Goal: Task Accomplishment & Management: Manage account settings

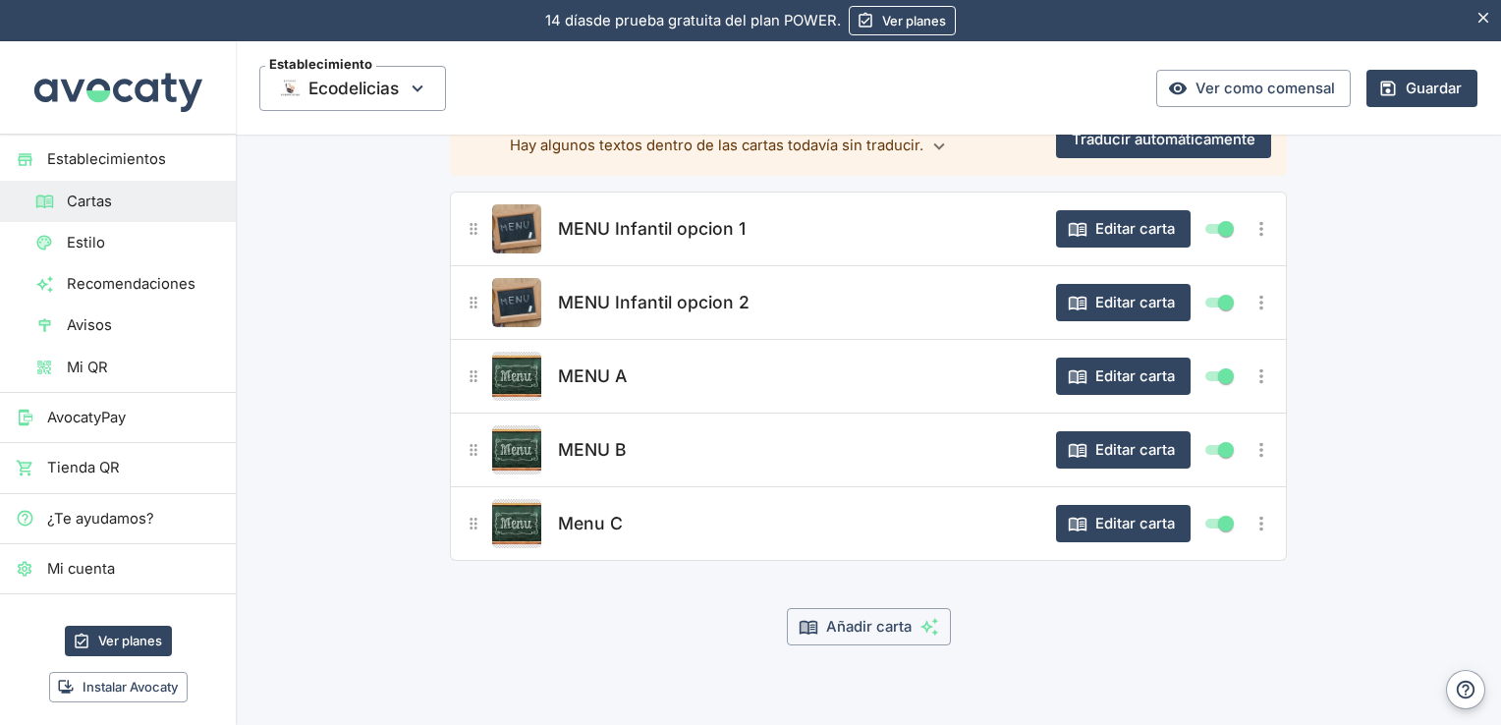
scroll to position [164, 0]
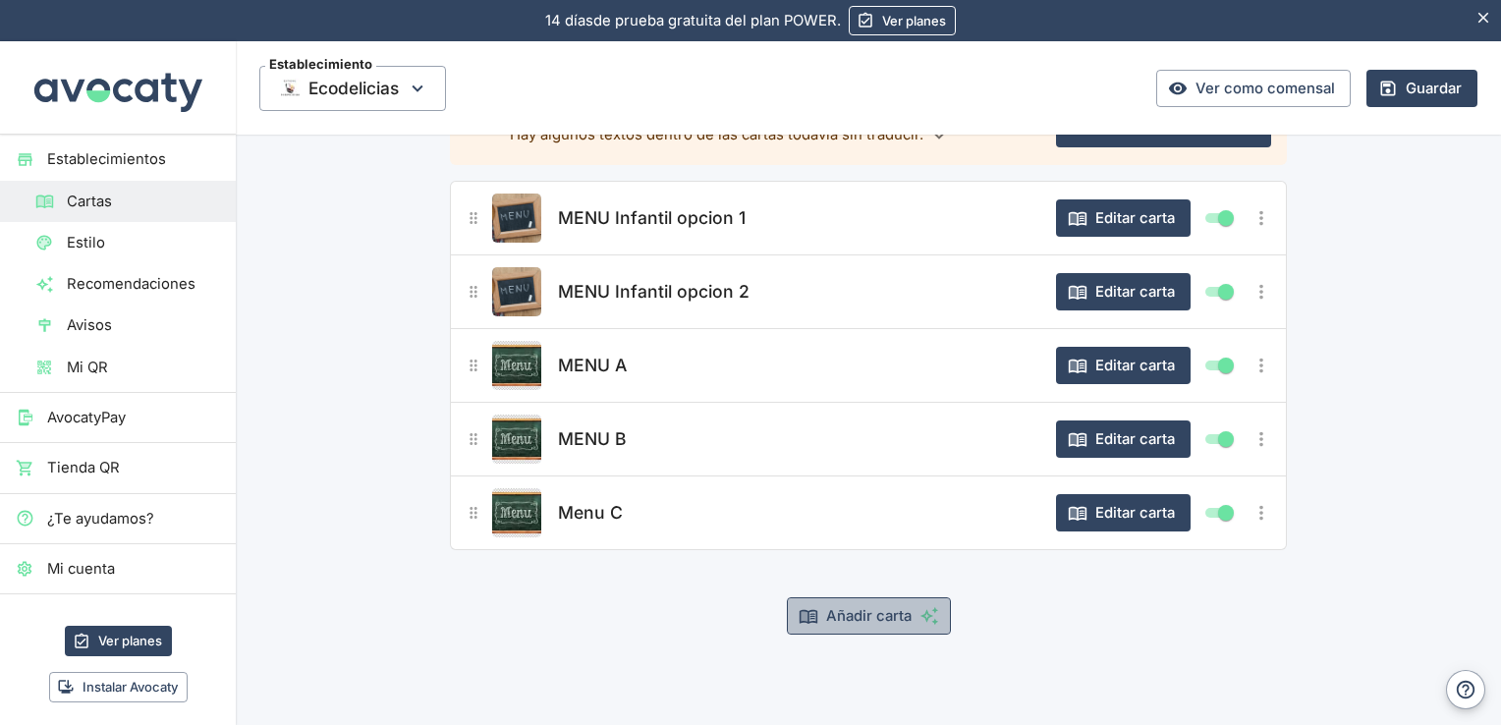
click at [853, 625] on button "Añadir carta" at bounding box center [869, 615] width 164 height 37
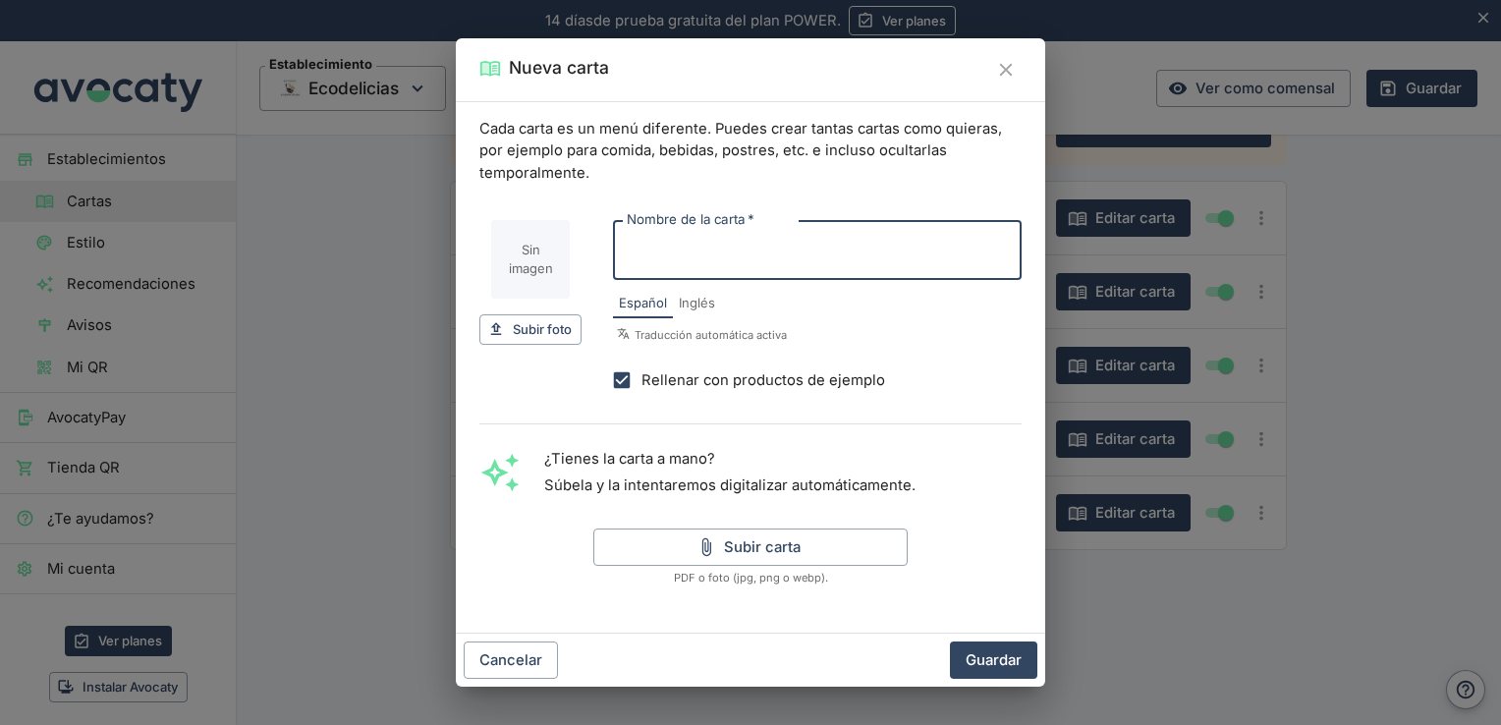
click at [766, 257] on input "Nombre de la carta   *" at bounding box center [817, 250] width 409 height 60
click at [724, 243] on input "Nombre de la carta   *" at bounding box center [817, 250] width 409 height 60
type input "Menu evento cumpleaños opcion 1"
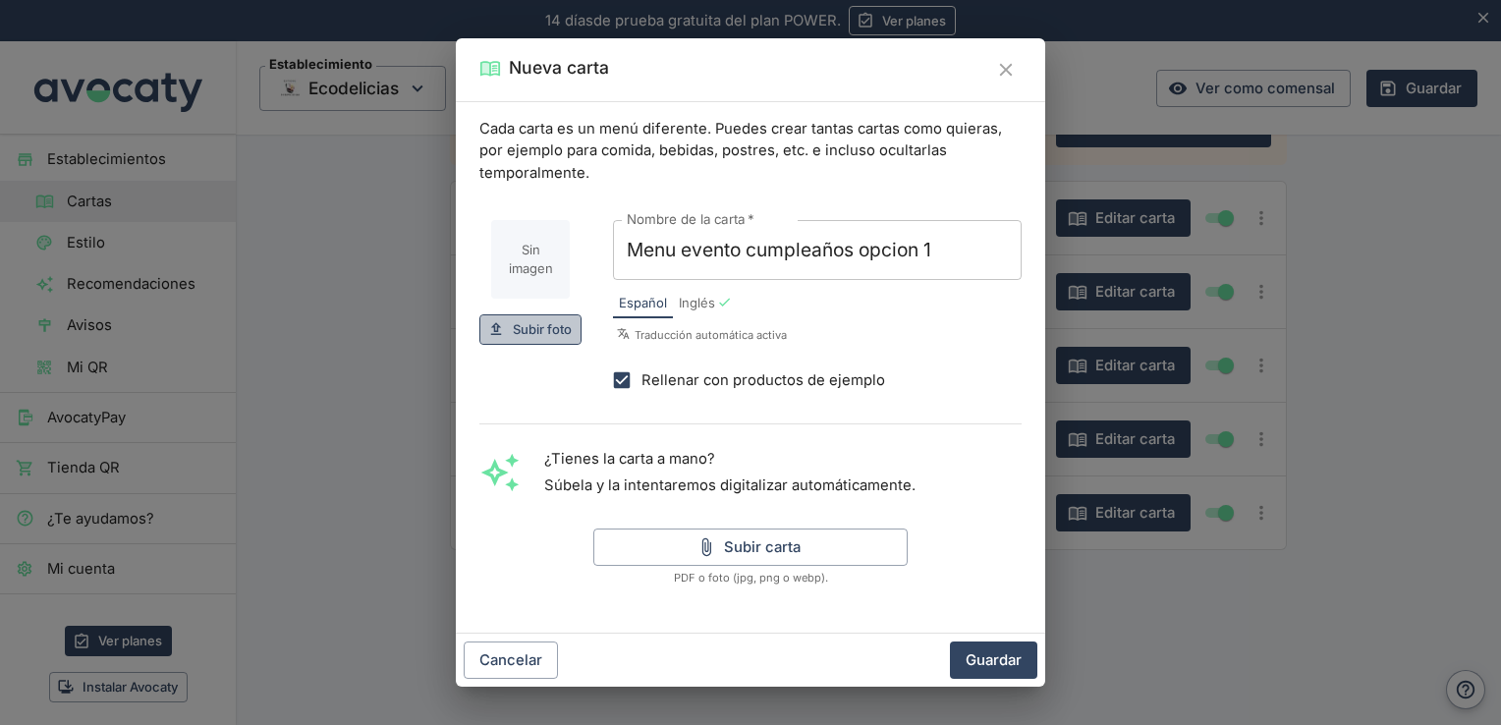
click at [538, 331] on span "Subir foto" at bounding box center [542, 329] width 59 height 23
click at [513, 332] on span "Subir foto" at bounding box center [542, 329] width 59 height 23
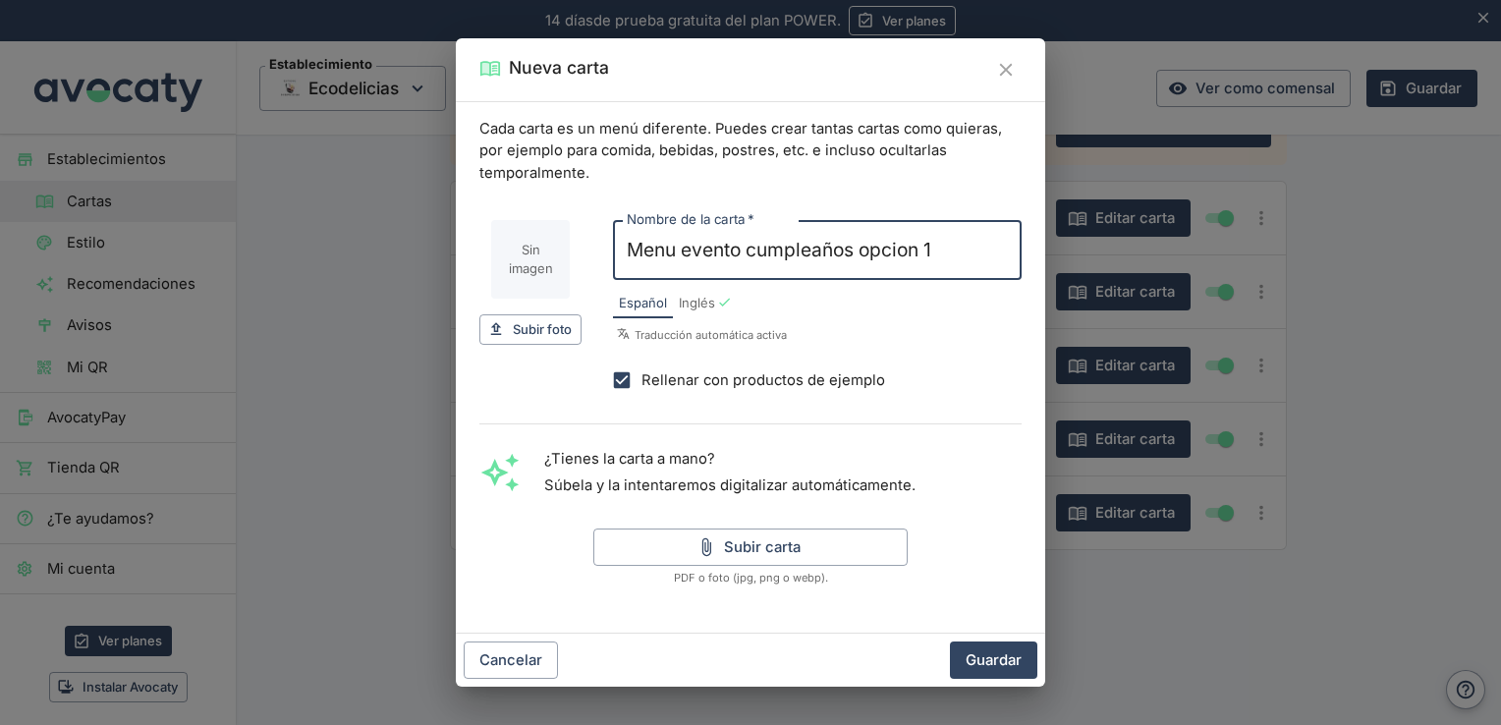
click at [945, 251] on input "Menu evento cumpleaños opcion 1" at bounding box center [817, 250] width 409 height 60
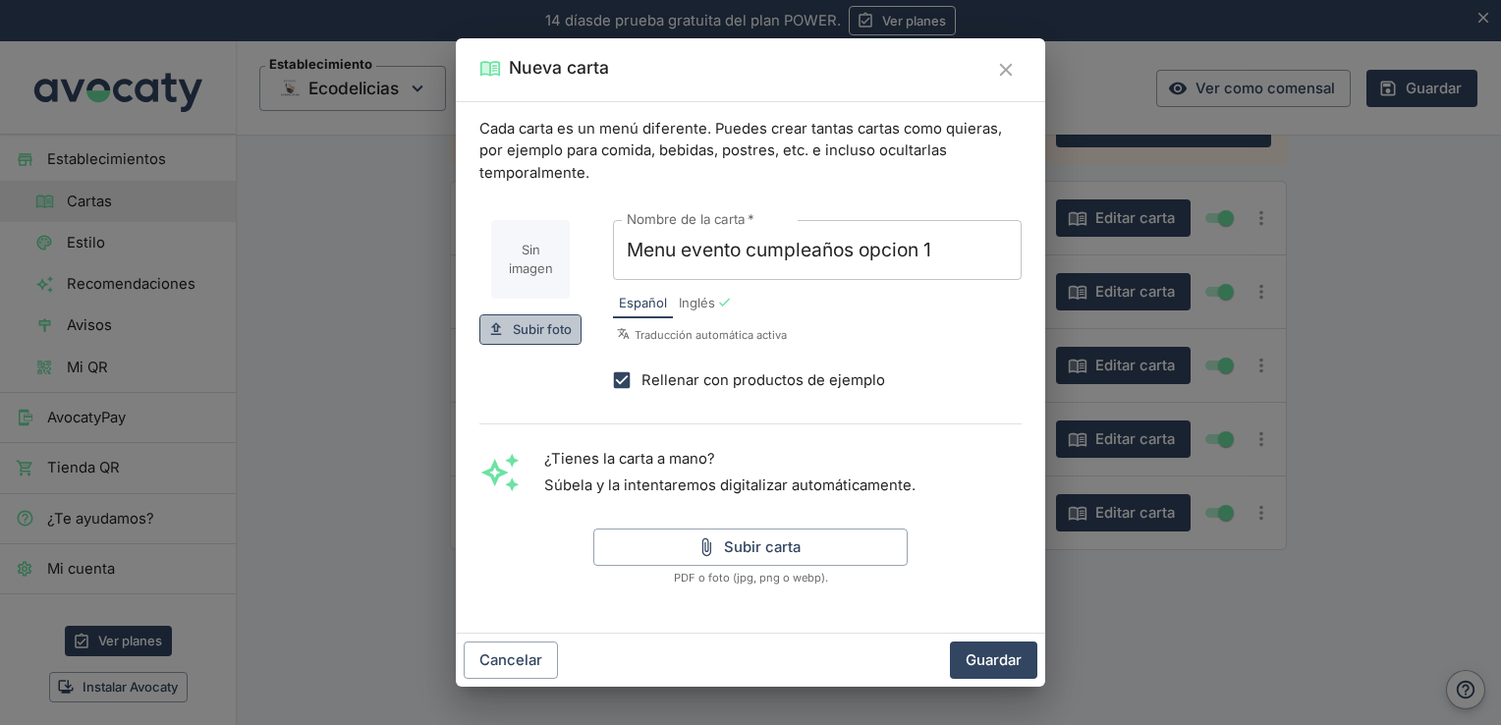
click at [539, 315] on button "Subir foto Subir" at bounding box center [530, 329] width 102 height 30
click at [542, 339] on span "Subir foto" at bounding box center [542, 329] width 59 height 23
type input "C:\fakepath\WhatsApp Image 2025-10-06 at 18.37.43 (1).jpeg"
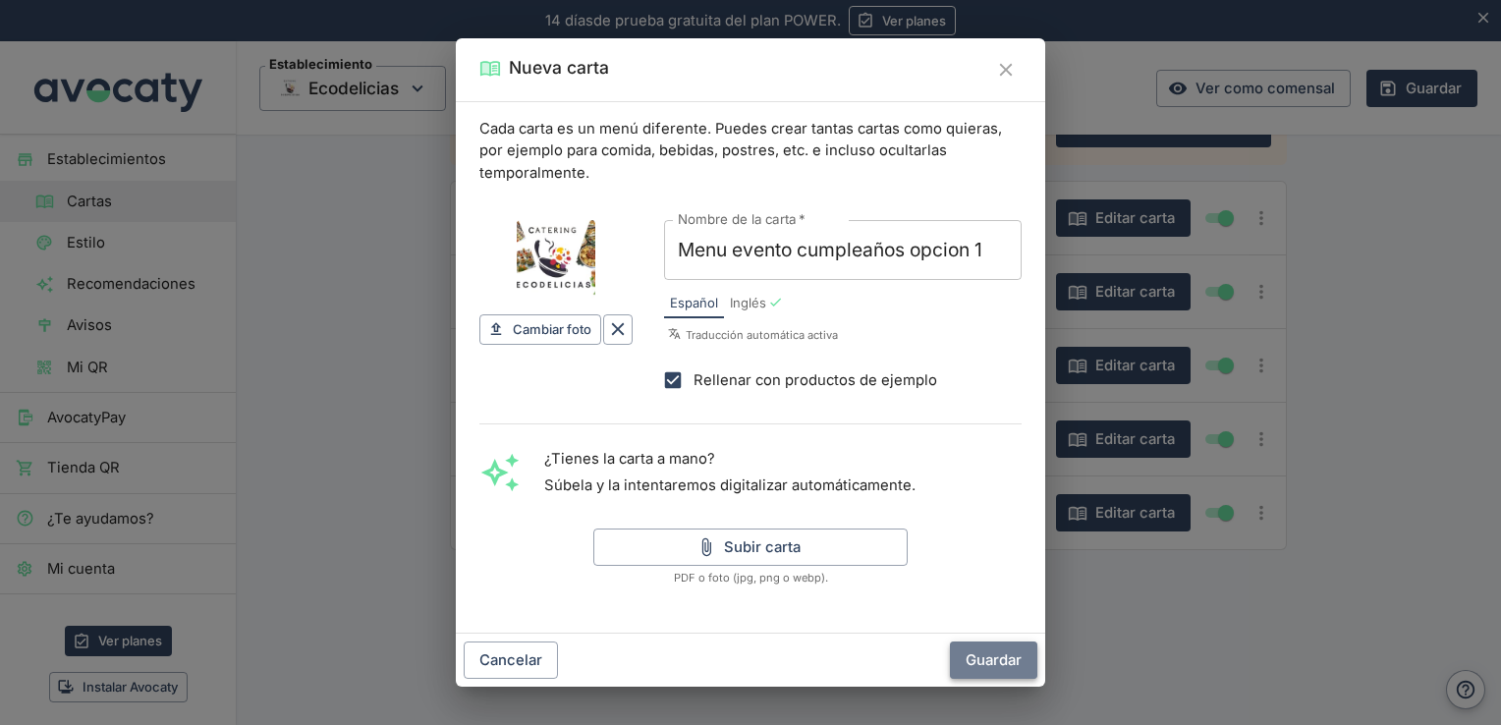
click at [990, 657] on button "Guardar" at bounding box center [993, 659] width 87 height 37
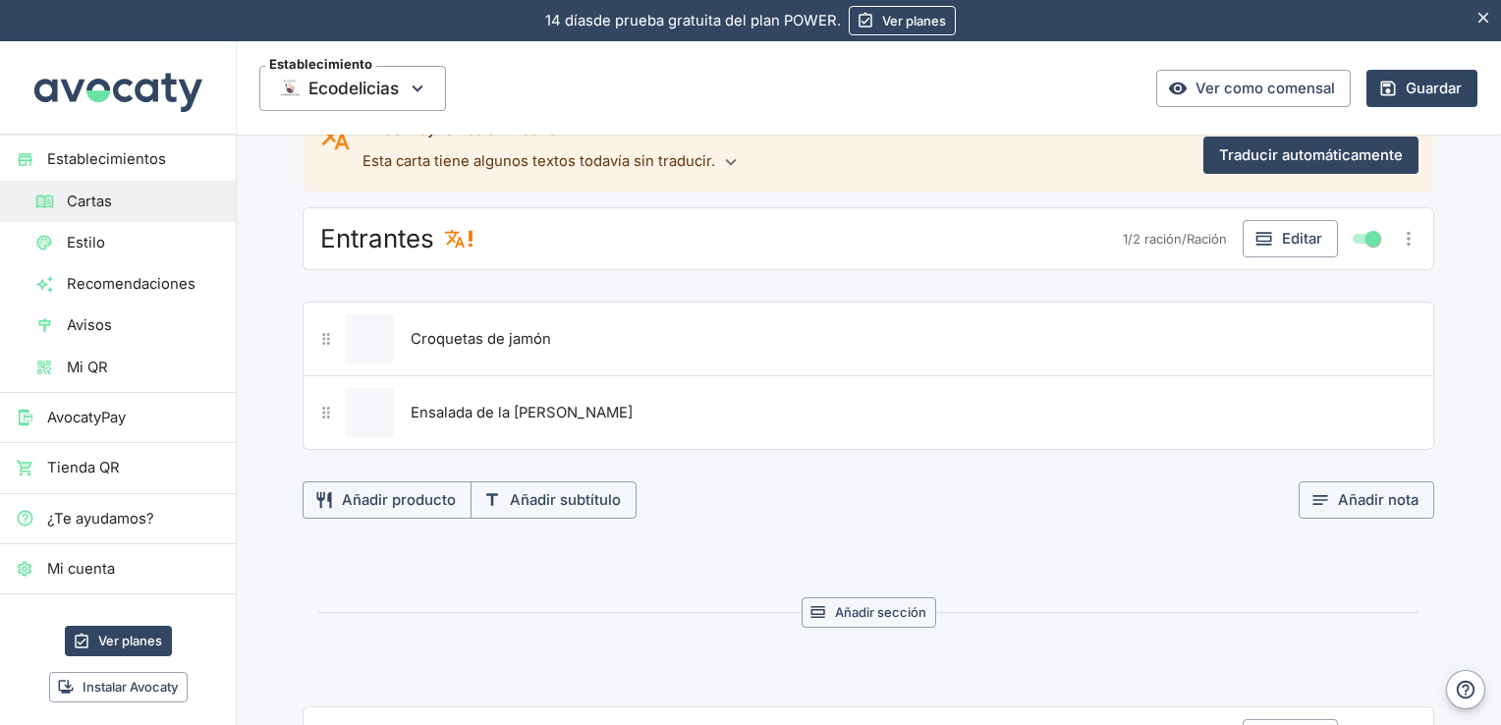
scroll to position [0, 0]
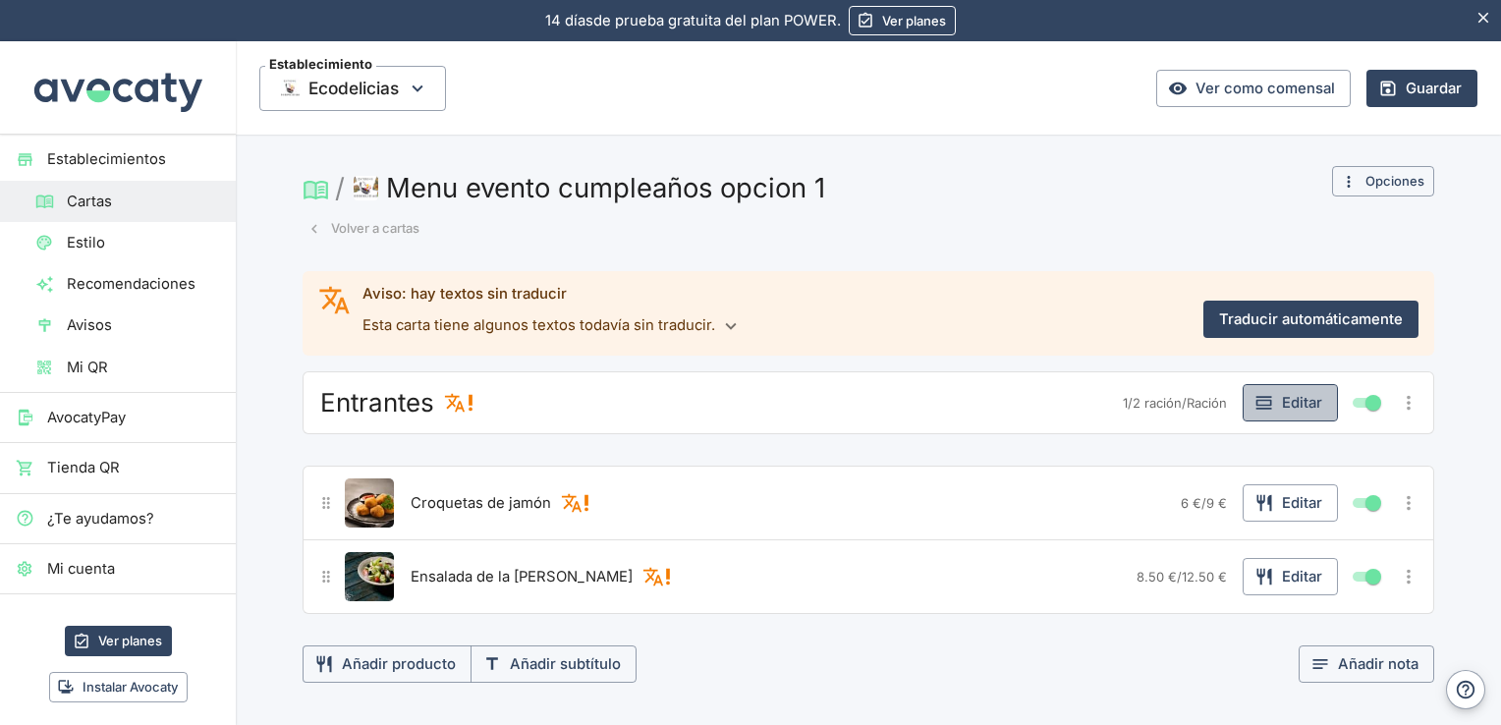
click at [1295, 396] on button "Editar" at bounding box center [1290, 402] width 95 height 37
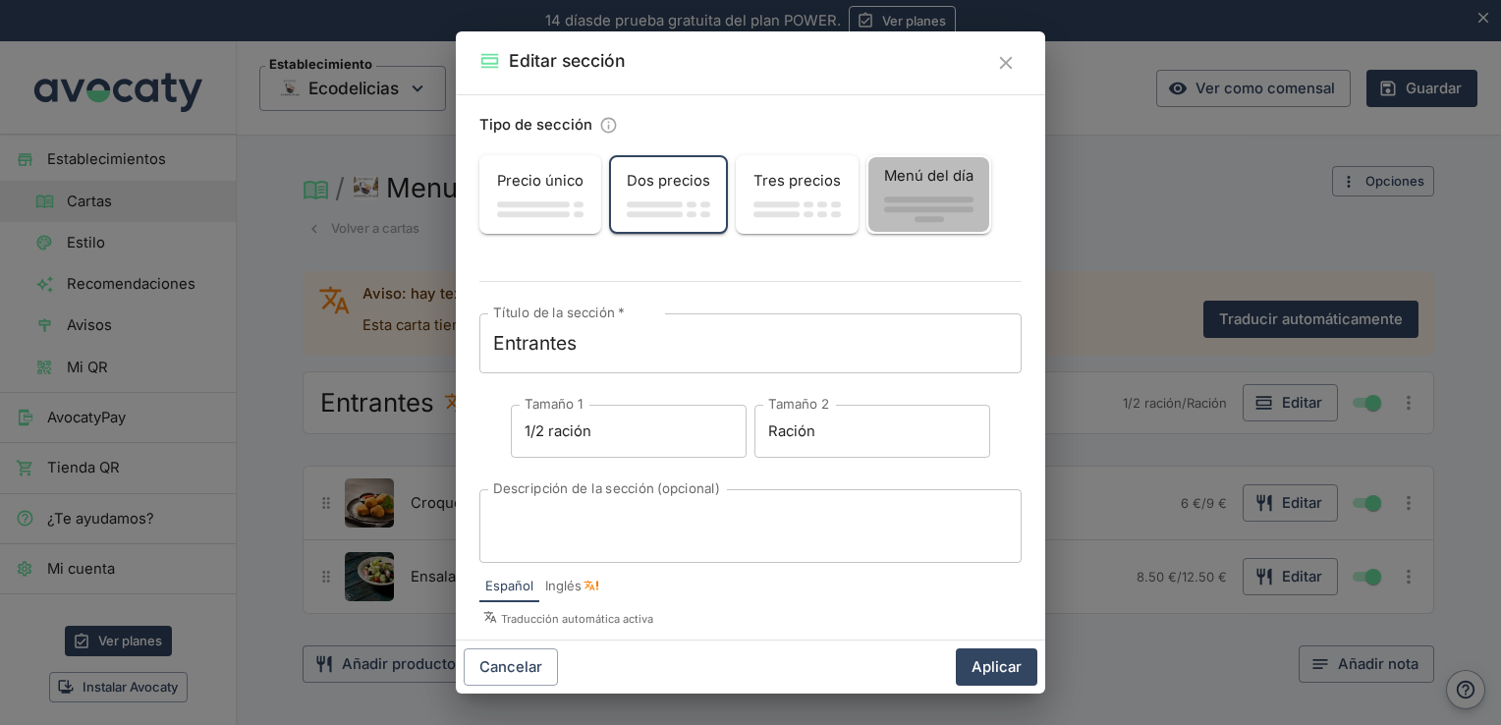
click at [943, 188] on div "Menú del día" at bounding box center [928, 175] width 121 height 37
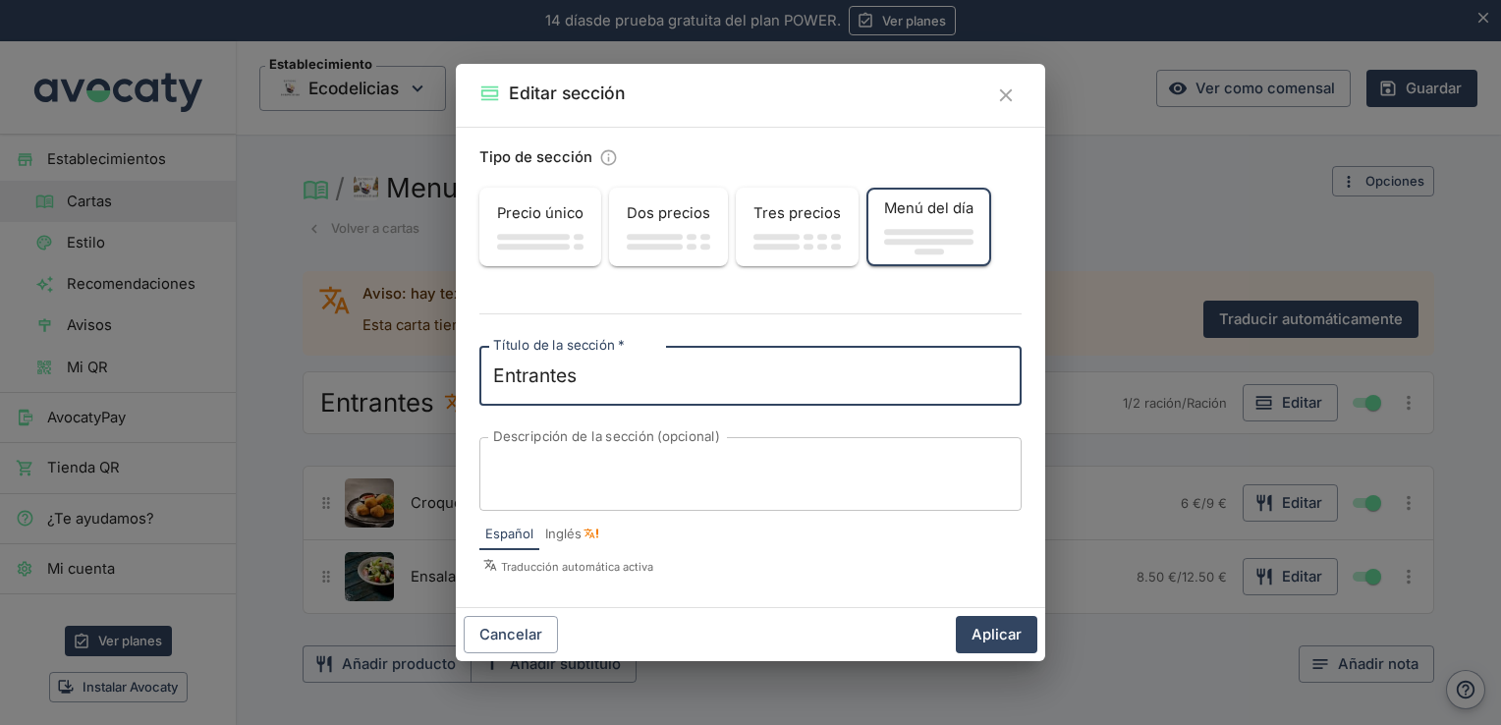
click at [650, 369] on textarea "Entrantes" at bounding box center [750, 376] width 515 height 28
drag, startPoint x: 650, startPoint y: 369, endPoint x: 402, endPoint y: 373, distance: 248.6
click at [402, 373] on div "Editar sección Tipo de sección Precio único Dos precios Tres precios Menú del d…" at bounding box center [750, 362] width 1501 height 725
click at [621, 363] on textarea "Entrantes" at bounding box center [750, 376] width 515 height 28
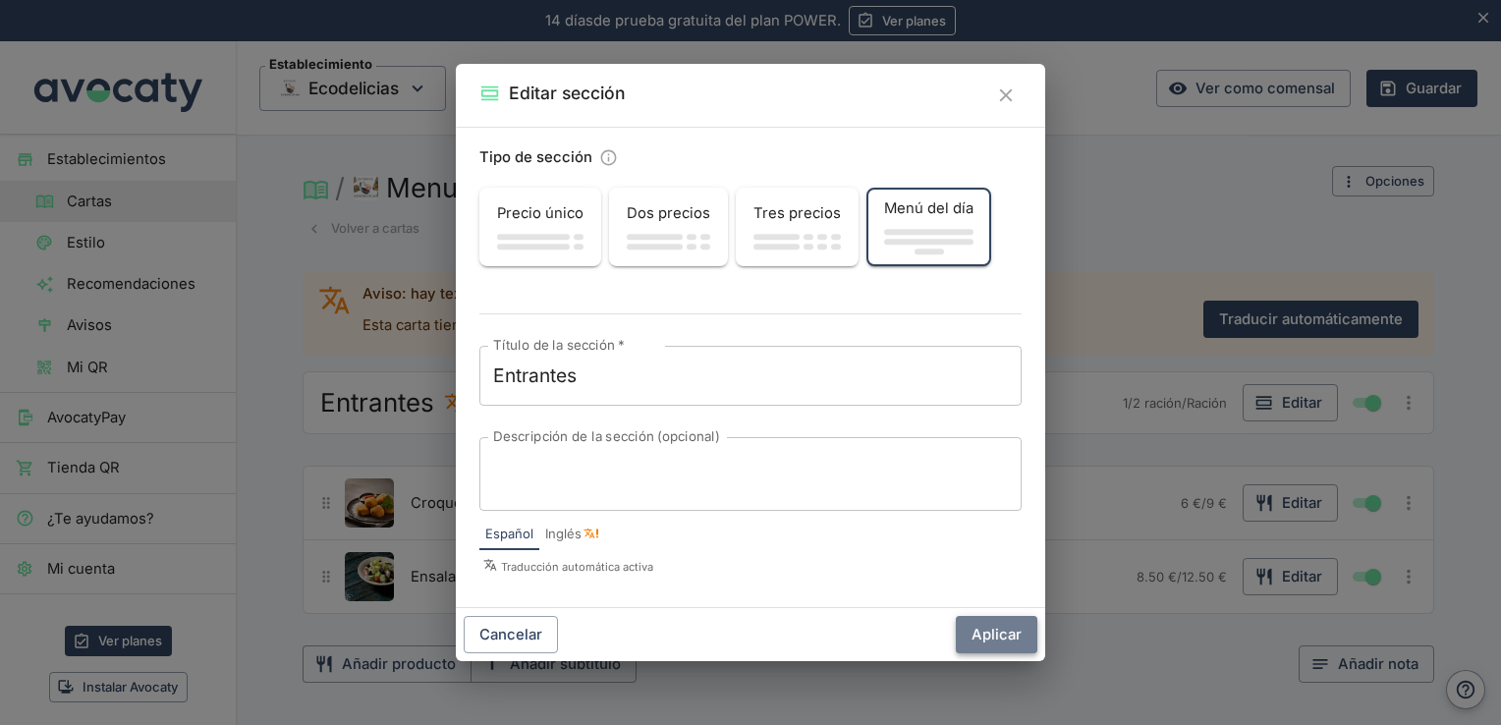
click at [997, 627] on button "Aplicar" at bounding box center [997, 634] width 82 height 37
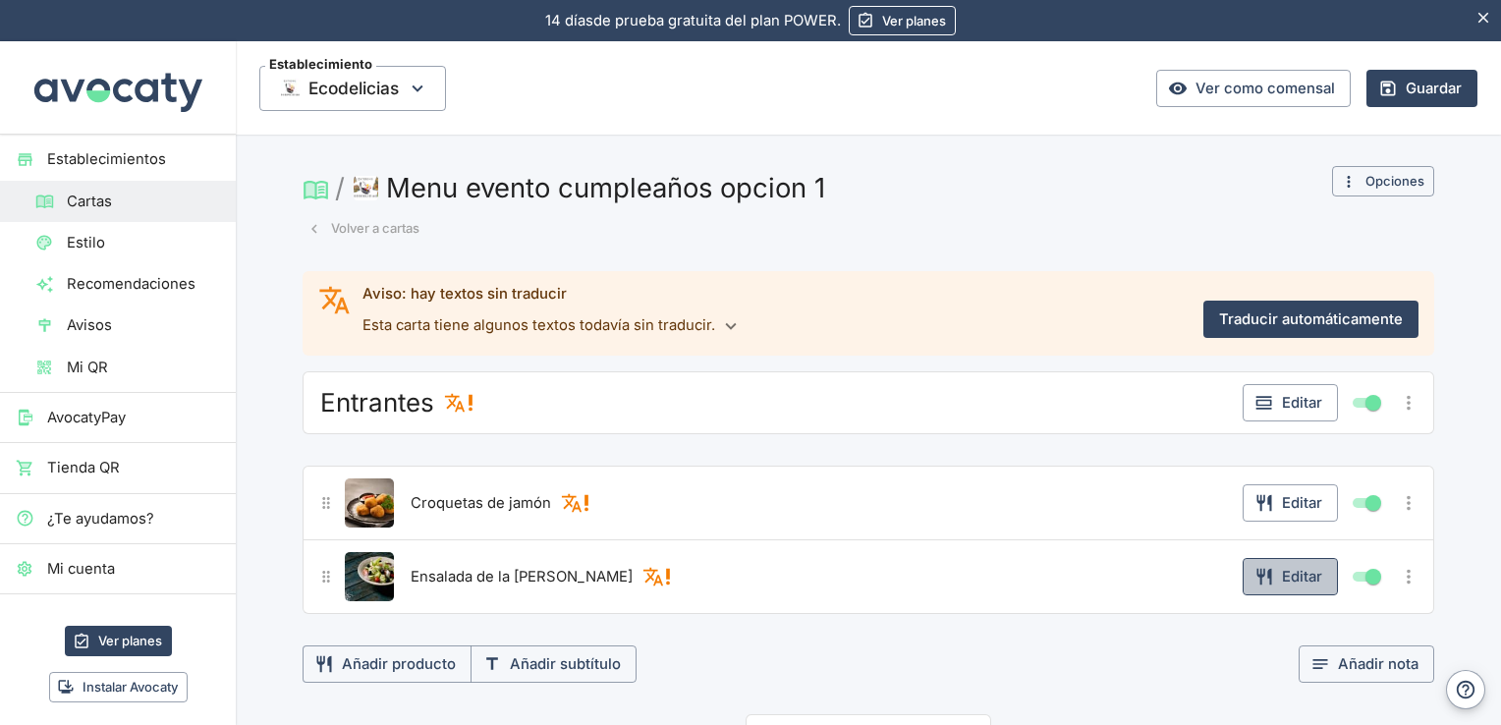
click at [1302, 580] on button "Editar" at bounding box center [1290, 576] width 95 height 37
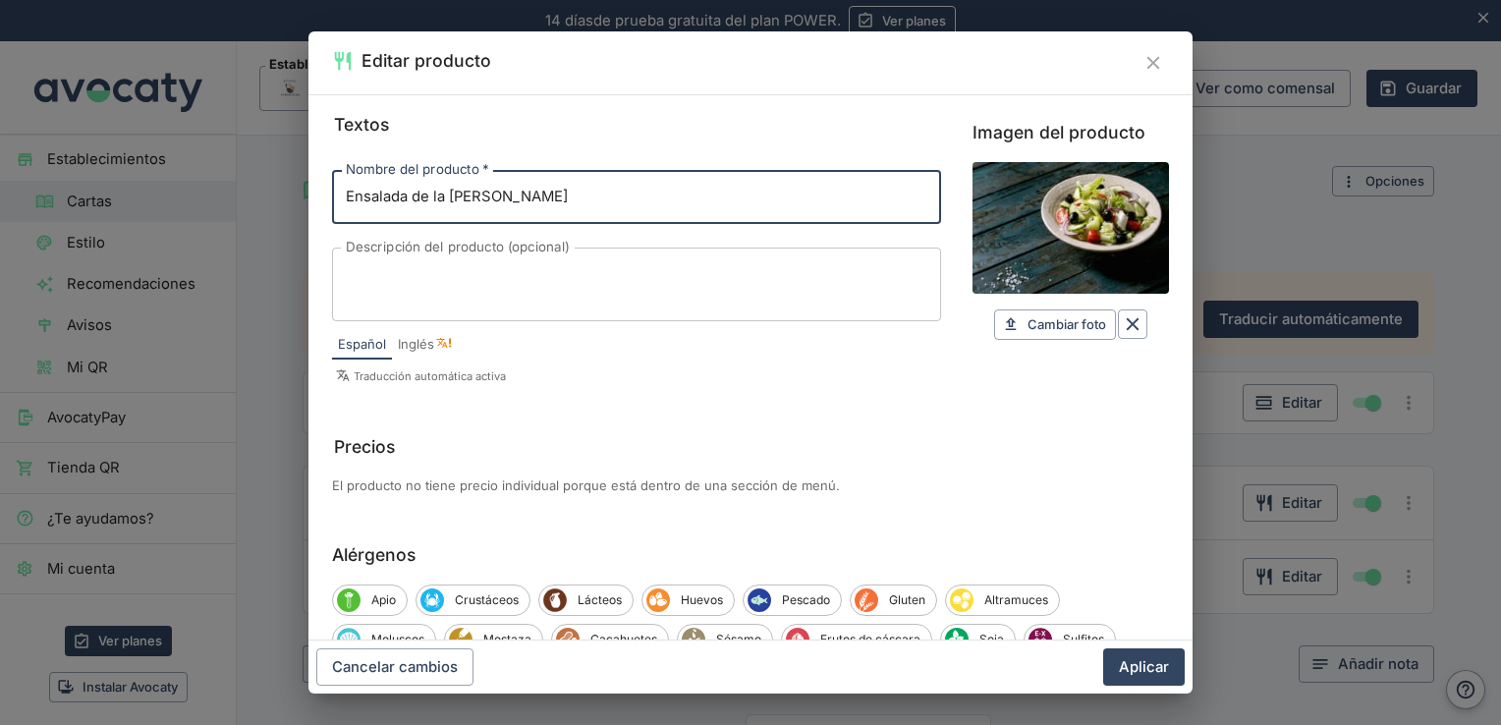
drag, startPoint x: 531, startPoint y: 191, endPoint x: 263, endPoint y: 163, distance: 269.6
click at [263, 163] on div "Editar producto Textos Nombre del producto   * Ensalada de la huerta Nombre del…" at bounding box center [750, 362] width 1501 height 725
click at [421, 202] on input "Nombre del producto   *" at bounding box center [636, 196] width 609 height 53
type input "e"
type input "bandeja de surtidos"
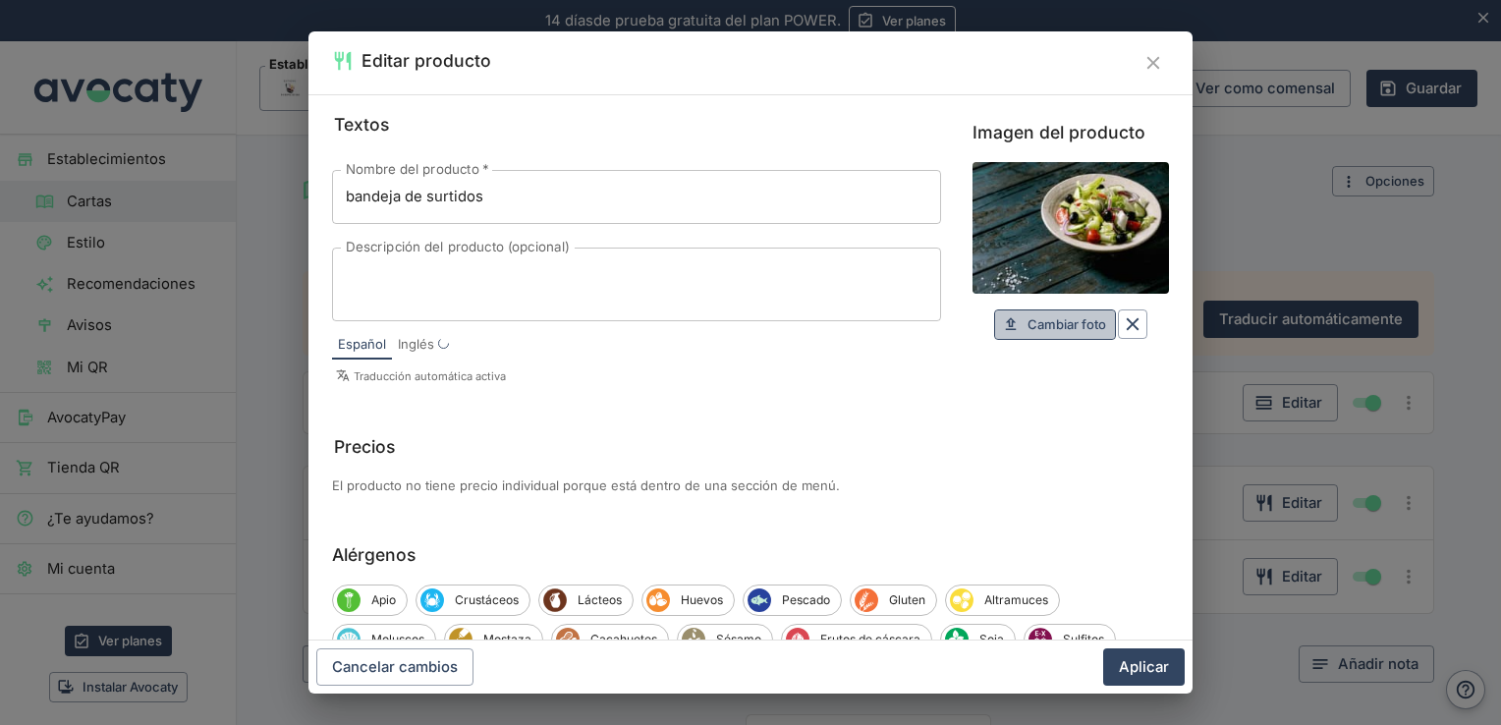
click at [1033, 332] on span "Cambiar foto" at bounding box center [1067, 324] width 79 height 23
type input "C:\fakepath\a4526d97-fbf7-4911-a4a8-0e41b48ad2b8.jpg"
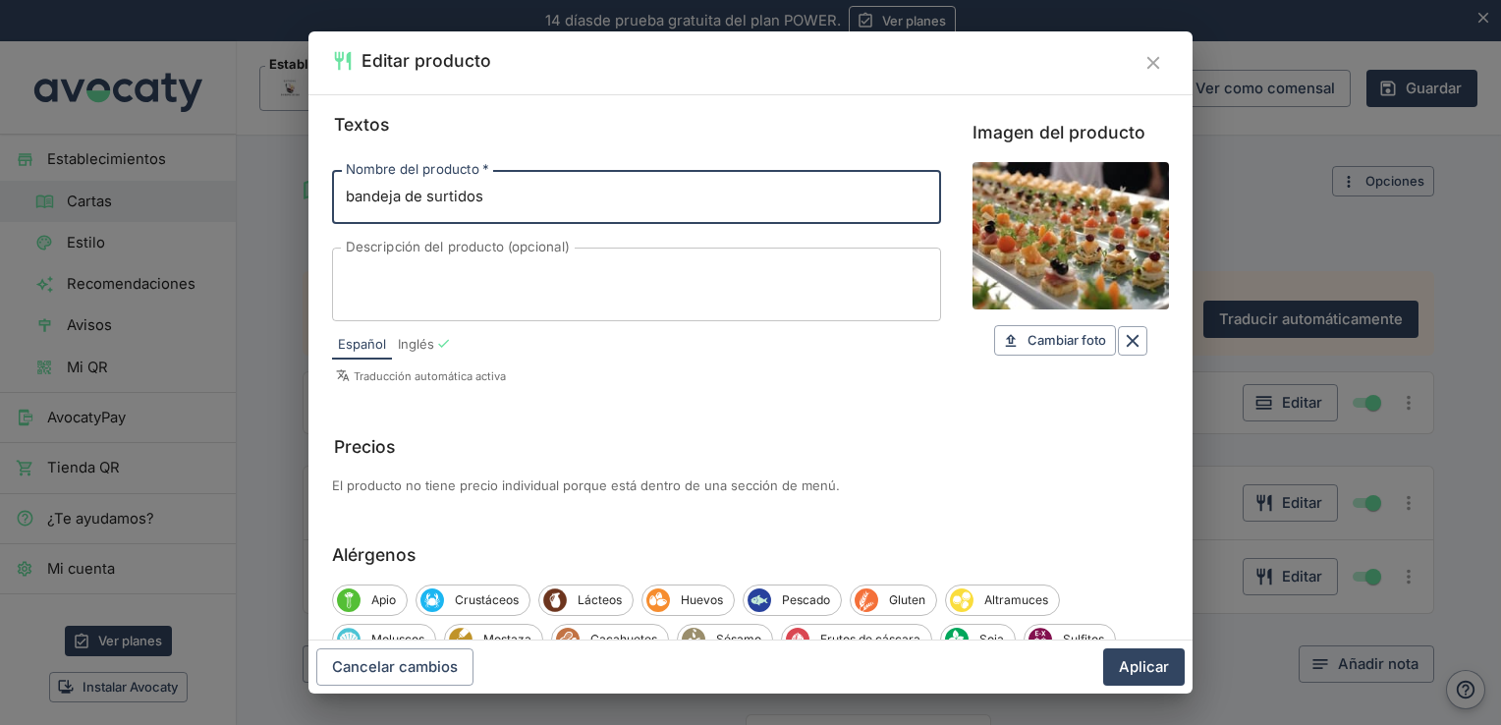
click at [679, 210] on input "bandeja de surtidos" at bounding box center [636, 196] width 609 height 53
type input "bandeja de surtidos 24 unidades."
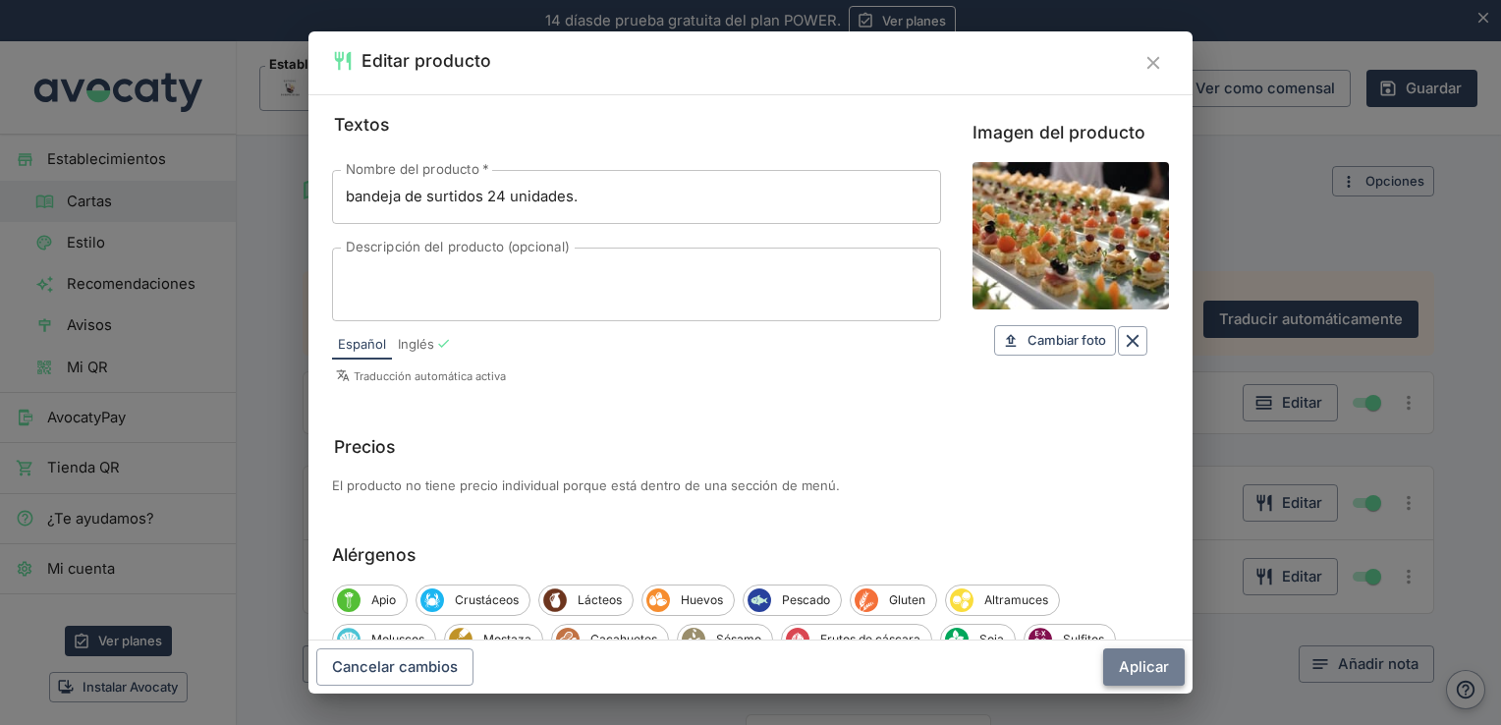
click at [1140, 673] on button "Aplicar" at bounding box center [1144, 666] width 82 height 37
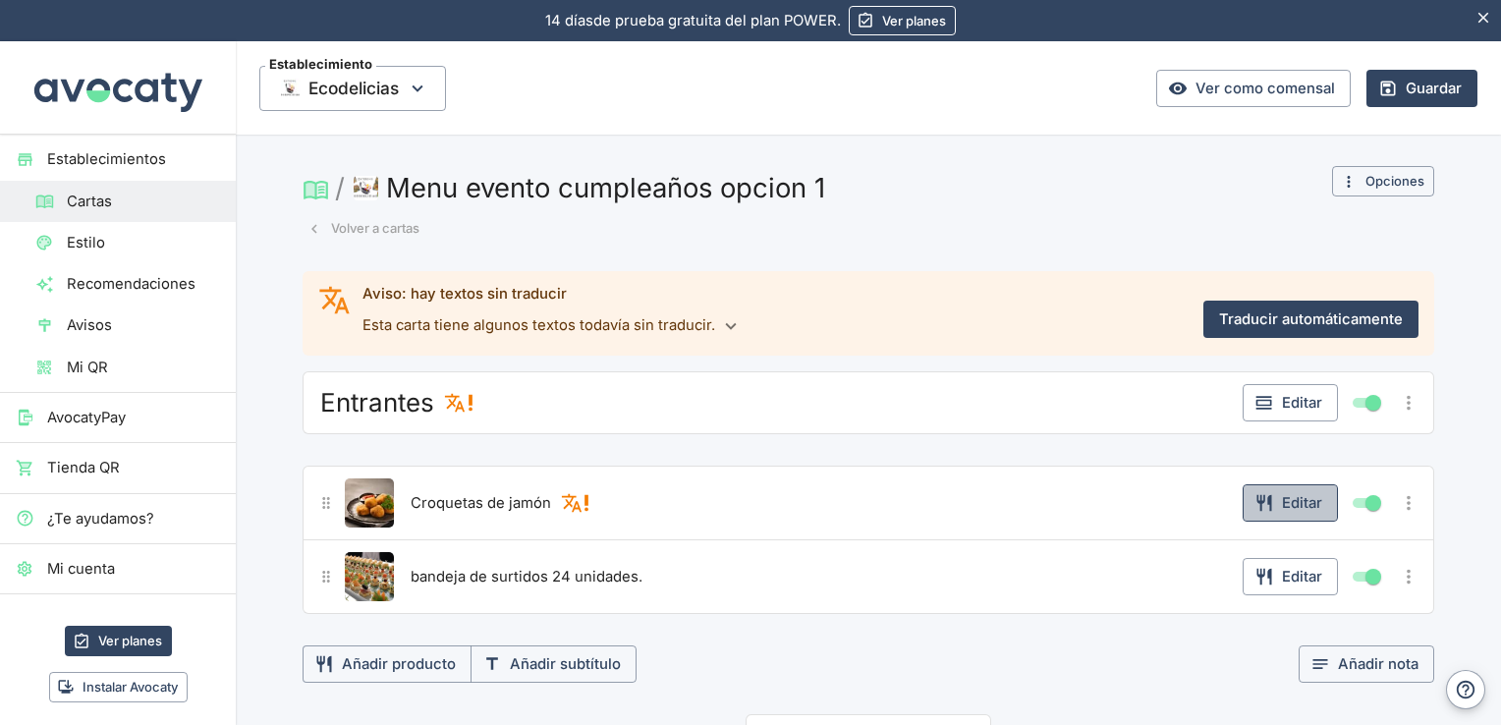
click at [1273, 498] on button "Editar" at bounding box center [1290, 502] width 95 height 37
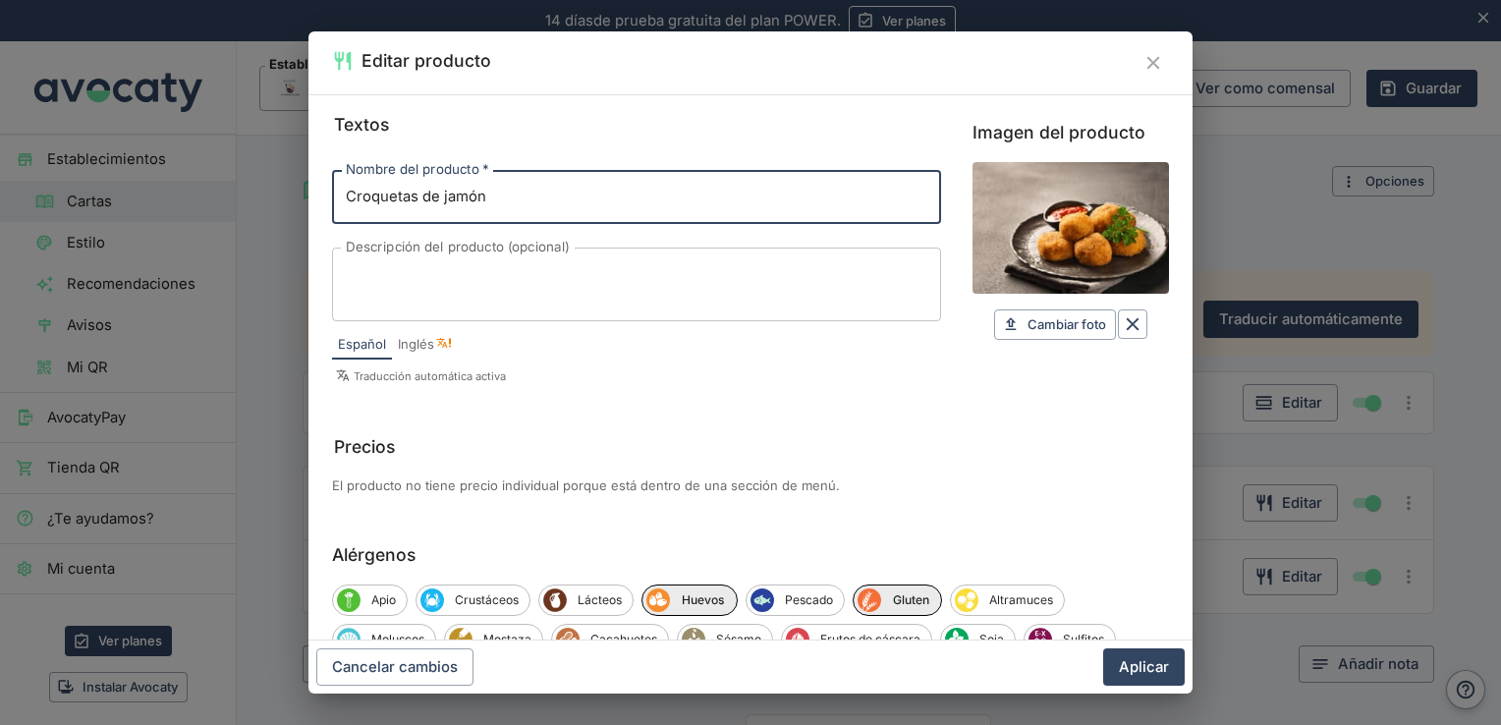
drag, startPoint x: 546, startPoint y: 185, endPoint x: 277, endPoint y: 178, distance: 269.2
click at [277, 178] on div "Editar producto Textos Nombre del producto   * Croquetas de jamón Nombre del pr…" at bounding box center [750, 362] width 1501 height 725
type input "b"
click at [481, 200] on input "Bandeja surtidos Ibericos" at bounding box center [636, 196] width 609 height 53
click at [483, 199] on input "Bandeja surtidos Ibericos" at bounding box center [636, 196] width 609 height 53
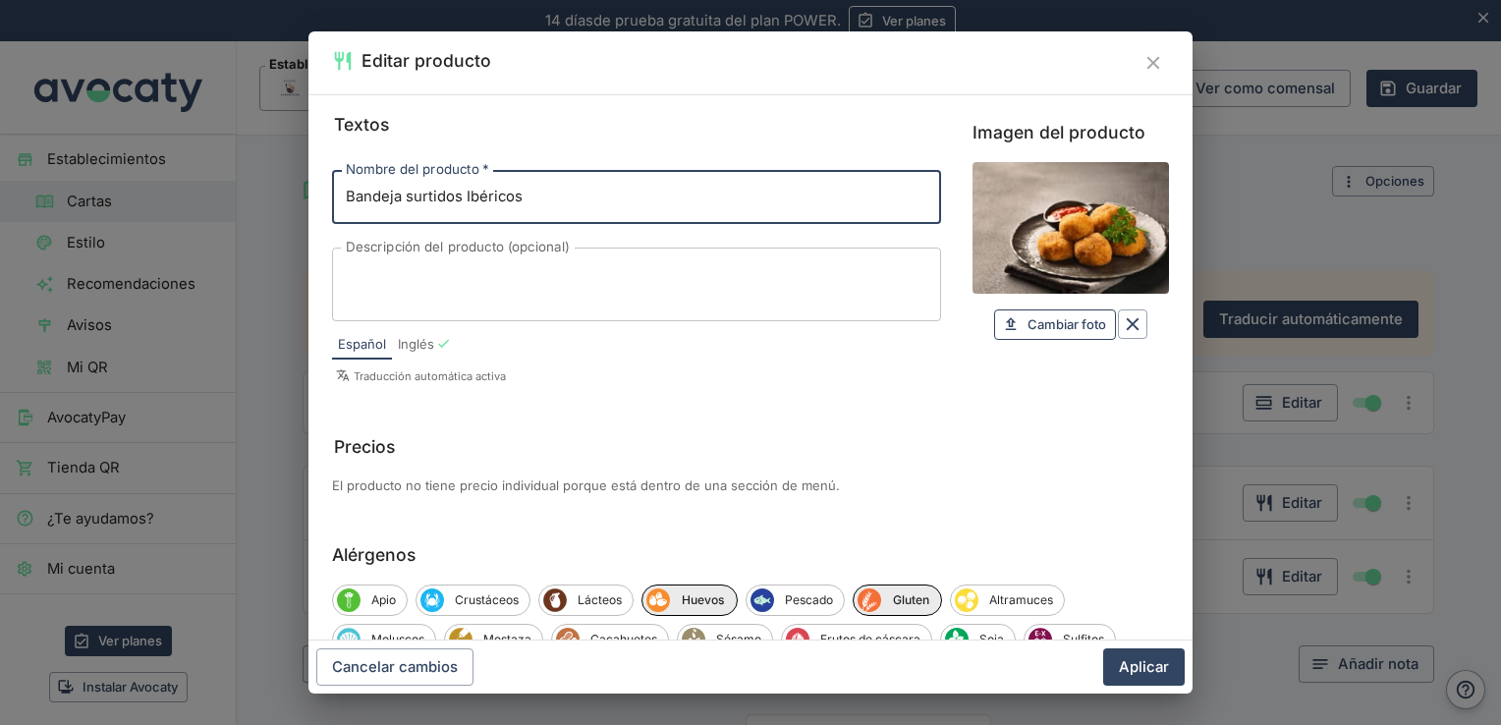
type input "Bandeja surtidos Ibéricos"
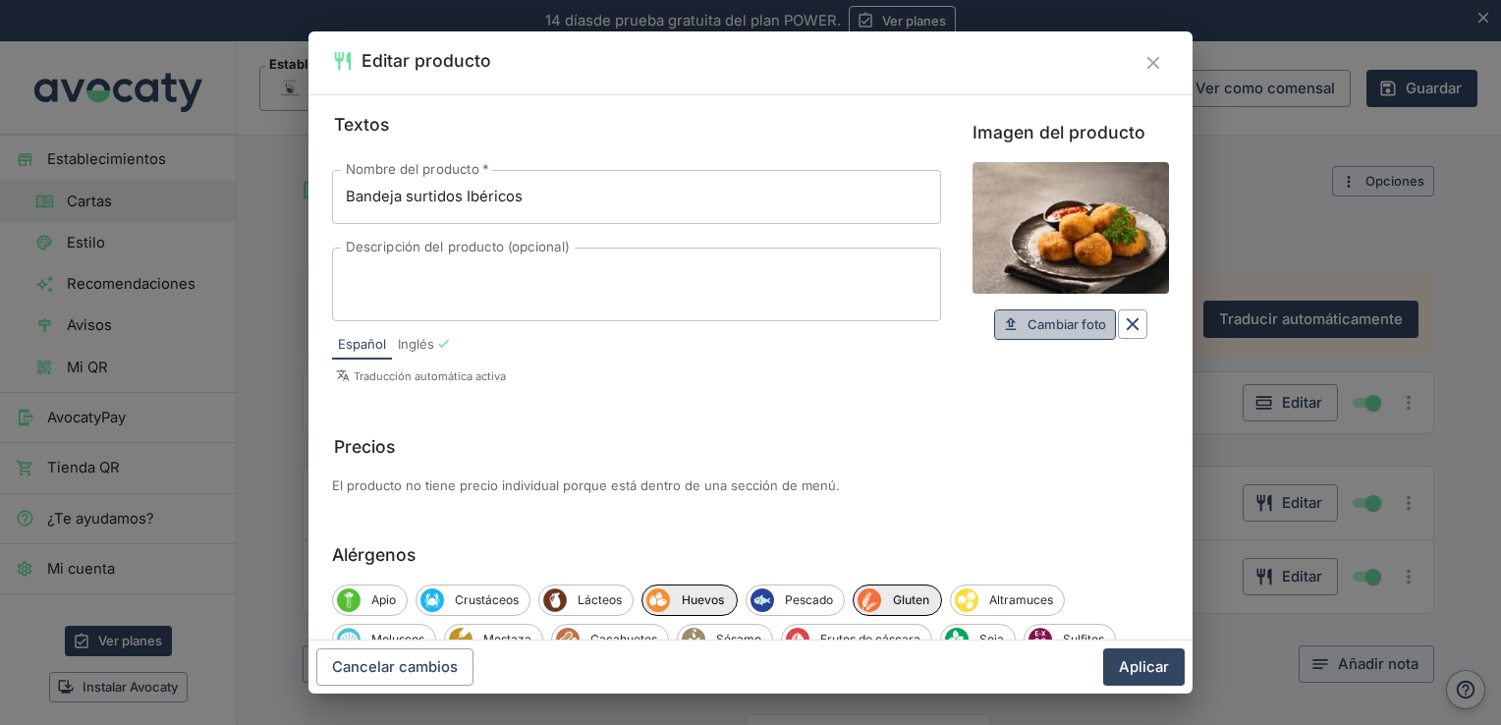
click at [1055, 322] on span "Cambiar foto" at bounding box center [1067, 324] width 79 height 23
type input "C:\fakepath\R (2).jpg"
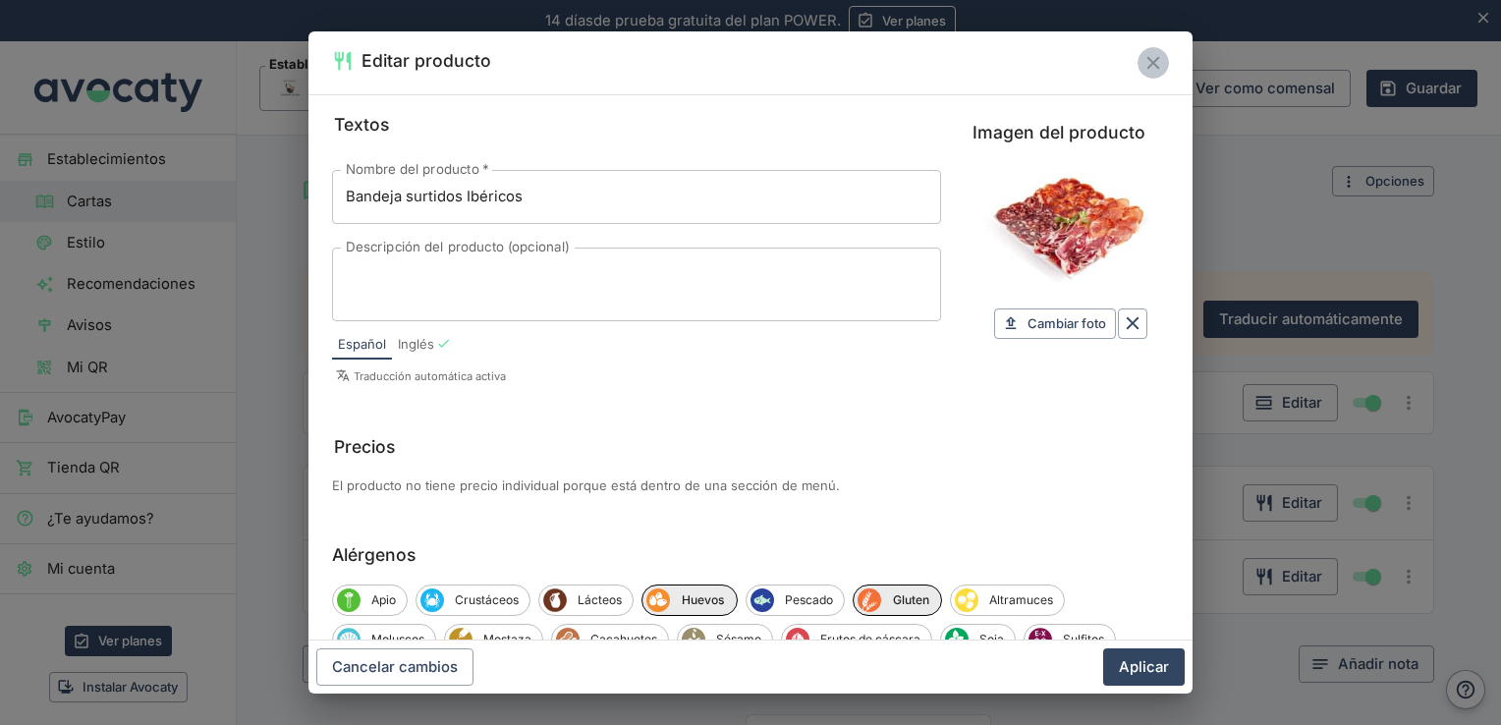
click at [1150, 59] on icon "Cerrar" at bounding box center [1152, 63] width 13 height 13
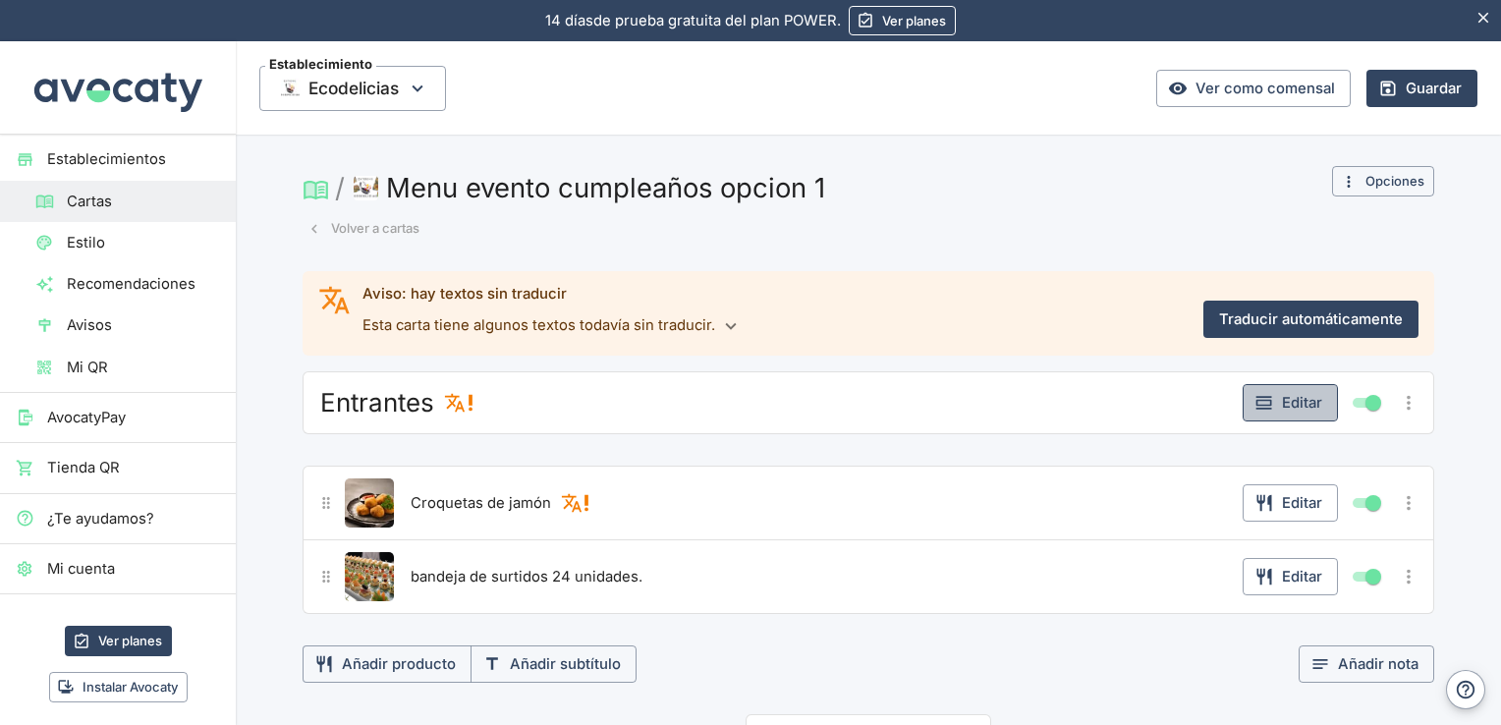
click at [1269, 402] on button "Editar" at bounding box center [1290, 402] width 95 height 37
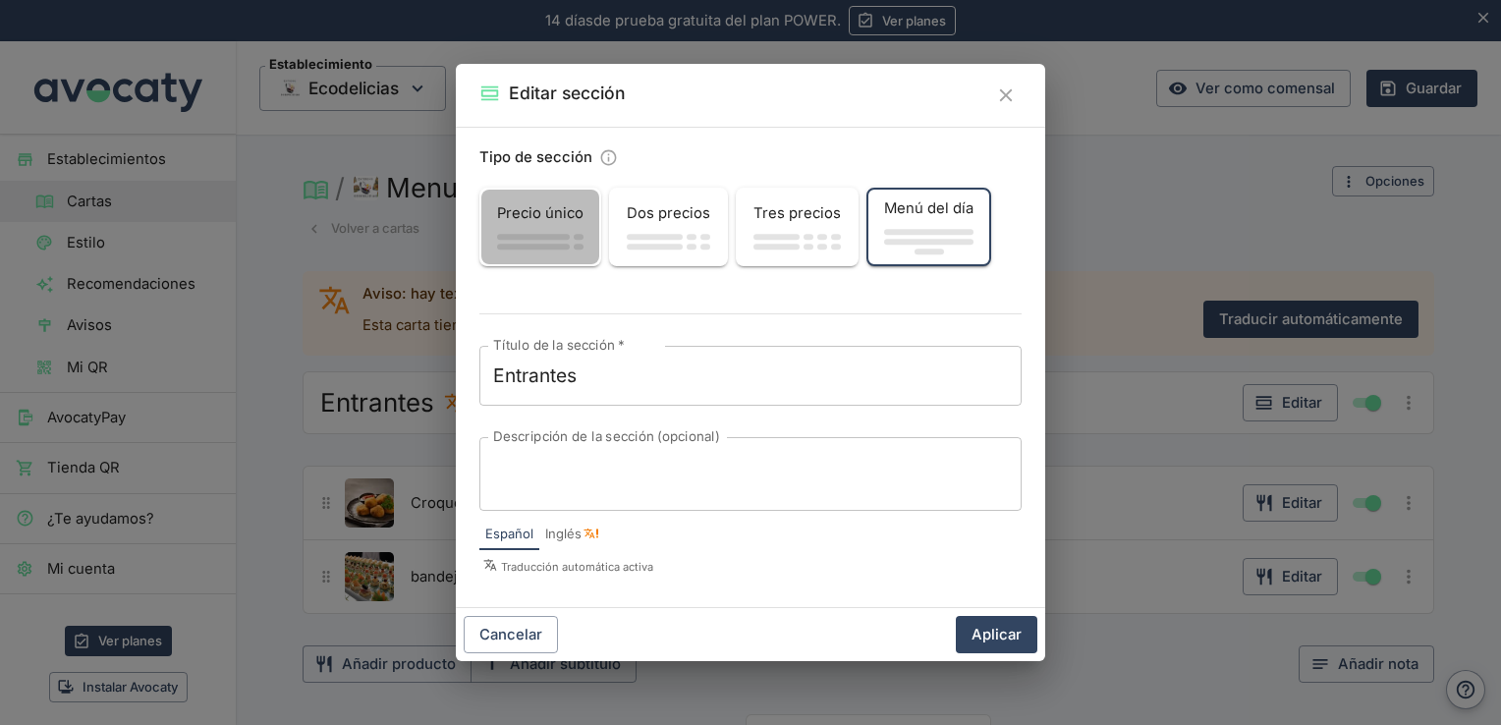
click at [523, 211] on span "Precio único" at bounding box center [540, 213] width 86 height 22
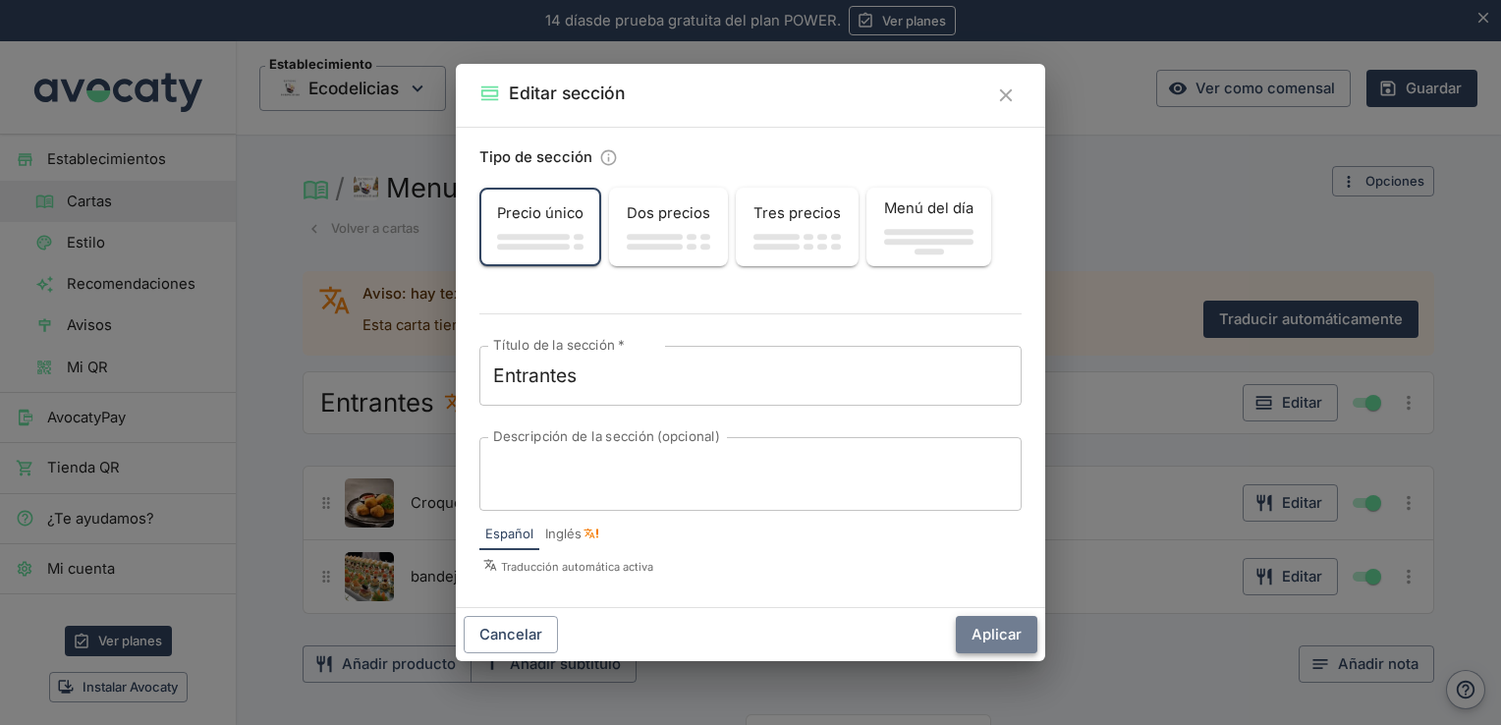
click at [1013, 627] on button "Aplicar" at bounding box center [997, 634] width 82 height 37
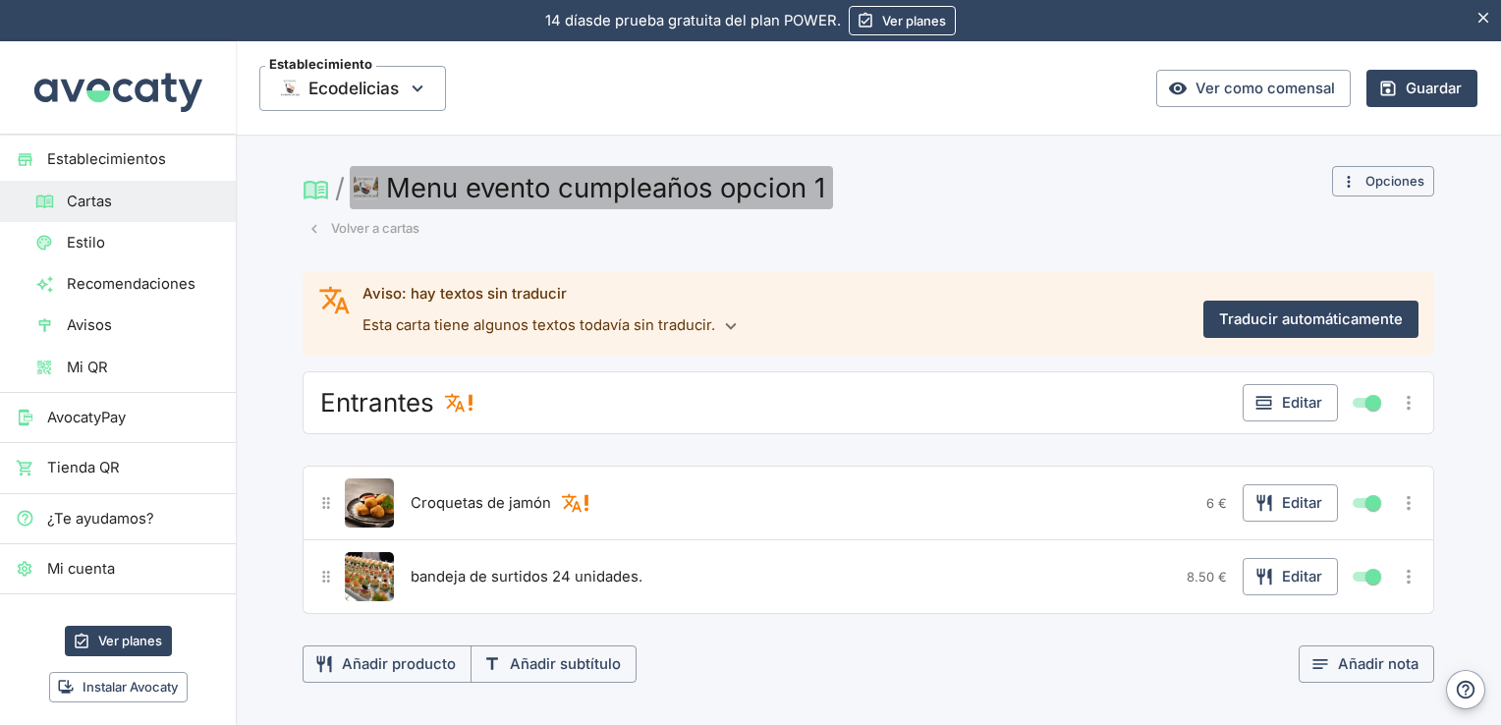
click at [794, 182] on button "Menu evento cumpleaños opcion 1" at bounding box center [591, 187] width 483 height 43
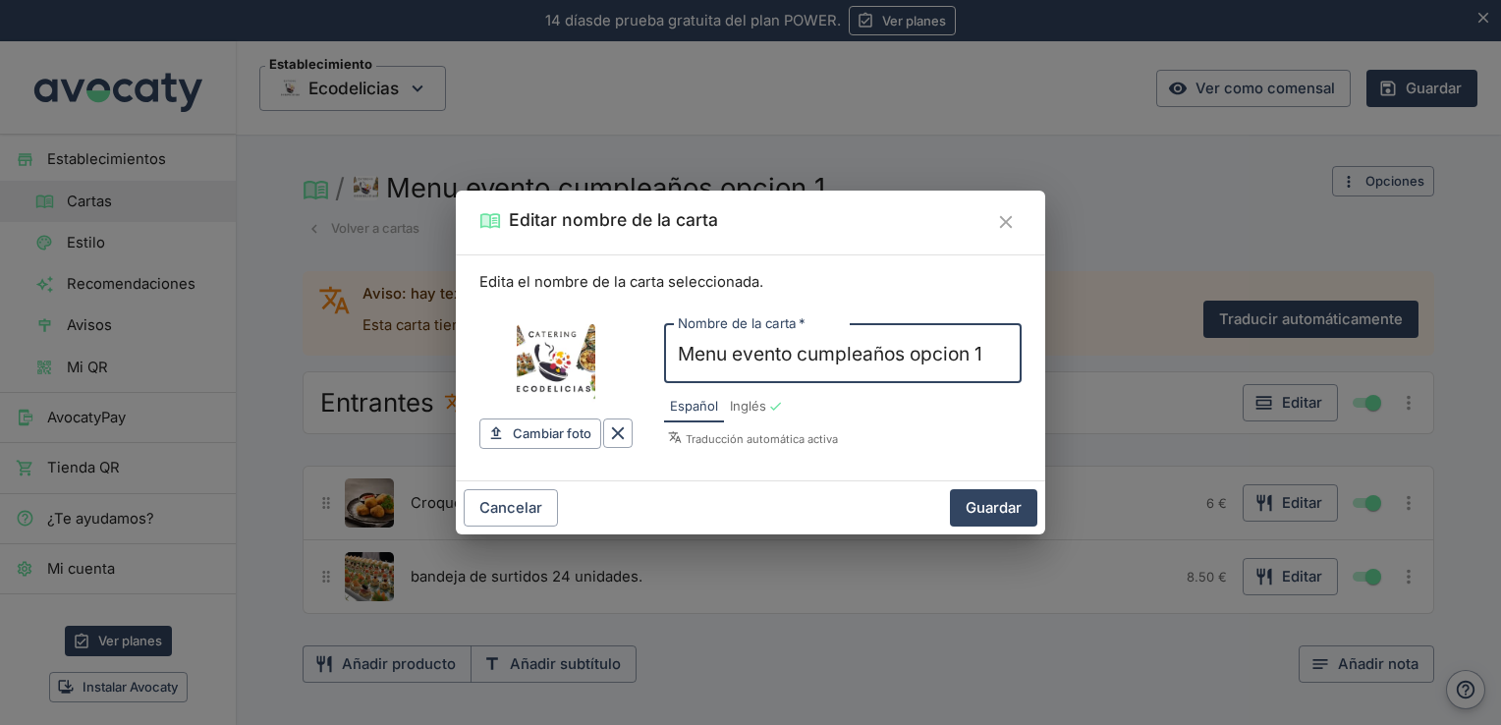
click at [727, 354] on input "Menu evento cumpleaños opcion 1" at bounding box center [843, 354] width 358 height 60
click at [953, 339] on input "evento cumpleaños opcion 1" at bounding box center [843, 354] width 358 height 60
type input "e"
type input "m"
type input "e"
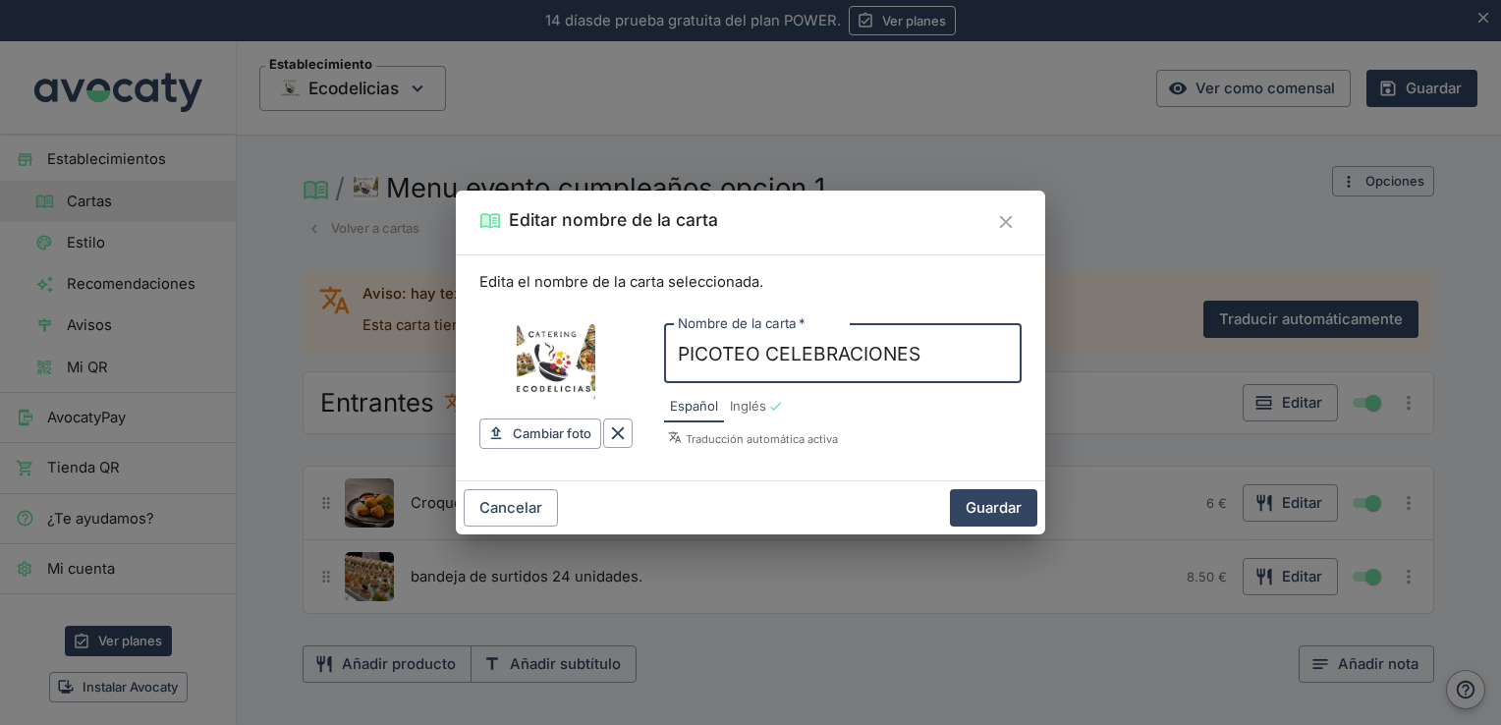
click at [757, 355] on input "PICOTEO CELEBRACIONES" at bounding box center [843, 354] width 358 height 60
click at [680, 340] on input "CELEBRACIONES" at bounding box center [843, 354] width 358 height 60
type input "CELEBRACIONES"
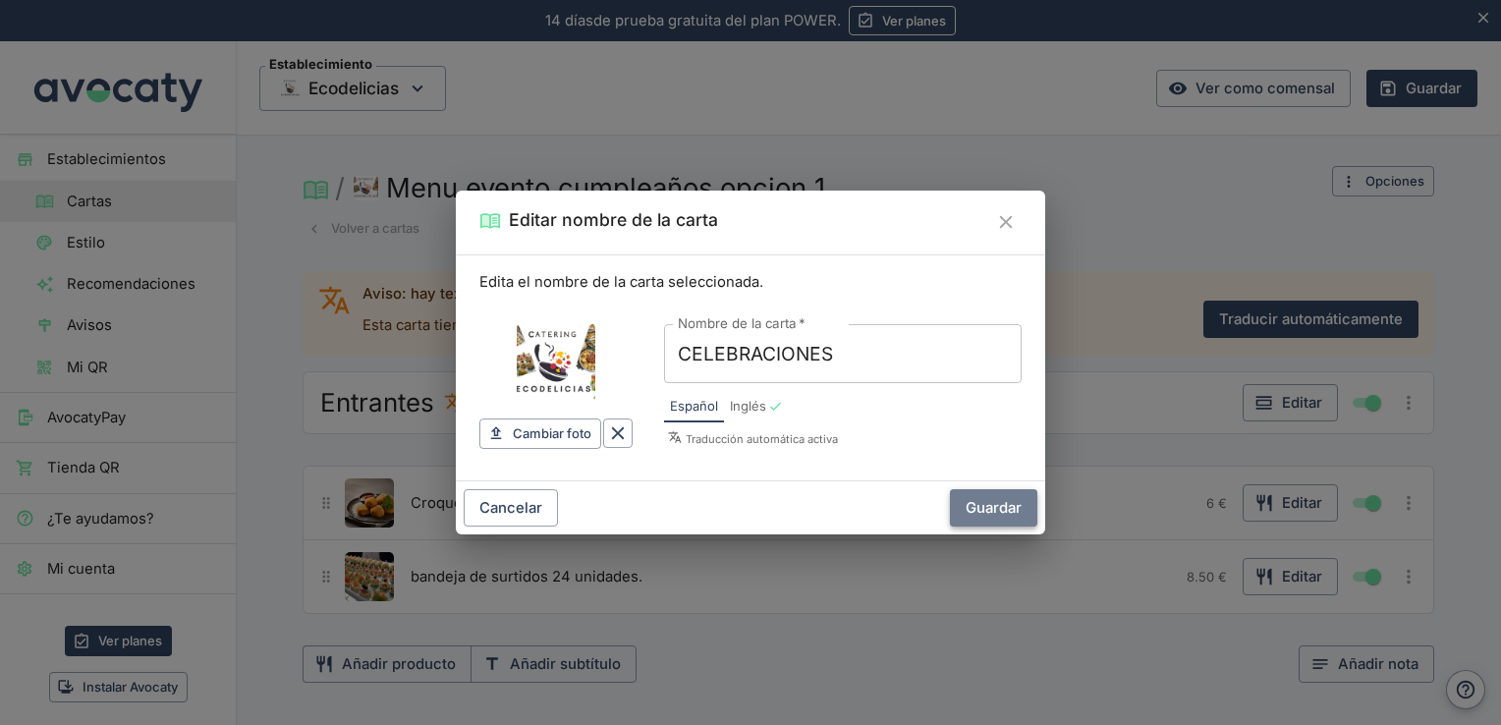
click at [990, 501] on button "Guardar" at bounding box center [993, 507] width 87 height 37
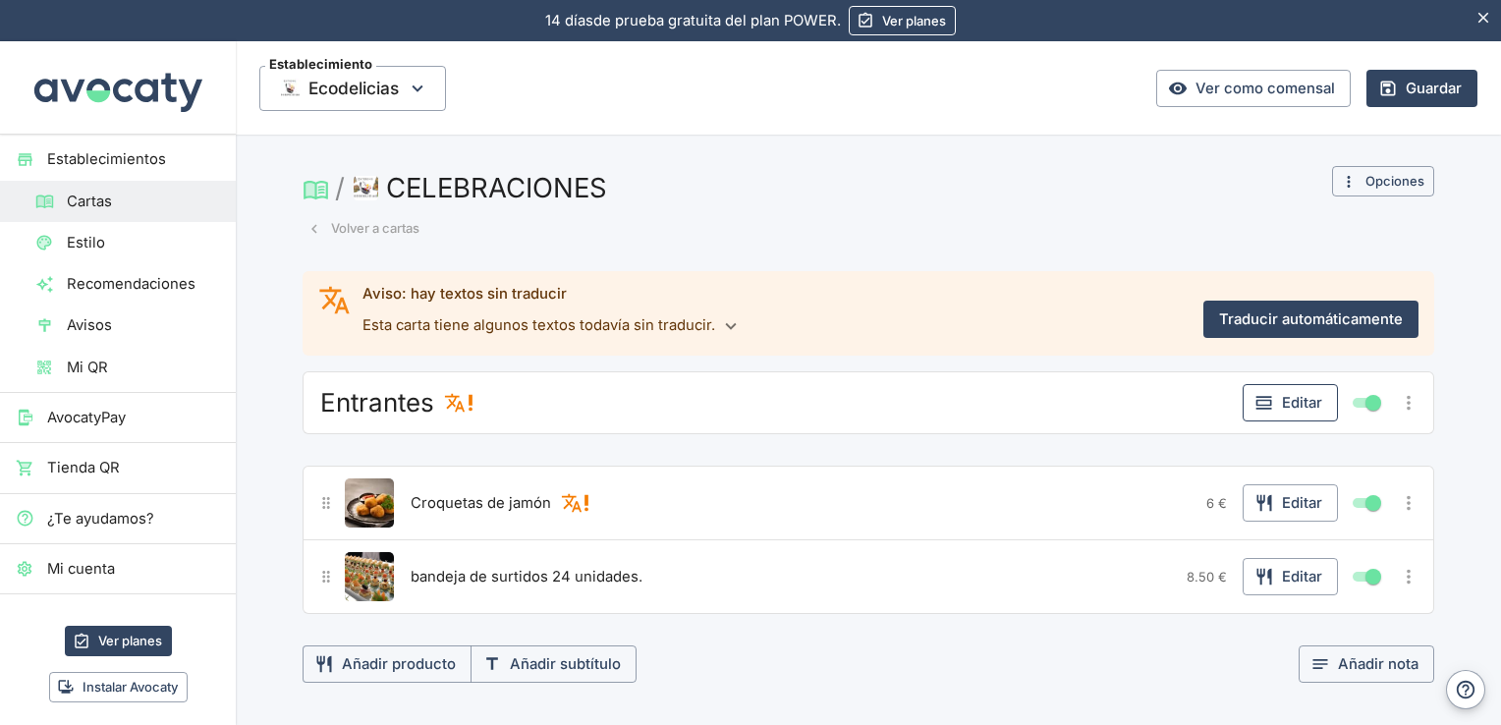
click at [1274, 396] on button "Editar" at bounding box center [1290, 402] width 95 height 37
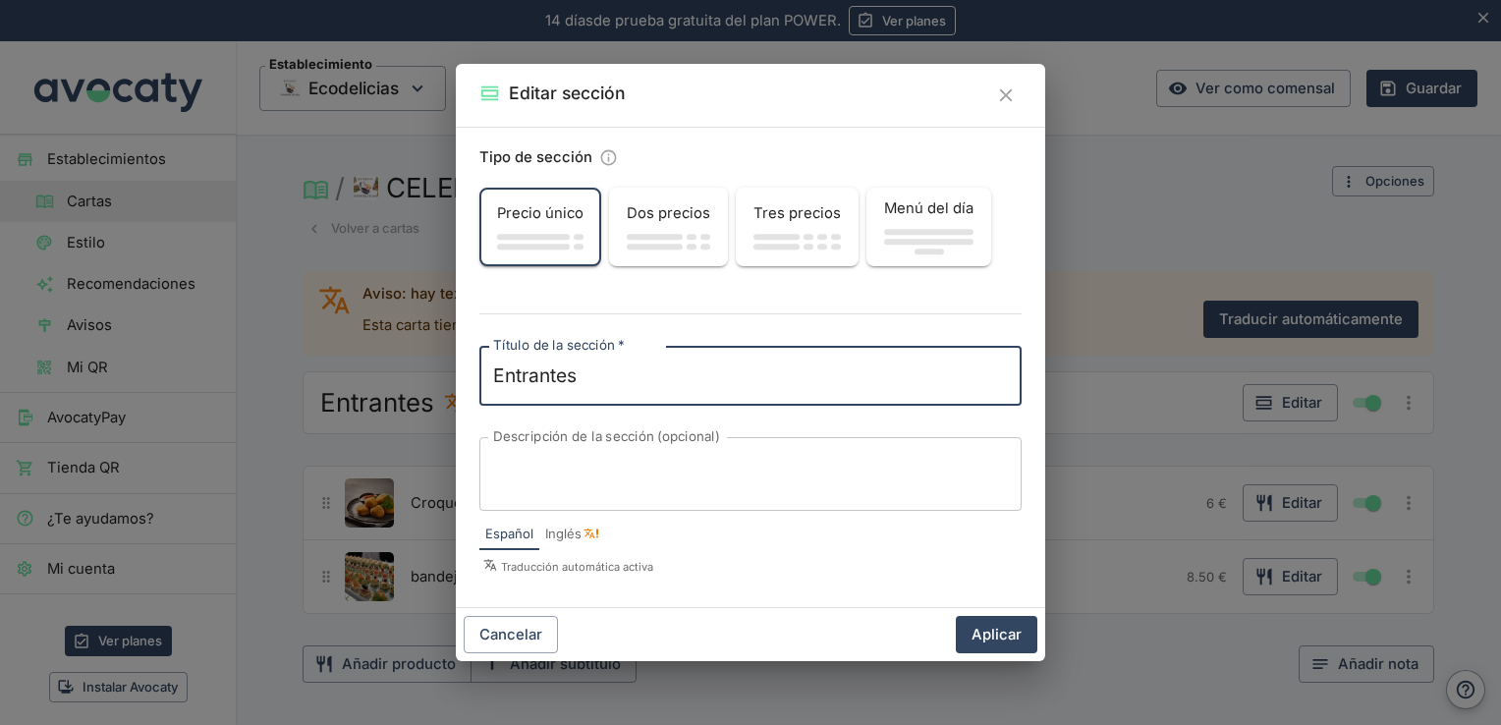
drag, startPoint x: 630, startPoint y: 372, endPoint x: 244, endPoint y: 380, distance: 386.1
click at [244, 380] on div "Editar sección Tipo de sección Precio único Dos precios Tres precios Menú del d…" at bounding box center [750, 362] width 1501 height 725
drag, startPoint x: 642, startPoint y: 381, endPoint x: 426, endPoint y: 367, distance: 216.6
click at [426, 367] on div "Editar sección Tipo de sección Precio único Dos precios Tres precios Menú del d…" at bounding box center [750, 362] width 1501 height 725
type textarea "Entrantes"
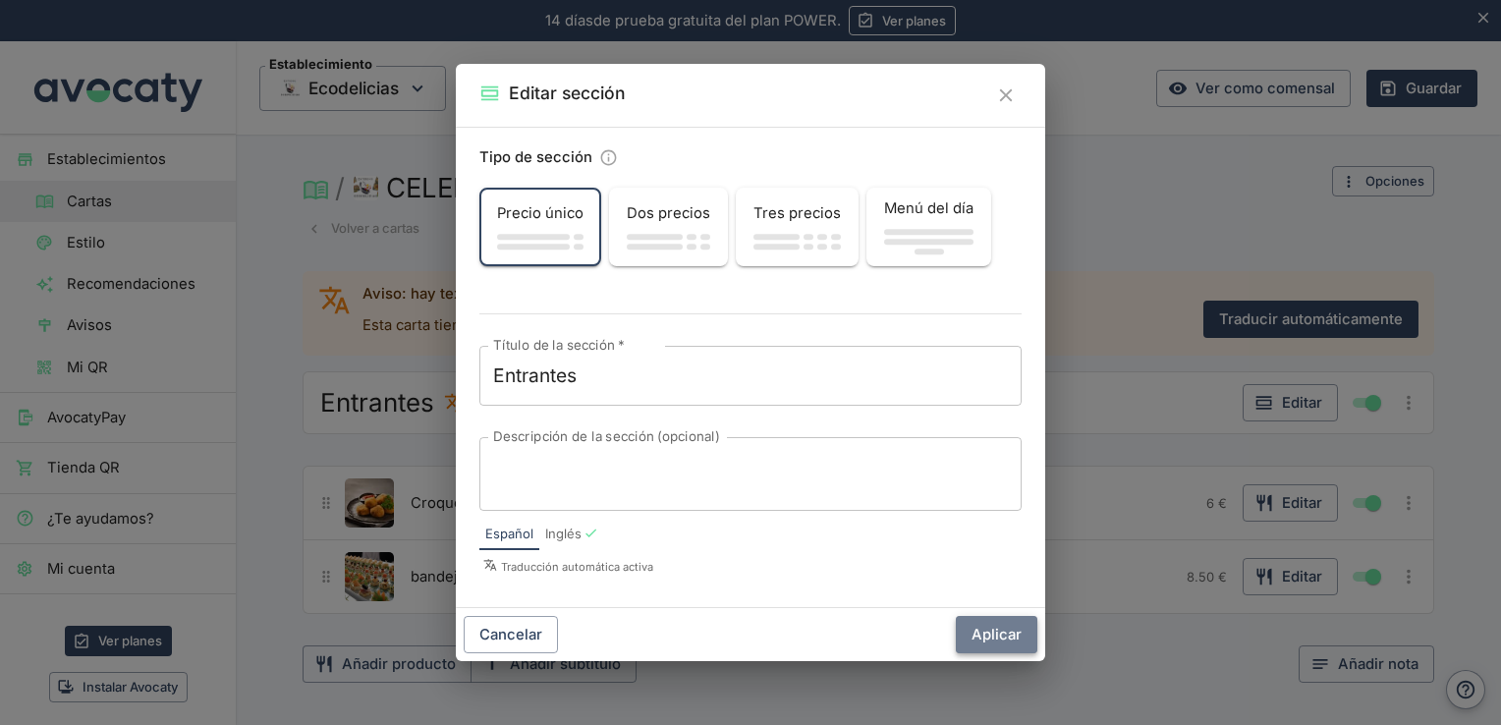
click at [994, 631] on button "Aplicar" at bounding box center [997, 634] width 82 height 37
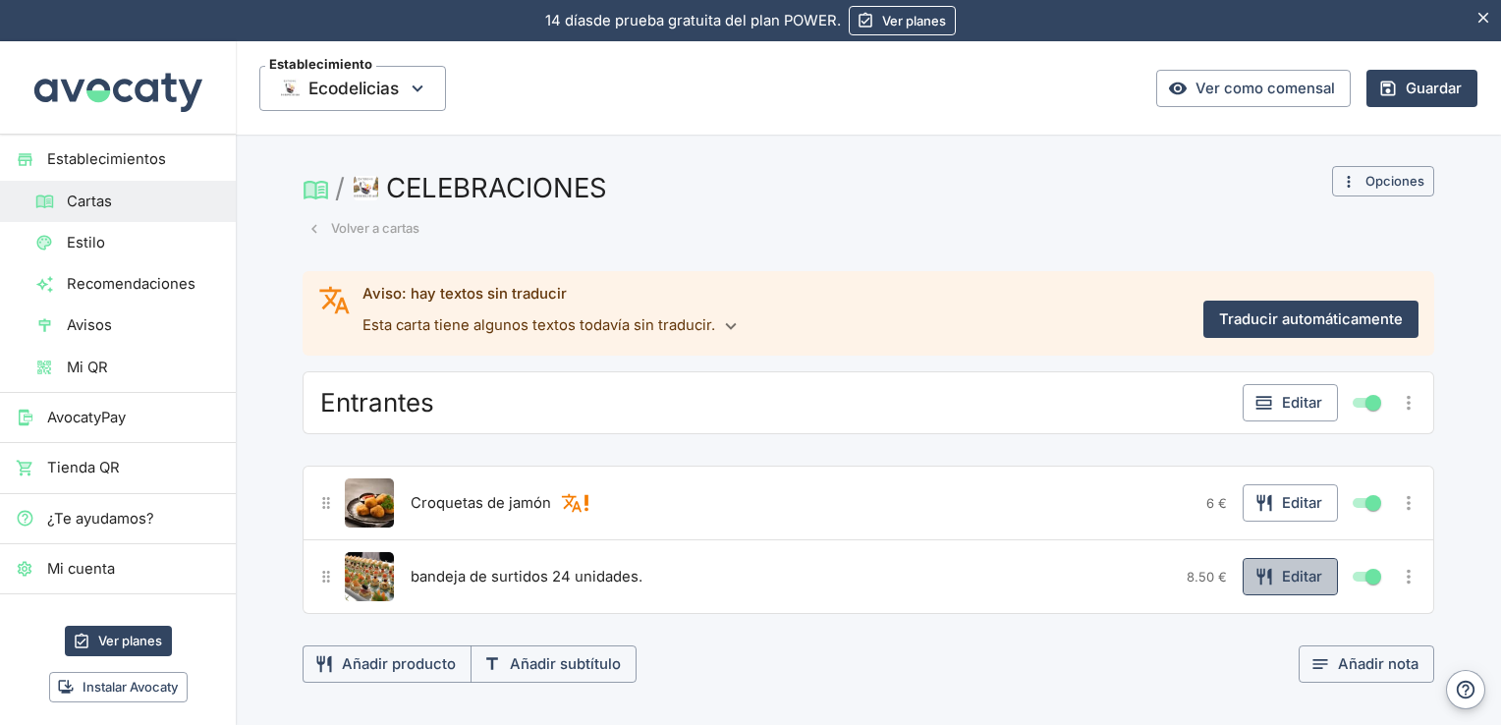
click at [1301, 577] on button "Editar" at bounding box center [1290, 576] width 95 height 37
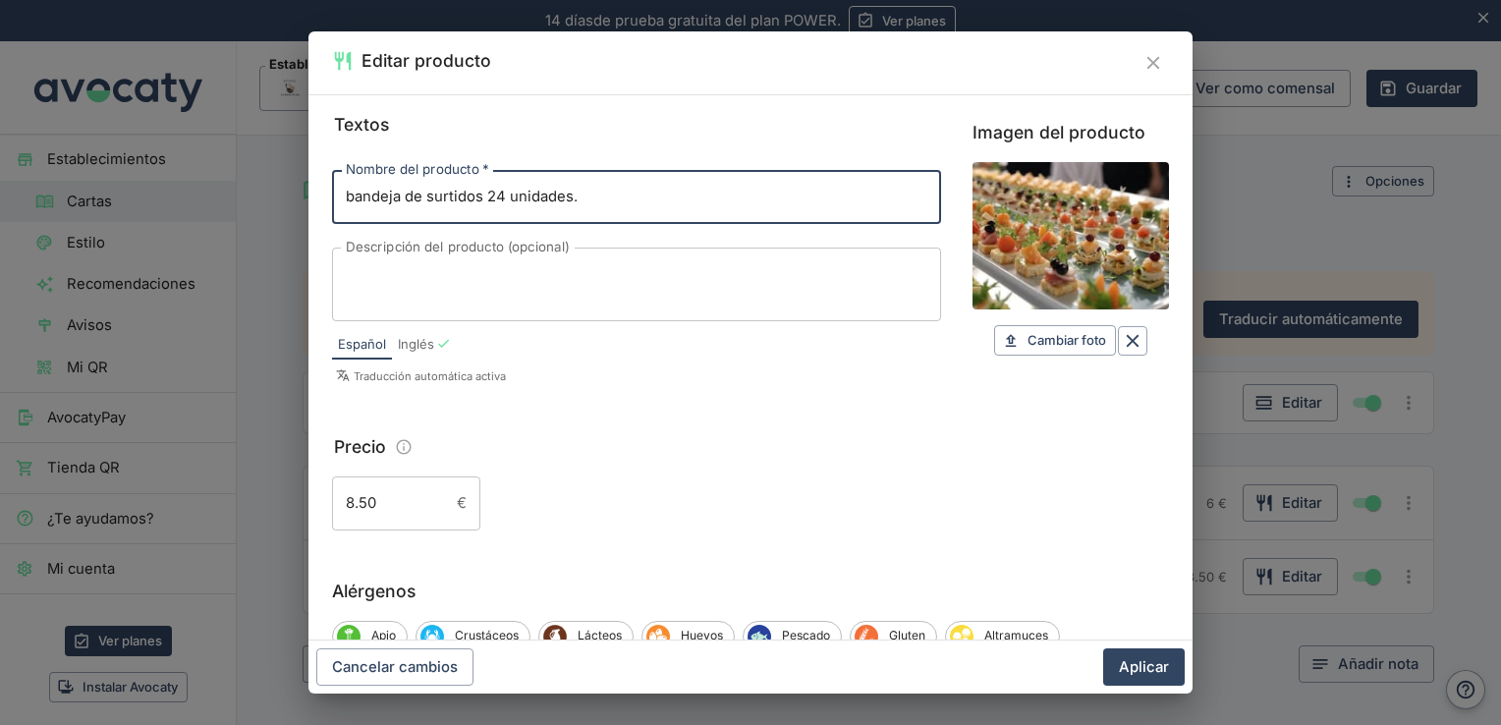
click at [365, 517] on input "8.50" at bounding box center [390, 502] width 117 height 53
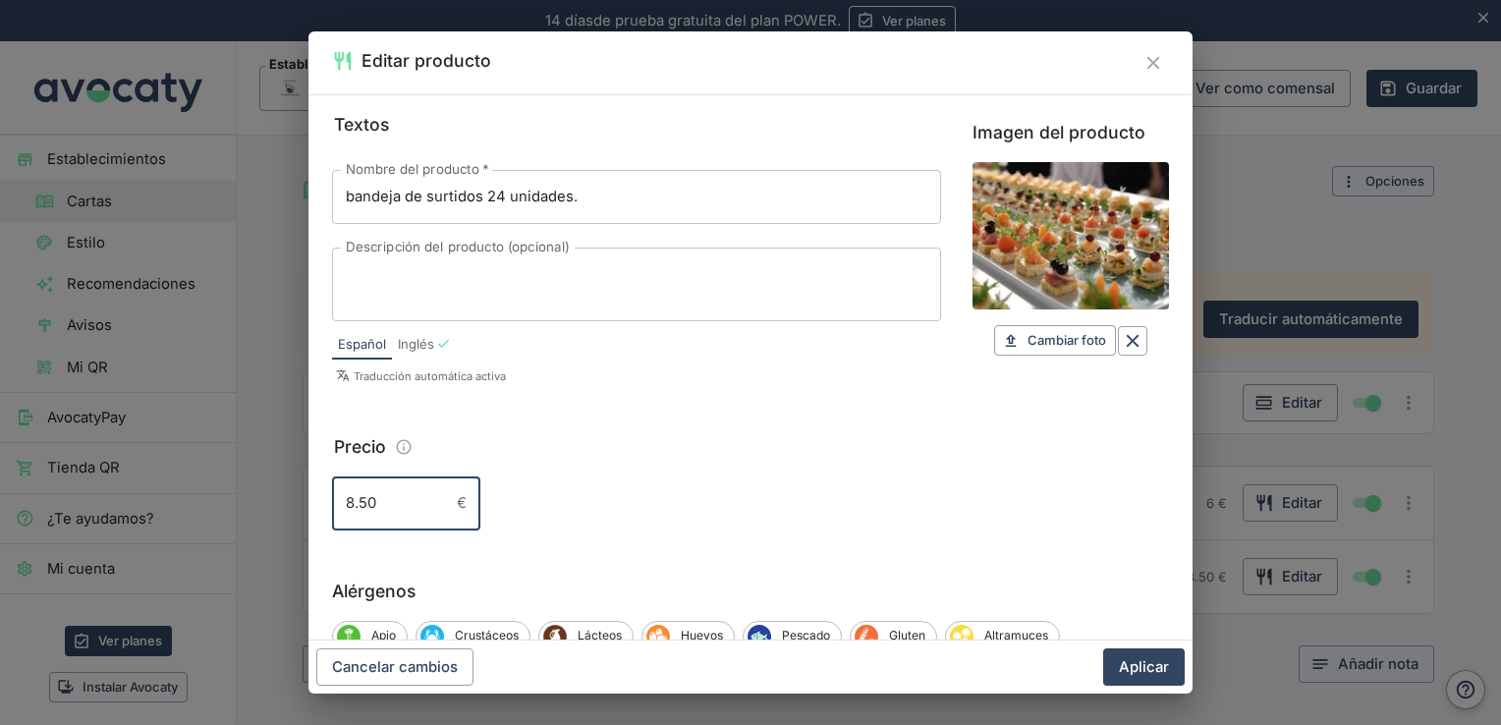
drag, startPoint x: 395, startPoint y: 519, endPoint x: 275, endPoint y: 515, distance: 119.9
click at [275, 515] on div "Editar producto Textos Nombre del producto   * bandeja de surtidos 24 unidades.…" at bounding box center [750, 362] width 1501 height 725
type input "12"
click at [1139, 667] on button "Aplicar" at bounding box center [1144, 666] width 82 height 37
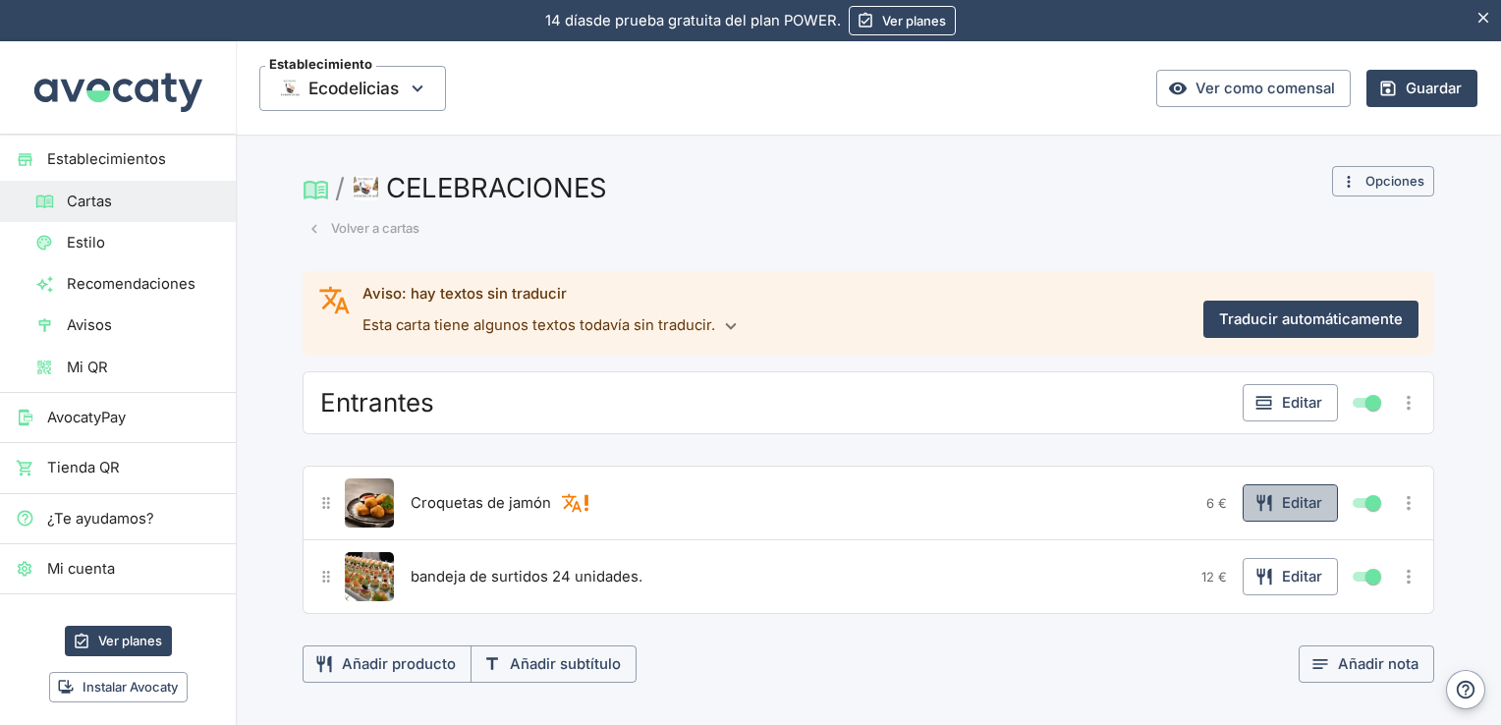
click at [1285, 497] on button "Editar" at bounding box center [1290, 502] width 95 height 37
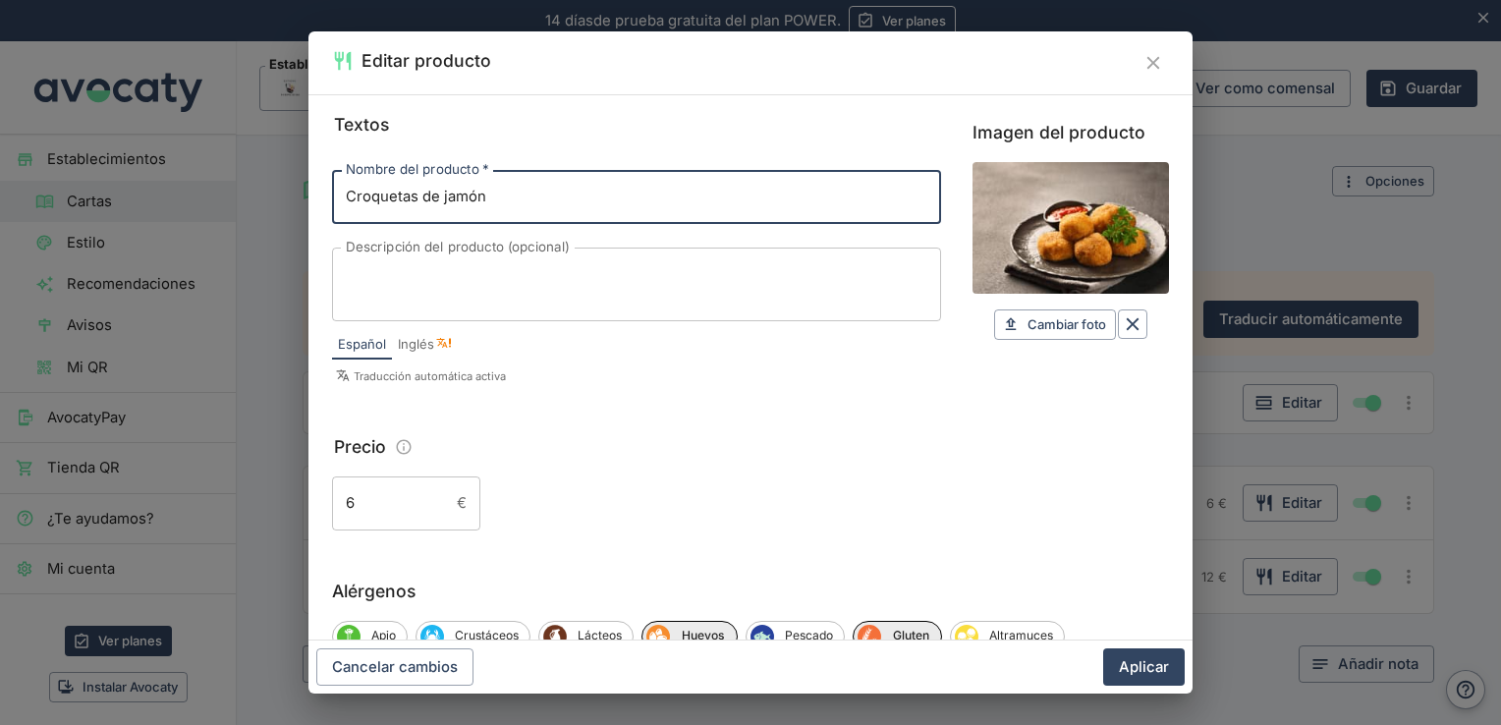
drag, startPoint x: 562, startPoint y: 187, endPoint x: 272, endPoint y: 197, distance: 290.0
click at [272, 197] on div "Editar producto Textos Nombre del producto   * Croquetas de jamón Nombre del pr…" at bounding box center [750, 362] width 1501 height 725
type input "t"
type input "Tabla de Ibéricos"
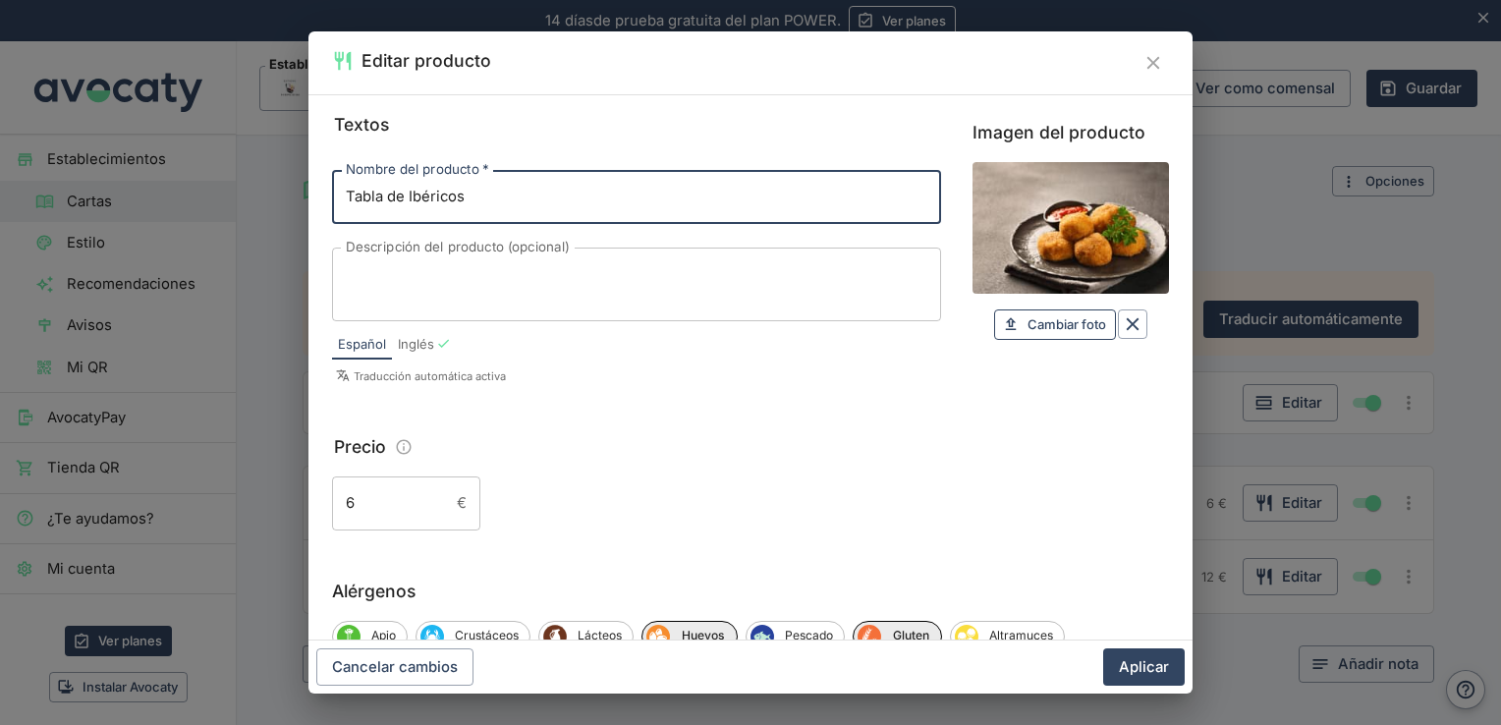
click at [1043, 323] on span "Cambiar foto" at bounding box center [1067, 324] width 79 height 23
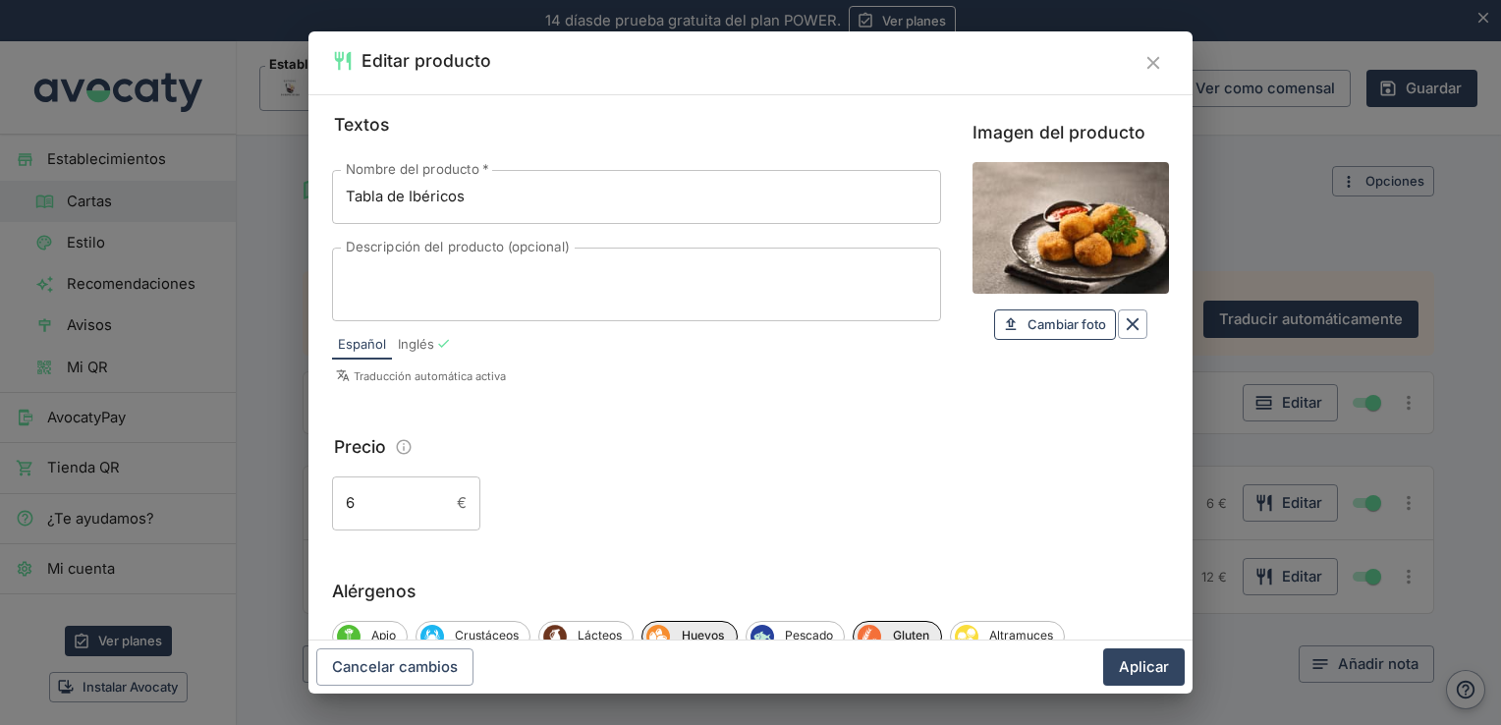
type input "C:\fakepath\R (2).jpg"
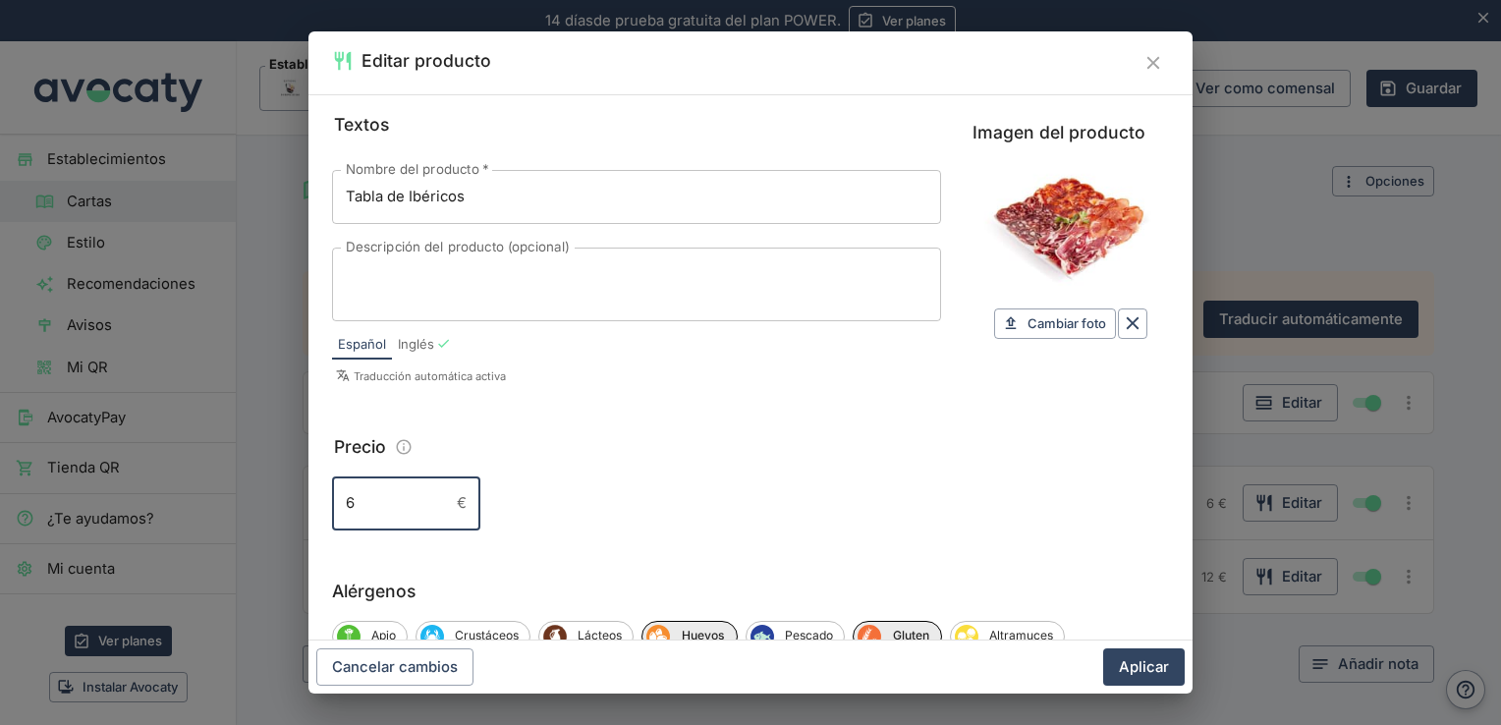
click at [395, 521] on input "6" at bounding box center [390, 502] width 117 height 53
type input "15"
click at [1148, 665] on button "Aplicar" at bounding box center [1144, 666] width 82 height 37
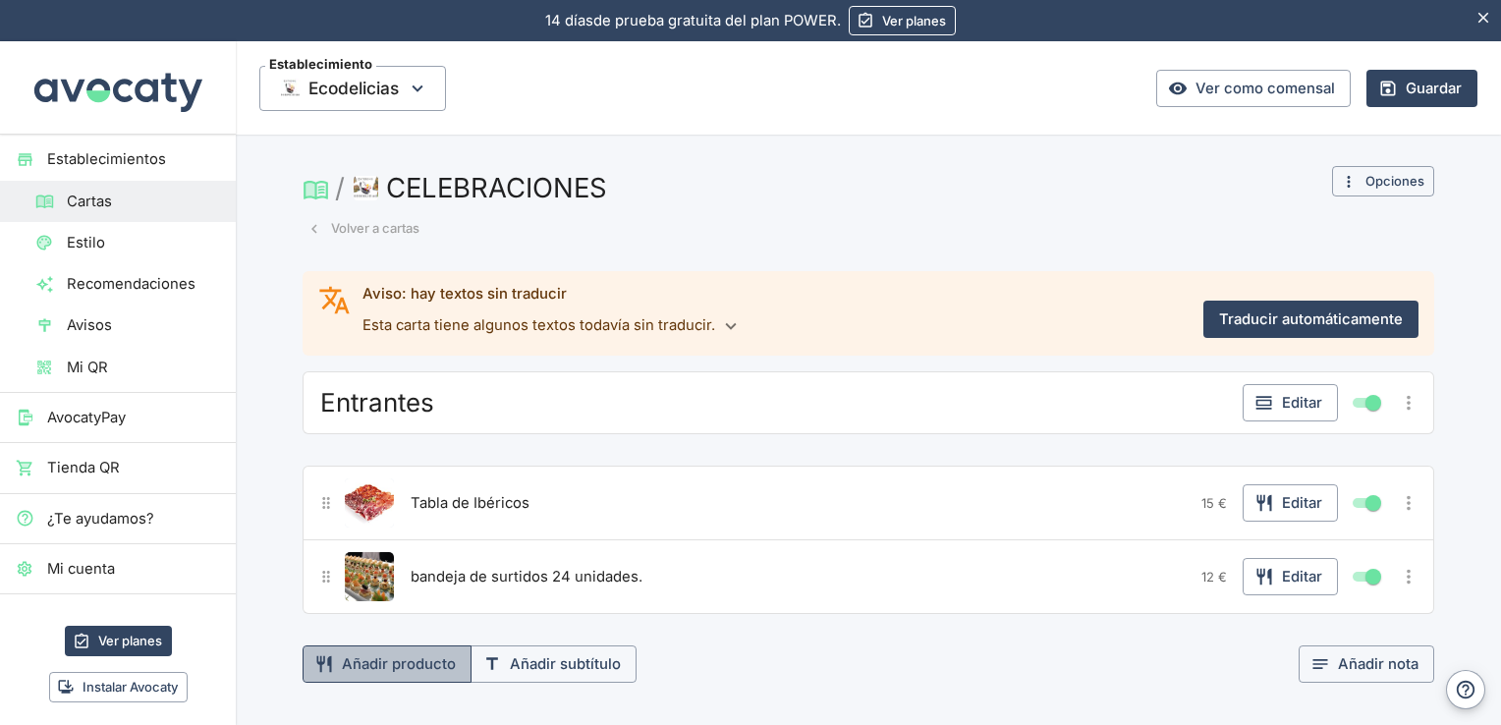
click at [415, 674] on button "Añadir producto" at bounding box center [387, 663] width 169 height 37
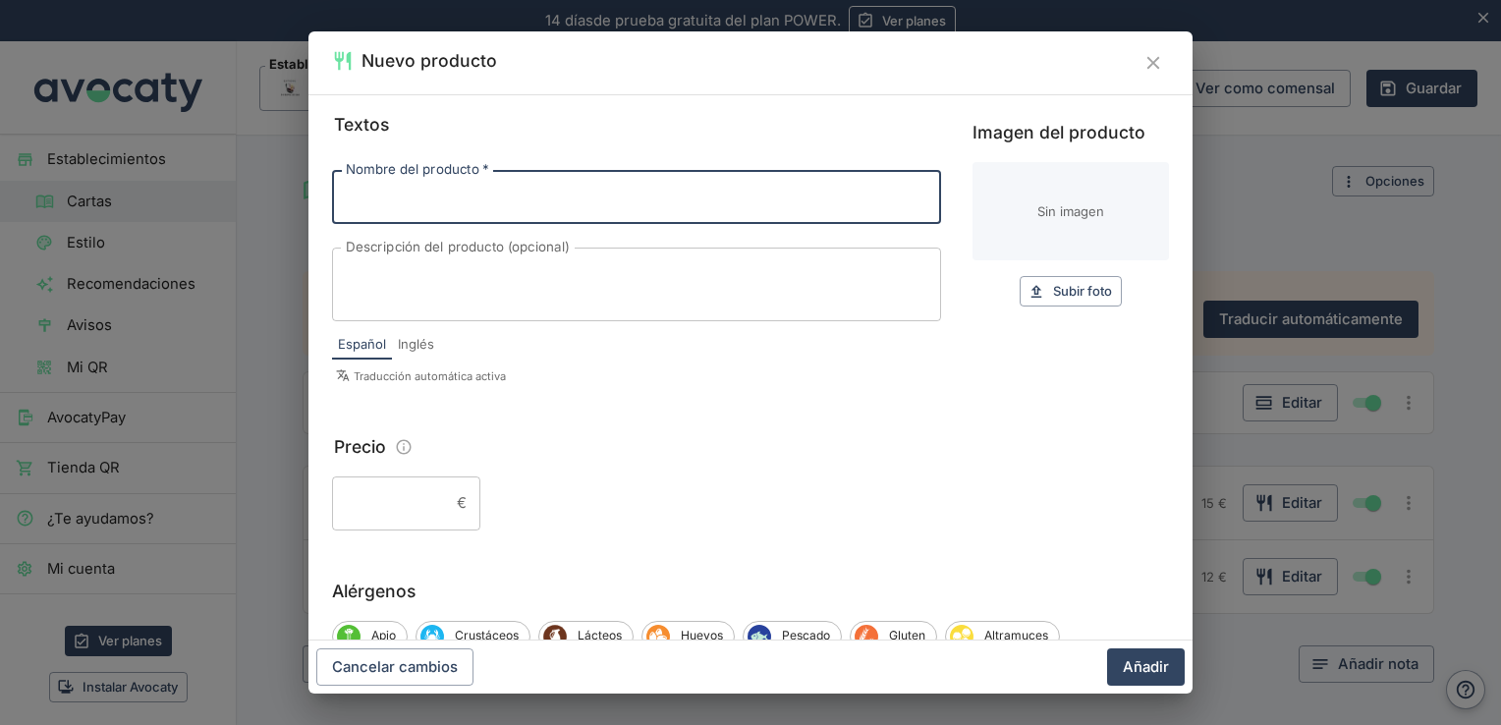
click at [491, 203] on input "Nombre del producto   *" at bounding box center [636, 196] width 609 height 53
type input "t"
type input "Tabla queso y Jamon"
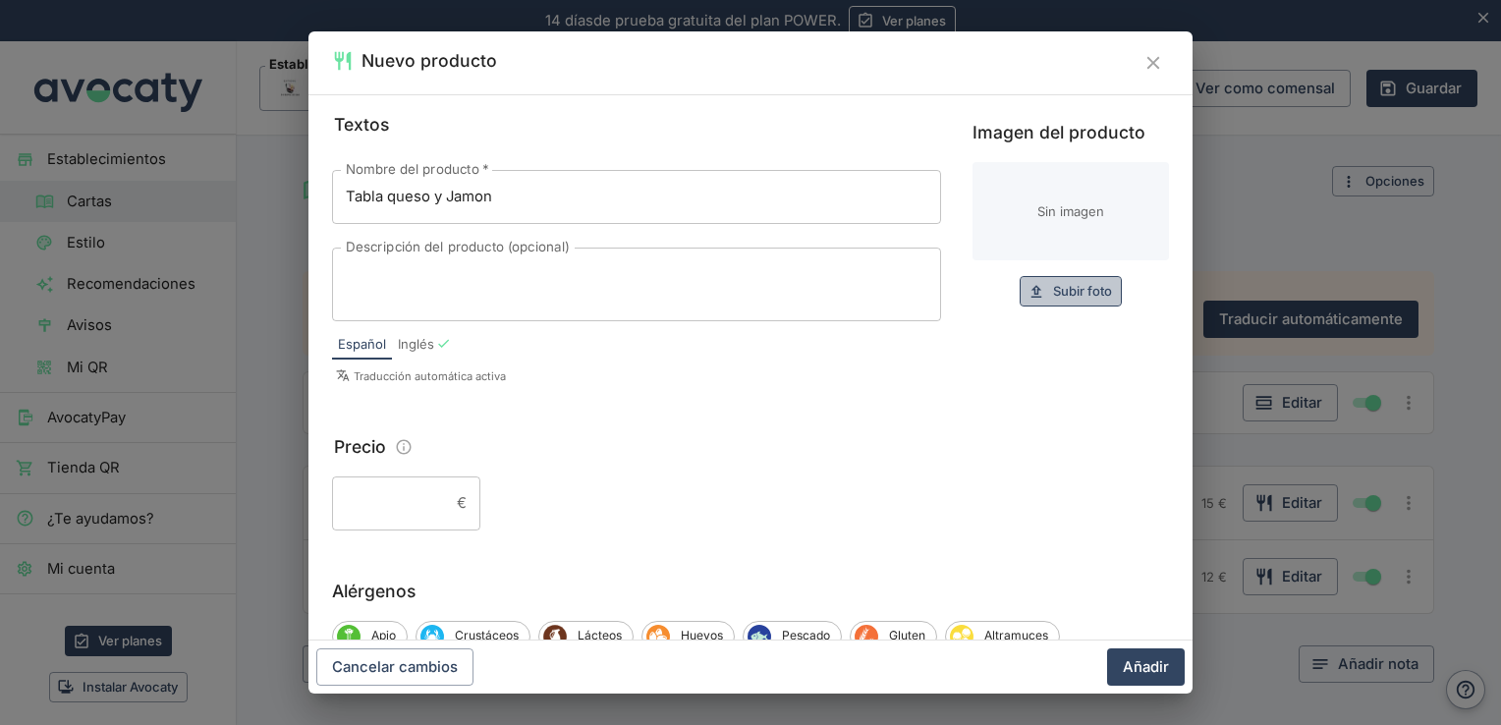
click at [1073, 282] on span "Subir foto" at bounding box center [1082, 291] width 59 height 23
type input "C:\fakepath\R.jpg"
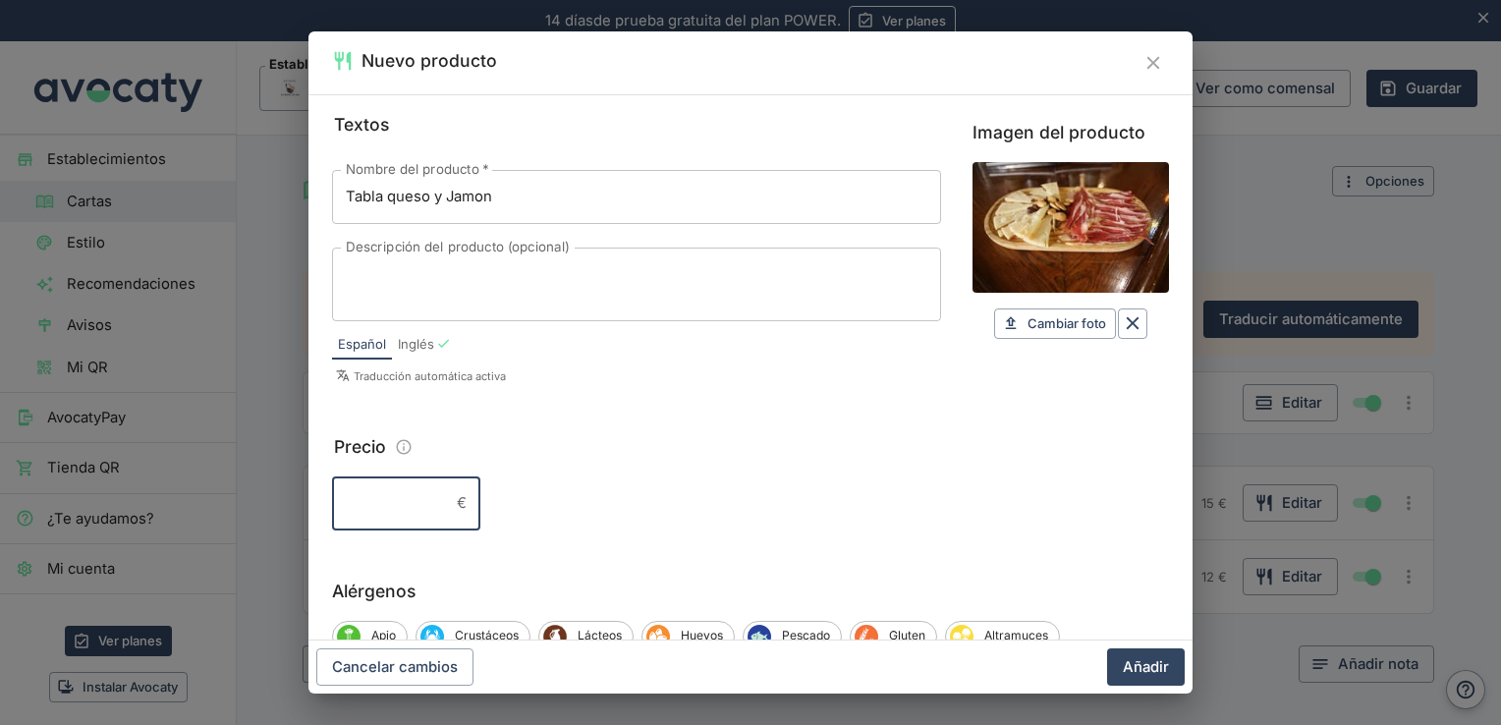
click at [420, 521] on input "Precio" at bounding box center [390, 502] width 117 height 53
type input "11.50"
click at [1140, 658] on button "Añadir" at bounding box center [1146, 666] width 78 height 37
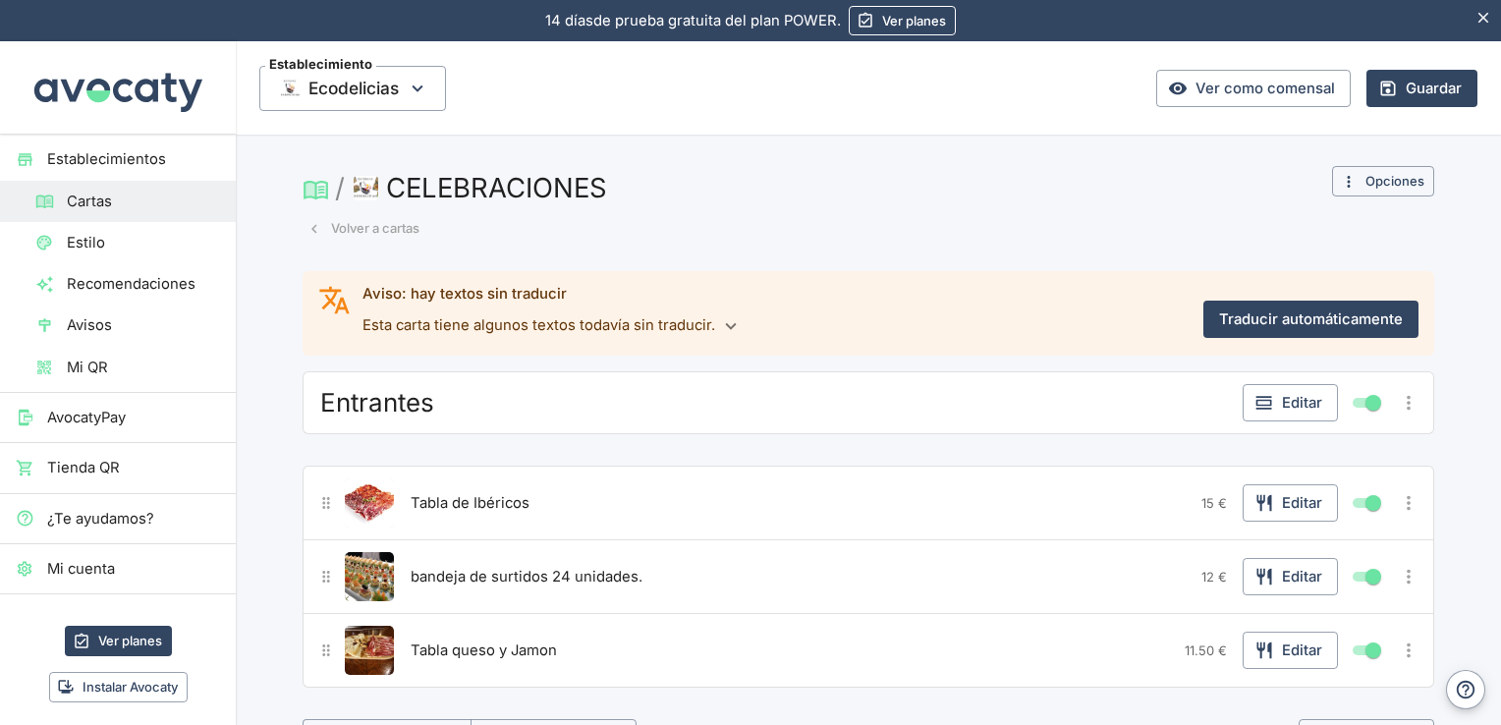
scroll to position [28, 0]
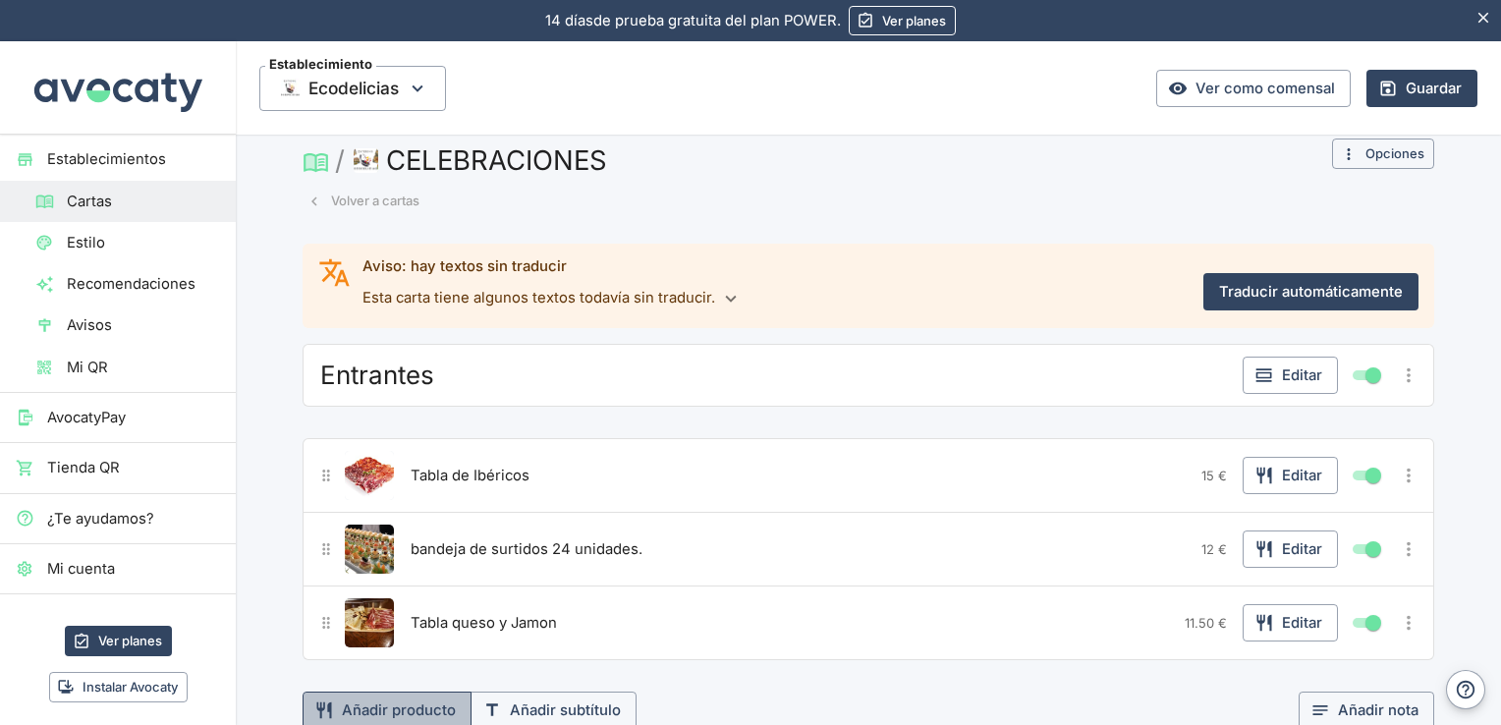
click at [405, 704] on button "Añadir producto" at bounding box center [387, 710] width 169 height 37
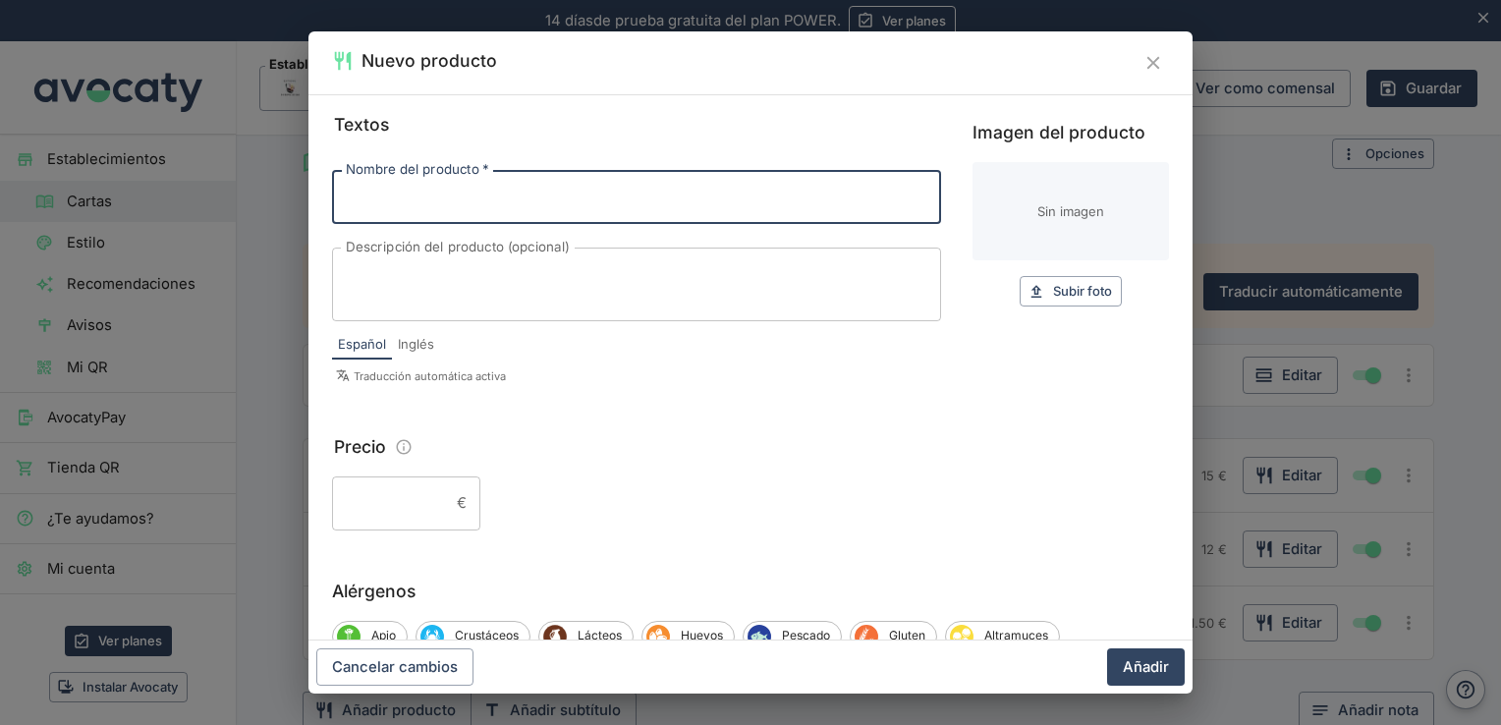
click at [466, 207] on input "Nombre del producto   *" at bounding box center [636, 196] width 609 height 53
type input "s"
type input "Surtido picoteo"
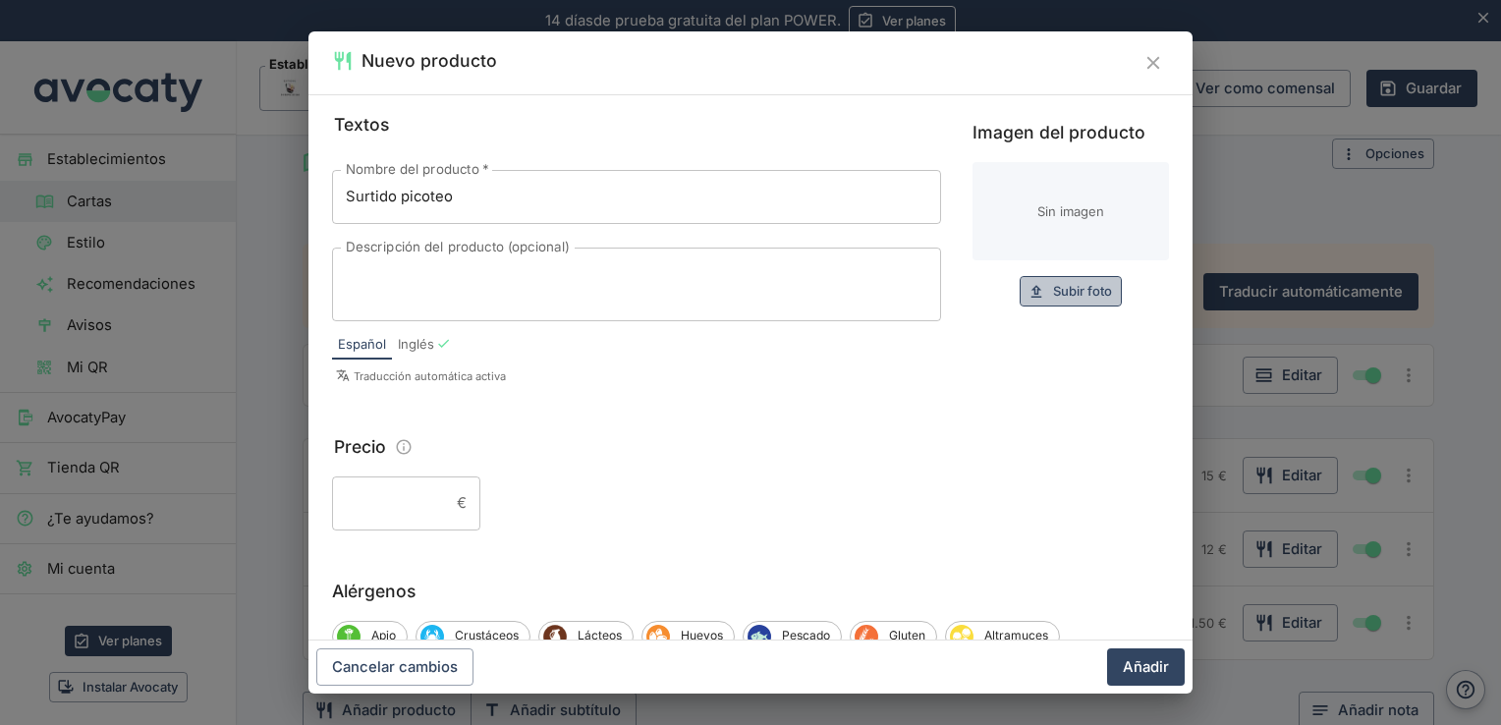
click at [1085, 293] on span "Subir foto" at bounding box center [1082, 291] width 59 height 23
type input "C:\fakepath\b1d47f096530fb7a8c7d5ff88c338ca3.jpg"
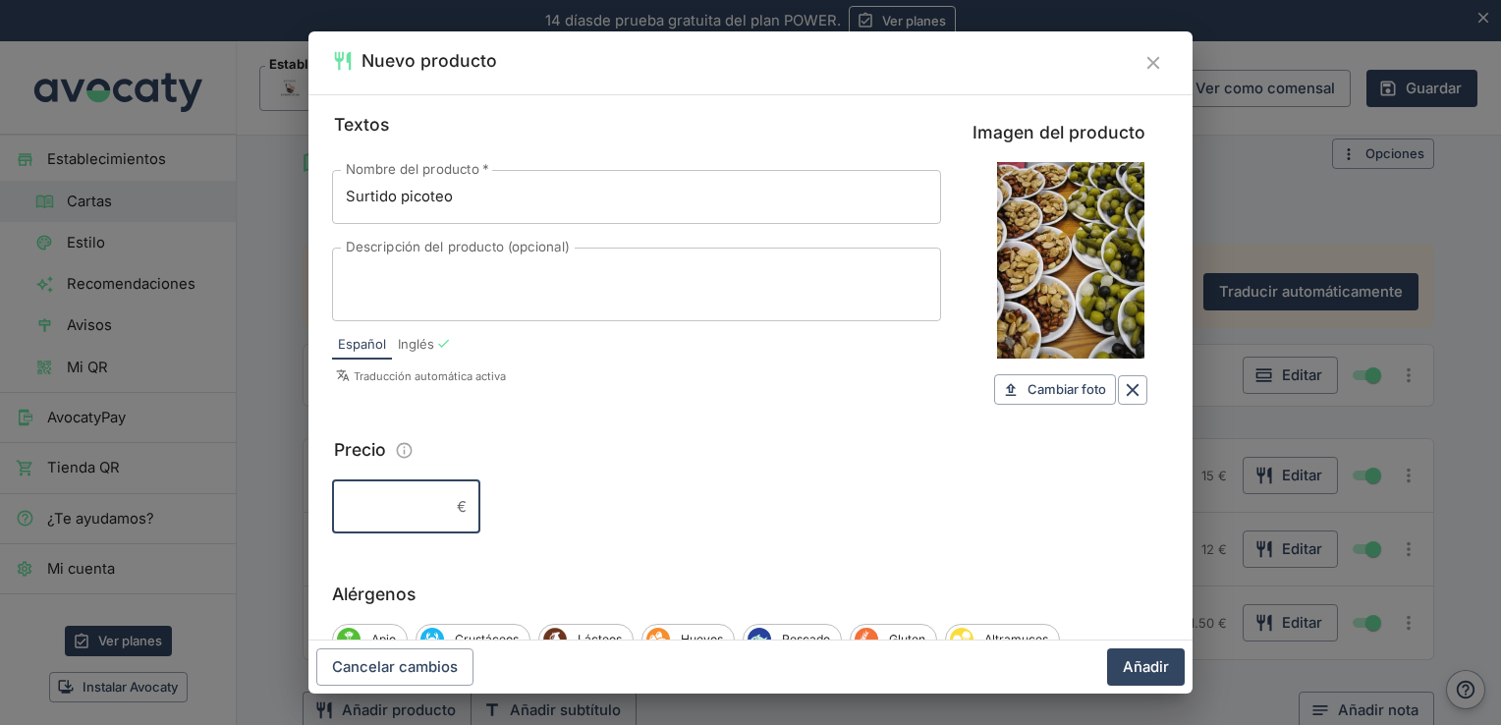
click at [402, 494] on input "Precio" at bounding box center [390, 506] width 117 height 53
type input "4.50"
click at [1147, 664] on button "Añadir" at bounding box center [1146, 666] width 78 height 37
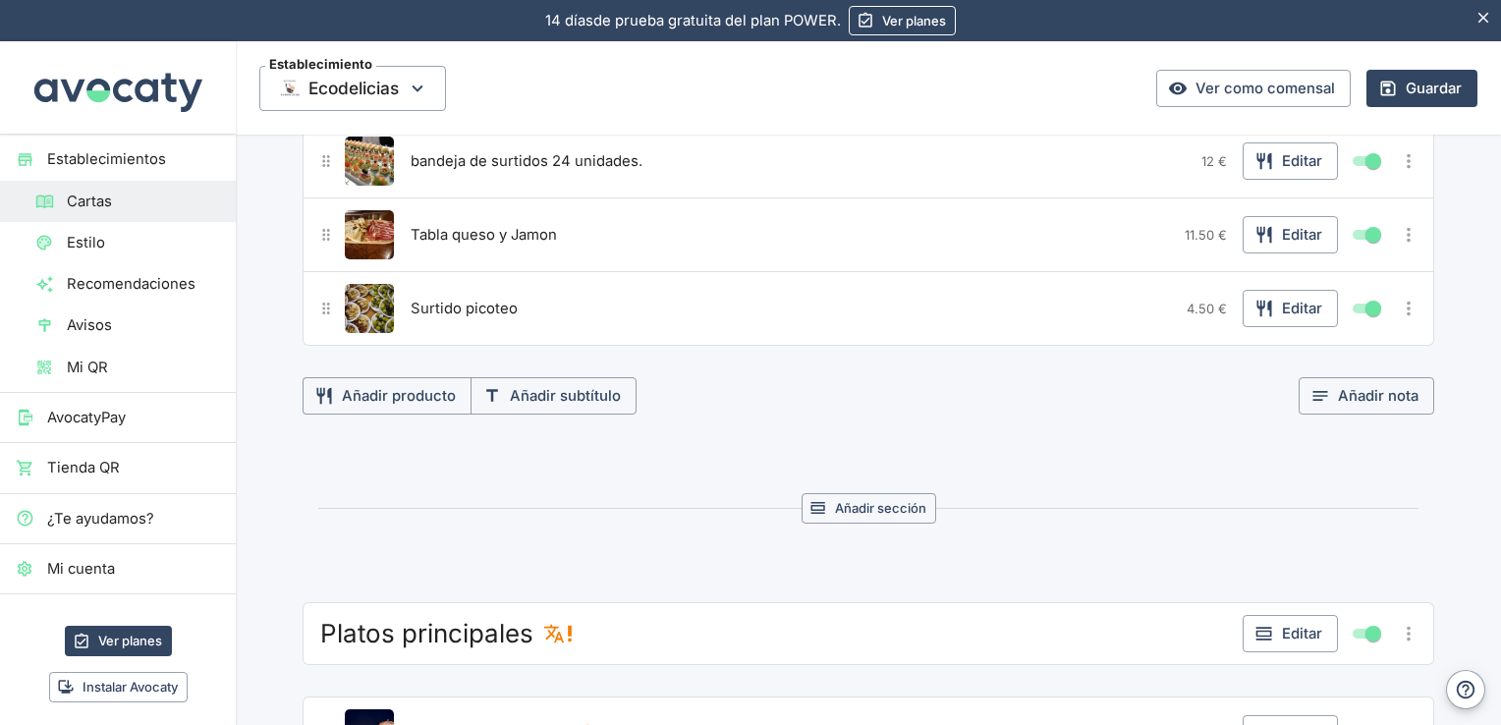
scroll to position [424, 0]
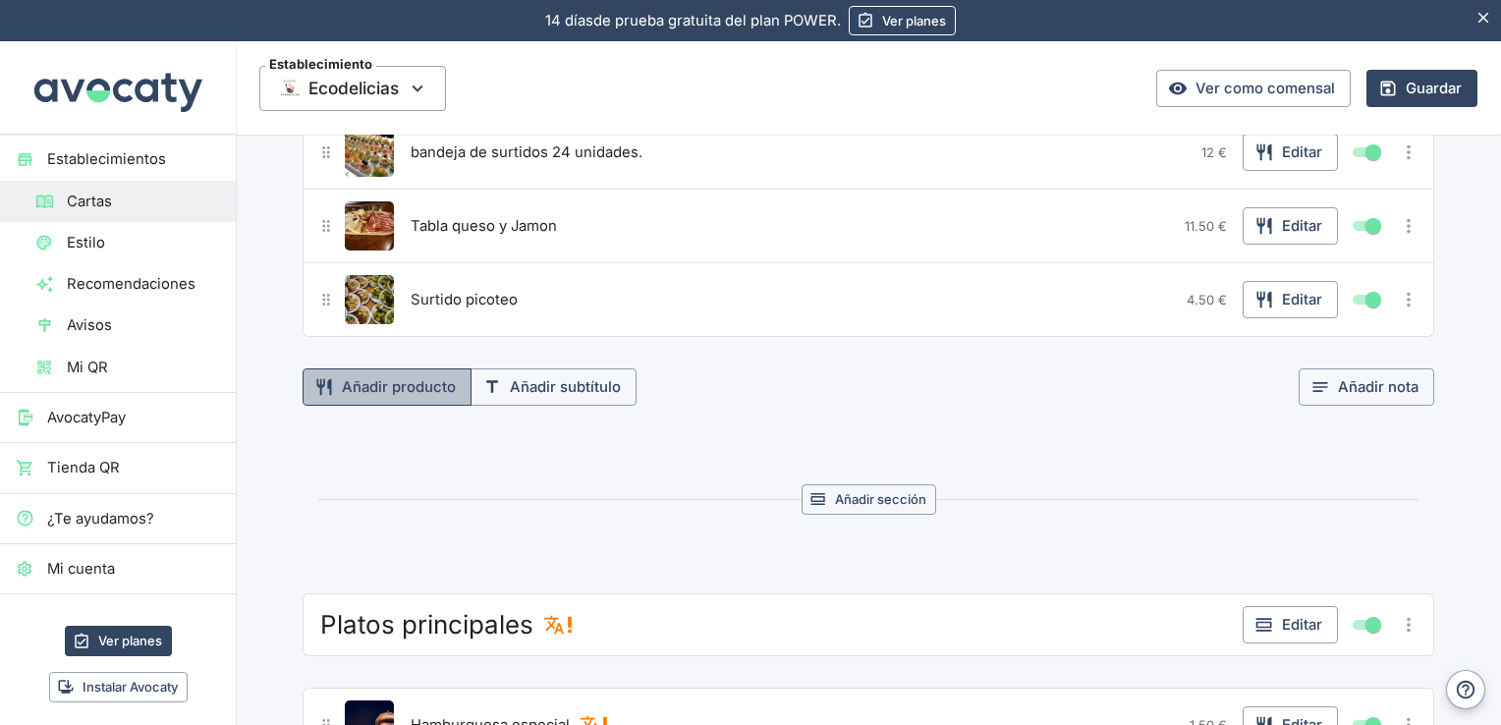
click at [423, 393] on button "Añadir producto" at bounding box center [387, 386] width 169 height 37
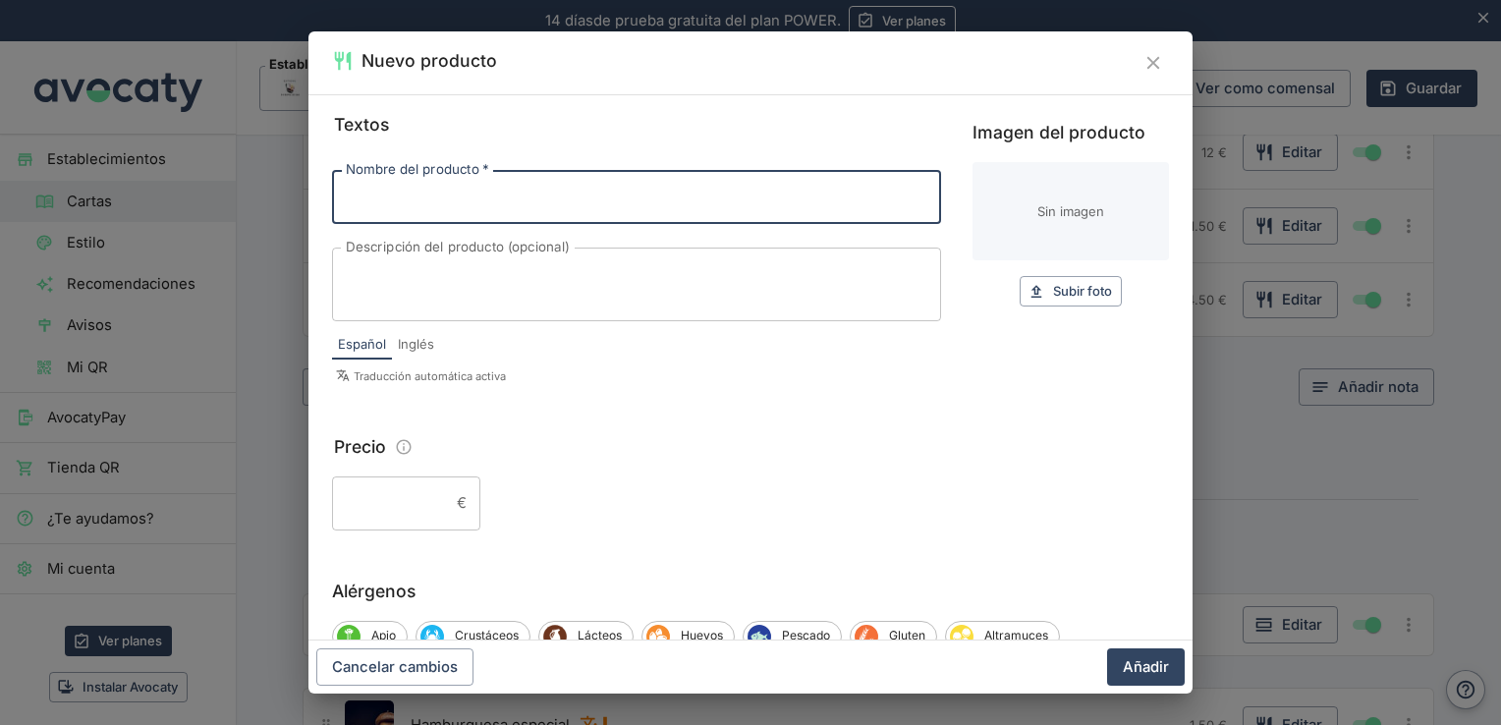
click at [475, 194] on input "Nombre del producto   *" at bounding box center [636, 196] width 609 height 53
type input "p"
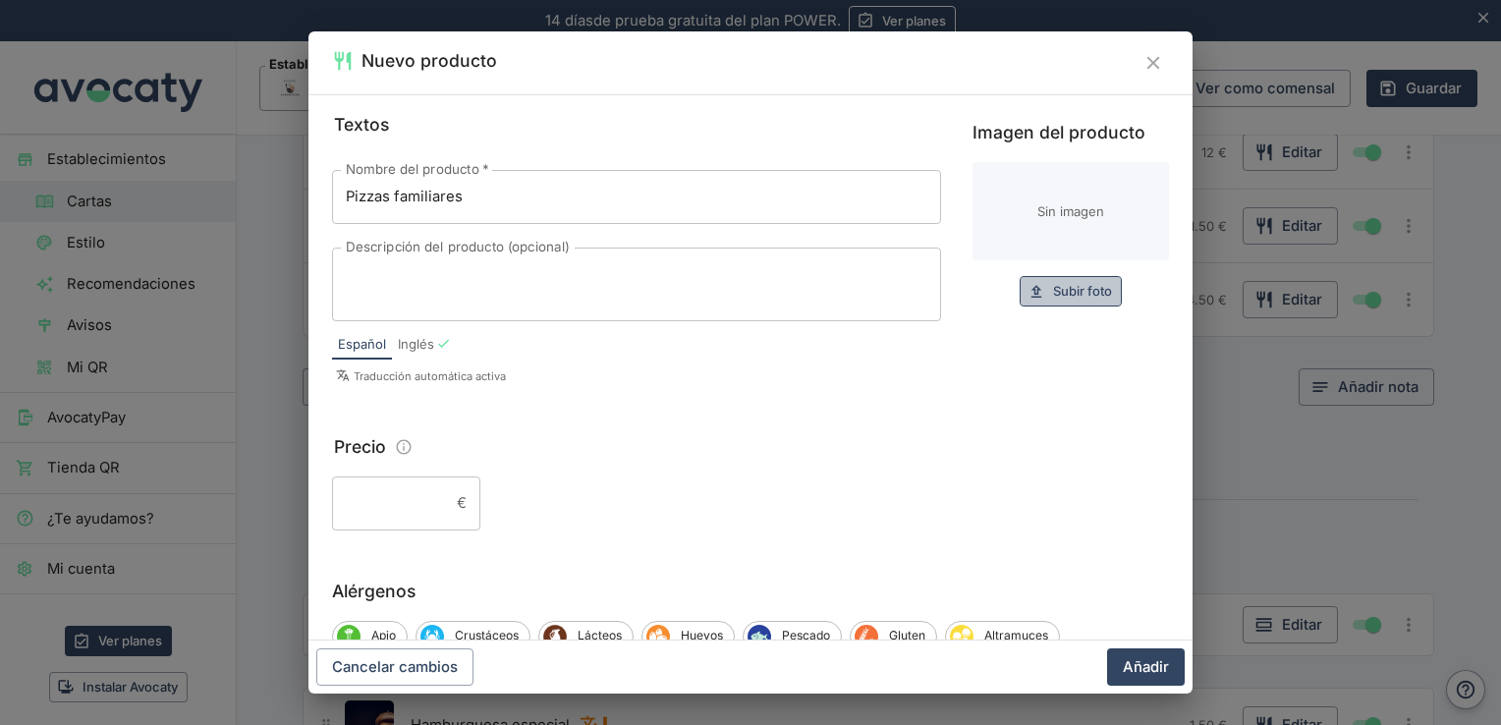
click at [1069, 296] on span "Subir foto" at bounding box center [1082, 291] width 59 height 23
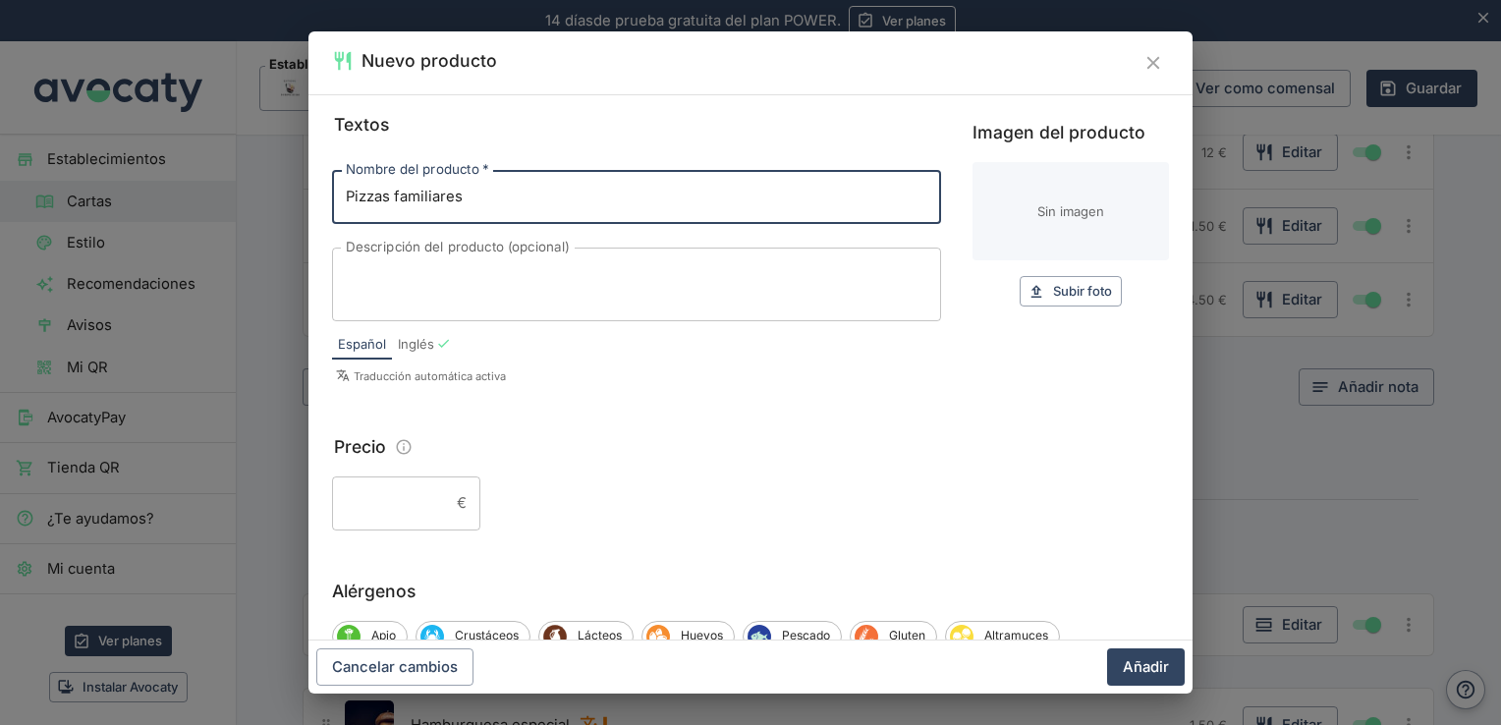
click at [528, 183] on input "Pizzas familiares" at bounding box center [636, 196] width 609 height 53
type input "Pizzas"
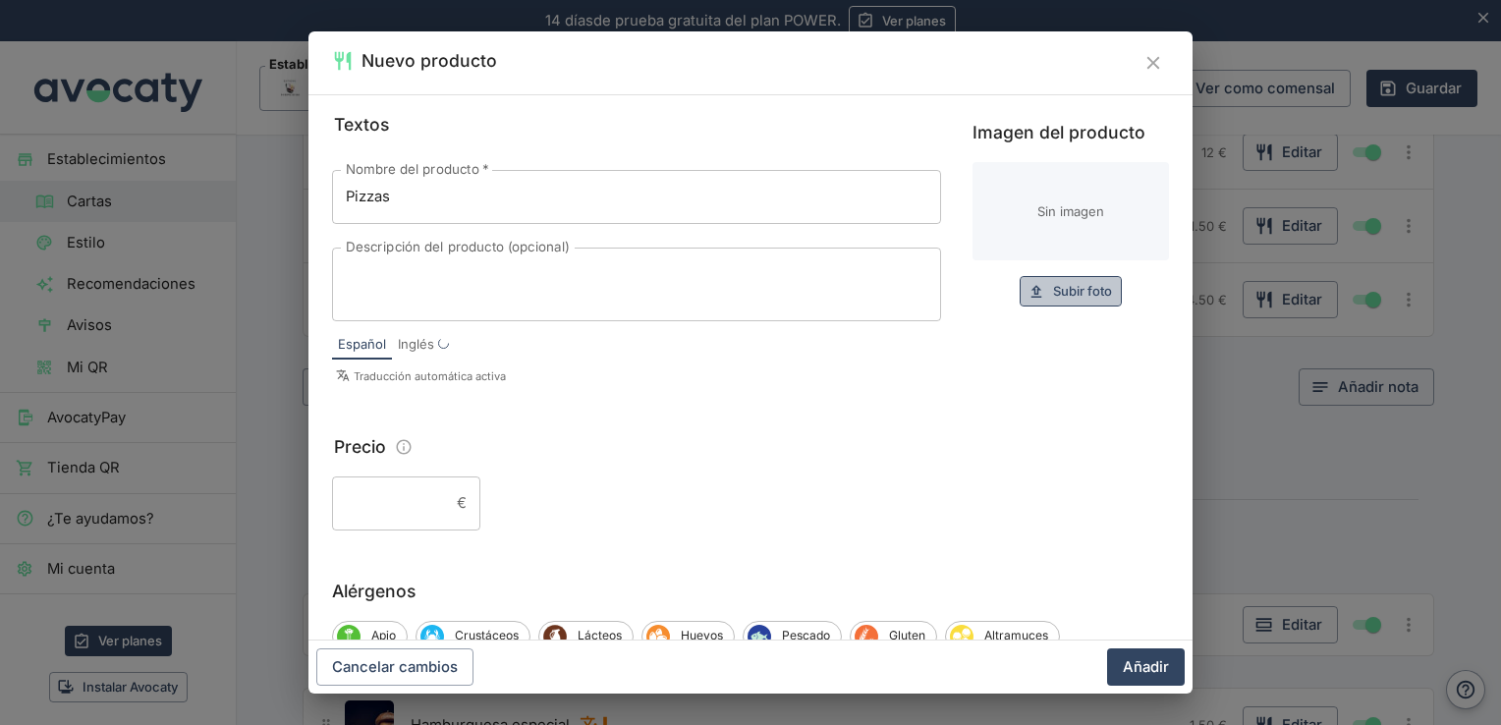
click at [1096, 283] on span "Subir foto" at bounding box center [1082, 291] width 59 height 23
click at [1073, 295] on span "Subir foto" at bounding box center [1082, 291] width 59 height 23
type input "C:\fakepath\diseno-menu-collage-muchas-pizzas-surtidas-aisladas_219193-5937.jpg"
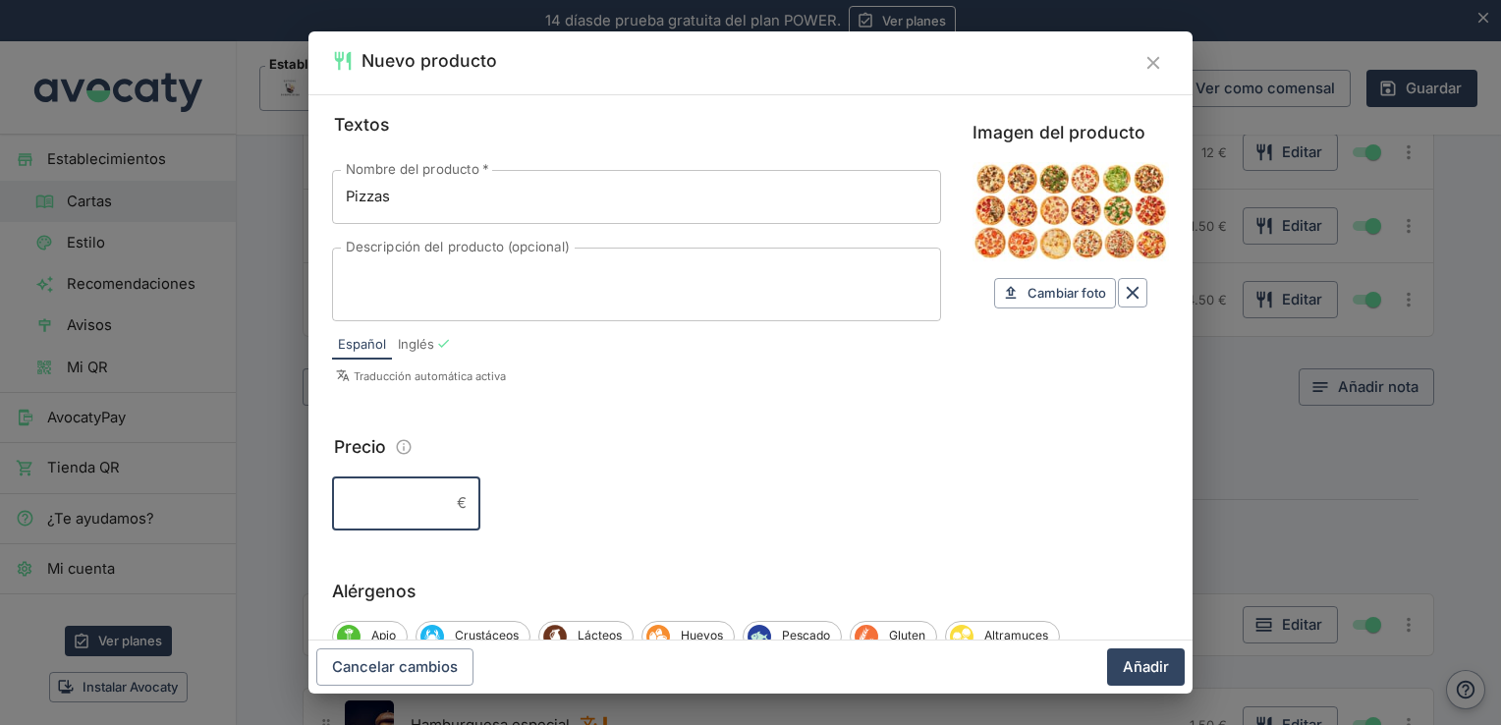
click at [411, 504] on input "Precio" at bounding box center [390, 502] width 117 height 53
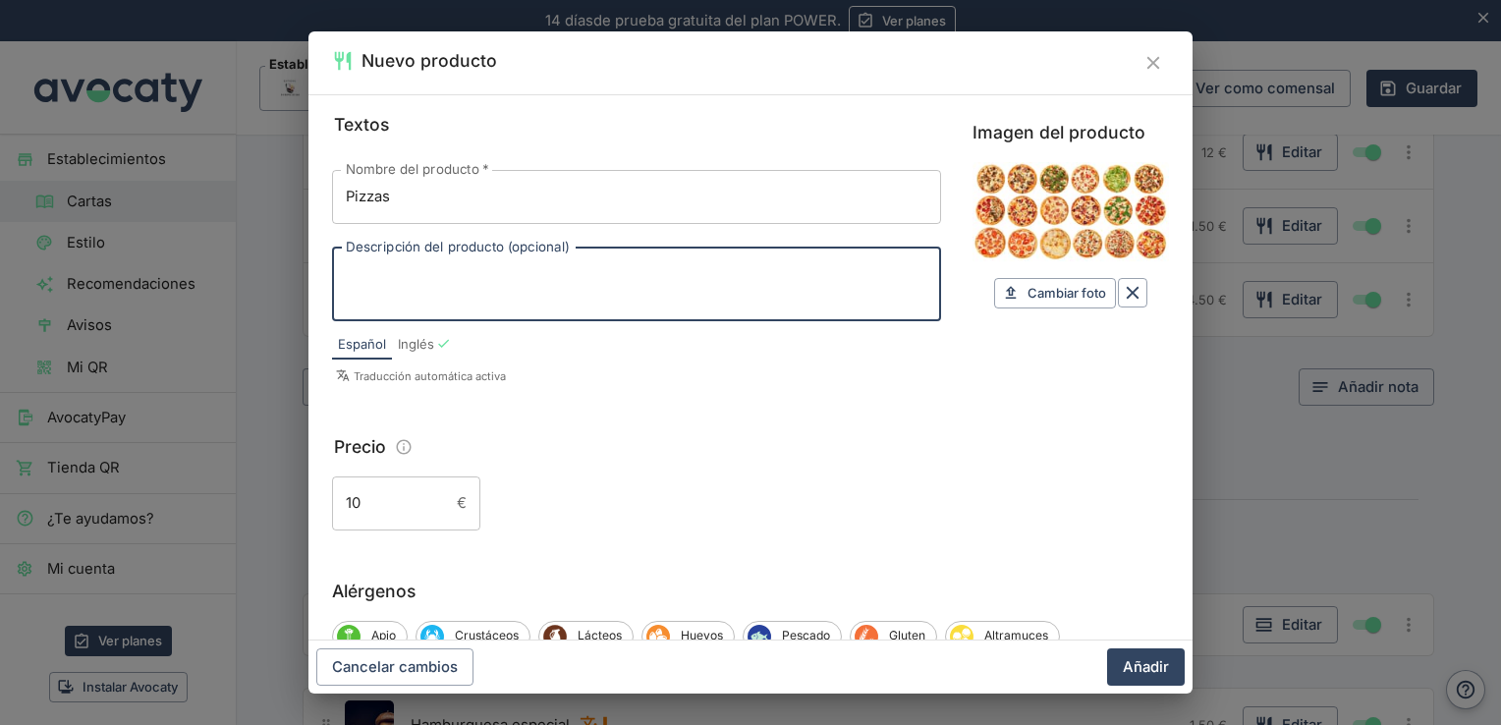
click at [495, 290] on textarea "Descripción del producto (opcional)" at bounding box center [637, 283] width 582 height 41
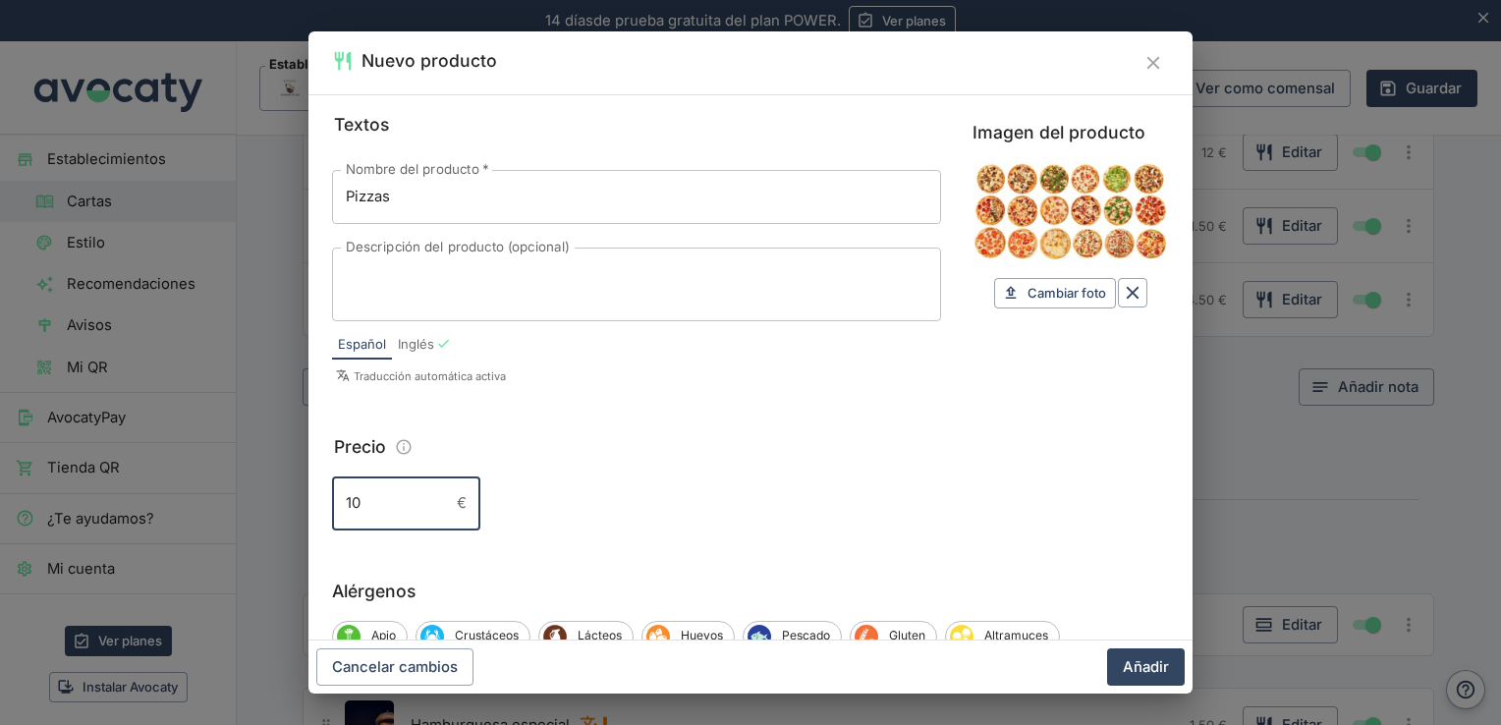
click at [427, 501] on input "10" at bounding box center [390, 502] width 117 height 53
type input "15"
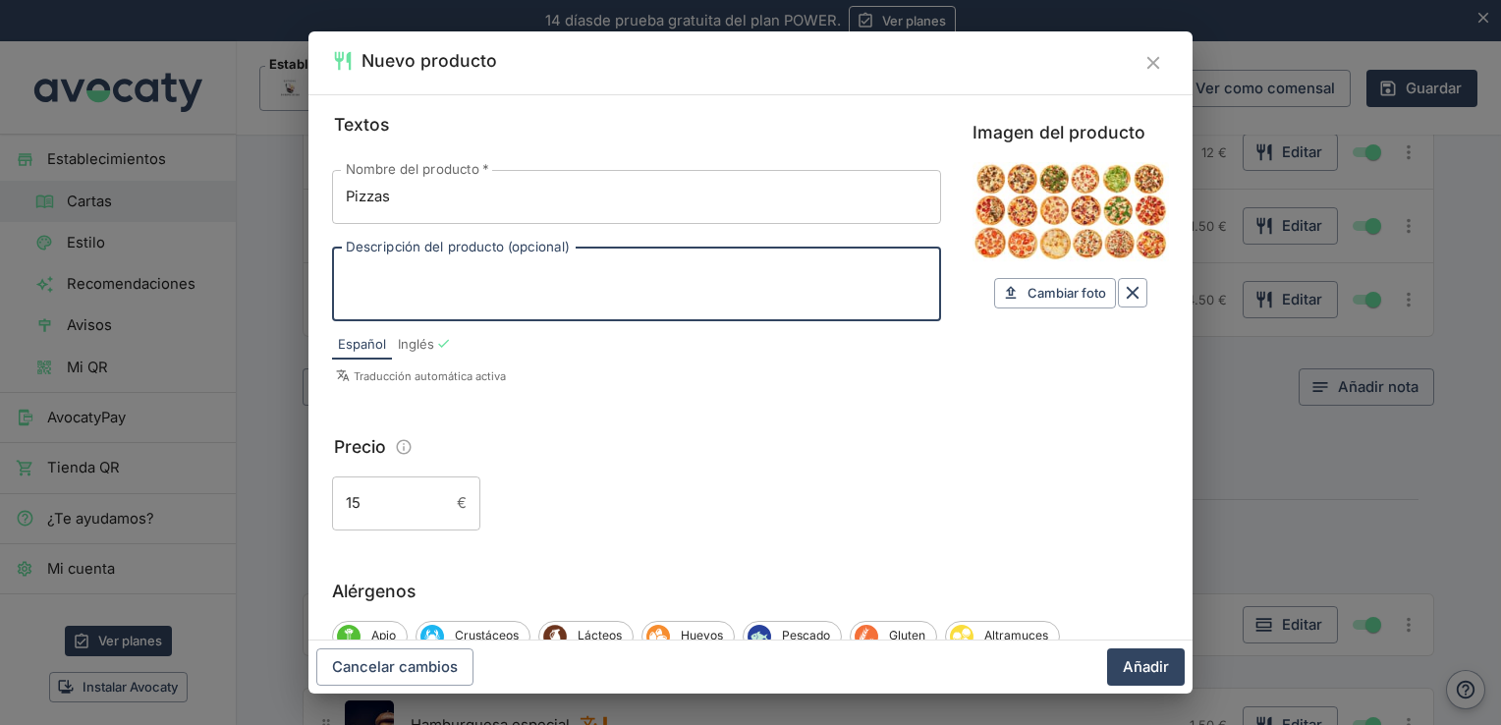
click at [442, 294] on textarea "Descripción del producto (opcional)" at bounding box center [637, 283] width 582 height 41
type textarea "unidad"
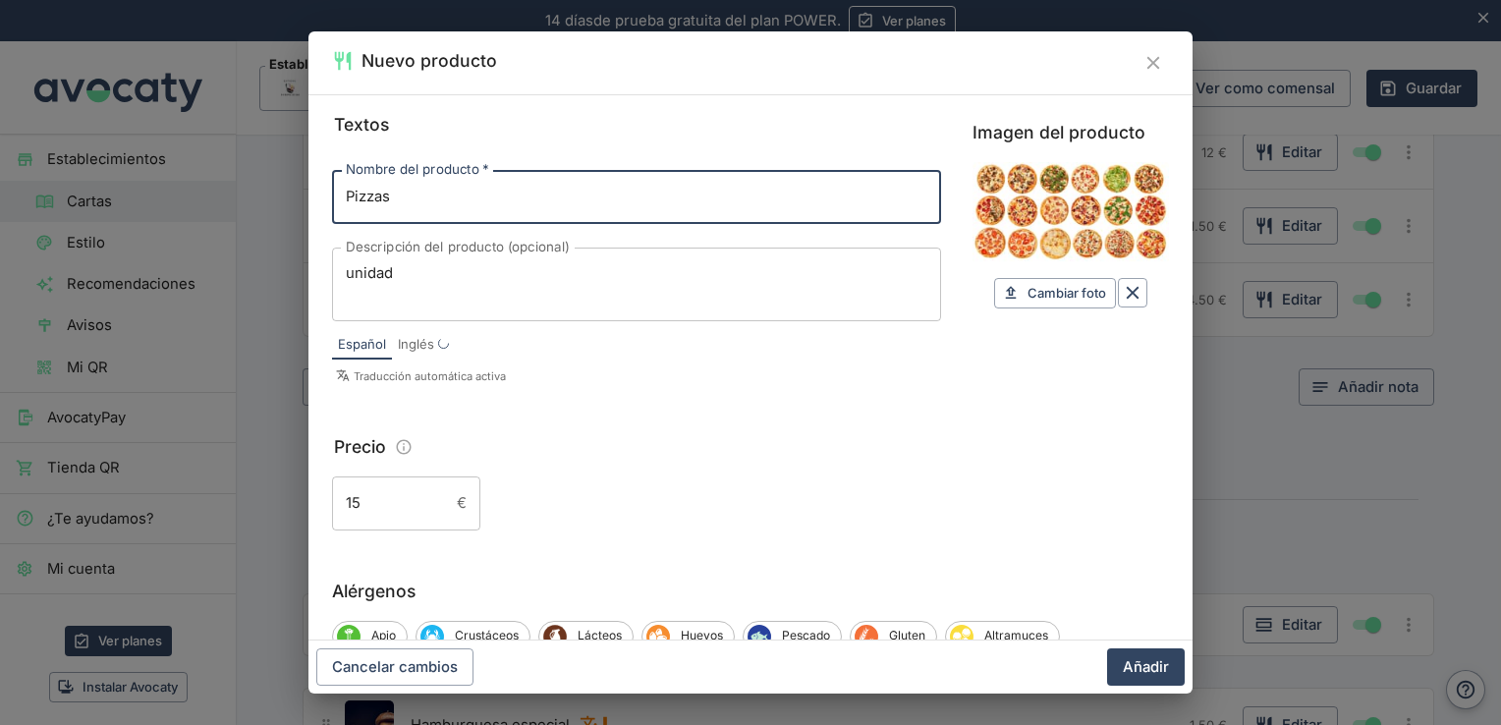
click at [619, 201] on input "Pizzas" at bounding box center [636, 196] width 609 height 53
type input "Pizzas familiares"
click at [346, 272] on textarea "unidad" at bounding box center [637, 283] width 582 height 41
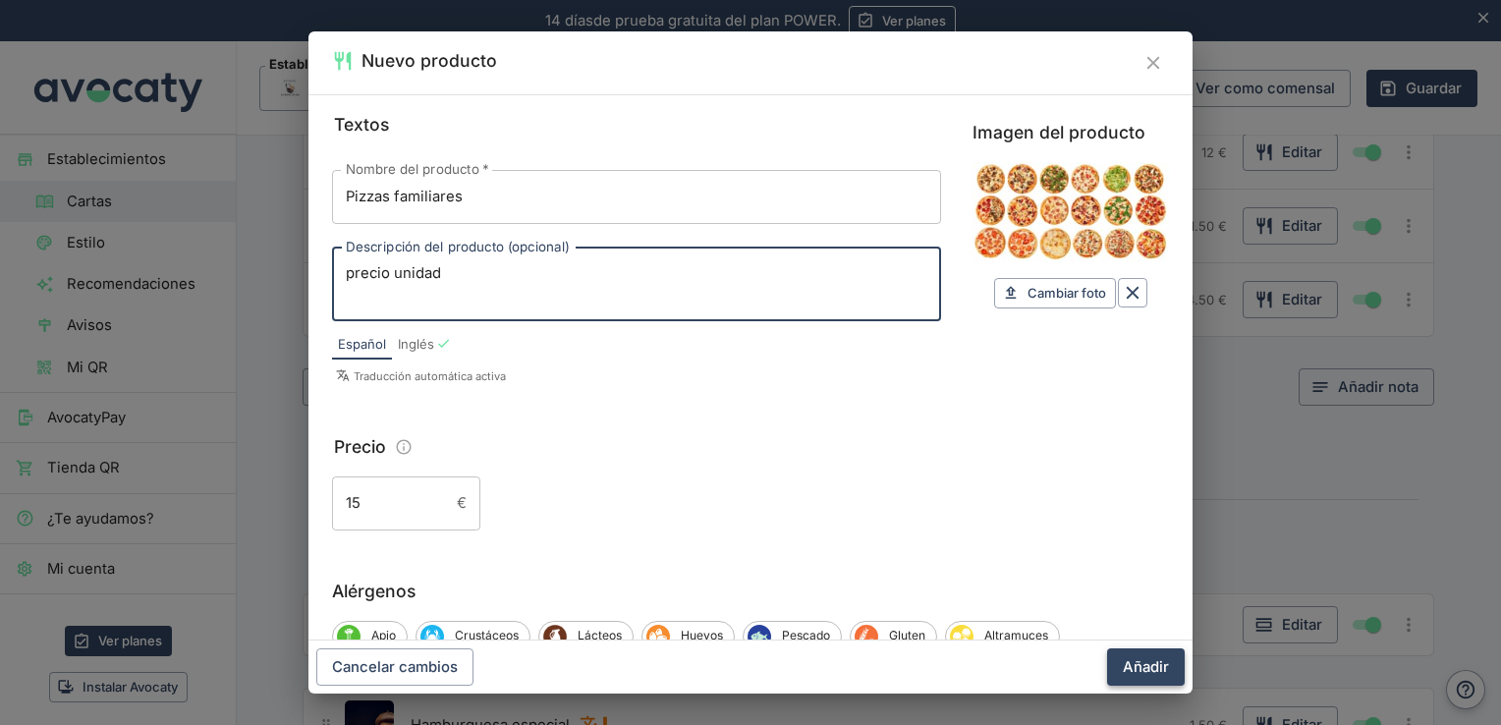
type textarea "precio unidad"
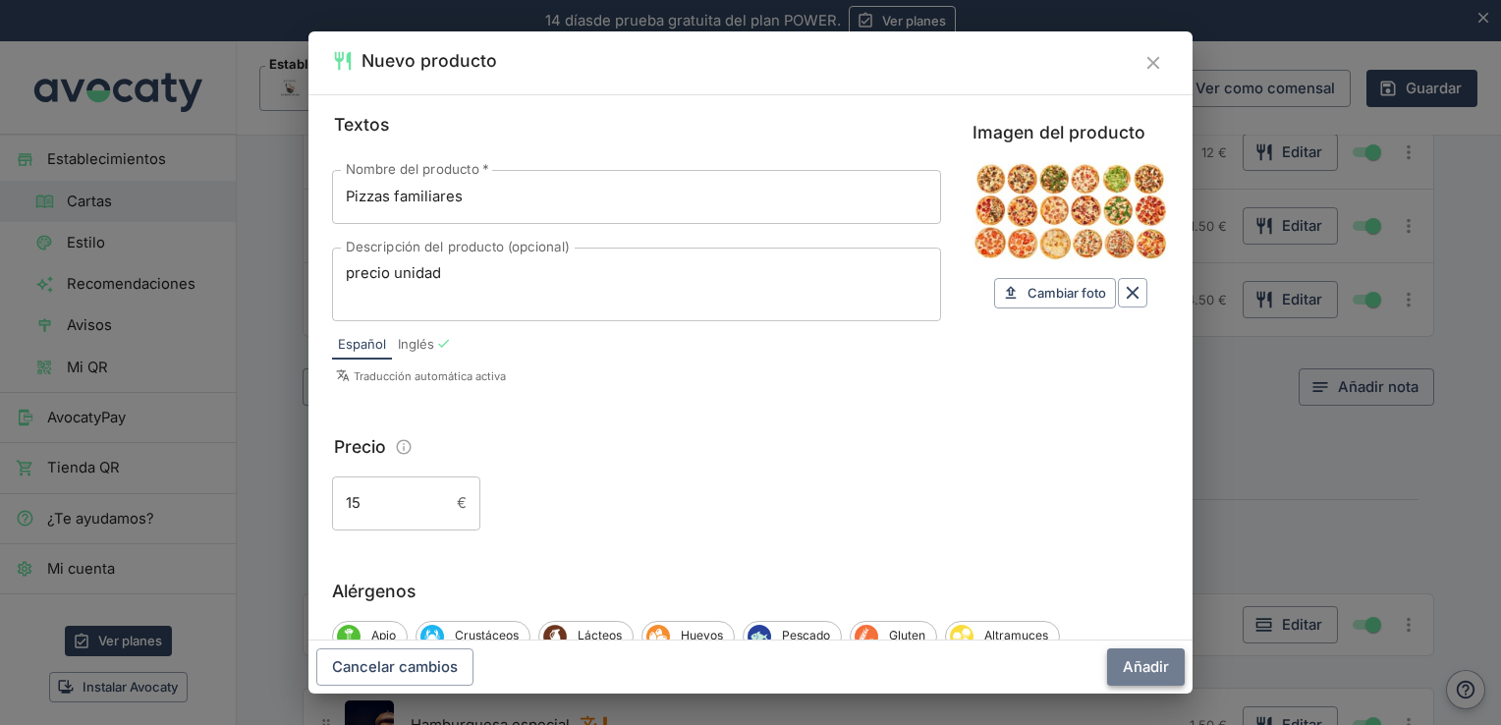
click at [1143, 659] on button "Añadir" at bounding box center [1146, 666] width 78 height 37
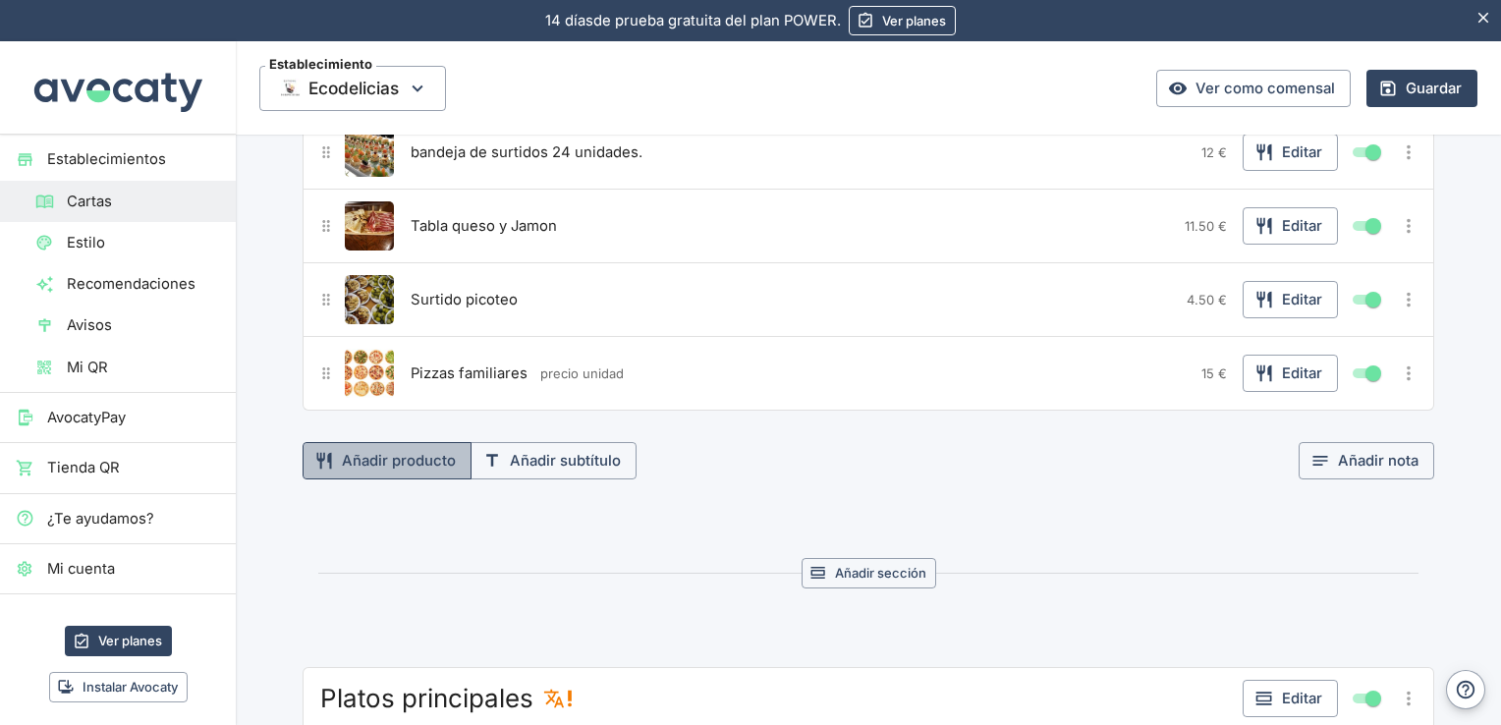
click at [413, 462] on button "Añadir producto" at bounding box center [387, 460] width 169 height 37
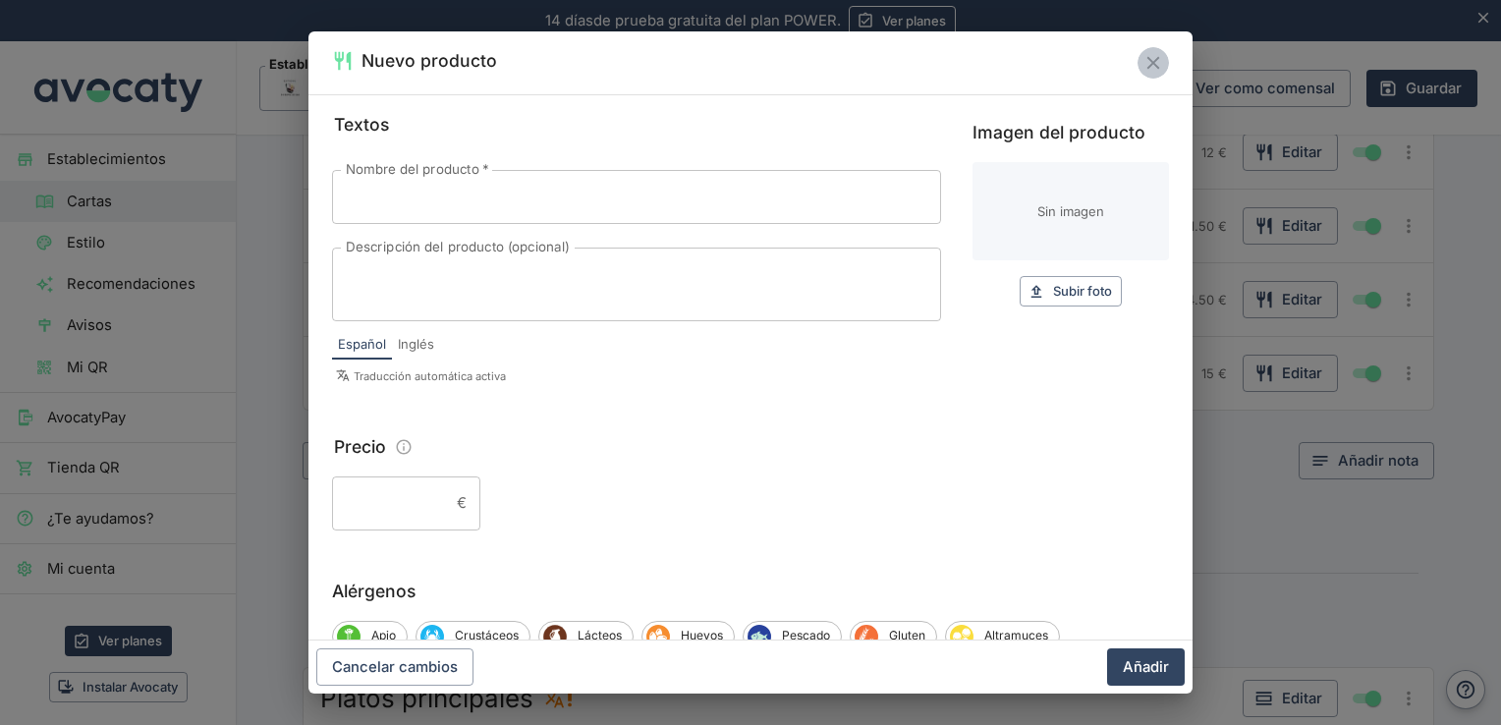
click at [1145, 61] on icon "Cerrar" at bounding box center [1153, 63] width 22 height 22
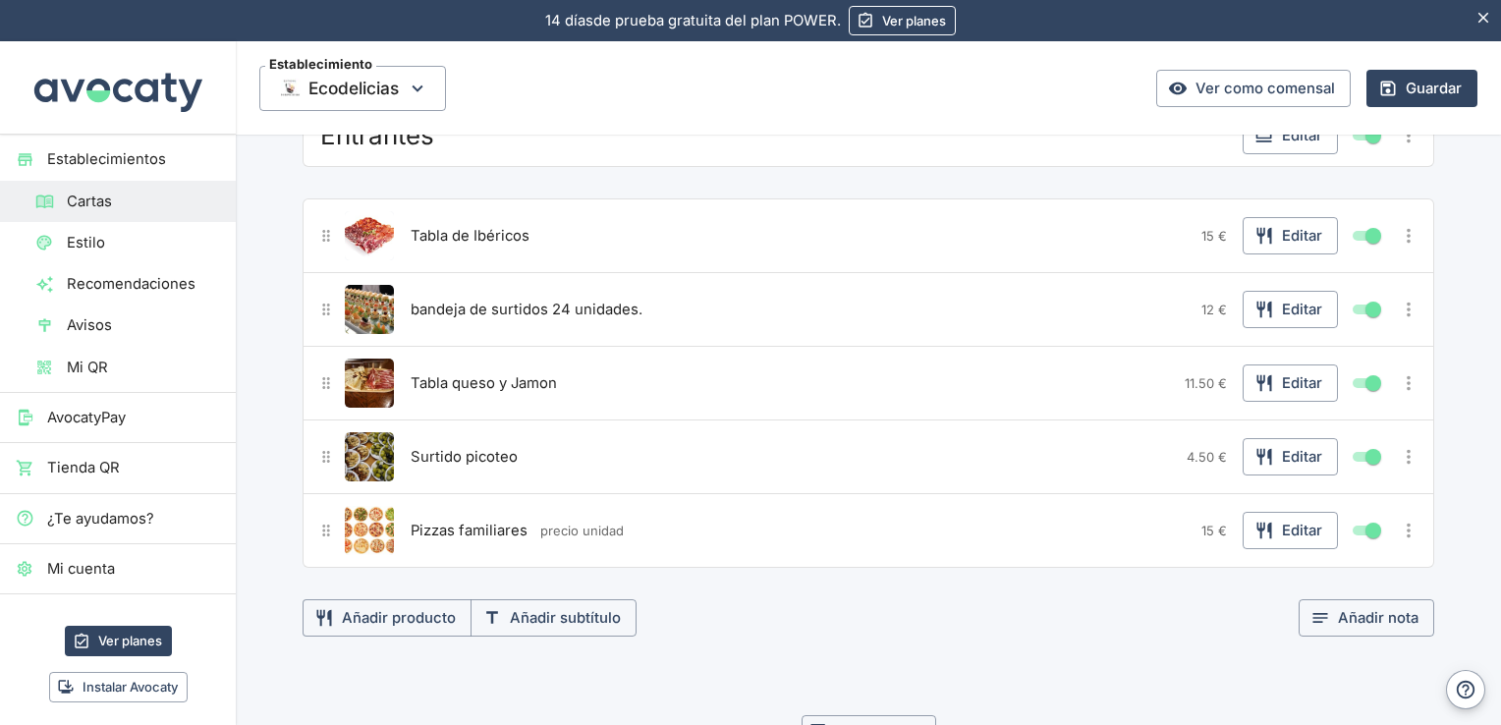
scroll to position [246, 0]
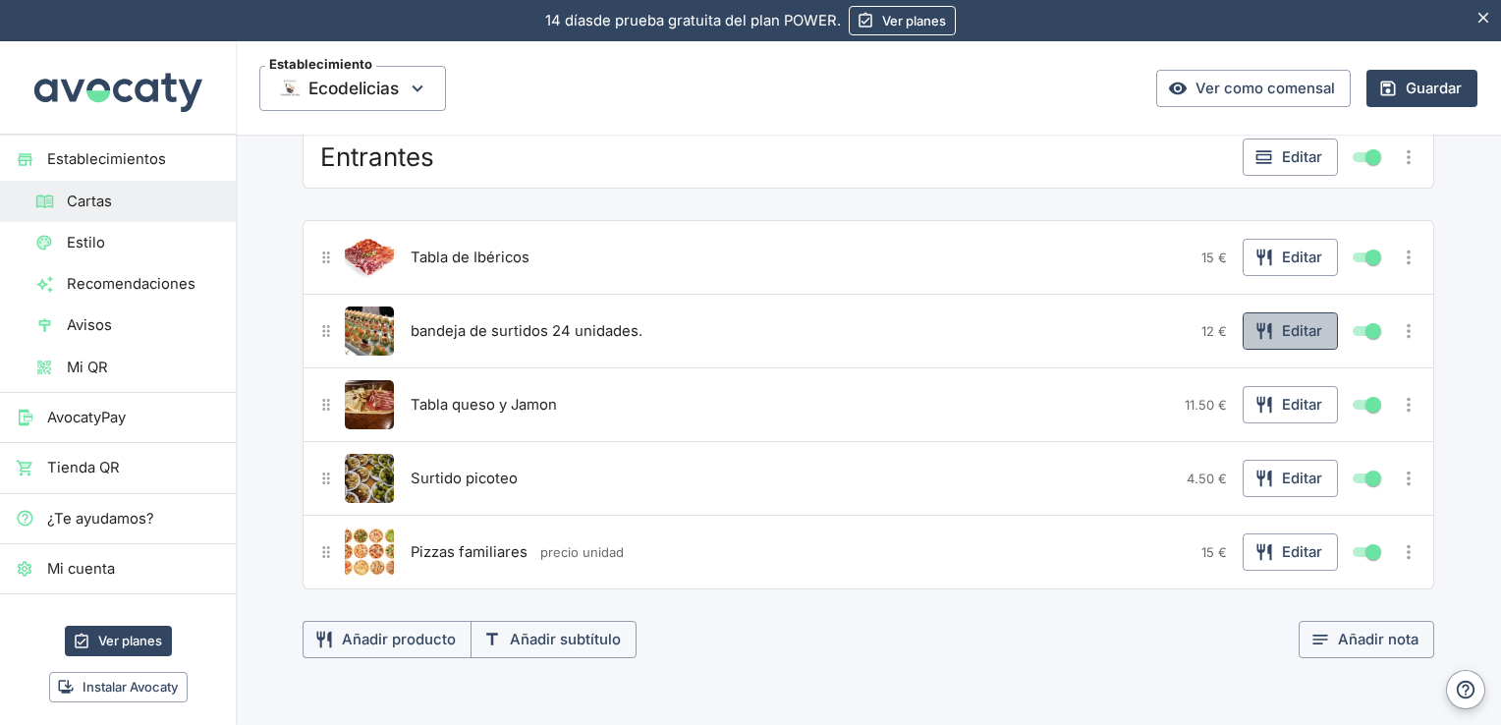
click at [1297, 325] on button "Editar" at bounding box center [1290, 330] width 95 height 37
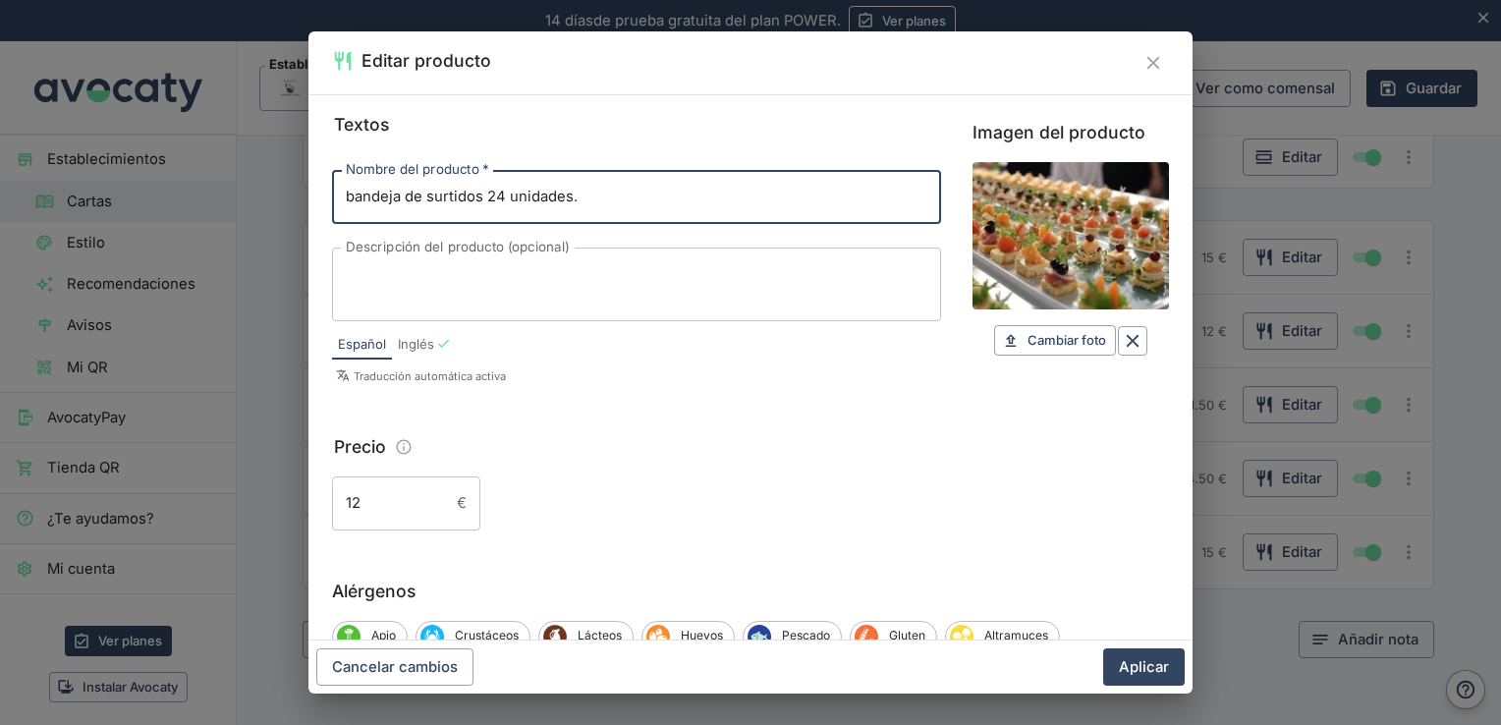
click at [481, 195] on input "bandeja de surtidos 24 unidades." at bounding box center [636, 196] width 609 height 53
type input "bandeja tentempies 24 unidades."
click at [1143, 669] on button "Aplicar" at bounding box center [1144, 666] width 82 height 37
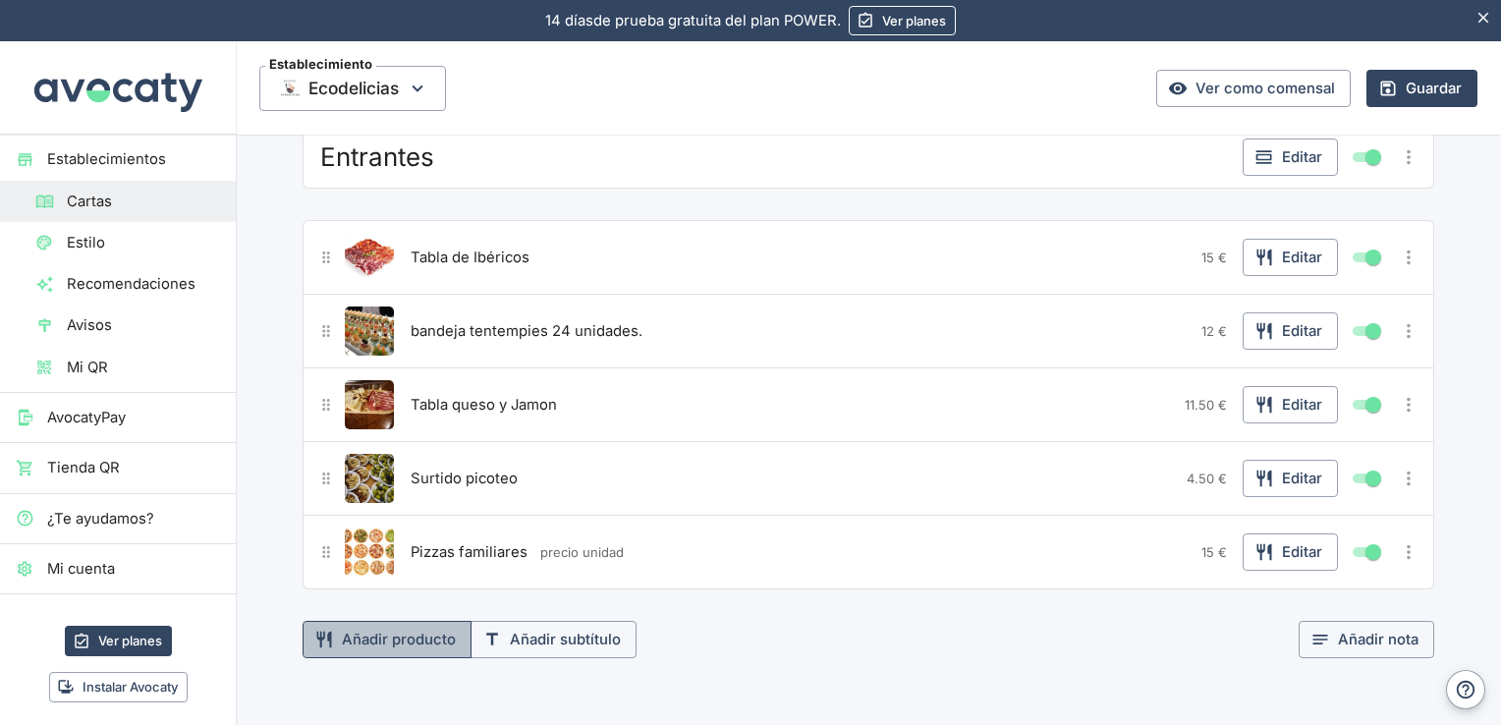
click at [417, 635] on button "Añadir producto" at bounding box center [387, 639] width 169 height 37
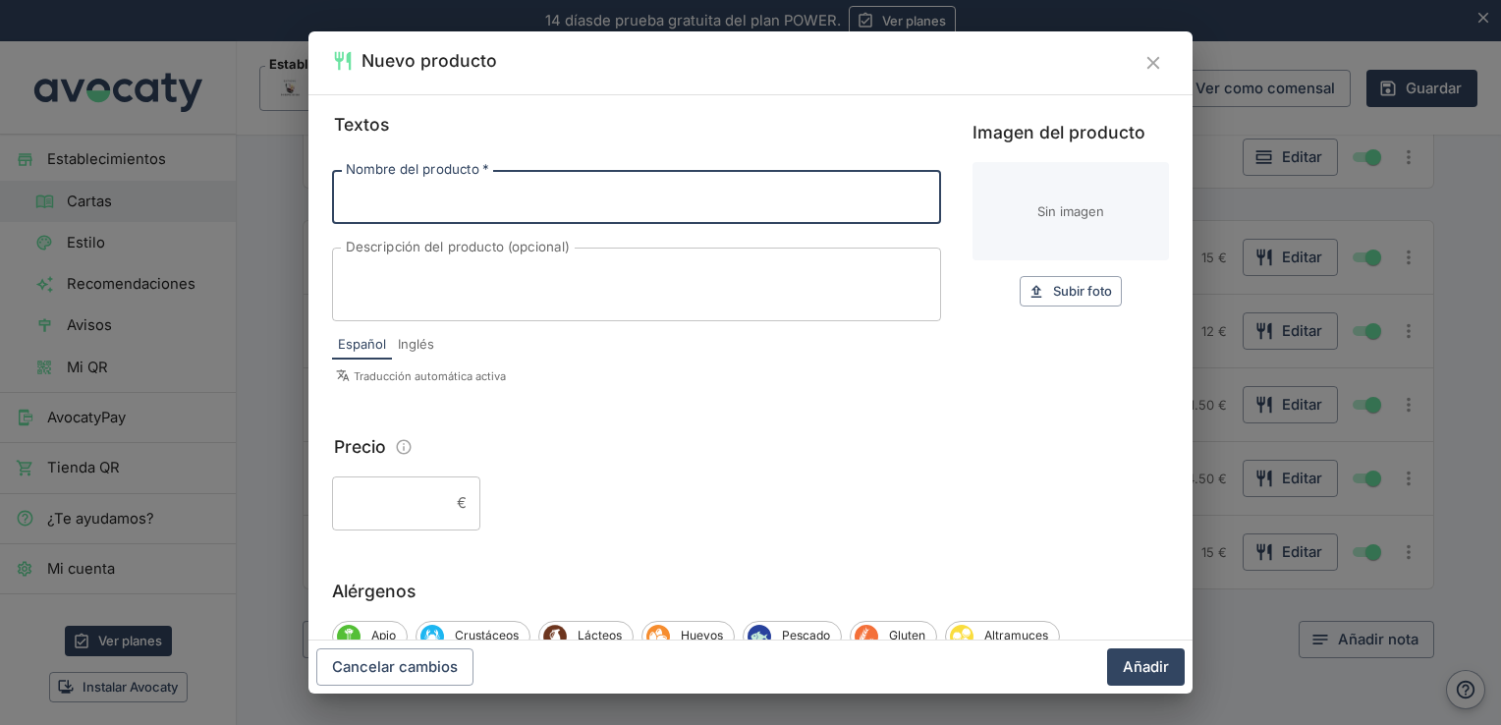
click at [425, 198] on input "Nombre del producto   *" at bounding box center [636, 196] width 609 height 53
type input "b"
type input "Bandeja surtidos pan"
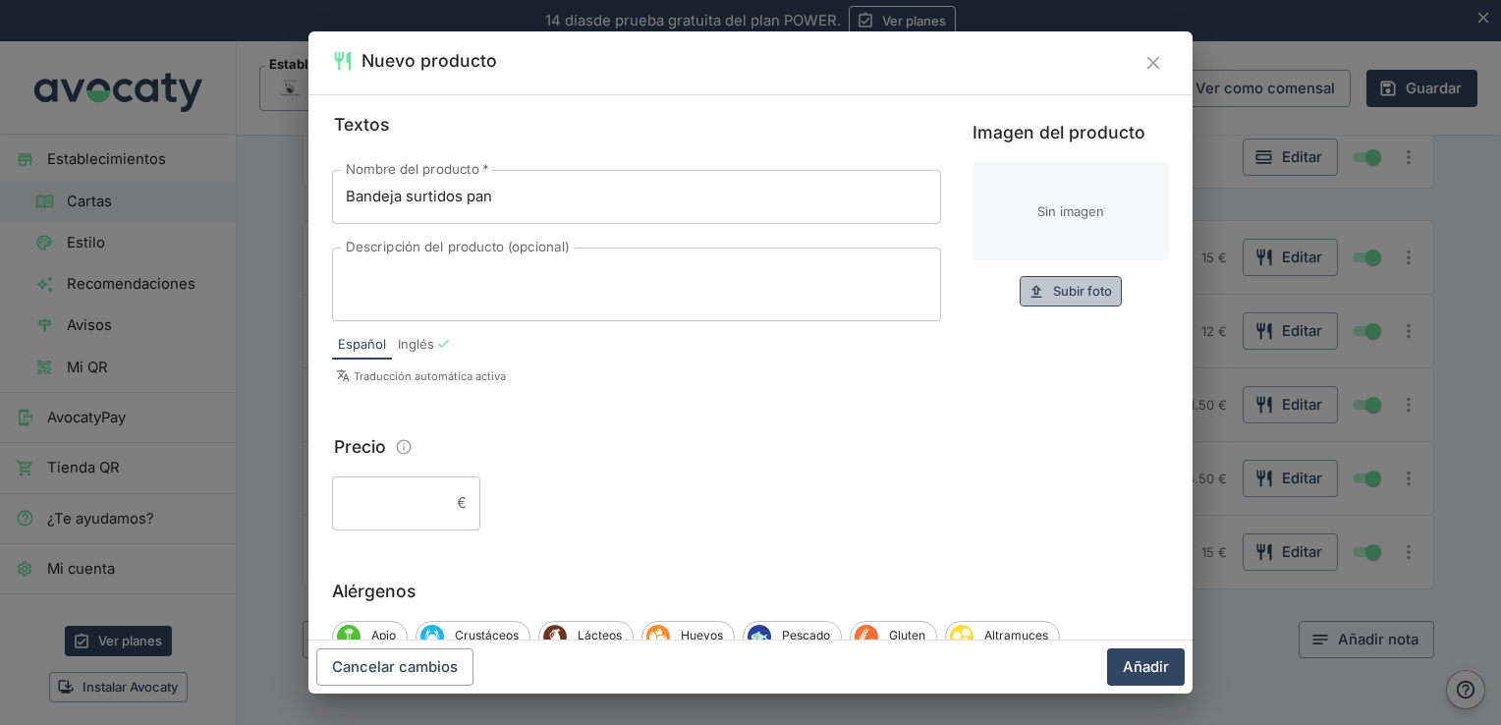
click at [1054, 293] on span "Subir foto" at bounding box center [1082, 291] width 59 height 23
type input "C:\fakepath\99a0cedd-095e-4b61-9baf-36acef18645d.jpg"
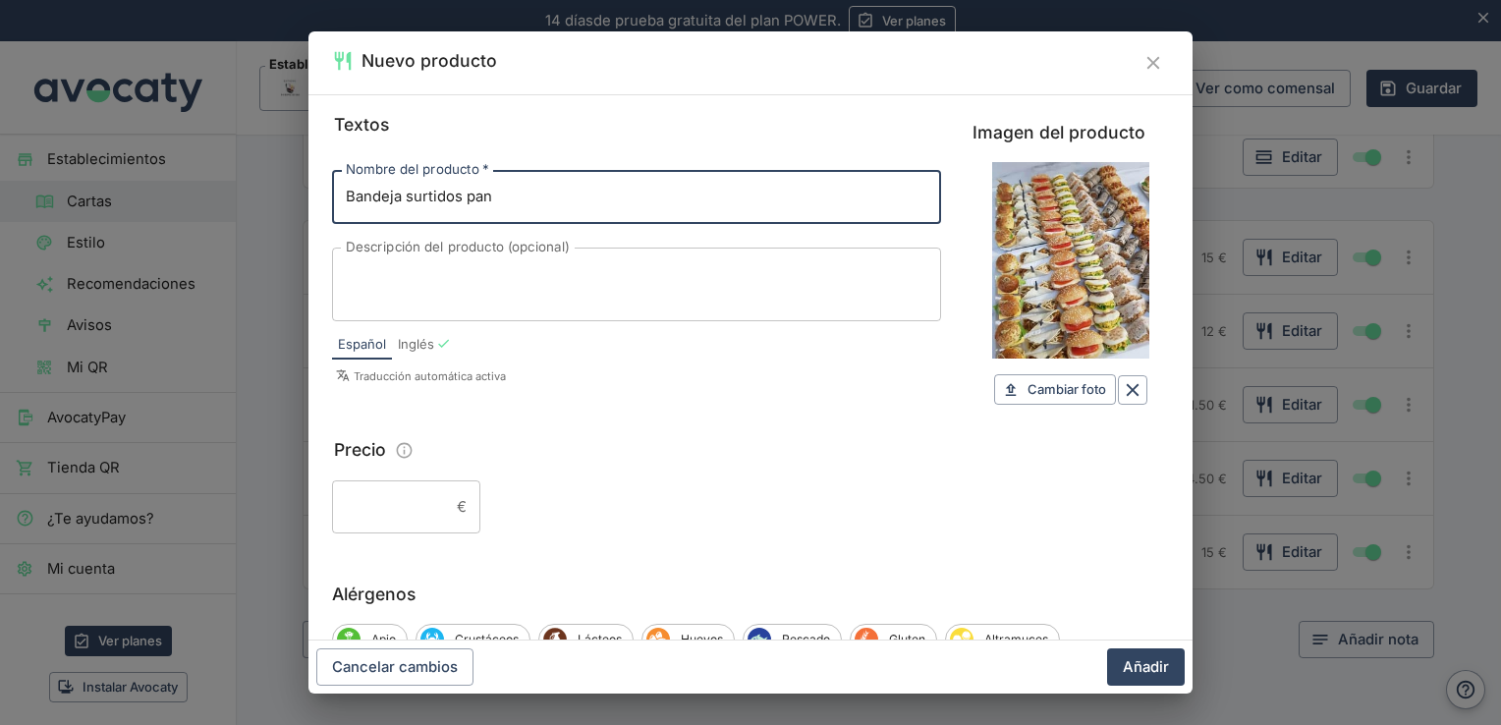
click at [547, 204] on input "Bandeja surtidos pan" at bounding box center [636, 196] width 609 height 53
type input "Bandeja surtidos pan"
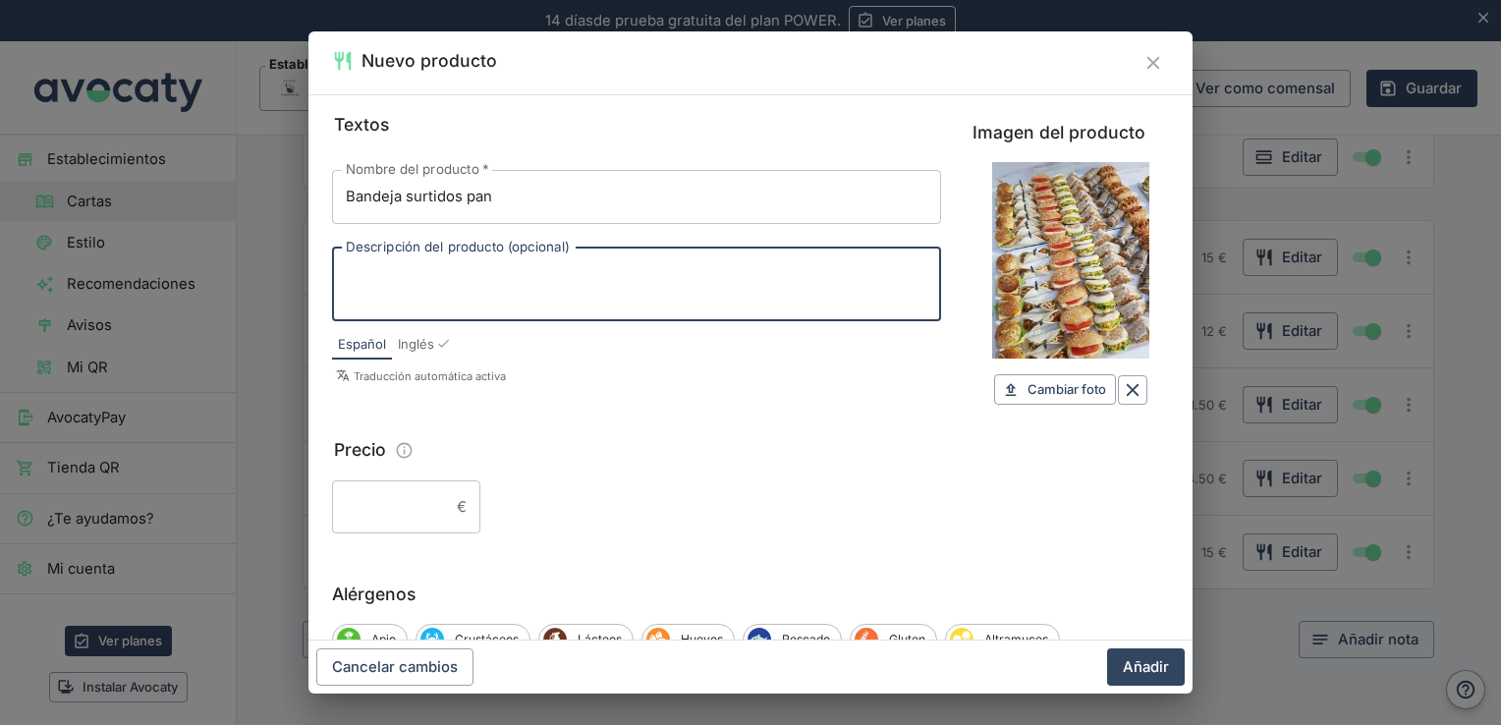
click at [520, 296] on textarea "Descripción del producto (opcional)" at bounding box center [637, 283] width 582 height 41
type textarea "c"
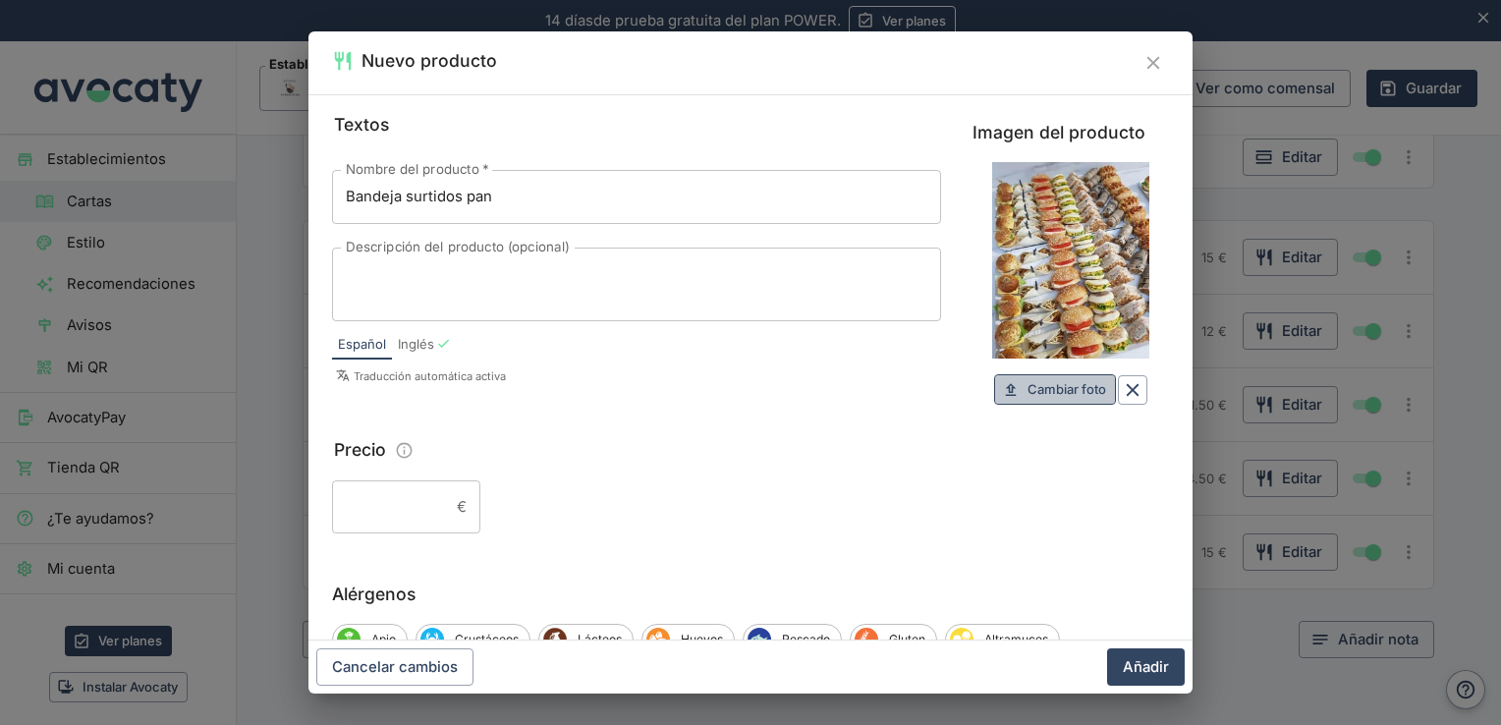
click at [1071, 387] on span "Cambiar foto" at bounding box center [1067, 389] width 79 height 23
type input "C:\fakepath\bd5b1075-8257-49ff-84af-c7a844c542f6.jpg"
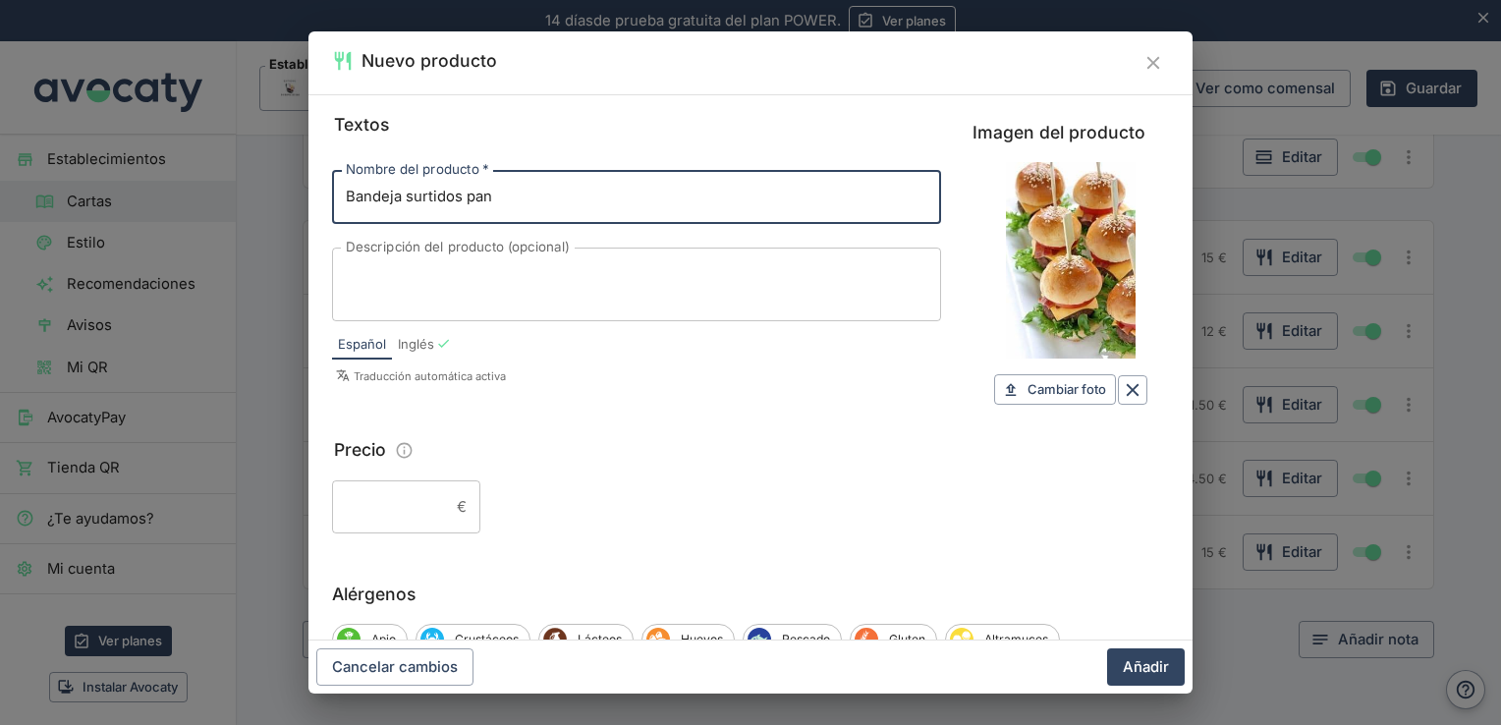
click at [457, 199] on input "Bandeja surtidos pan" at bounding box center [636, 196] width 609 height 53
drag, startPoint x: 457, startPoint y: 199, endPoint x: 467, endPoint y: 196, distance: 10.3
click at [467, 196] on input "Bandeja surtidos pan" at bounding box center [636, 196] width 609 height 53
click at [505, 195] on input "Bandeja surtidos pan" at bounding box center [636, 196] width 609 height 53
drag, startPoint x: 505, startPoint y: 195, endPoint x: 423, endPoint y: 202, distance: 81.9
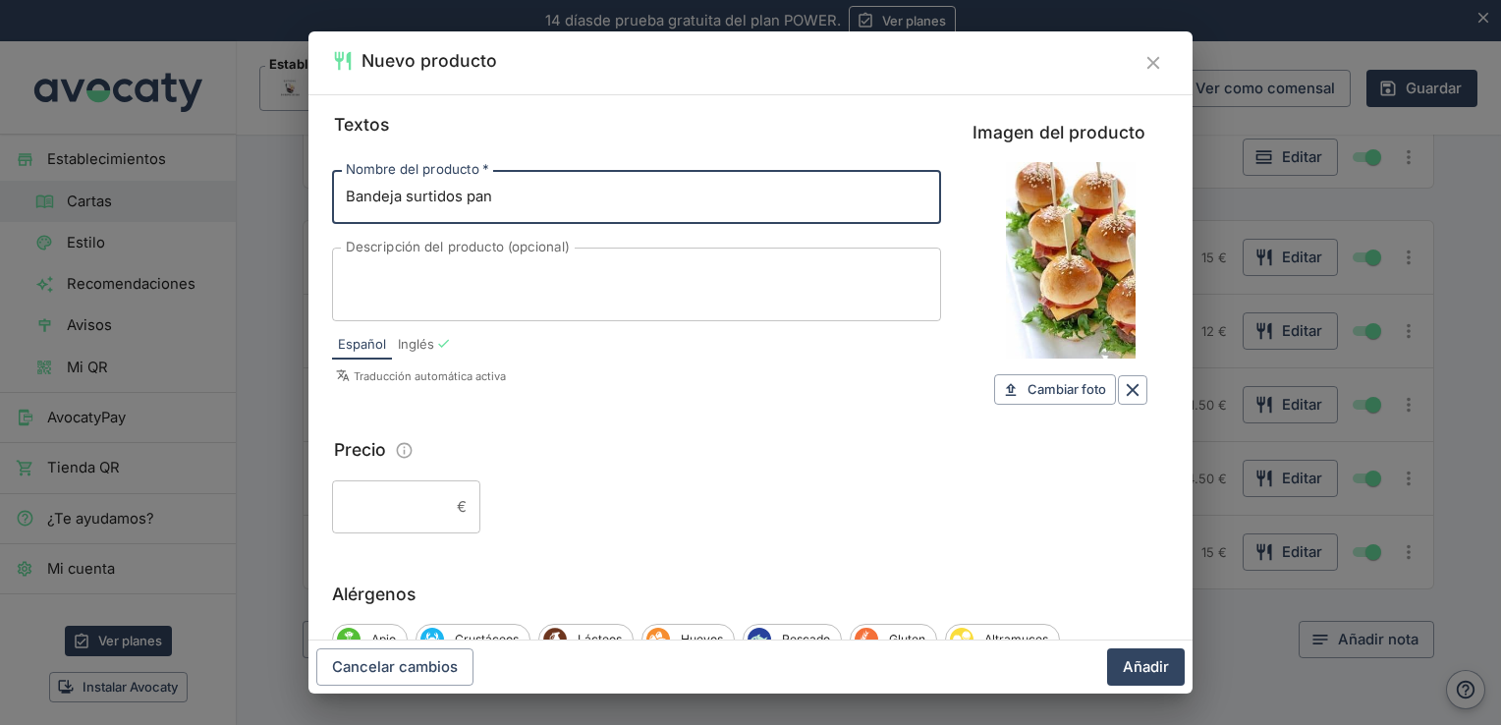
click at [423, 202] on input "Bandeja surtidos pan" at bounding box center [636, 196] width 609 height 53
type input "Bandeja hamburguesas"
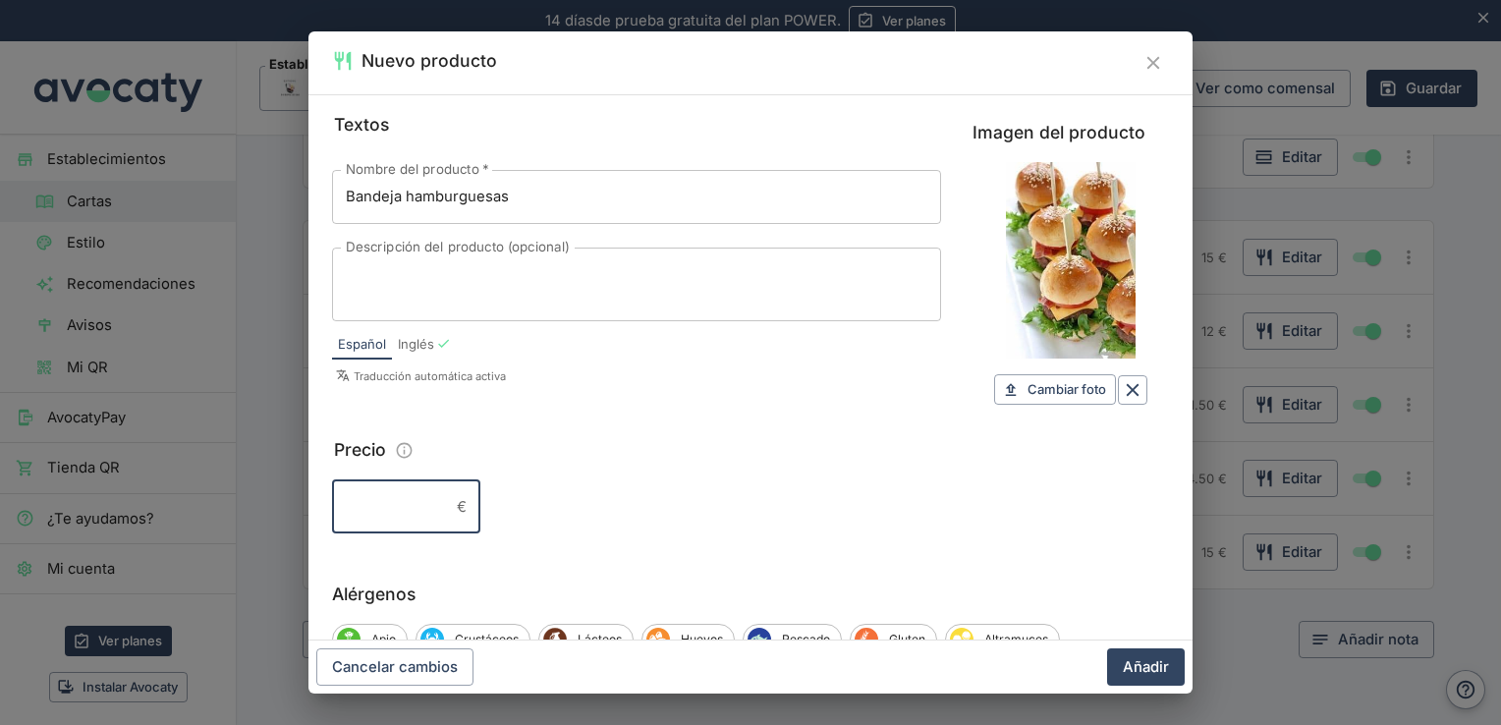
click at [423, 497] on input "Precio" at bounding box center [390, 506] width 117 height 53
type input "12"
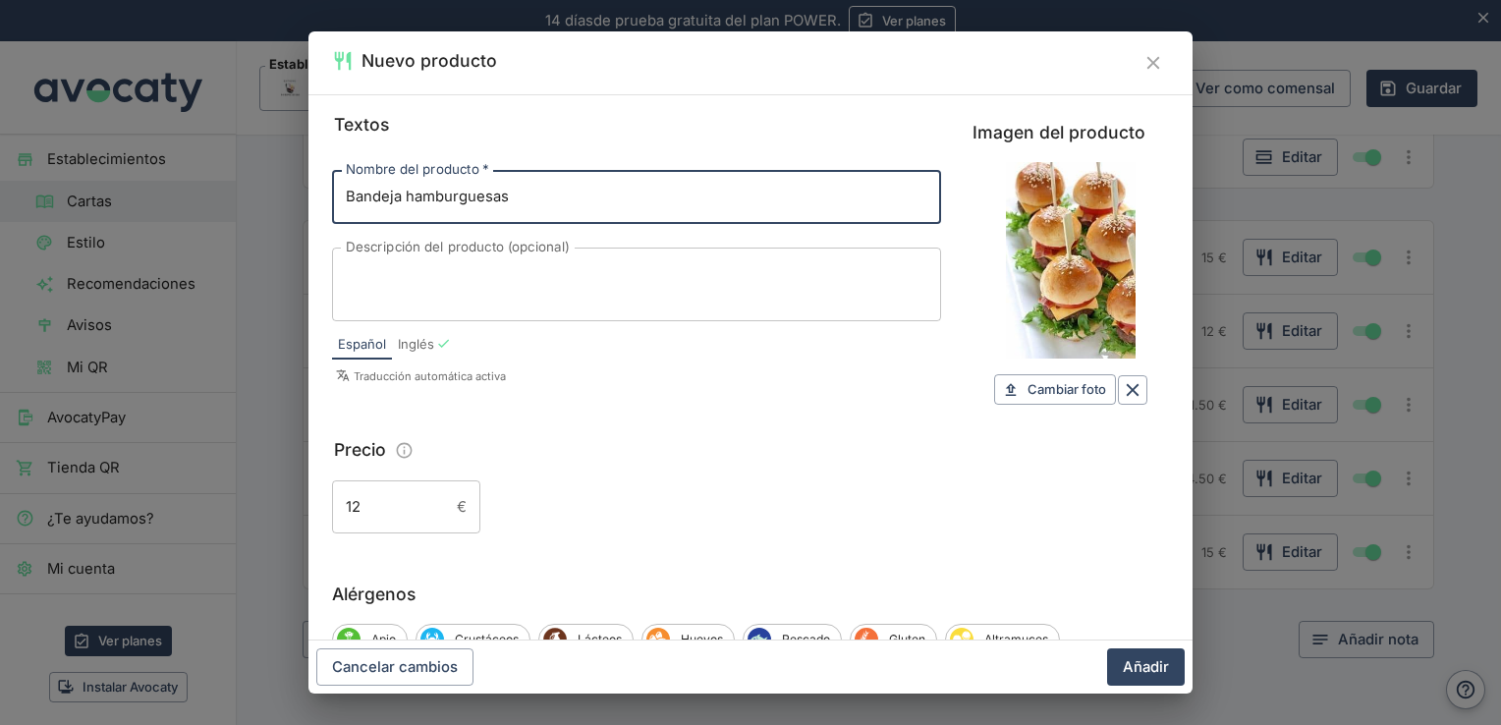
click at [399, 197] on input "Bandeja hamburguesas" at bounding box center [636, 196] width 609 height 53
click at [581, 197] on input "Bandeja mini hamburguesas" at bounding box center [636, 196] width 609 height 53
type input "Bandeja mini hamburguesas"
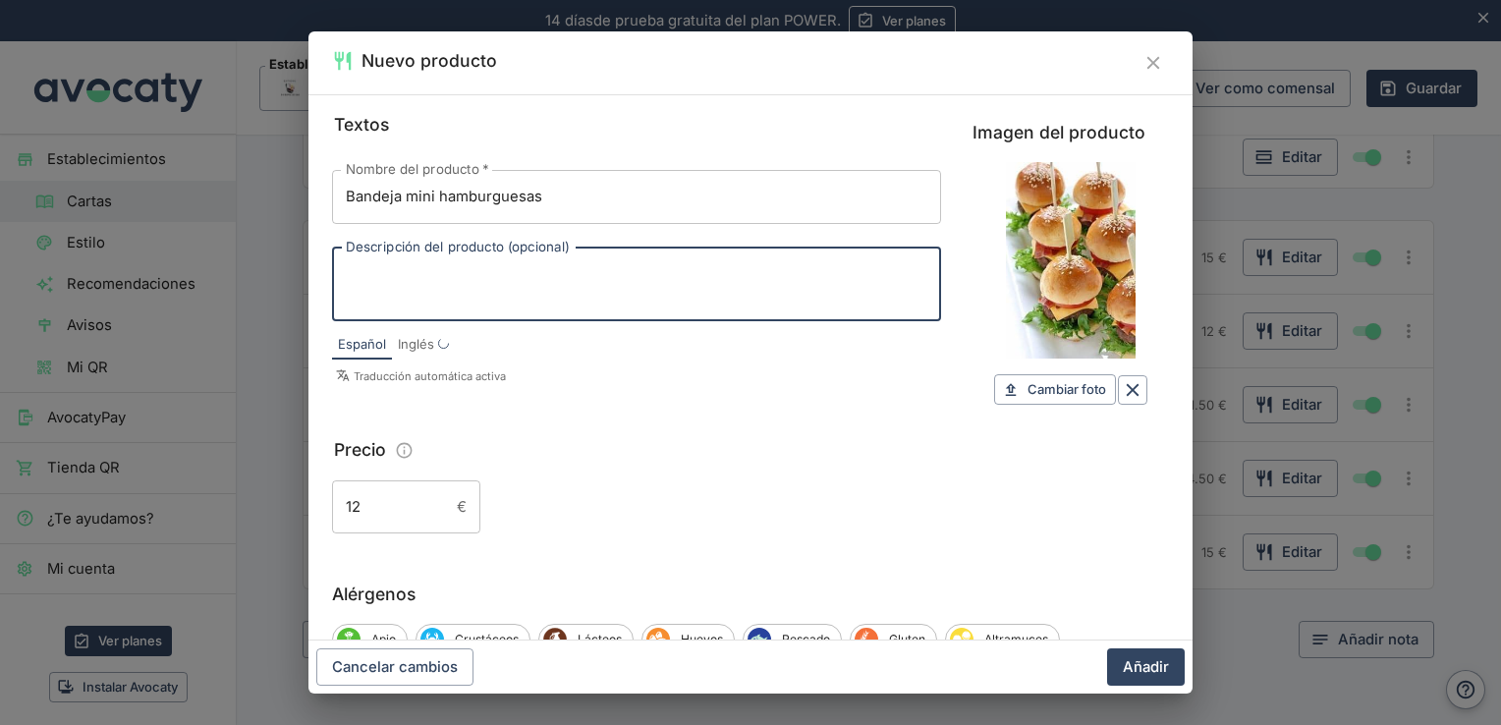
click at [615, 266] on textarea "Descripción del producto (opcional)" at bounding box center [637, 283] width 582 height 41
type textarea "6 unidades por bandeja."
click at [1140, 666] on button "Añadir" at bounding box center [1146, 666] width 78 height 37
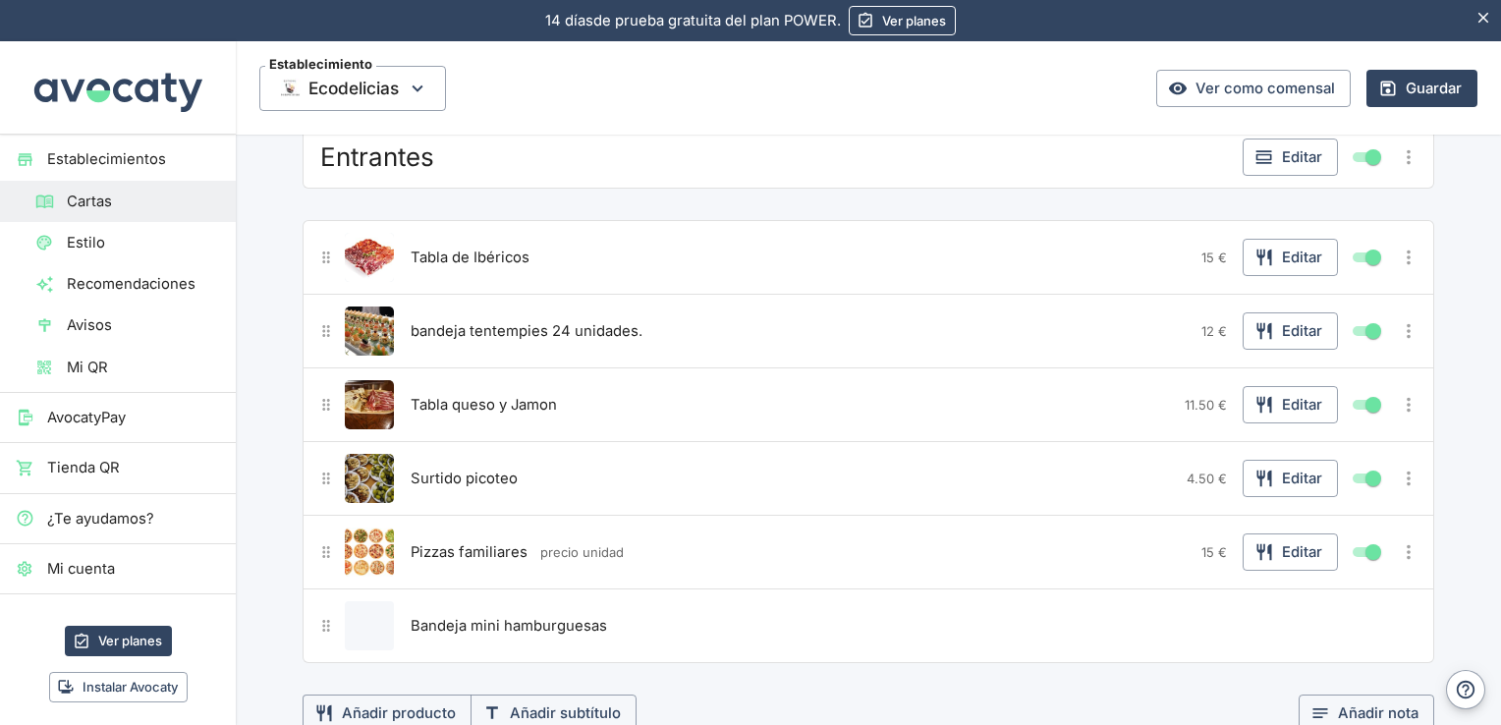
scroll to position [248, 0]
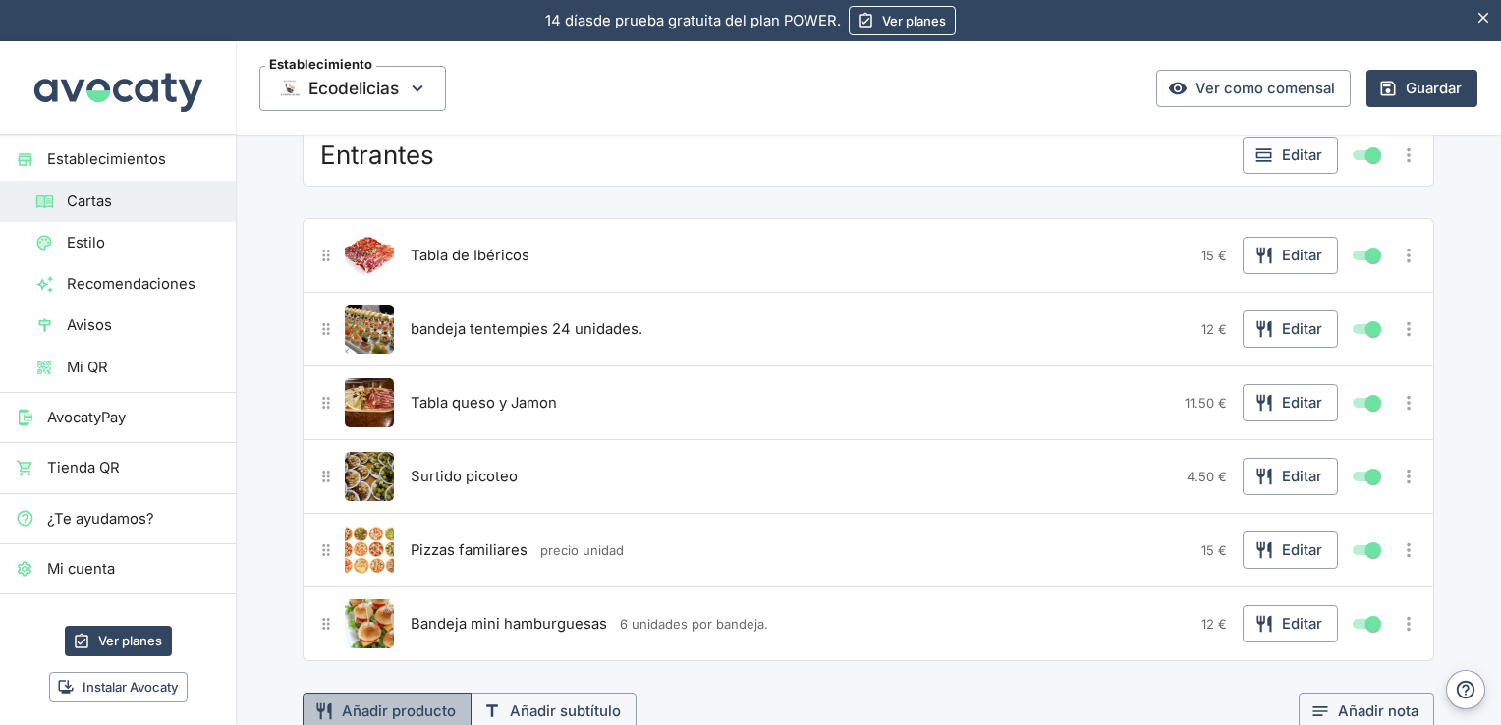
click at [413, 697] on button "Añadir producto" at bounding box center [387, 711] width 169 height 37
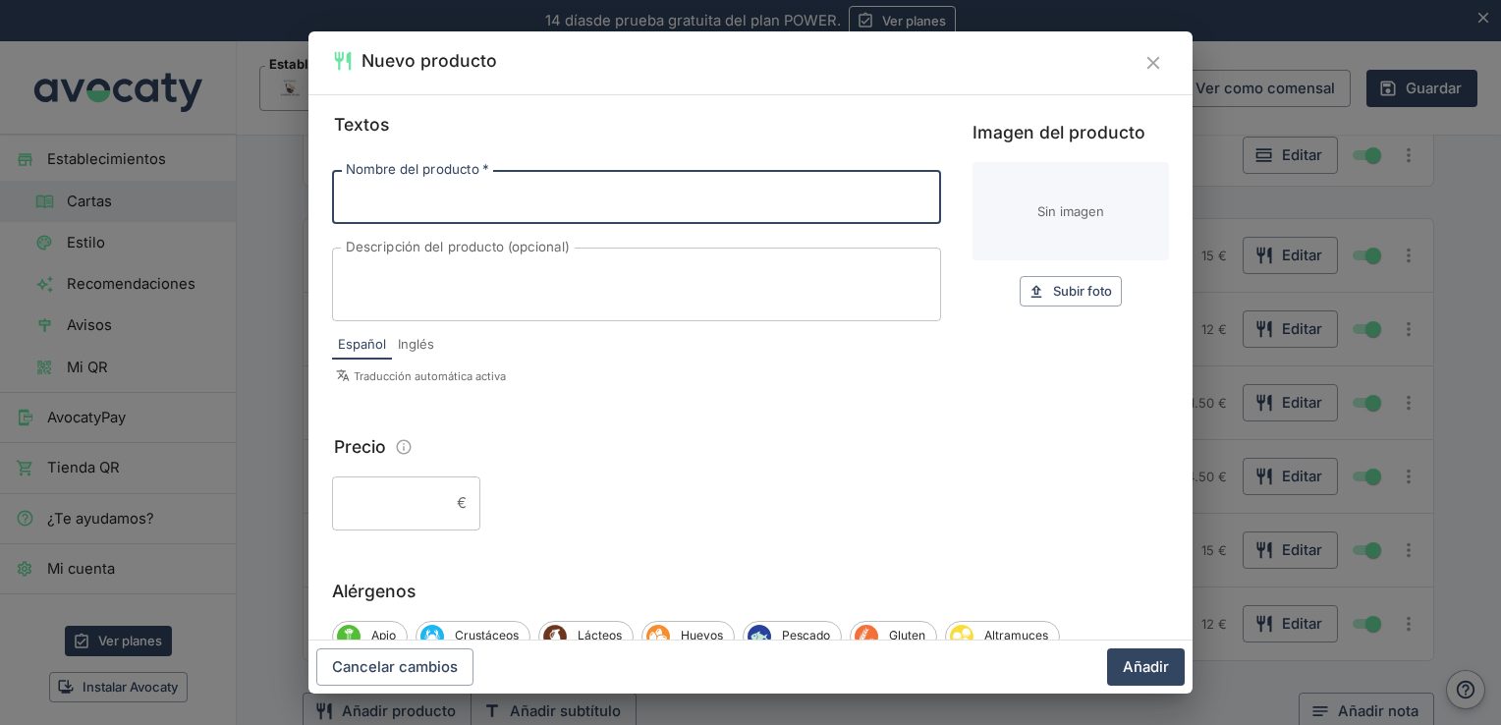
click at [491, 203] on input "Nombre del producto   *" at bounding box center [636, 196] width 609 height 53
type input "e"
type input "Empanada Jamon York y Queso"
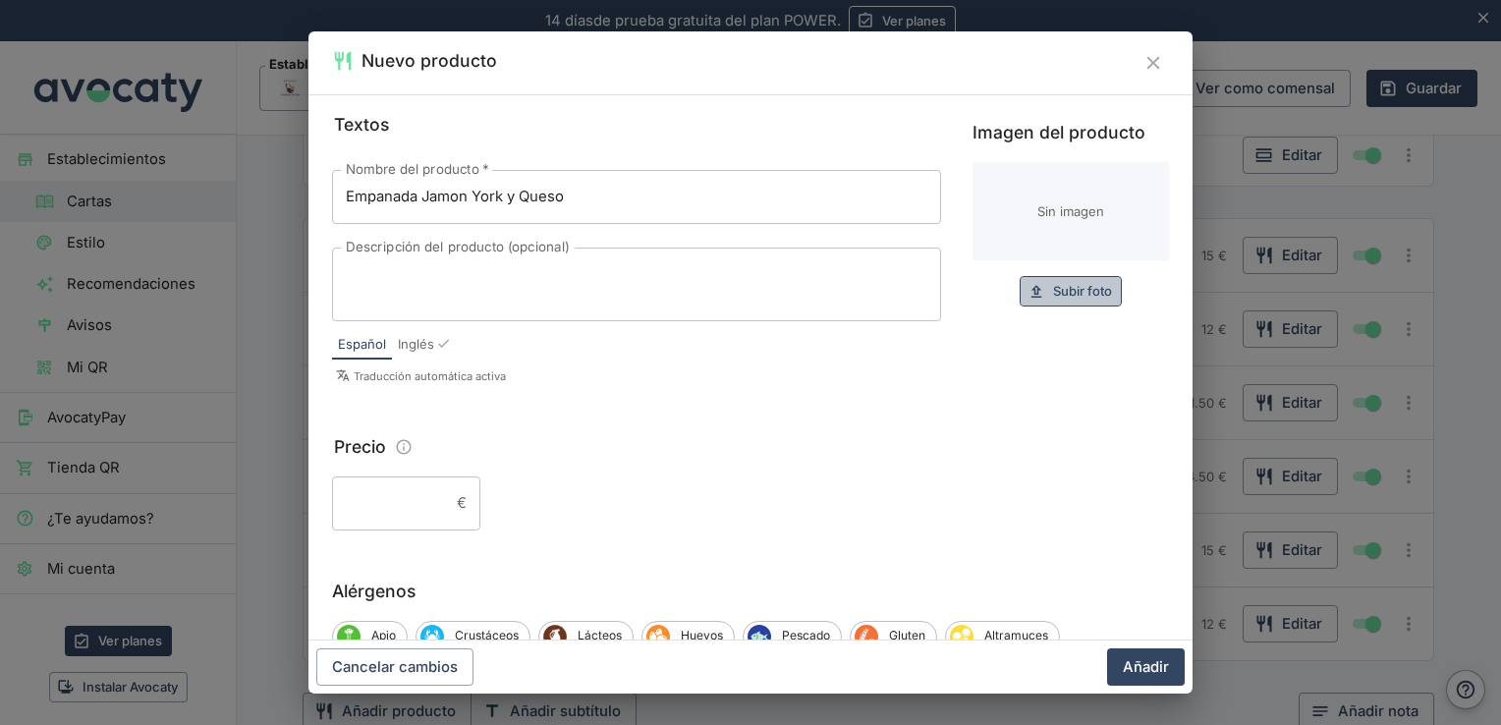
click at [1057, 299] on span "Subir foto" at bounding box center [1082, 291] width 59 height 23
type input "C:\fakepath\empanada-de-jamon-york-y-queso-foto-principal.jpg"
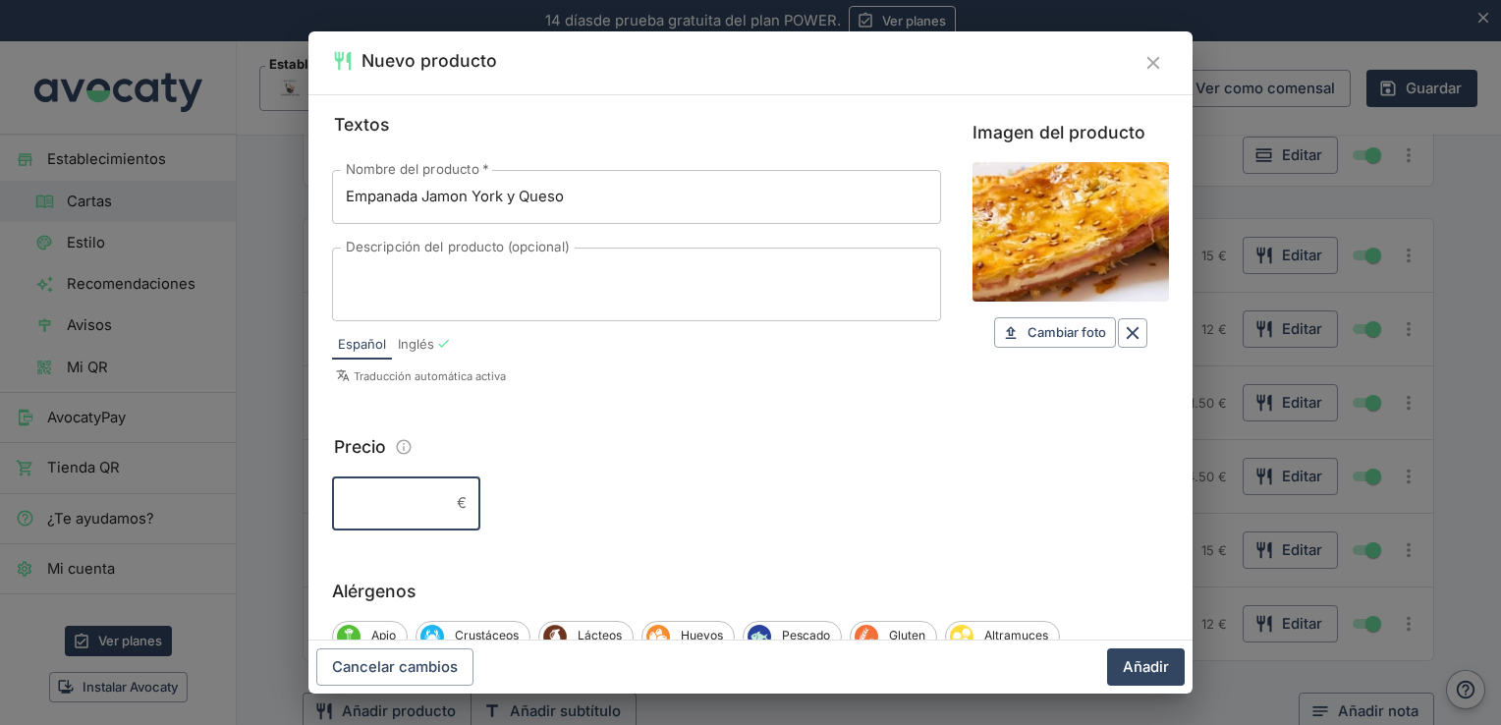
click at [401, 501] on input "Precio" at bounding box center [390, 502] width 117 height 53
type input "17"
click at [1156, 666] on button "Añadir" at bounding box center [1146, 666] width 78 height 37
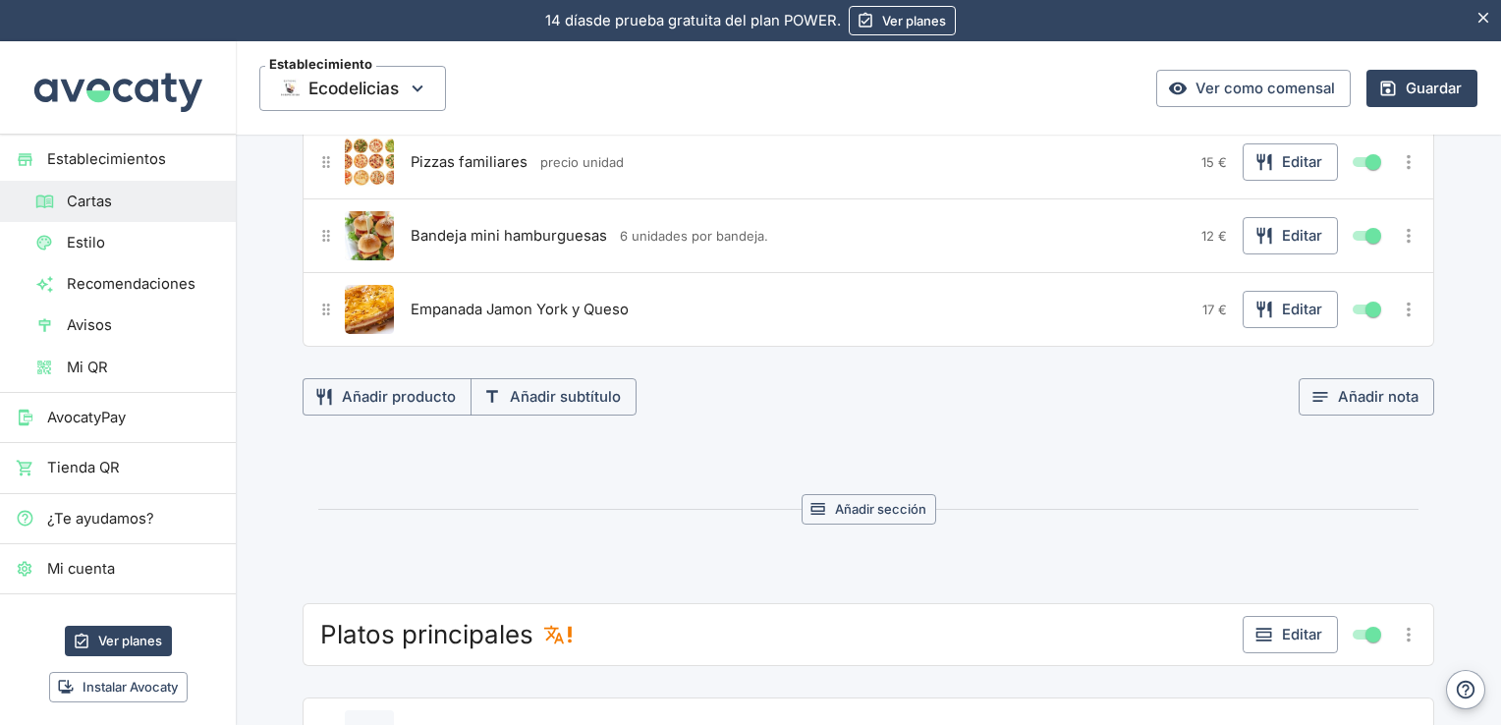
scroll to position [644, 0]
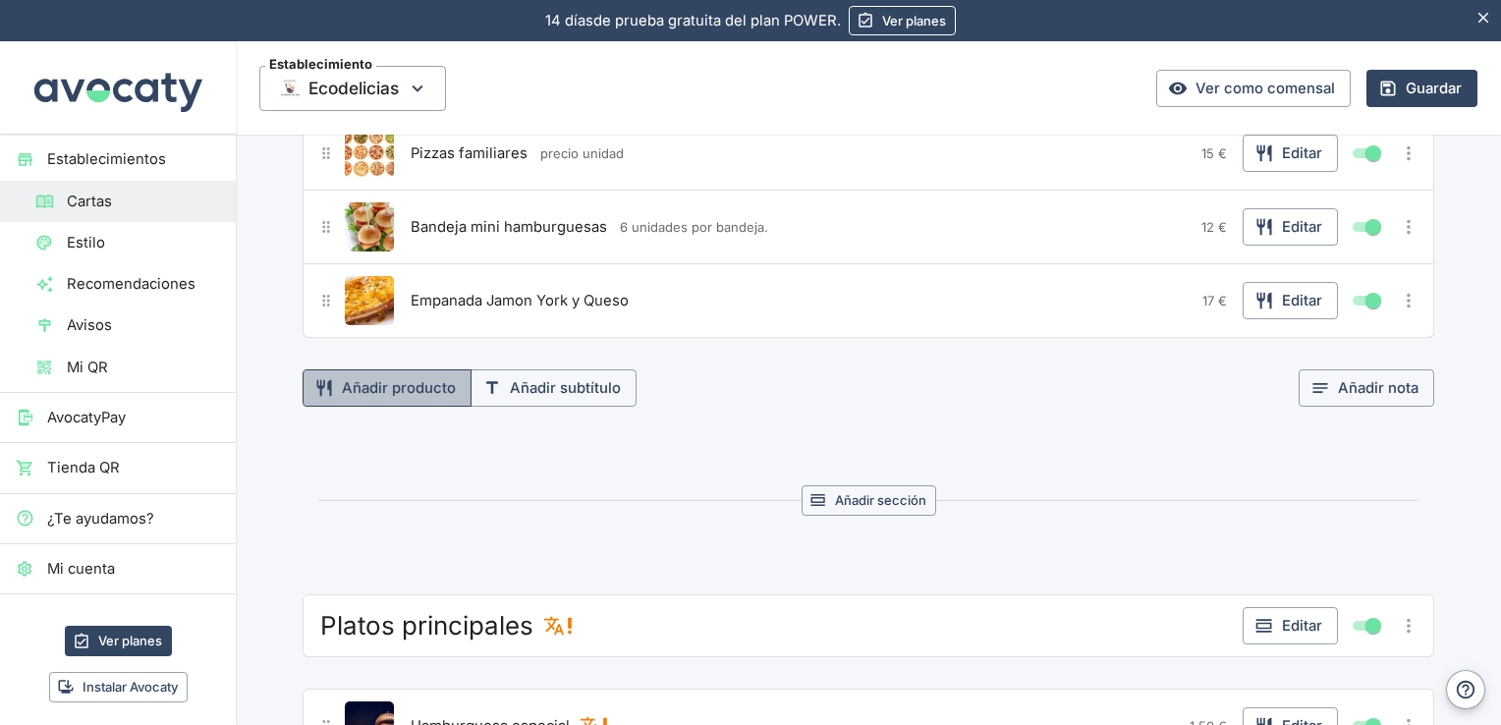
click at [385, 383] on button "Añadir producto" at bounding box center [387, 387] width 169 height 37
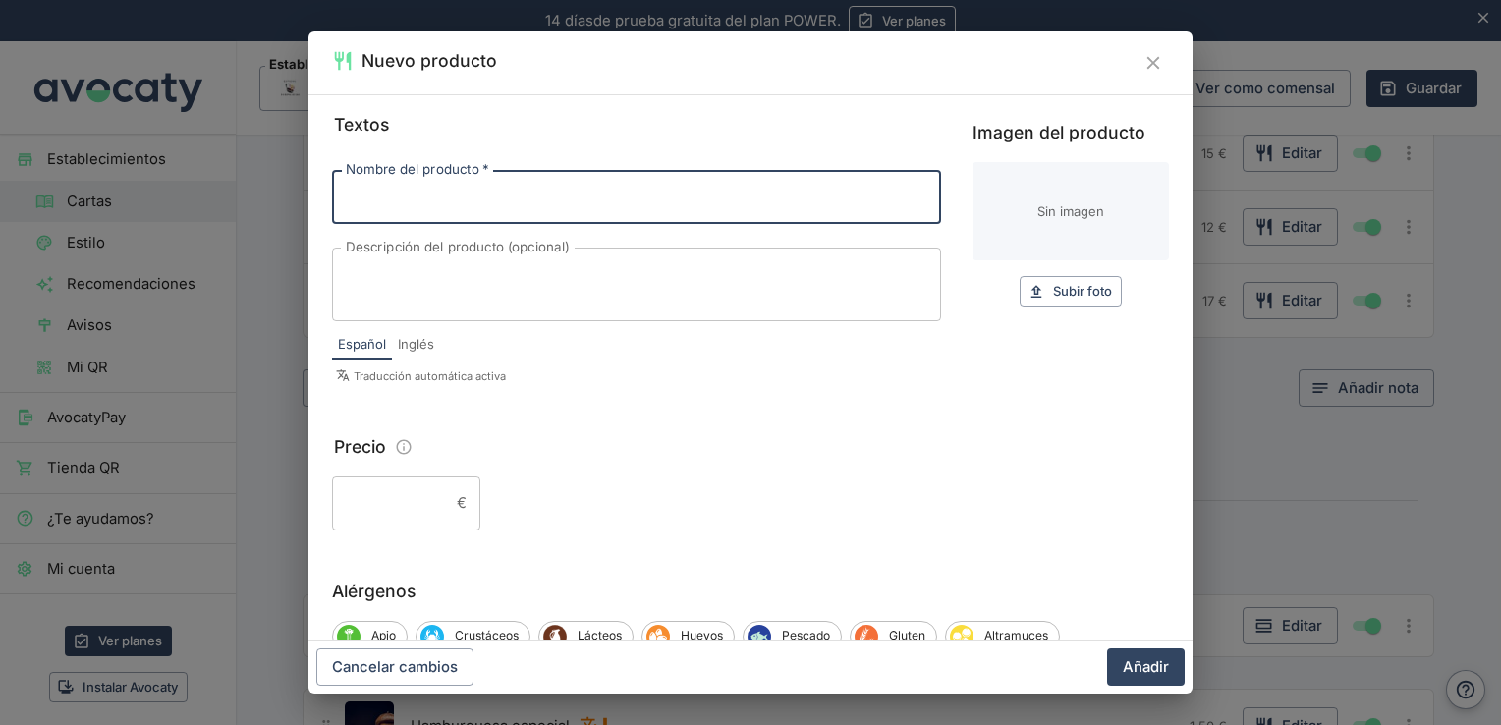
click at [462, 209] on input "Nombre del producto   *" at bounding box center [636, 196] width 609 height 53
type input "Empanada pisto"
click at [1061, 284] on span "Subir foto" at bounding box center [1082, 291] width 59 height 23
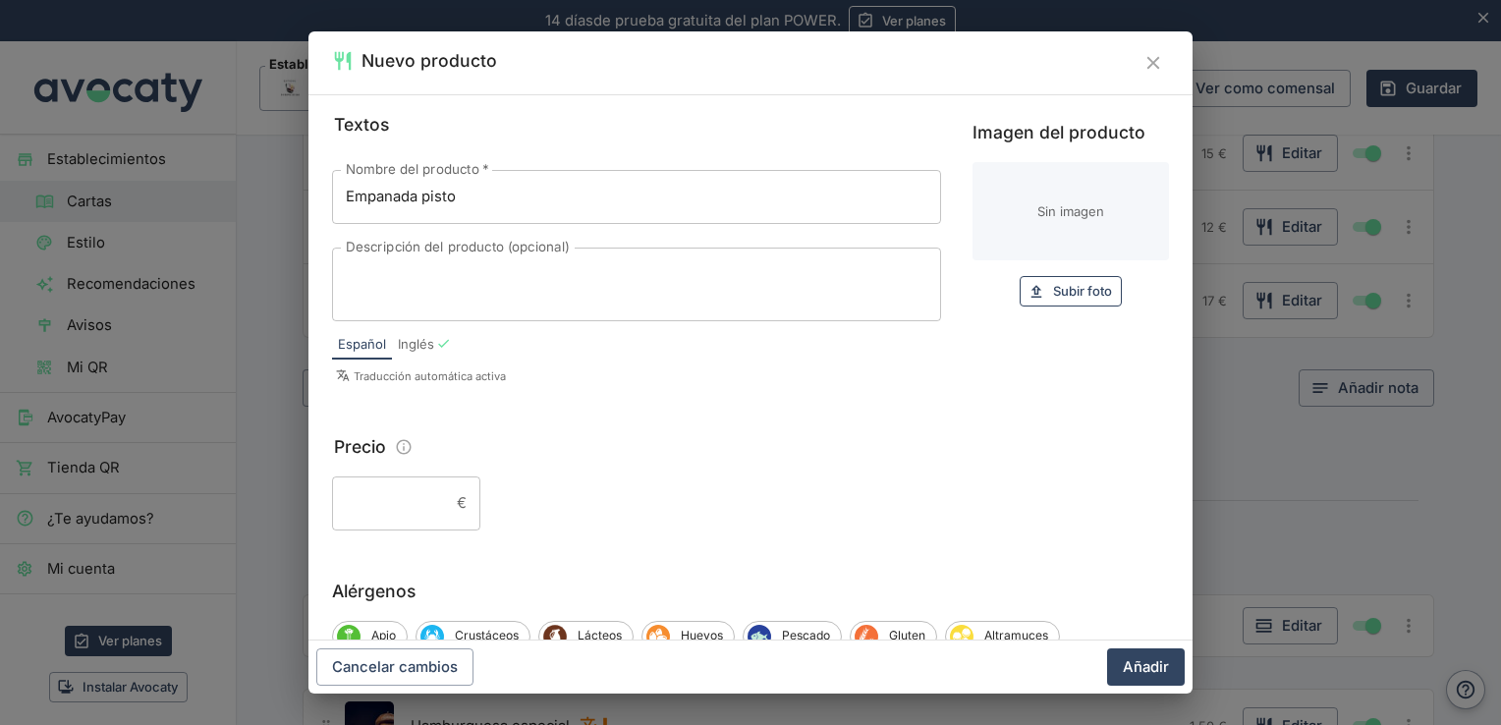
type input "C:\fakepath\OIP.webp"
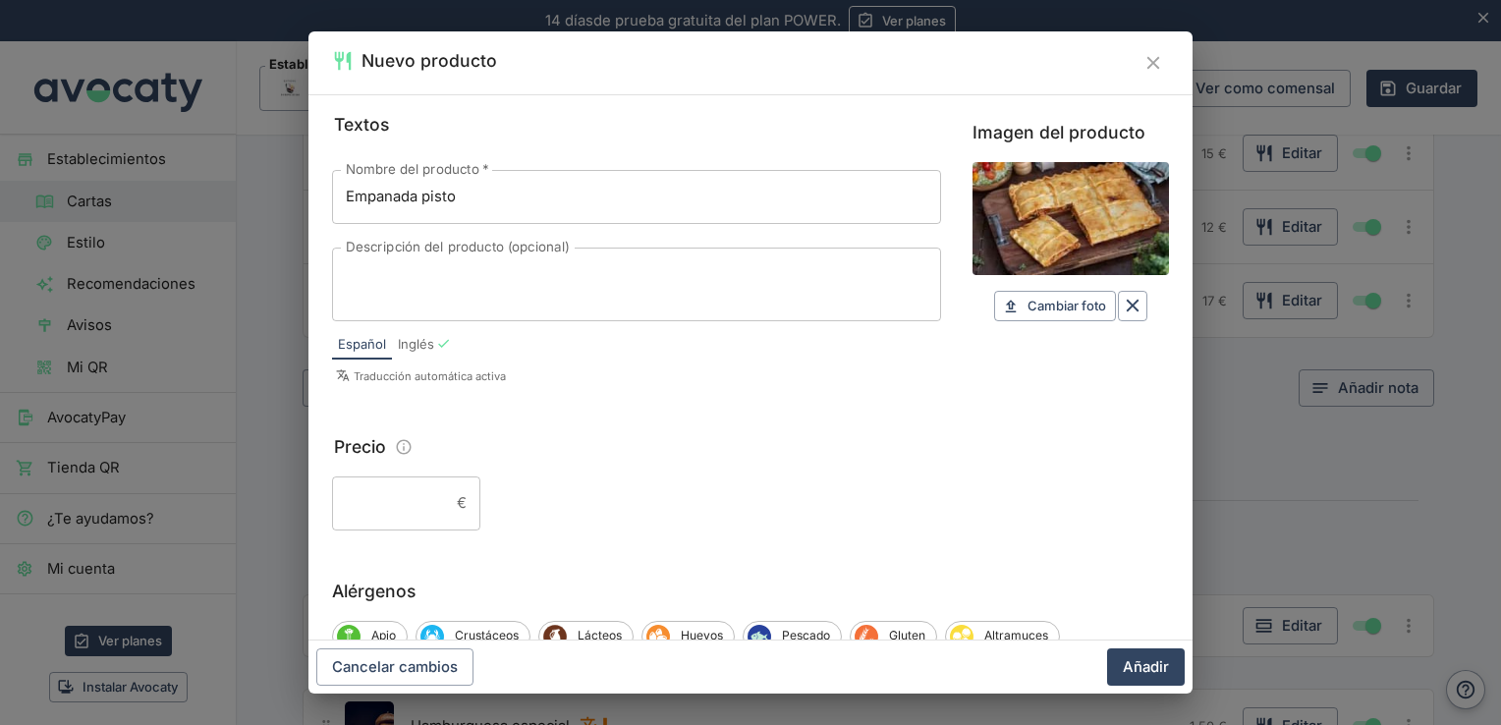
click at [409, 496] on input "Precio" at bounding box center [390, 502] width 117 height 53
type input "15"
click at [1143, 668] on button "Añadir" at bounding box center [1146, 666] width 78 height 37
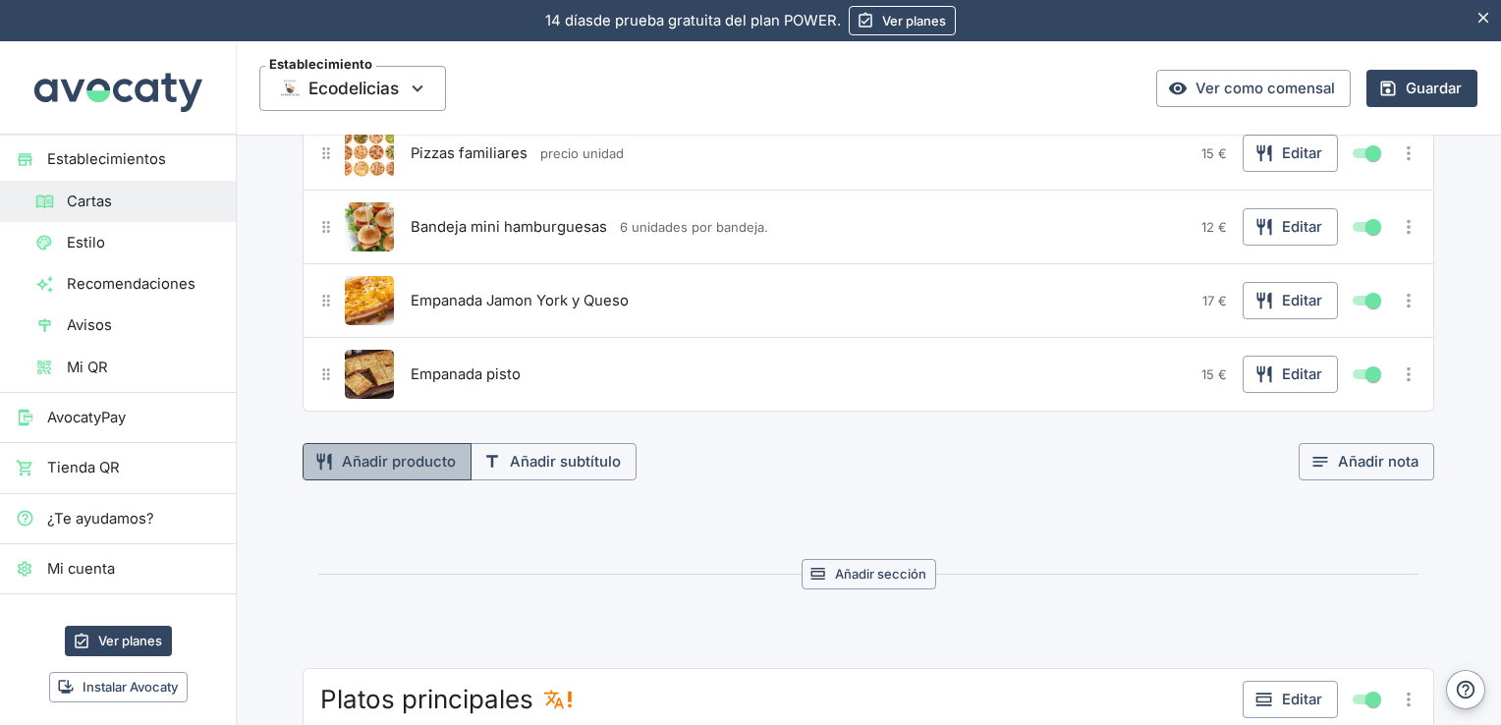
click at [397, 458] on button "Añadir producto" at bounding box center [387, 461] width 169 height 37
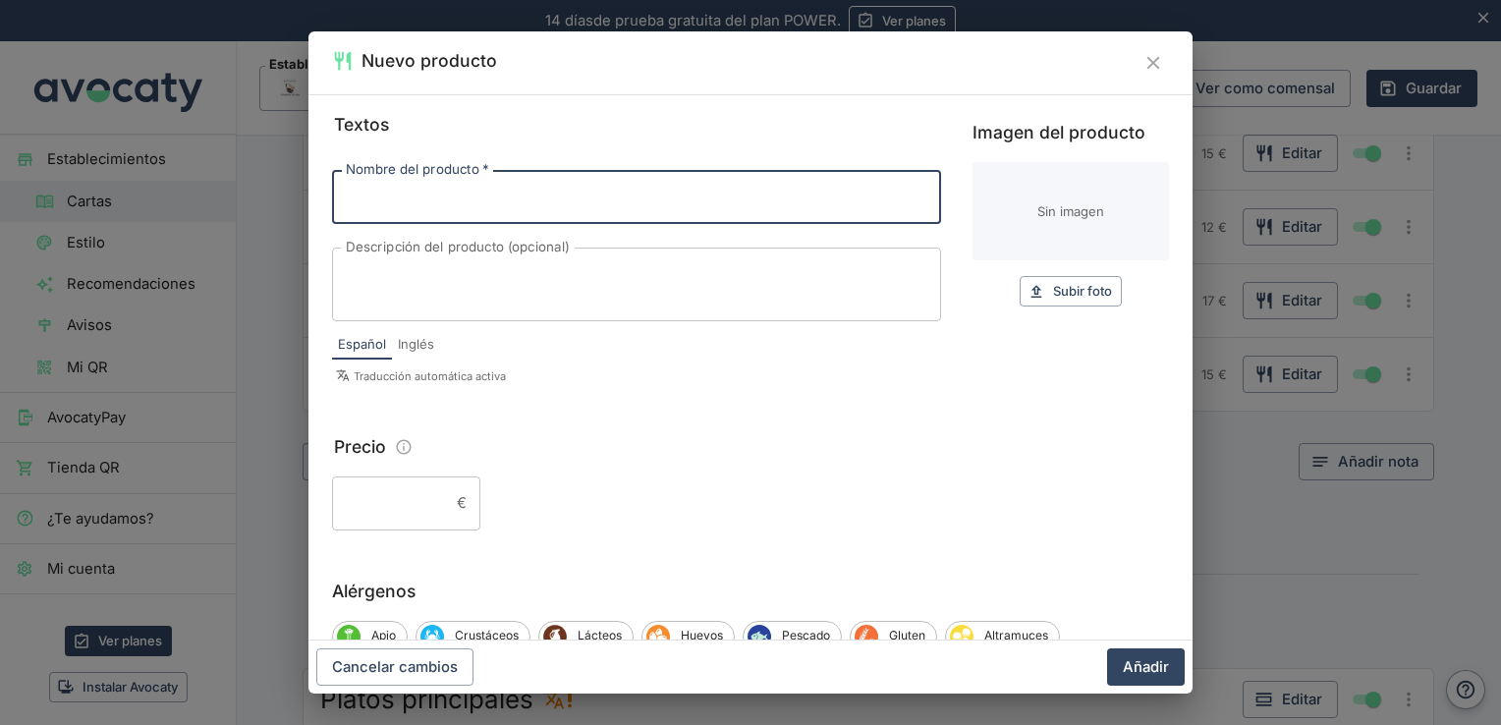
click at [559, 210] on input "Nombre del producto   *" at bounding box center [636, 196] width 609 height 53
type input "Ensaladilla Rusa"
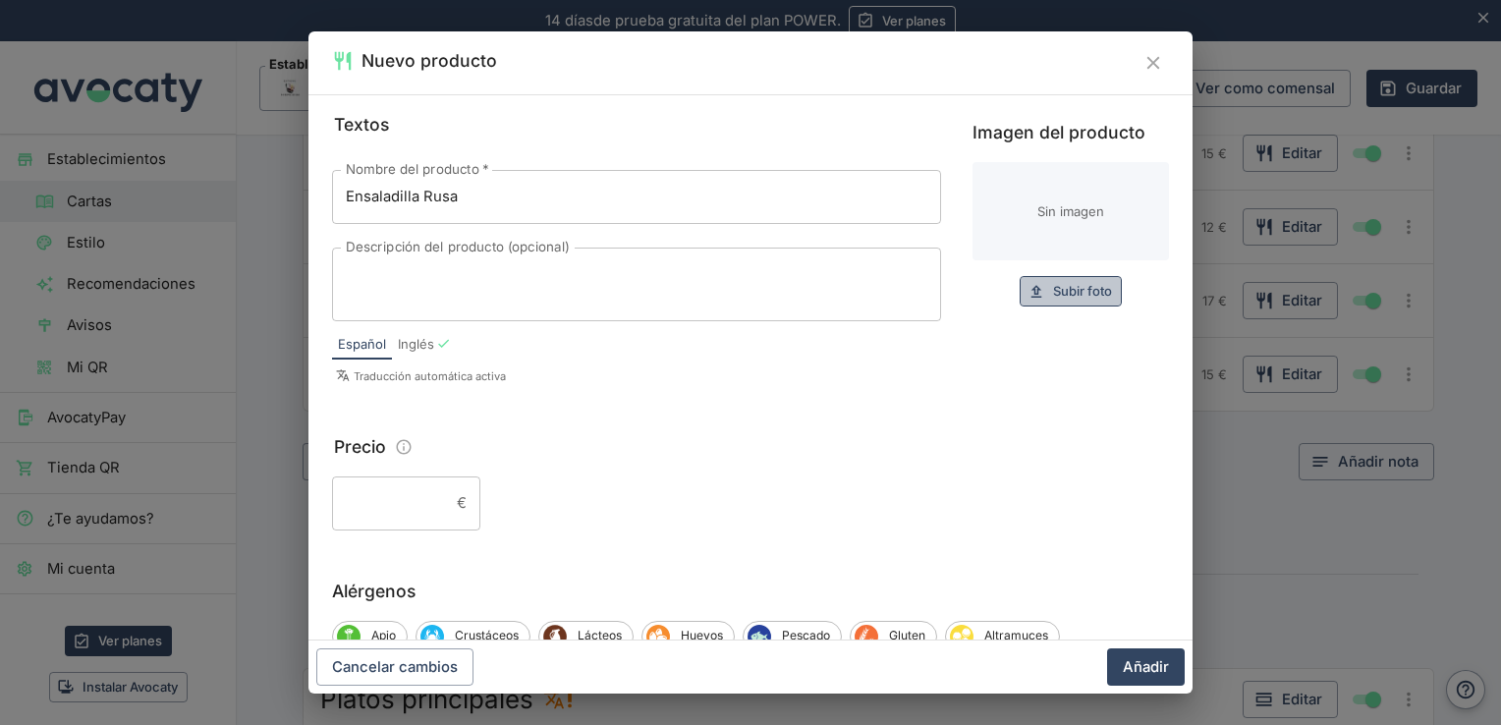
click at [1074, 287] on span "Subir foto" at bounding box center [1082, 291] width 59 height 23
type input "C:\fakepath\restaurante_Casa_Rafa-600x390.jpg"
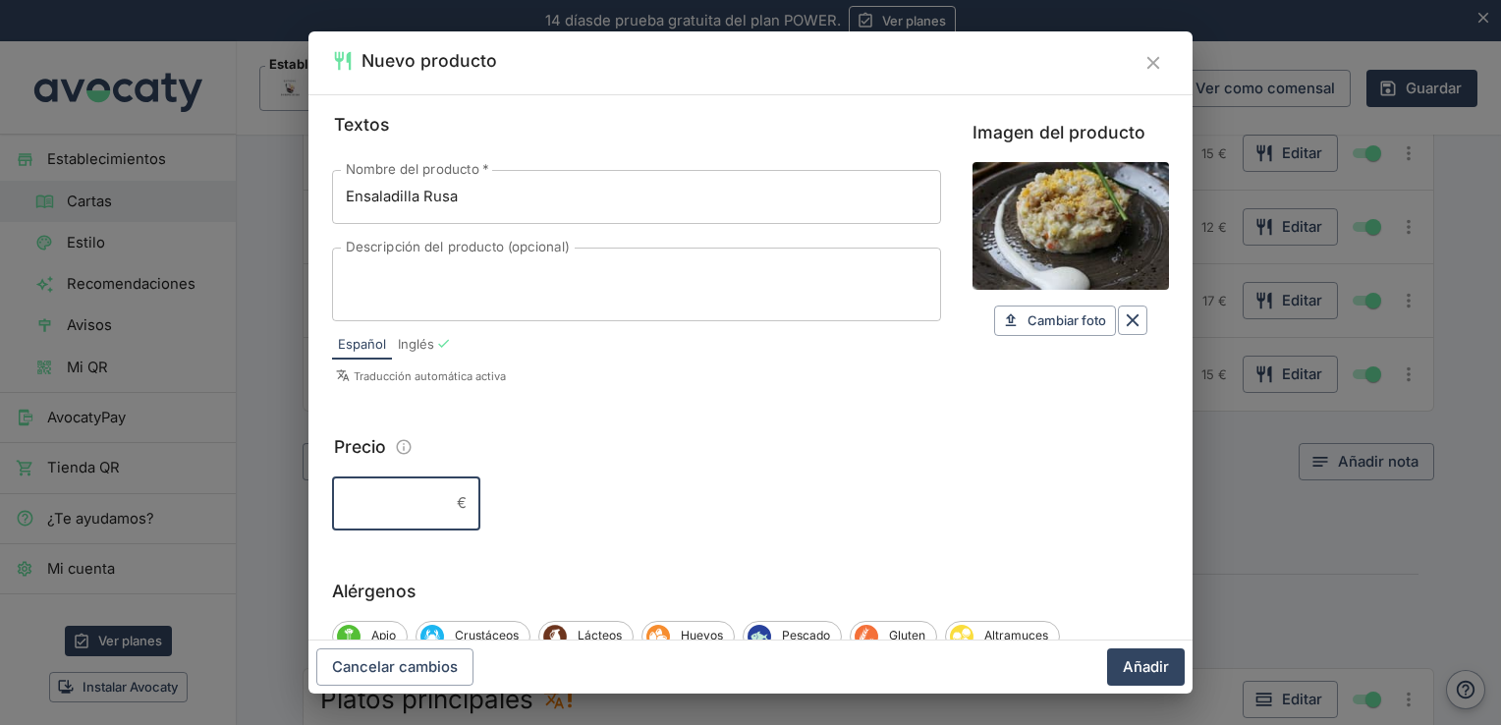
click at [425, 503] on input "Precio" at bounding box center [390, 502] width 117 height 53
type input "2"
drag, startPoint x: 425, startPoint y: 503, endPoint x: 928, endPoint y: 619, distance: 516.1
click at [928, 619] on div "Textos Nombre del producto   * Ensaladilla Rusa Nombre del producto   * Descrip…" at bounding box center [750, 367] width 884 height 546
type input "5.50"
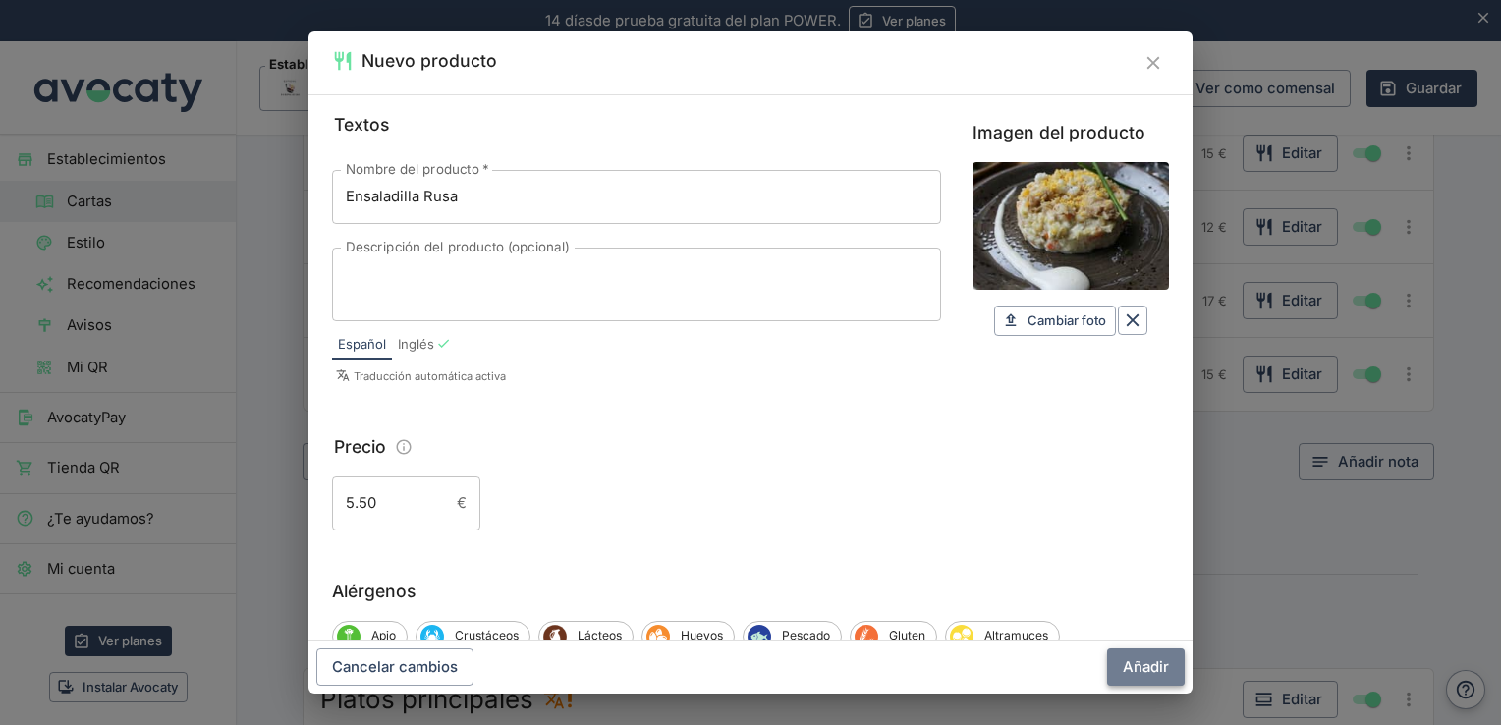
click at [1146, 672] on button "Añadir" at bounding box center [1146, 666] width 78 height 37
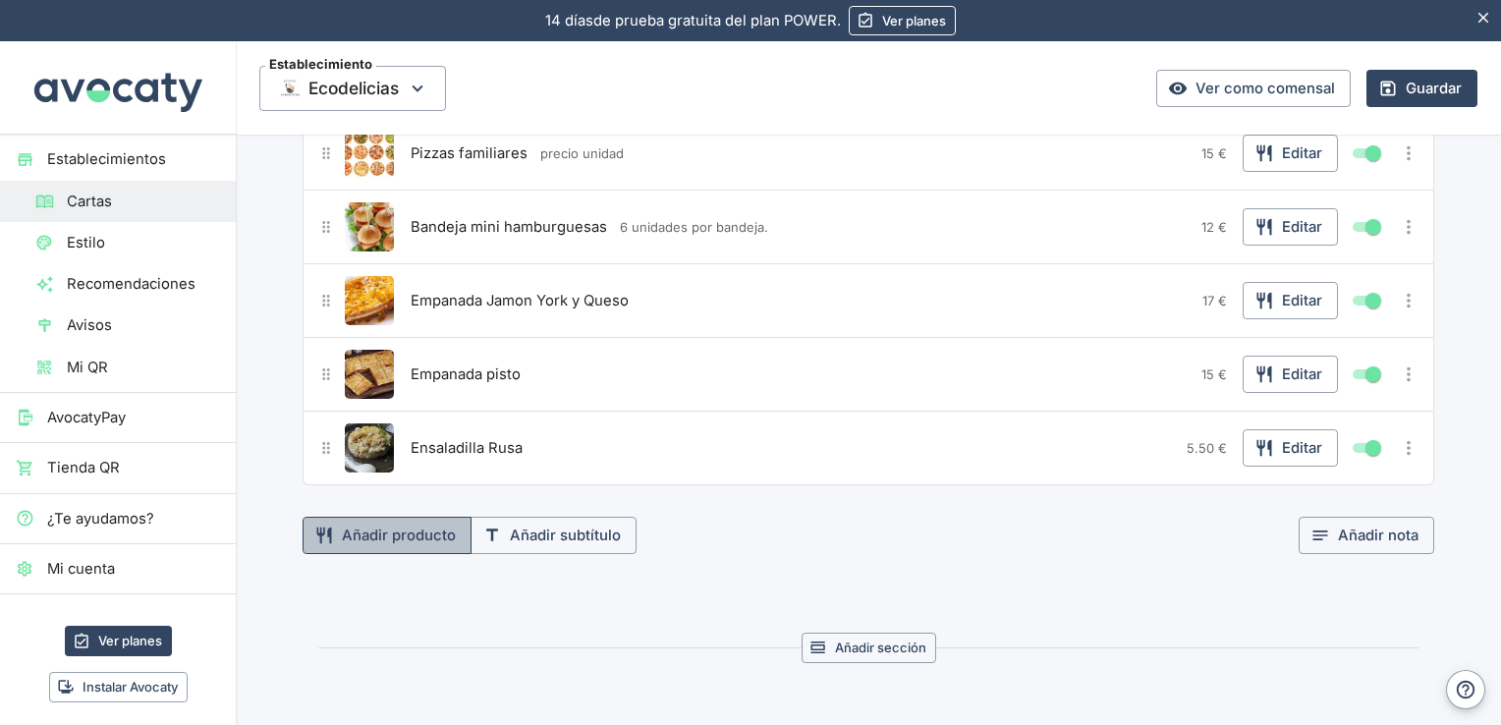
click at [418, 532] on button "Añadir producto" at bounding box center [387, 535] width 169 height 37
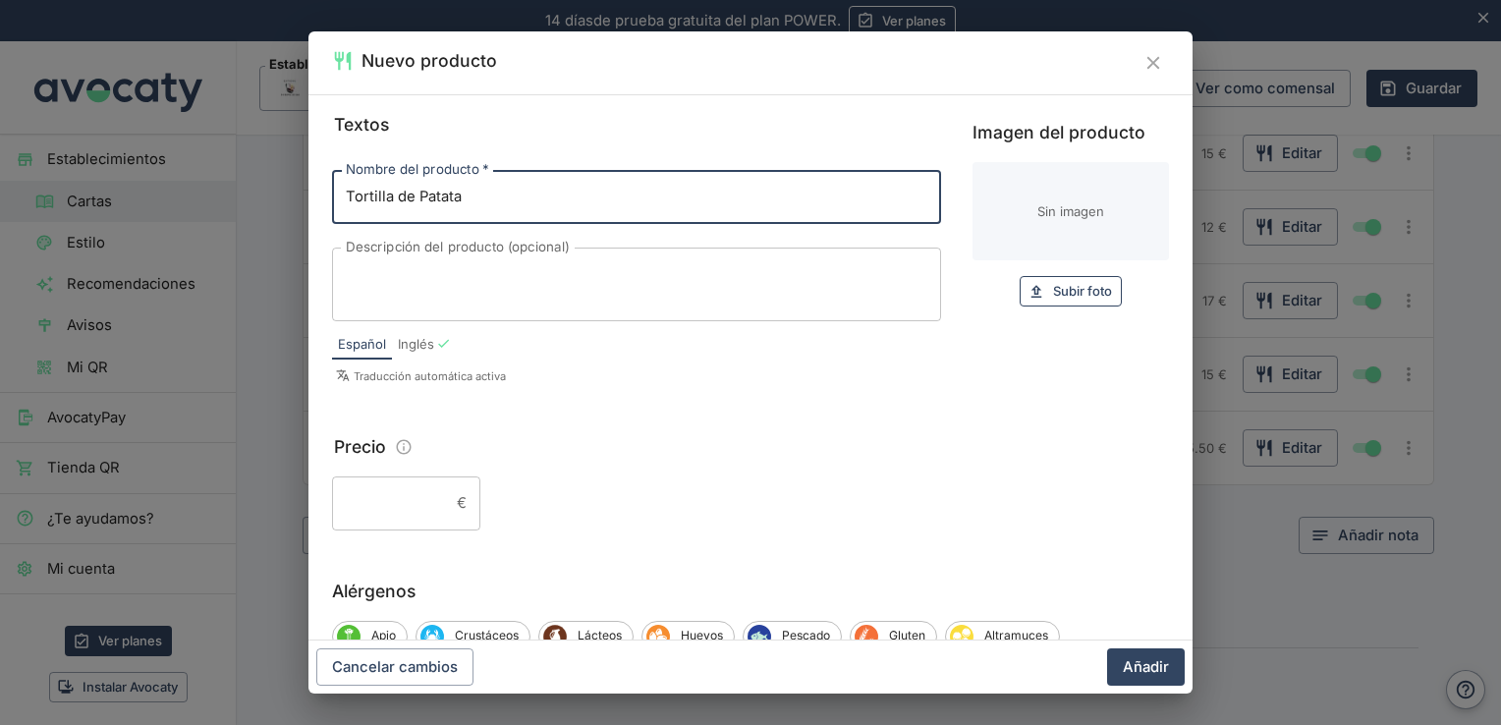
type input "Tortilla de Patata"
click at [1083, 286] on span "Subir foto" at bounding box center [1082, 291] width 59 height 23
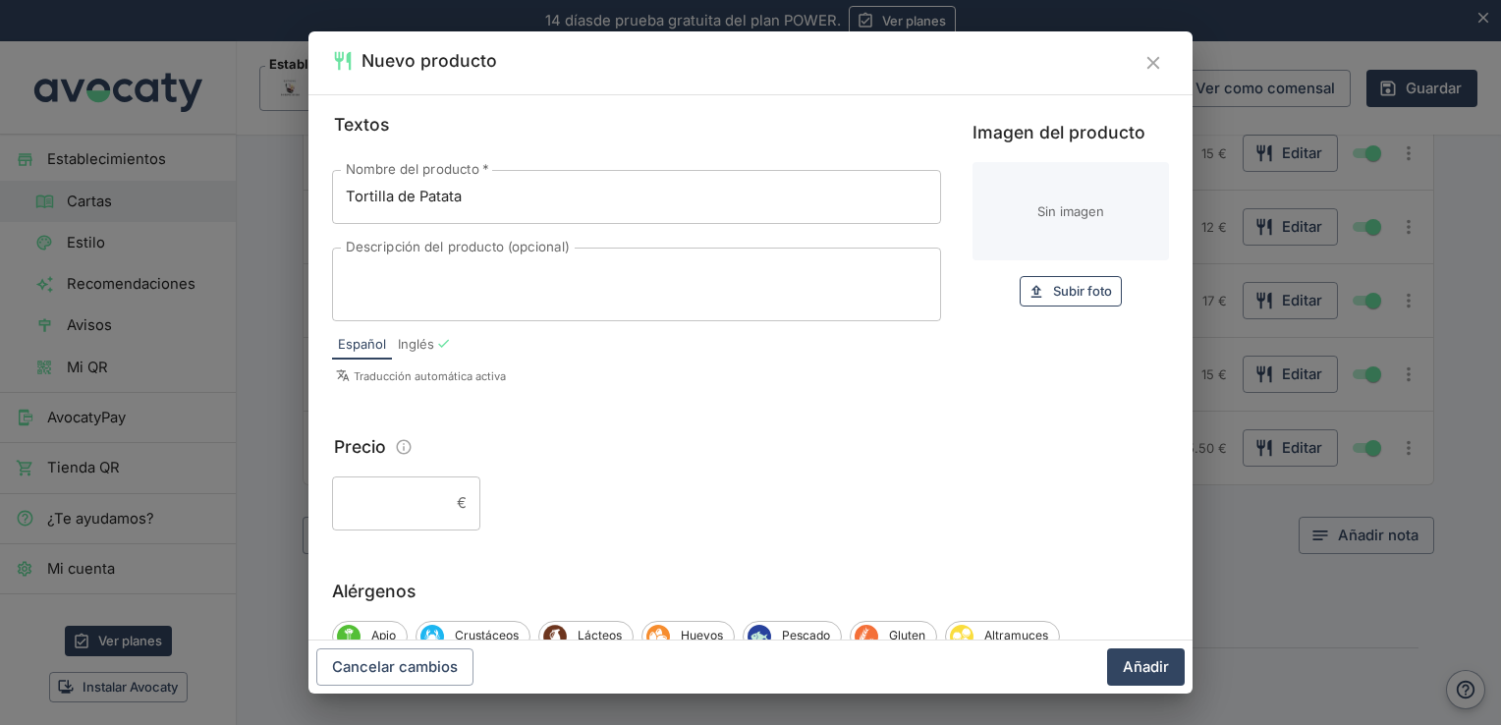
click at [1032, 296] on button "Subir foto Subir" at bounding box center [1071, 291] width 102 height 30
type input "C:\fakepath\tortilla-patatas-cebolla.jpg"
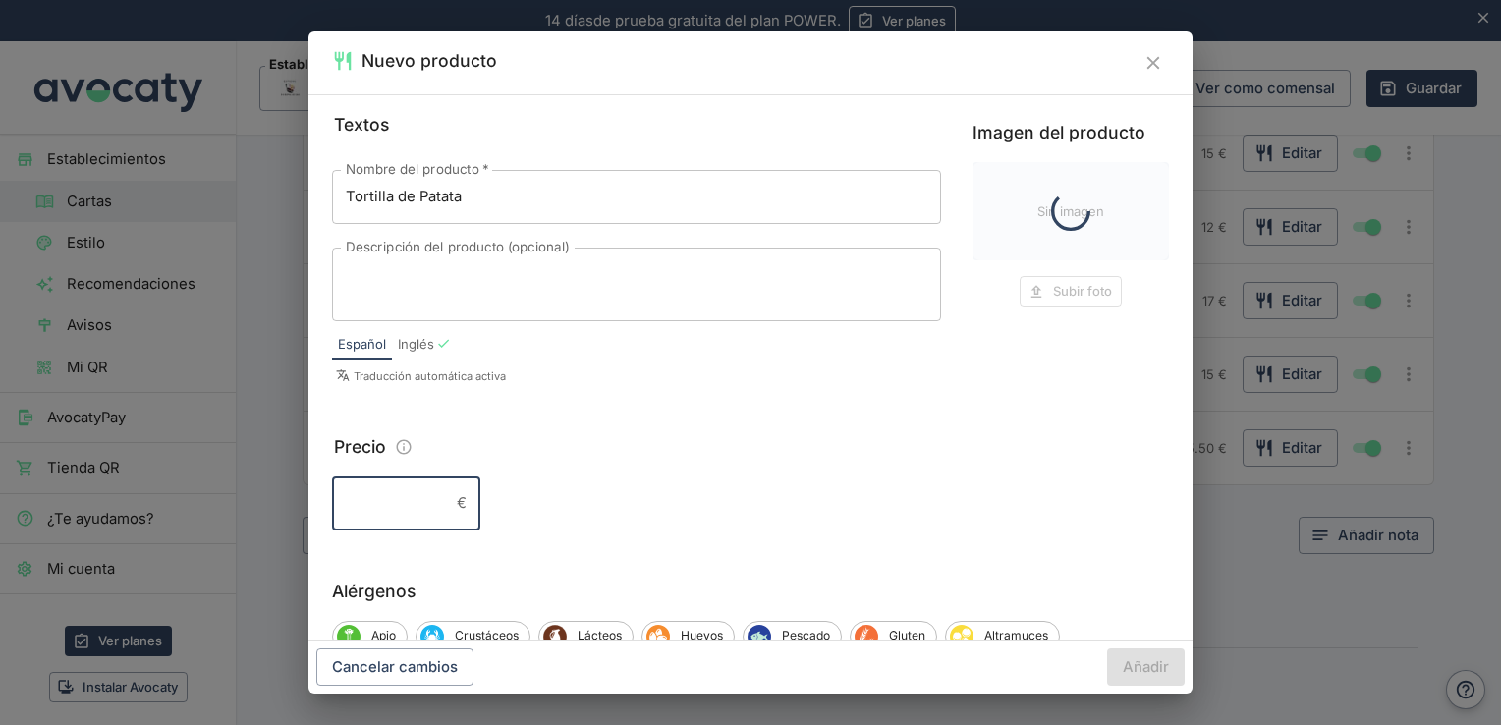
click at [391, 504] on input "Precio" at bounding box center [390, 502] width 117 height 53
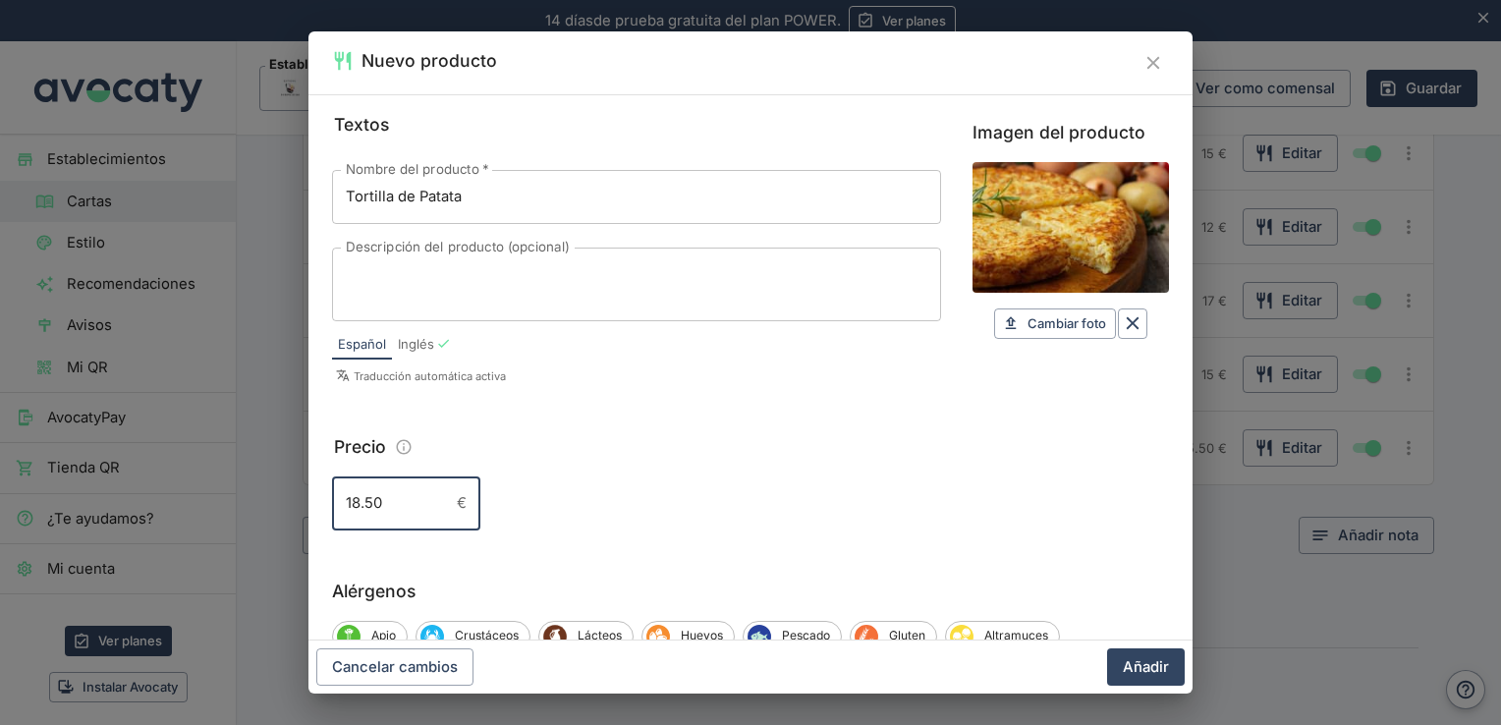
type input "18.50"
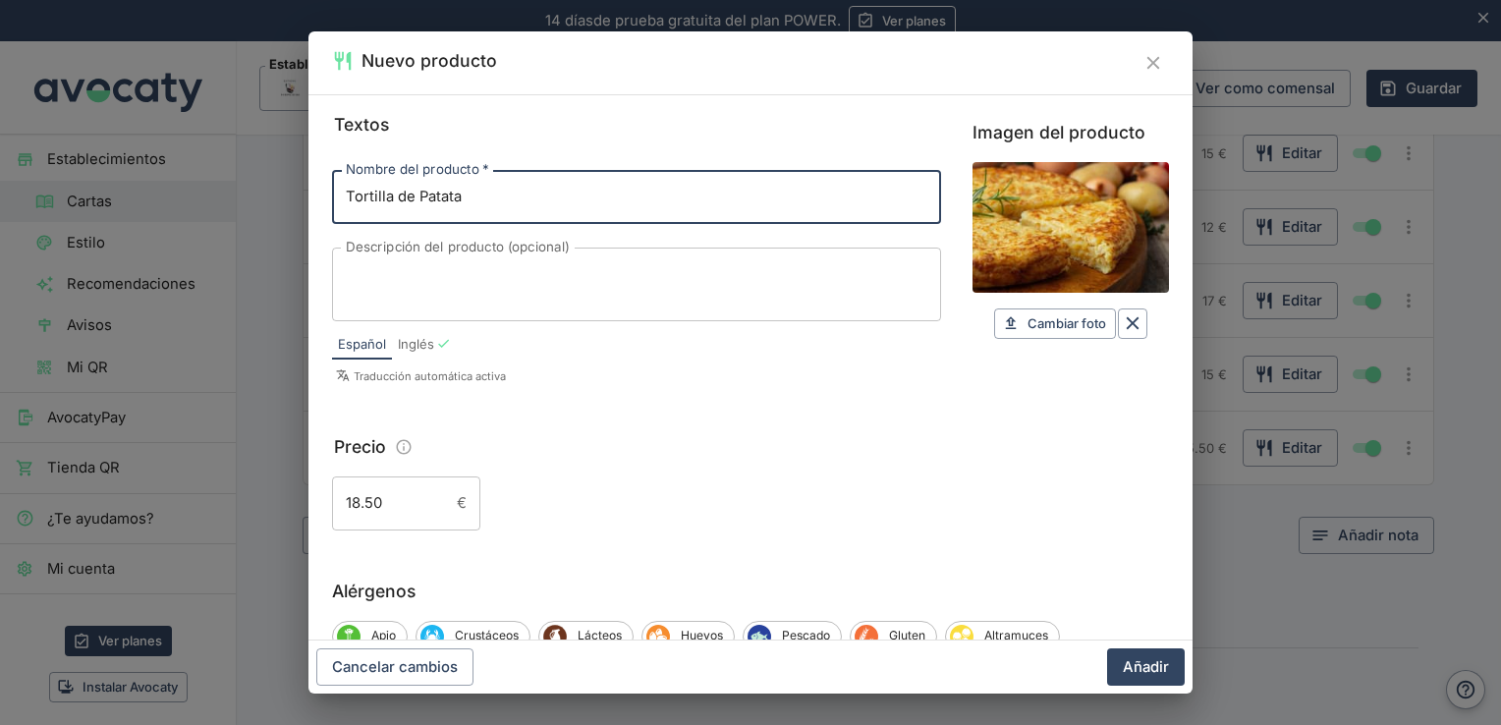
click at [634, 205] on input "Tortilla de Patata" at bounding box center [636, 196] width 609 height 53
type input "Tortilla de Patata grande"
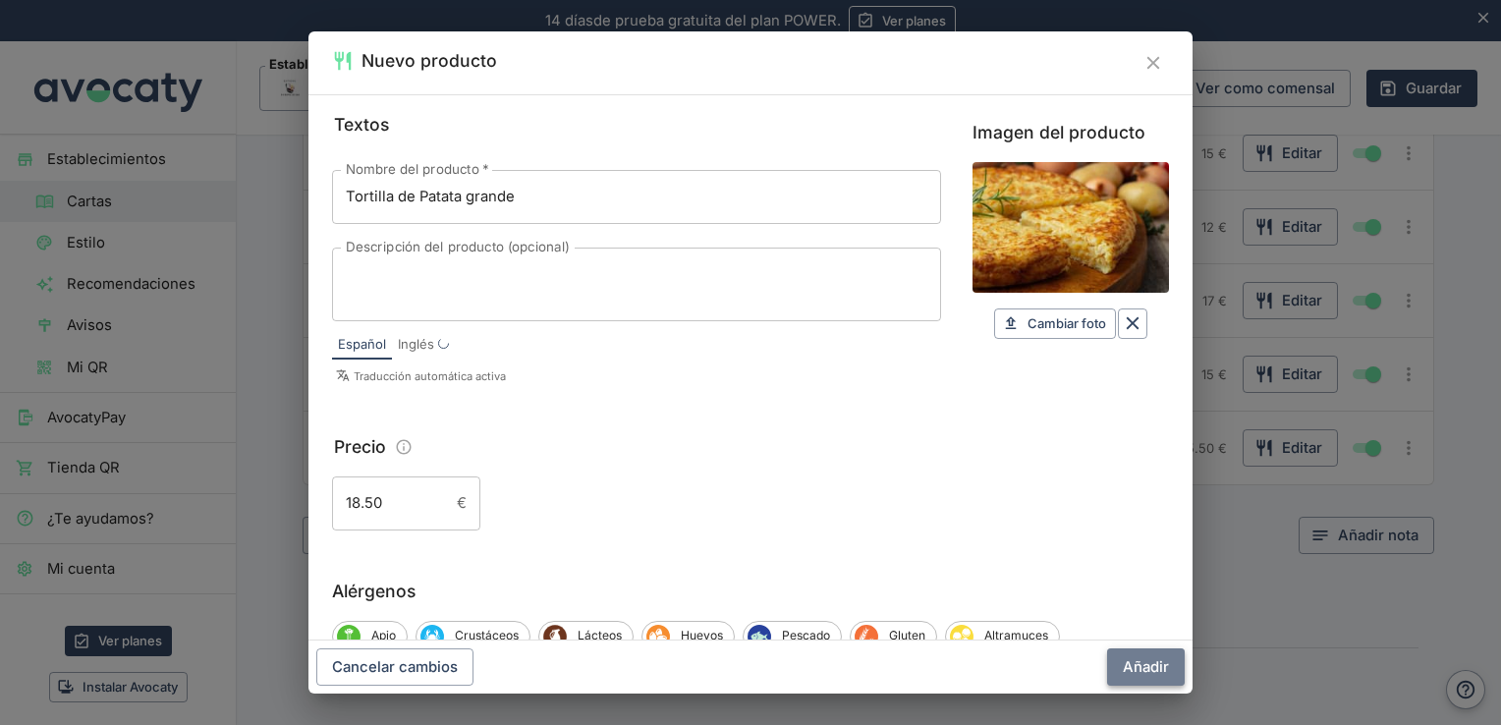
click at [1146, 666] on button "Añadir" at bounding box center [1146, 666] width 78 height 37
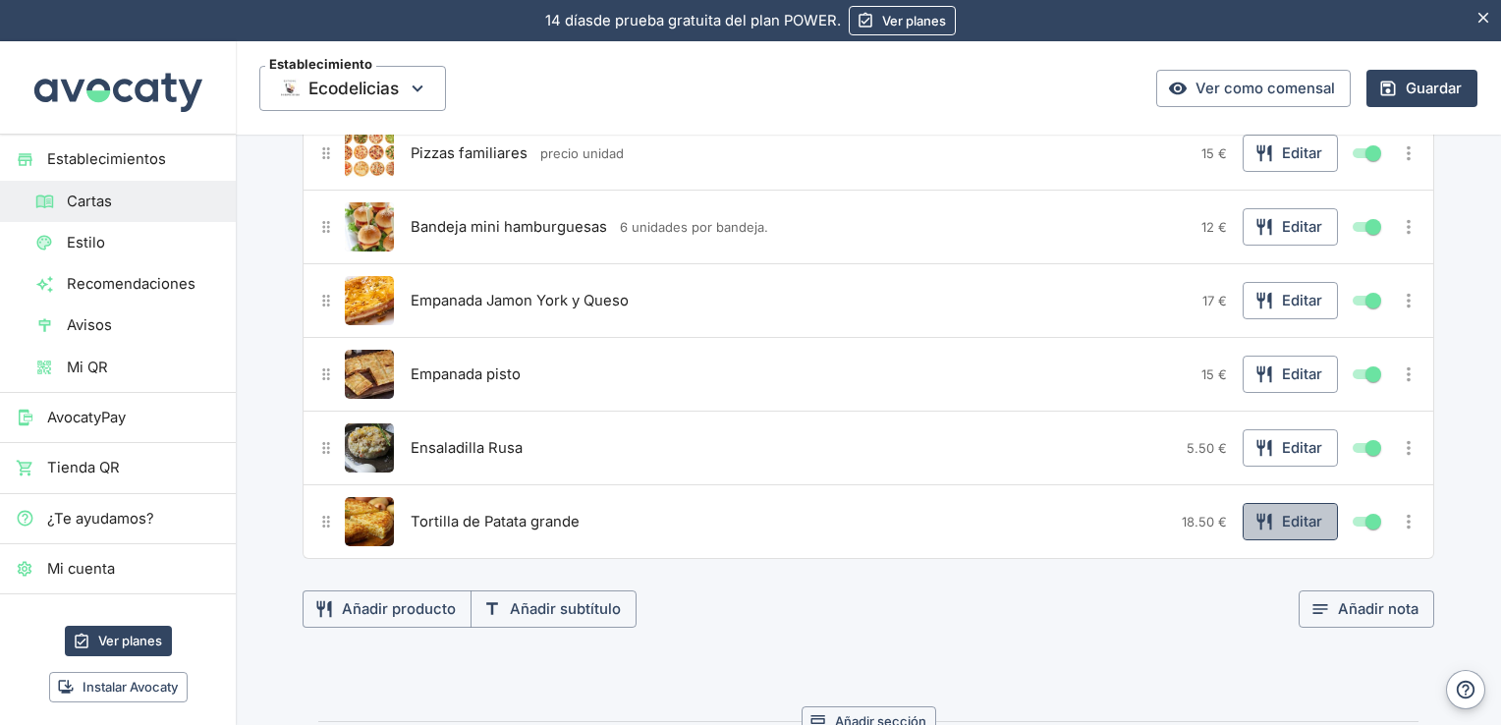
click at [1296, 528] on button "Editar" at bounding box center [1290, 521] width 95 height 37
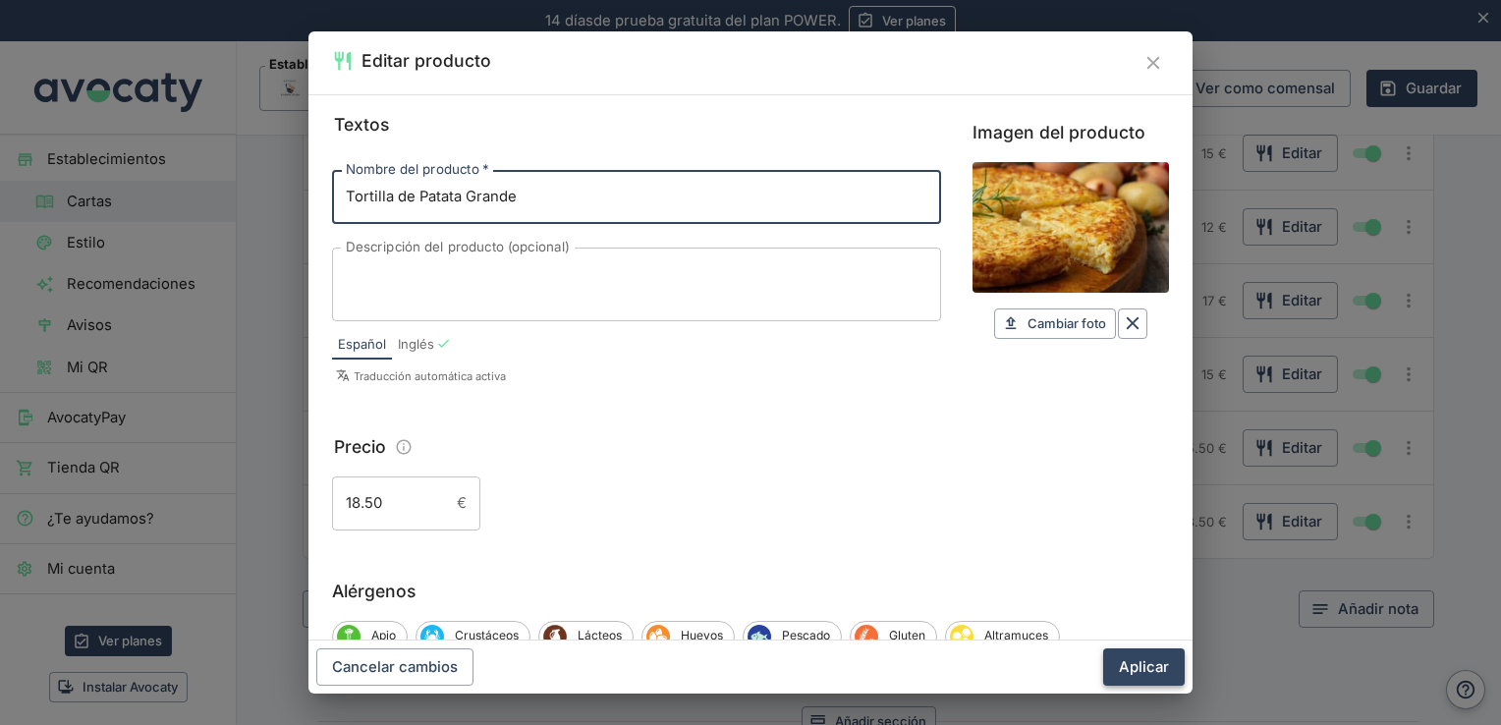
type input "Tortilla de Patata Grande"
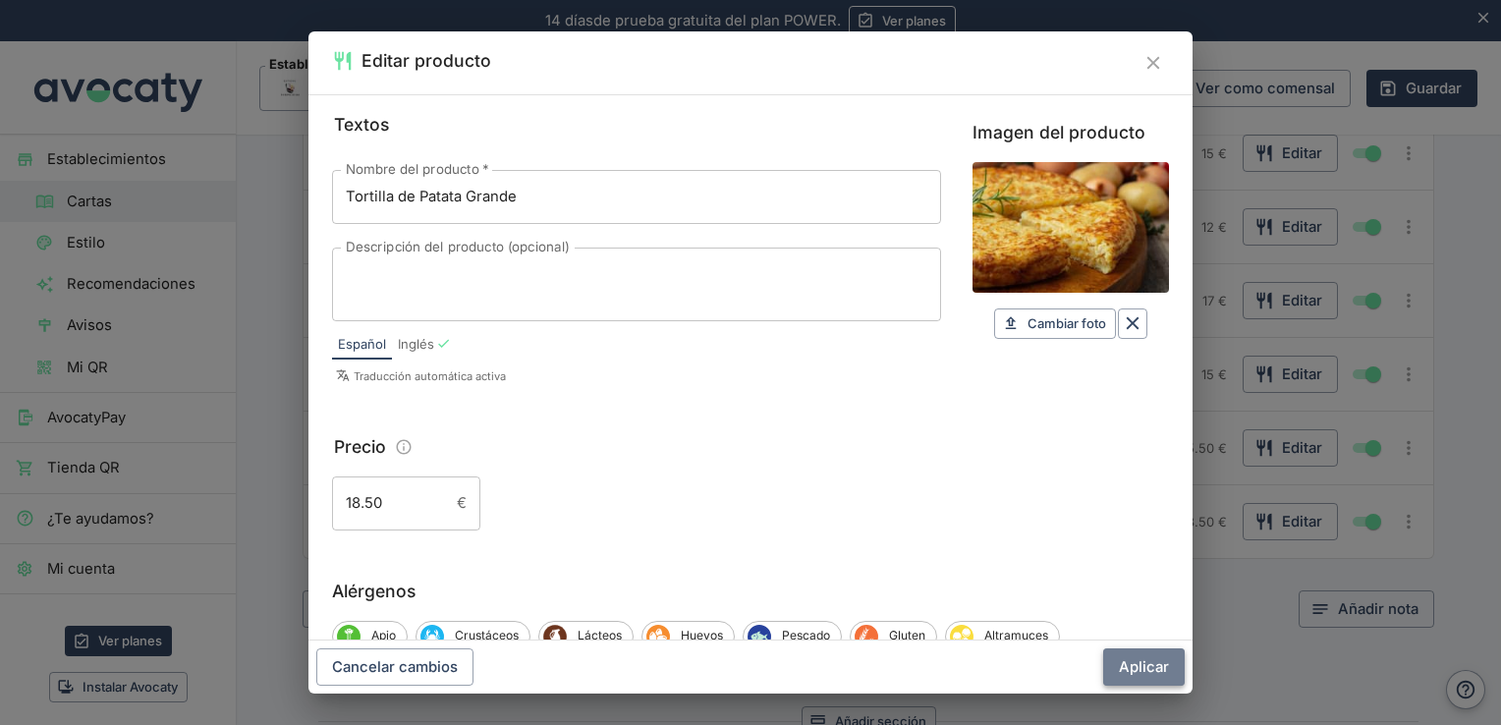
click at [1124, 652] on button "Aplicar" at bounding box center [1144, 666] width 82 height 37
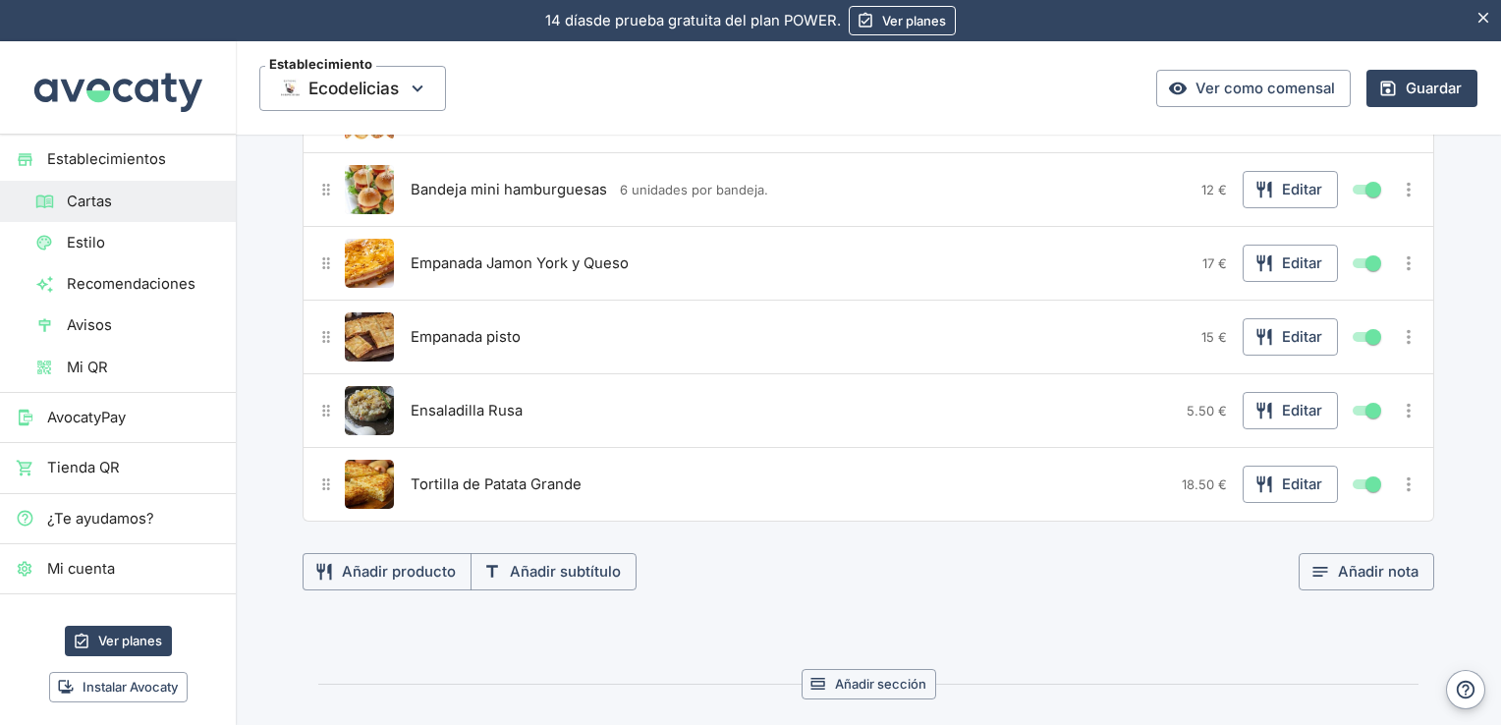
scroll to position [712, 0]
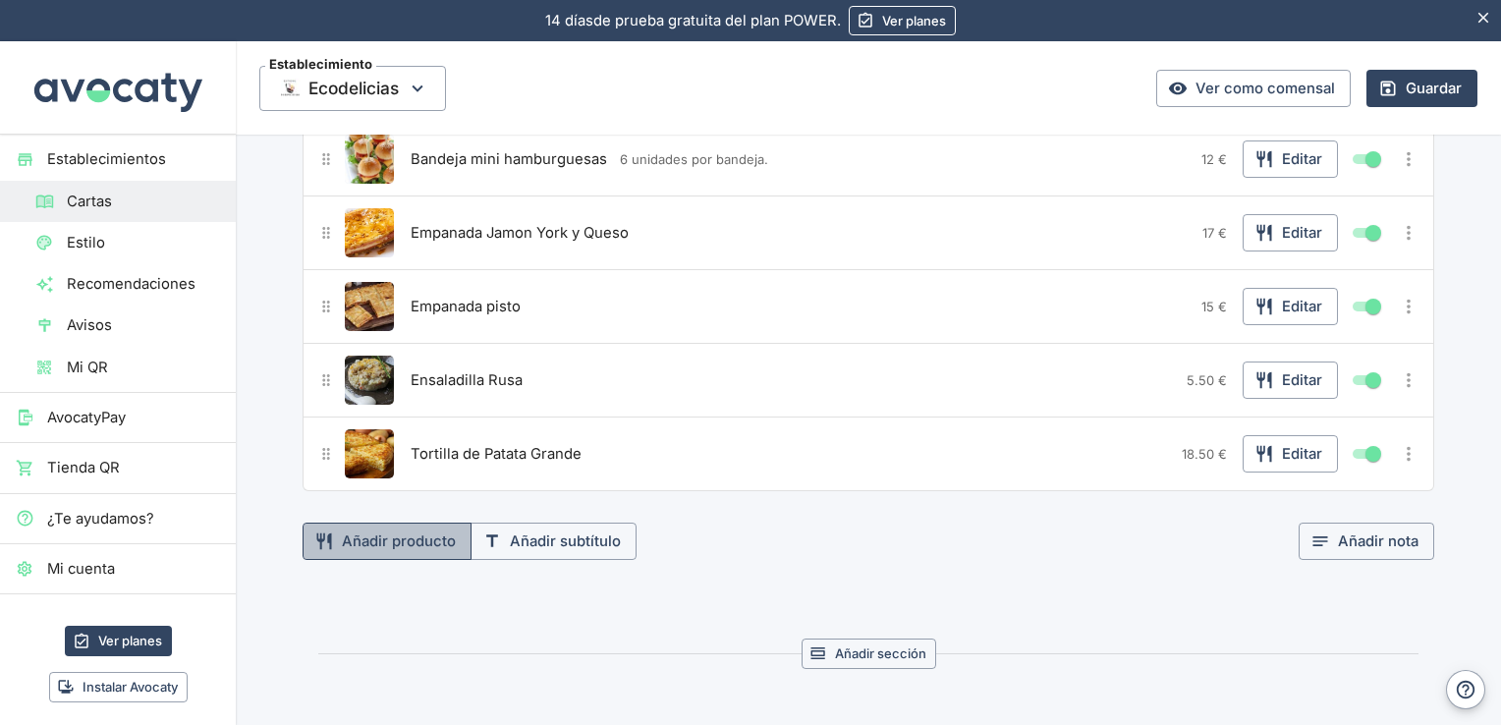
click at [425, 523] on button "Añadir producto" at bounding box center [387, 541] width 169 height 37
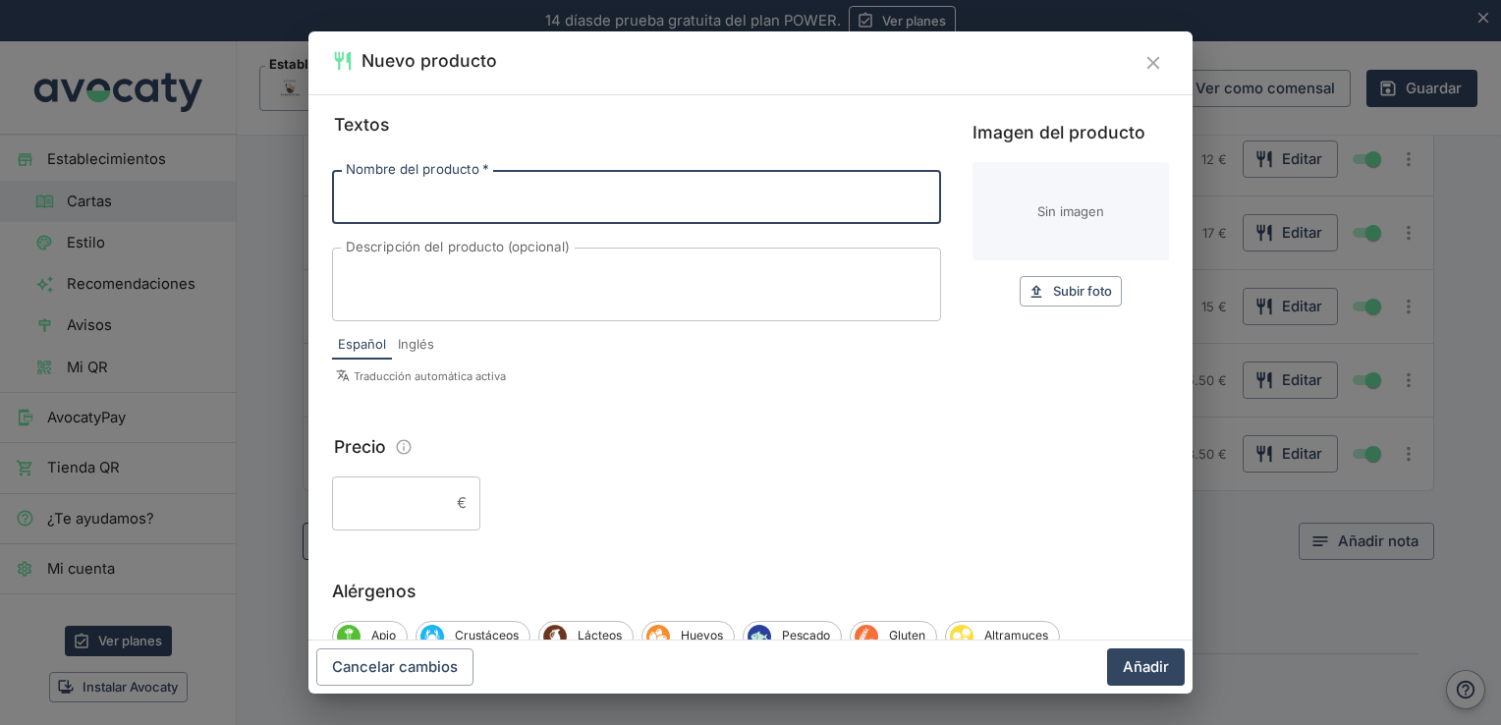
type input "p"
type input "Papas y mezcladillo"
click at [1053, 293] on span "Subir foto" at bounding box center [1082, 291] width 59 height 23
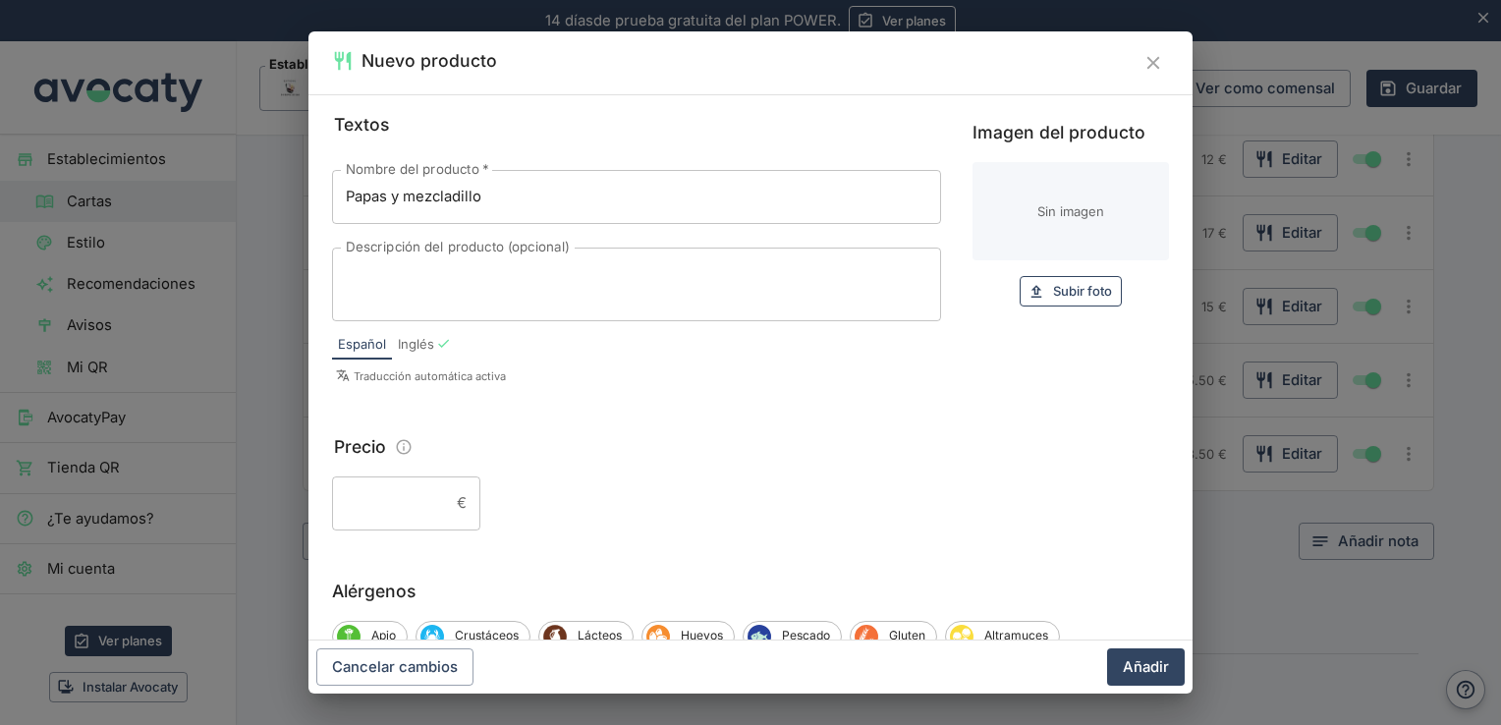
type input "C:\fakepath\imagen-ilustrativa.webp"
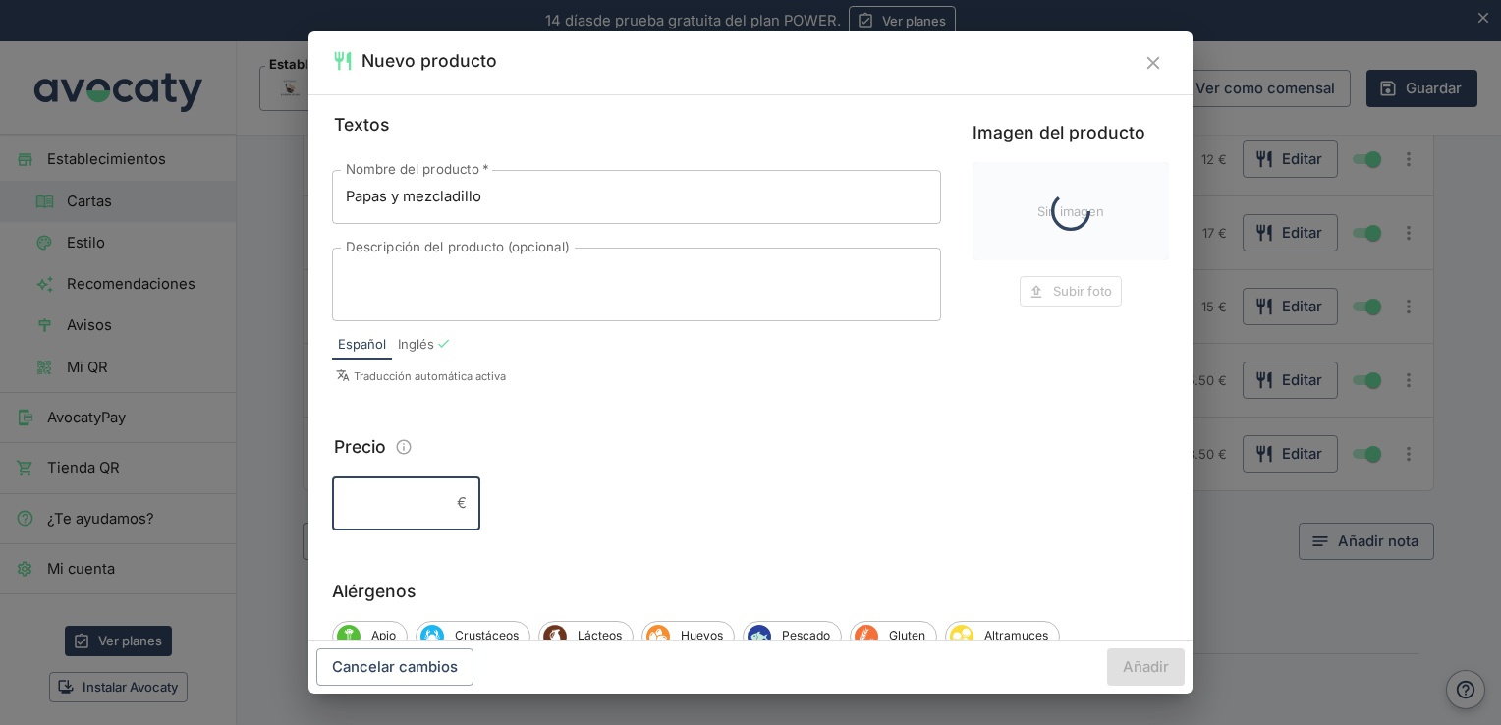
click at [424, 502] on input "Precio" at bounding box center [390, 502] width 117 height 53
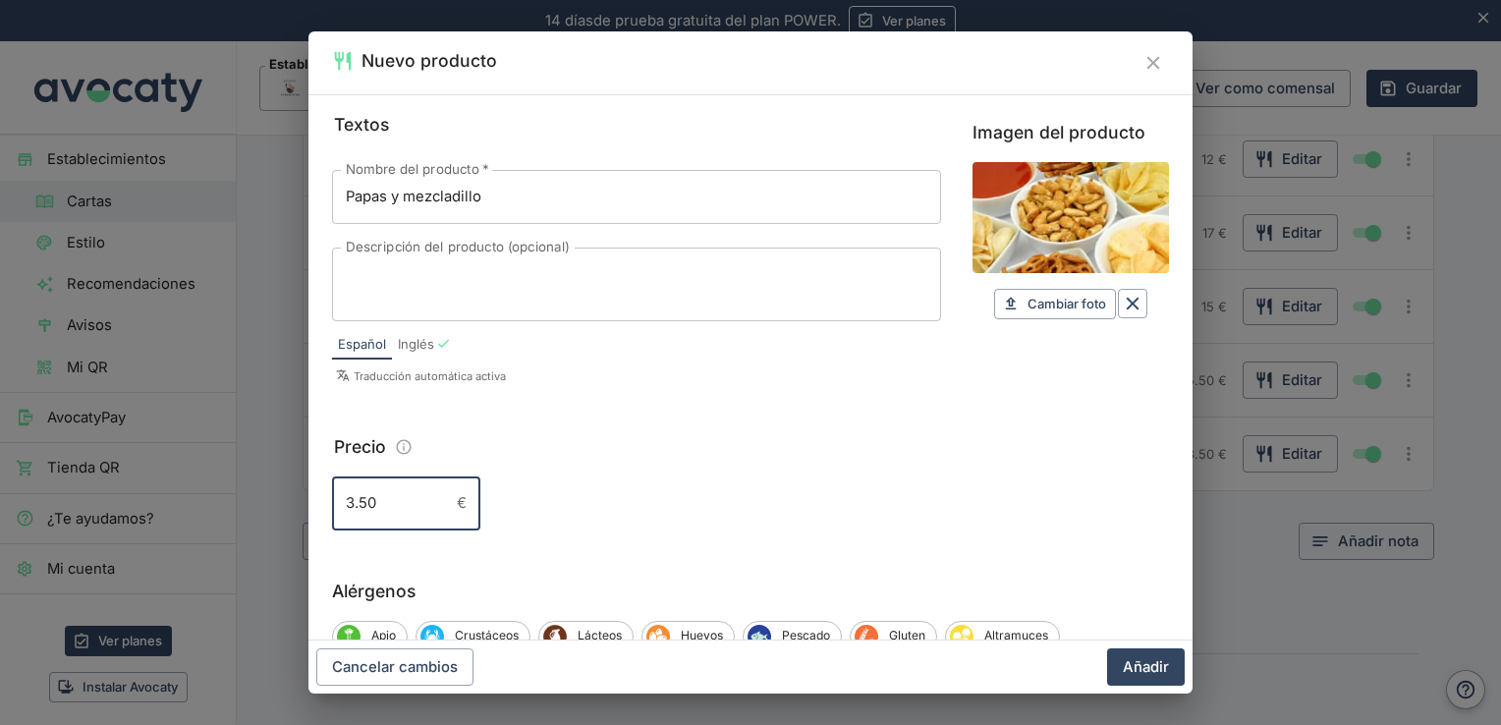
type input "3.50"
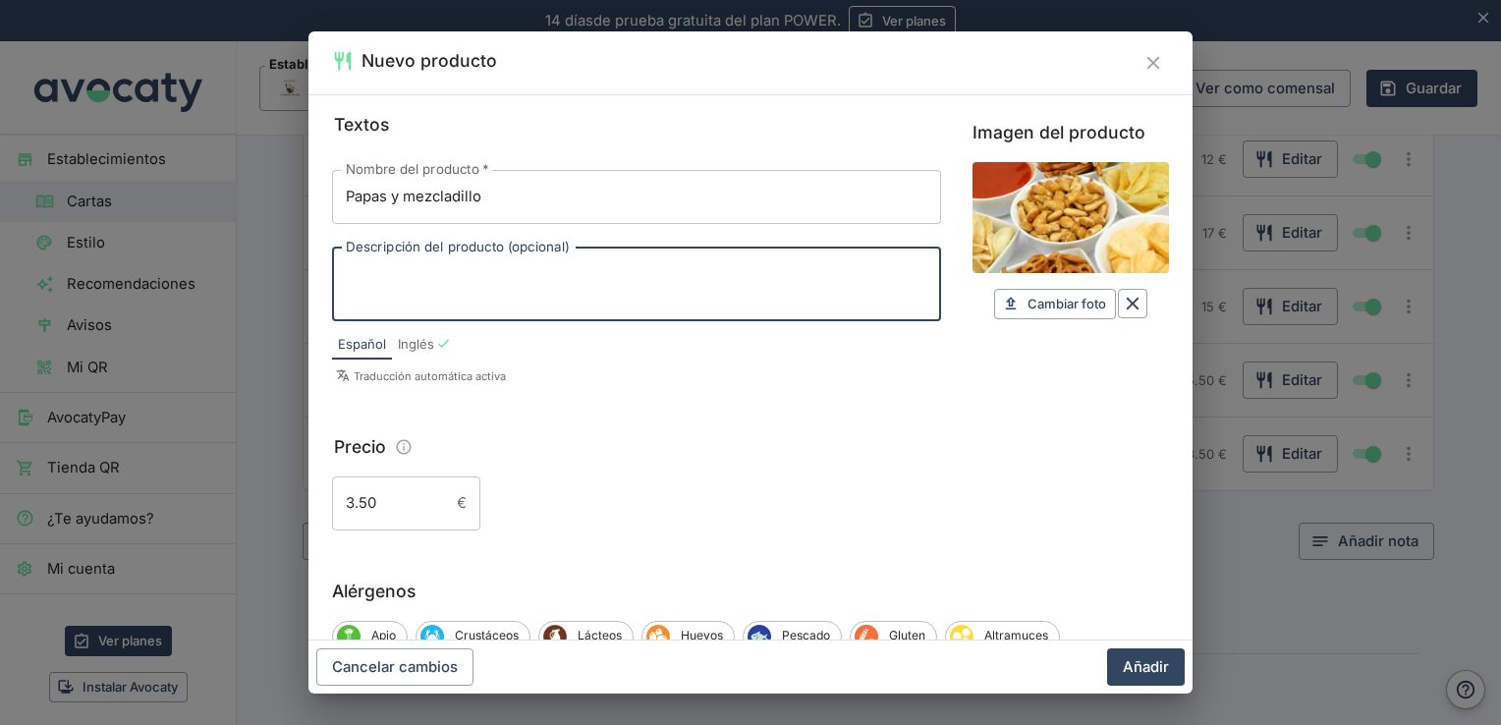
click at [510, 291] on textarea "Descripción del producto (opcional)" at bounding box center [637, 283] width 582 height 41
type textarea "1"
click at [651, 269] on textarea "Descripción del producto (opcional)" at bounding box center [637, 283] width 582 height 41
type textarea "3"
drag, startPoint x: 496, startPoint y: 289, endPoint x: 261, endPoint y: 263, distance: 236.2
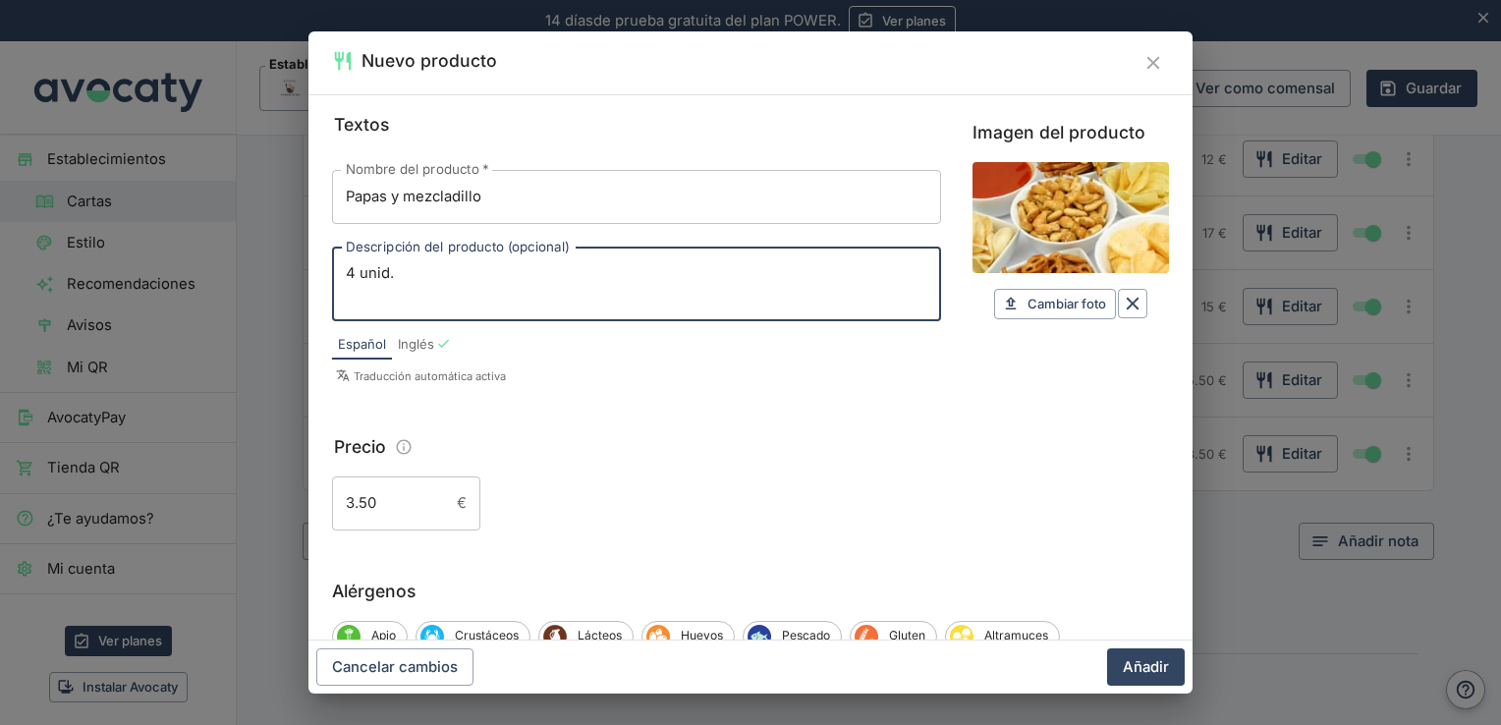
click at [261, 263] on div "Nuevo producto Textos Nombre del producto   * Papas y mezcladillo Nombre del pr…" at bounding box center [750, 362] width 1501 height 725
click at [526, 300] on textarea "4 unid." at bounding box center [637, 283] width 582 height 41
type textarea "4 unid."
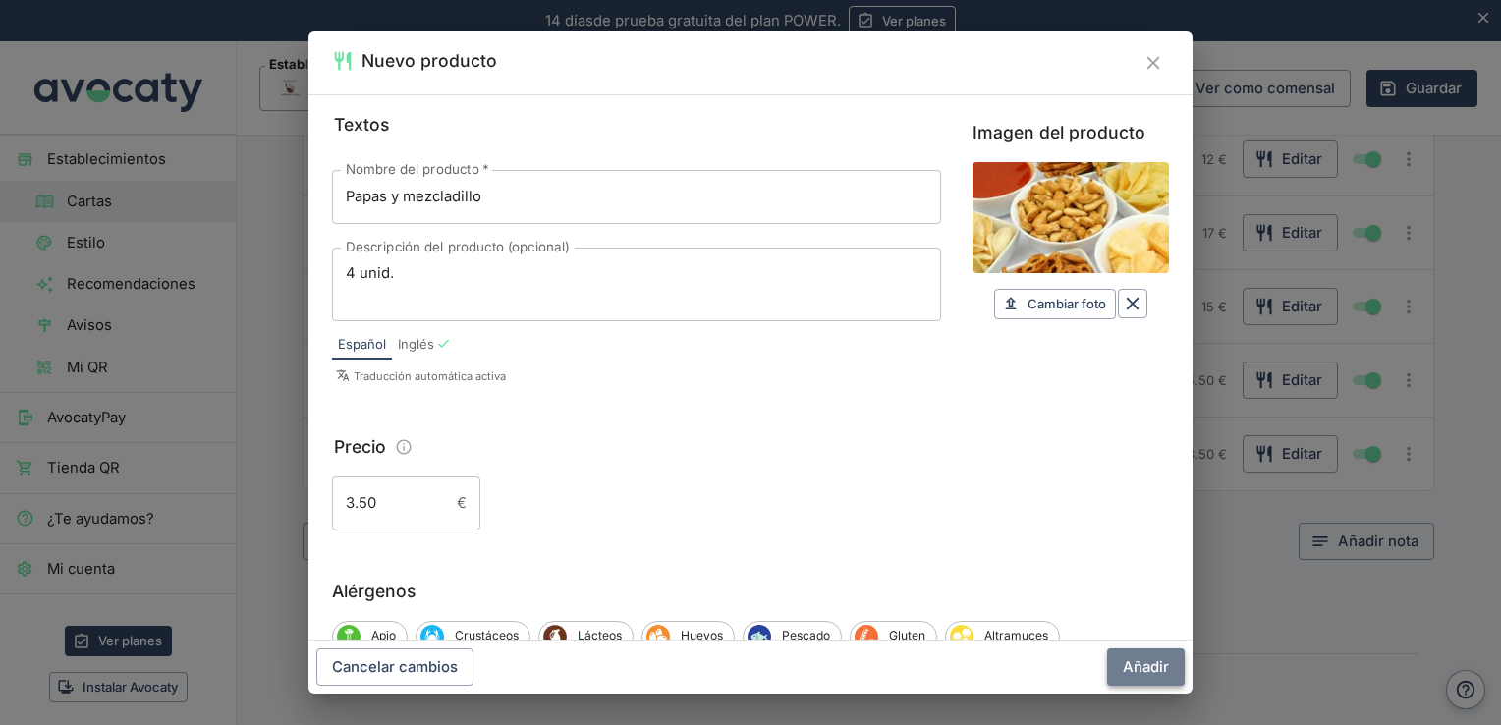
click at [1148, 662] on button "Añadir" at bounding box center [1146, 666] width 78 height 37
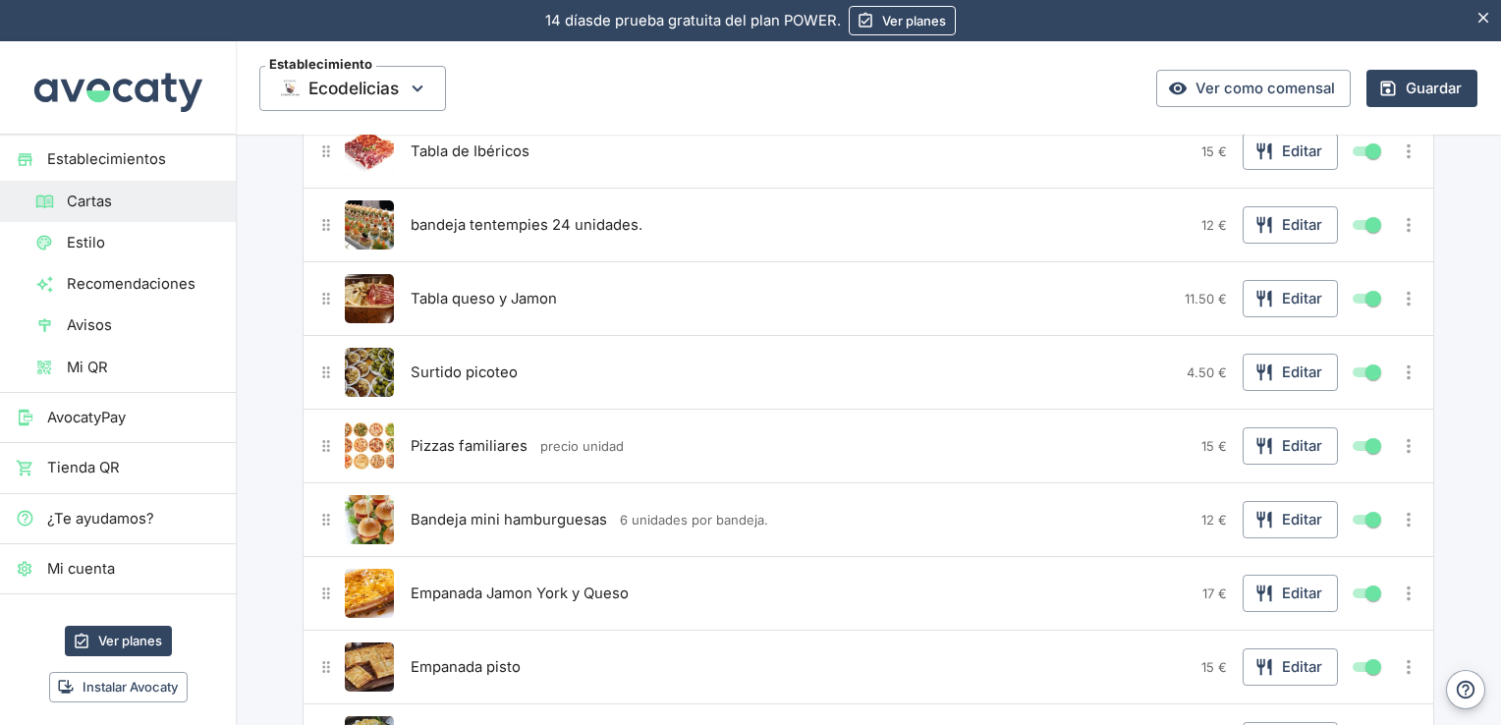
scroll to position [350, 0]
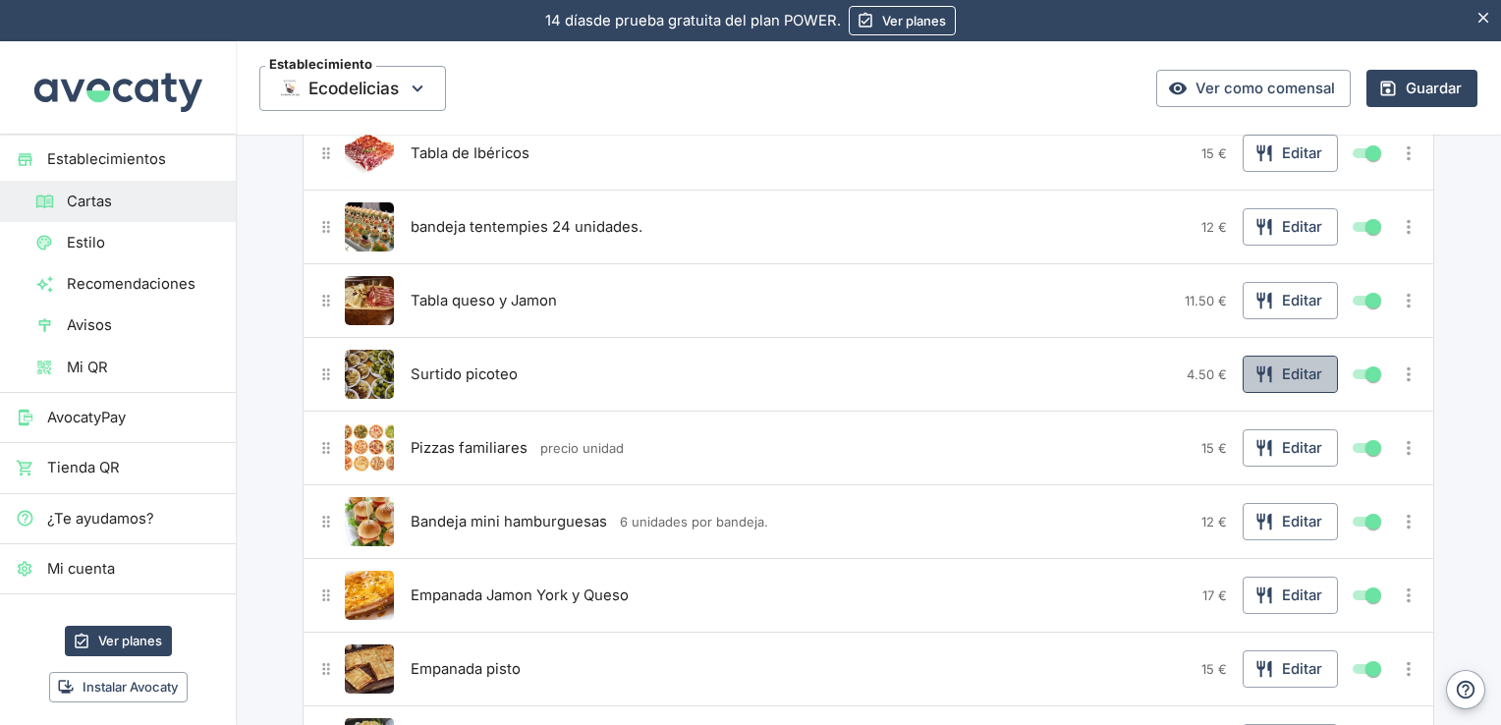
click at [1281, 370] on button "Editar" at bounding box center [1290, 374] width 95 height 37
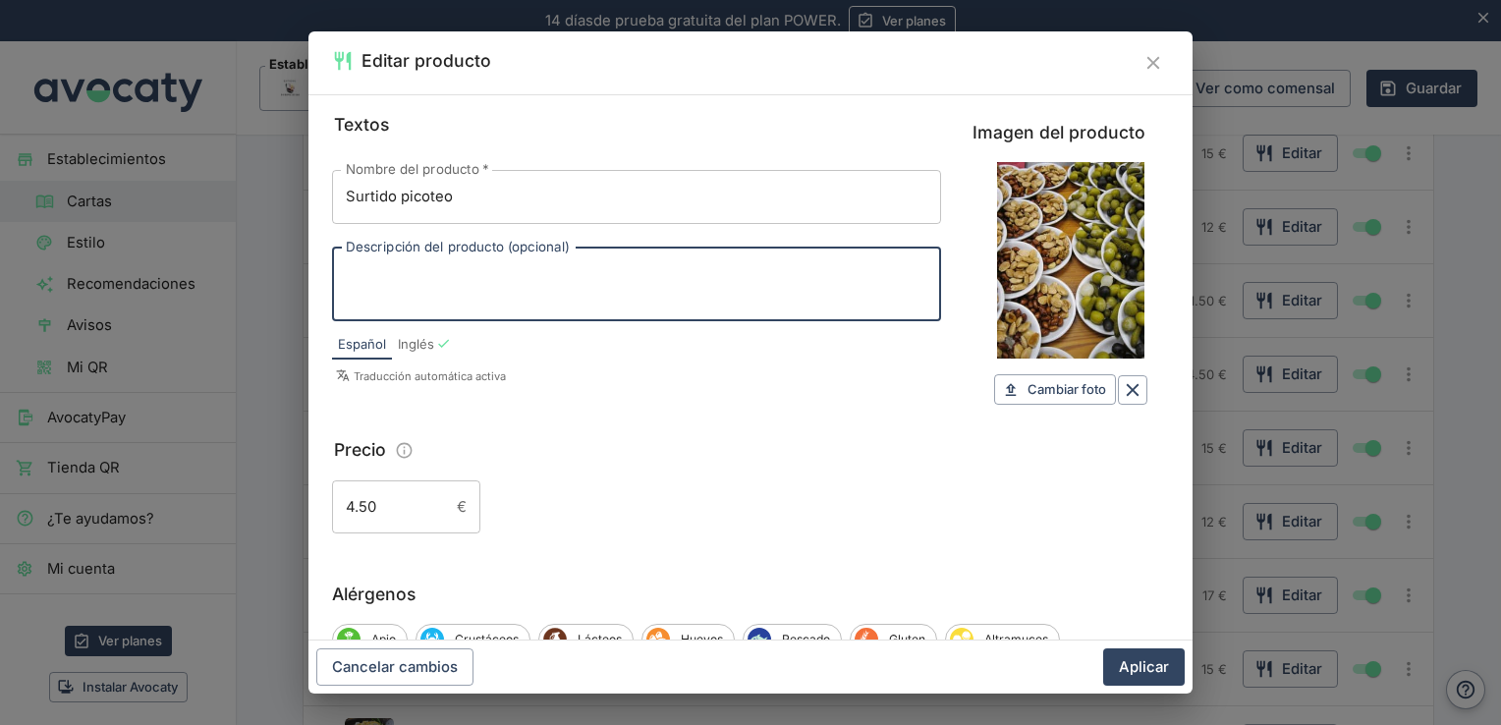
click at [627, 289] on textarea "Descripción del producto (opcional)" at bounding box center [637, 283] width 582 height 41
click at [356, 276] on textarea "4 und" at bounding box center [637, 283] width 582 height 41
drag, startPoint x: 356, startPoint y: 276, endPoint x: 411, endPoint y: 276, distance: 55.0
click at [411, 276] on textarea "6 und" at bounding box center [637, 283] width 582 height 41
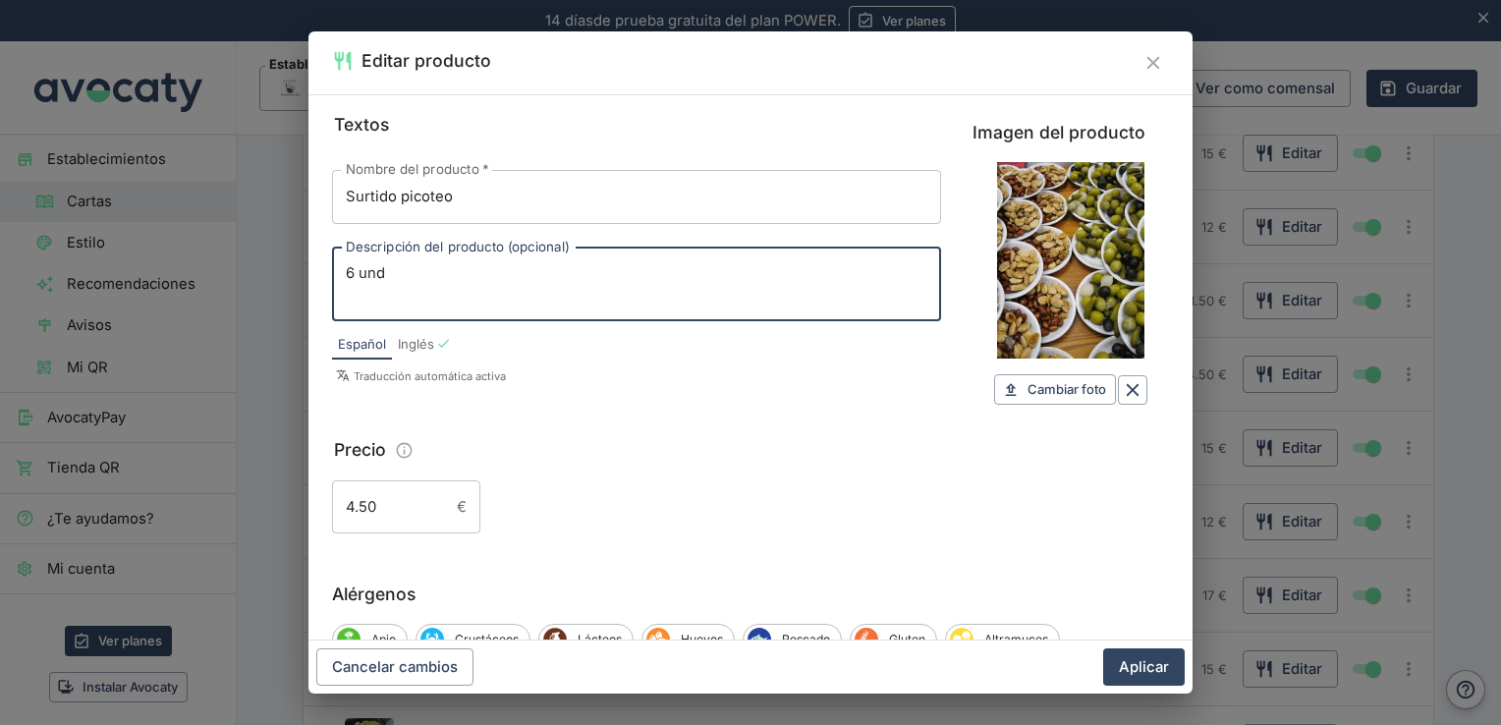
click at [356, 273] on textarea "6 und" at bounding box center [637, 283] width 582 height 41
click at [427, 281] on textarea "6. und" at bounding box center [637, 283] width 582 height 41
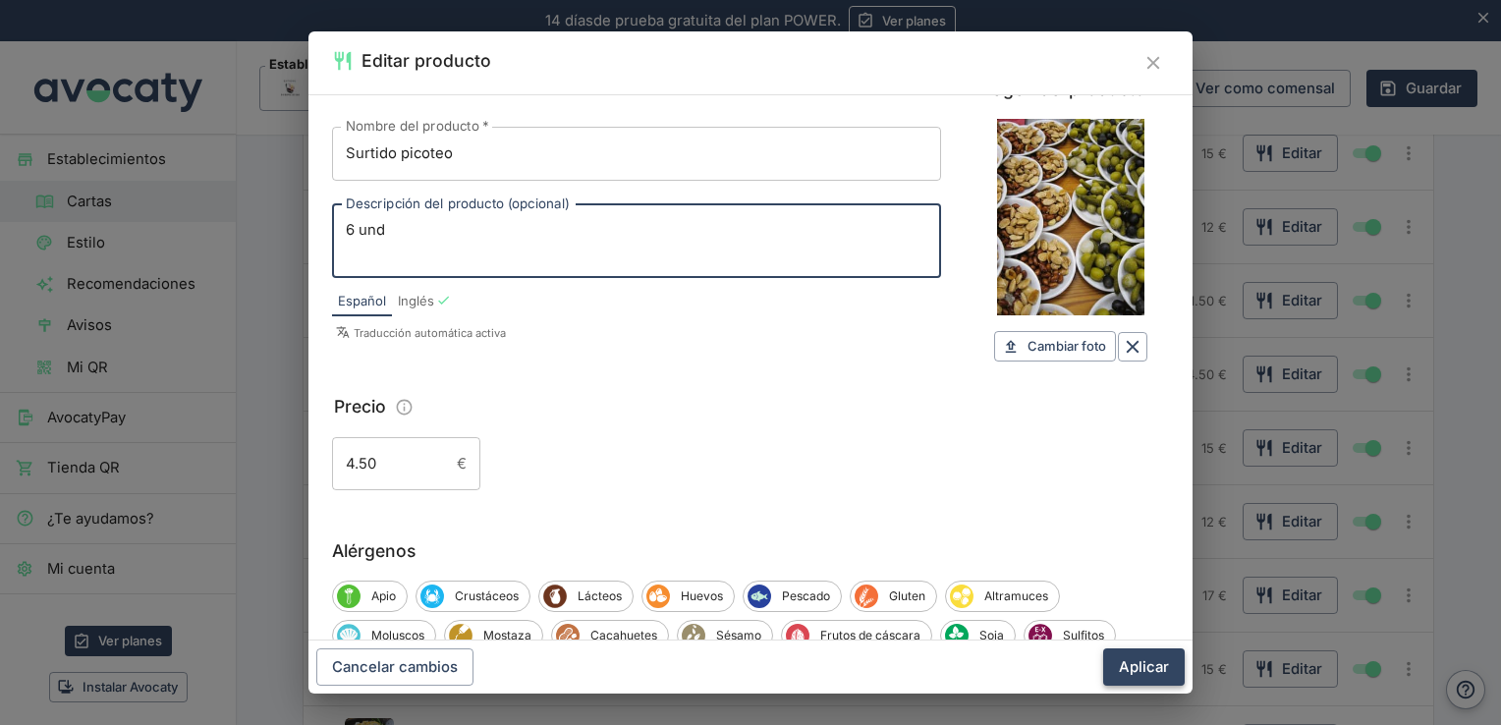
type textarea "6 und"
click at [1152, 667] on button "Aplicar" at bounding box center [1144, 666] width 82 height 37
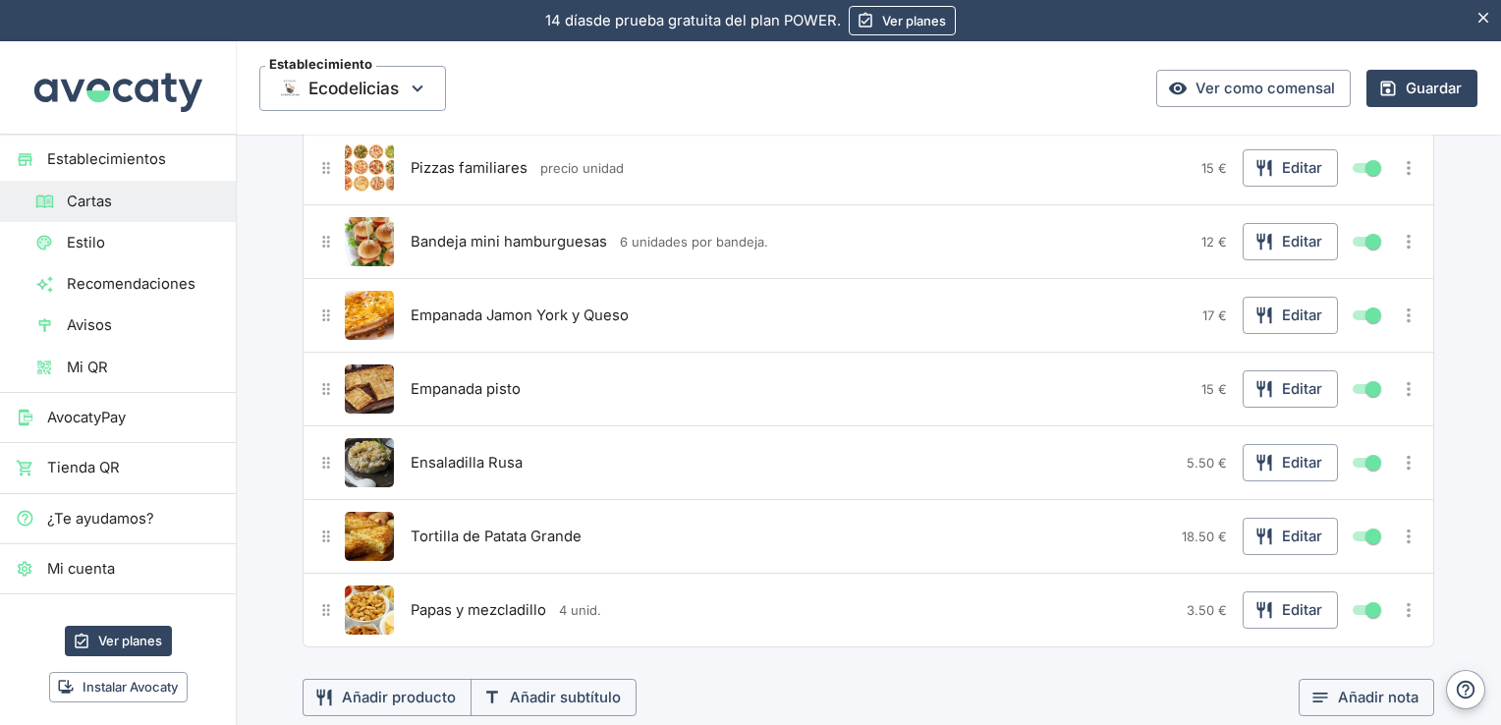
scroll to position [463, 0]
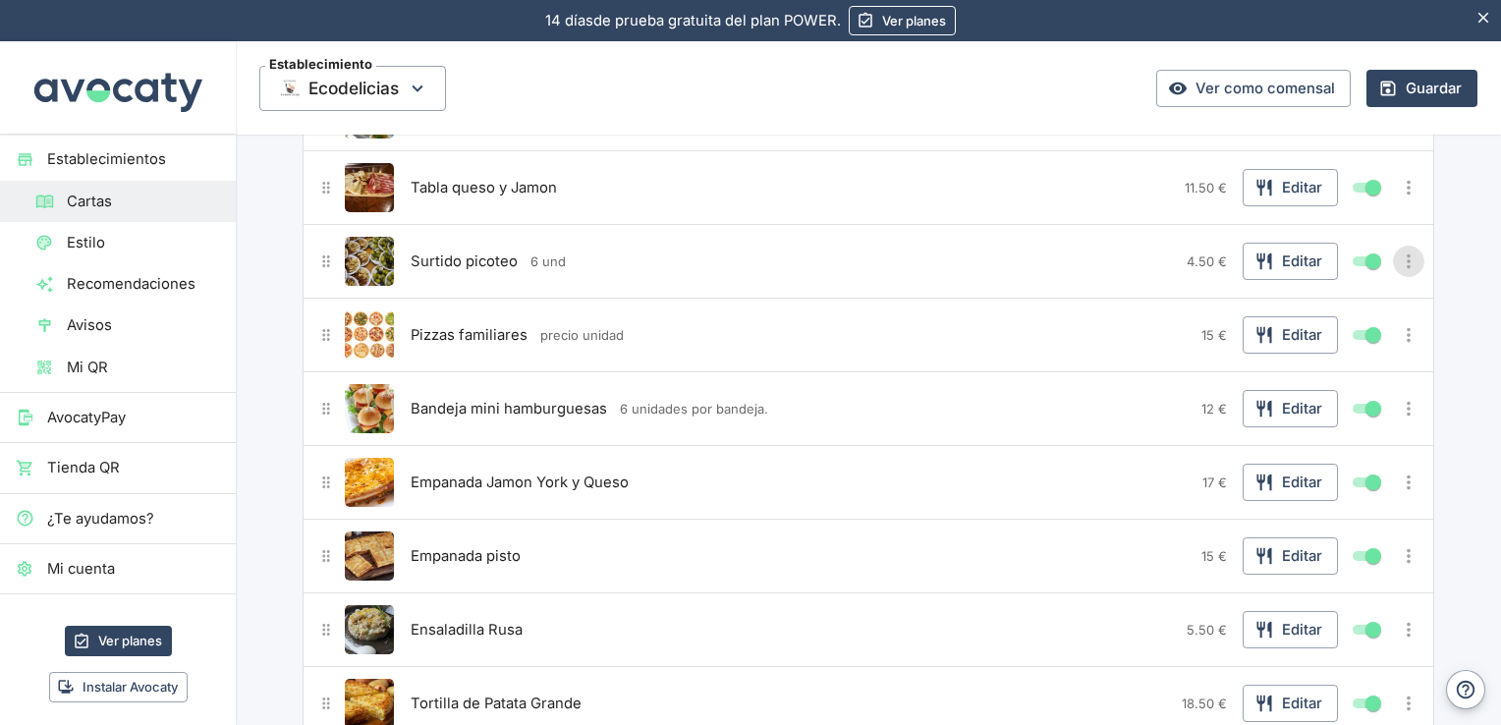
click at [1403, 257] on icon "Más opciones" at bounding box center [1409, 261] width 22 height 22
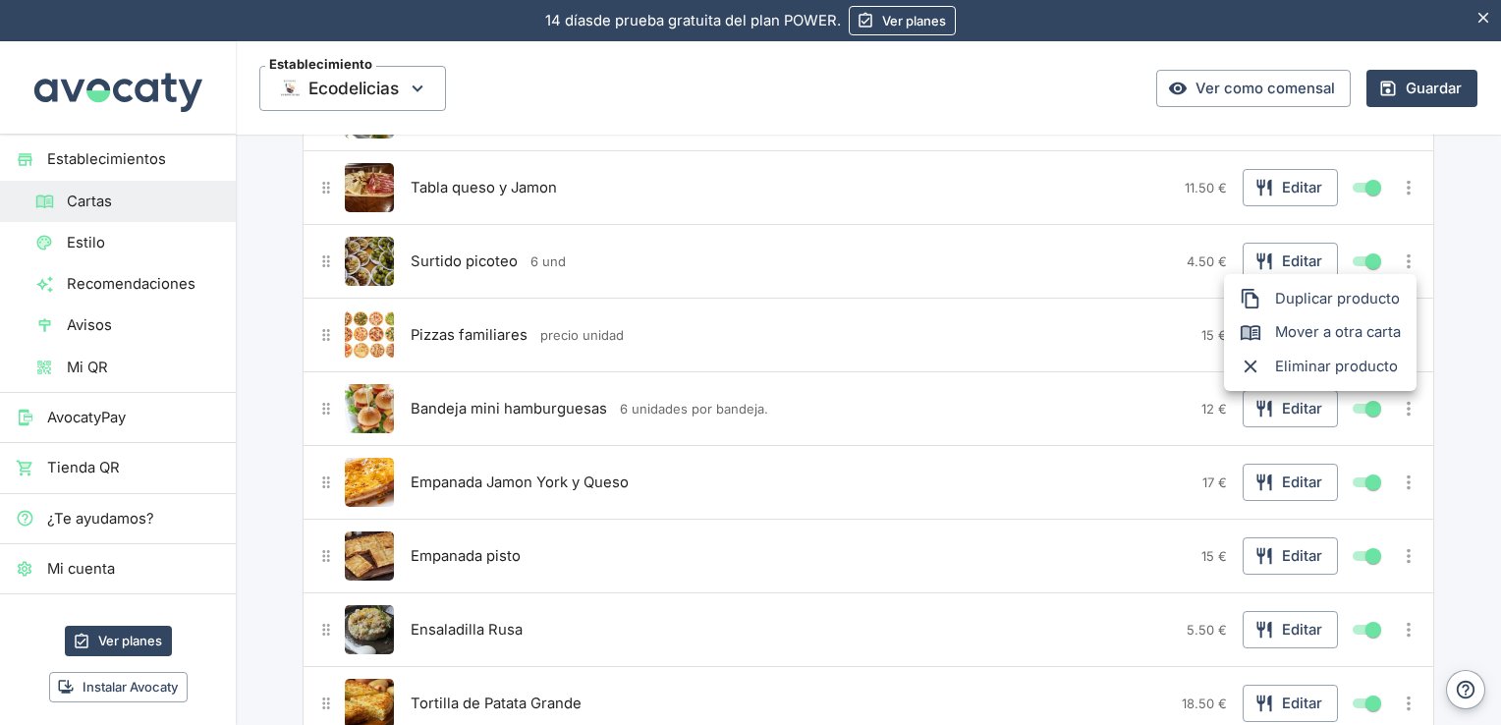
click at [1264, 253] on div at bounding box center [750, 362] width 1501 height 725
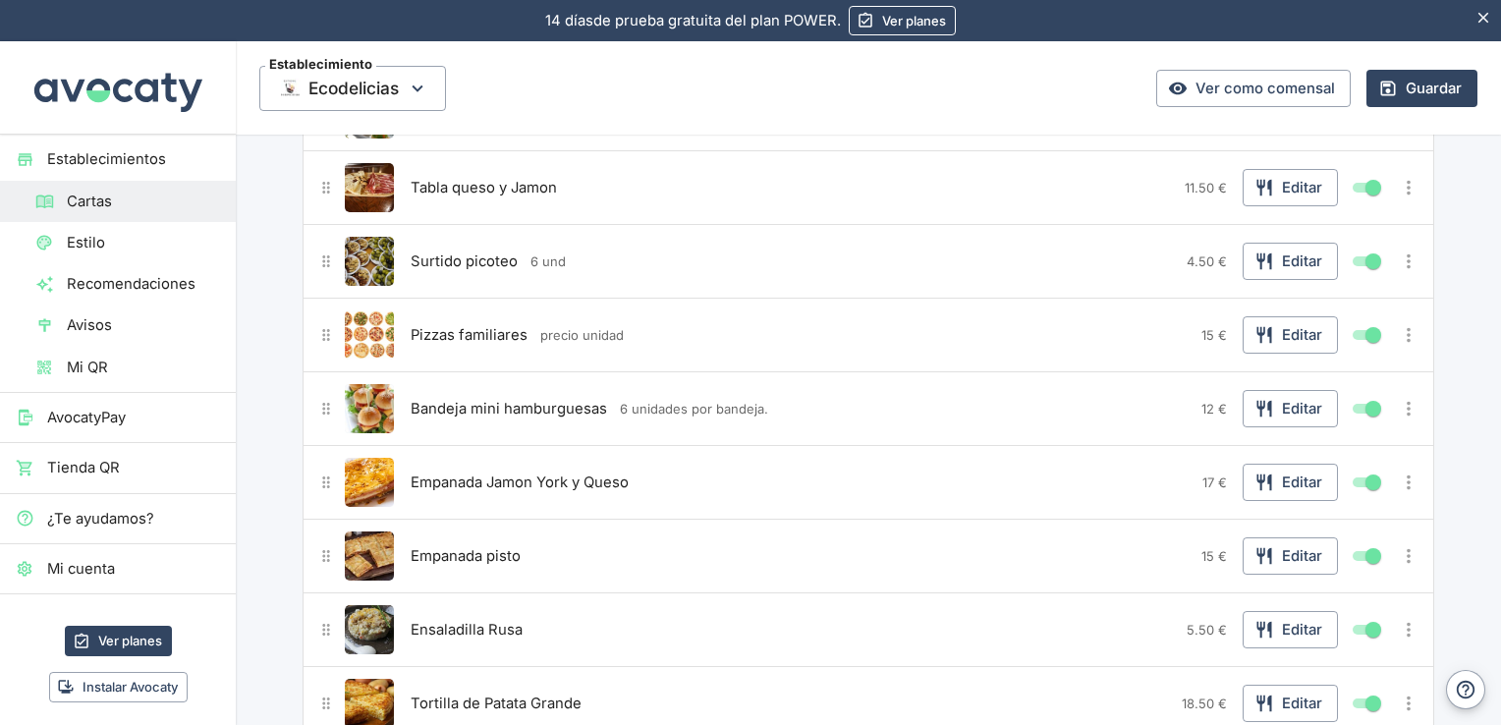
click at [1147, 251] on div "Surtido picoteo 6 und" at bounding box center [792, 261] width 773 height 49
click at [1312, 271] on button "Editar" at bounding box center [1290, 261] width 95 height 37
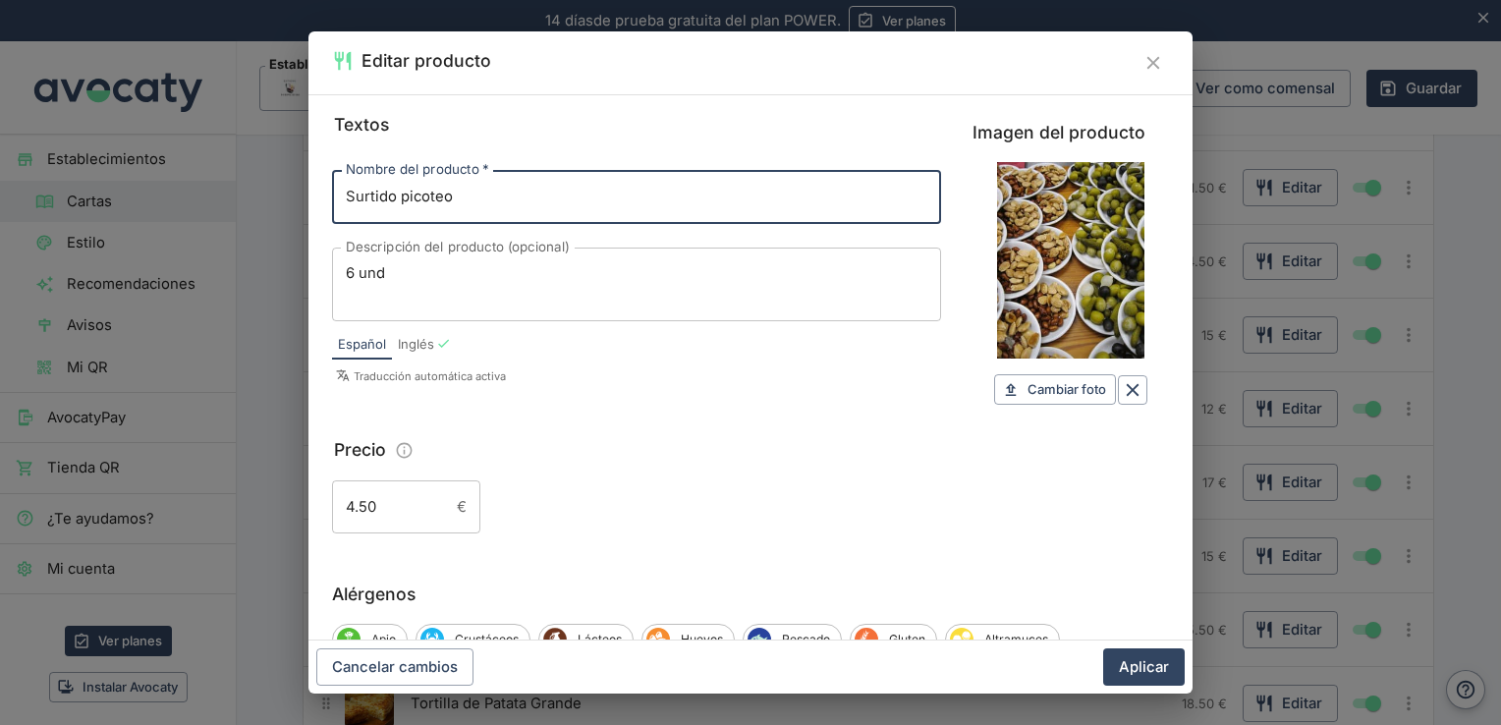
click at [594, 258] on div "6 und x Descripción del producto (opcional)" at bounding box center [636, 285] width 609 height 74
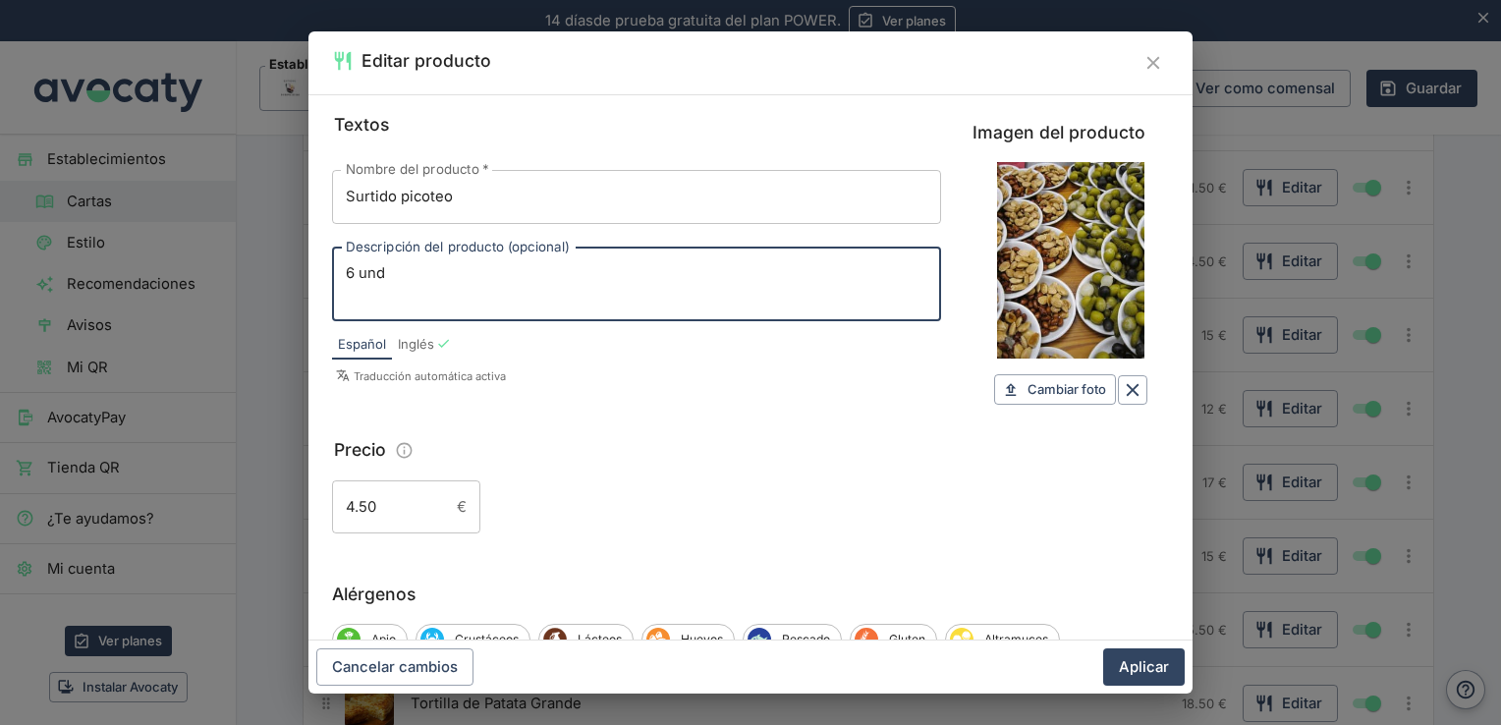
click at [594, 258] on div "6 und x Descripción del producto (opcional)" at bounding box center [636, 285] width 609 height 74
click at [481, 282] on textarea "6 und" at bounding box center [637, 283] width 582 height 41
type textarea "6"
type textarea "consultar unidades."
click at [1129, 658] on button "Aplicar" at bounding box center [1144, 666] width 82 height 37
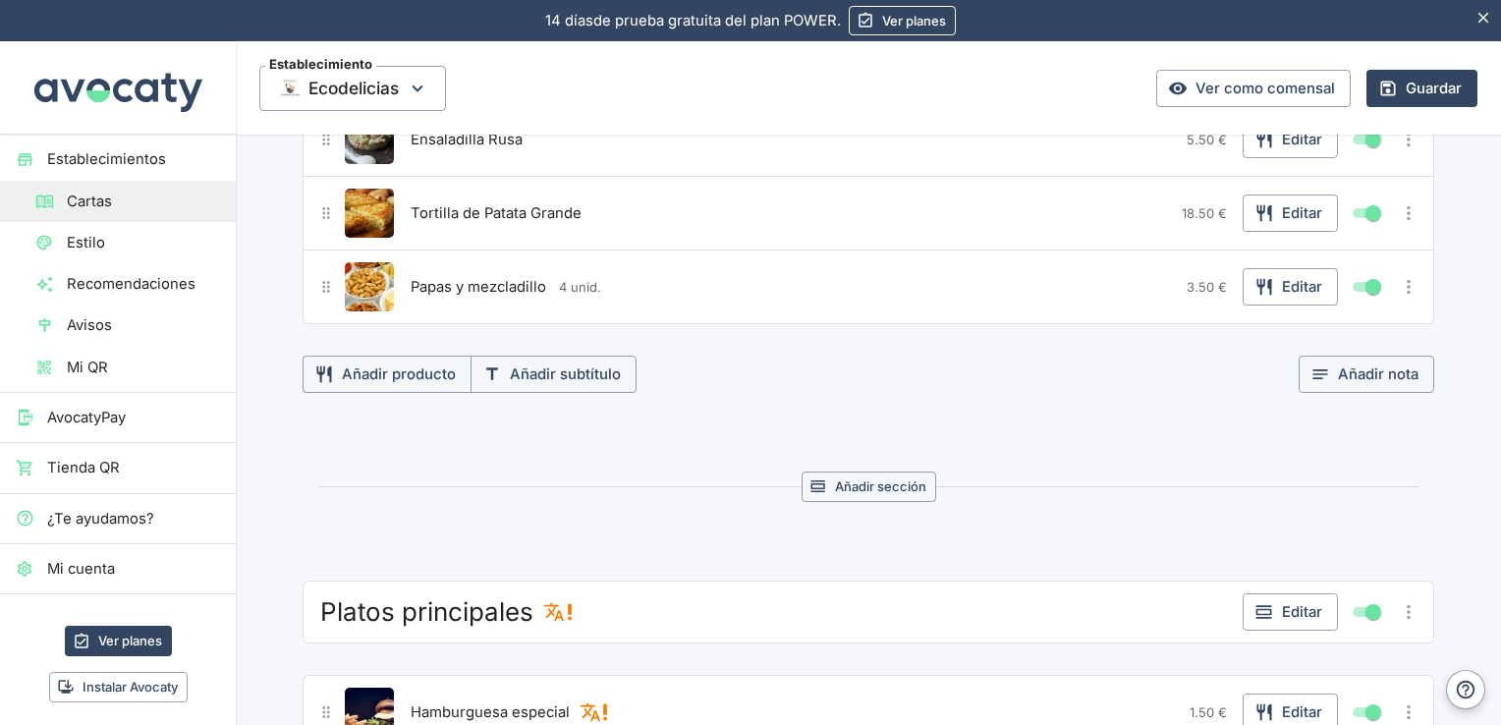
scroll to position [947, 0]
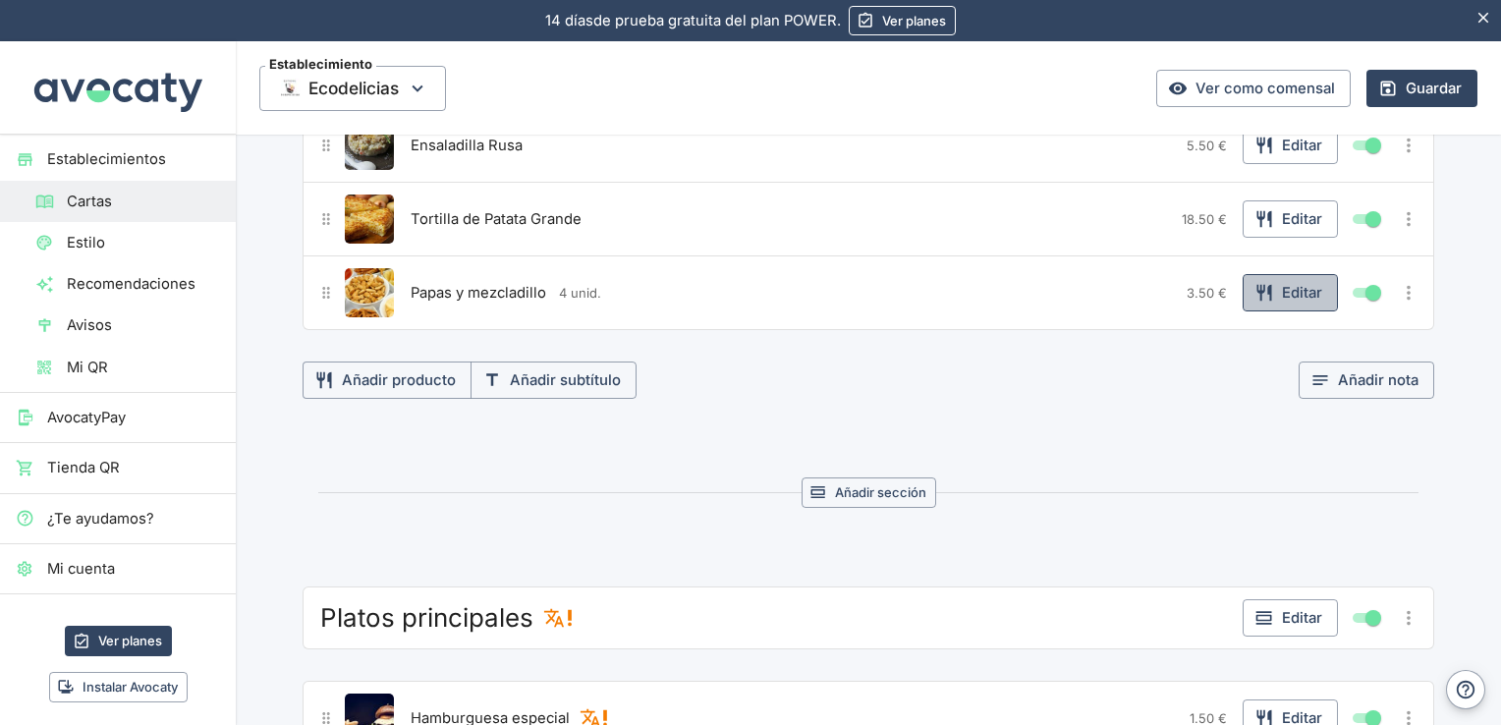
click at [1285, 289] on button "Editar" at bounding box center [1290, 292] width 95 height 37
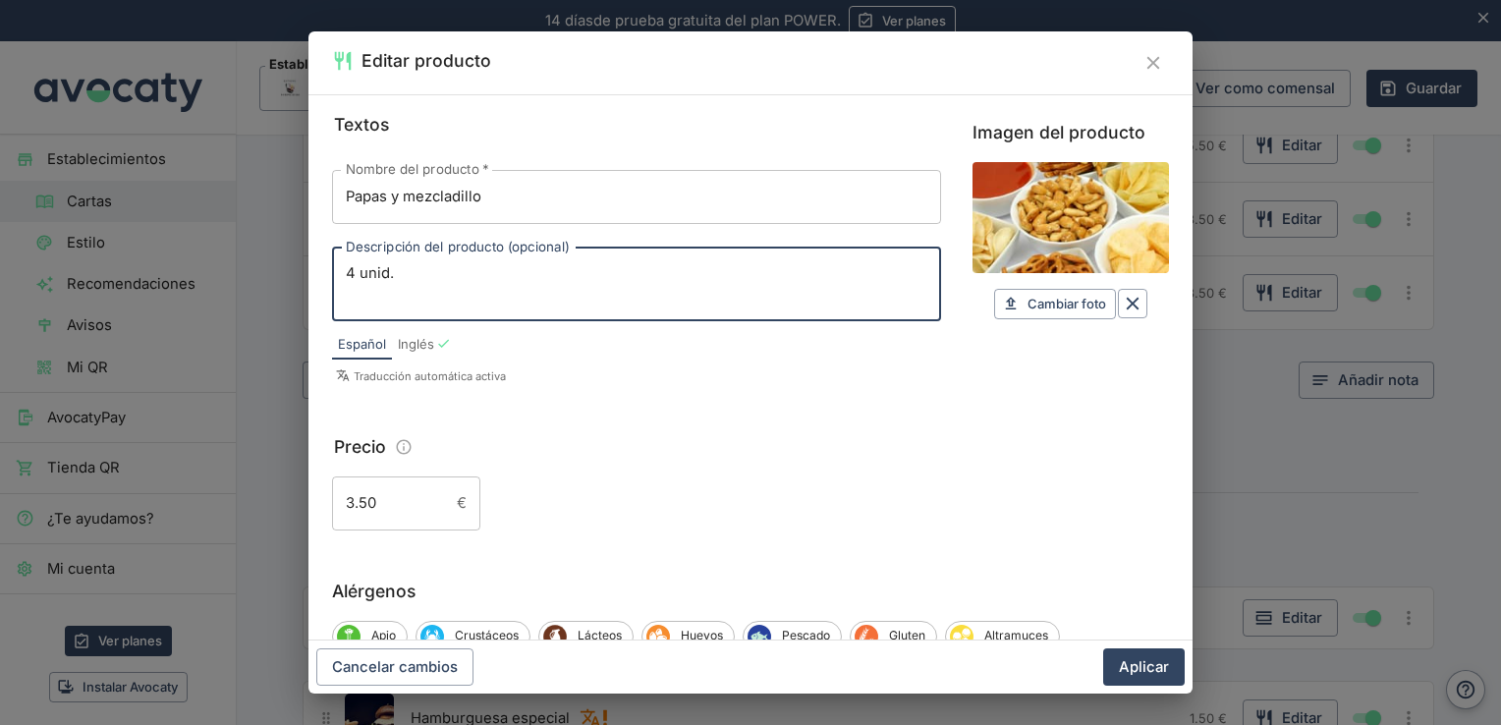
drag, startPoint x: 575, startPoint y: 277, endPoint x: 308, endPoint y: 285, distance: 266.3
click at [308, 285] on div "Textos Nombre del producto   * Papas y mezcladillo Nombre del producto   * Desc…" at bounding box center [750, 367] width 884 height 546
type textarea "consultar unidades."
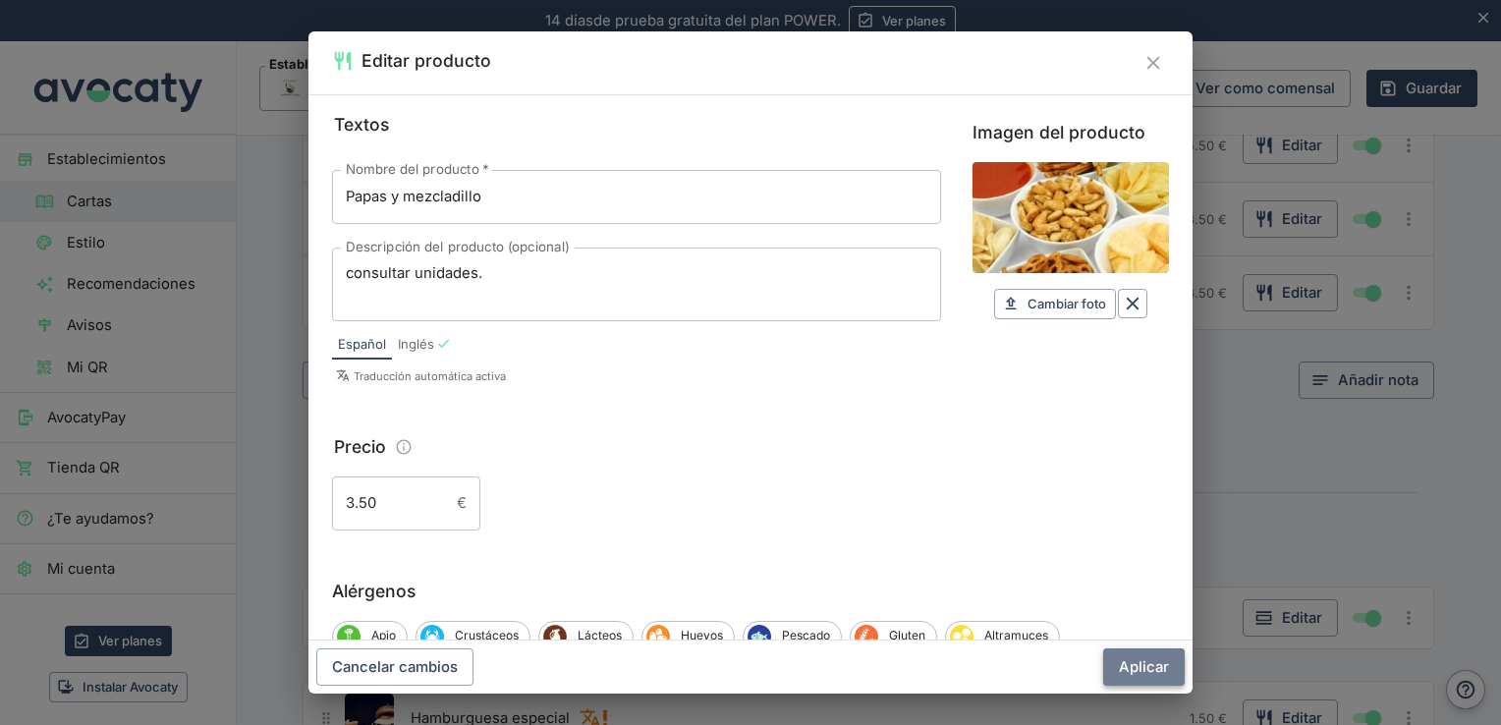
click at [1134, 662] on button "Aplicar" at bounding box center [1144, 666] width 82 height 37
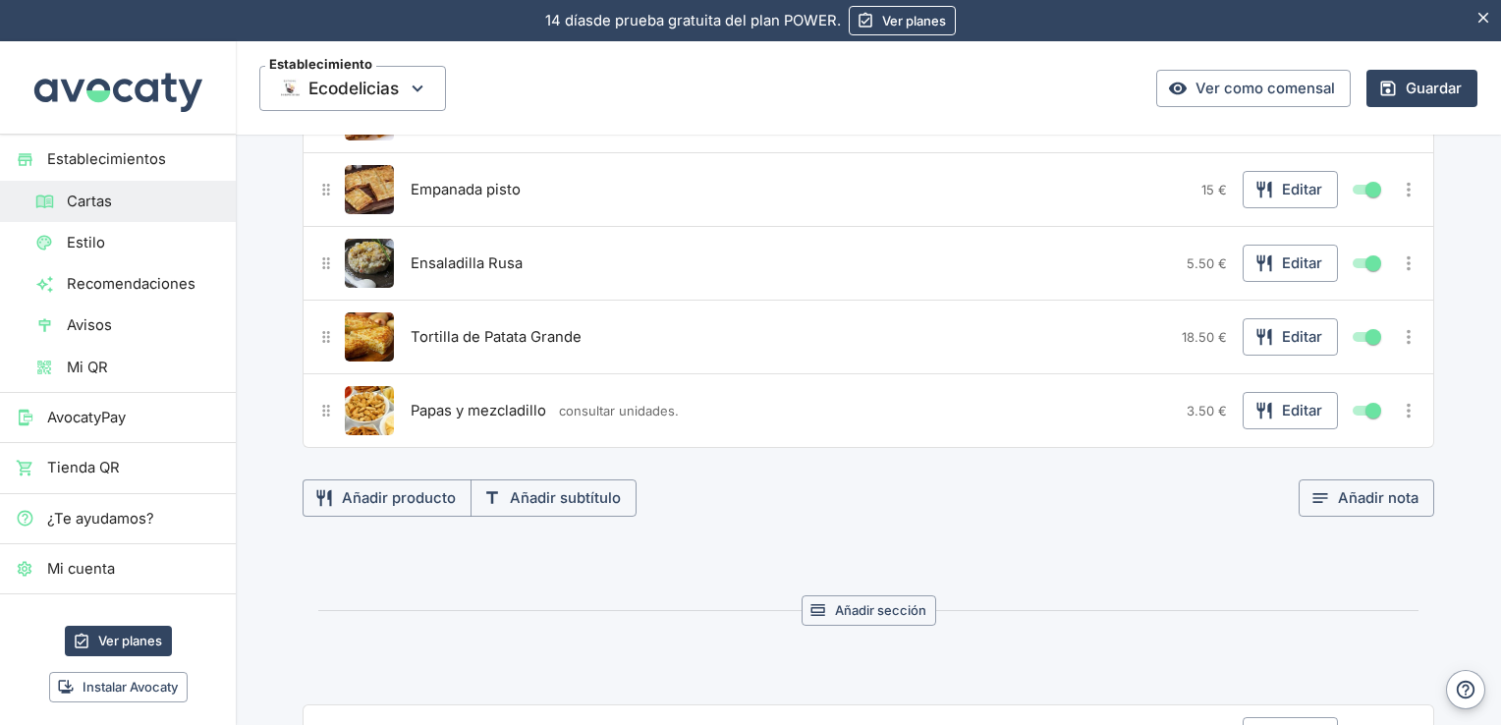
scroll to position [831, 0]
click at [1404, 403] on icon "Más opciones" at bounding box center [1409, 409] width 22 height 22
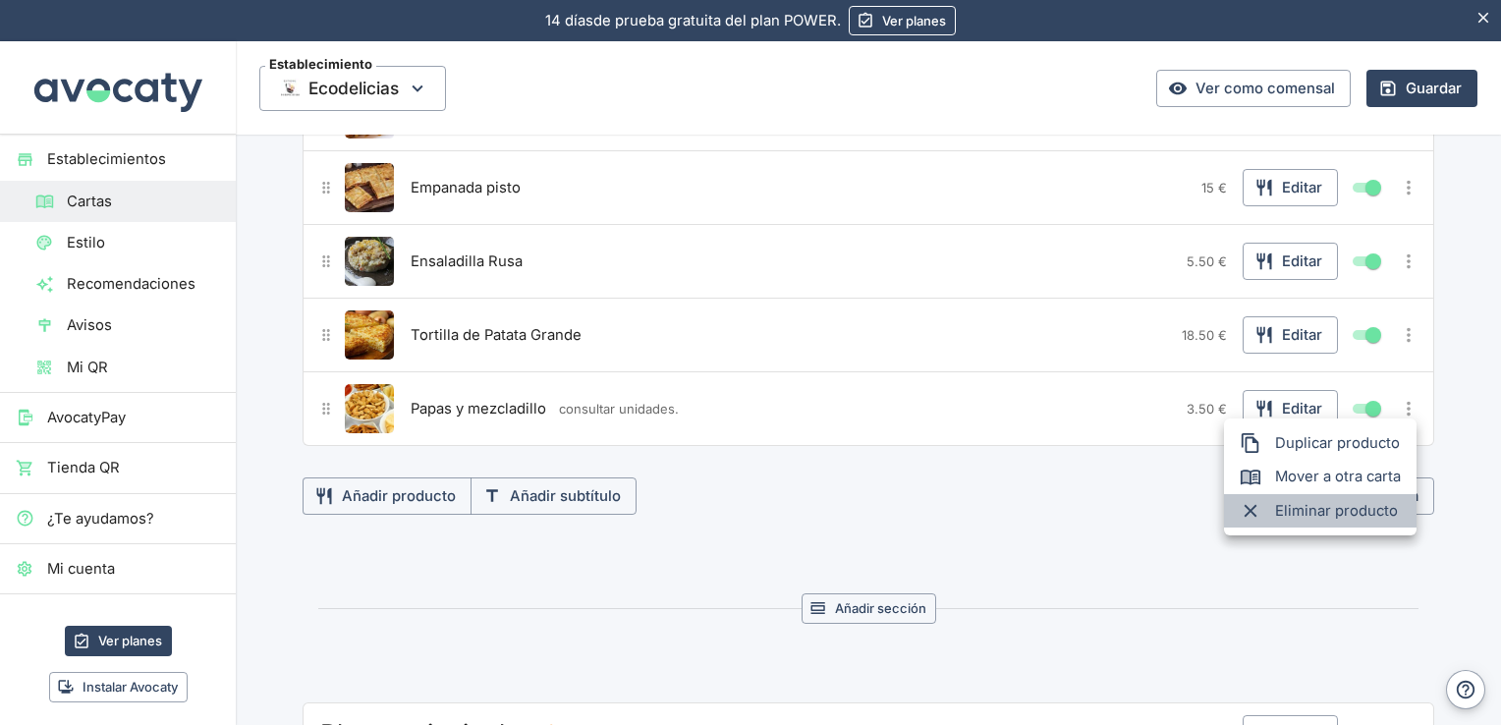
click at [1279, 505] on span "Eliminar producto" at bounding box center [1338, 511] width 126 height 22
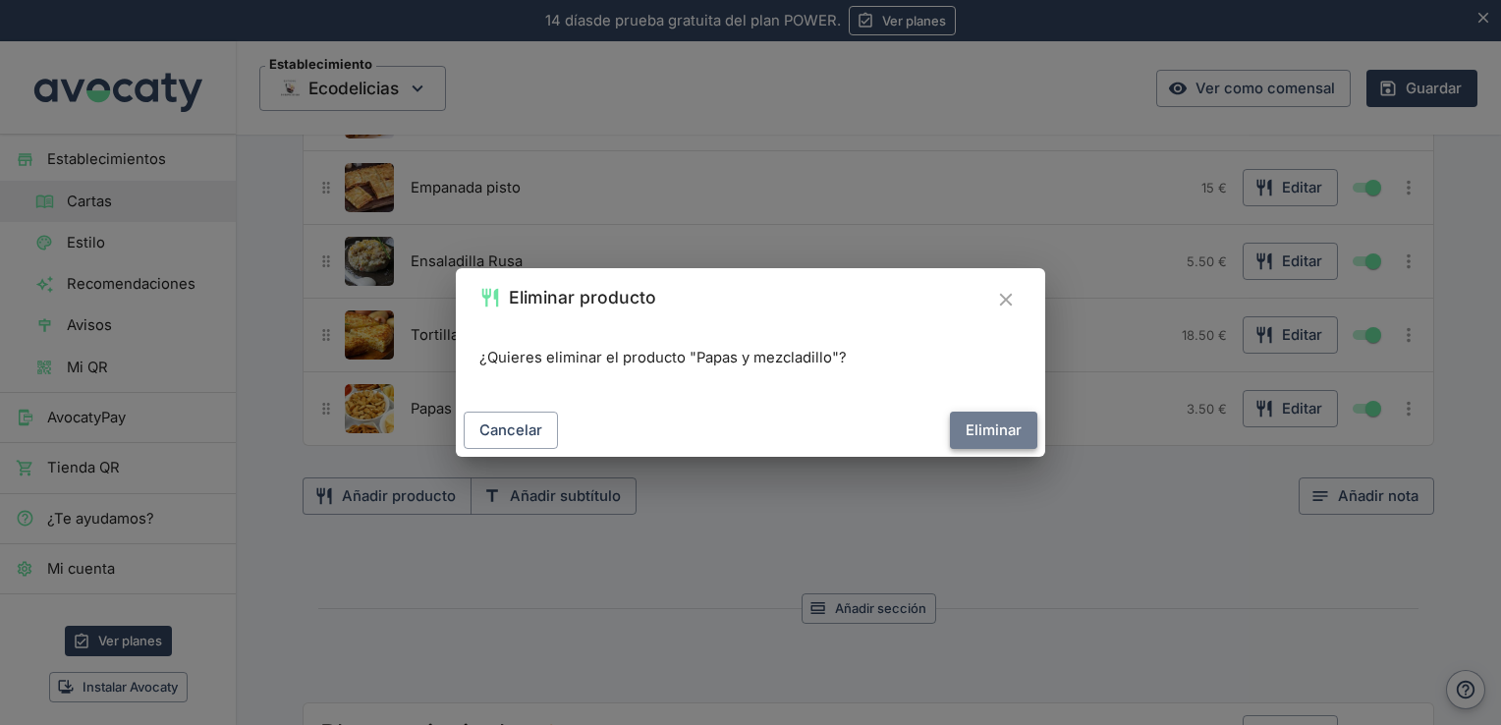
click at [1008, 439] on button "Eliminar" at bounding box center [993, 430] width 87 height 37
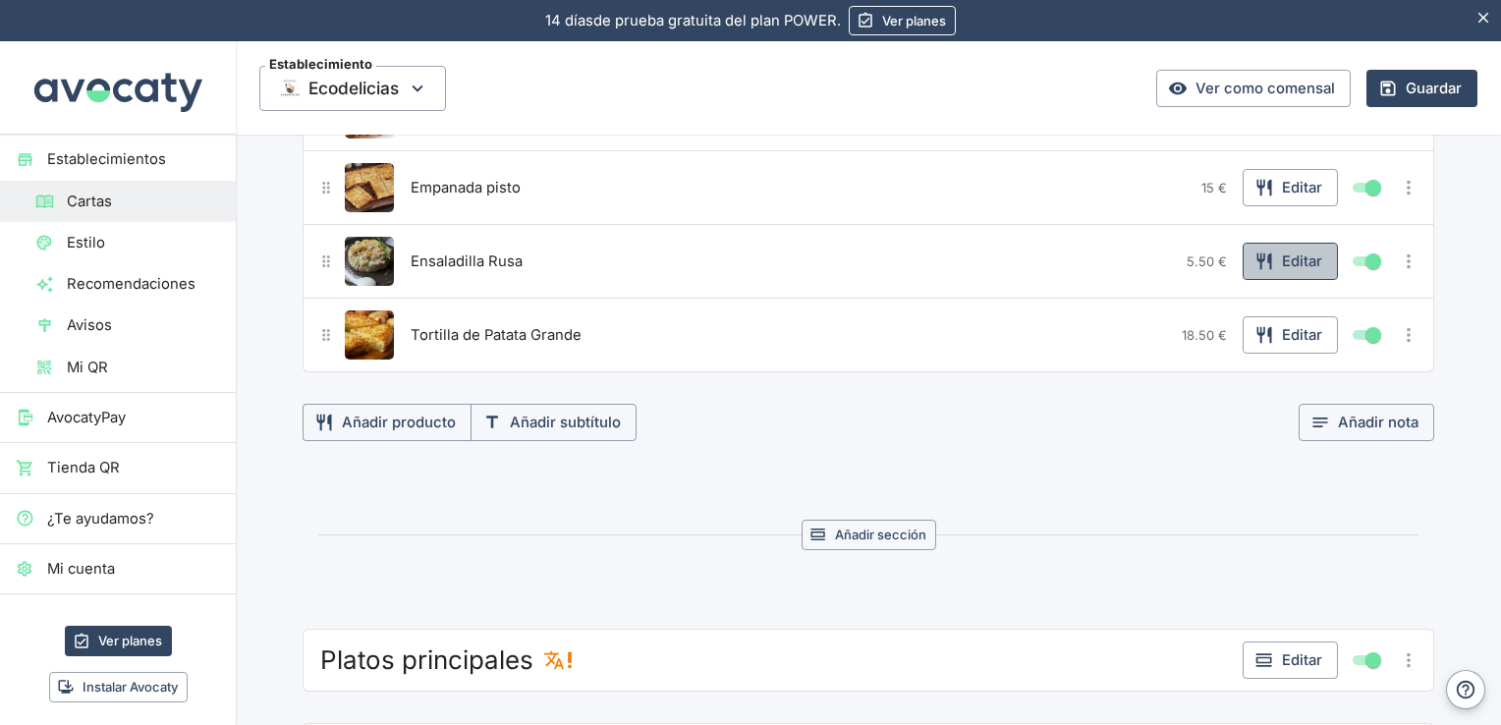
click at [1294, 263] on button "Editar" at bounding box center [1290, 261] width 95 height 37
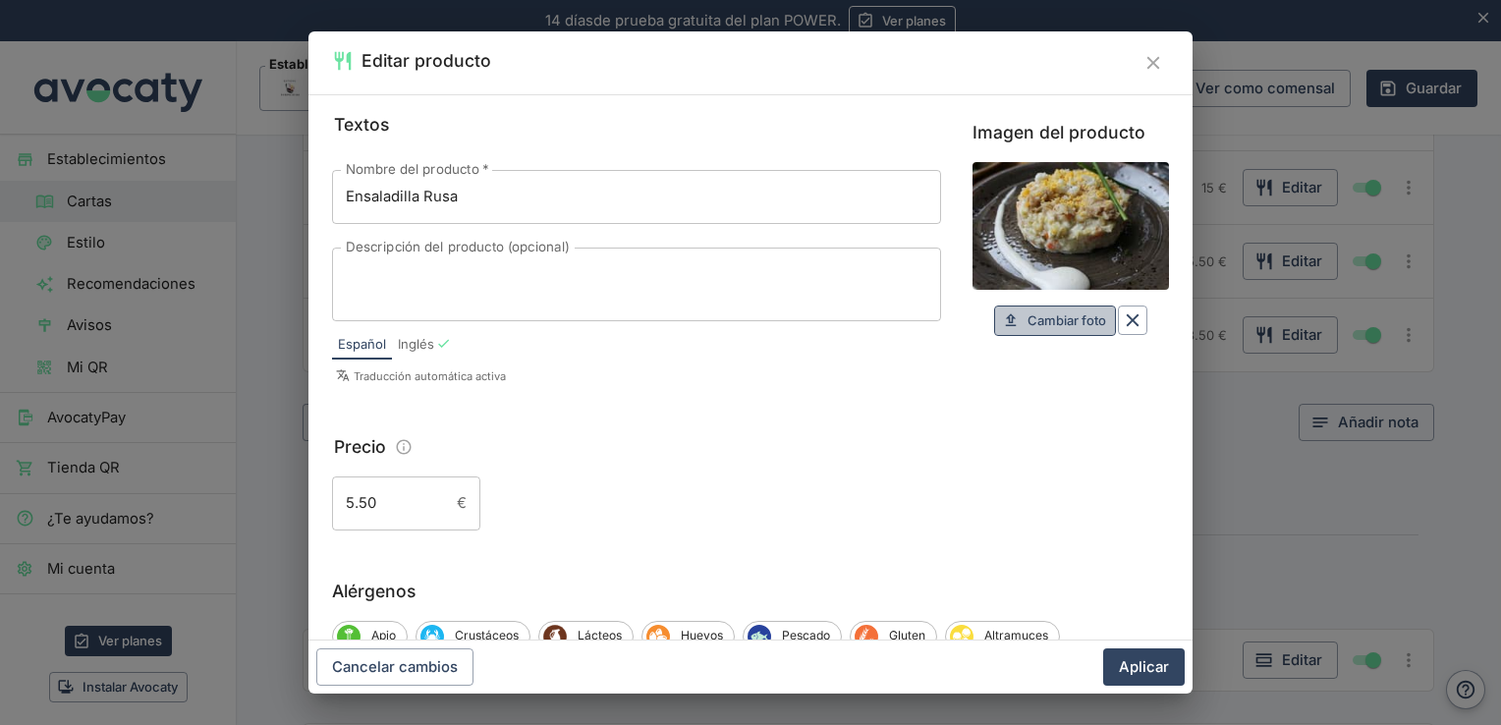
click at [1057, 317] on span "Cambiar foto" at bounding box center [1067, 320] width 79 height 23
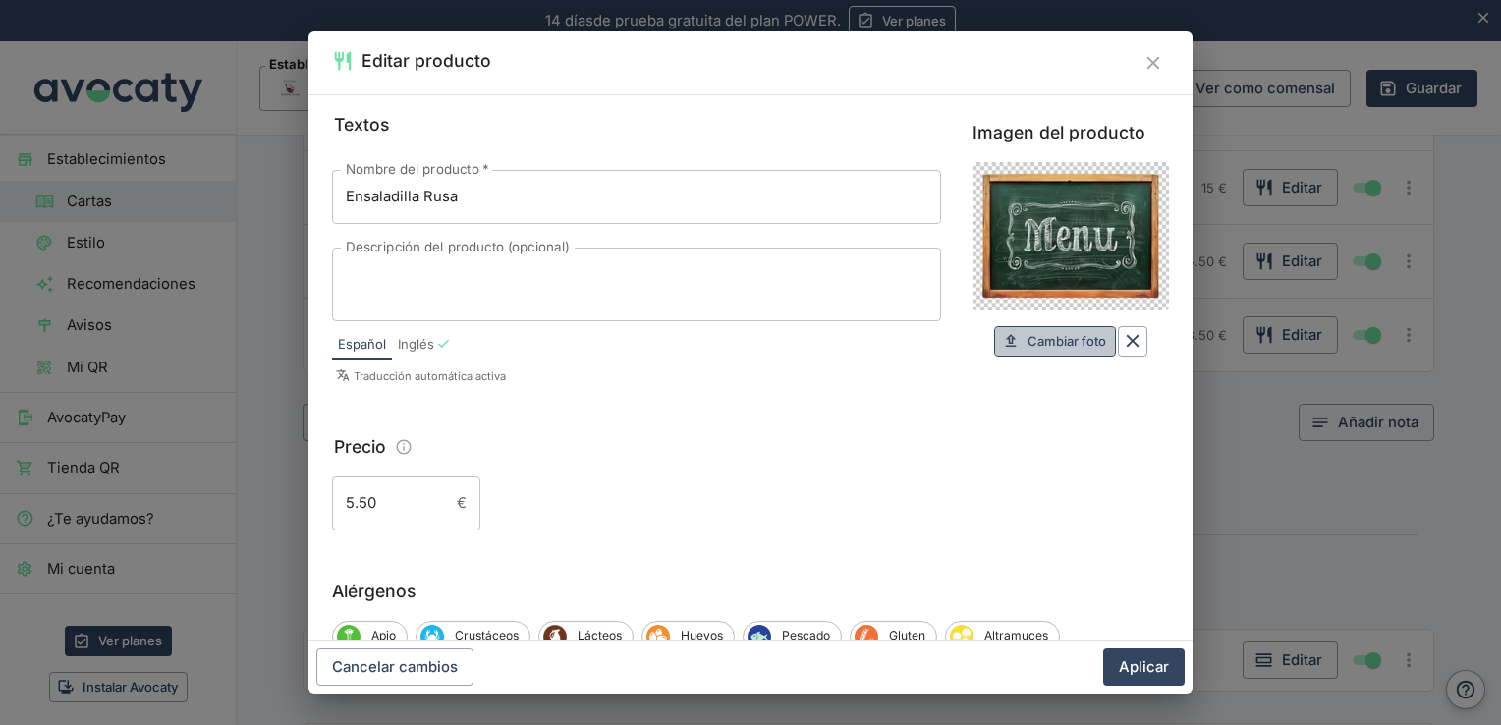
click at [1048, 331] on span "Cambiar foto" at bounding box center [1067, 341] width 79 height 23
type input "C:\fakepath\b746be5ae38a-adobestock496117067.avif"
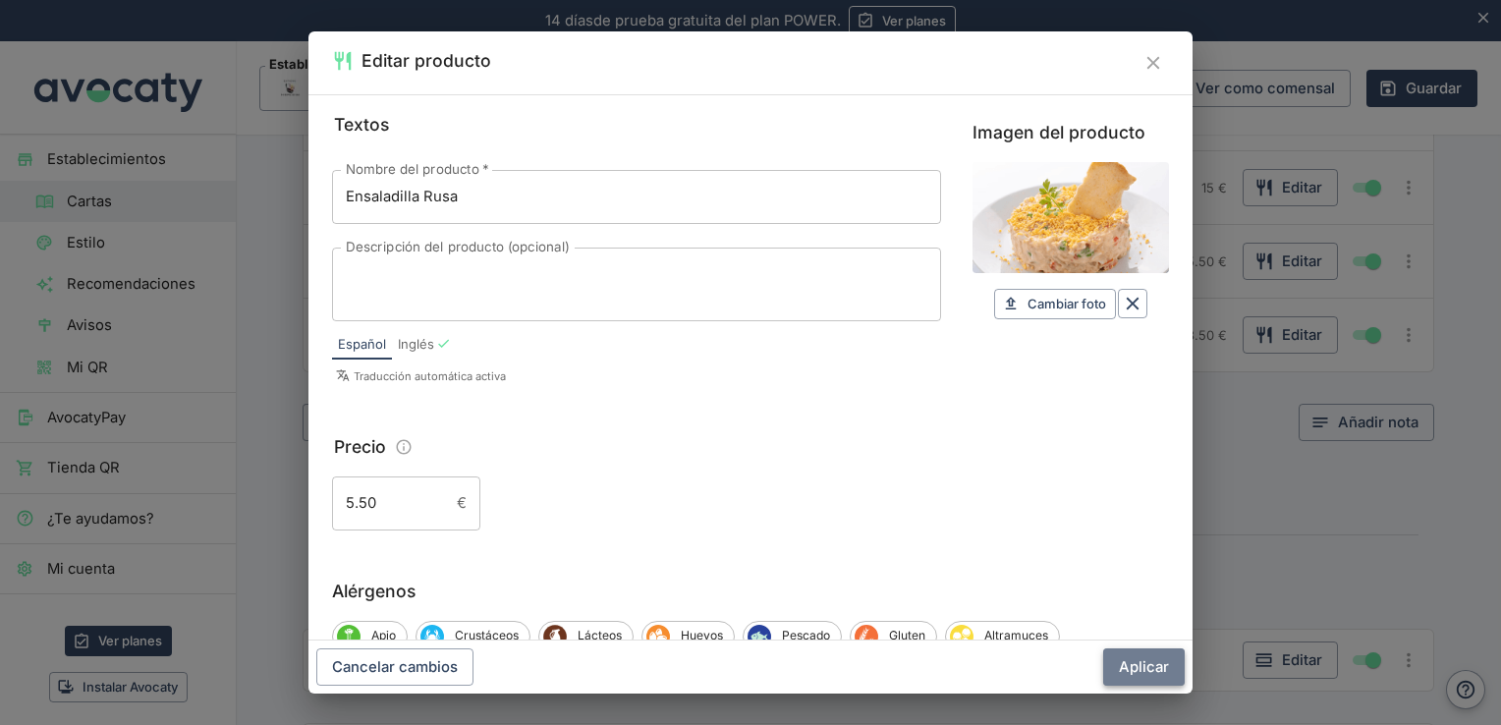
click at [1140, 661] on button "Aplicar" at bounding box center [1144, 666] width 82 height 37
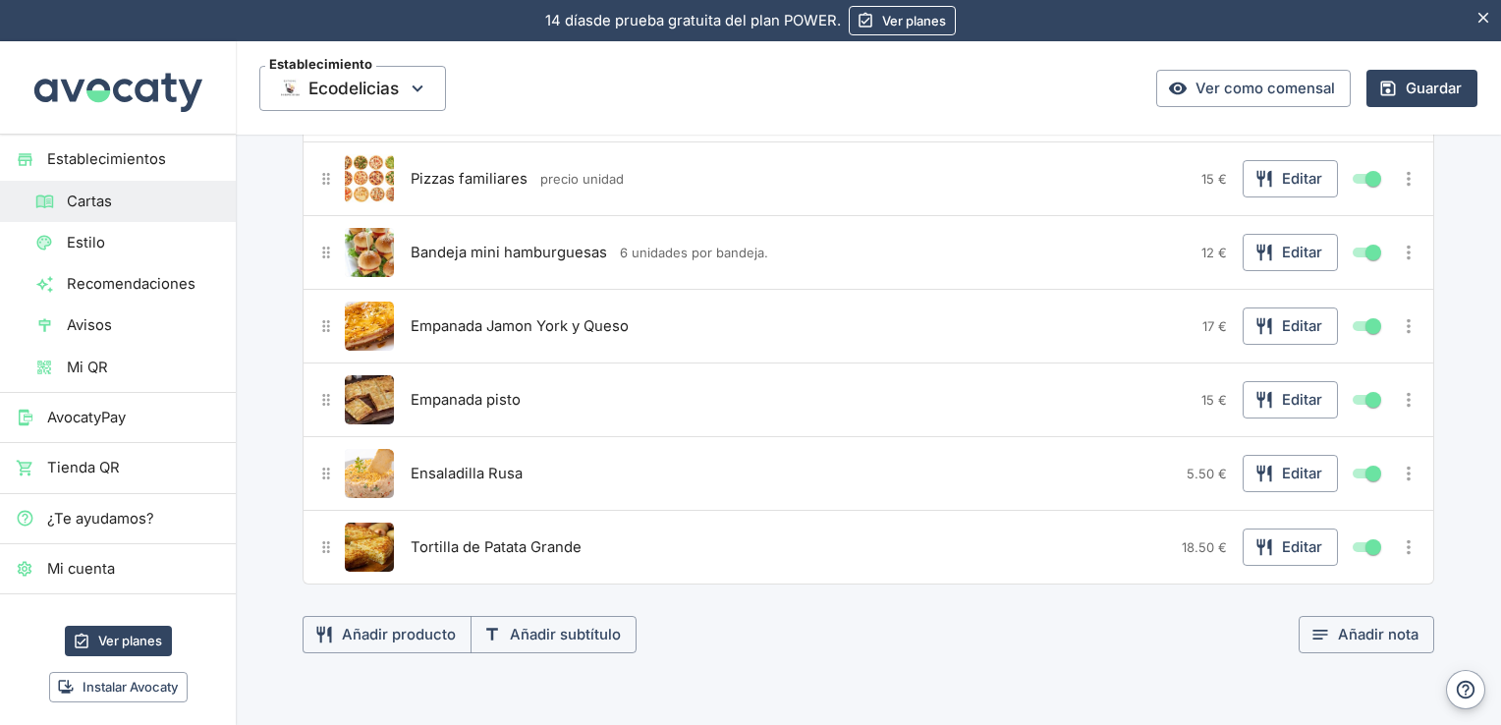
scroll to position [667, 0]
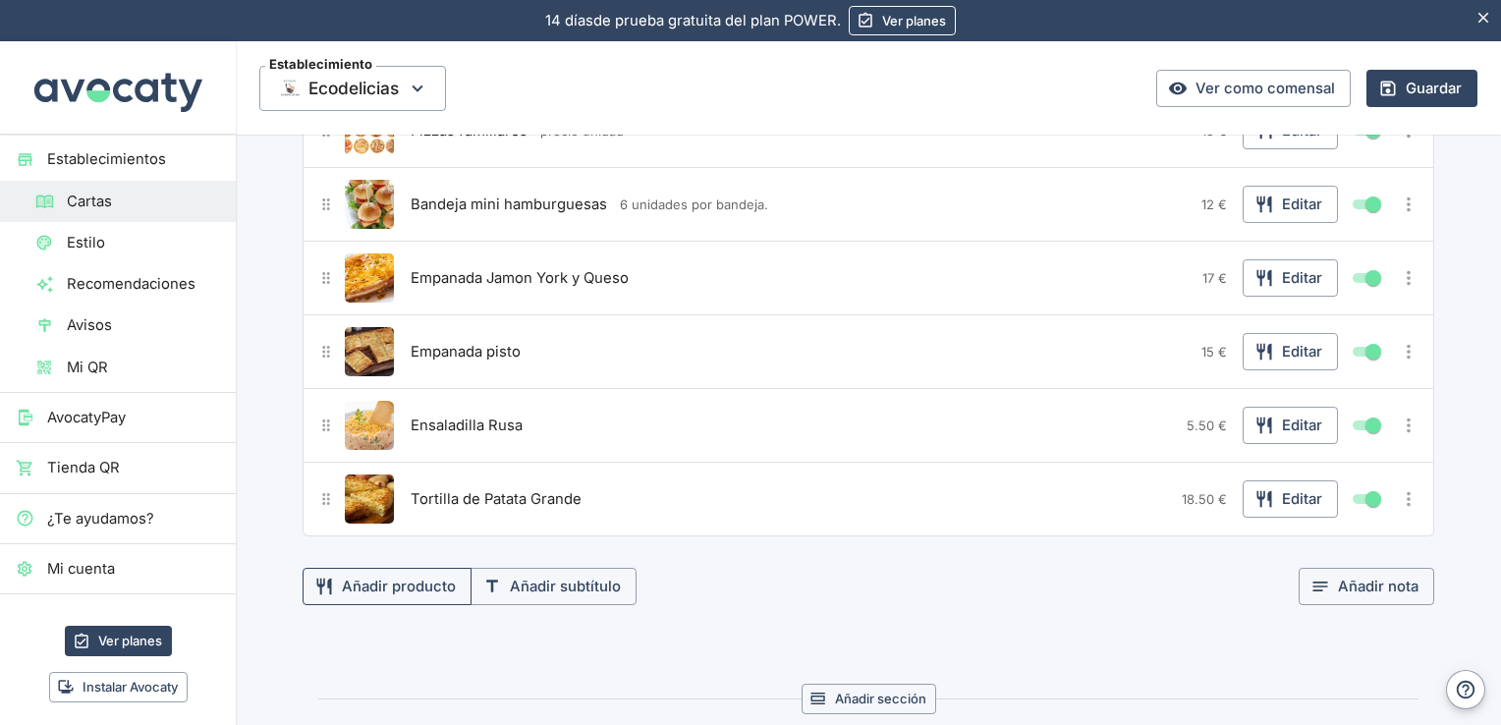
click at [375, 589] on button "Añadir producto" at bounding box center [387, 586] width 169 height 37
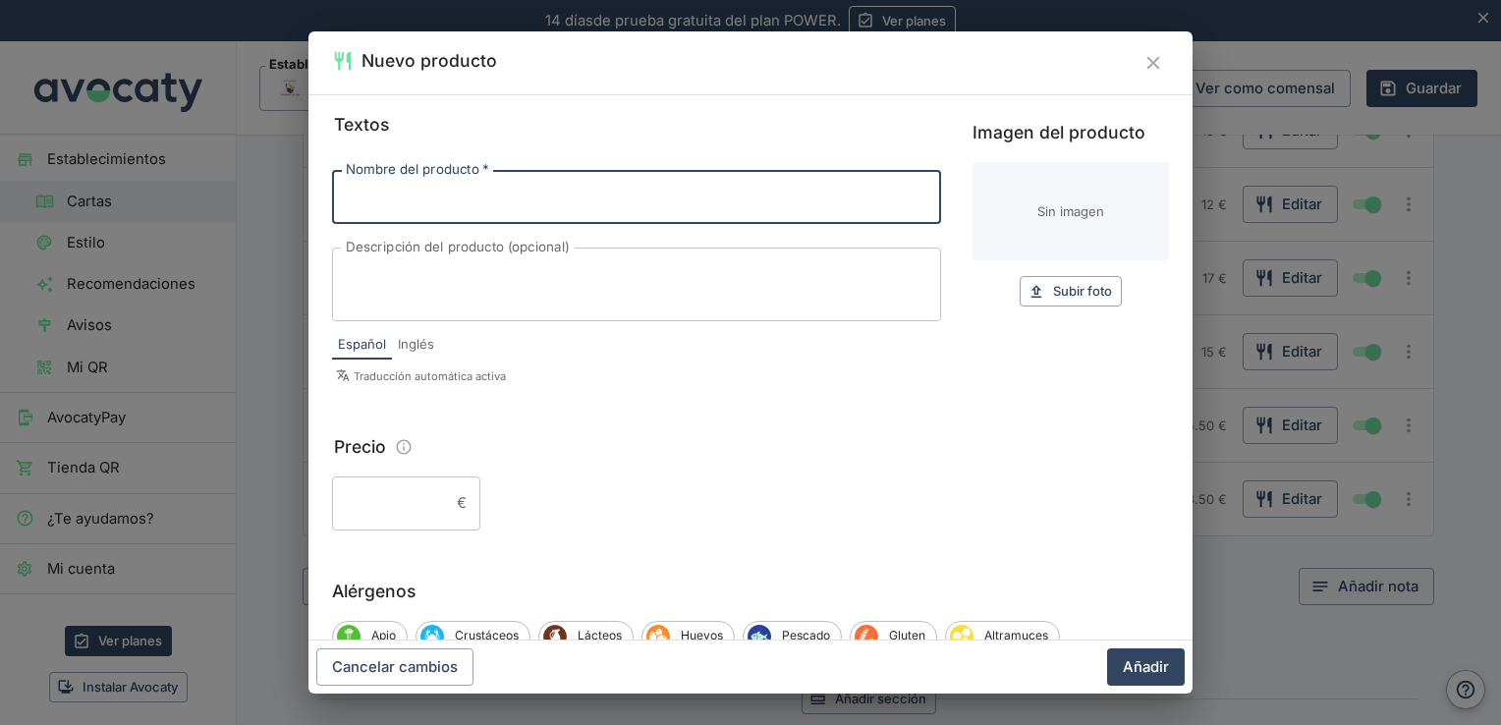
click at [465, 200] on input "Nombre del producto   *" at bounding box center [636, 196] width 609 height 53
type input "Surtido picoteo"
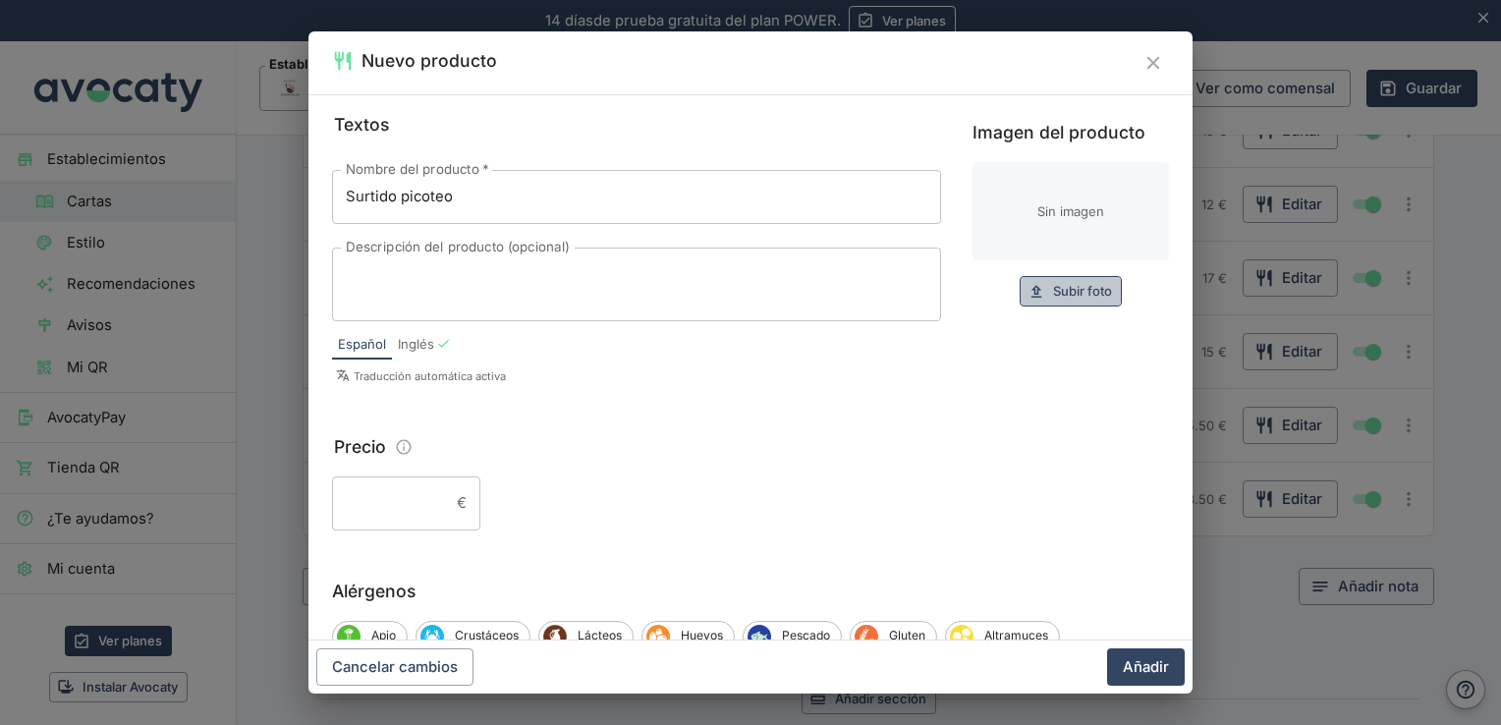
click at [1067, 293] on span "Subir foto" at bounding box center [1082, 291] width 59 height 23
type input "C:\fakepath\1417530558_846672_1417541068_noticia_grande.jpg"
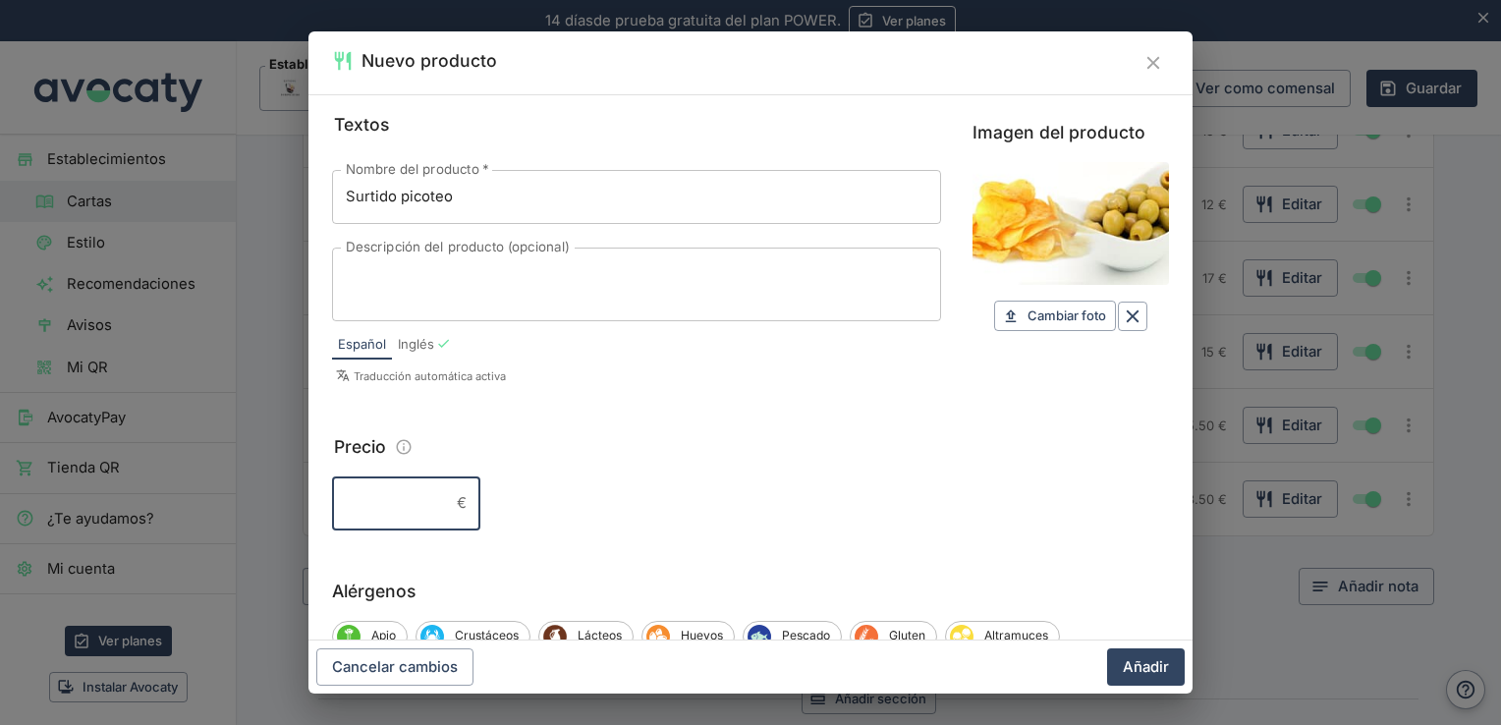
click at [402, 481] on input "Precio" at bounding box center [390, 502] width 117 height 53
type input "3.50"
click at [1143, 668] on button "Añadir" at bounding box center [1146, 666] width 78 height 37
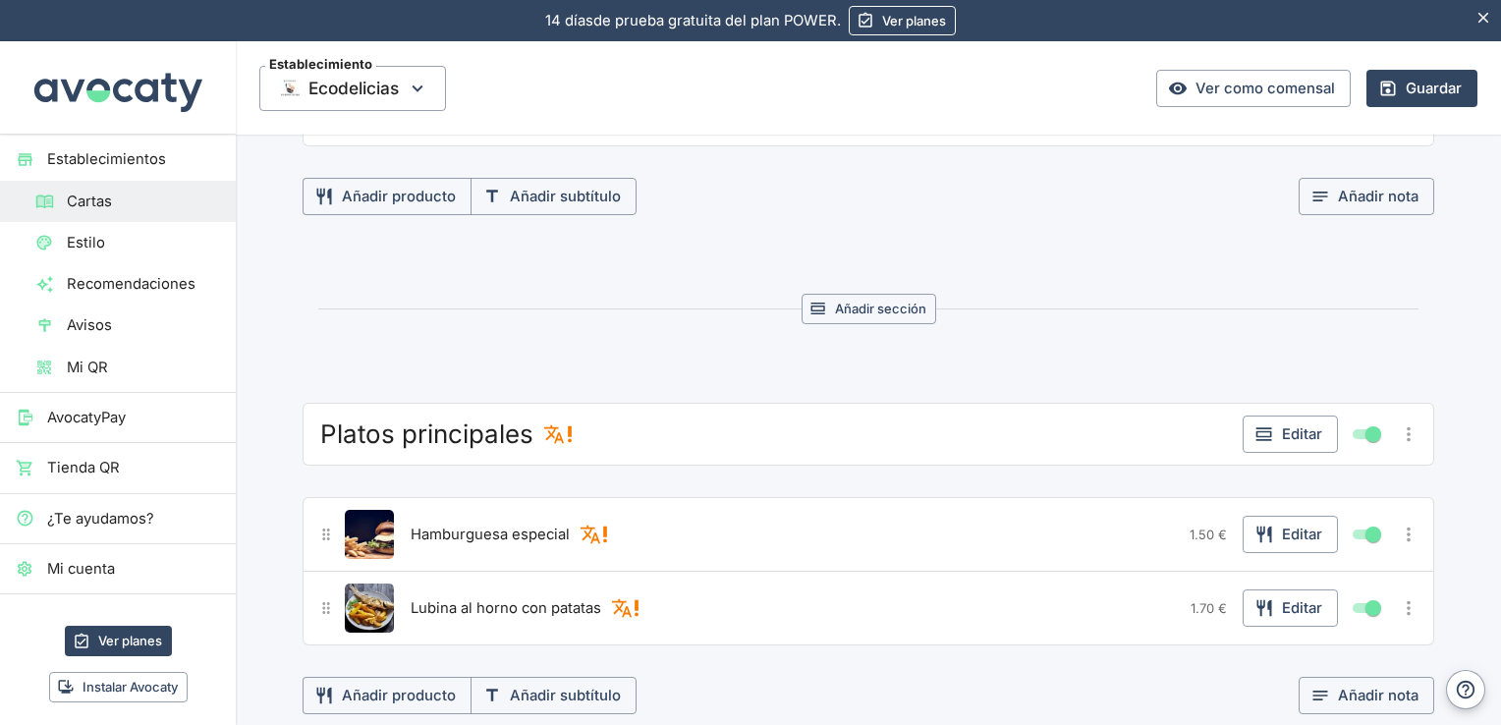
scroll to position [1123, 0]
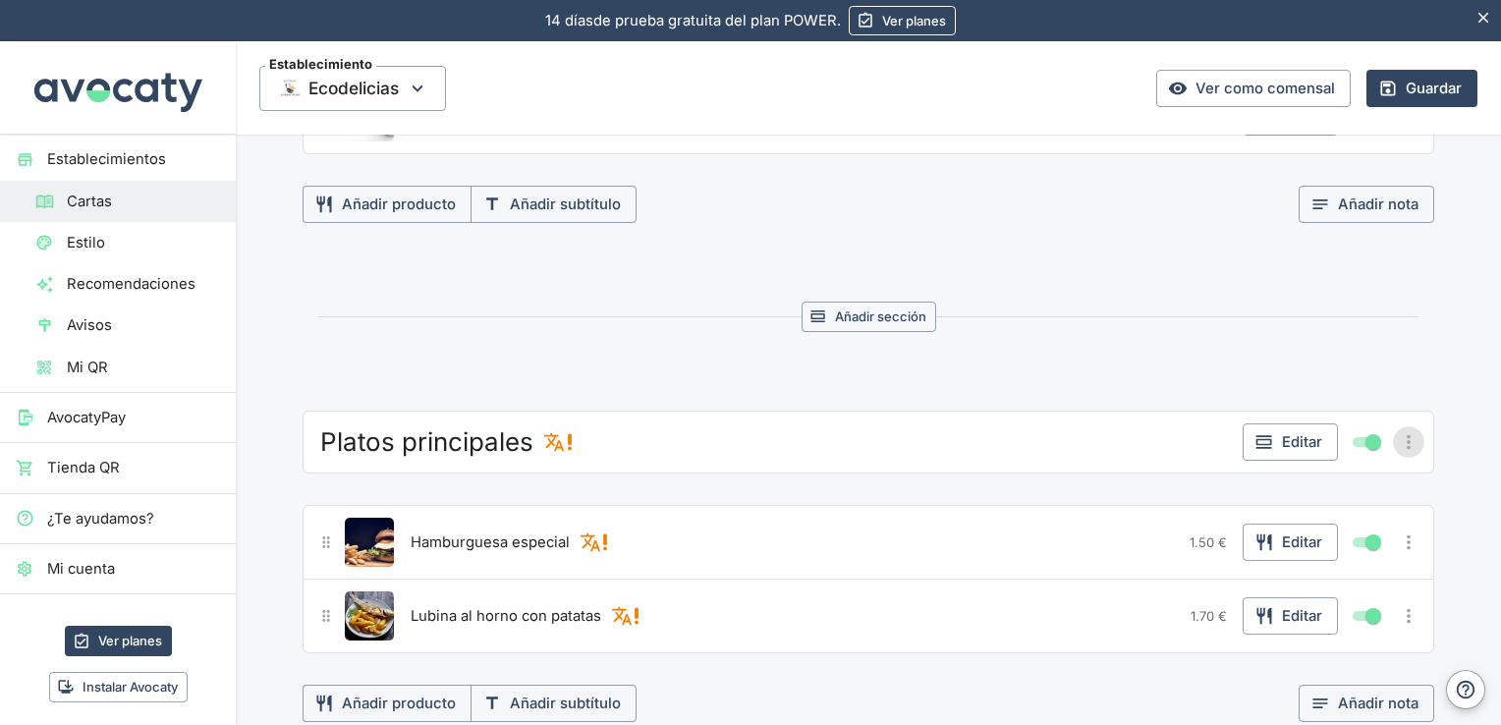
click at [1407, 442] on icon "Más opciones" at bounding box center [1409, 441] width 4 height 15
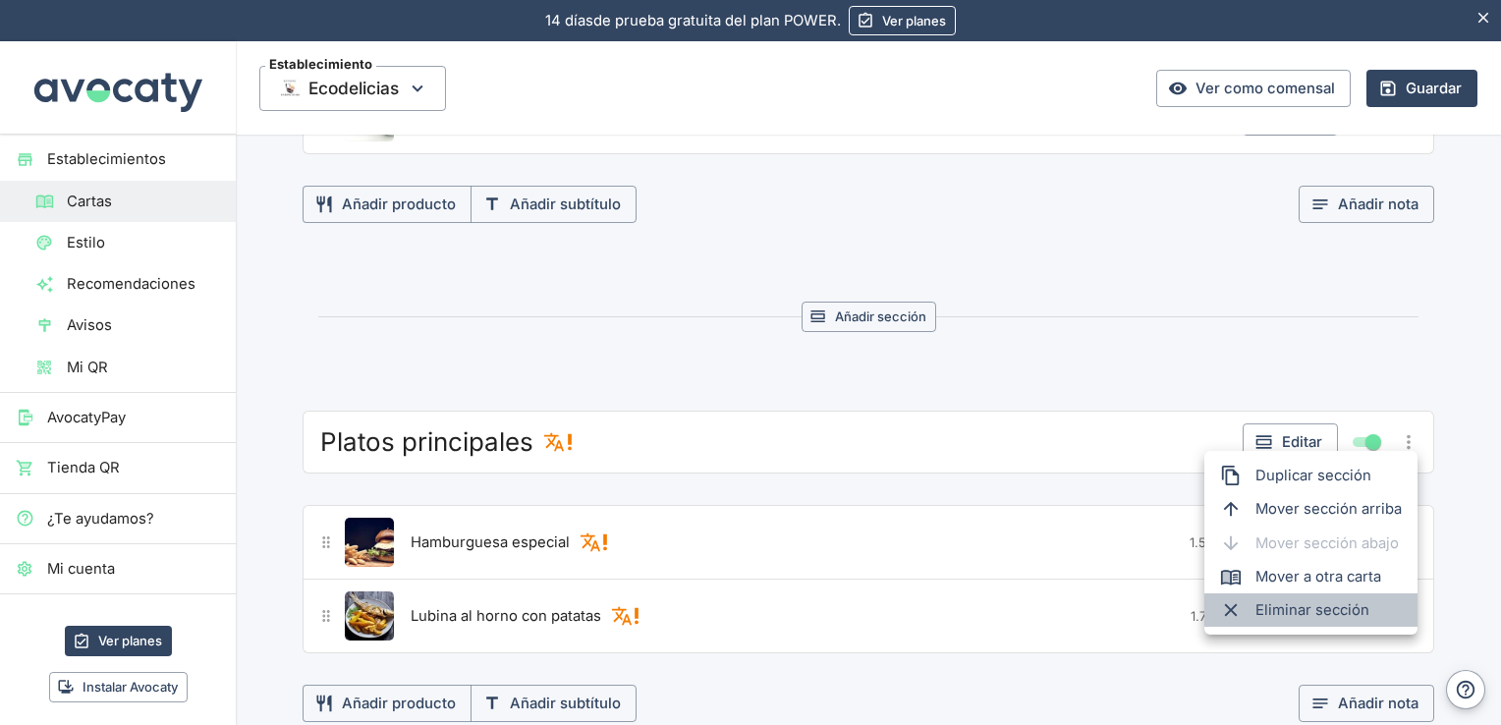
click at [1313, 603] on span "Eliminar sección" at bounding box center [1328, 610] width 146 height 22
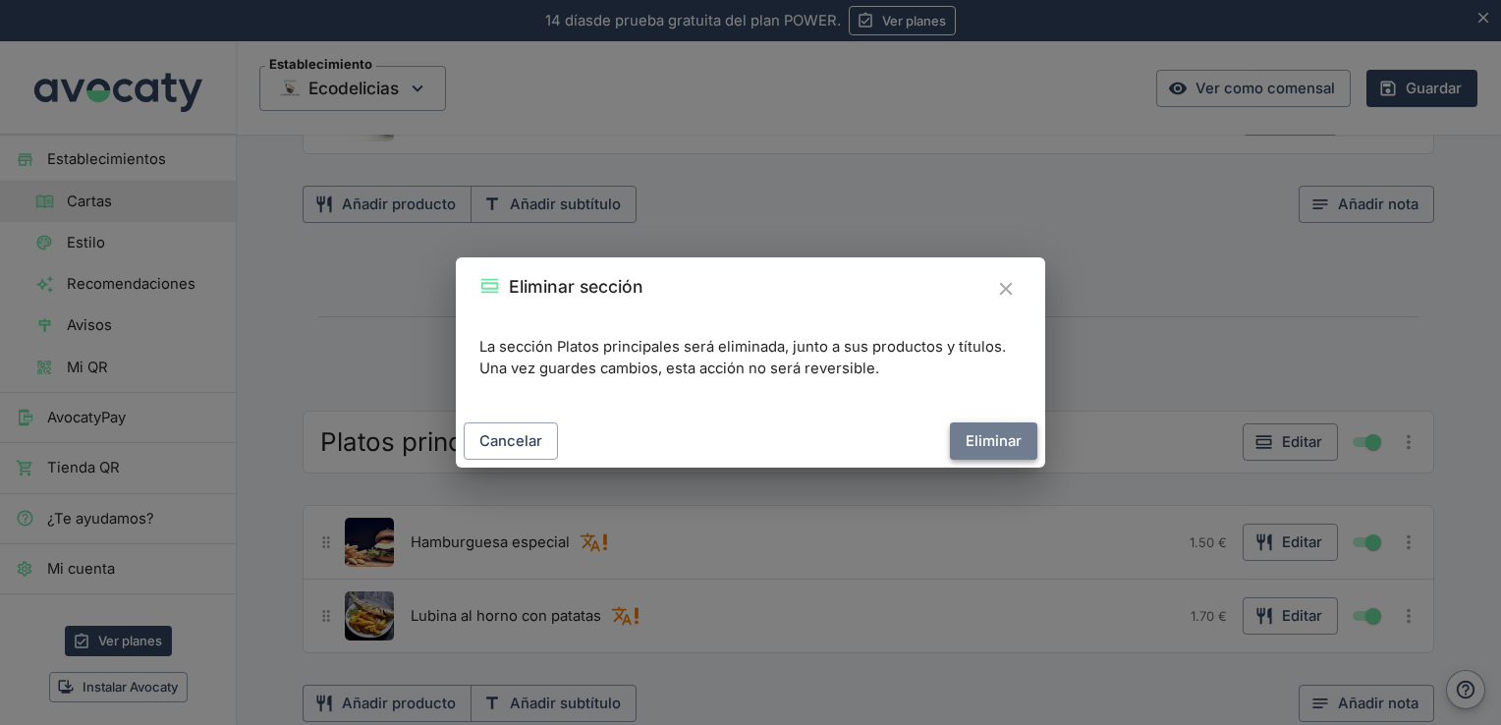
click at [1020, 435] on button "Eliminar" at bounding box center [993, 440] width 87 height 37
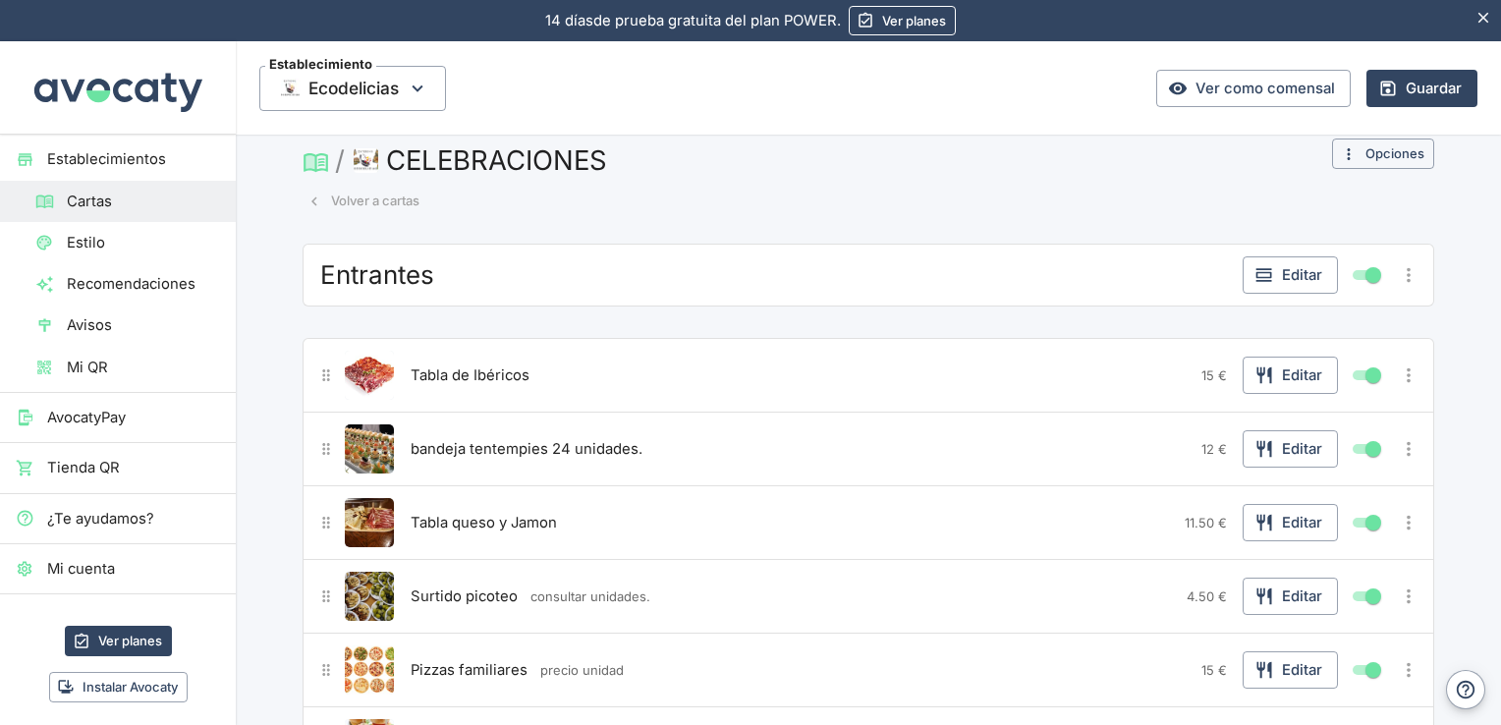
scroll to position [0, 0]
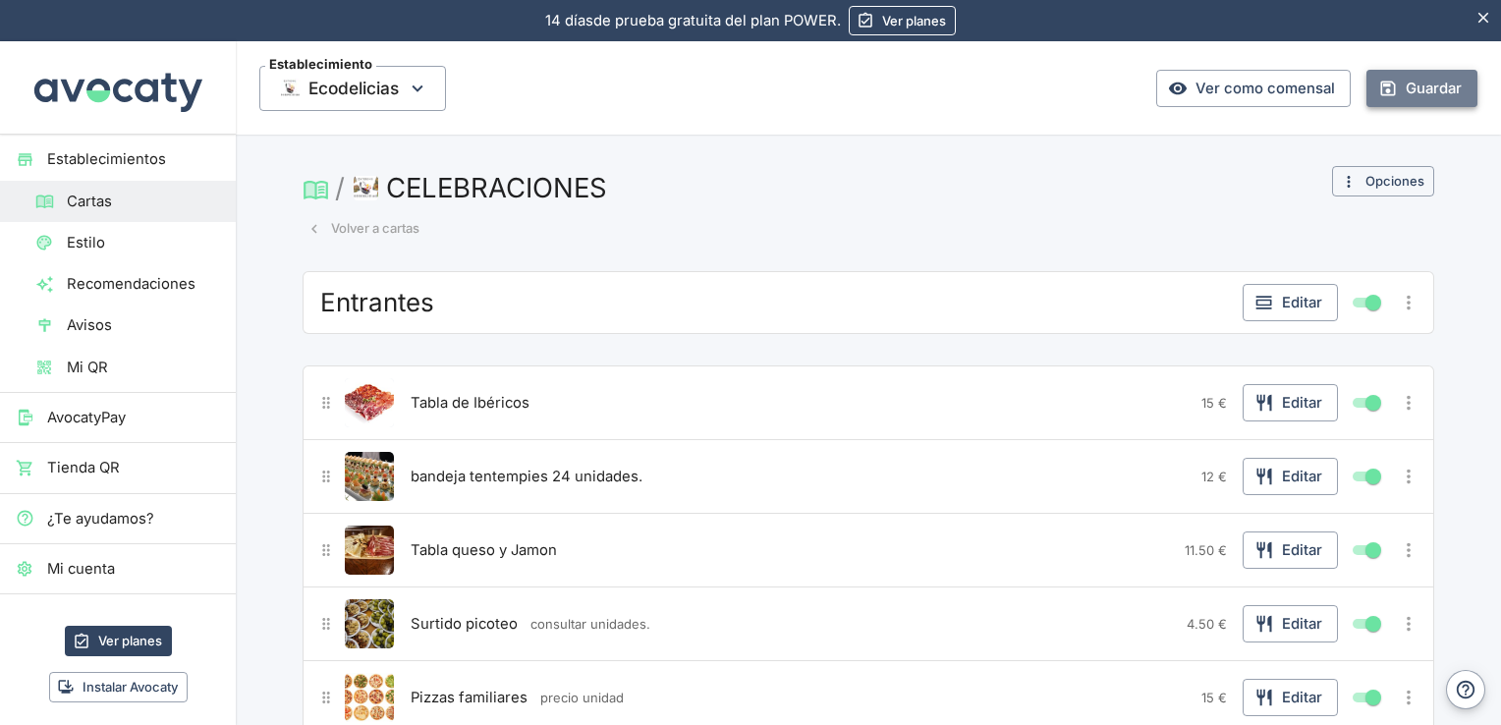
click at [1414, 87] on button "Guardar" at bounding box center [1421, 88] width 111 height 37
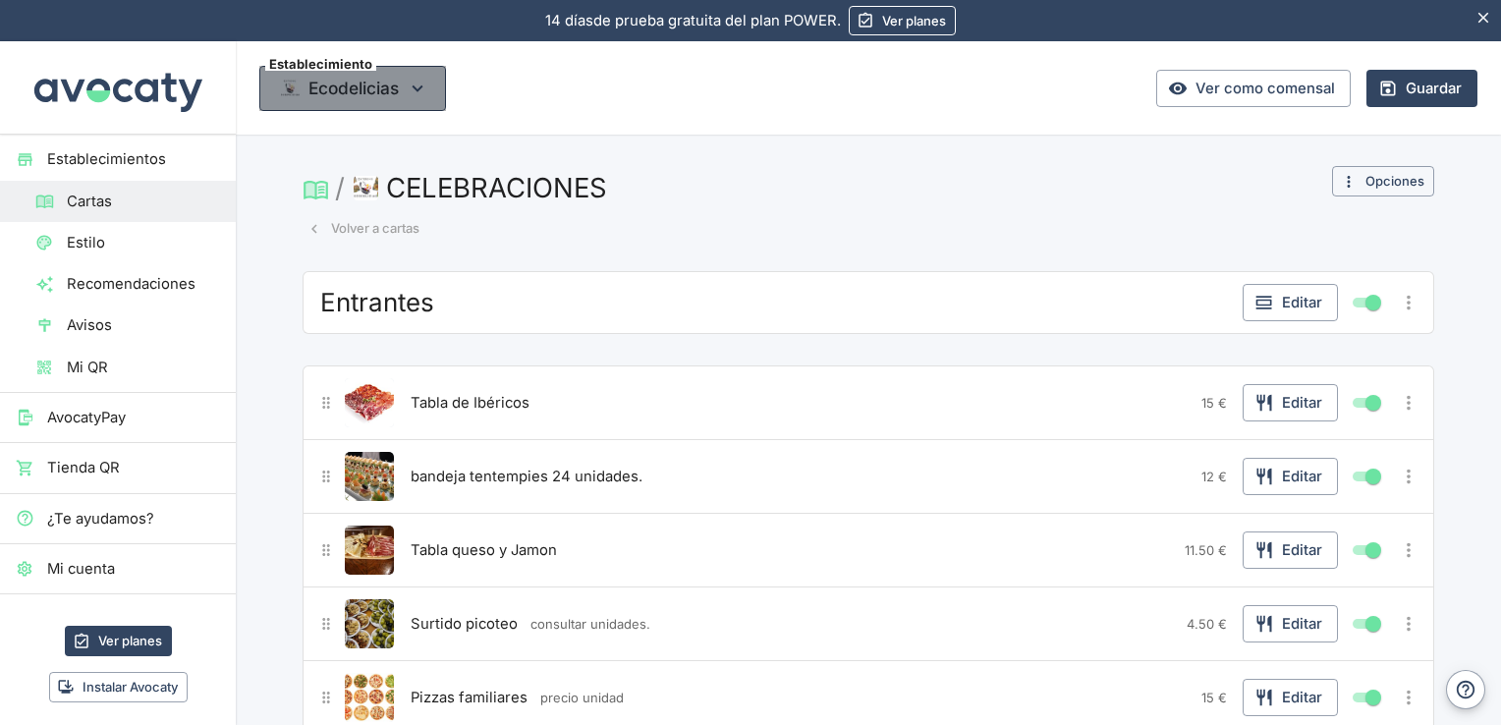
click at [347, 90] on span "Ecodelicias" at bounding box center [353, 88] width 90 height 29
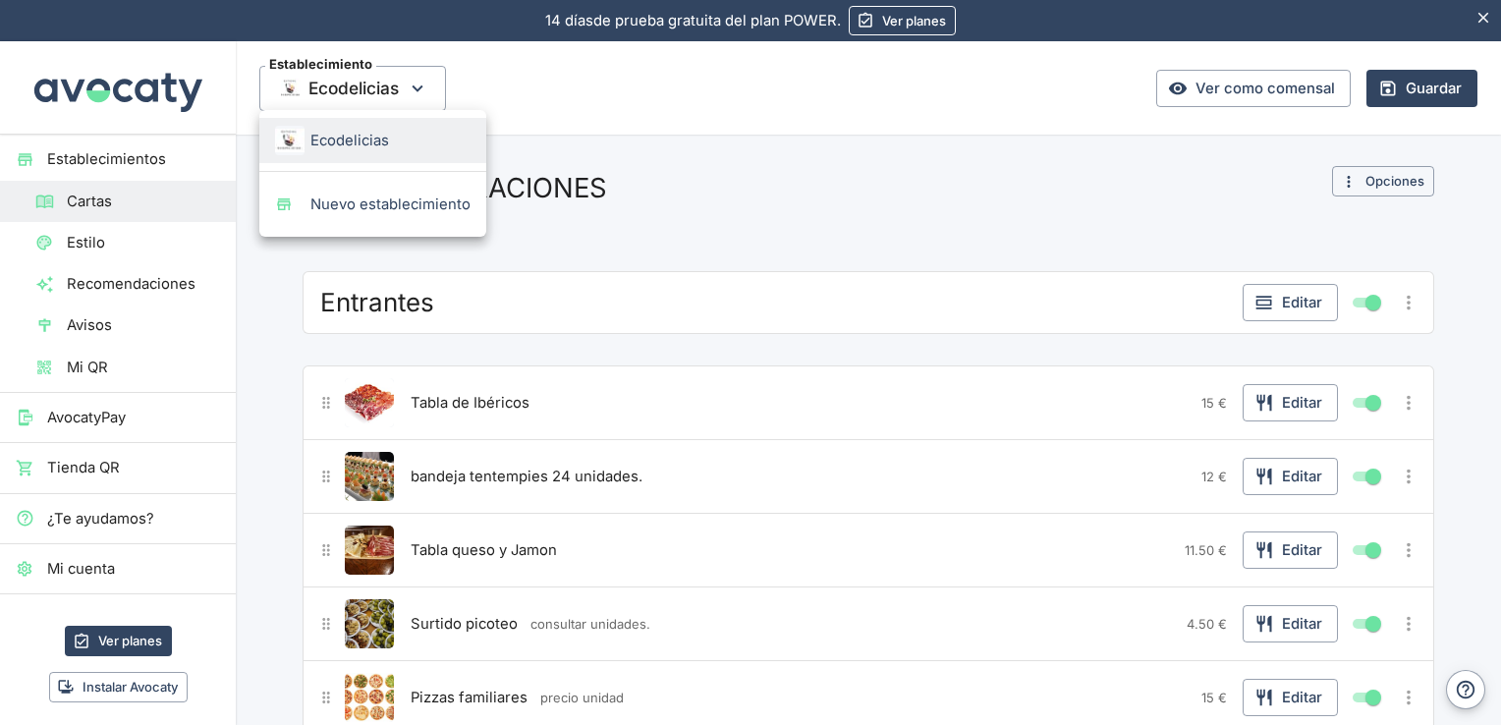
click at [149, 202] on div at bounding box center [750, 362] width 1501 height 725
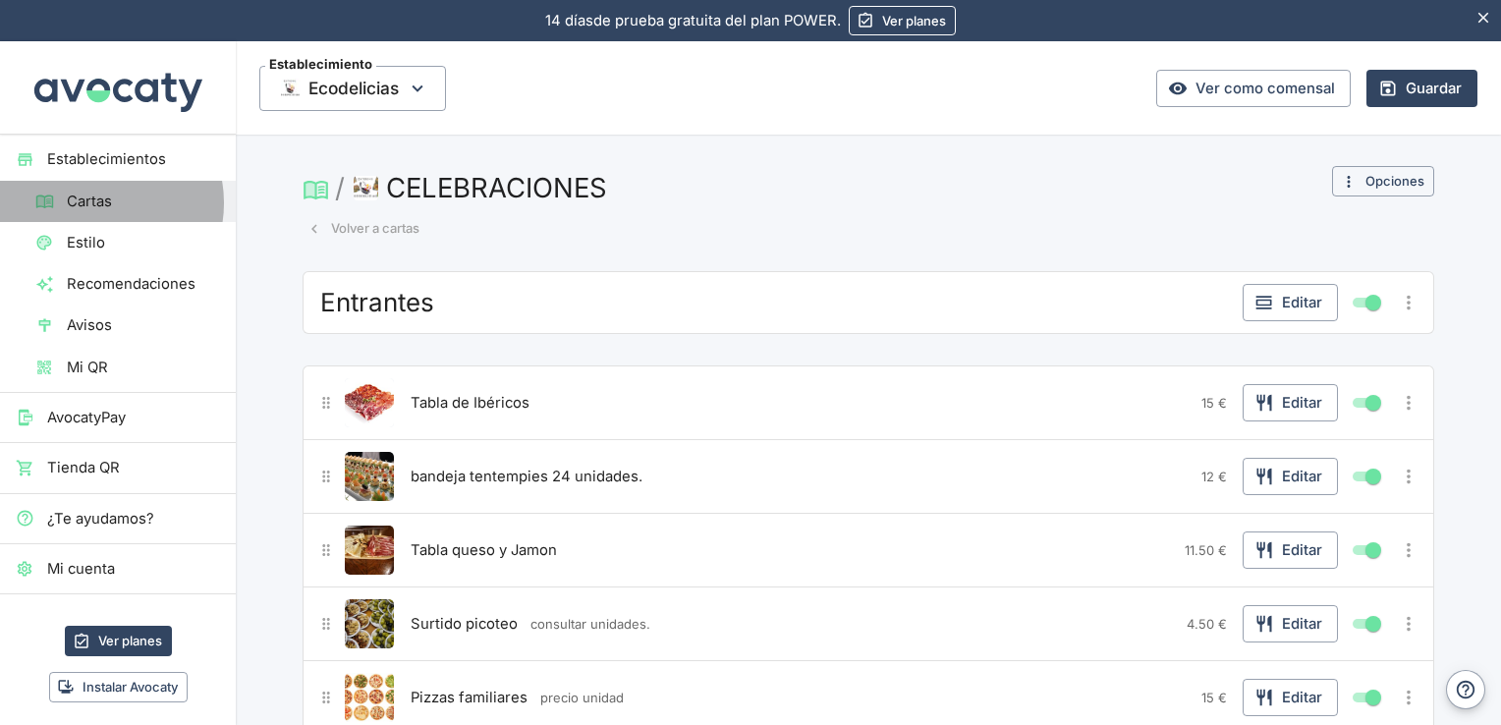
click at [99, 202] on span "Cartas" at bounding box center [143, 202] width 153 height 22
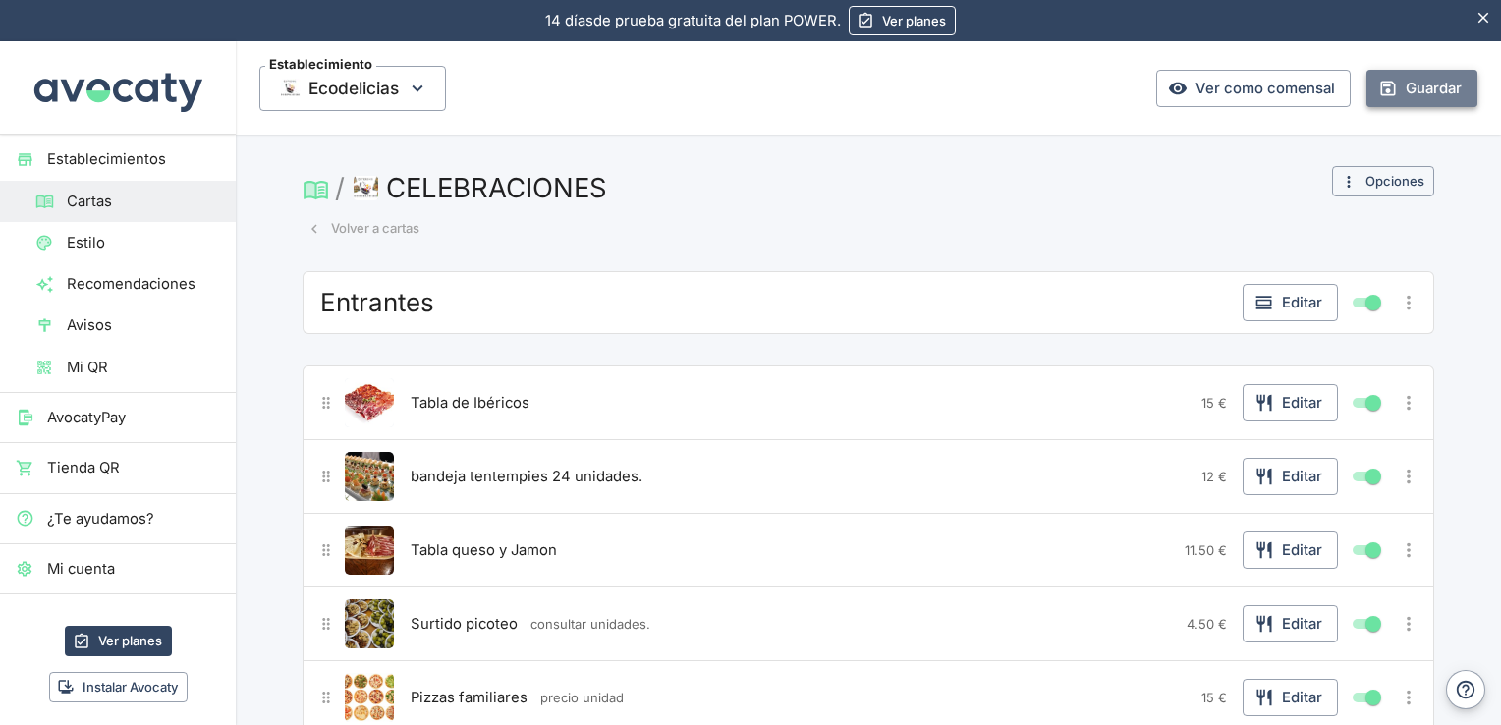
click at [1426, 83] on button "Guardar" at bounding box center [1421, 88] width 111 height 37
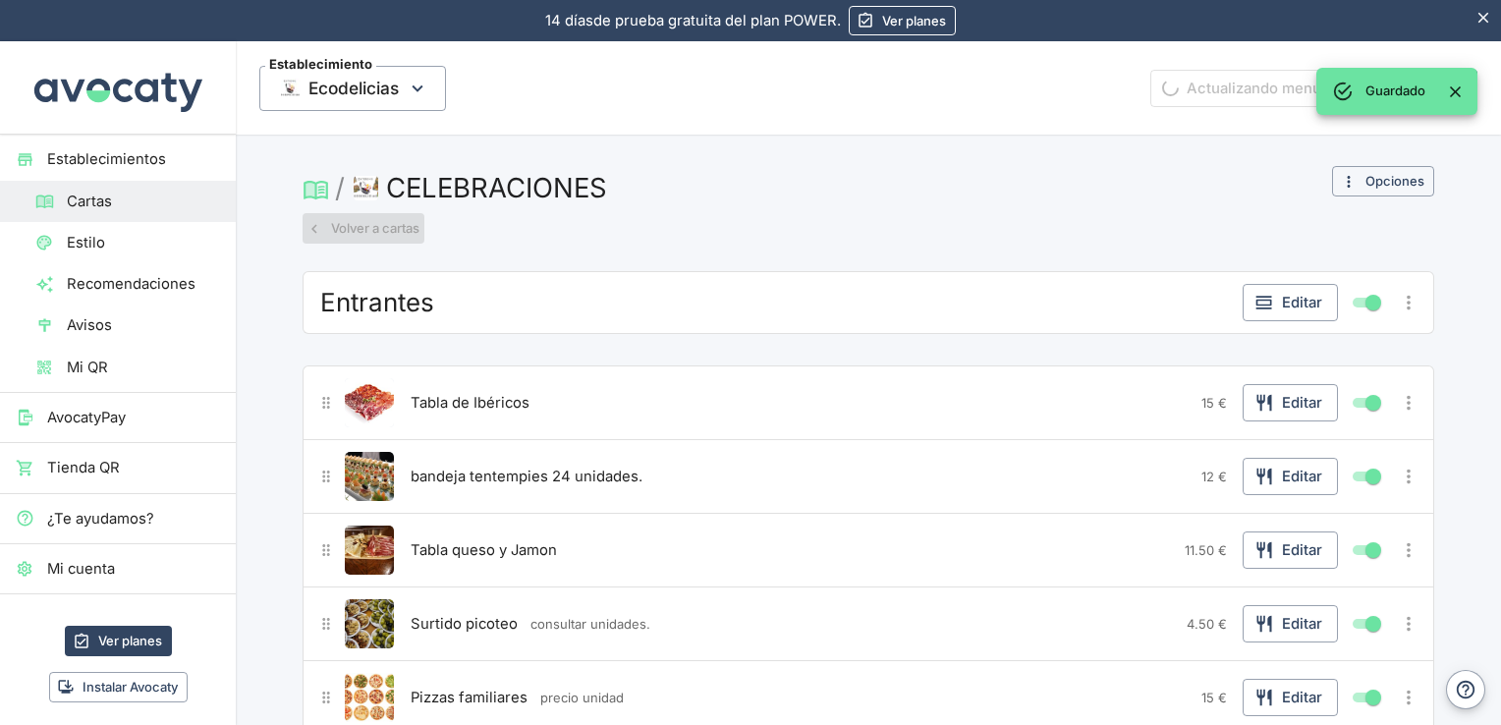
click at [379, 232] on button "Volver a cartas" at bounding box center [364, 228] width 122 height 30
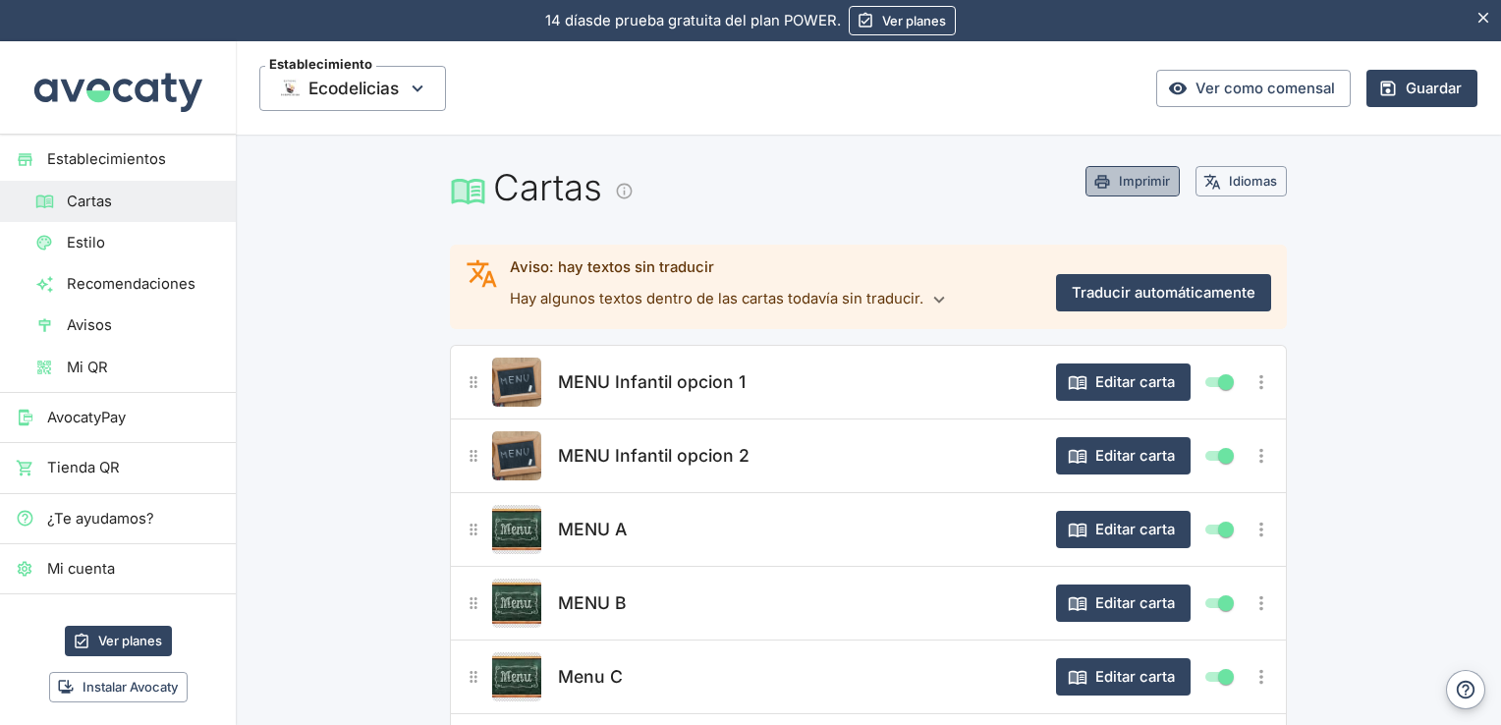
click at [1115, 179] on button "Imprimir" at bounding box center [1132, 181] width 94 height 30
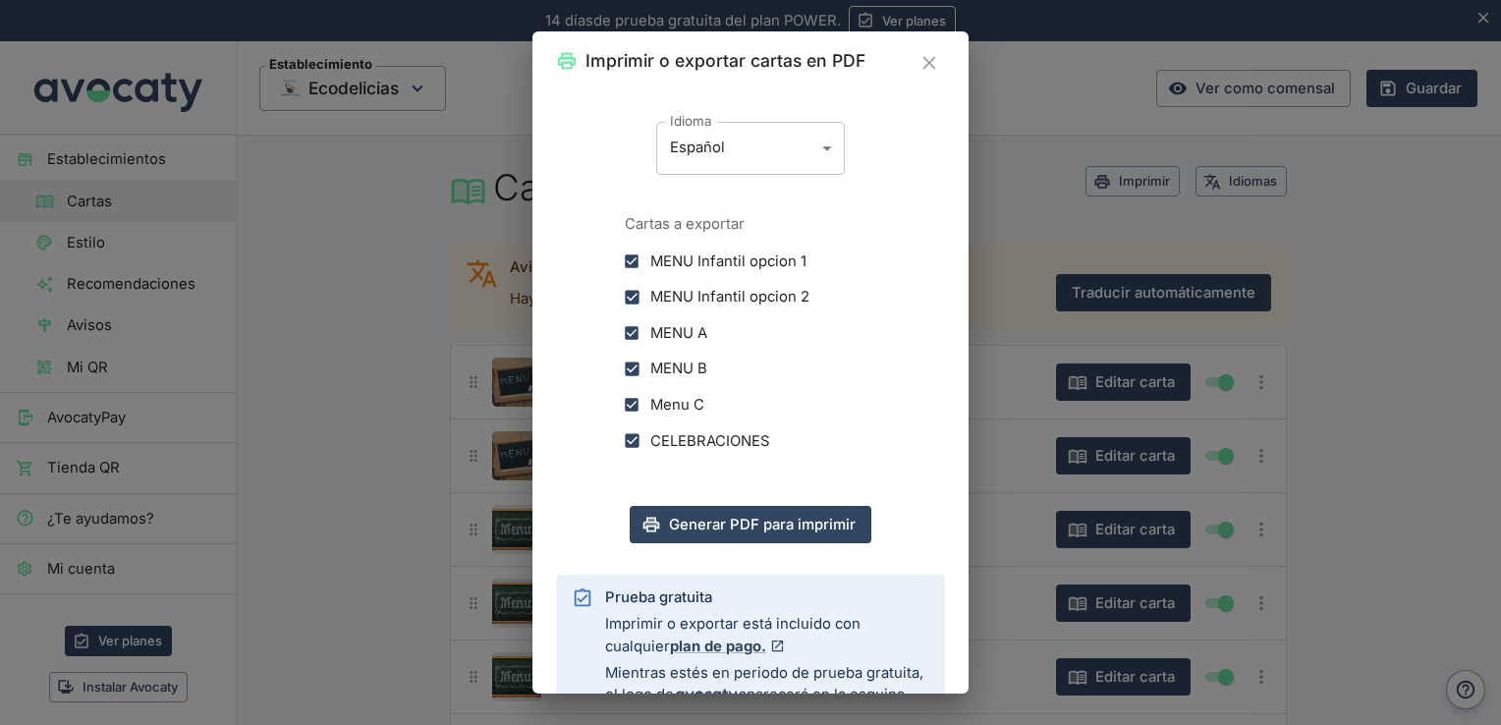
scroll to position [302, 0]
click at [805, 528] on button "Generar PDF para imprimir" at bounding box center [751, 522] width 242 height 37
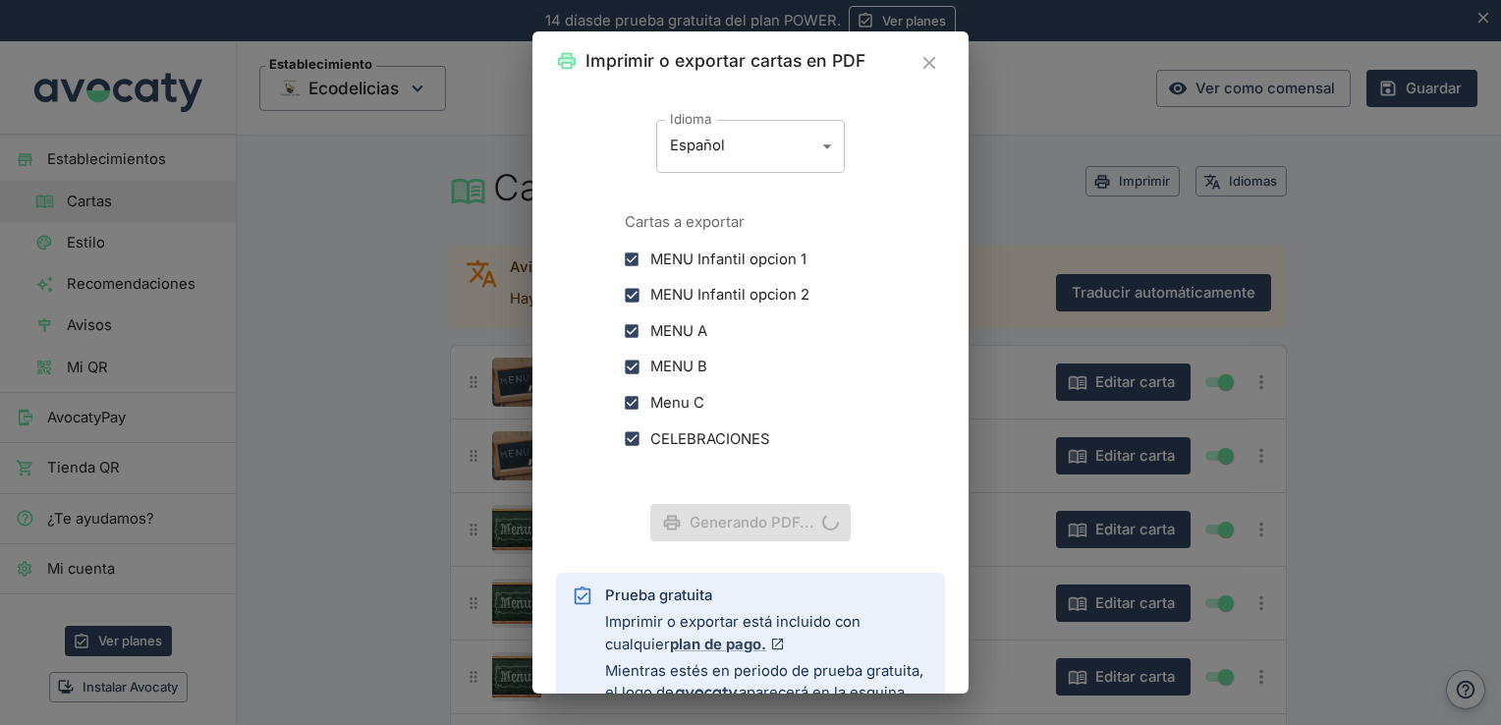
scroll to position [0, 0]
click at [696, 521] on button "Generar PDF para imprimir" at bounding box center [751, 522] width 242 height 37
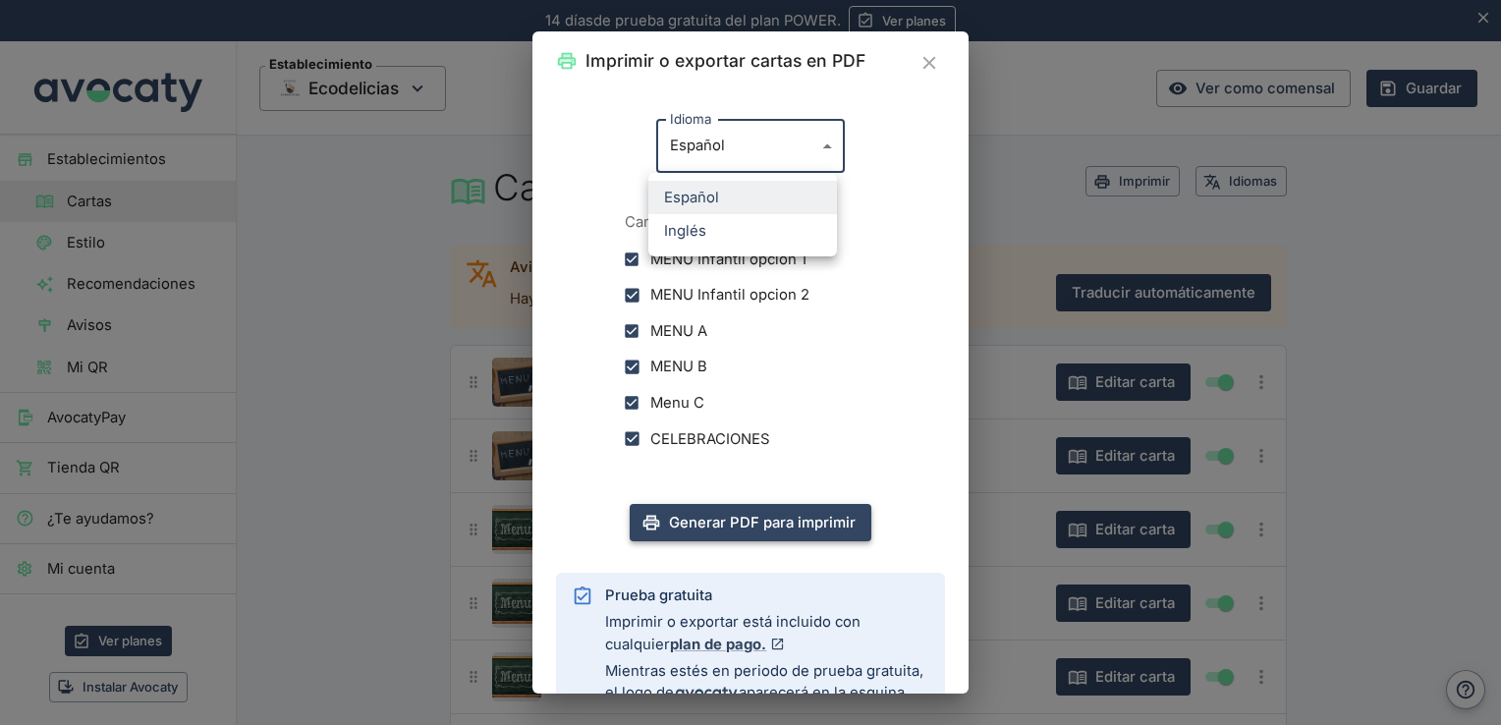
click at [821, 151] on body "Valoramos tu privacidad Usamos cookies para mejorar su experiencia de navegació…" at bounding box center [750, 362] width 1501 height 725
click at [821, 151] on div at bounding box center [750, 362] width 1501 height 725
click at [931, 60] on icon "Cerrar" at bounding box center [928, 63] width 13 height 13
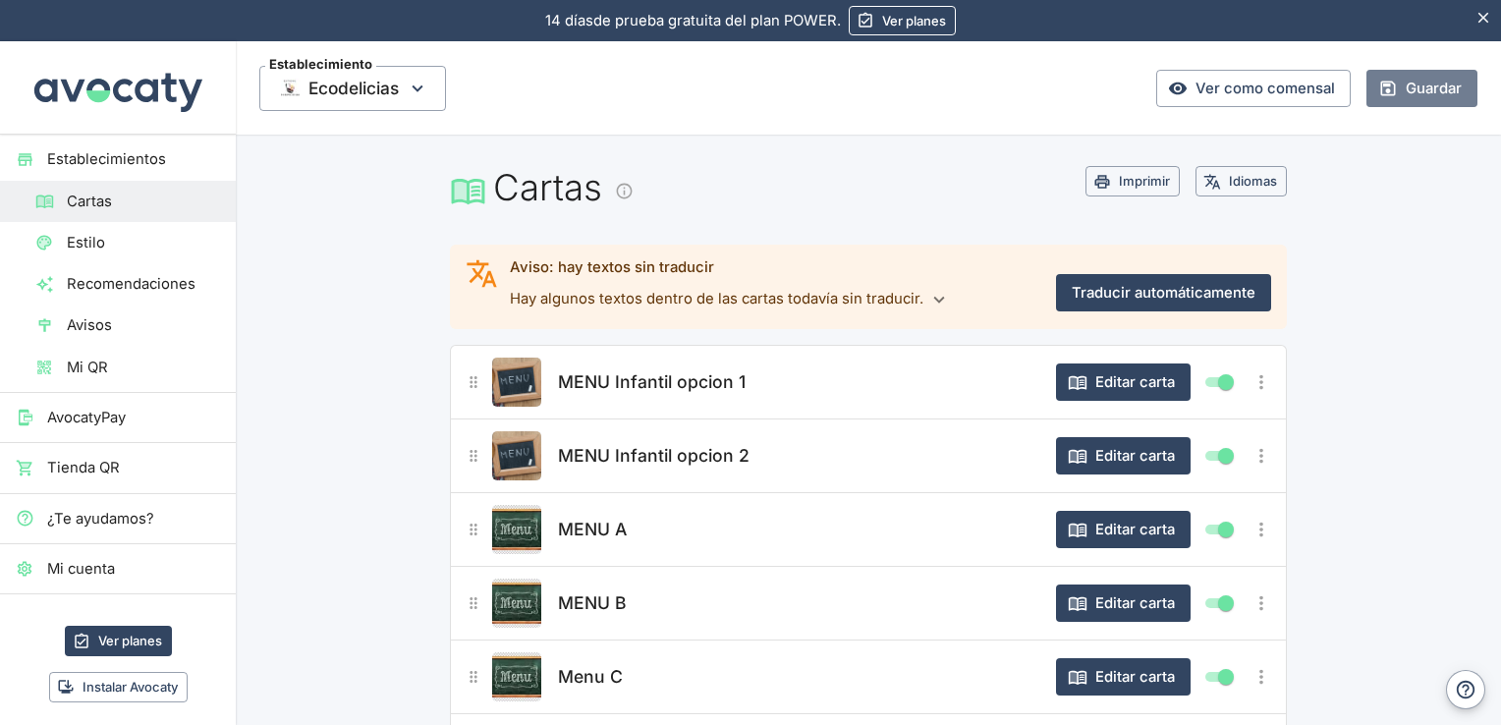
click at [1393, 88] on button "Guardar" at bounding box center [1421, 88] width 111 height 37
click at [122, 635] on link "Ver planes" at bounding box center [118, 641] width 107 height 30
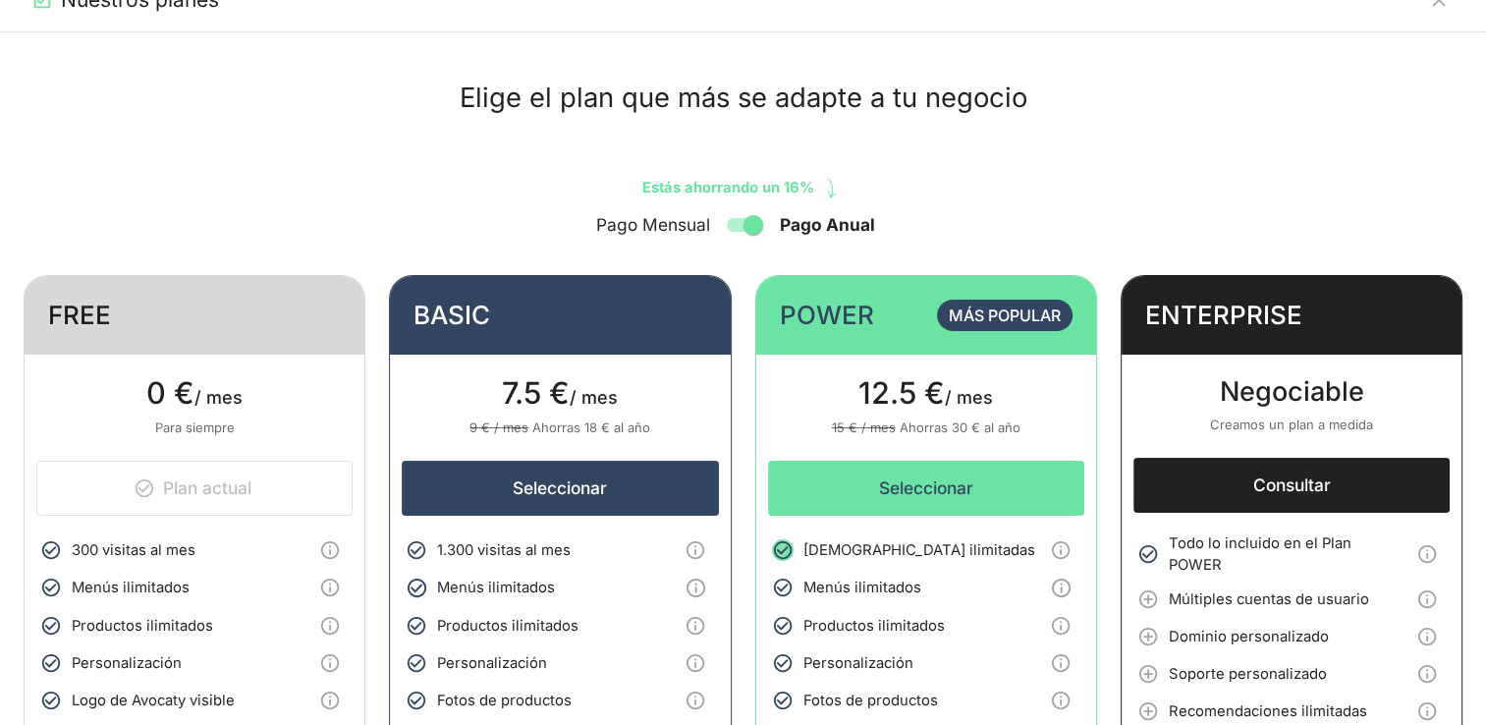
scroll to position [8, 0]
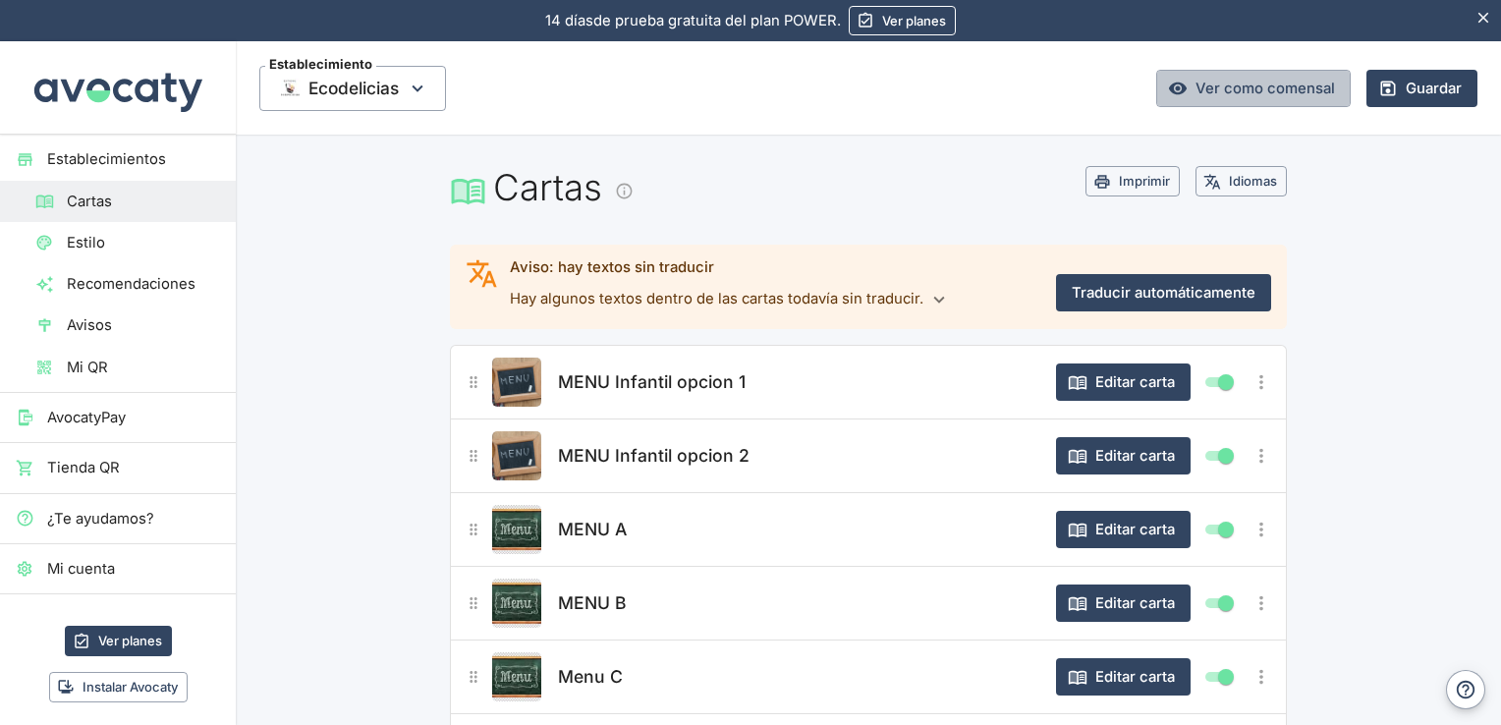
click at [1227, 93] on link "Ver como comensal" at bounding box center [1253, 88] width 195 height 37
click at [1107, 376] on button "Editar carta" at bounding box center [1123, 381] width 135 height 37
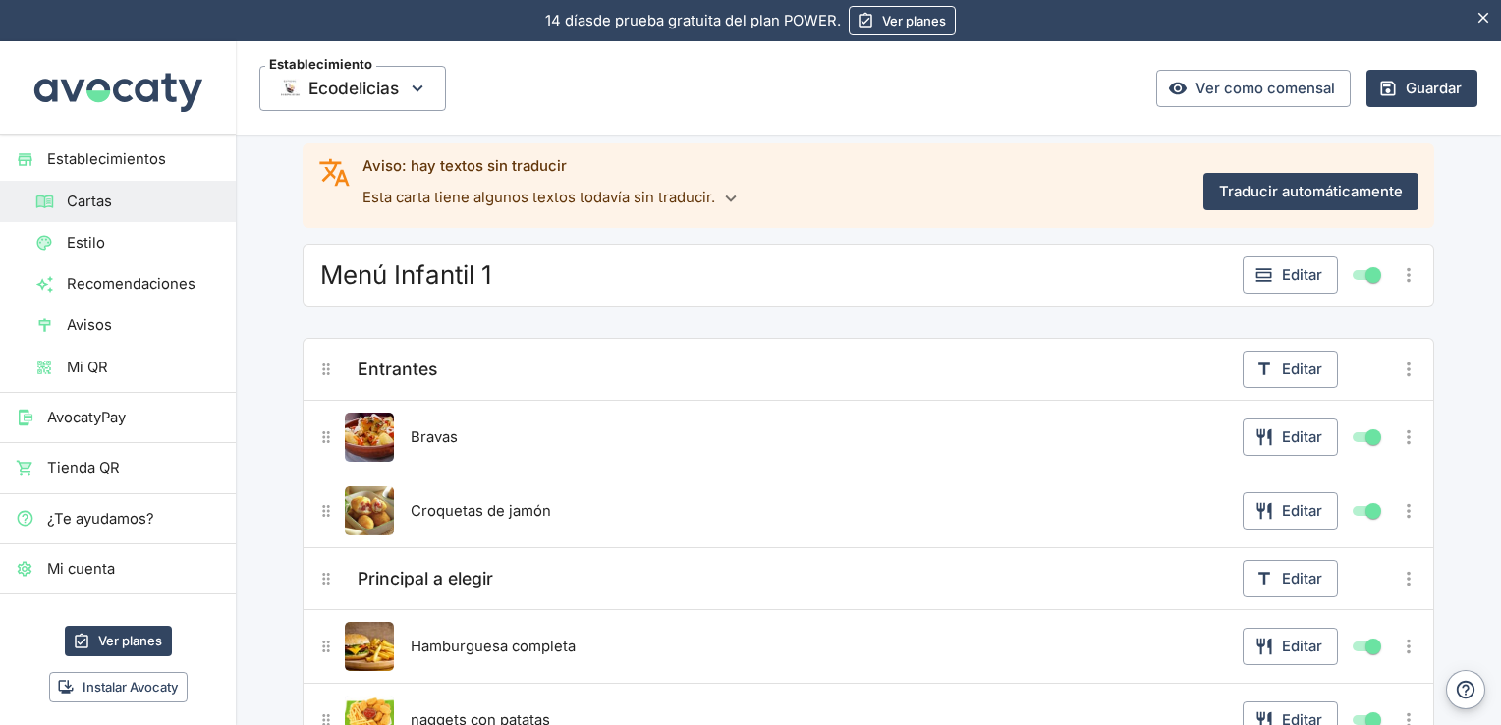
scroll to position [68, 0]
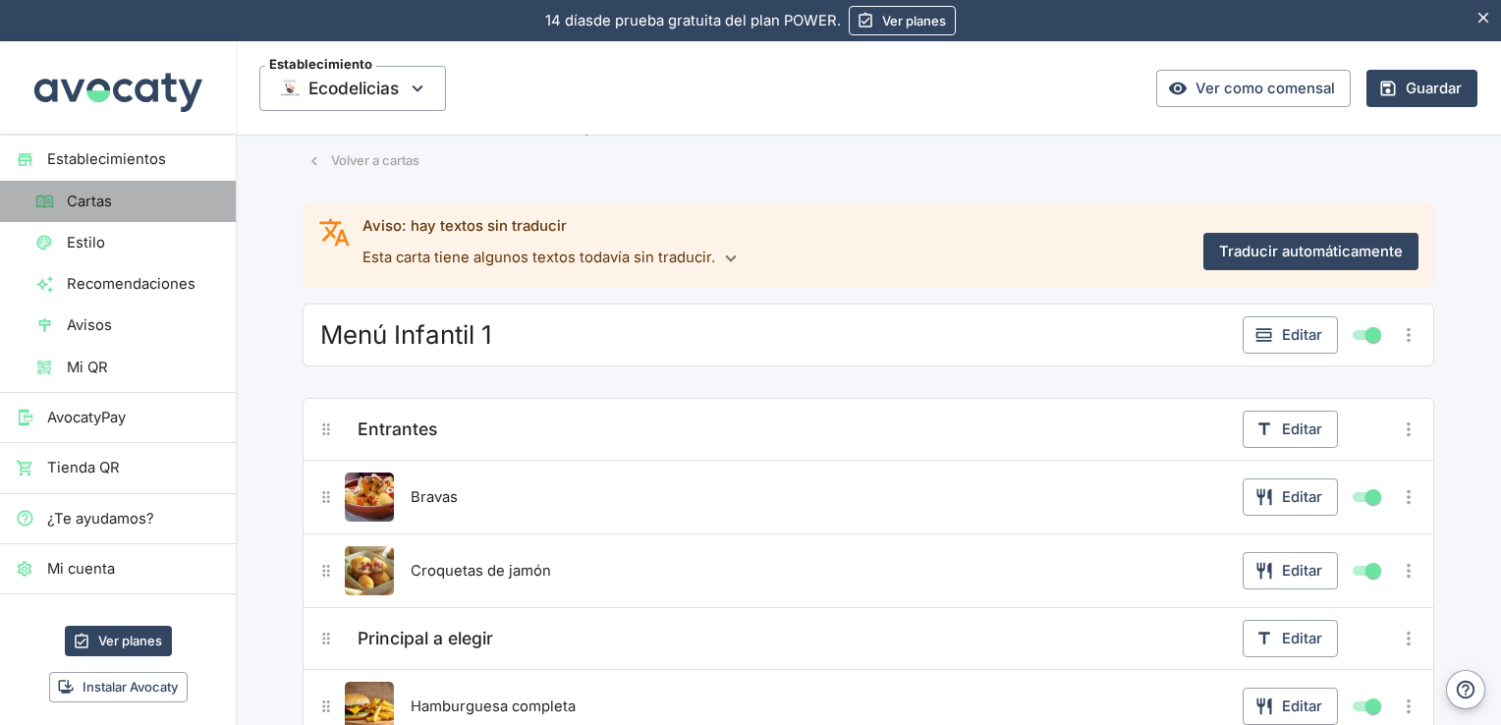
click at [139, 199] on span "Cartas" at bounding box center [143, 202] width 153 height 22
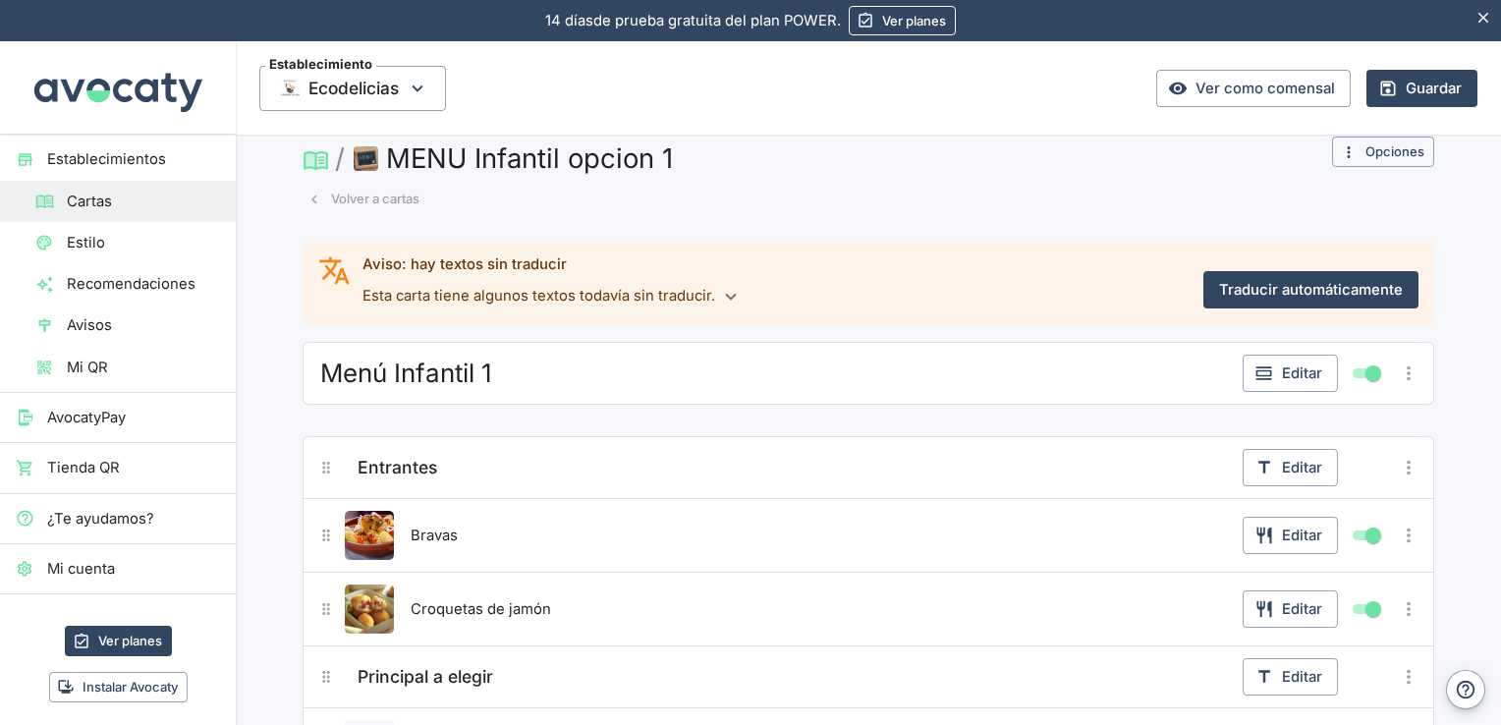
scroll to position [0, 0]
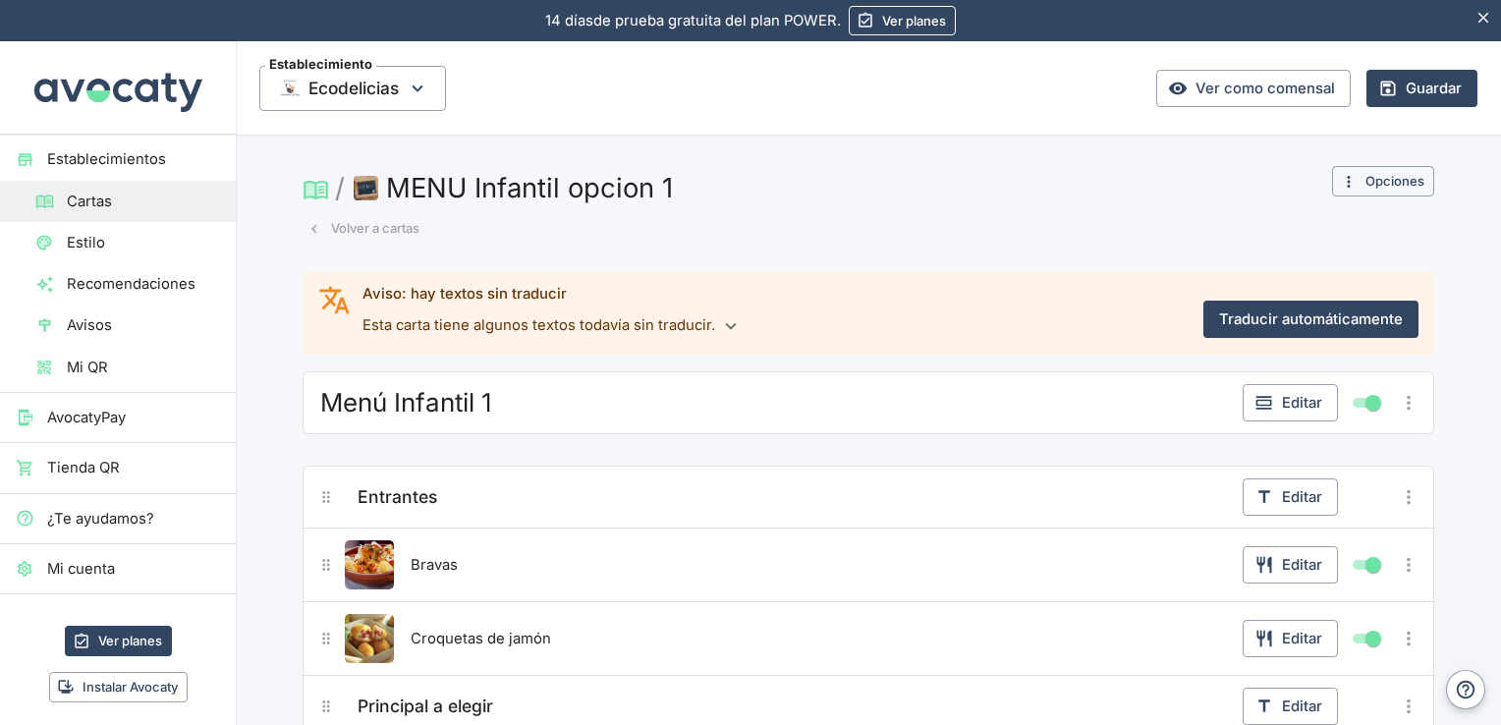
click at [337, 232] on button "Volver a cartas" at bounding box center [364, 228] width 122 height 30
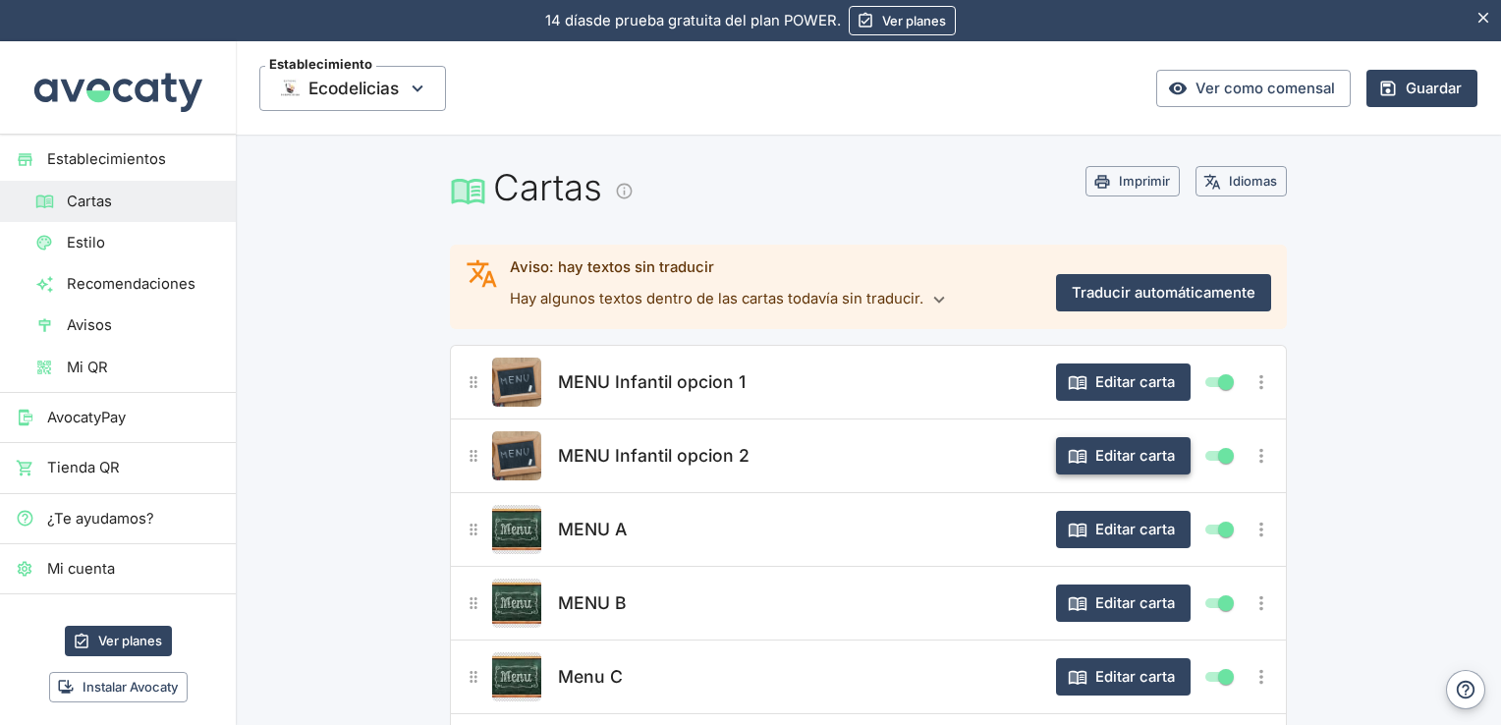
click at [1122, 446] on button "Editar carta" at bounding box center [1123, 455] width 135 height 37
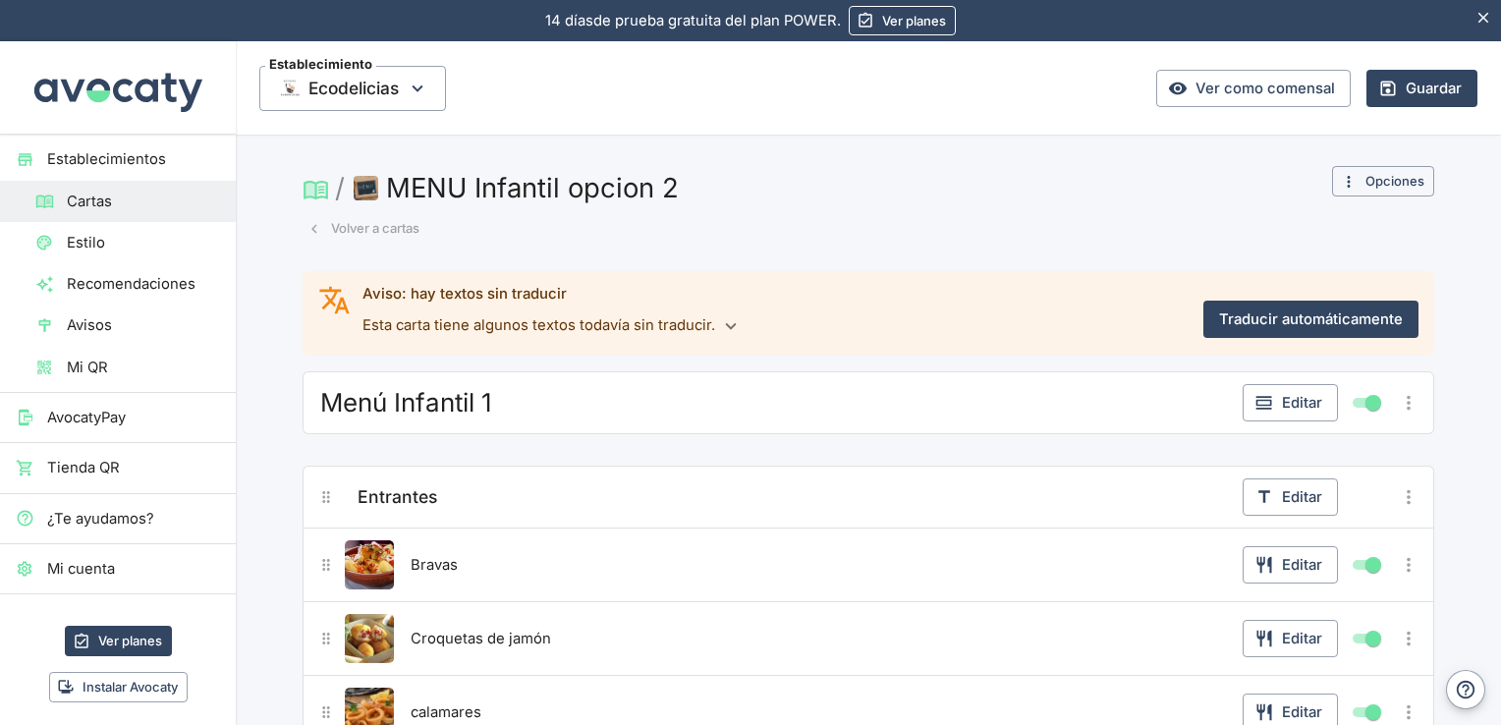
click at [346, 228] on button "Volver a cartas" at bounding box center [364, 228] width 122 height 30
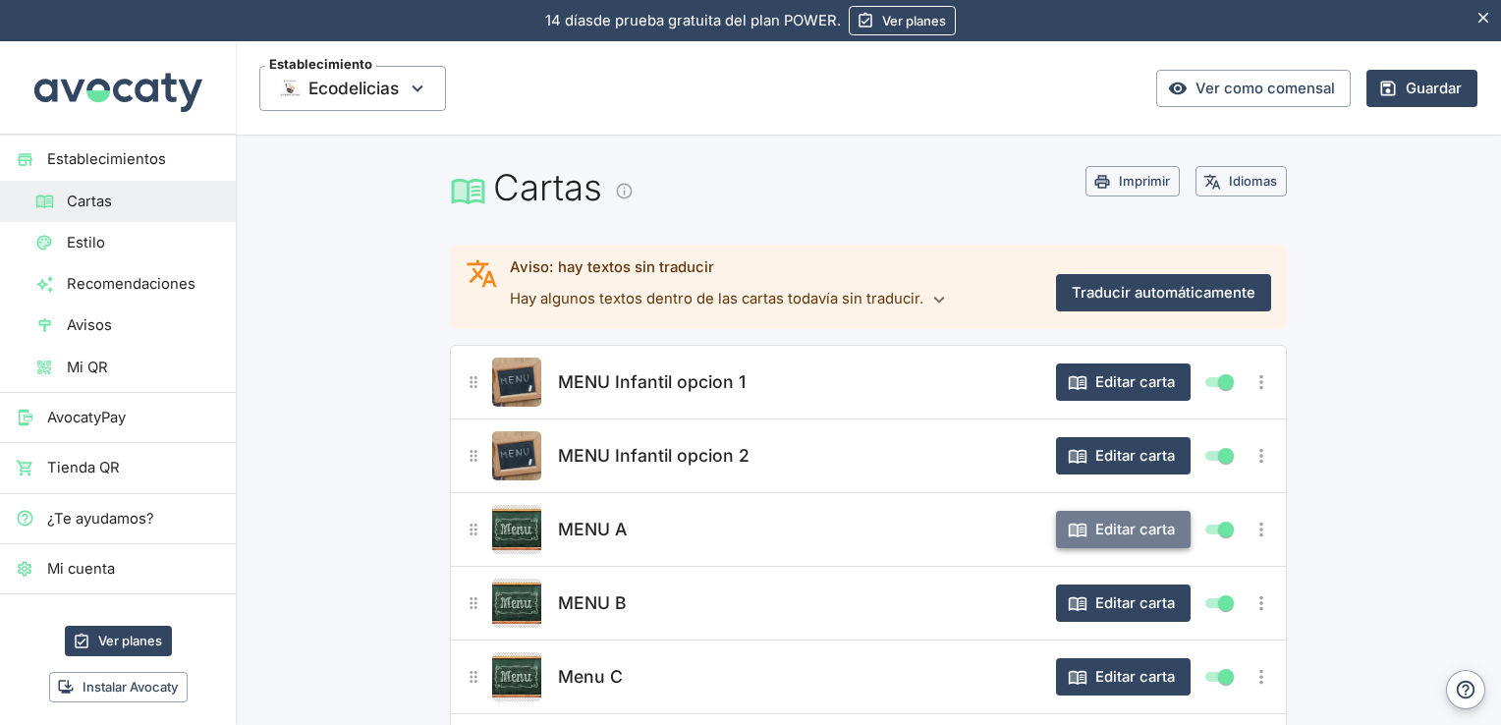
click at [1096, 525] on button "Editar carta" at bounding box center [1123, 529] width 135 height 37
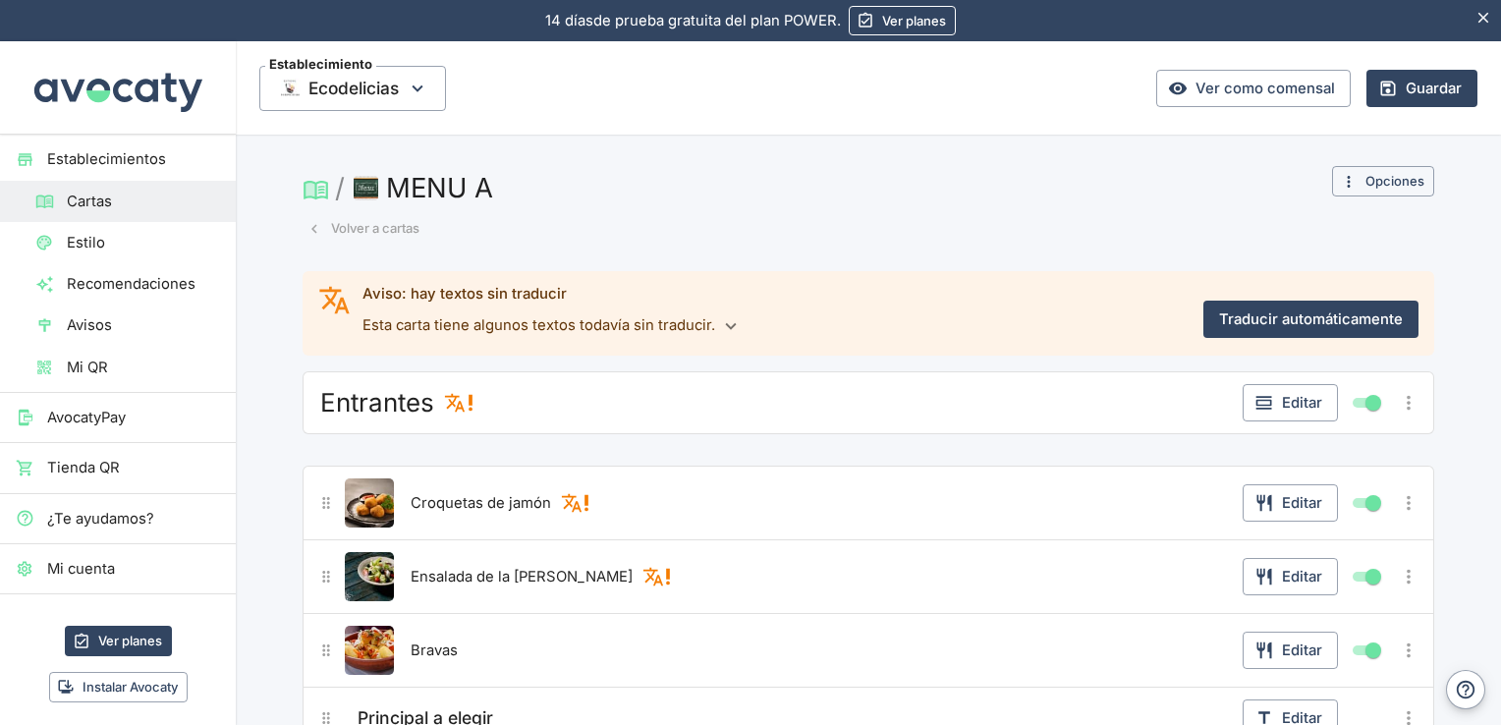
click at [358, 230] on button "Volver a cartas" at bounding box center [364, 228] width 122 height 30
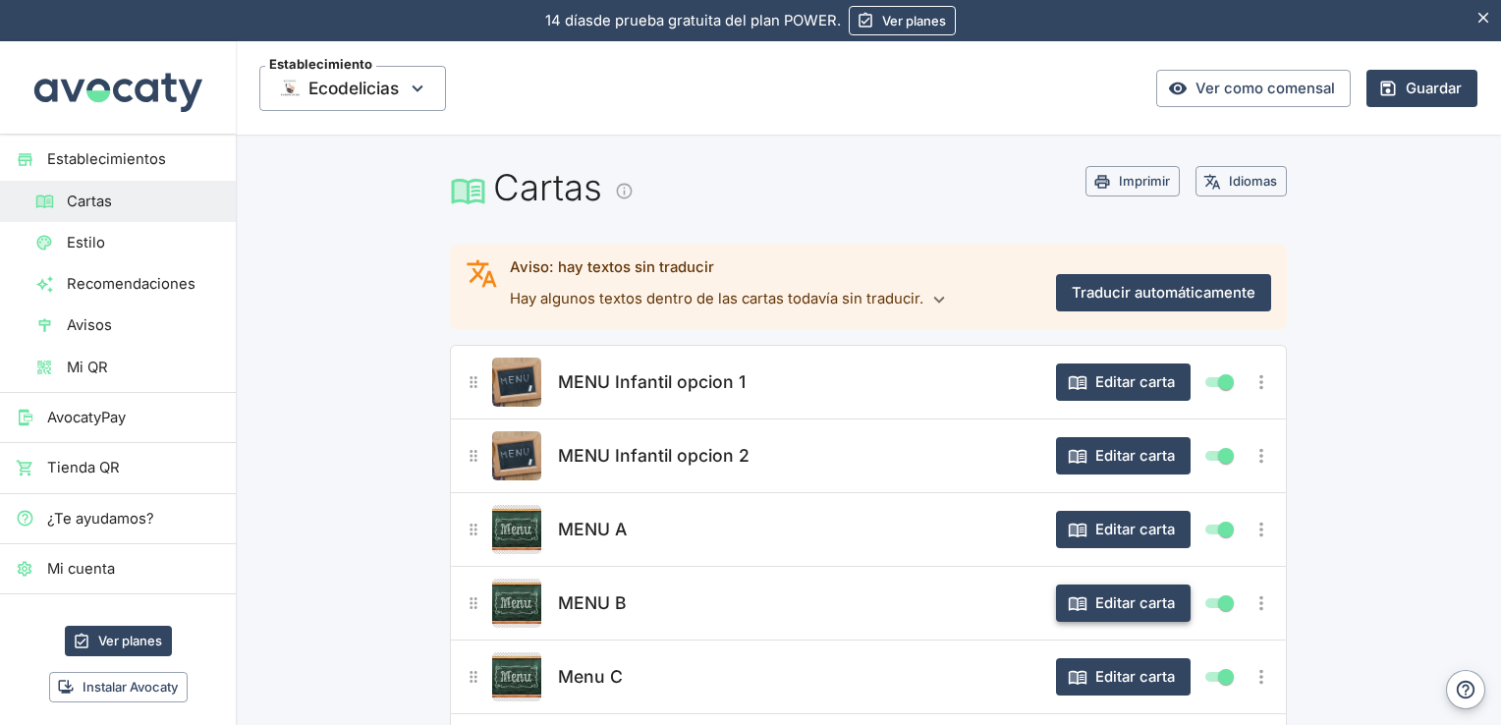
click at [1127, 605] on button "Editar carta" at bounding box center [1123, 602] width 135 height 37
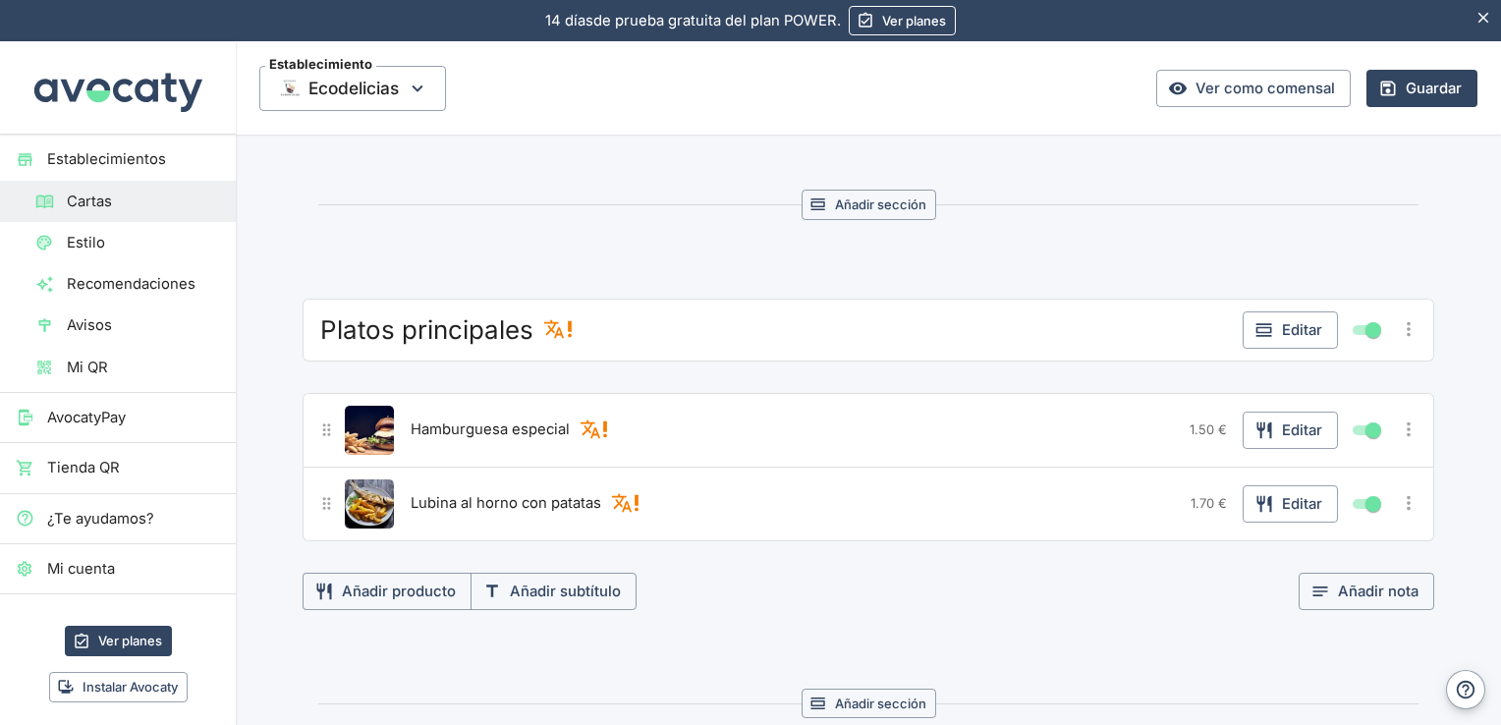
scroll to position [1493, 0]
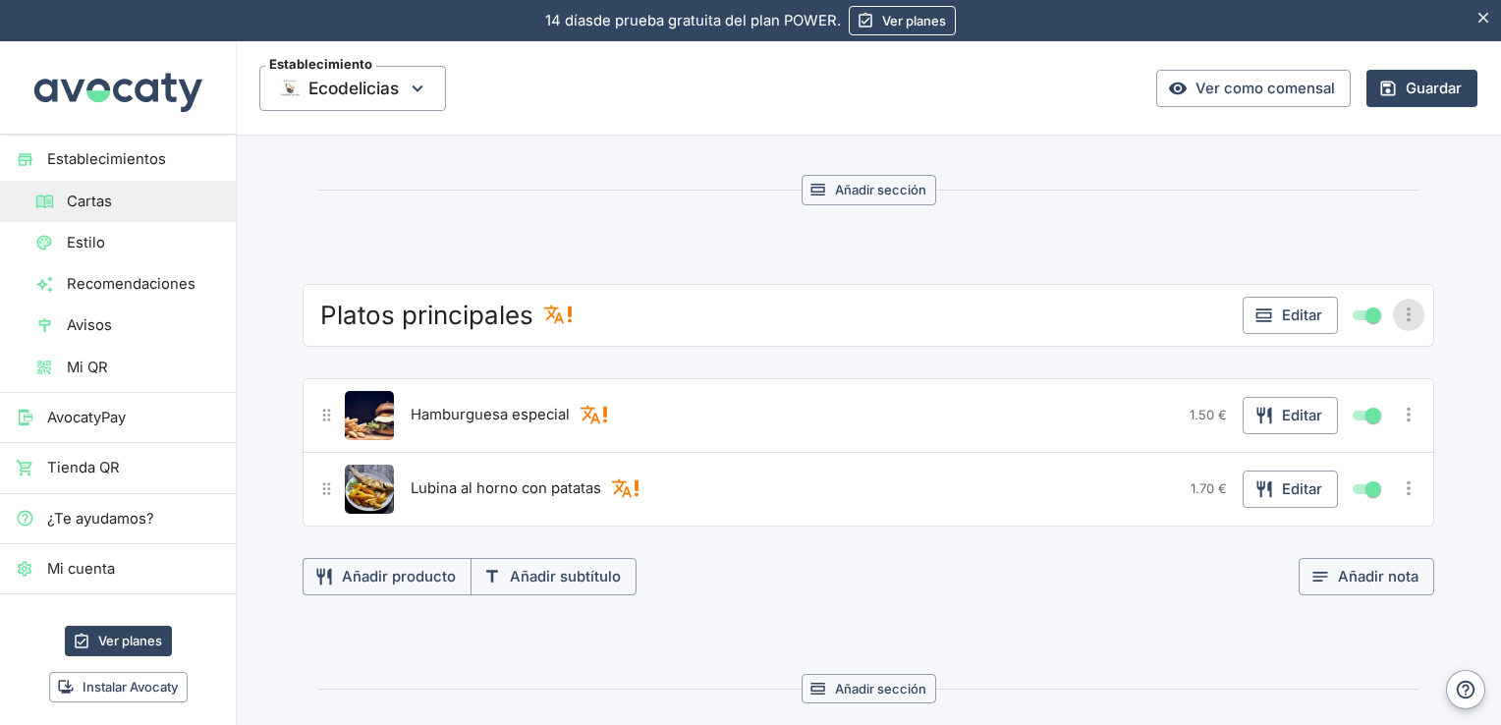
click at [1407, 306] on icon "Más opciones" at bounding box center [1409, 315] width 22 height 22
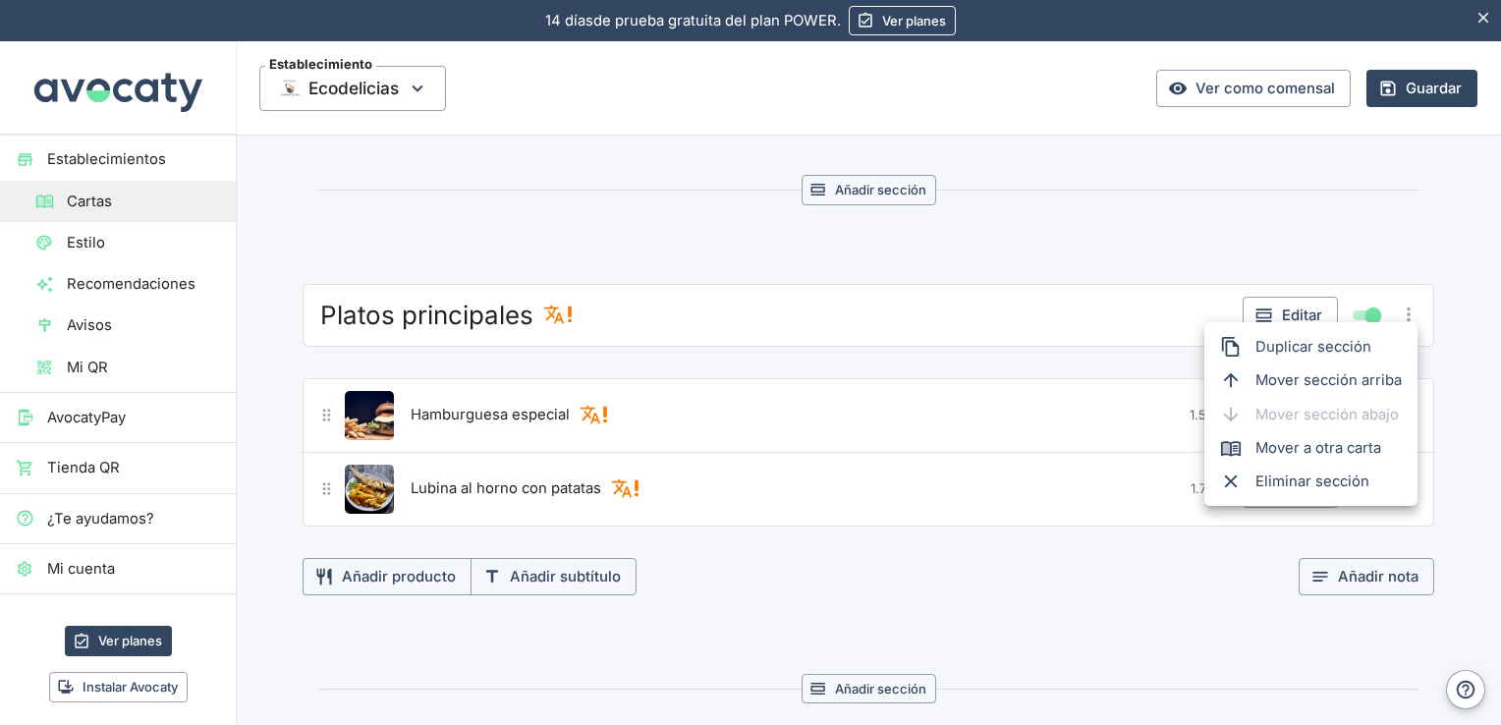
click at [1344, 471] on span "Eliminar sección" at bounding box center [1328, 482] width 146 height 22
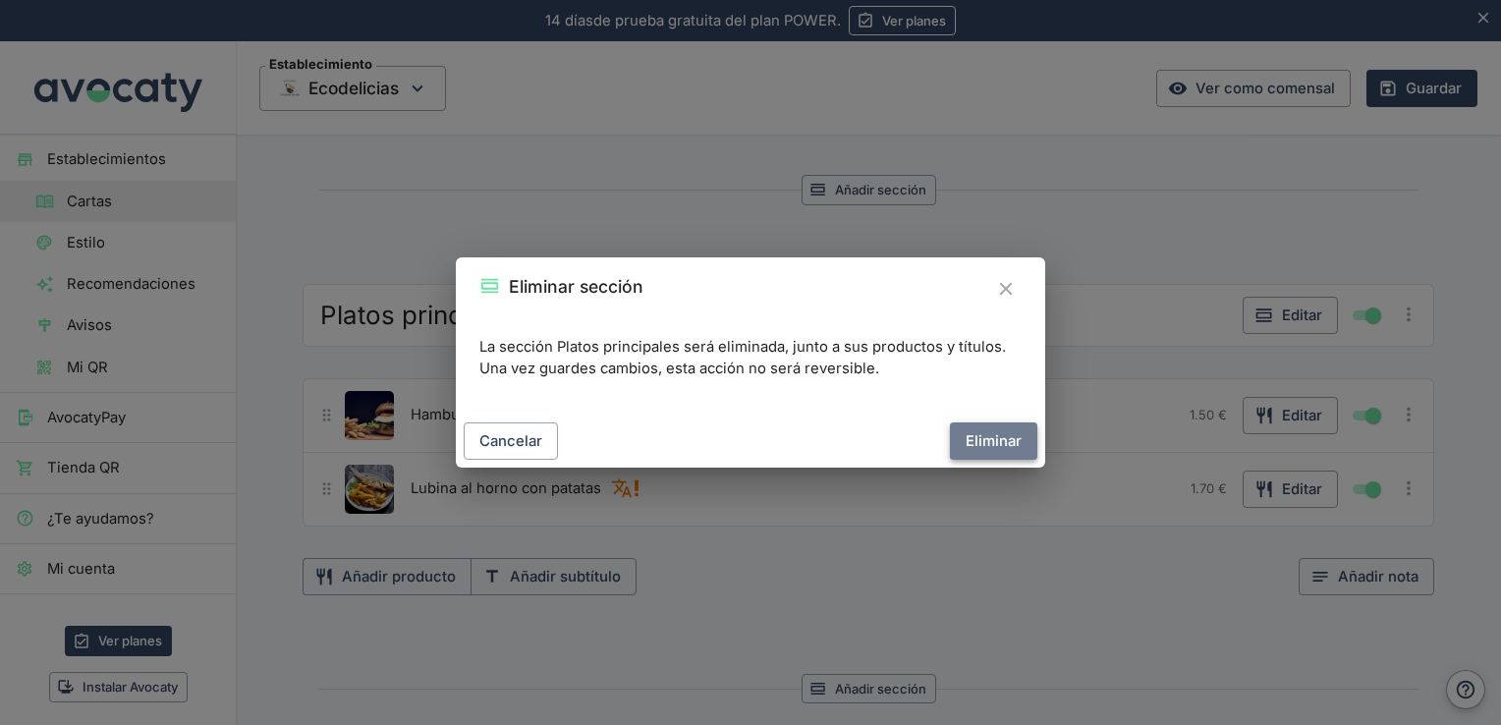
click at [998, 438] on button "Eliminar" at bounding box center [993, 440] width 87 height 37
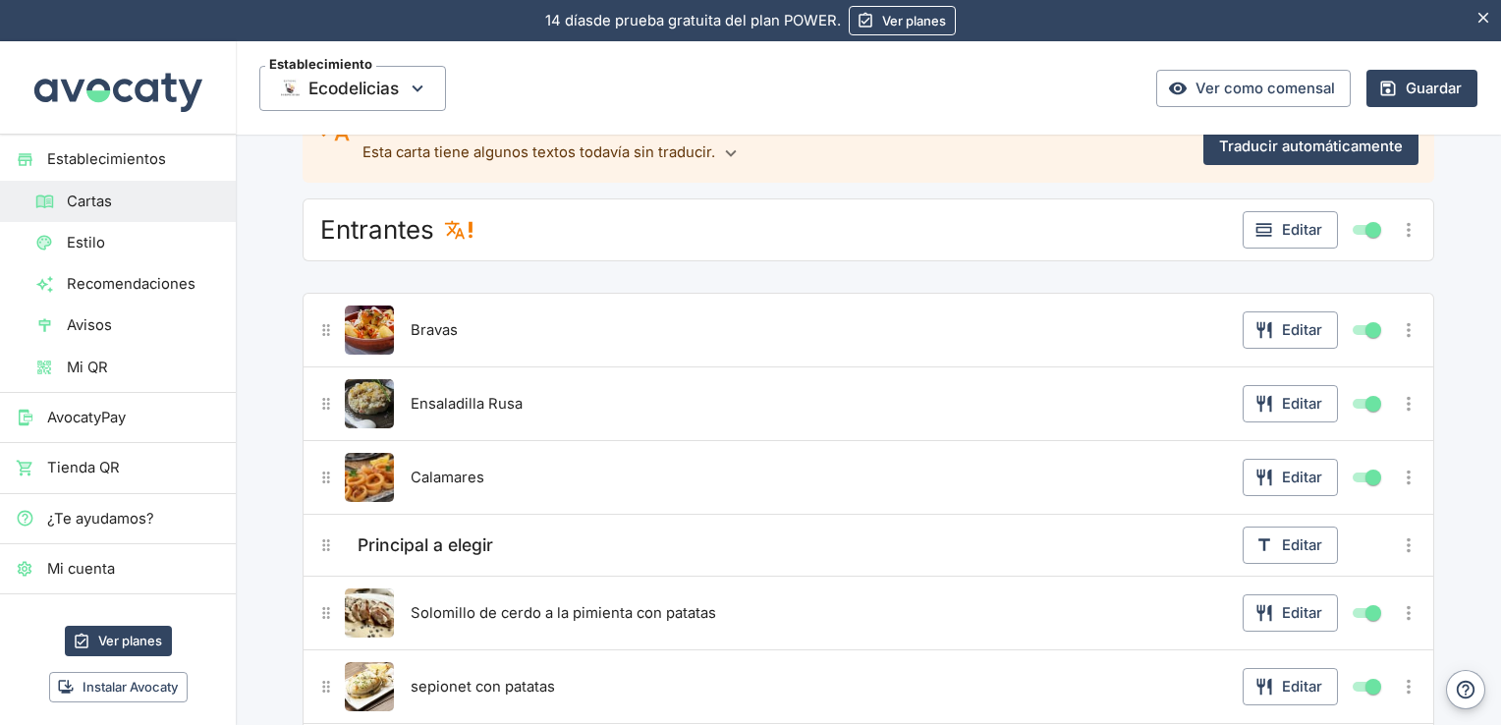
scroll to position [155, 0]
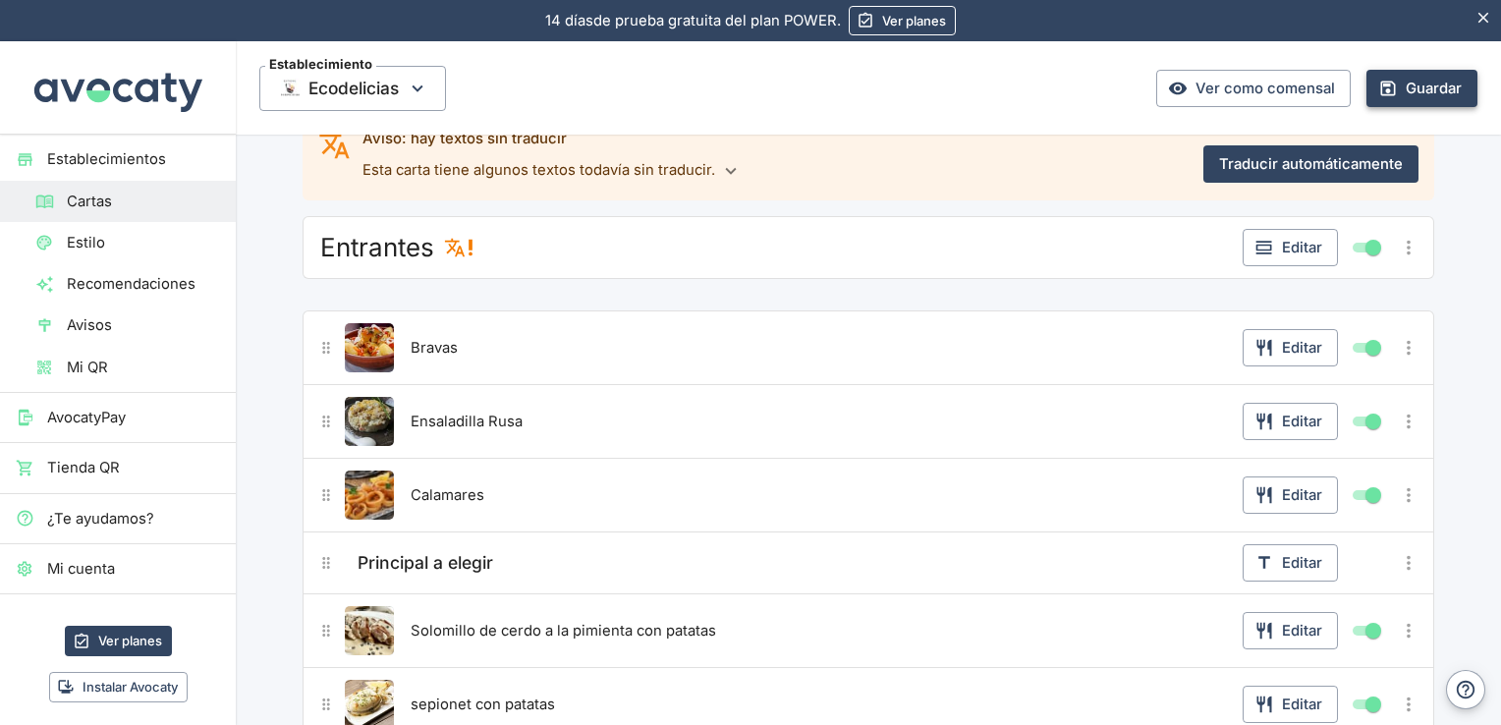
click at [1392, 76] on button "Guardar" at bounding box center [1421, 88] width 111 height 37
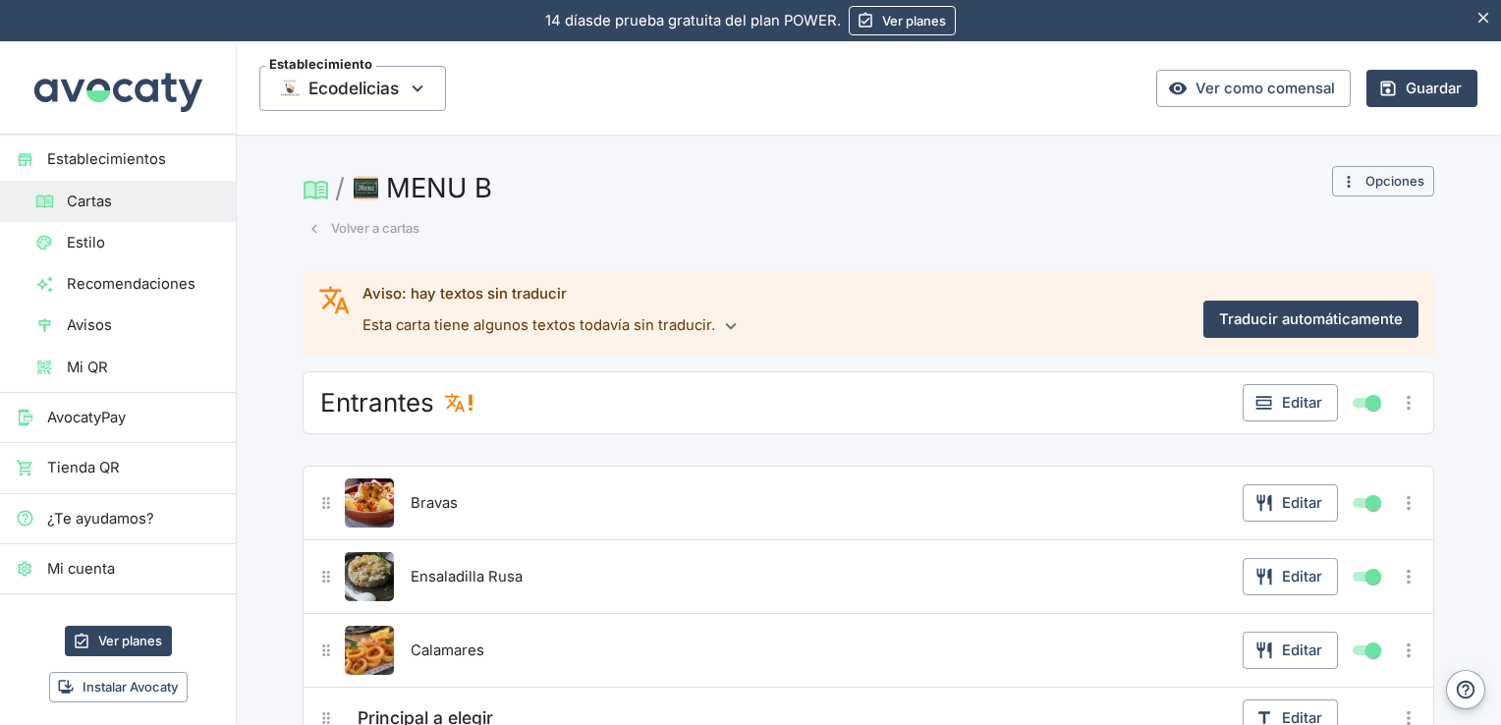
click at [363, 230] on button "Volver a cartas" at bounding box center [364, 228] width 122 height 30
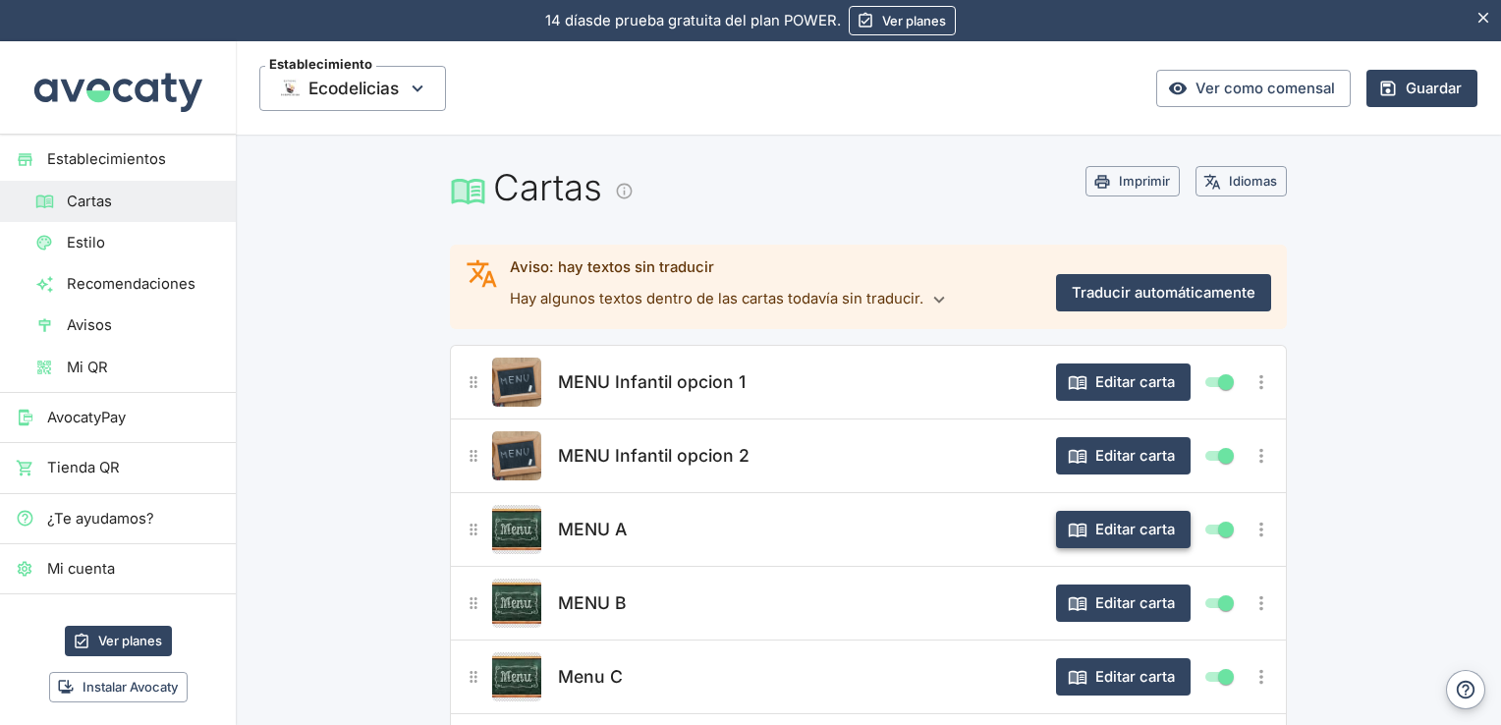
click at [1140, 517] on button "Editar carta" at bounding box center [1123, 529] width 135 height 37
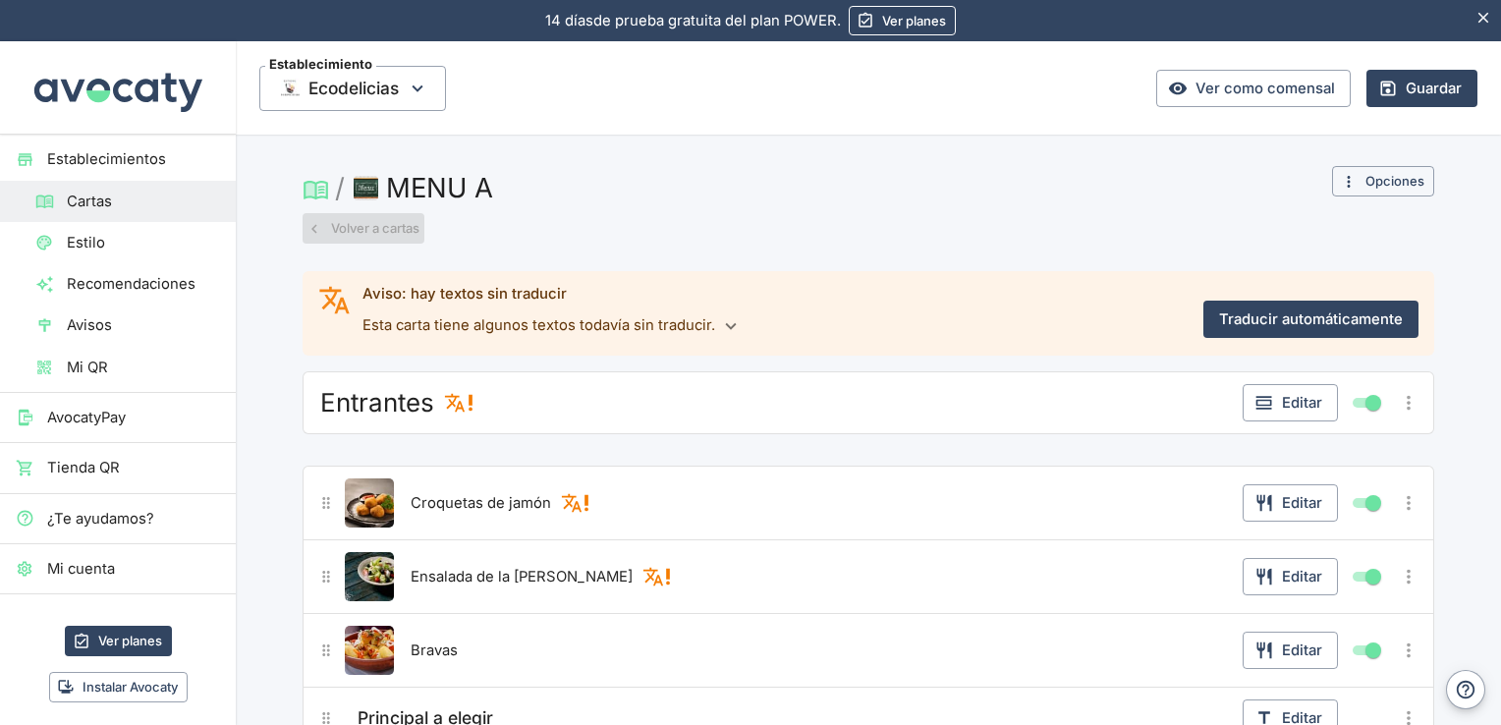
click at [384, 229] on button "Volver a cartas" at bounding box center [364, 228] width 122 height 30
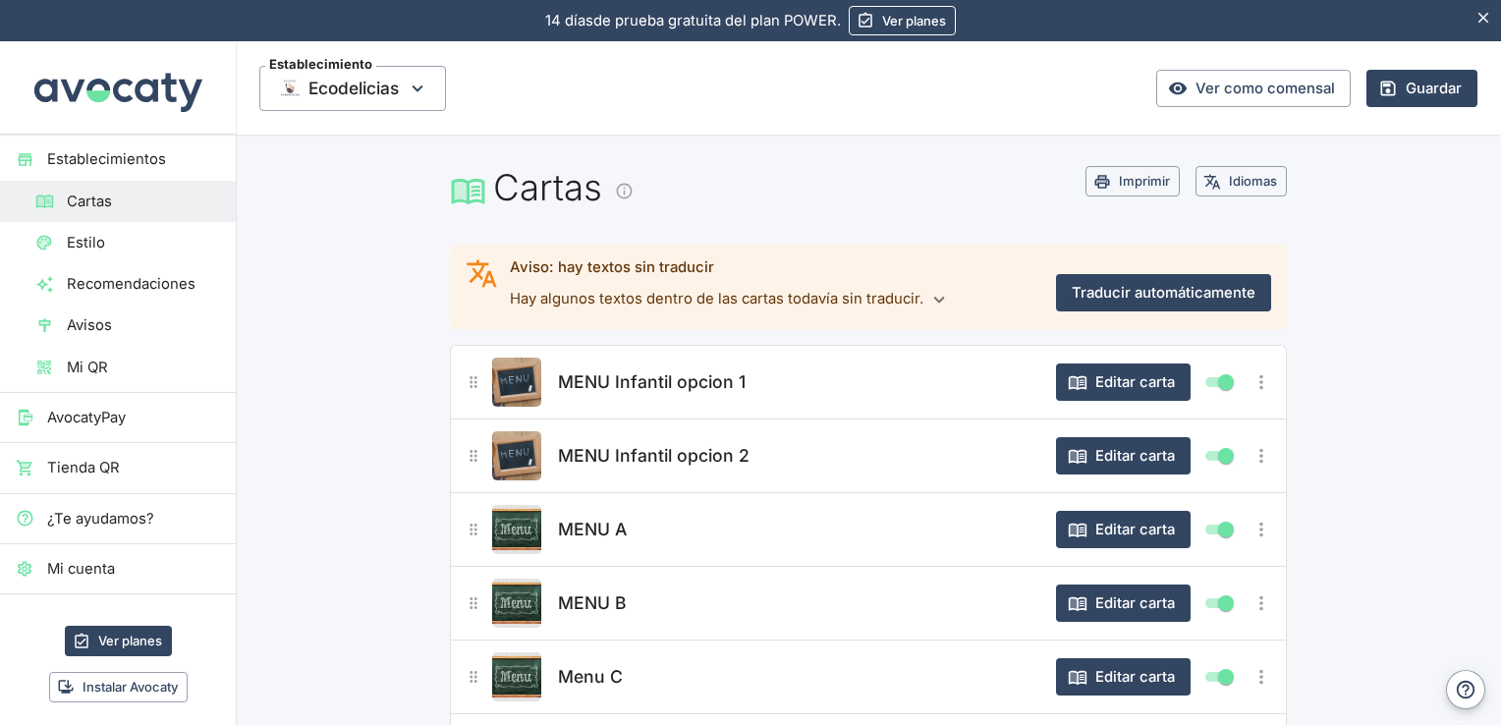
click at [638, 613] on div "MENU B" at bounding box center [796, 603] width 487 height 49
click at [1096, 603] on button "Editar carta" at bounding box center [1123, 602] width 135 height 37
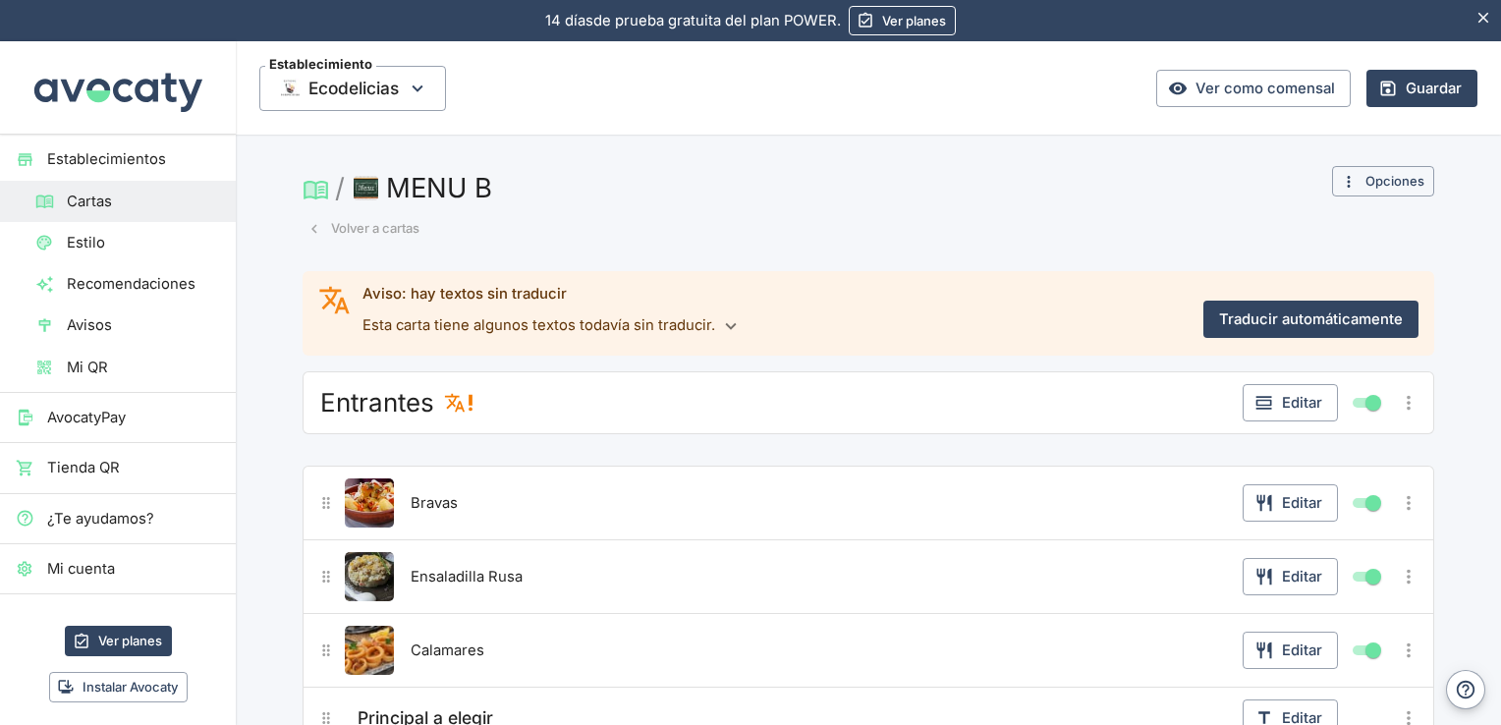
click at [385, 226] on button "Volver a cartas" at bounding box center [364, 228] width 122 height 30
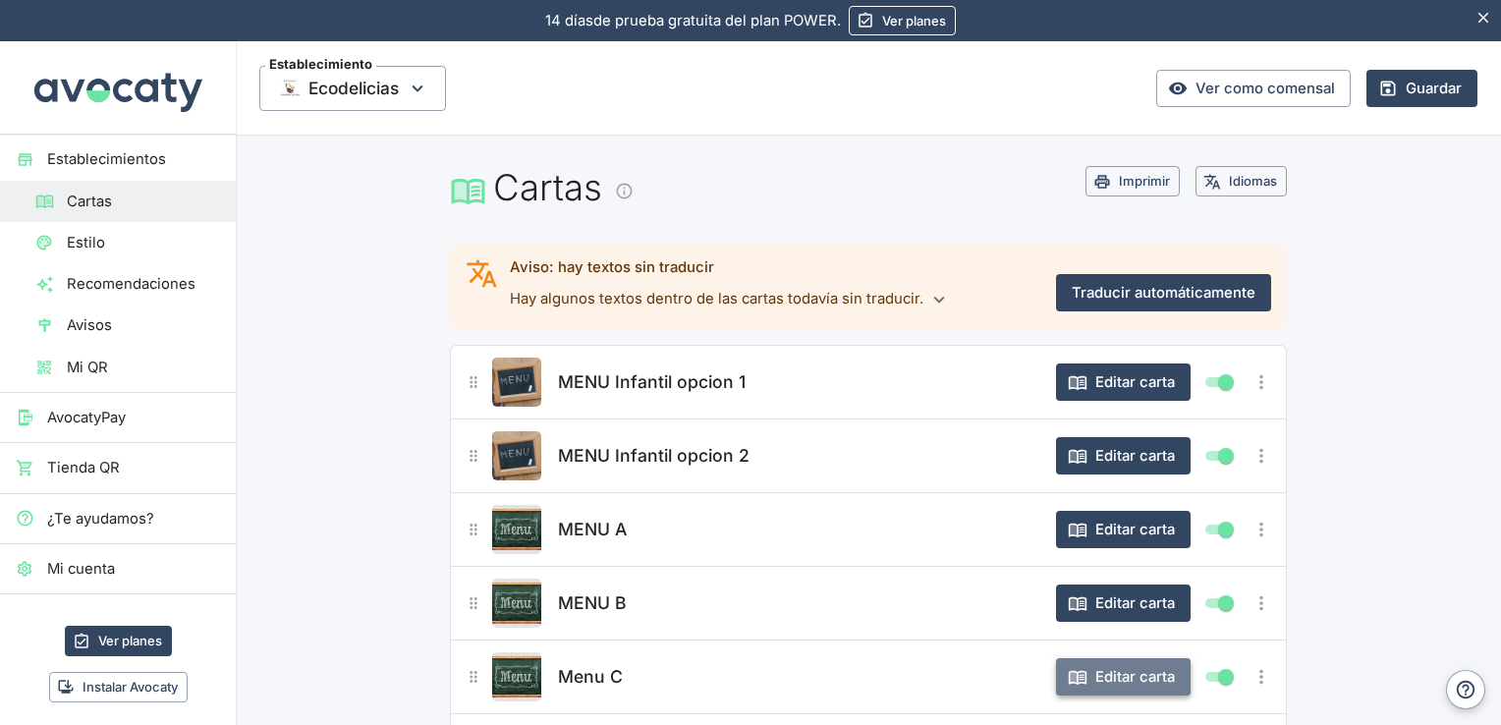
click at [1095, 683] on button "Editar carta" at bounding box center [1123, 676] width 135 height 37
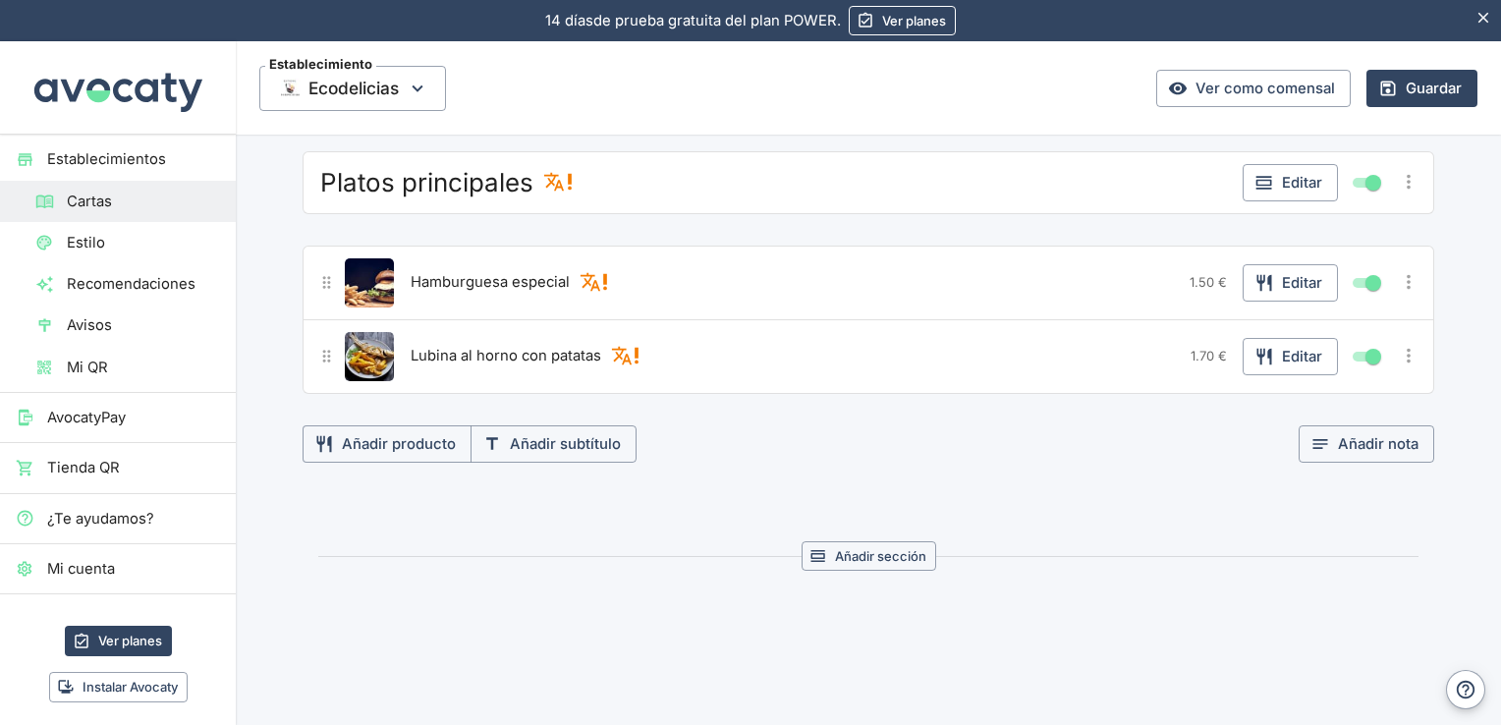
scroll to position [1419, 0]
click at [1405, 172] on icon "Más opciones" at bounding box center [1409, 180] width 22 height 22
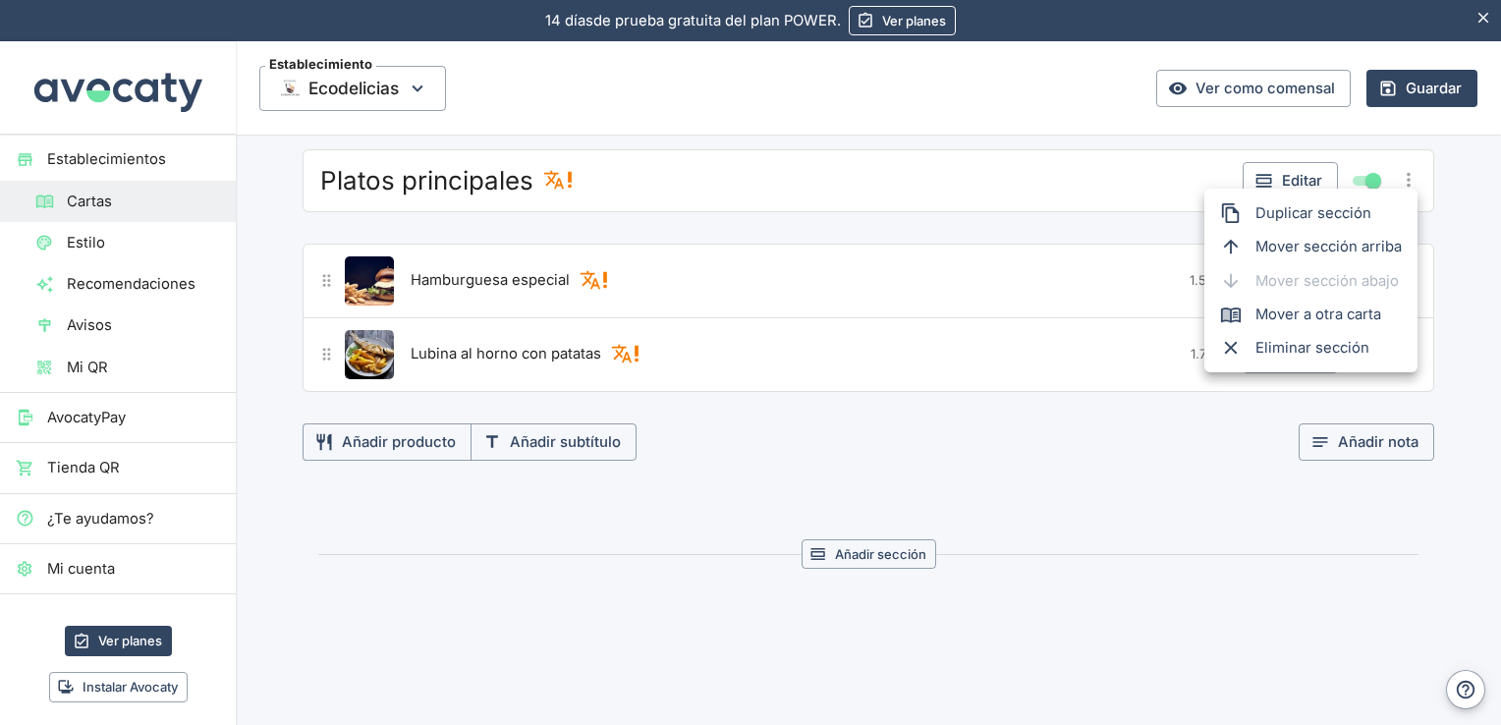
click at [1333, 341] on span "Eliminar sección" at bounding box center [1328, 348] width 146 height 22
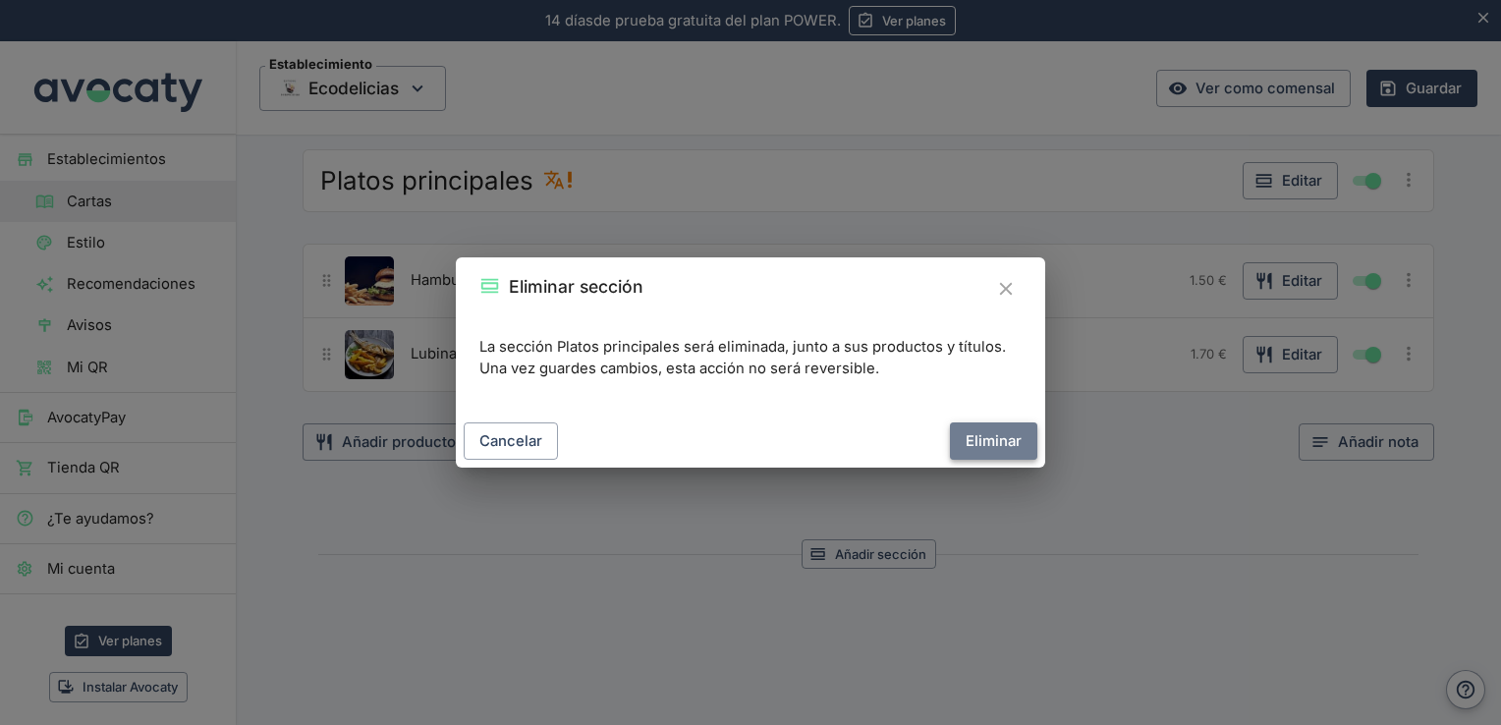
click at [1012, 438] on button "Eliminar" at bounding box center [993, 440] width 87 height 37
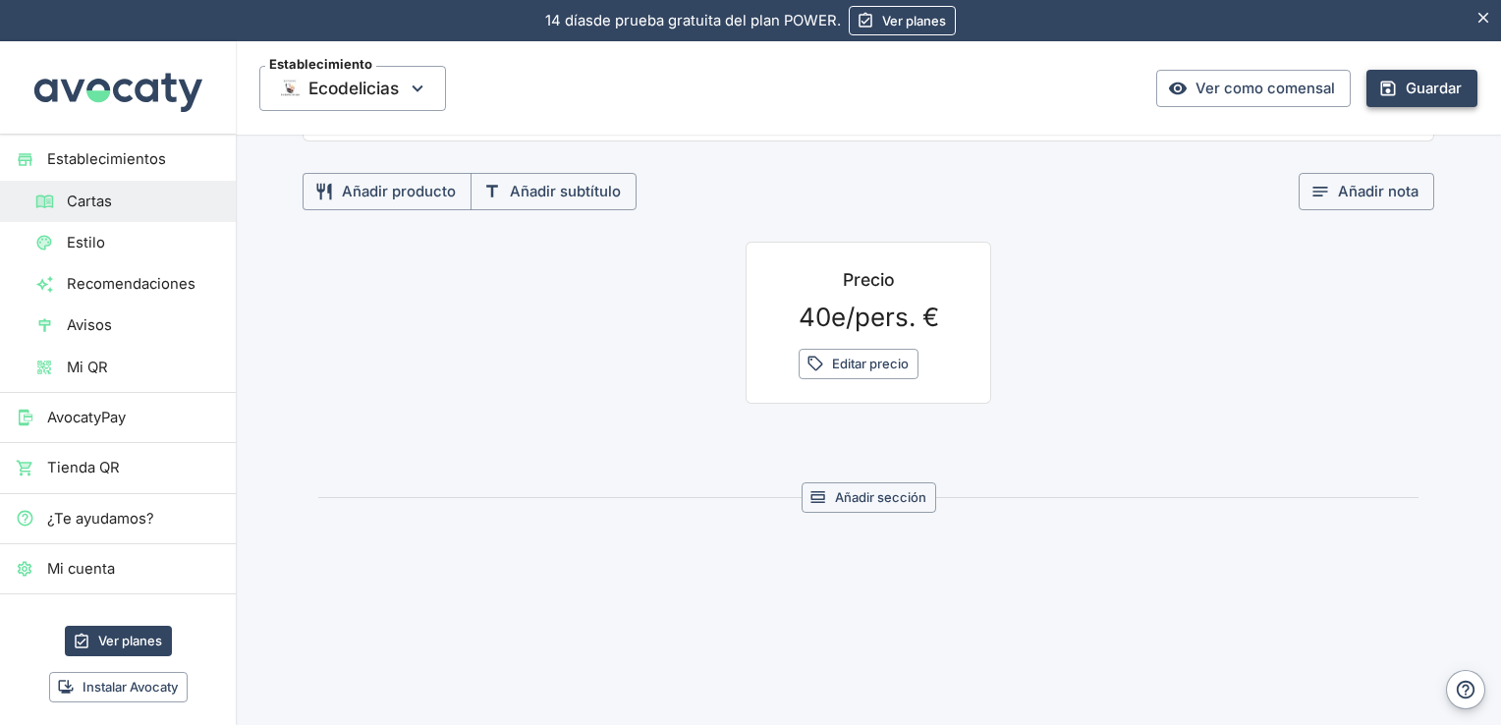
click at [1444, 101] on button "Guardar" at bounding box center [1421, 88] width 111 height 37
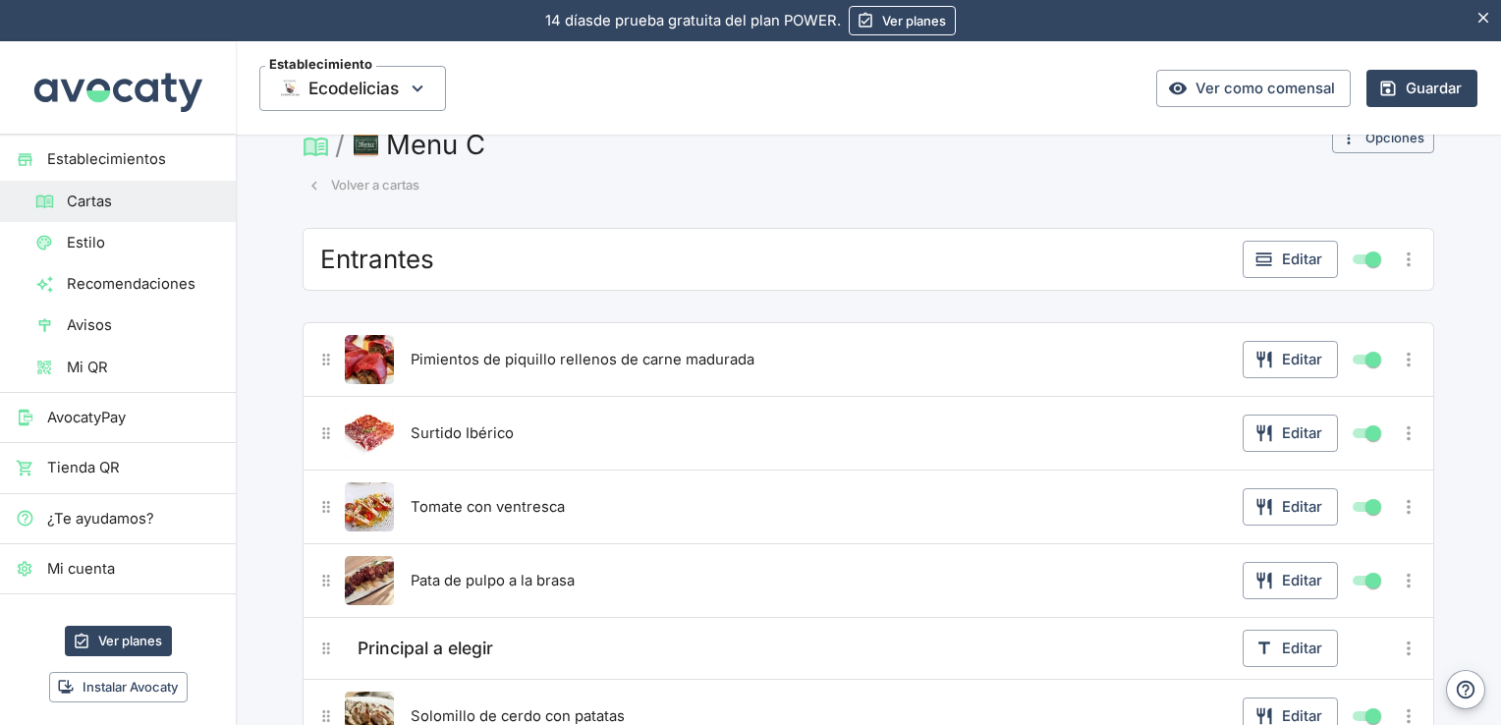
scroll to position [19, 0]
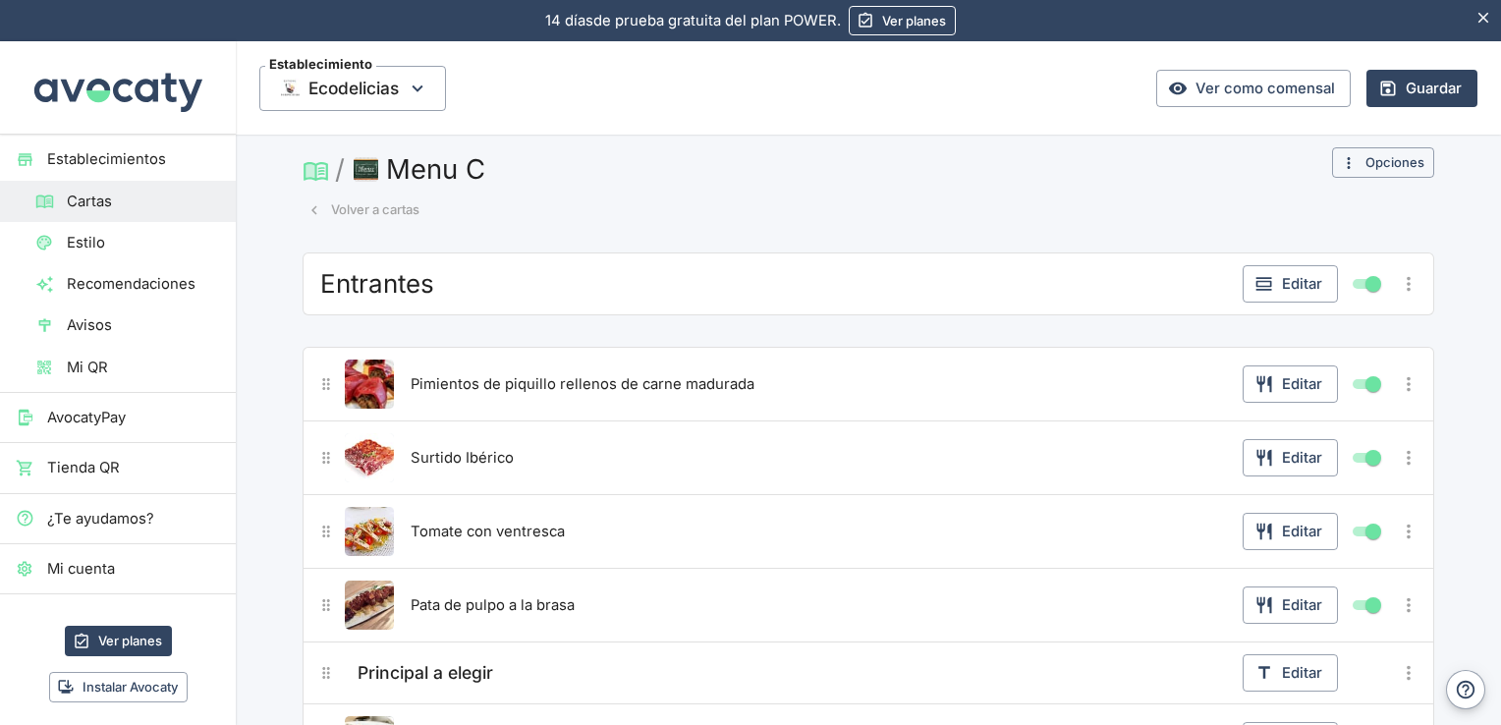
click at [383, 202] on button "Volver a cartas" at bounding box center [364, 210] width 122 height 30
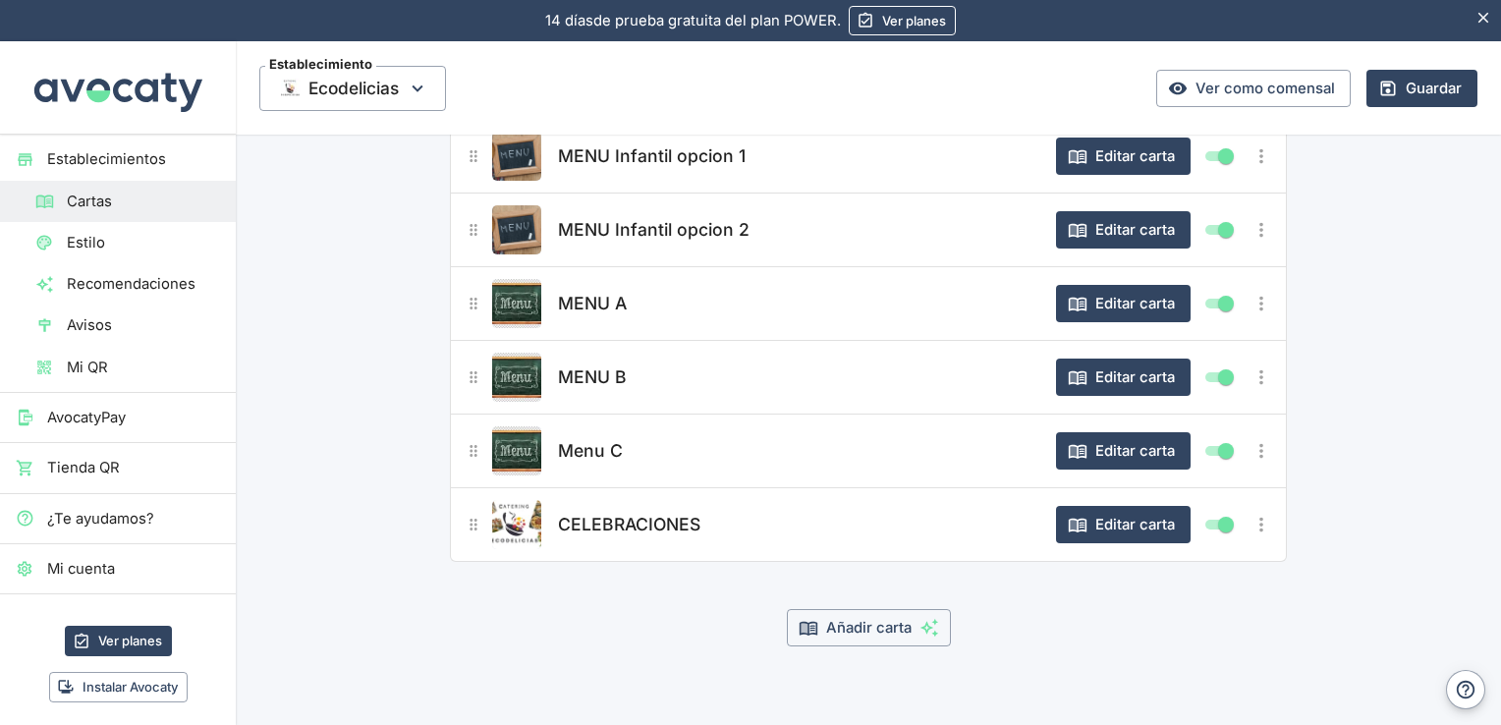
scroll to position [228, 0]
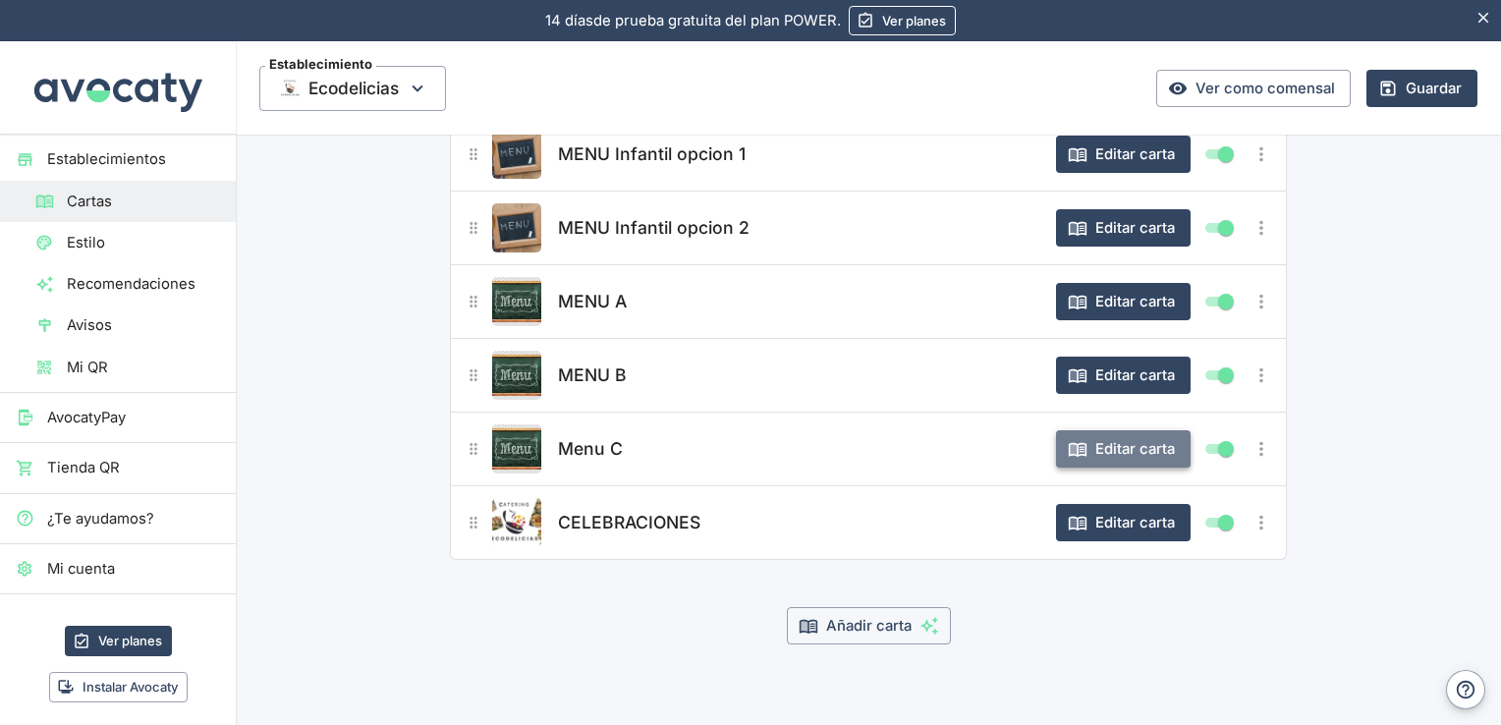
click at [1099, 453] on button "Editar carta" at bounding box center [1123, 448] width 135 height 37
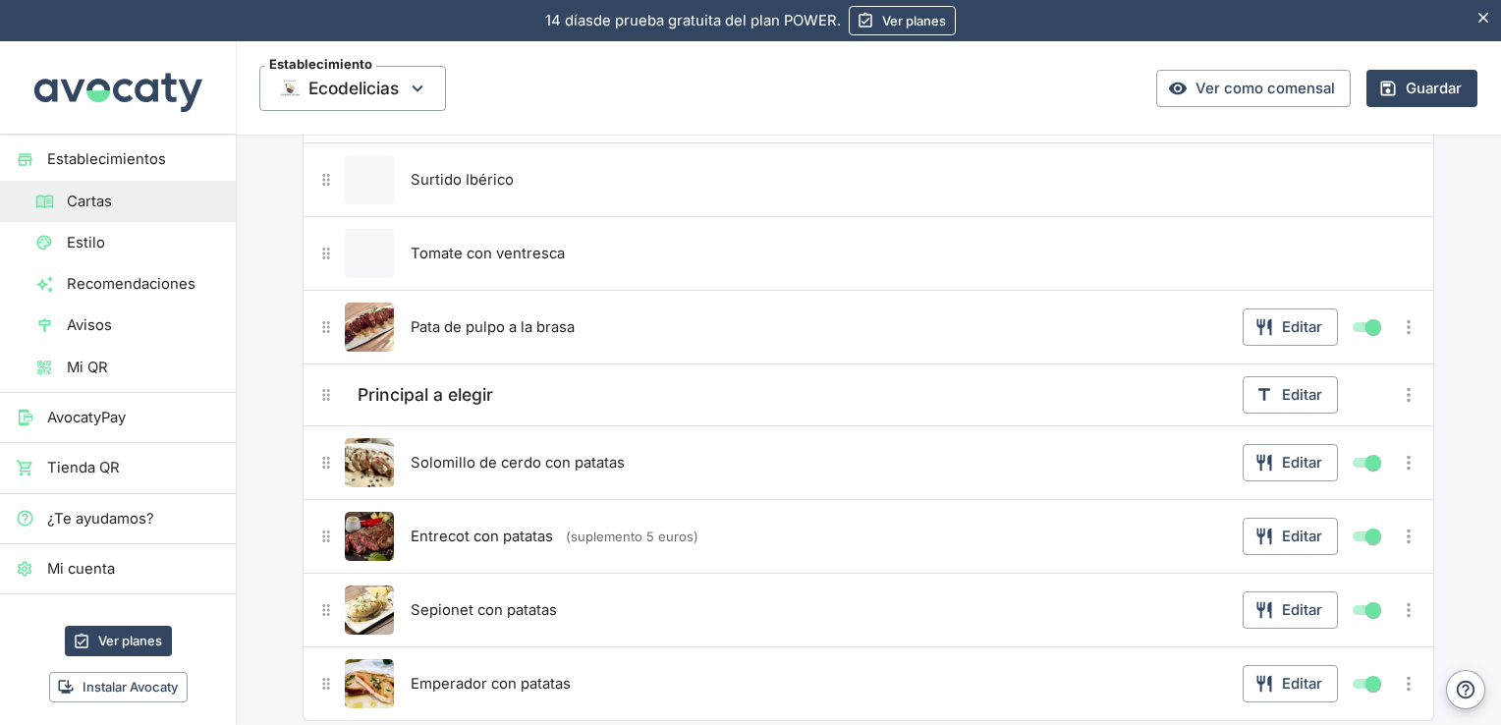
scroll to position [0, 0]
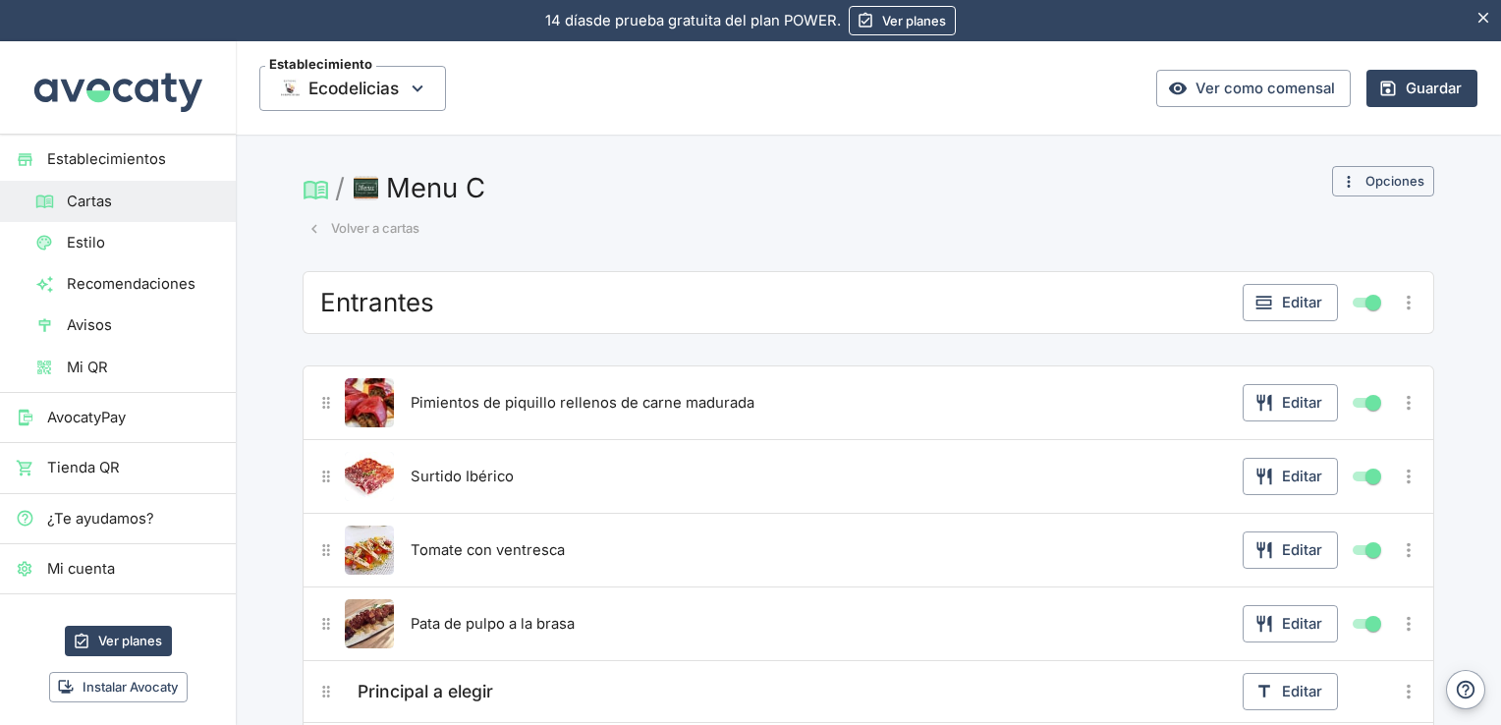
click at [358, 222] on button "Volver a cartas" at bounding box center [364, 228] width 122 height 30
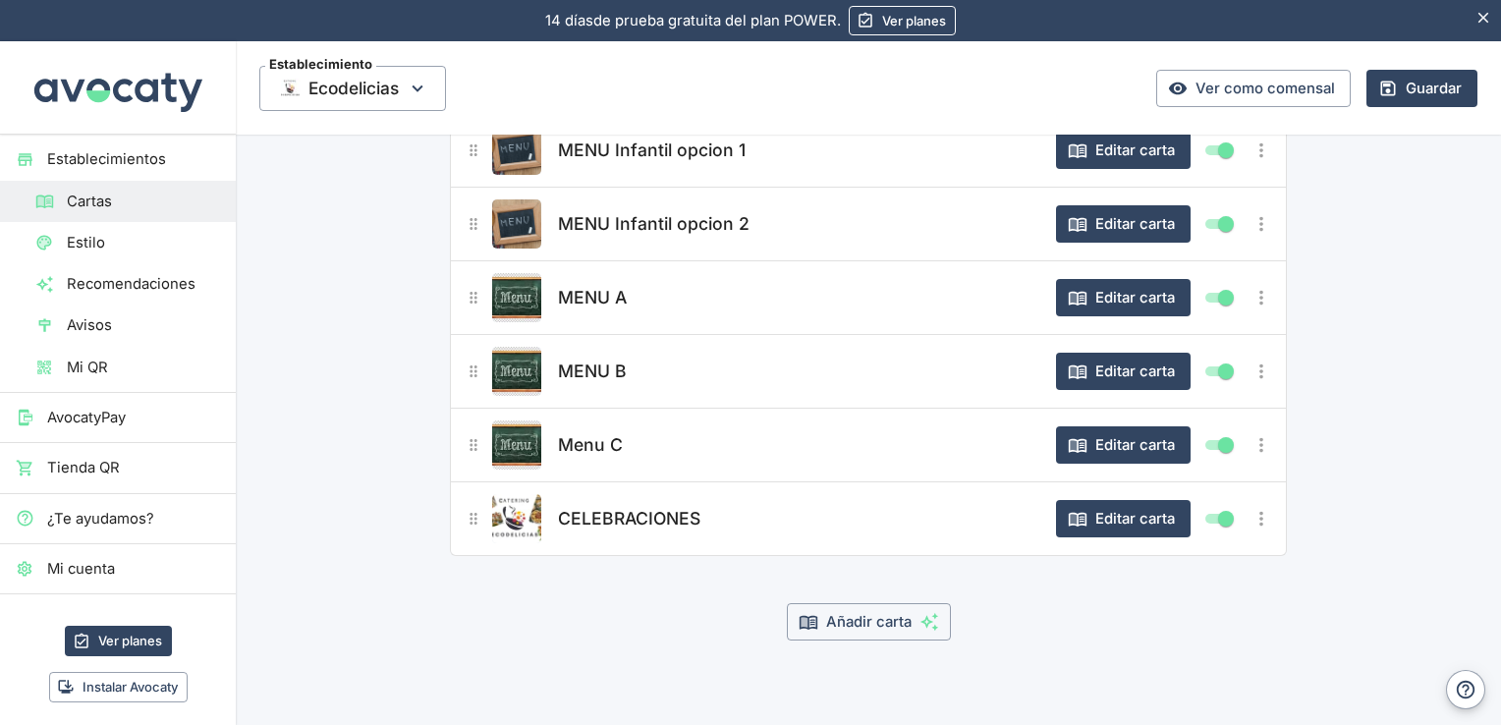
scroll to position [238, 0]
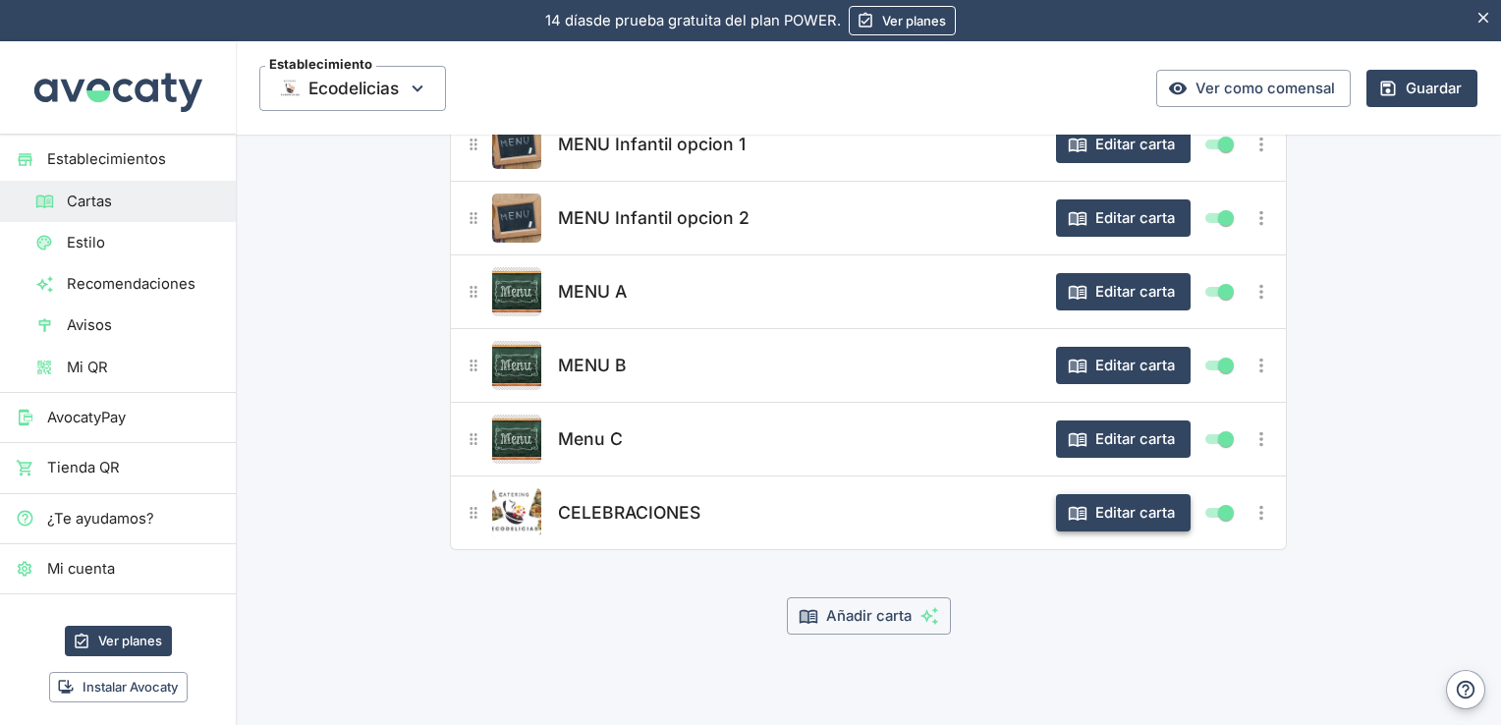
click at [1136, 515] on button "Editar carta" at bounding box center [1123, 512] width 135 height 37
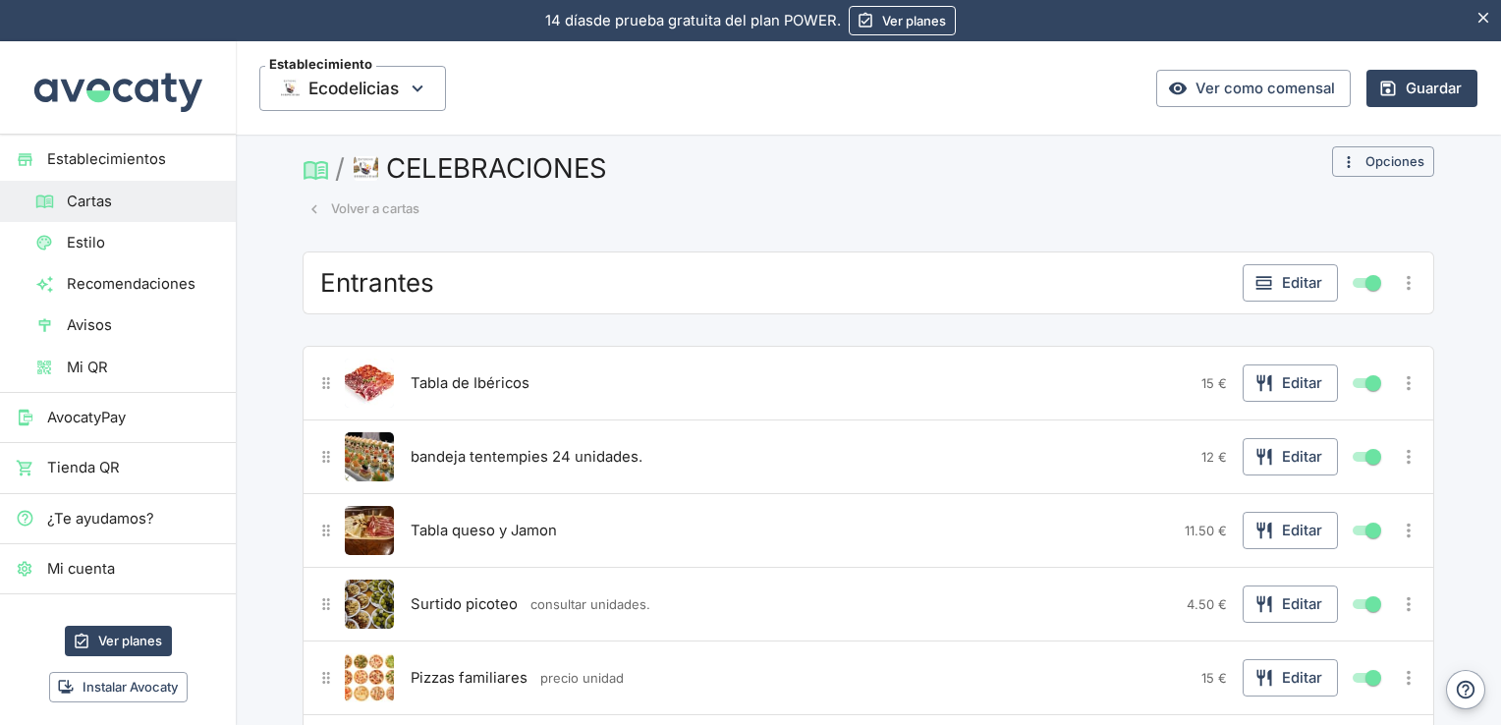
scroll to position [0, 0]
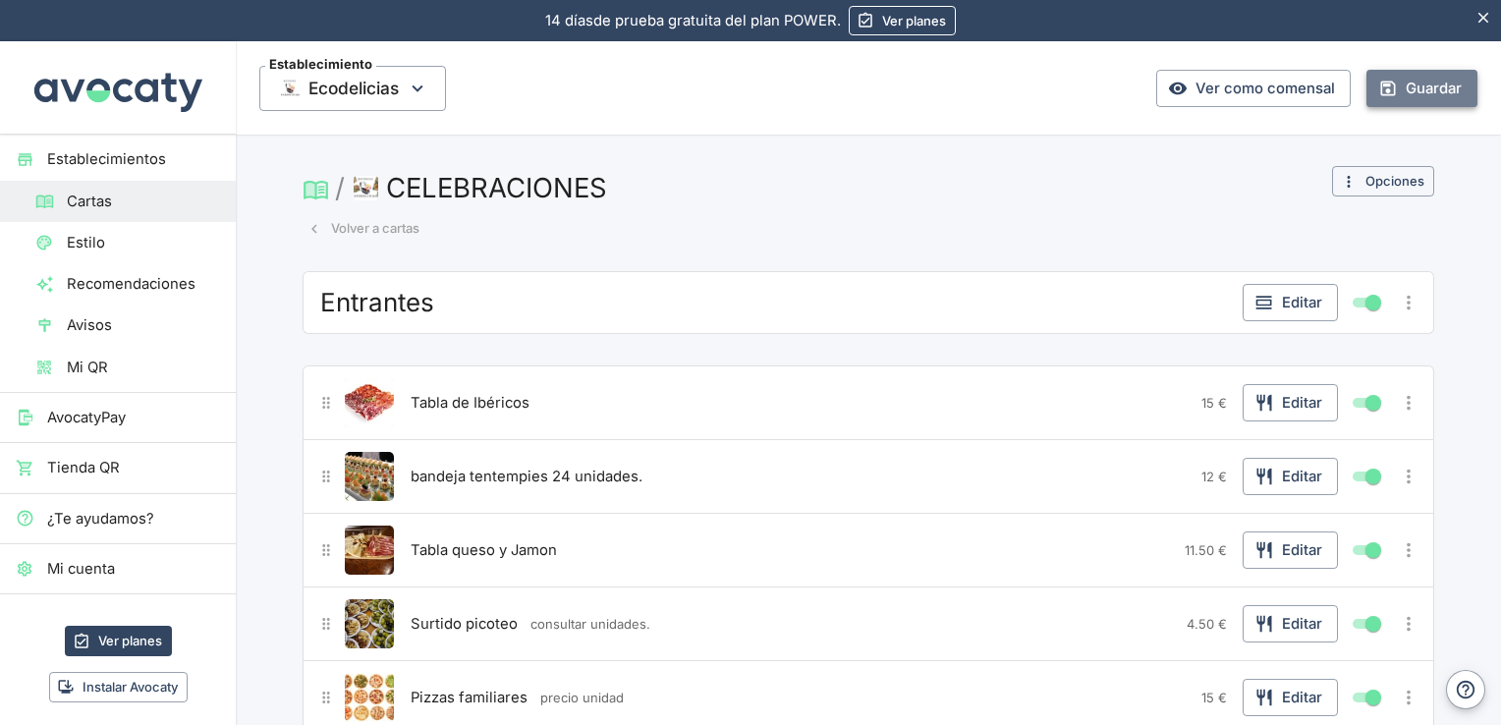
click at [1419, 80] on button "Guardar" at bounding box center [1421, 88] width 111 height 37
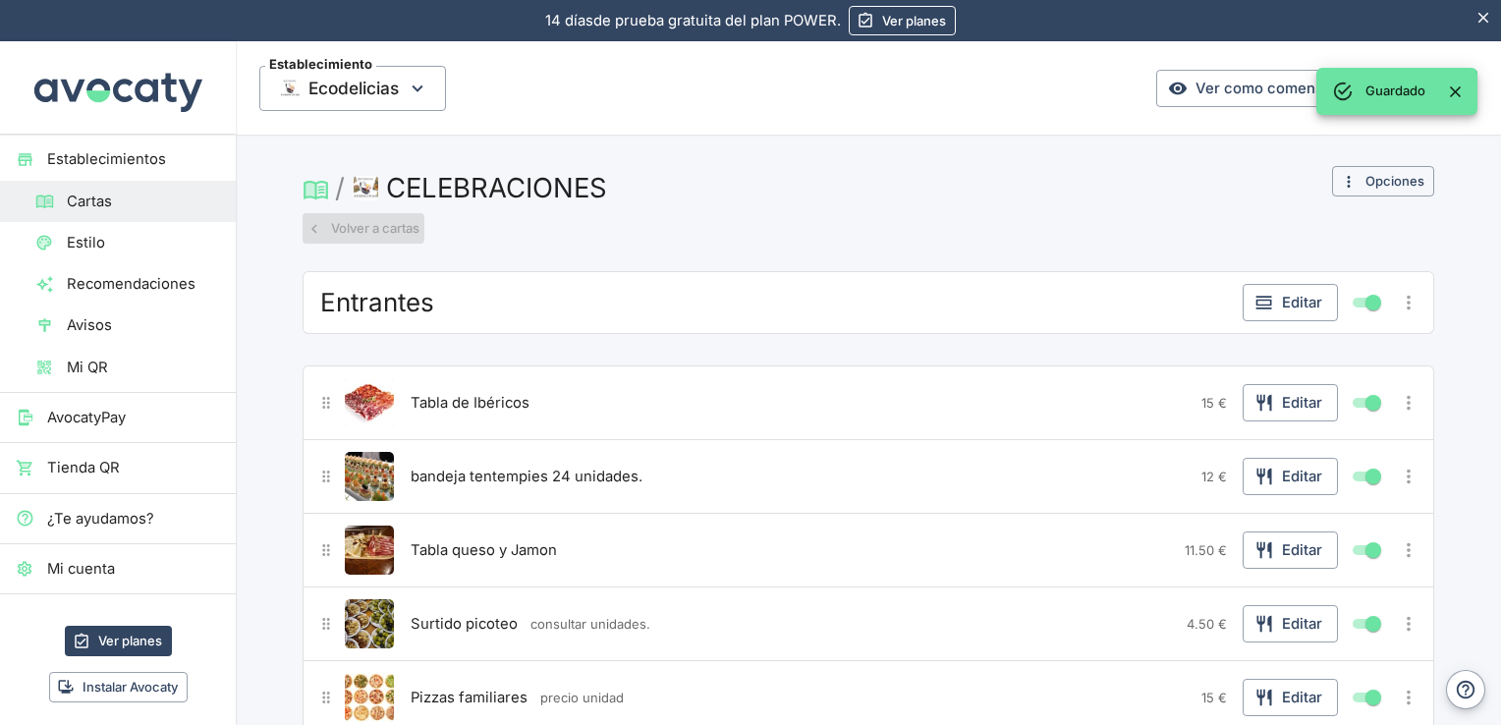
click at [377, 225] on button "Volver a cartas" at bounding box center [364, 228] width 122 height 30
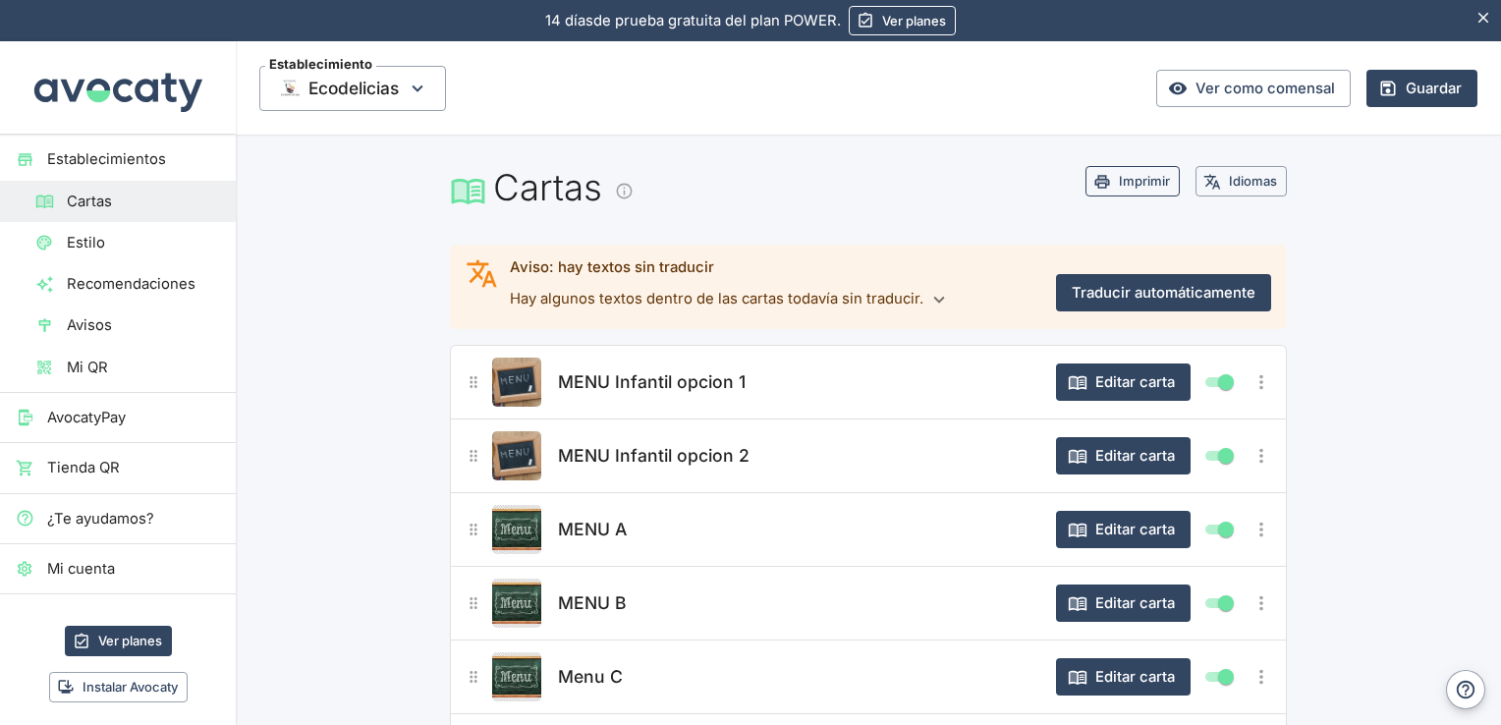
click at [1124, 187] on button "Imprimir" at bounding box center [1132, 181] width 94 height 30
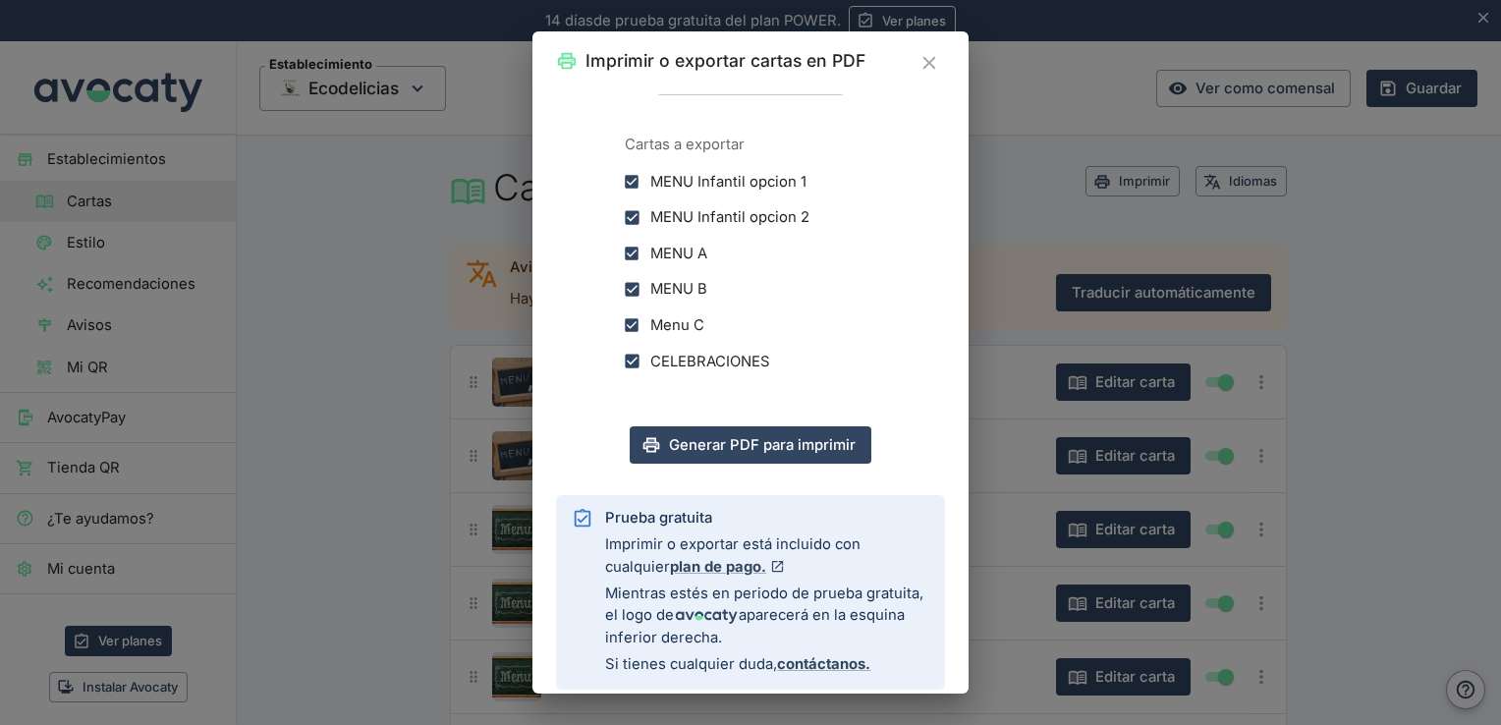
scroll to position [393, 0]
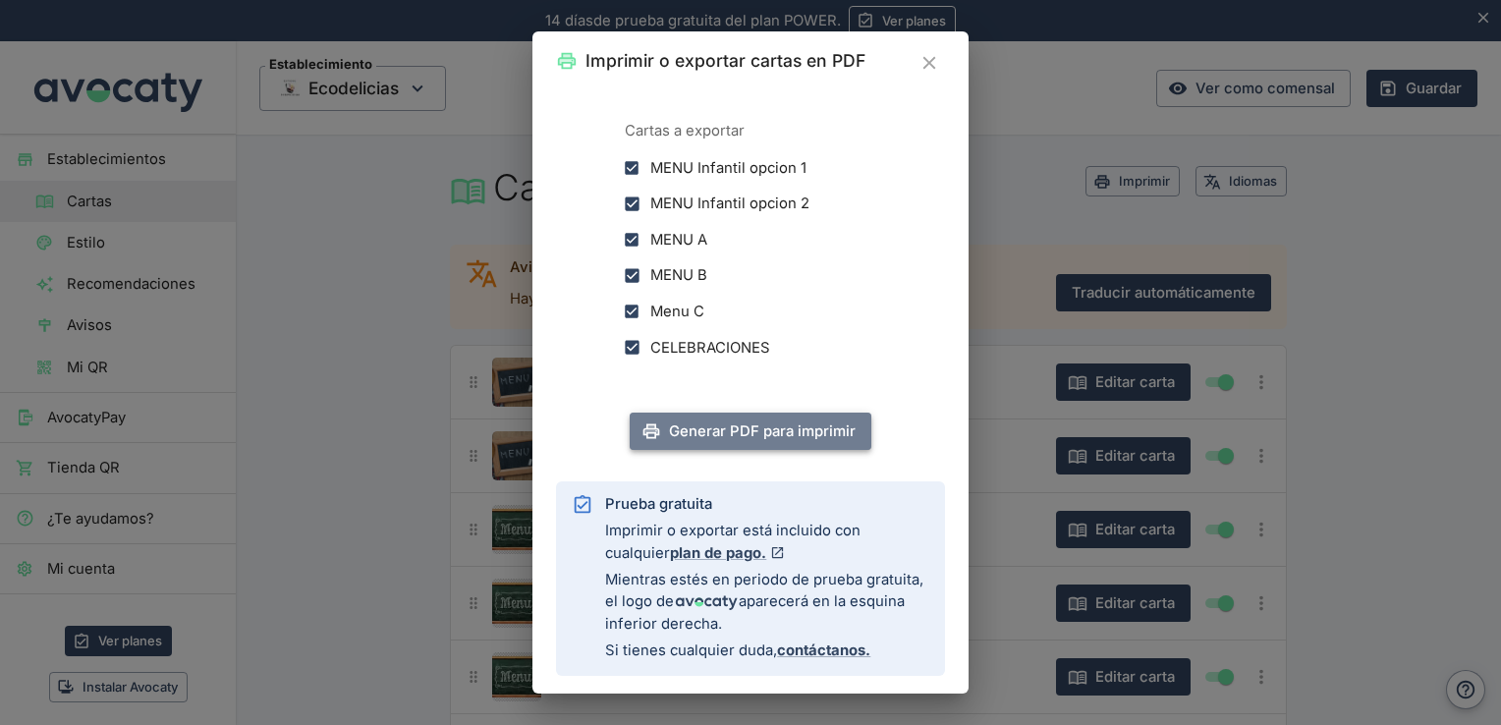
click at [746, 435] on button "Generar PDF para imprimir" at bounding box center [751, 431] width 242 height 37
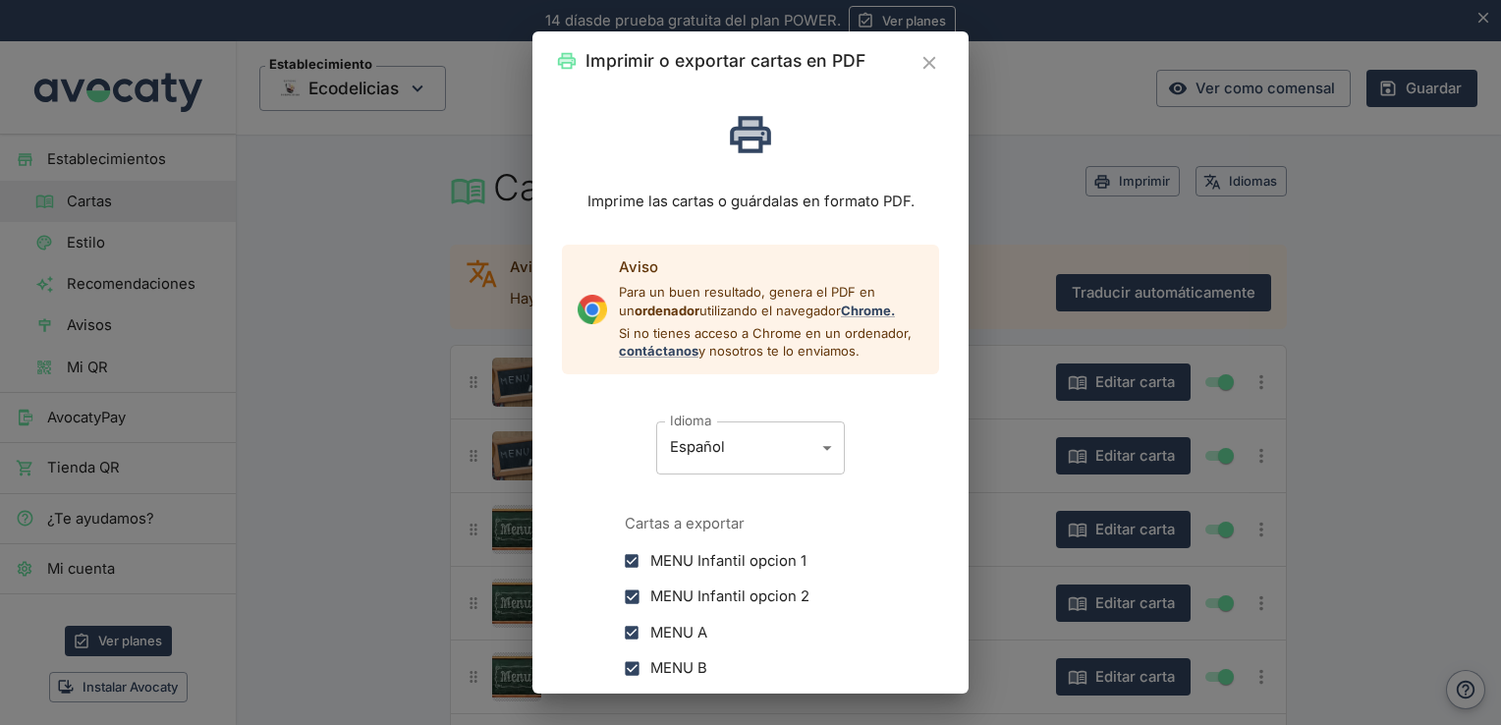
click at [933, 65] on icon "Cerrar" at bounding box center [929, 63] width 22 height 22
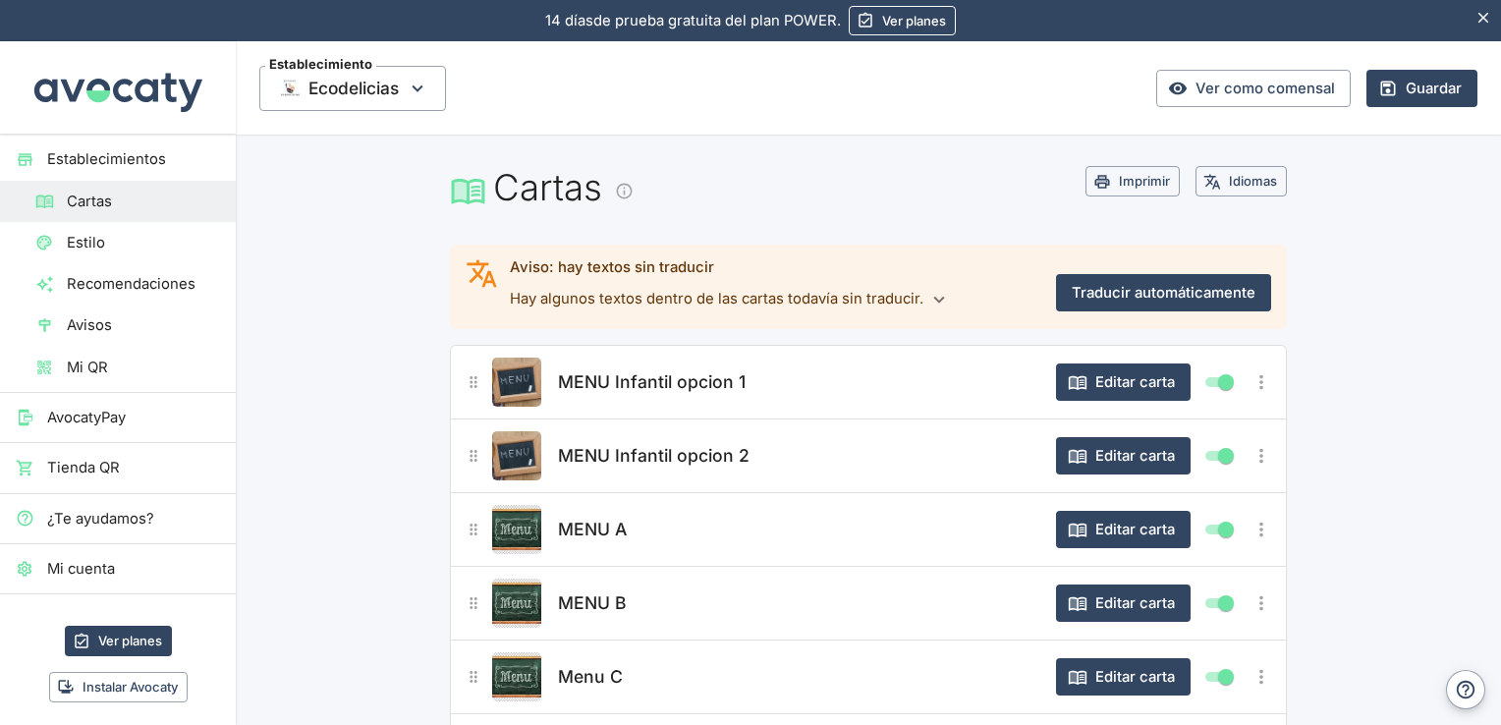
click at [110, 358] on span "Mi QR" at bounding box center [143, 368] width 153 height 22
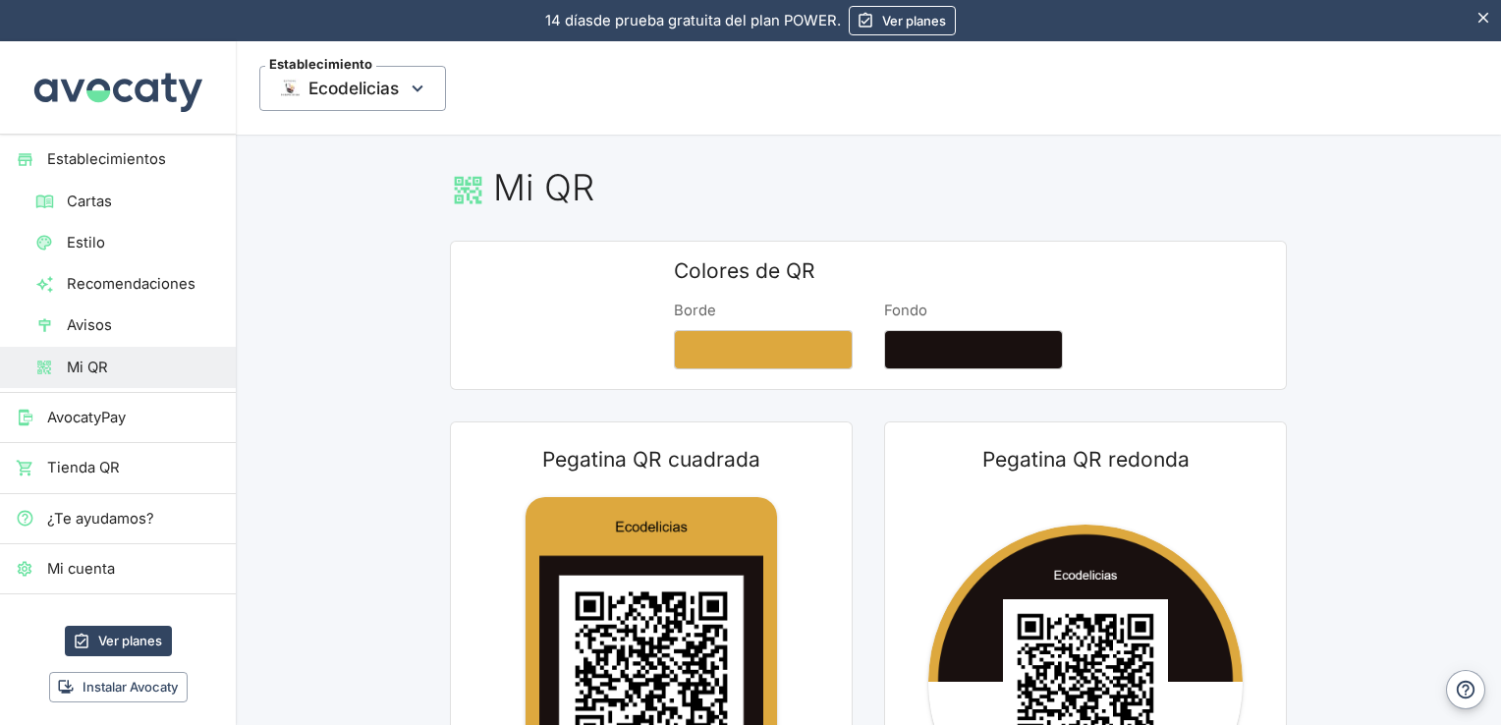
click at [104, 572] on span "Mi cuenta" at bounding box center [133, 569] width 173 height 22
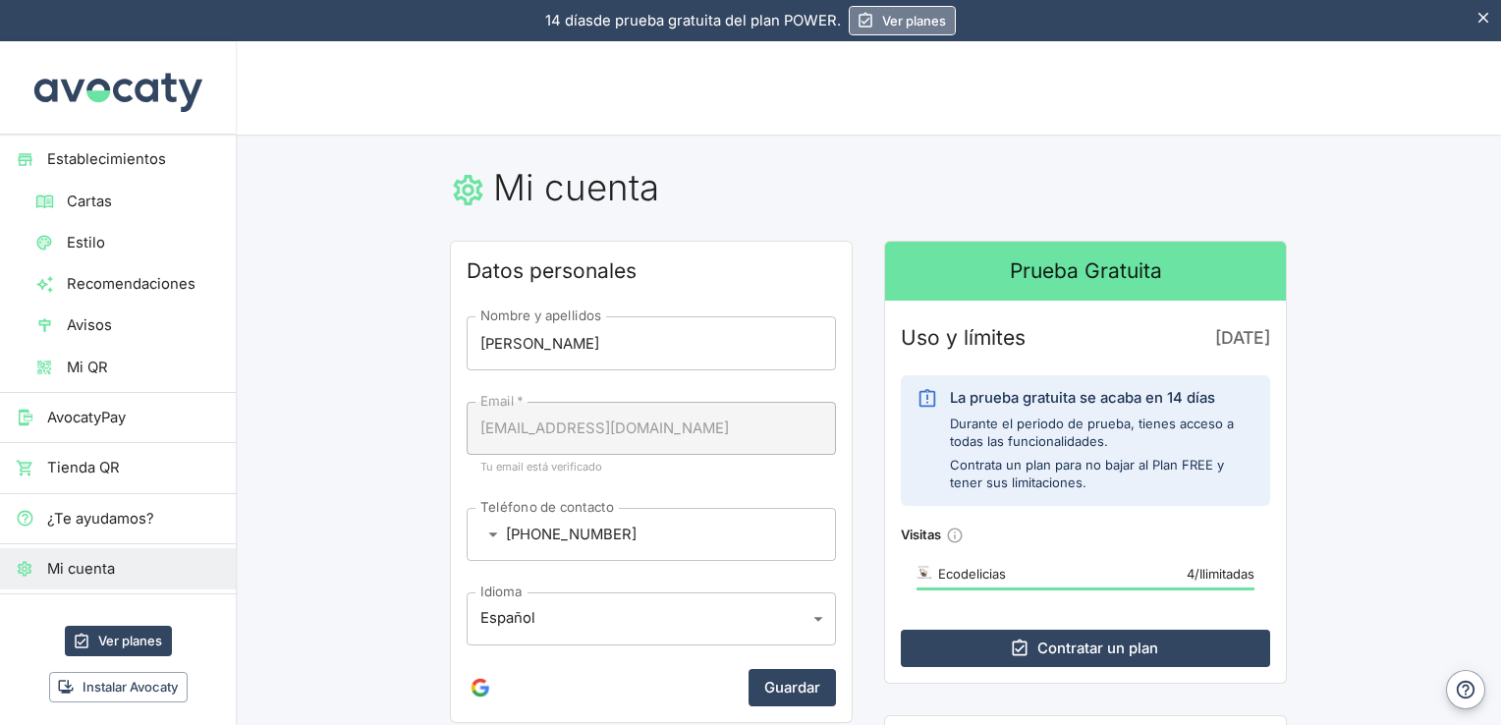
click at [888, 17] on link "Ver planes" at bounding box center [902, 20] width 107 height 29
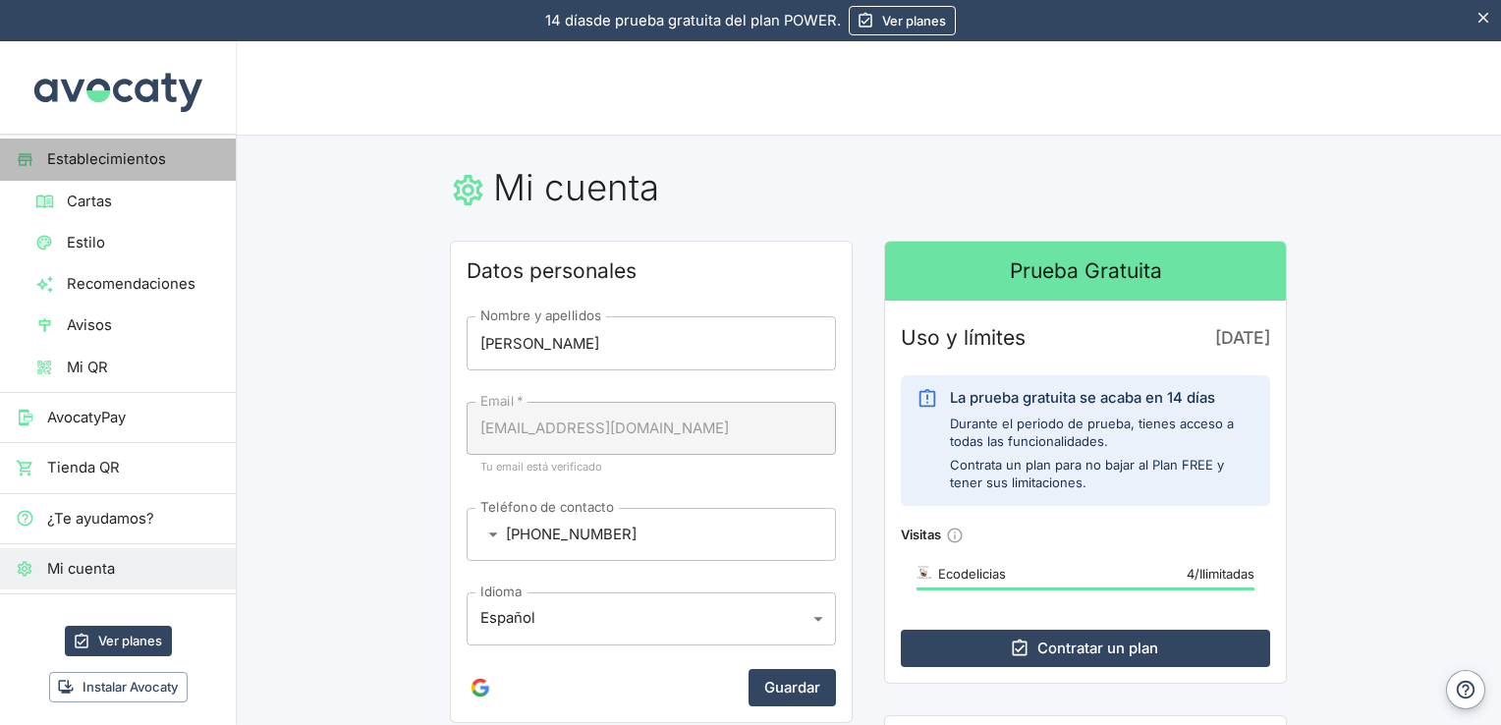
click at [125, 148] on span "Establecimientos" at bounding box center [133, 159] width 173 height 22
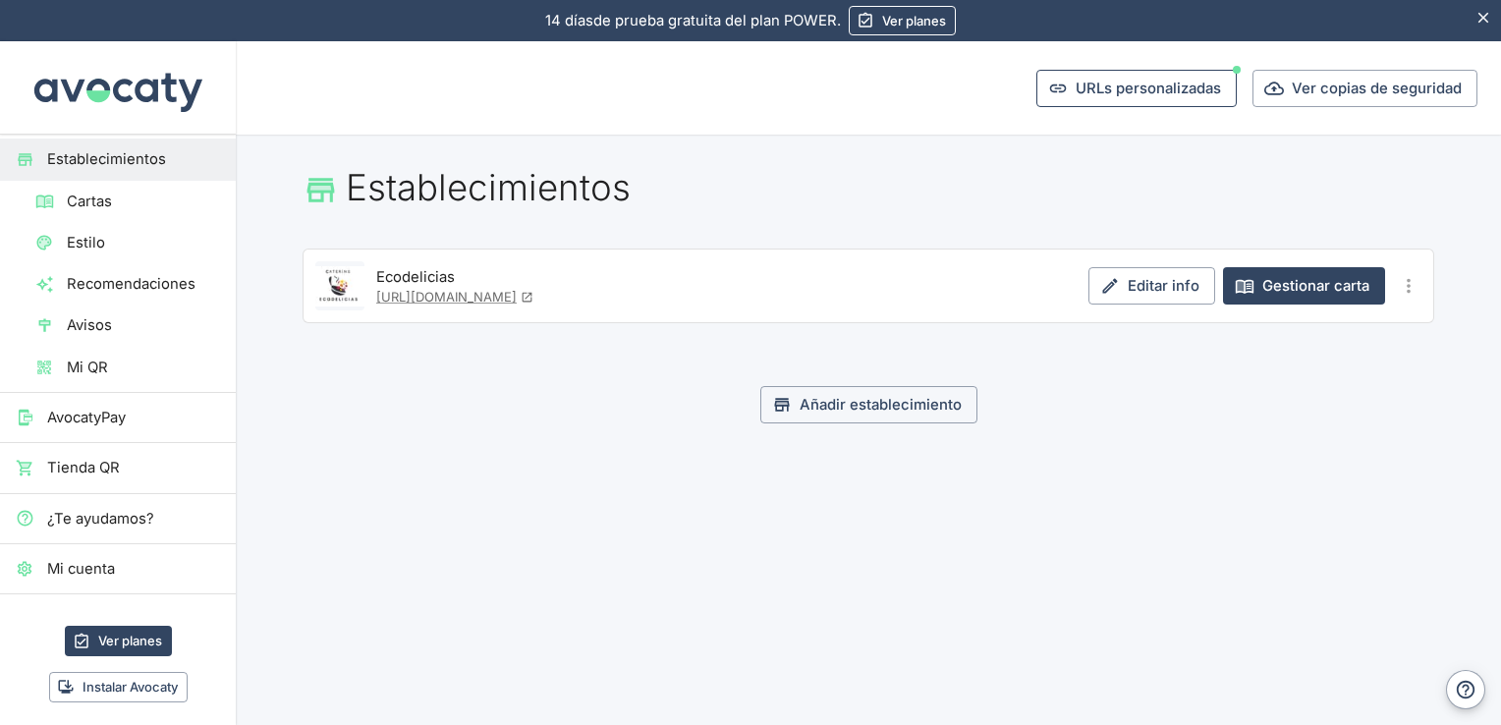
click at [1146, 81] on button "URLs personalizadas" at bounding box center [1136, 88] width 200 height 37
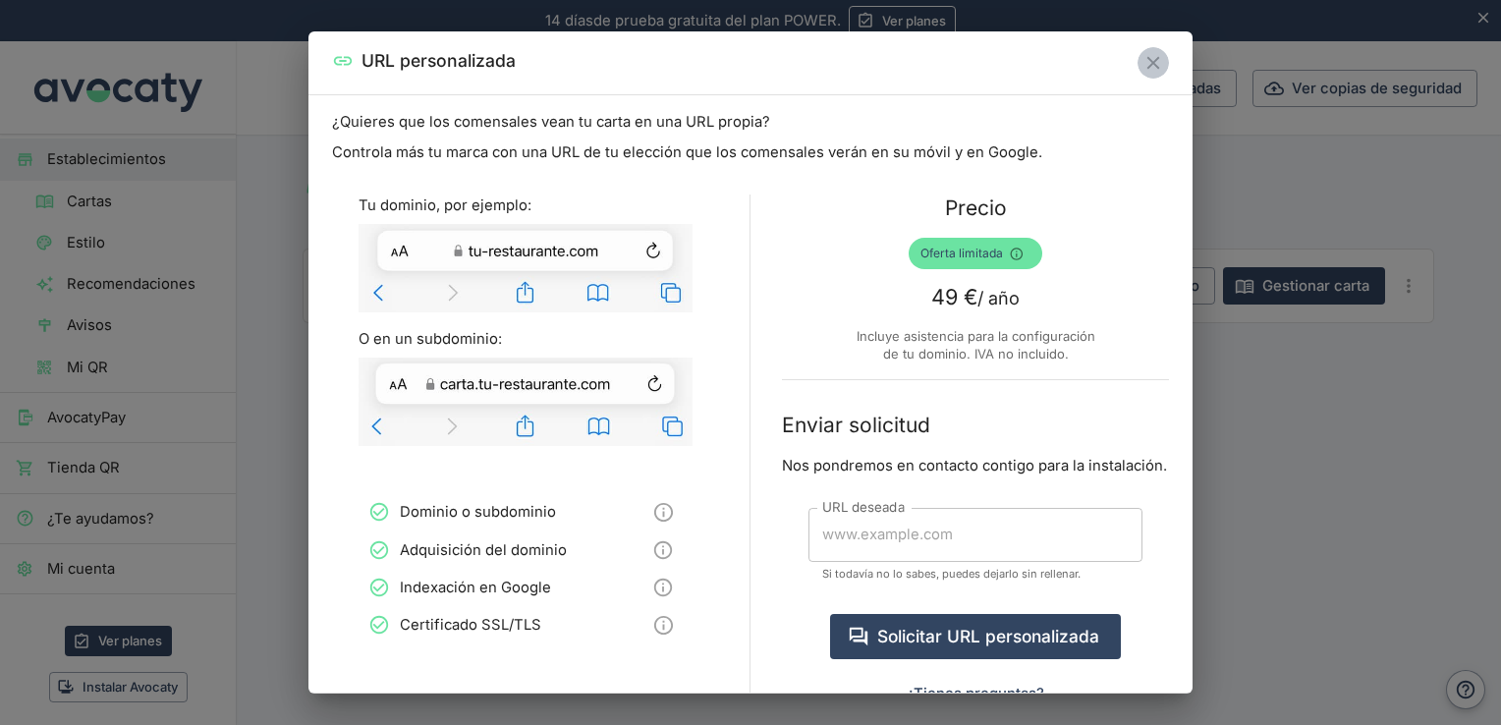
click at [1155, 68] on icon "Cerrar" at bounding box center [1153, 63] width 22 height 22
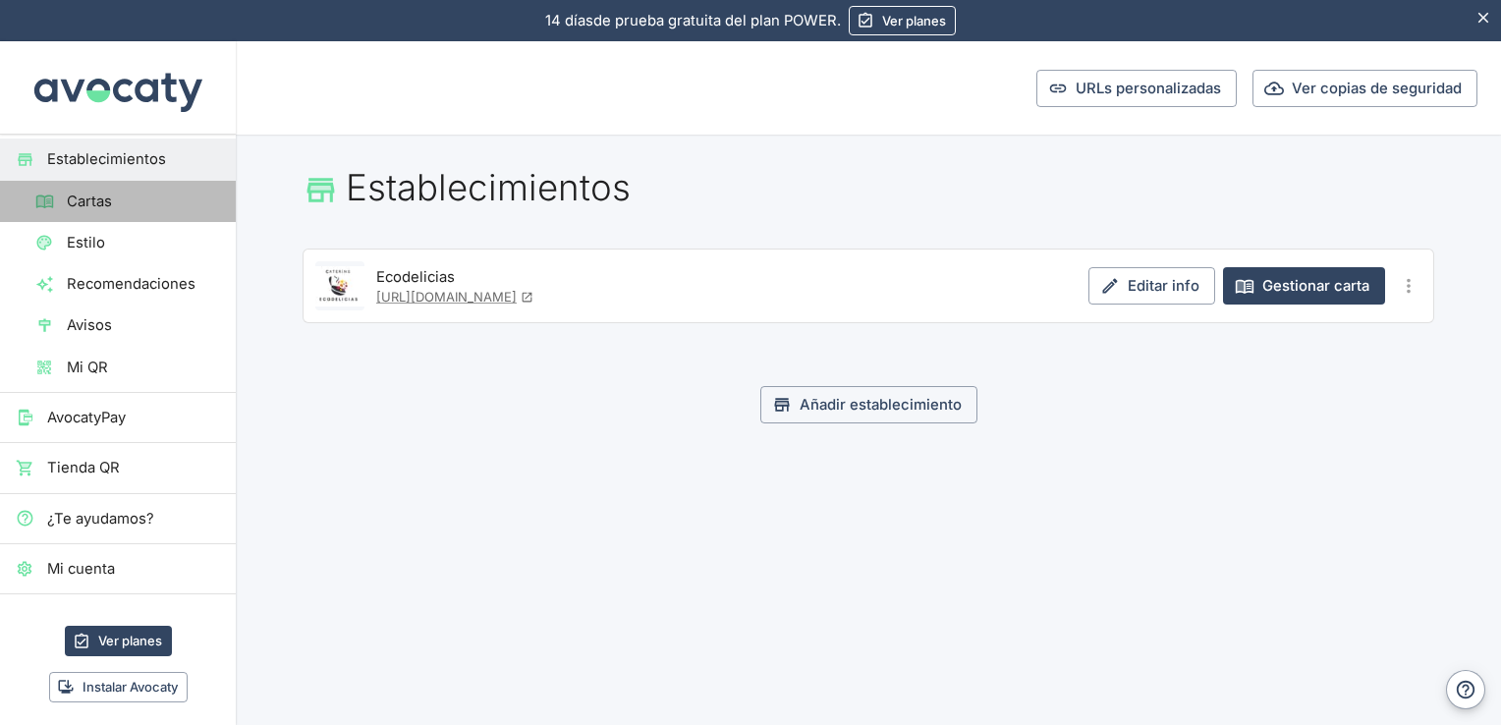
click at [121, 208] on span "Cartas" at bounding box center [143, 202] width 153 height 22
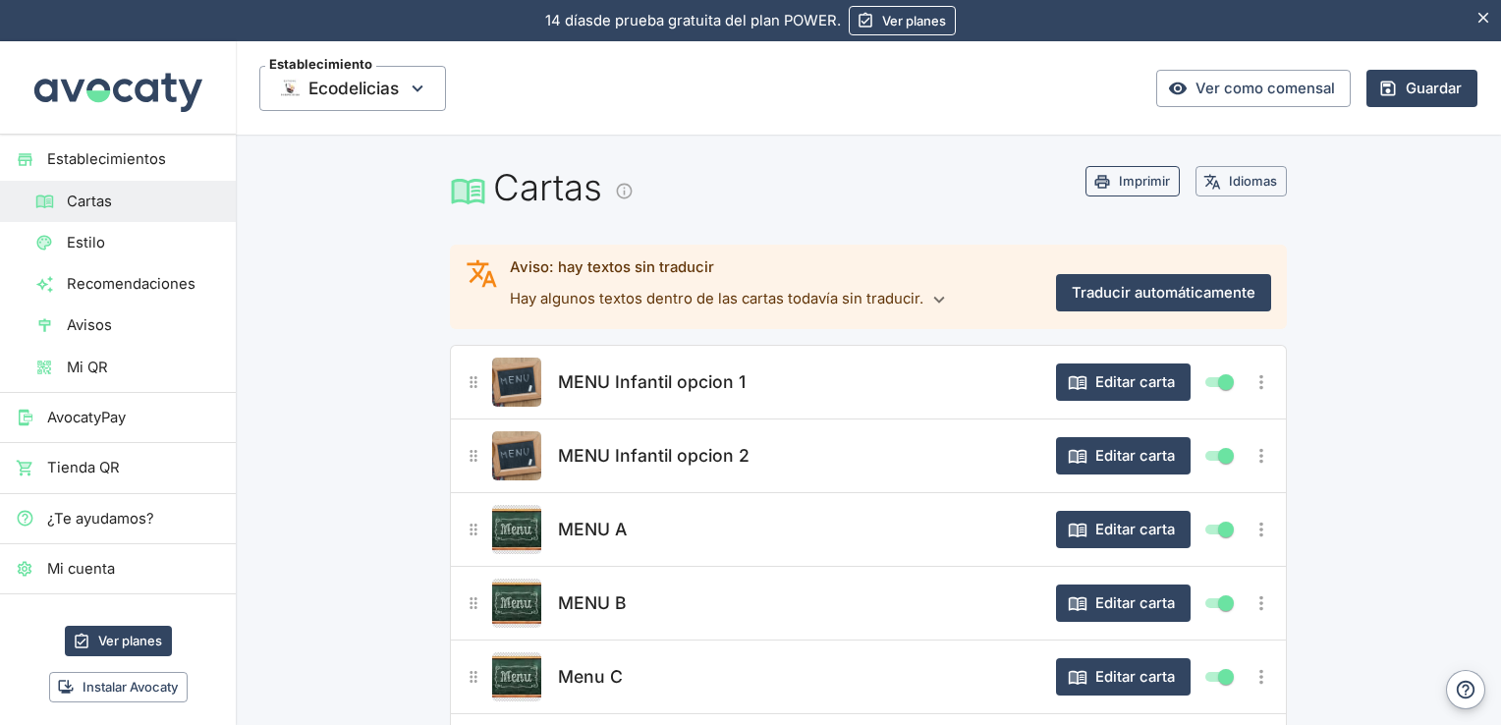
click at [1140, 183] on button "Imprimir" at bounding box center [1132, 181] width 94 height 30
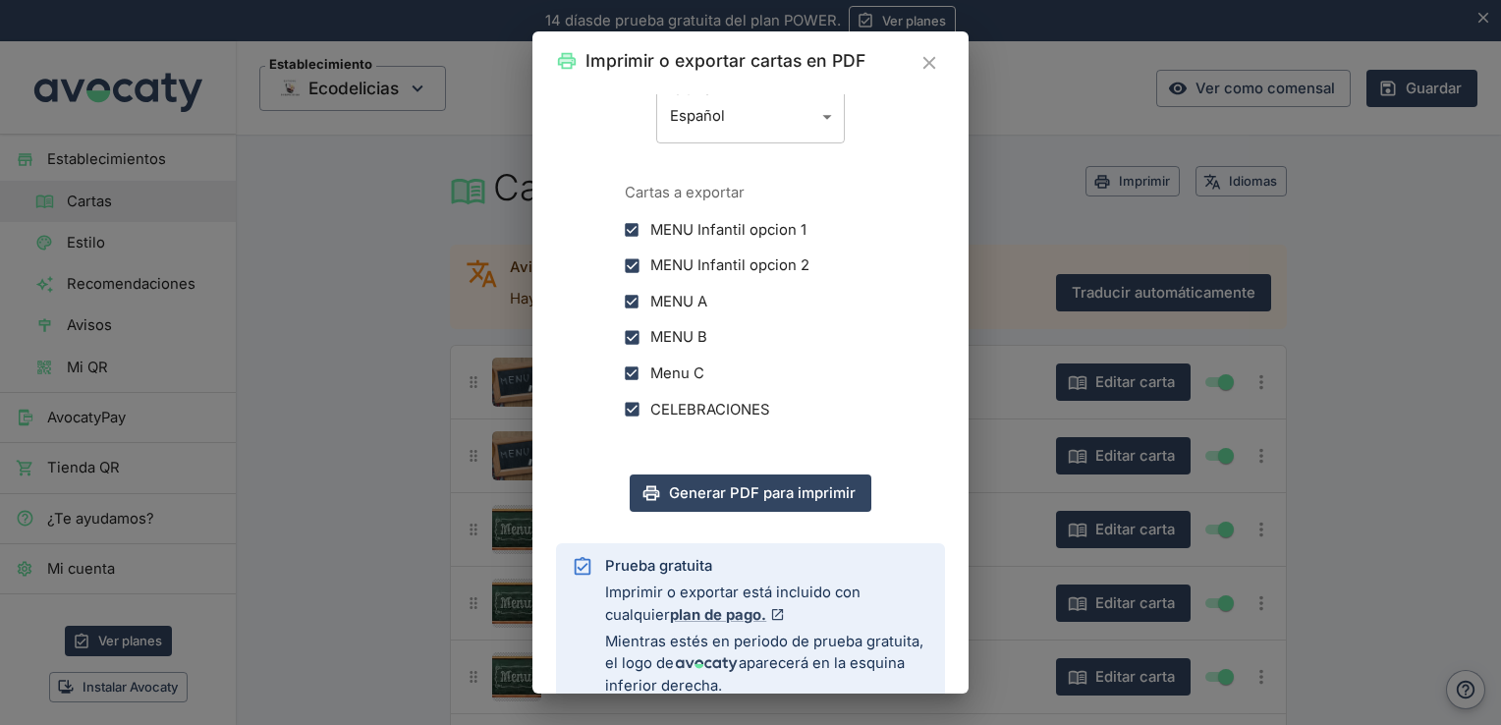
scroll to position [349, 0]
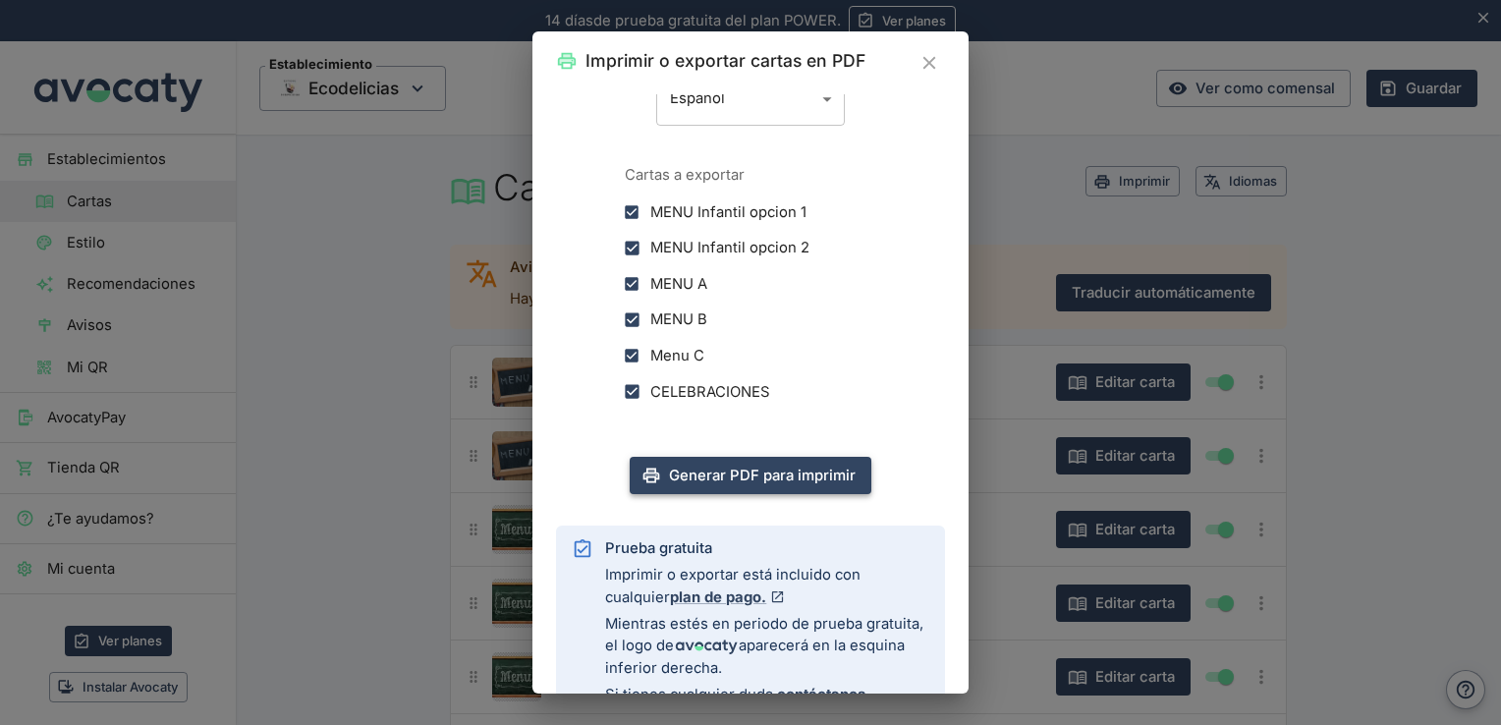
click at [808, 476] on button "Generar PDF para imprimir" at bounding box center [751, 475] width 242 height 37
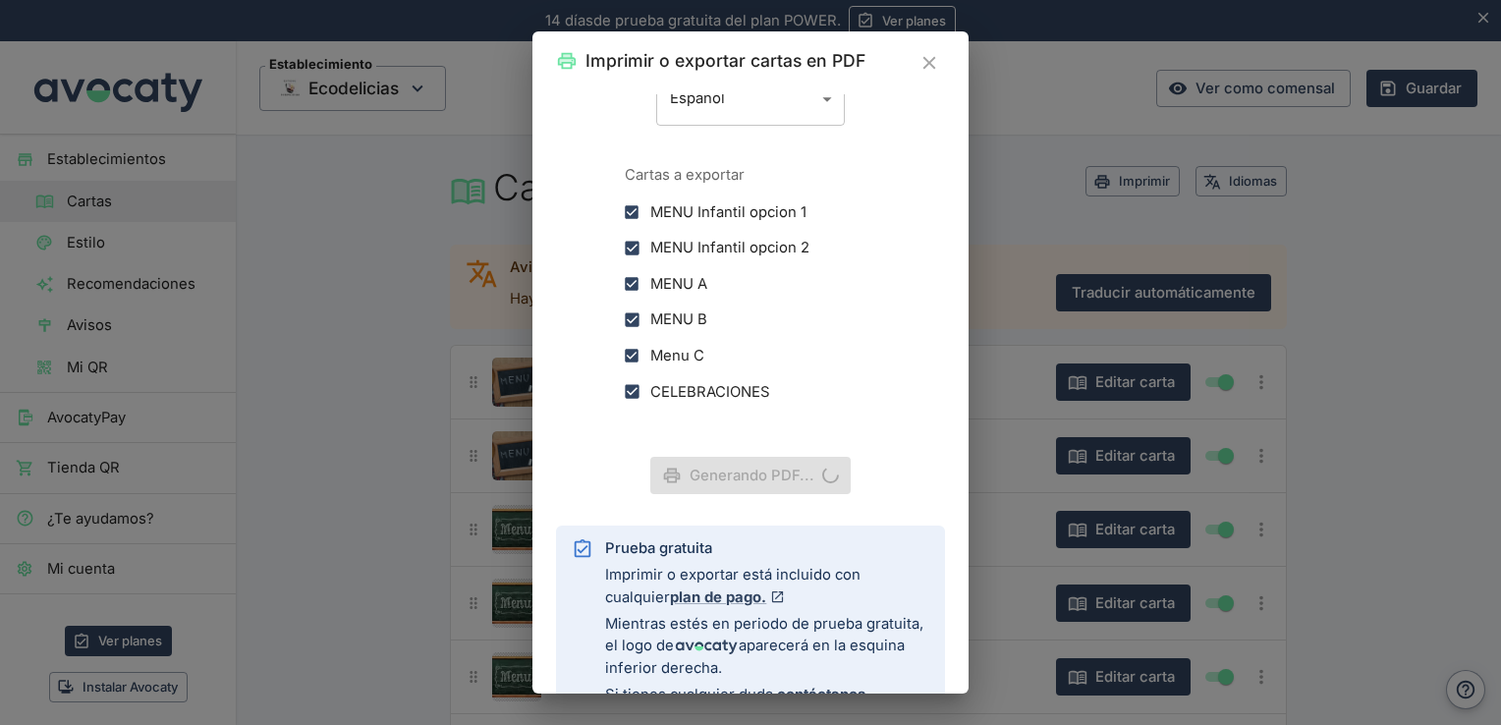
scroll to position [0, 0]
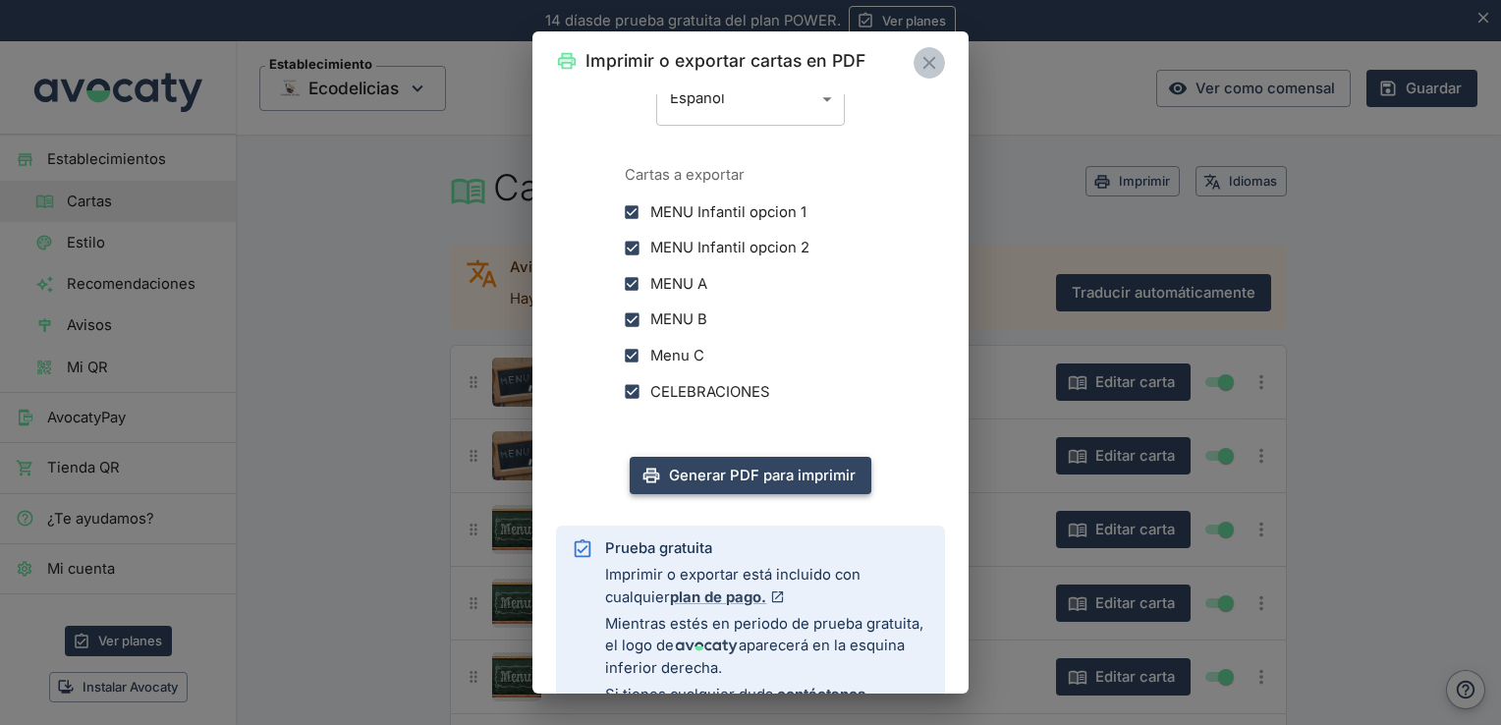
click at [935, 49] on button "Cerrar" at bounding box center [929, 62] width 31 height 31
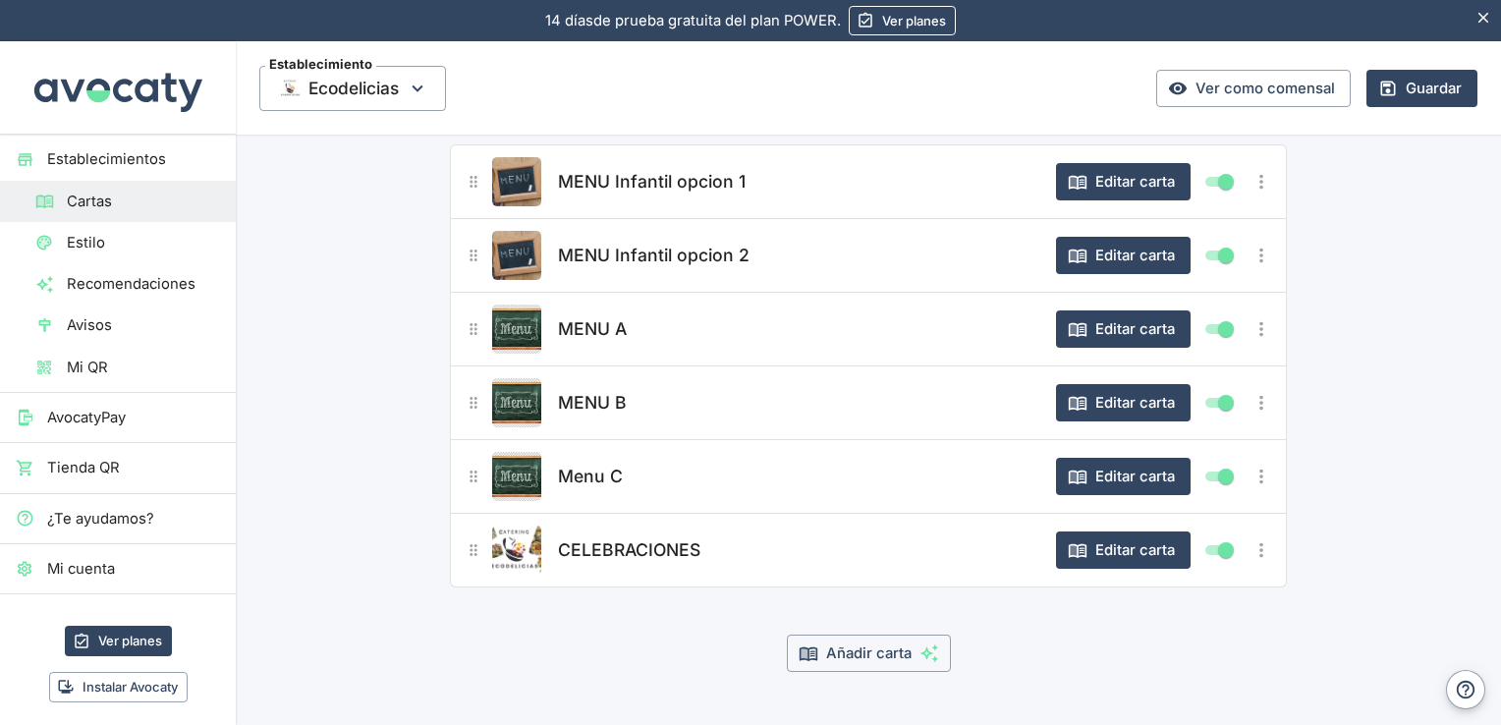
scroll to position [238, 0]
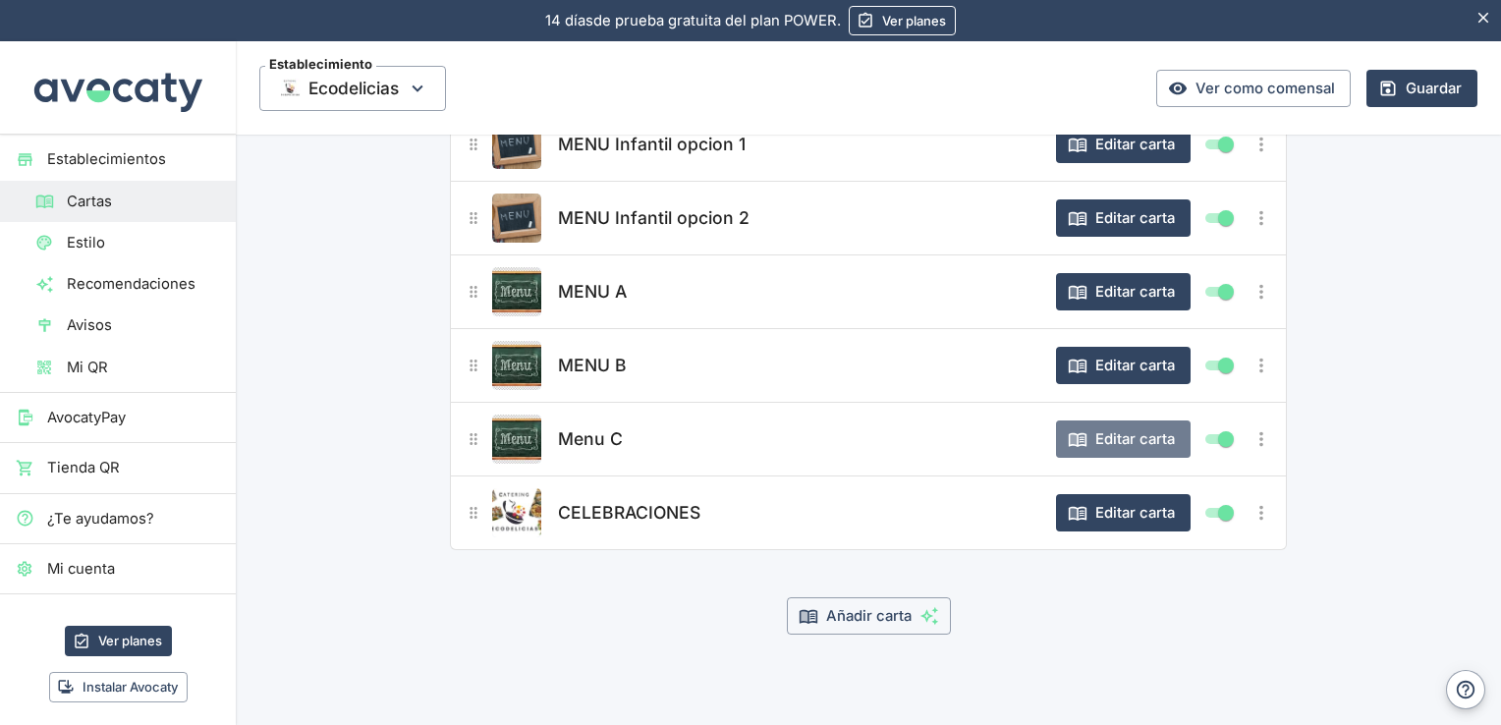
click at [1128, 443] on button "Editar carta" at bounding box center [1123, 438] width 135 height 37
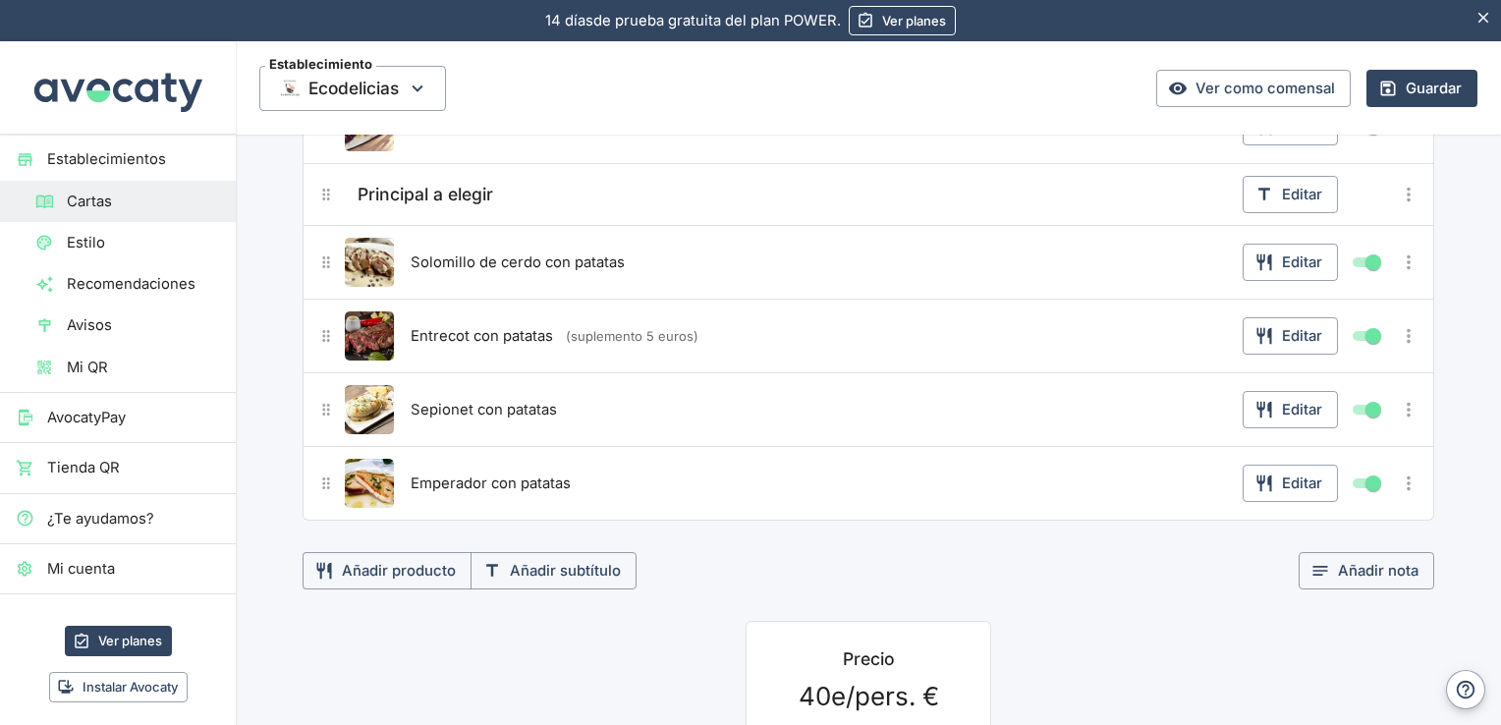
scroll to position [452, 0]
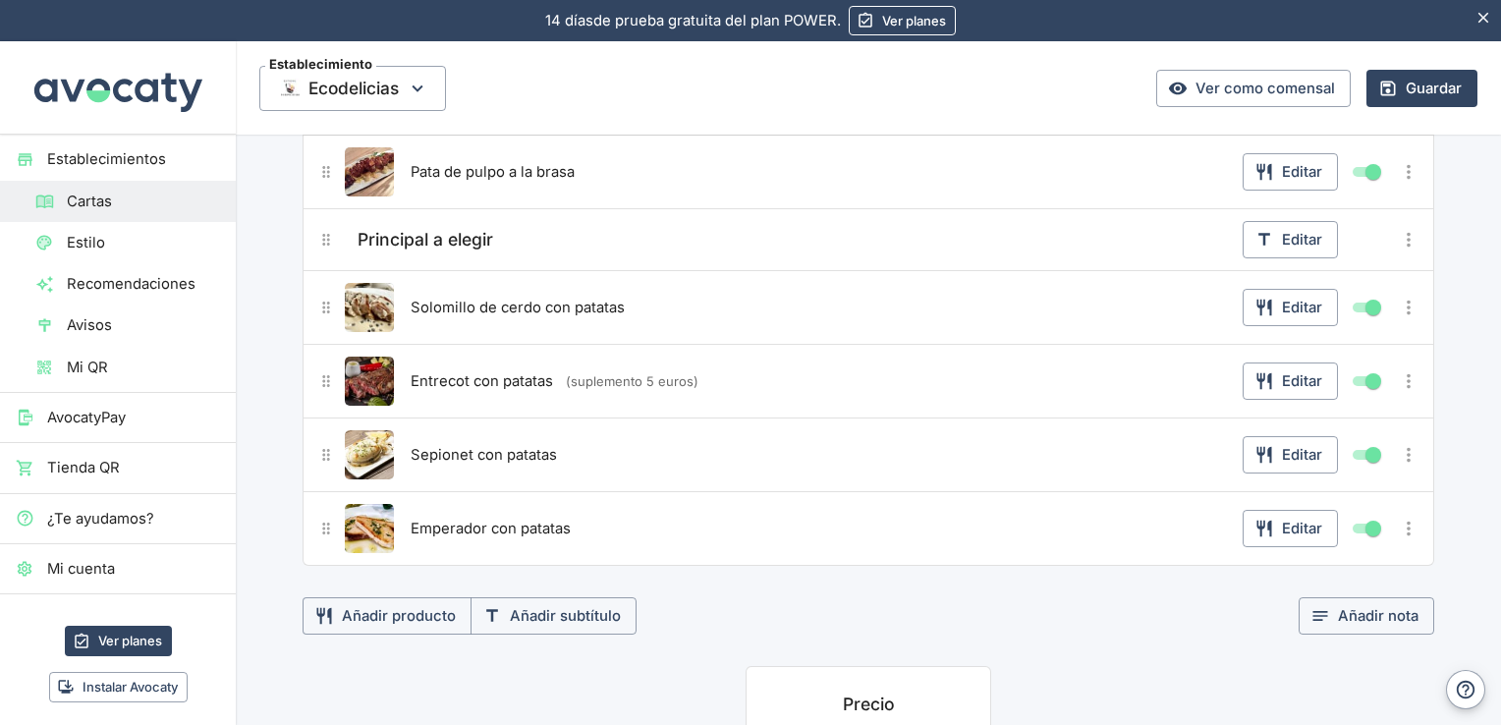
click at [540, 611] on button "Añadir subtítulo" at bounding box center [554, 615] width 166 height 37
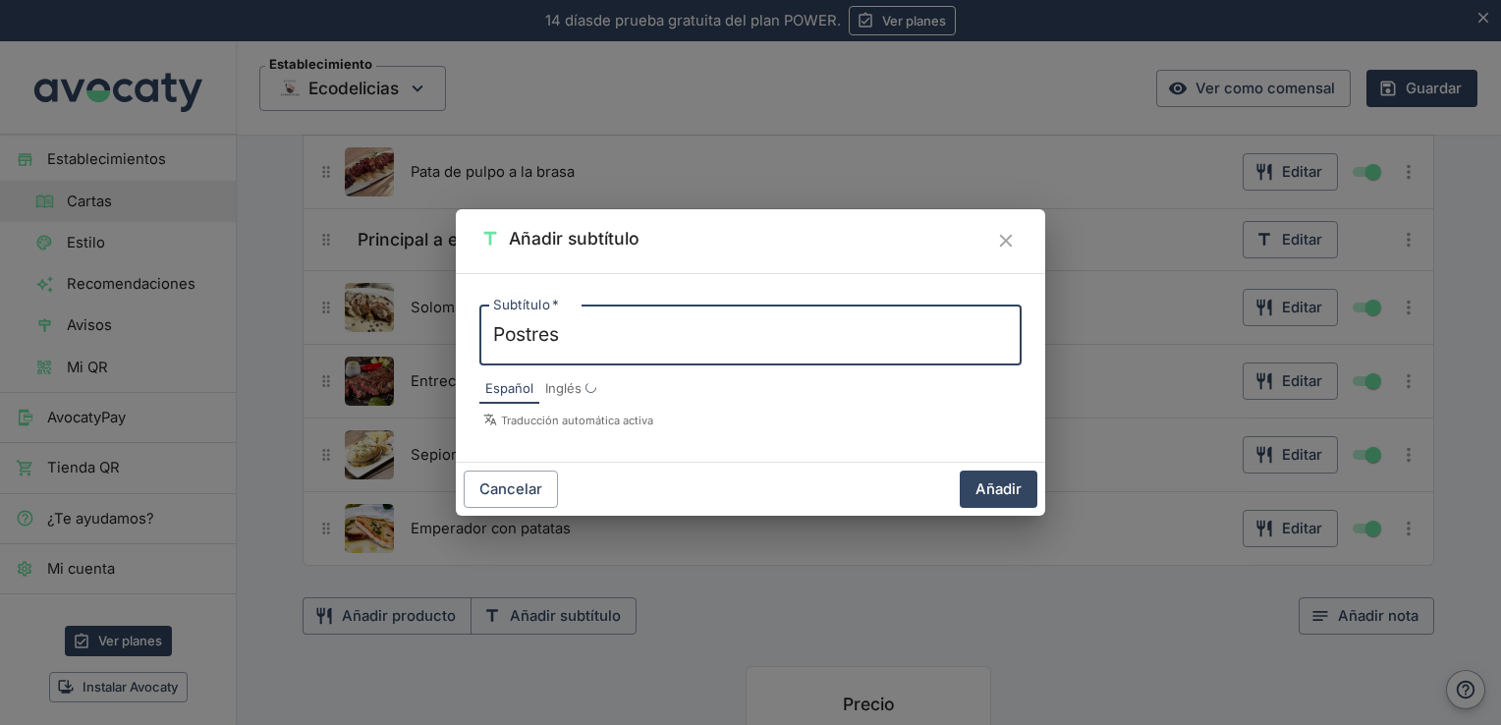
type textarea "Postres"
click at [989, 490] on button "Añadir" at bounding box center [999, 489] width 78 height 37
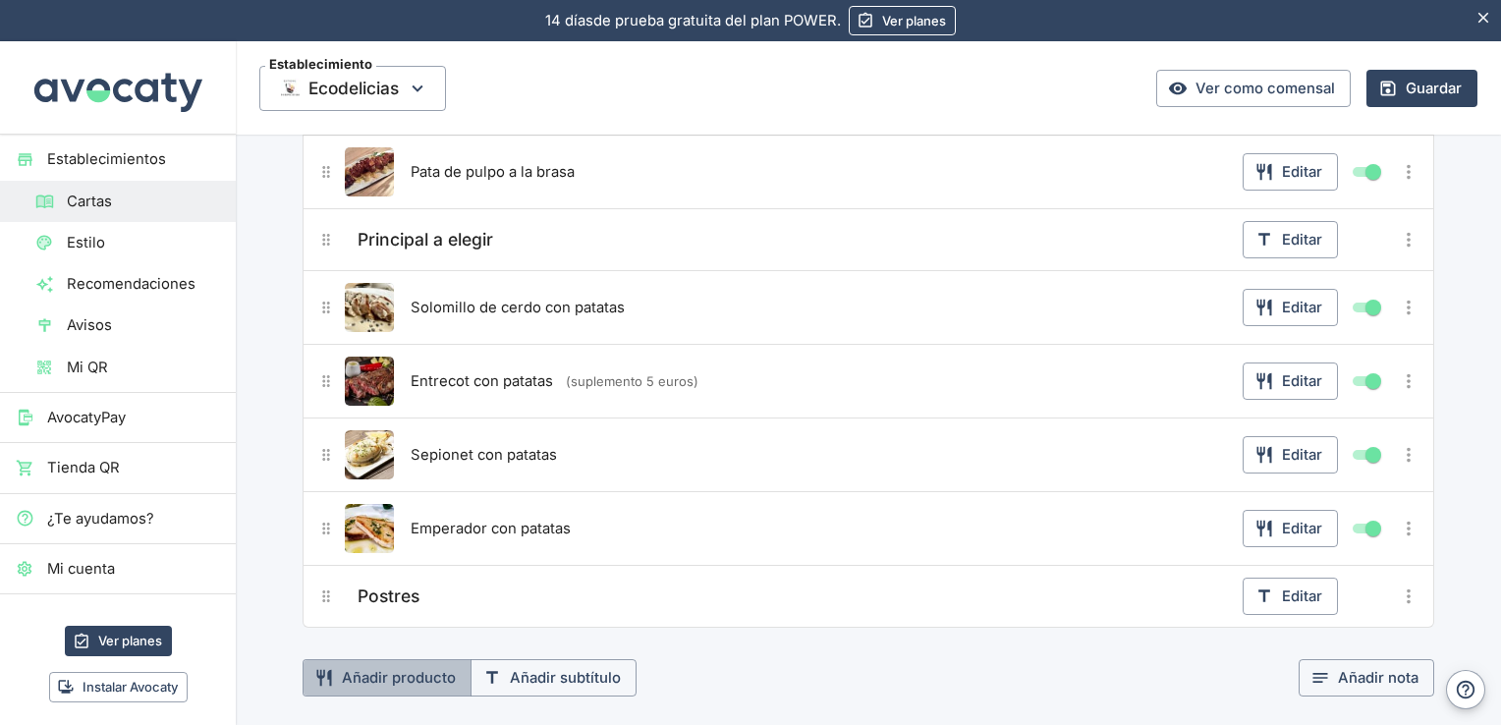
click at [417, 670] on button "Añadir producto" at bounding box center [387, 677] width 169 height 37
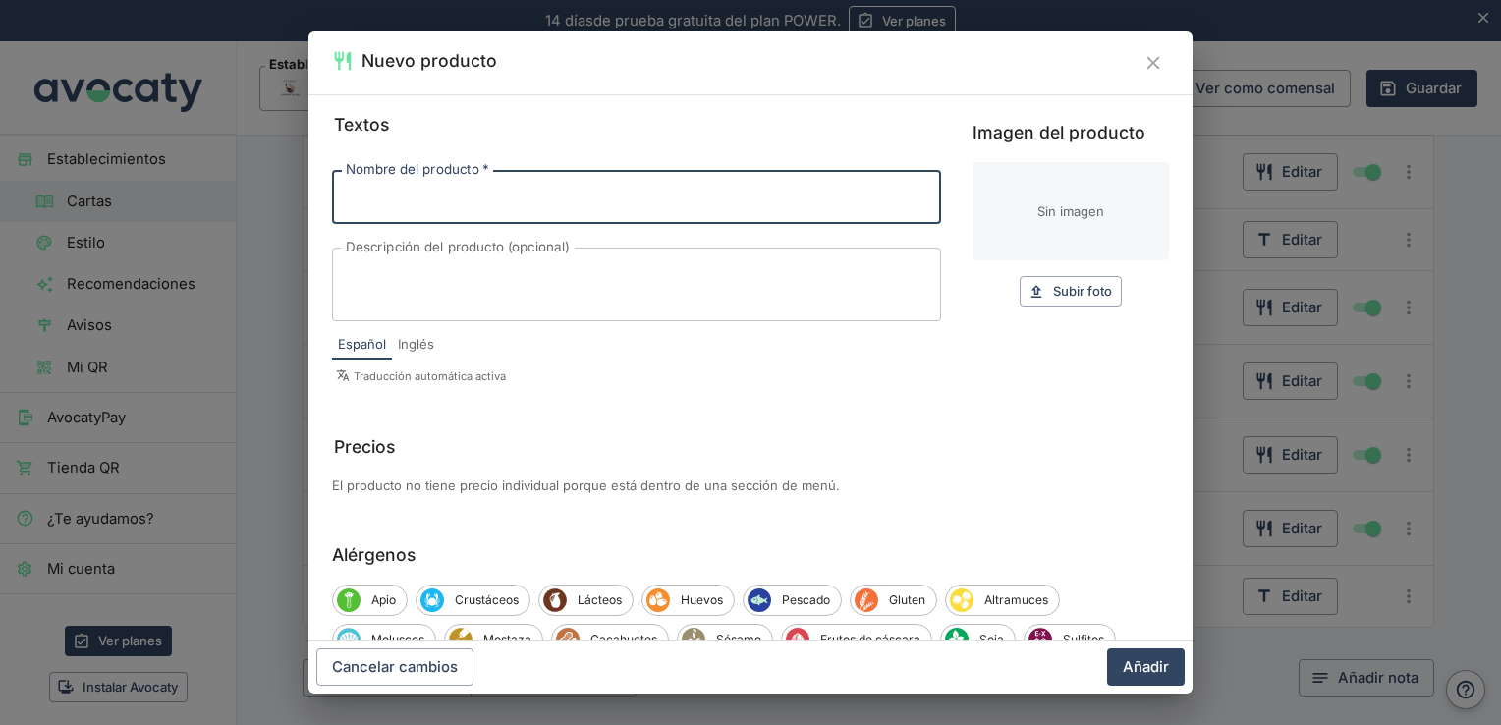
click at [581, 210] on input "Nombre del producto   *" at bounding box center [636, 196] width 609 height 53
type input "tarta de queso"
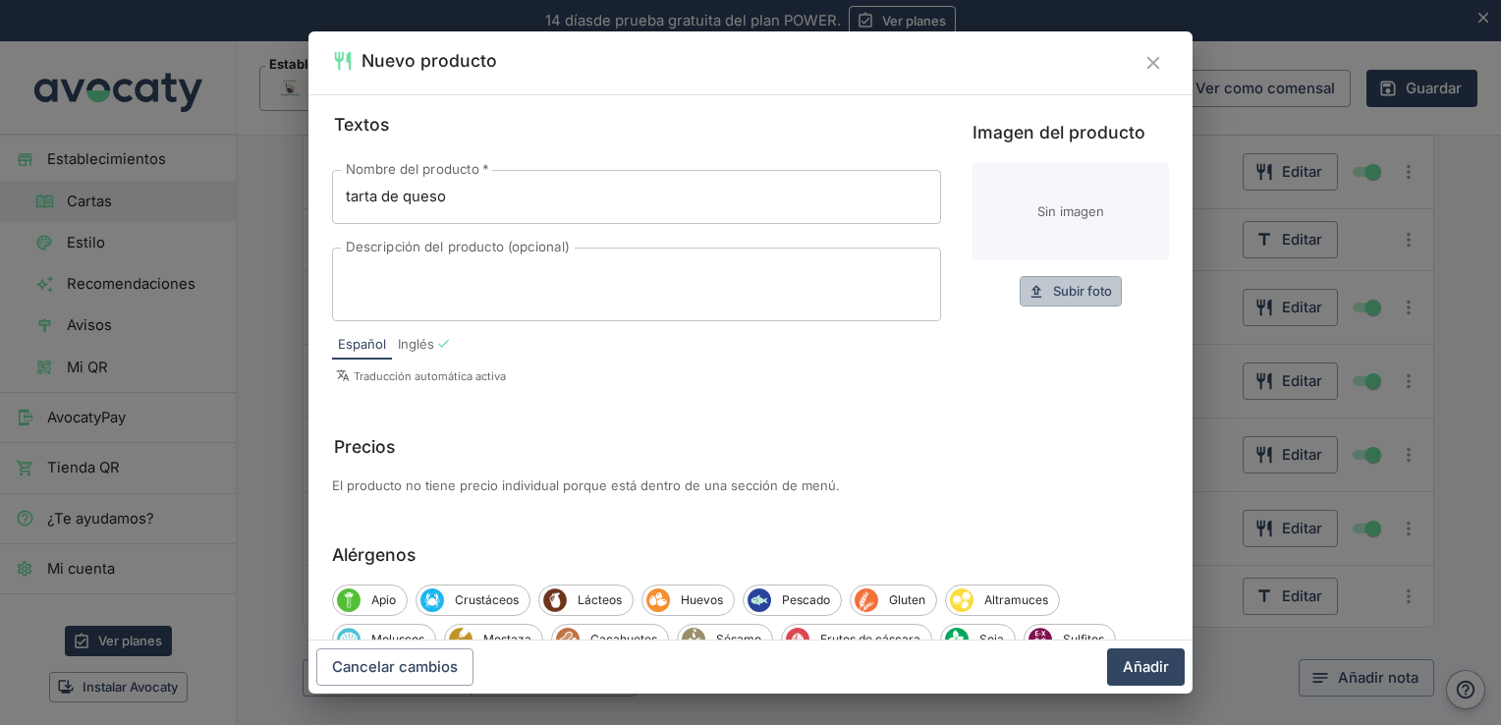
click at [1090, 293] on span "Subir foto" at bounding box center [1082, 291] width 59 height 23
type input "C:\fakepath\tarta-de-queso.jpg"
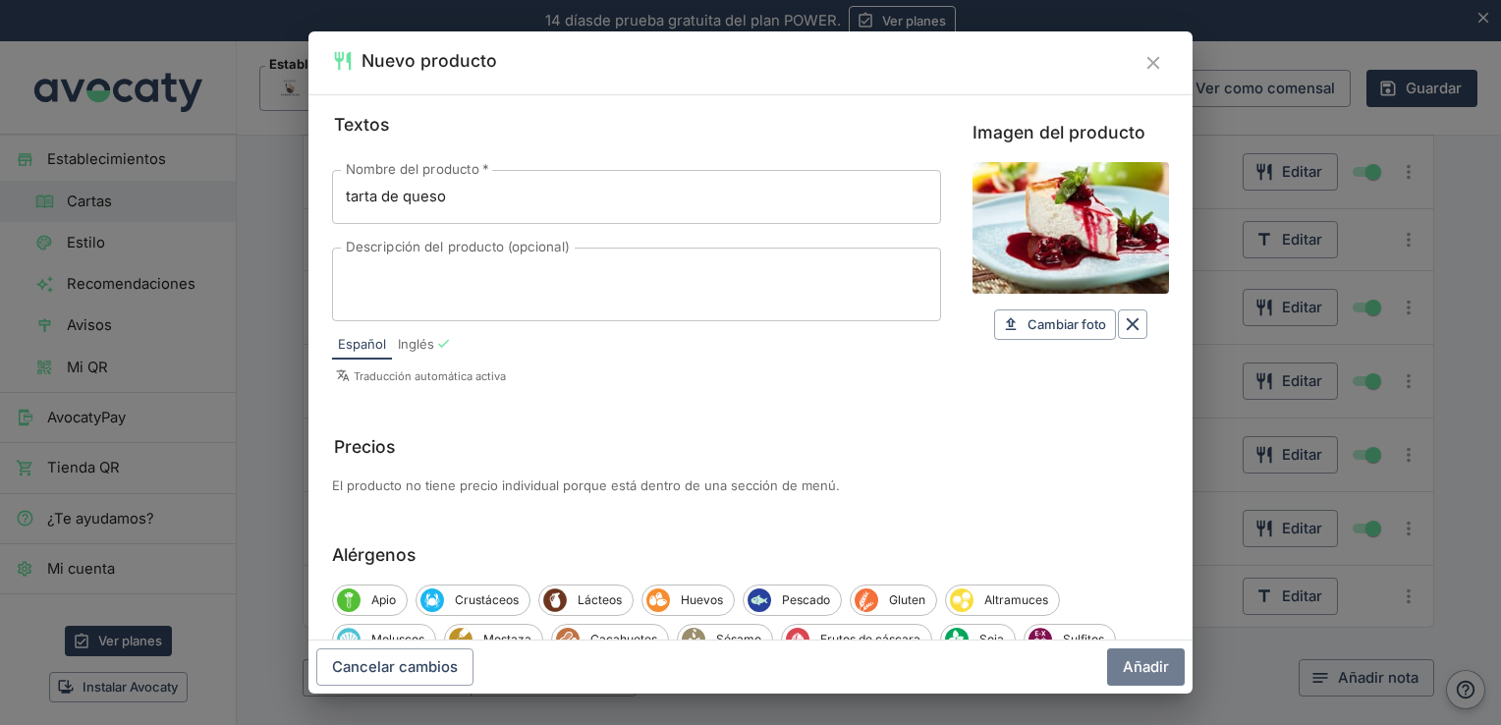
click at [1151, 666] on button "Añadir" at bounding box center [1146, 666] width 78 height 37
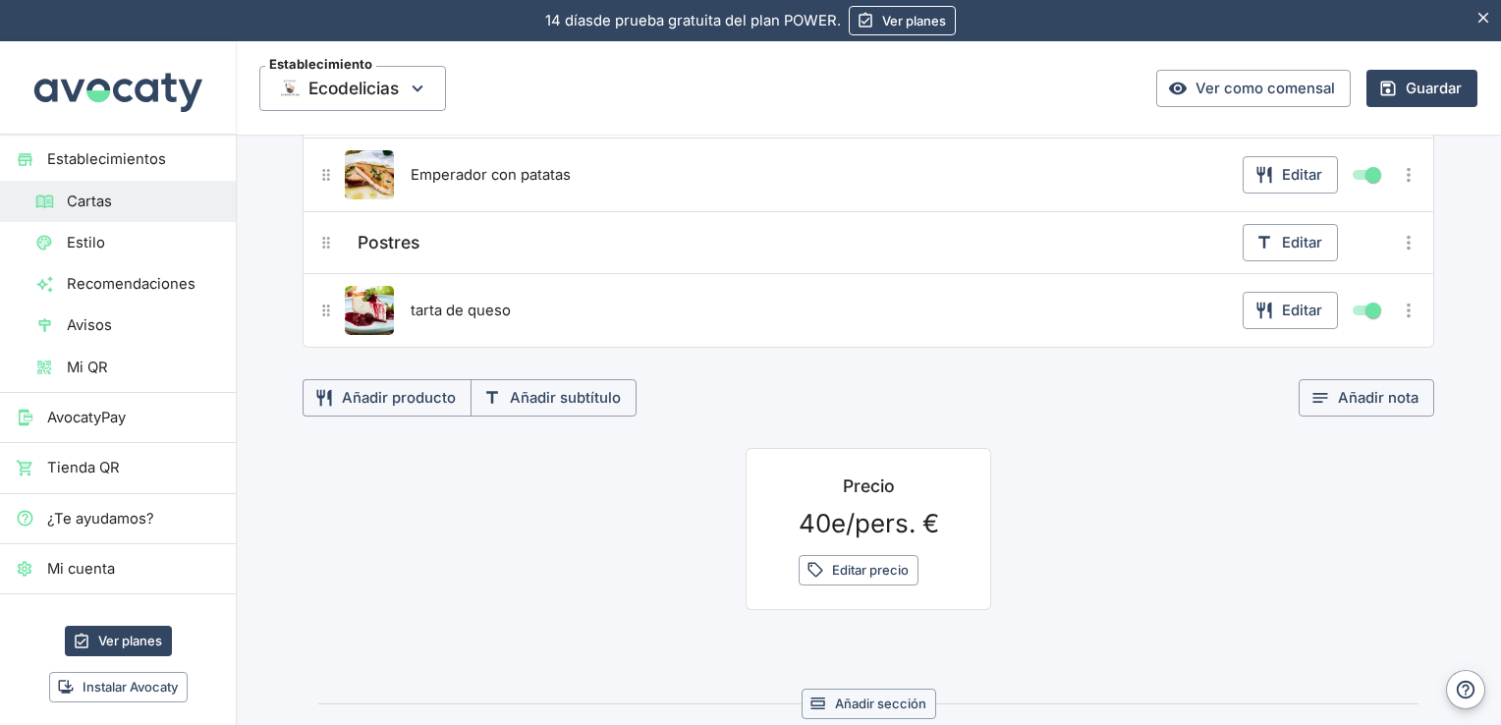
scroll to position [813, 0]
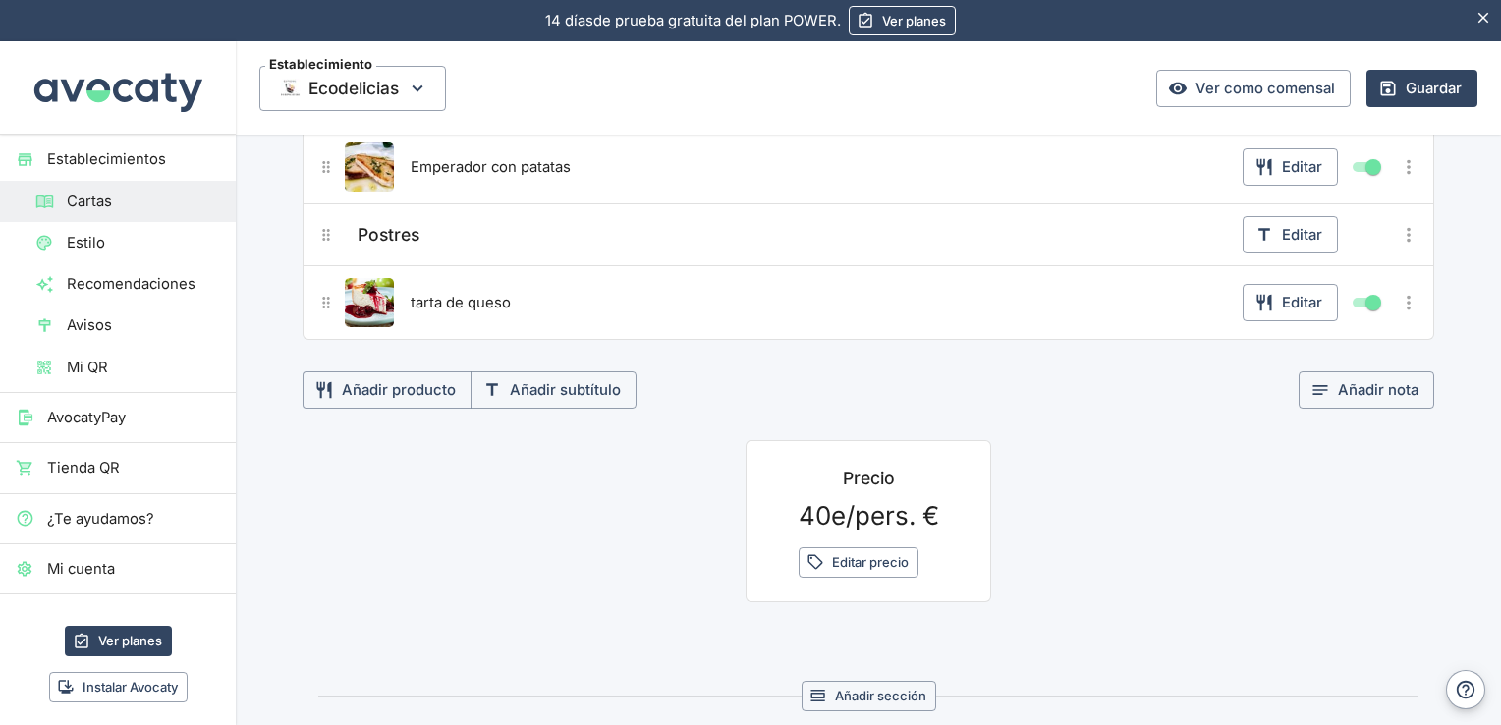
click at [417, 371] on button "Añadir producto" at bounding box center [387, 389] width 169 height 37
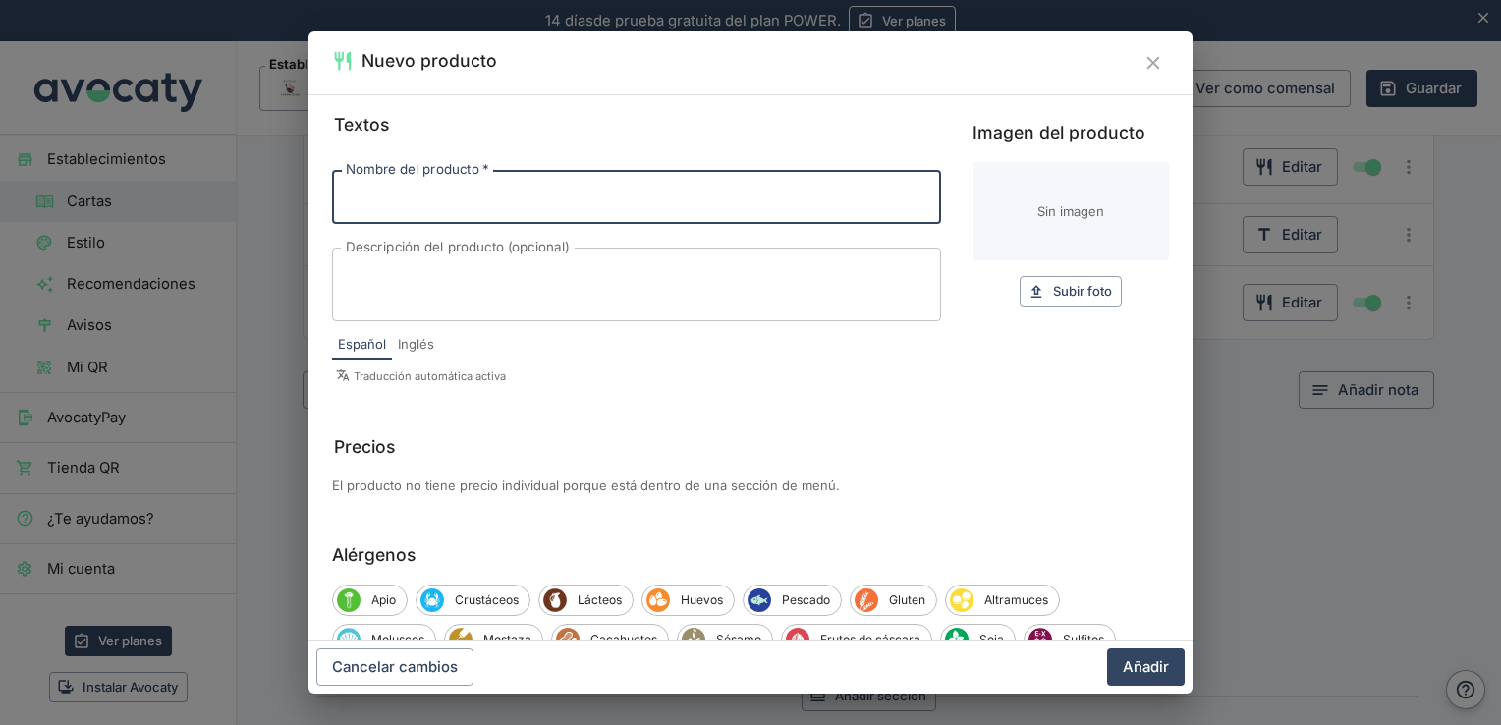
click at [532, 210] on input "Nombre del producto   *" at bounding box center [636, 196] width 609 height 53
type input "Tarta de chocolate"
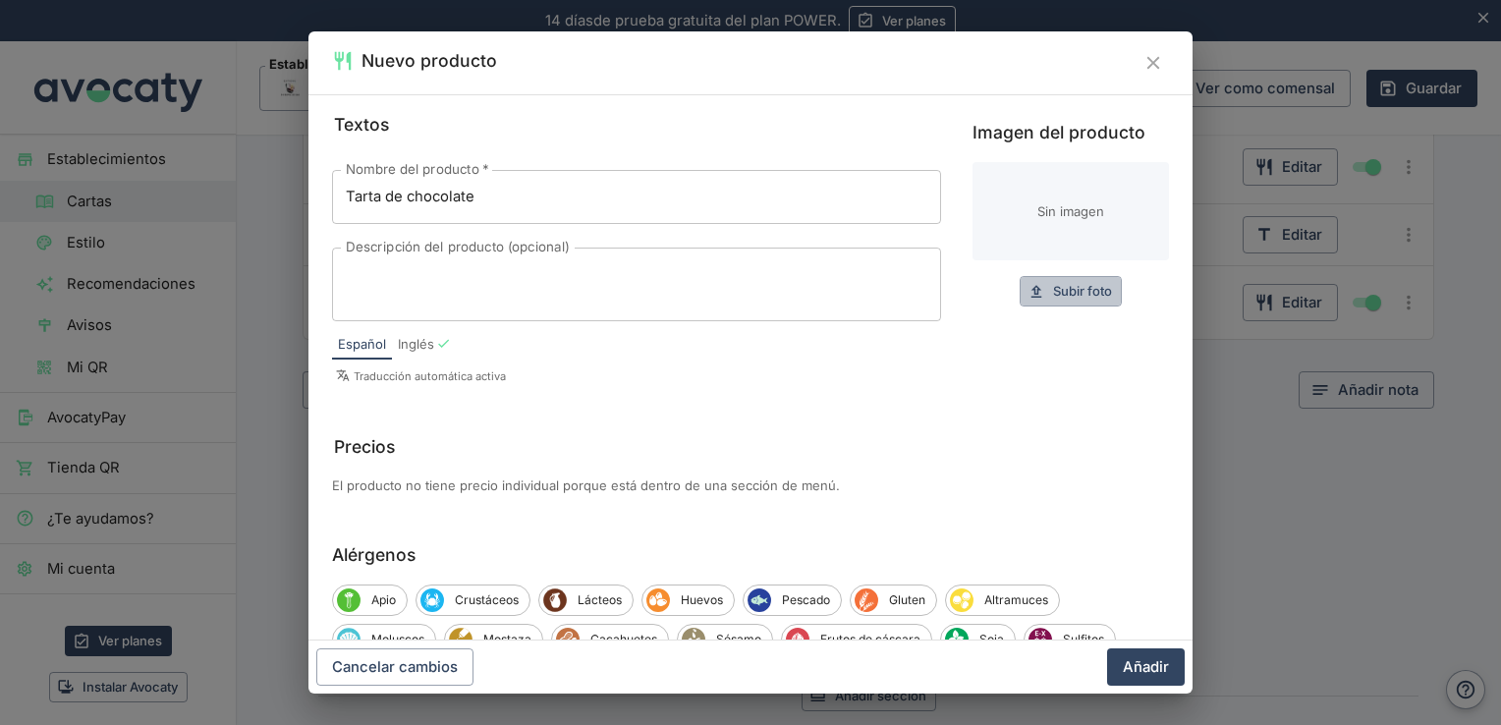
click at [1095, 297] on span "Subir foto" at bounding box center [1082, 291] width 59 height 23
type input "C:\fakepath\tarta-chocolate.jpg"
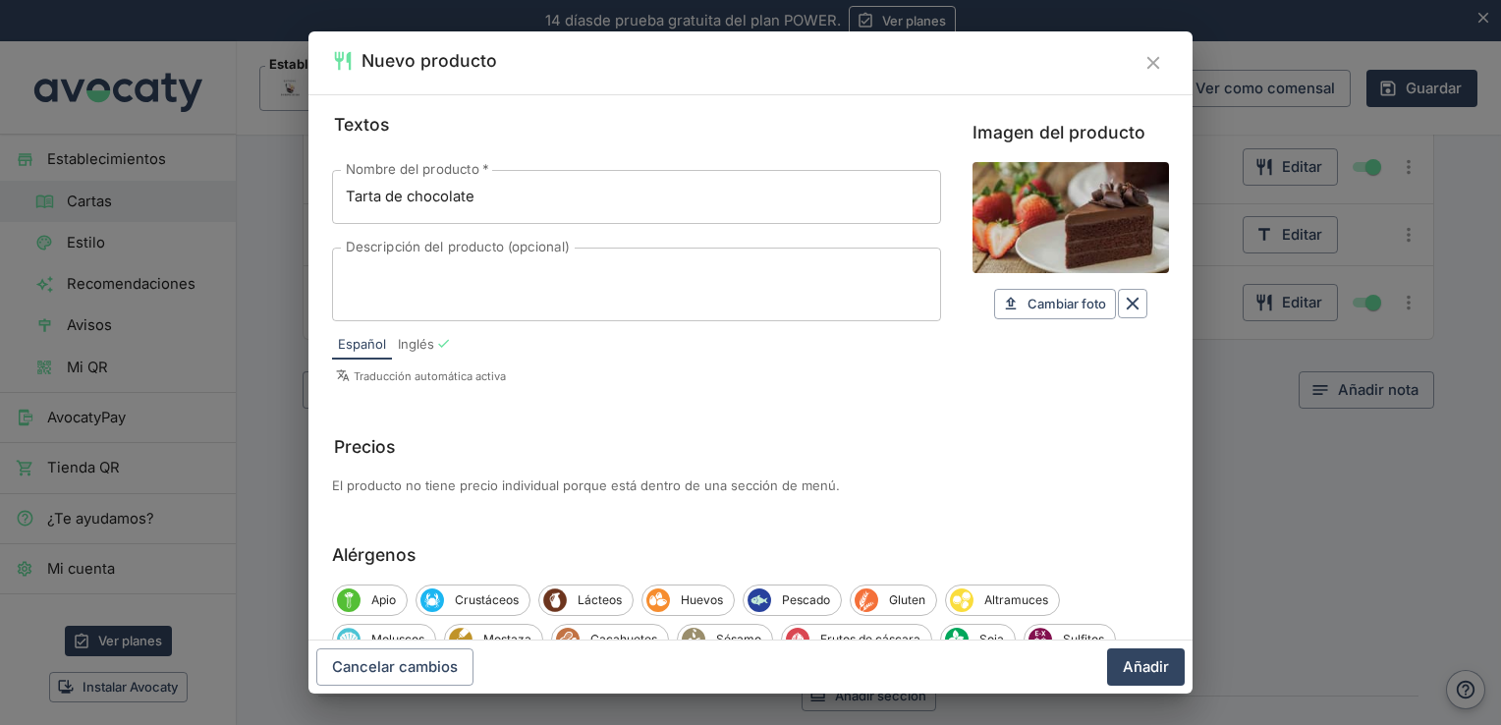
click at [1151, 672] on button "Añadir" at bounding box center [1146, 666] width 78 height 37
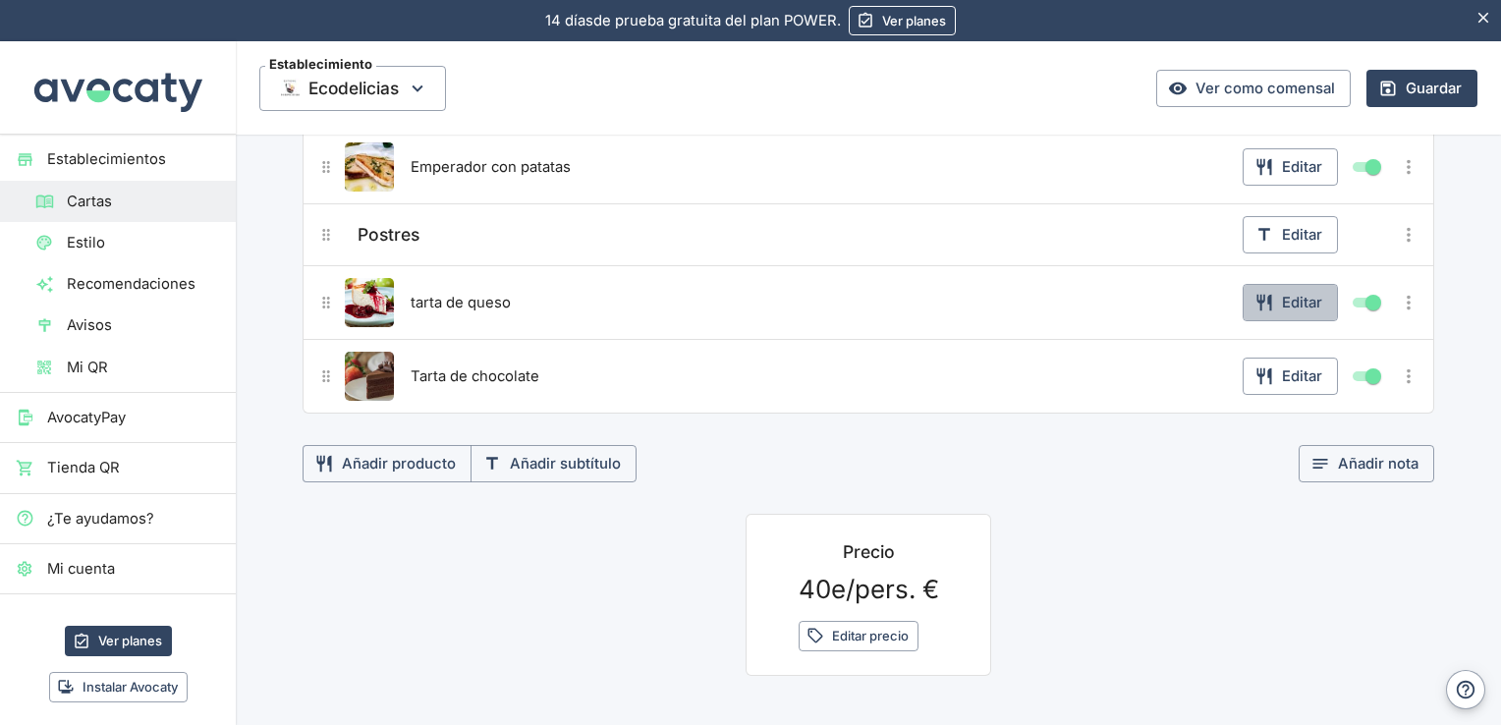
click at [1269, 307] on button "Editar" at bounding box center [1290, 302] width 95 height 37
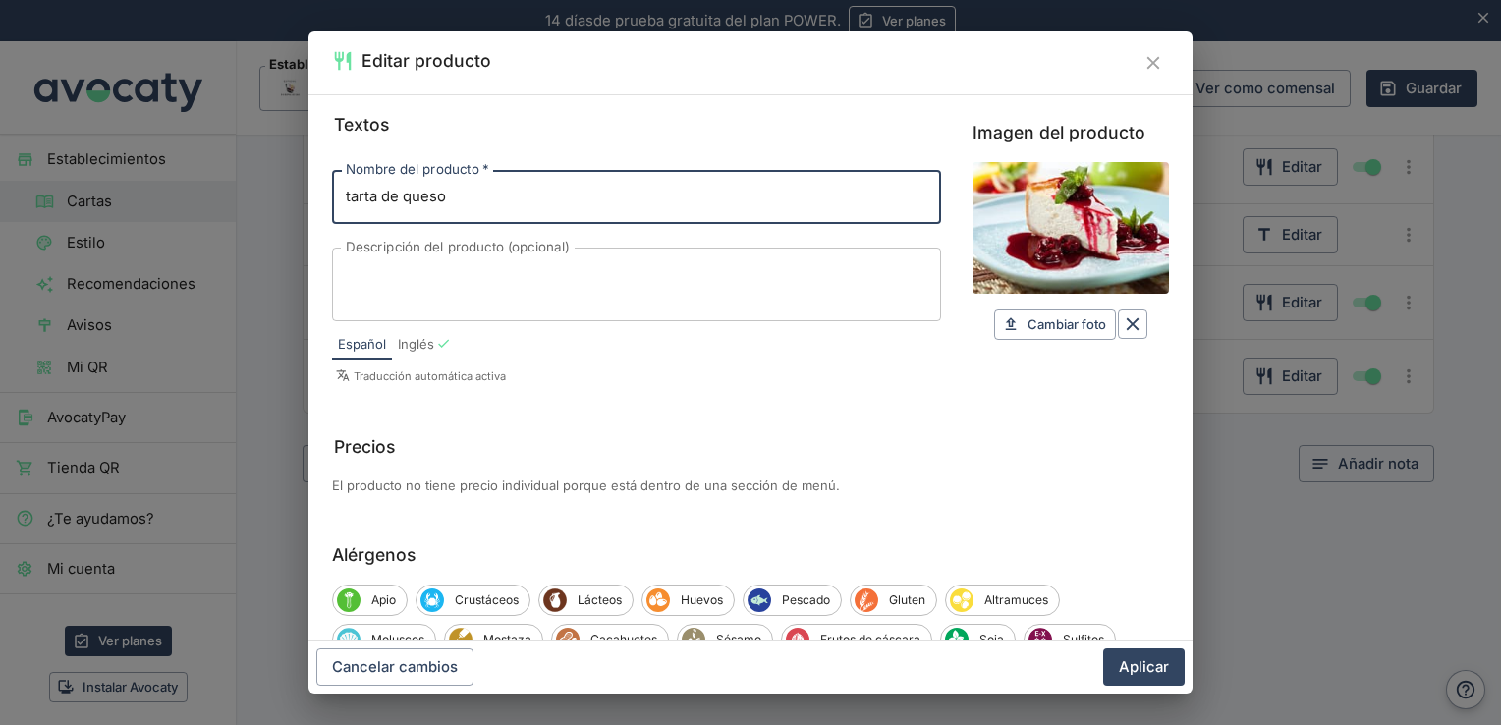
click at [350, 200] on input "tarta de queso" at bounding box center [636, 196] width 609 height 53
type input "Tarta de queso"
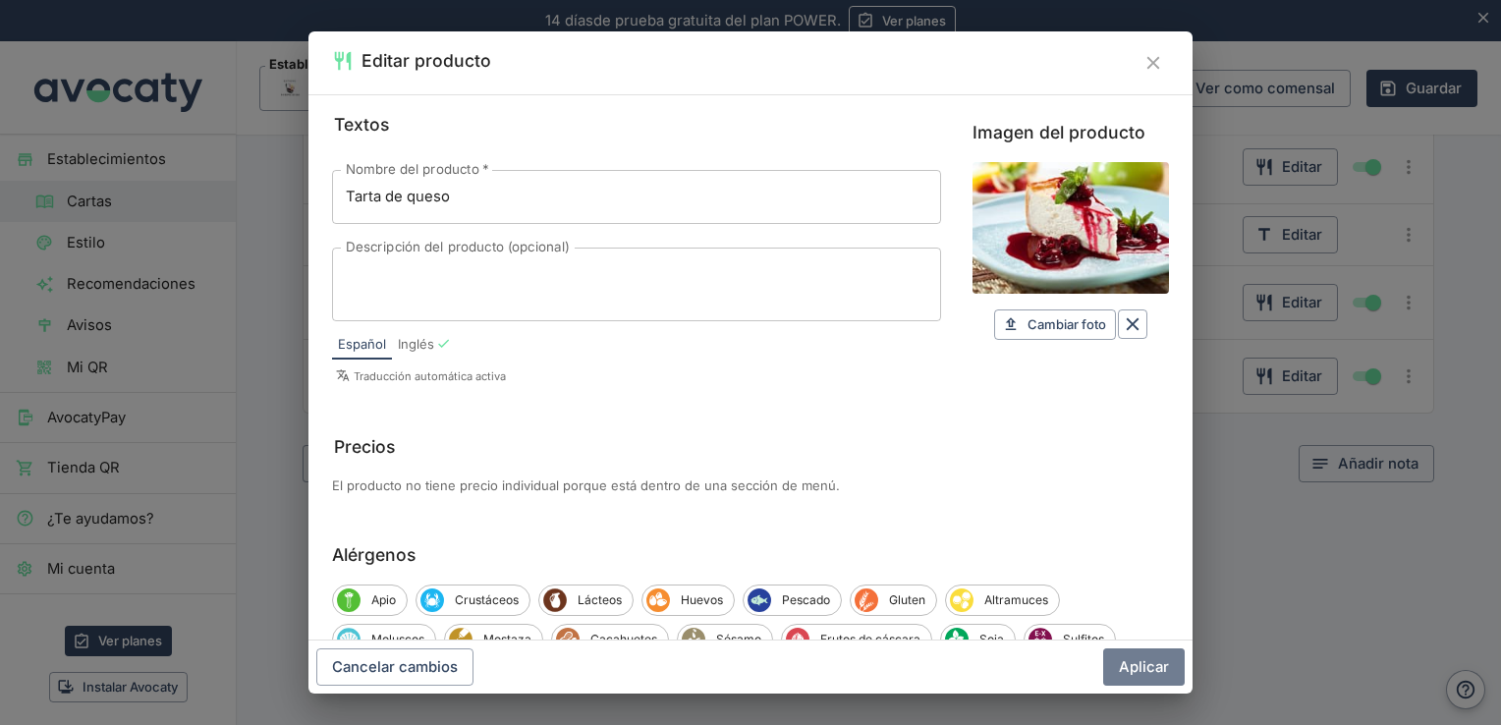
click at [1116, 658] on button "Aplicar" at bounding box center [1144, 666] width 82 height 37
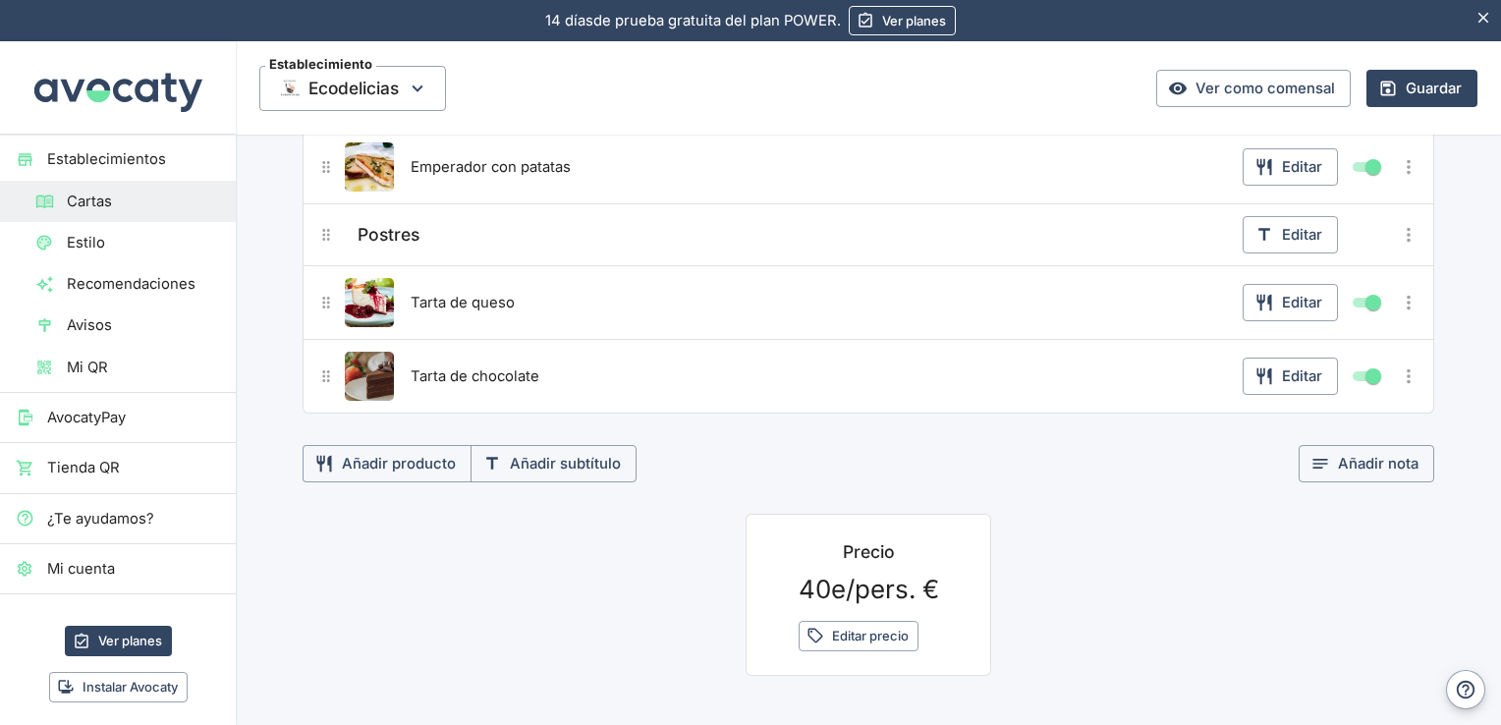
click at [421, 458] on button "Añadir producto" at bounding box center [387, 463] width 169 height 37
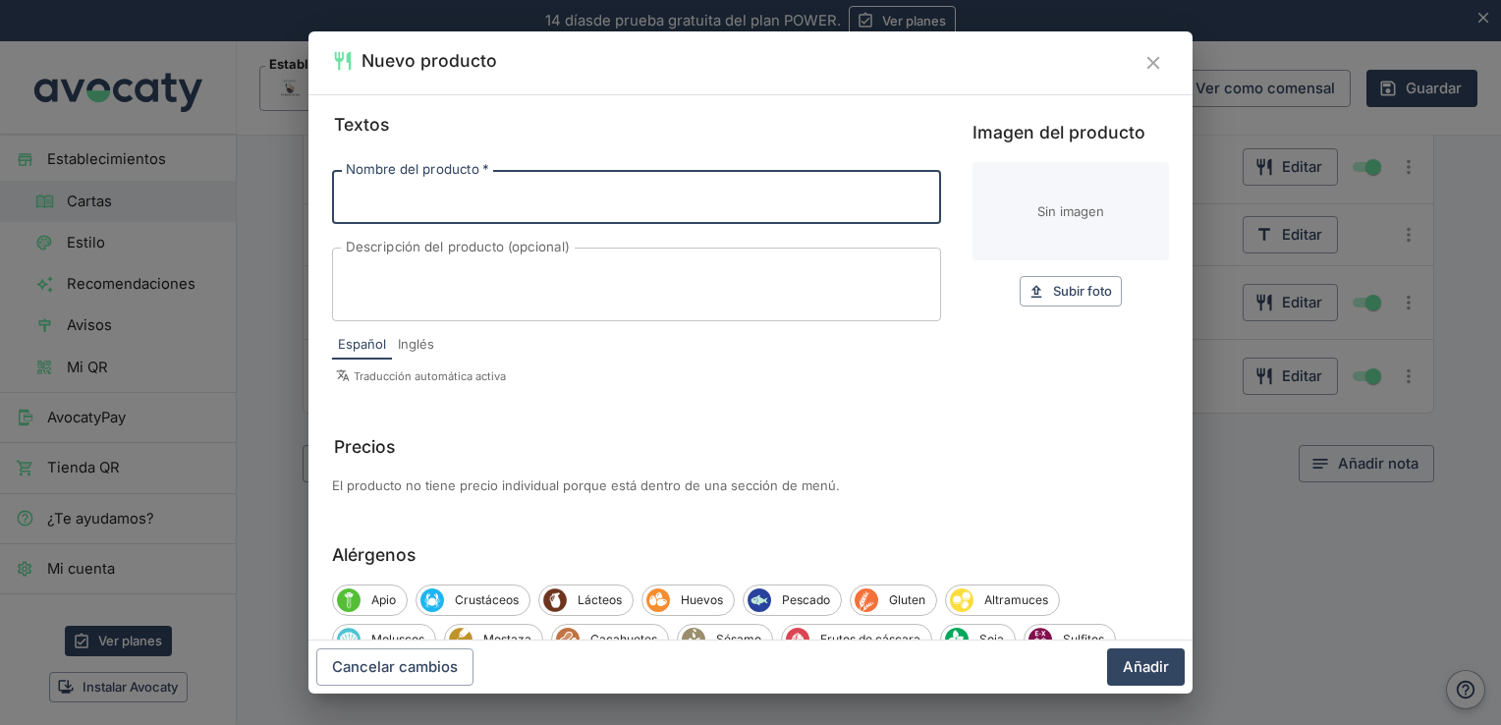
click at [543, 195] on input "Nombre del producto   *" at bounding box center [636, 196] width 609 height 53
type input "Macedonia de fruta"
click at [1107, 292] on div "Subir foto Subir" at bounding box center [1071, 291] width 196 height 30
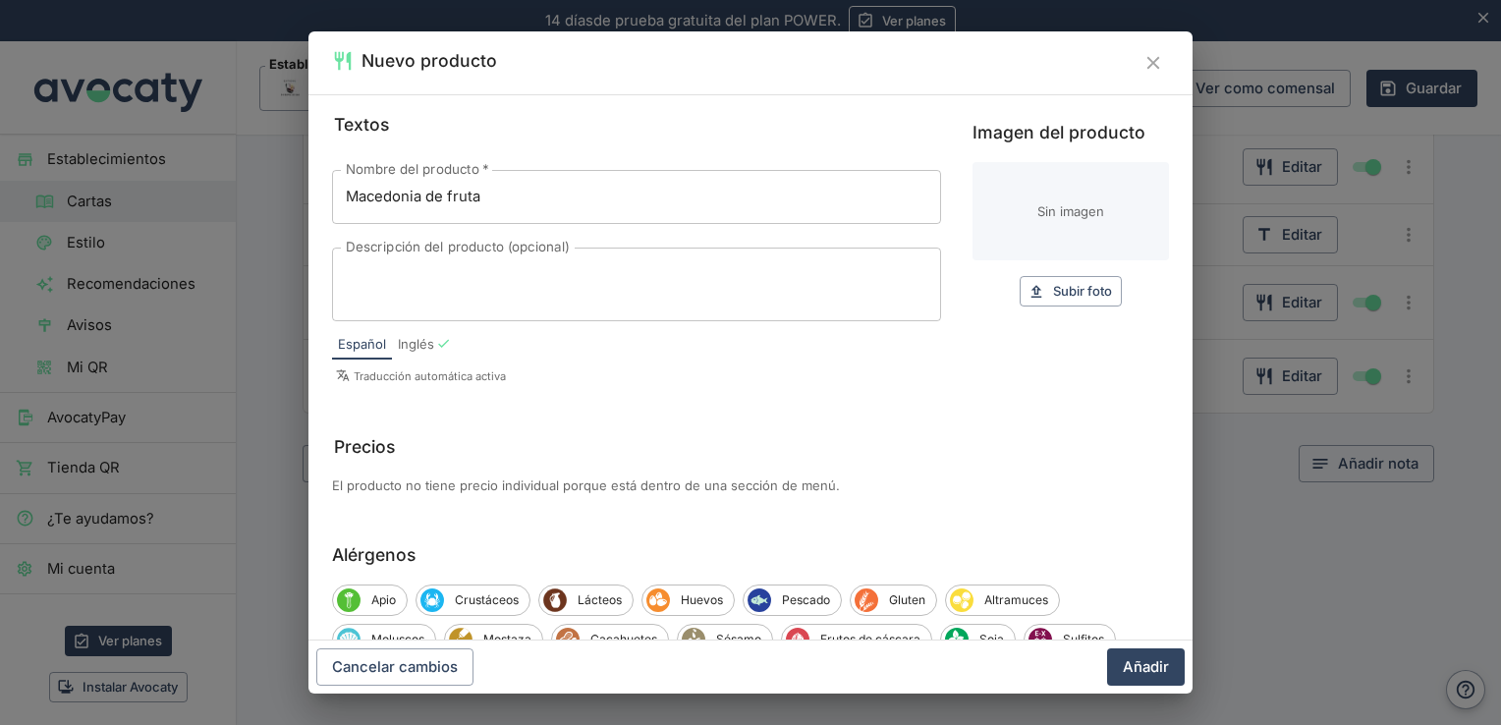
click at [1088, 294] on span "Subir foto" at bounding box center [1082, 291] width 59 height 23
type input "C:\fakepath\ensalada-de-frutas-500x334.webp"
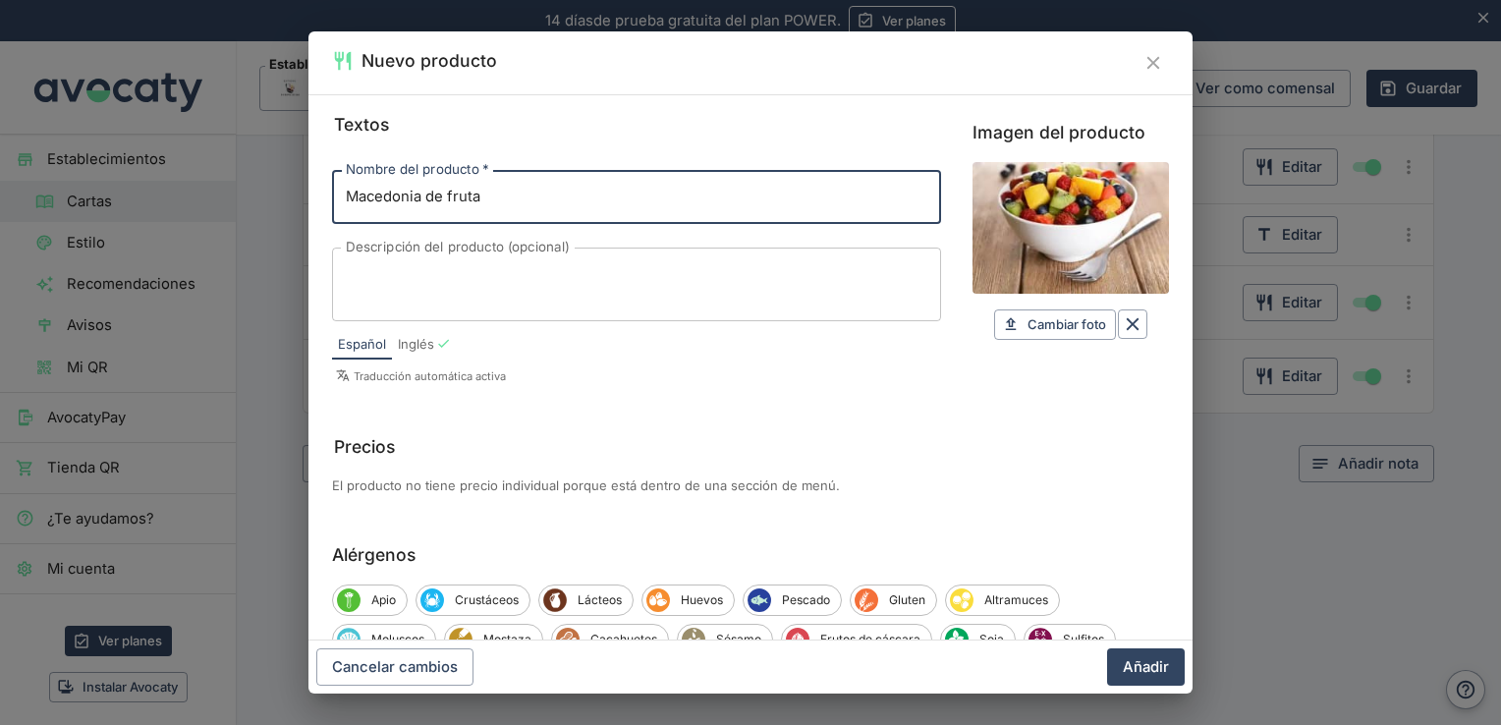
click at [621, 204] on input "Macedonia de fruta" at bounding box center [636, 196] width 609 height 53
type input "Macedonia de fruta"
click at [759, 270] on textarea "Descripción del producto (opcional)" at bounding box center [637, 283] width 582 height 41
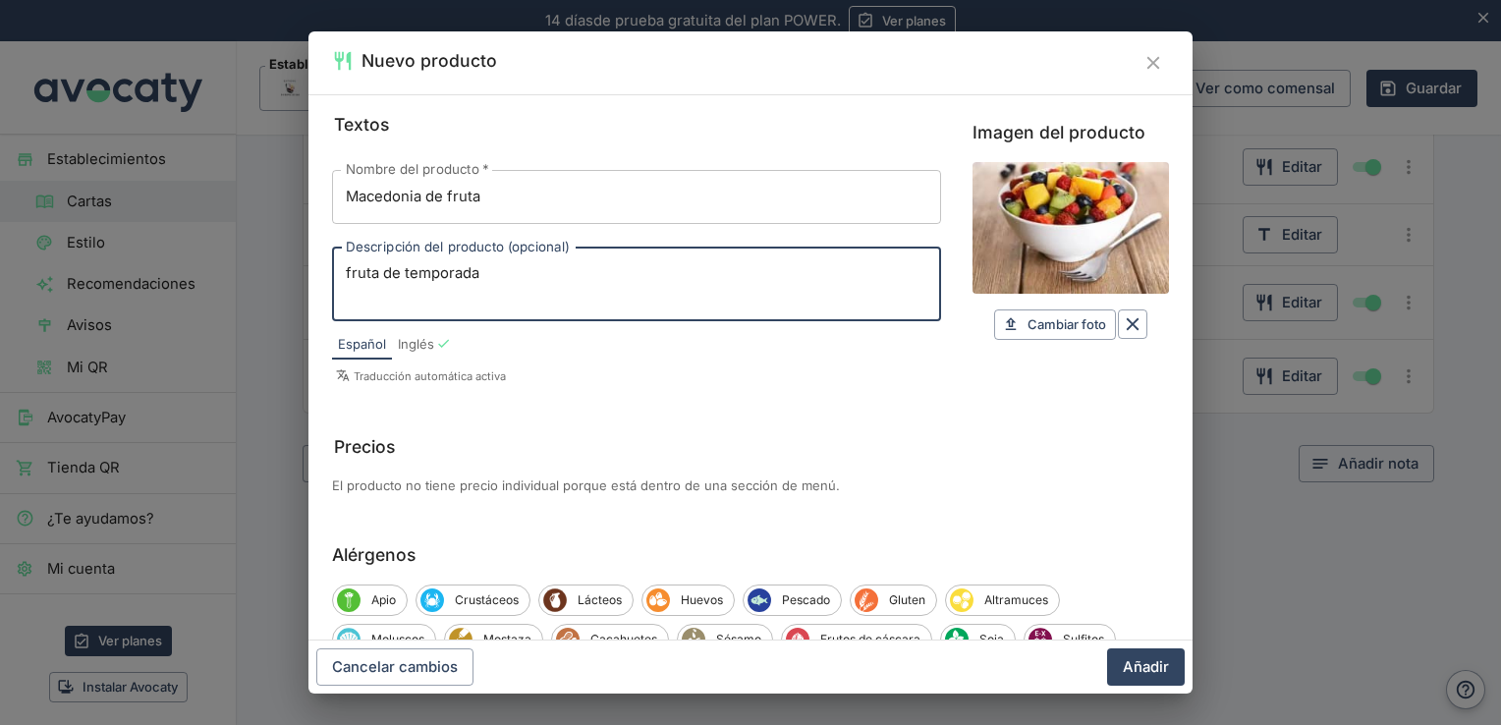
click at [354, 280] on textarea "fruta de temporada" at bounding box center [637, 283] width 582 height 41
type textarea "Fruta de temporada"
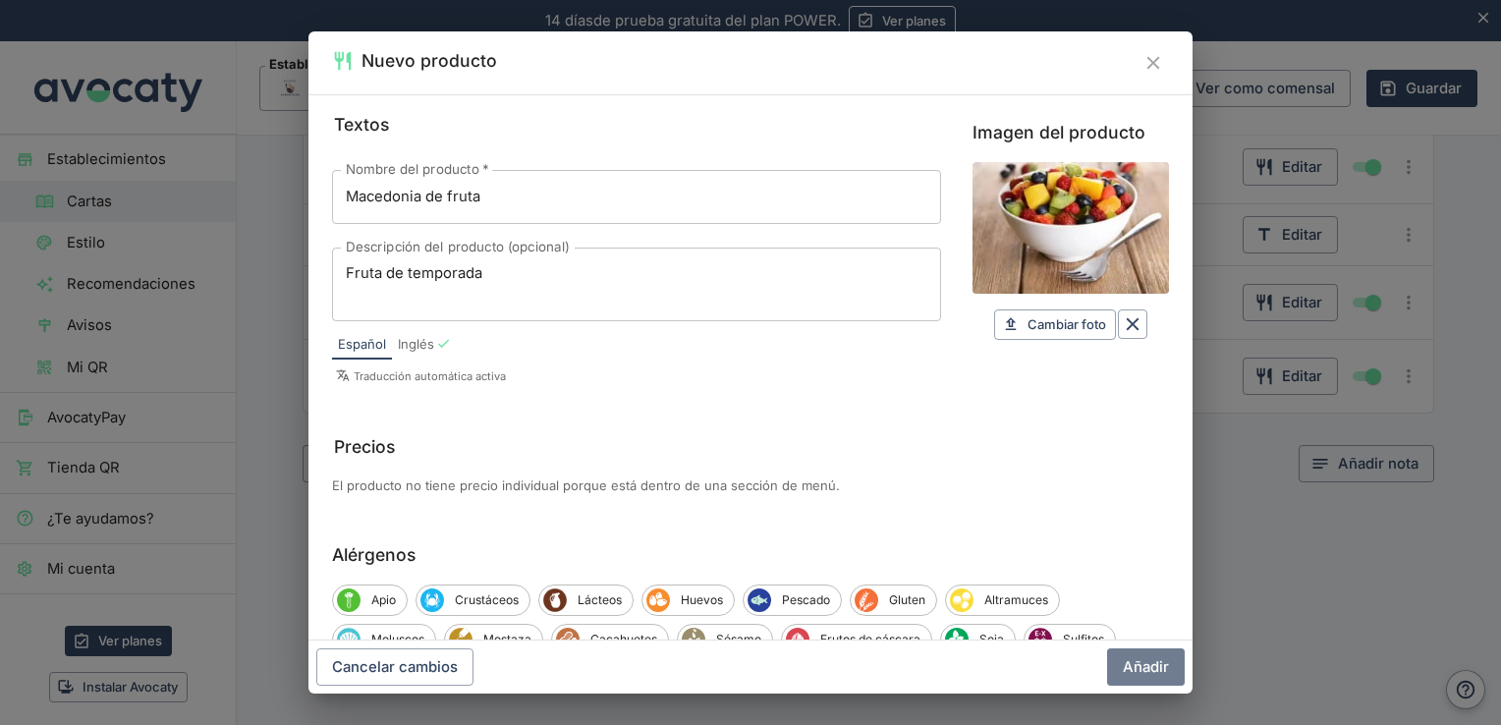
click at [1156, 666] on button "Añadir" at bounding box center [1146, 666] width 78 height 37
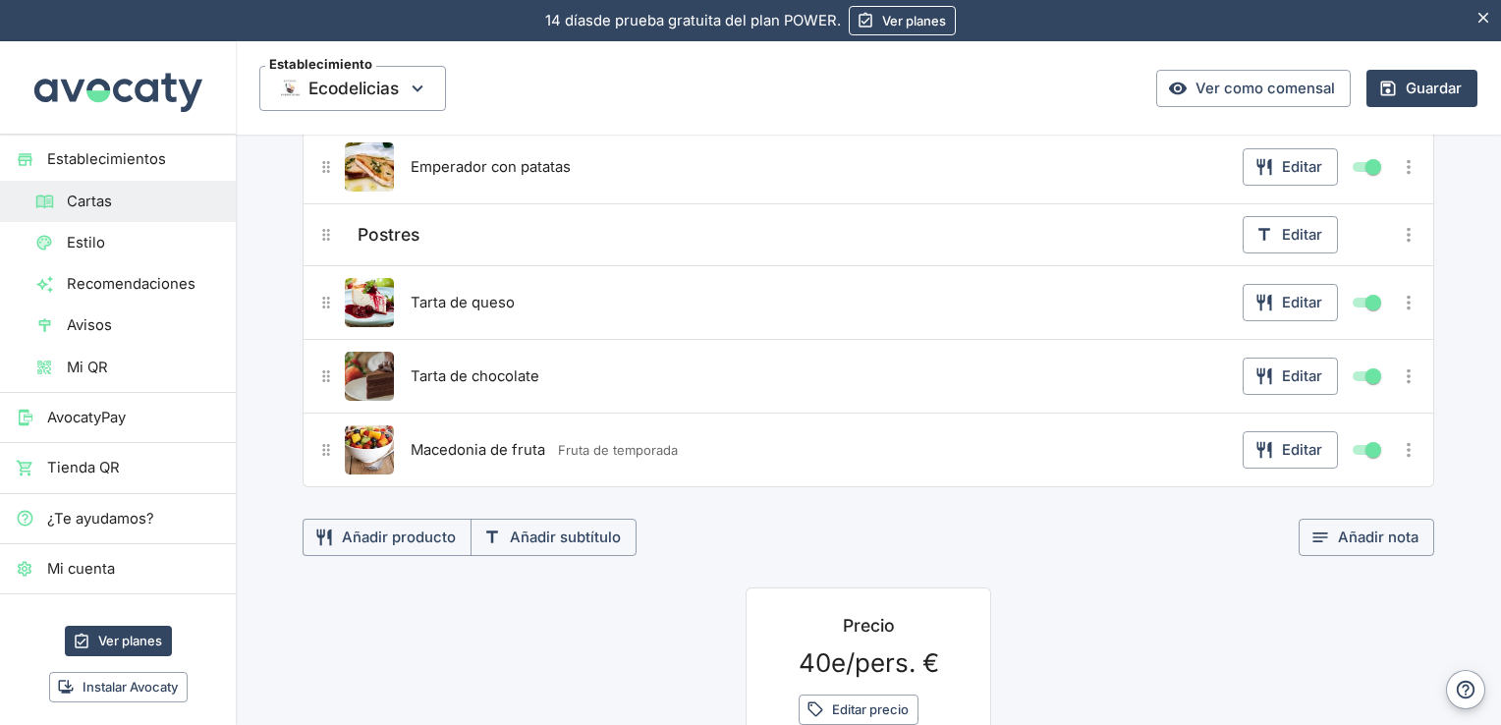
click at [414, 526] on button "Añadir producto" at bounding box center [387, 537] width 169 height 37
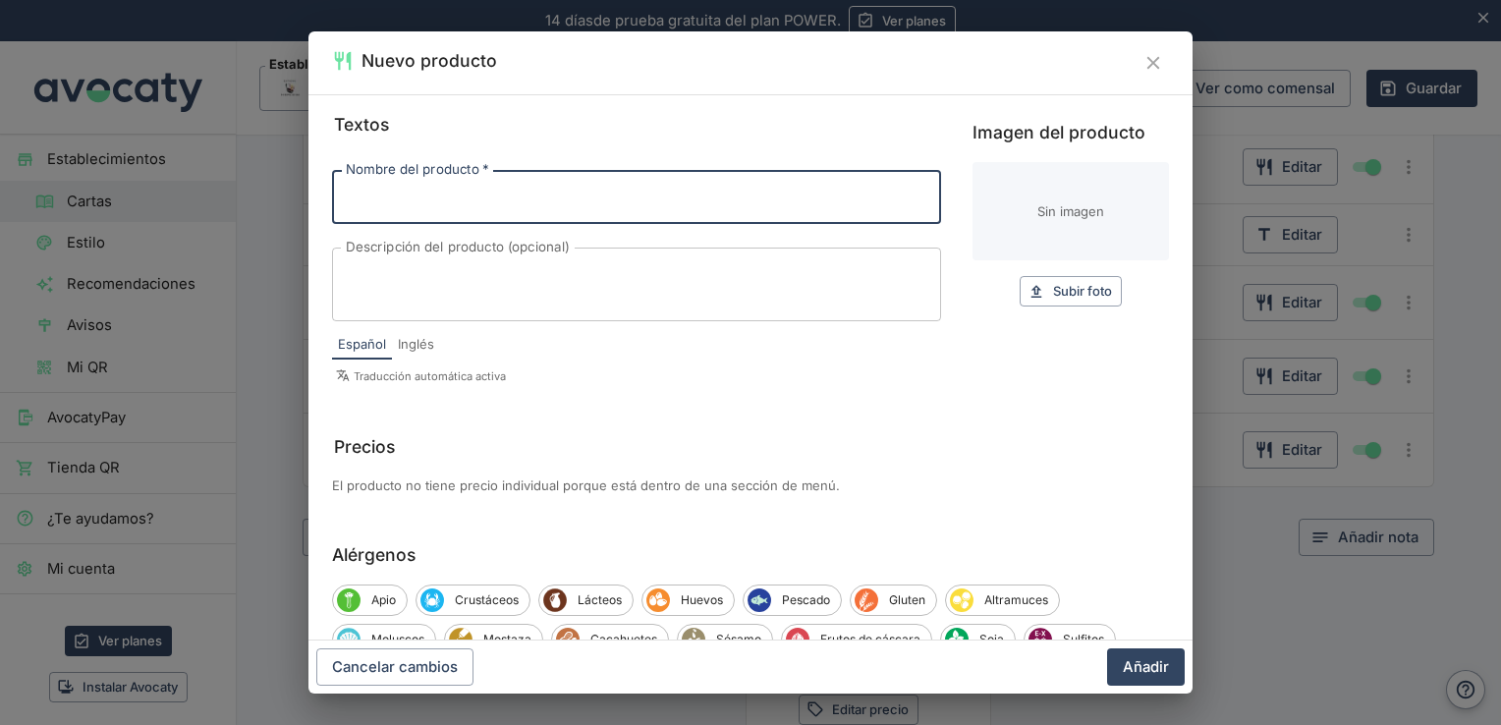
click at [476, 206] on input "Nombre del producto   *" at bounding box center [636, 196] width 609 height 53
type input "Tarta de tres chocolates"
click at [1036, 294] on button "Subir foto Subir" at bounding box center [1071, 291] width 102 height 30
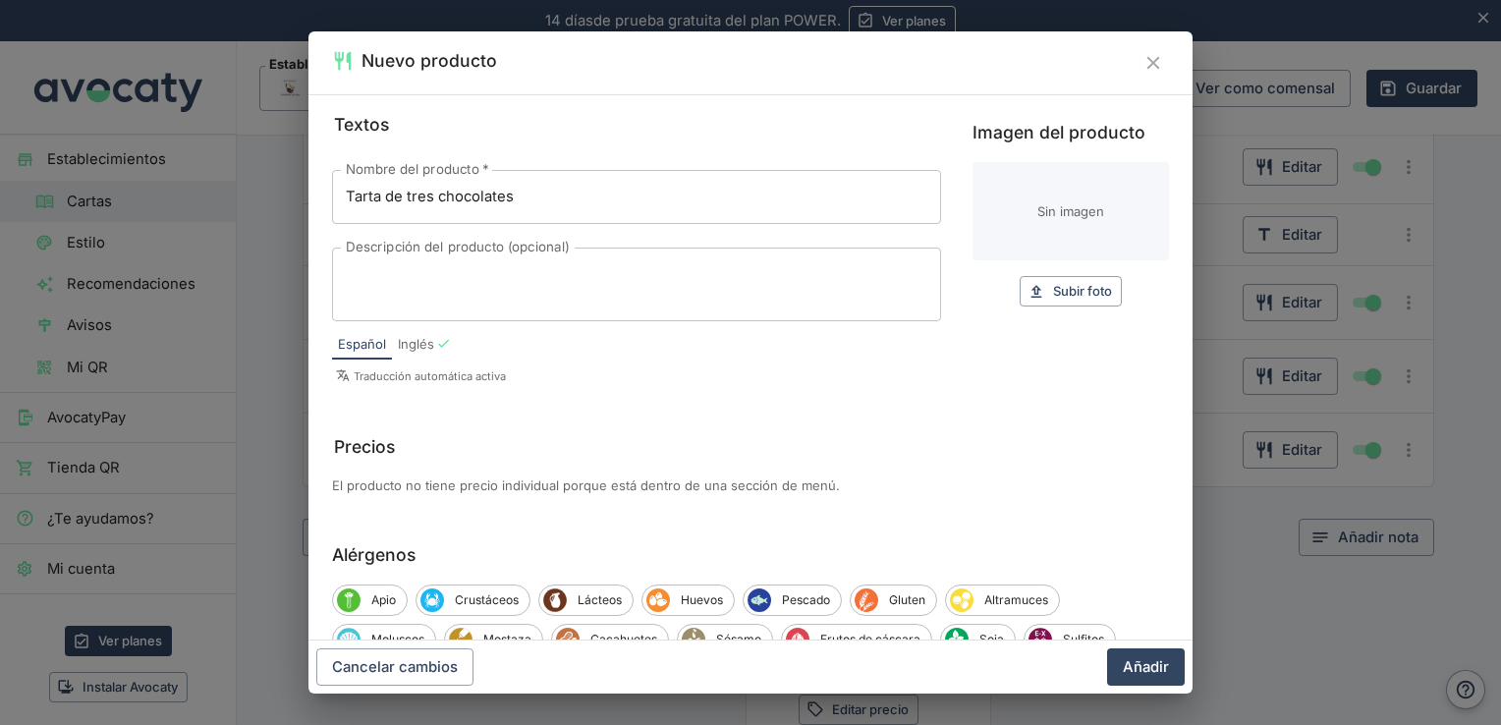
type input "C:\fakepath\OIP.webp"
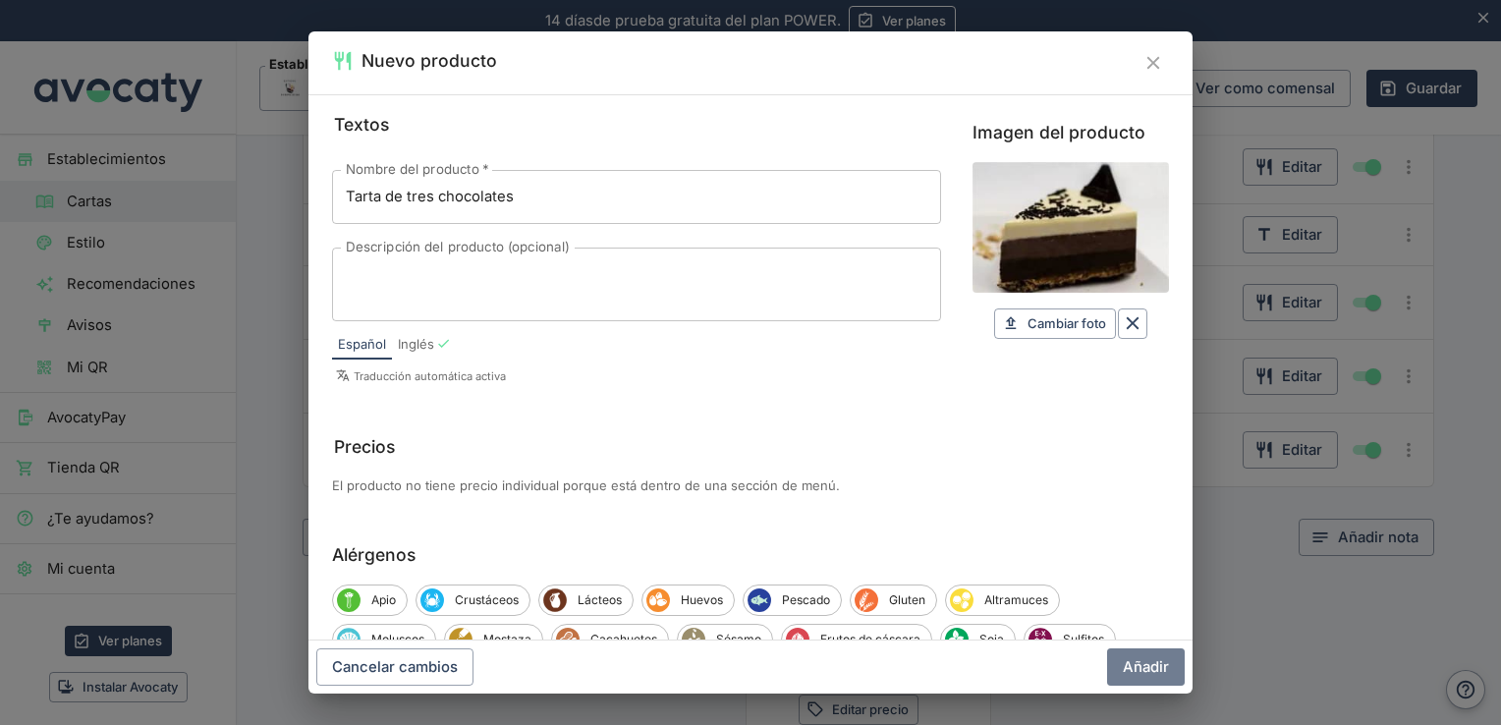
click at [1151, 658] on button "Añadir" at bounding box center [1146, 666] width 78 height 37
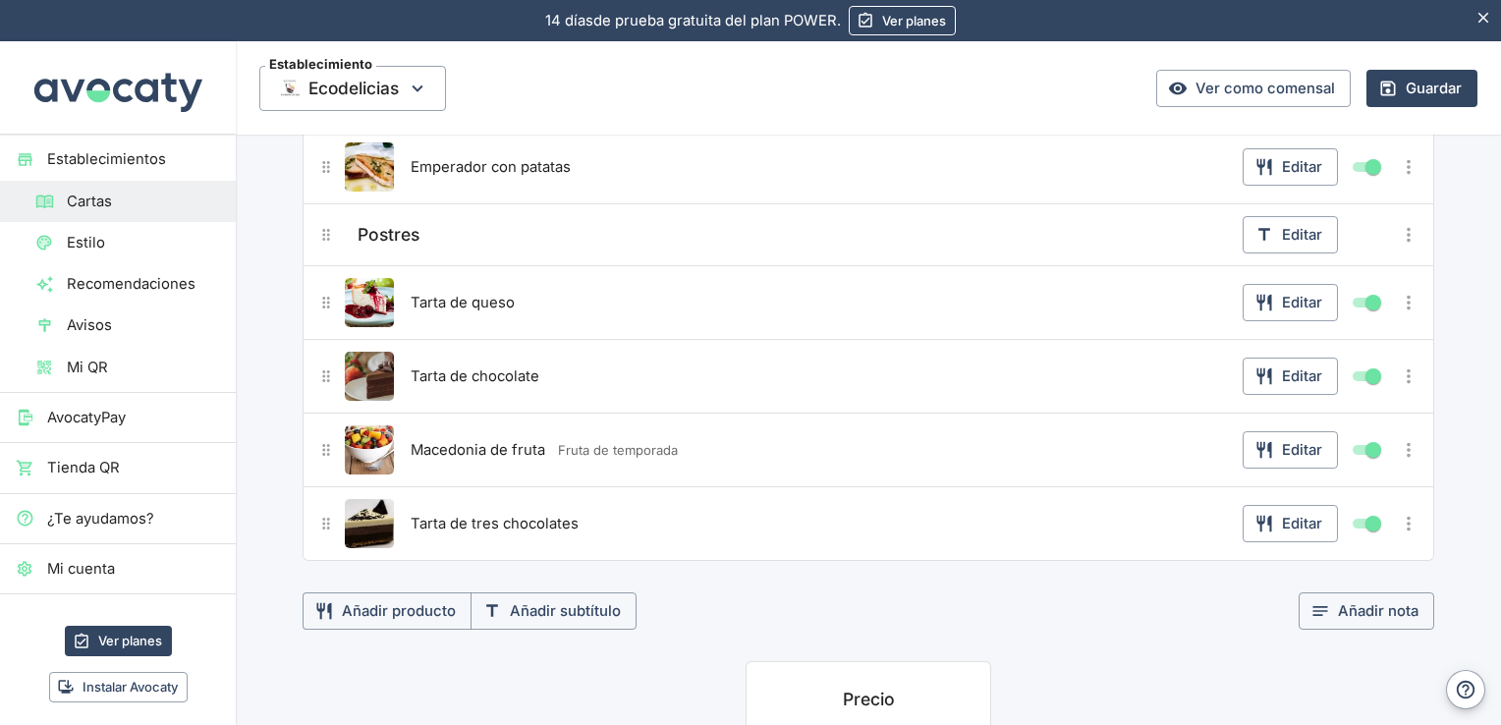
click at [1404, 104] on button "Guardar" at bounding box center [1421, 88] width 111 height 37
click at [98, 202] on span "Cartas" at bounding box center [143, 202] width 153 height 22
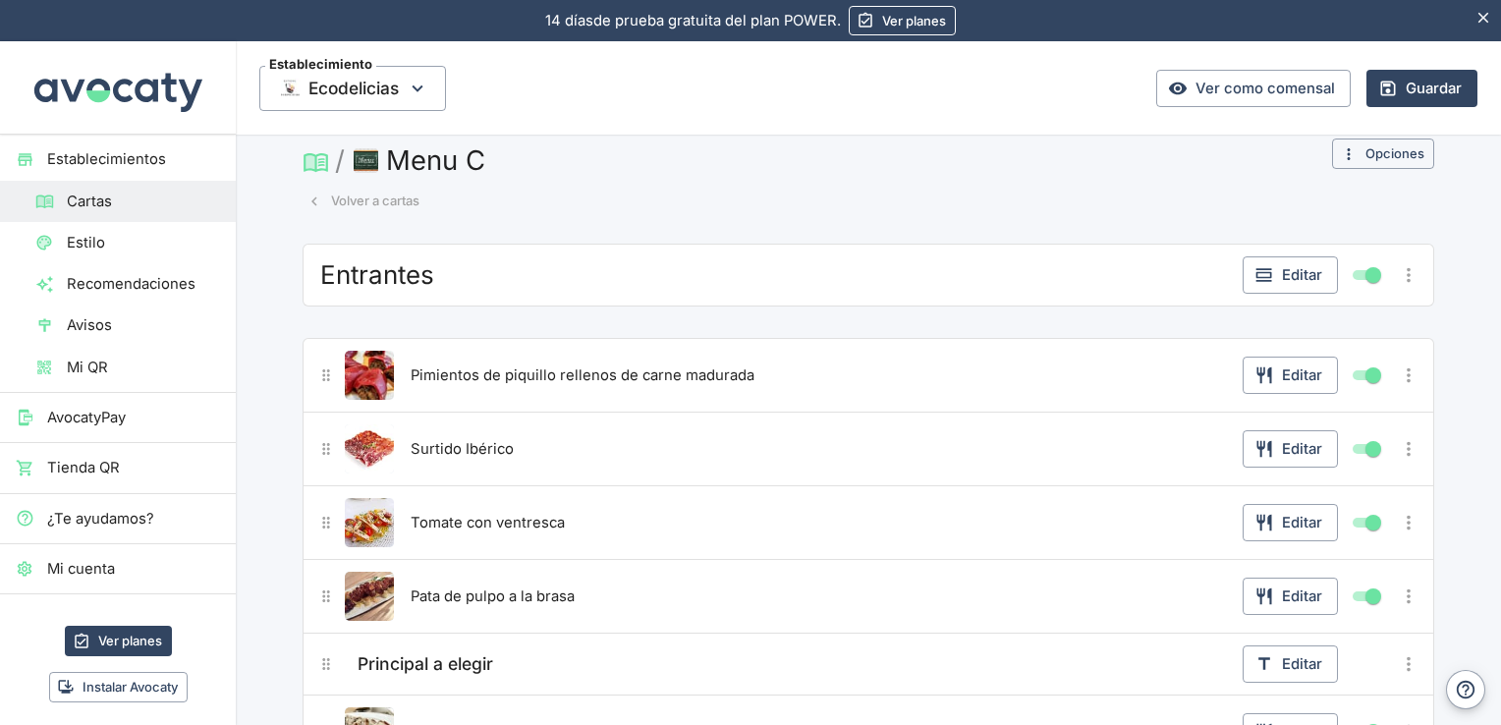
scroll to position [0, 0]
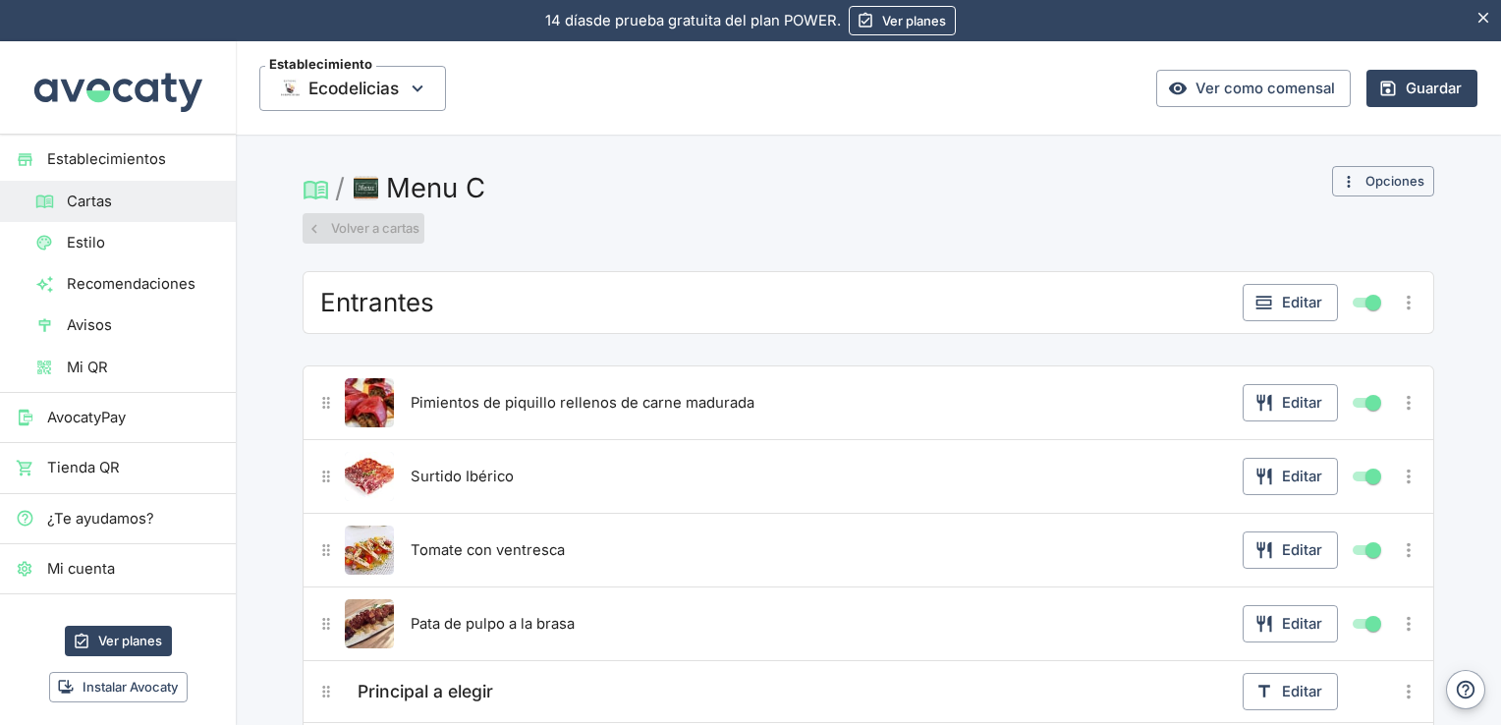
click at [375, 226] on button "Volver a cartas" at bounding box center [364, 228] width 122 height 30
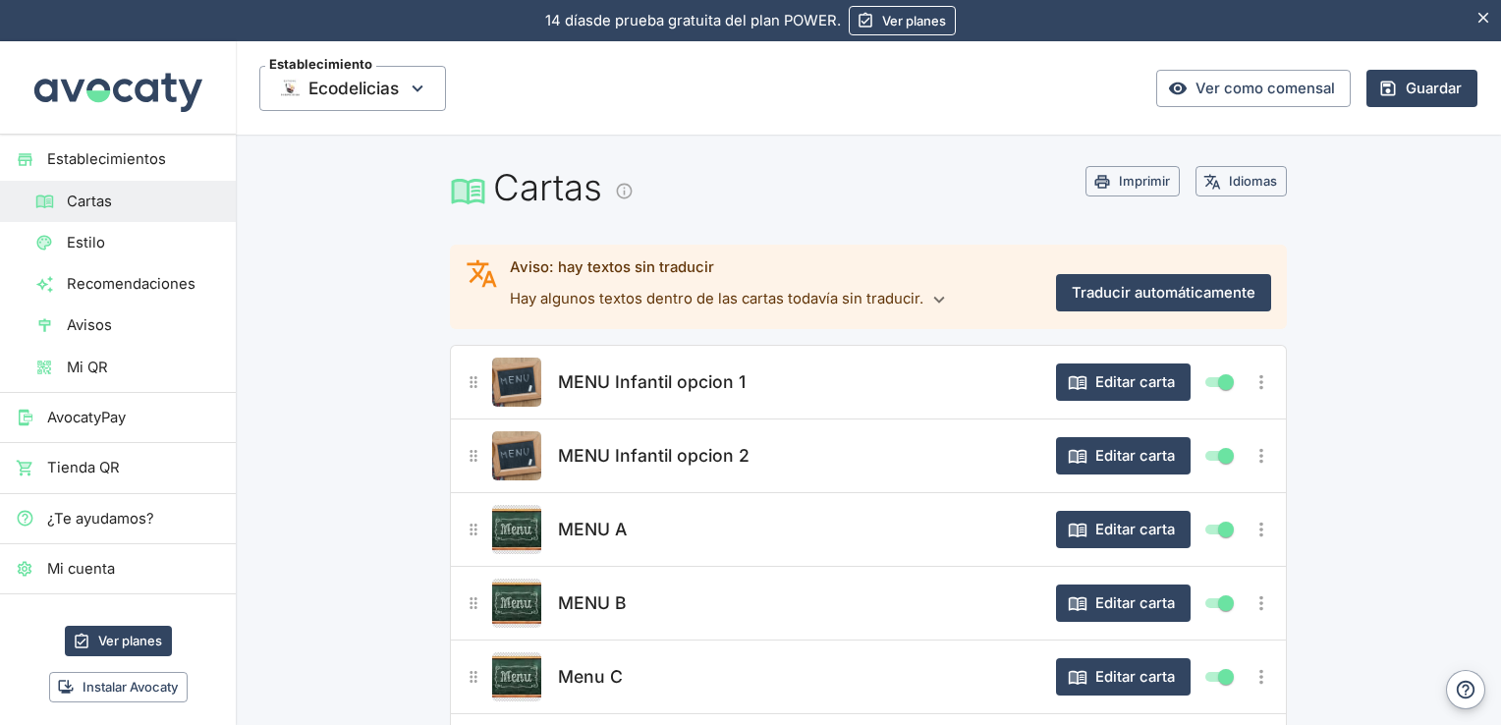
click at [1083, 374] on button "Editar carta" at bounding box center [1123, 381] width 135 height 37
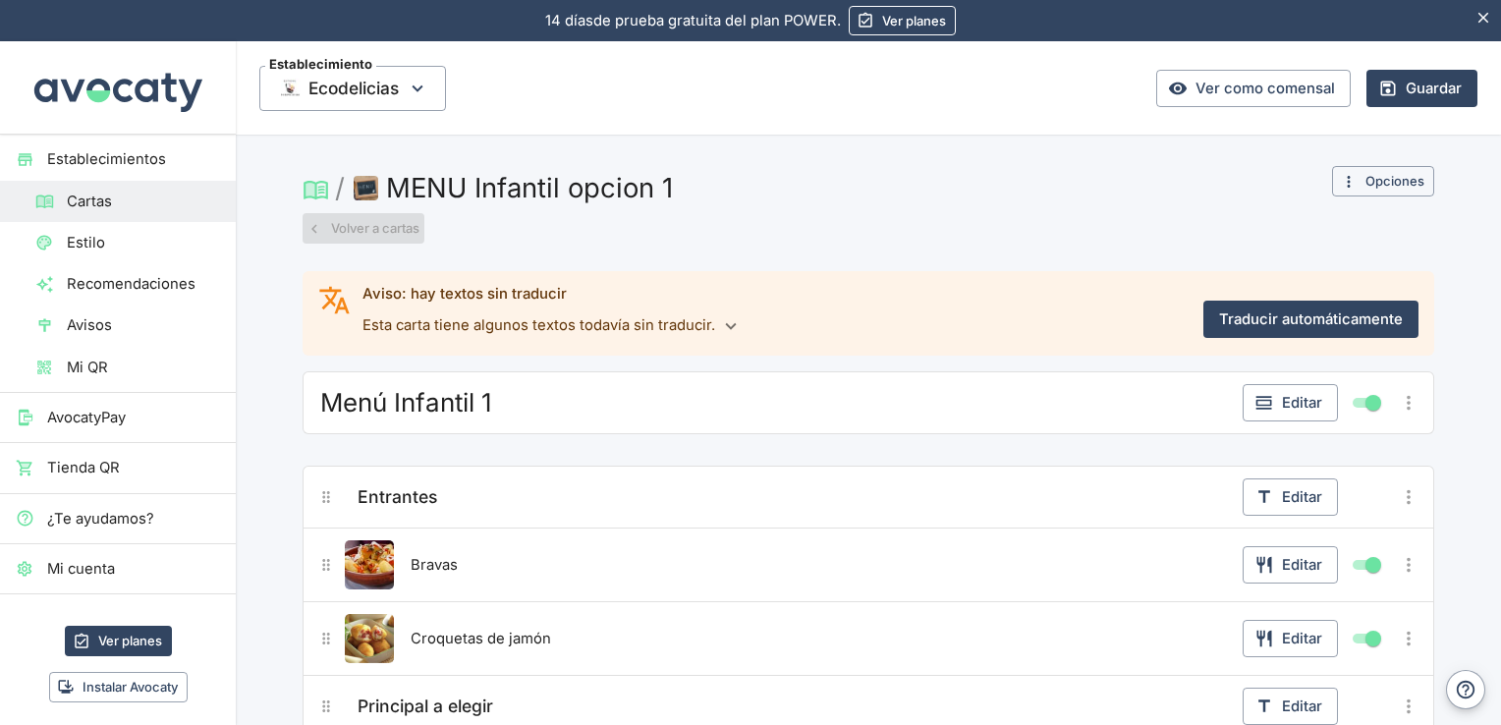
click at [355, 221] on button "Volver a cartas" at bounding box center [364, 228] width 122 height 30
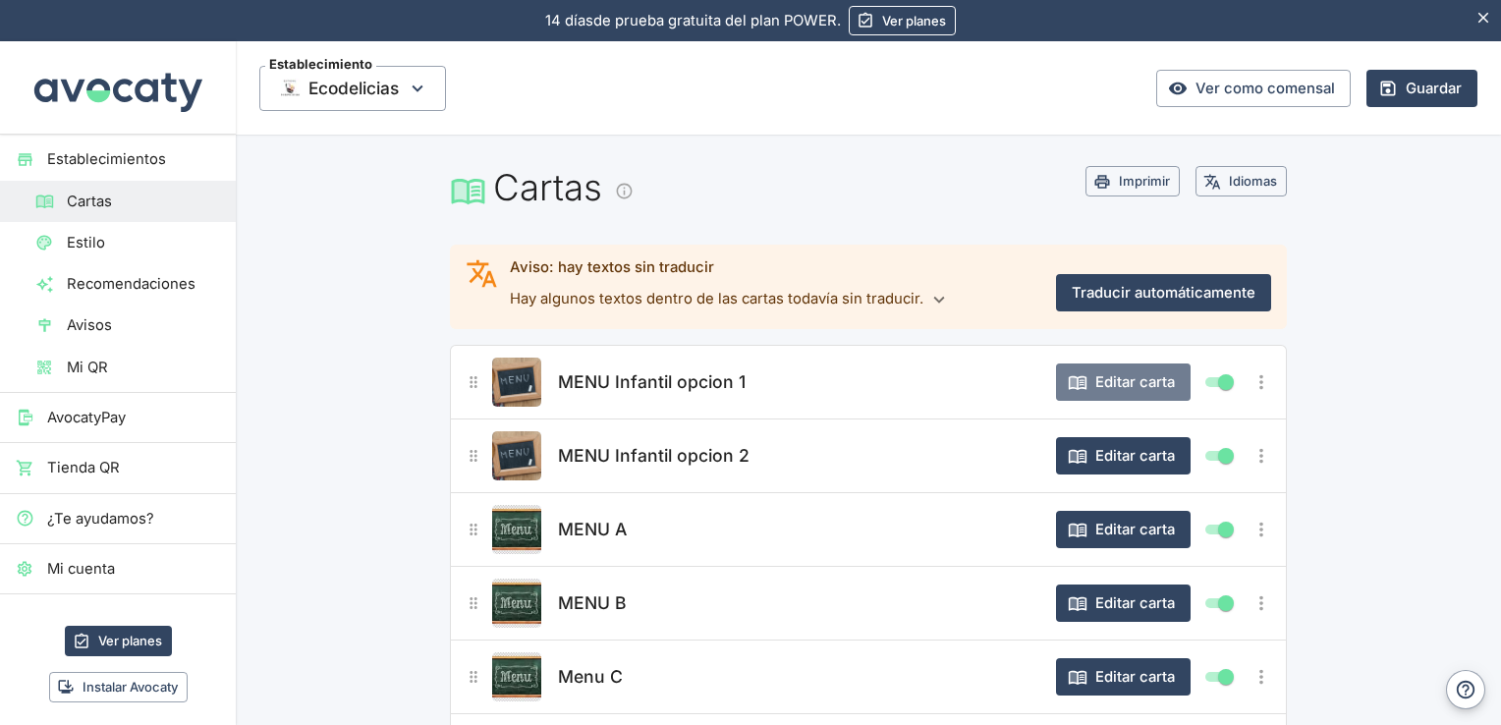
click at [1132, 384] on button "Editar carta" at bounding box center [1123, 381] width 135 height 37
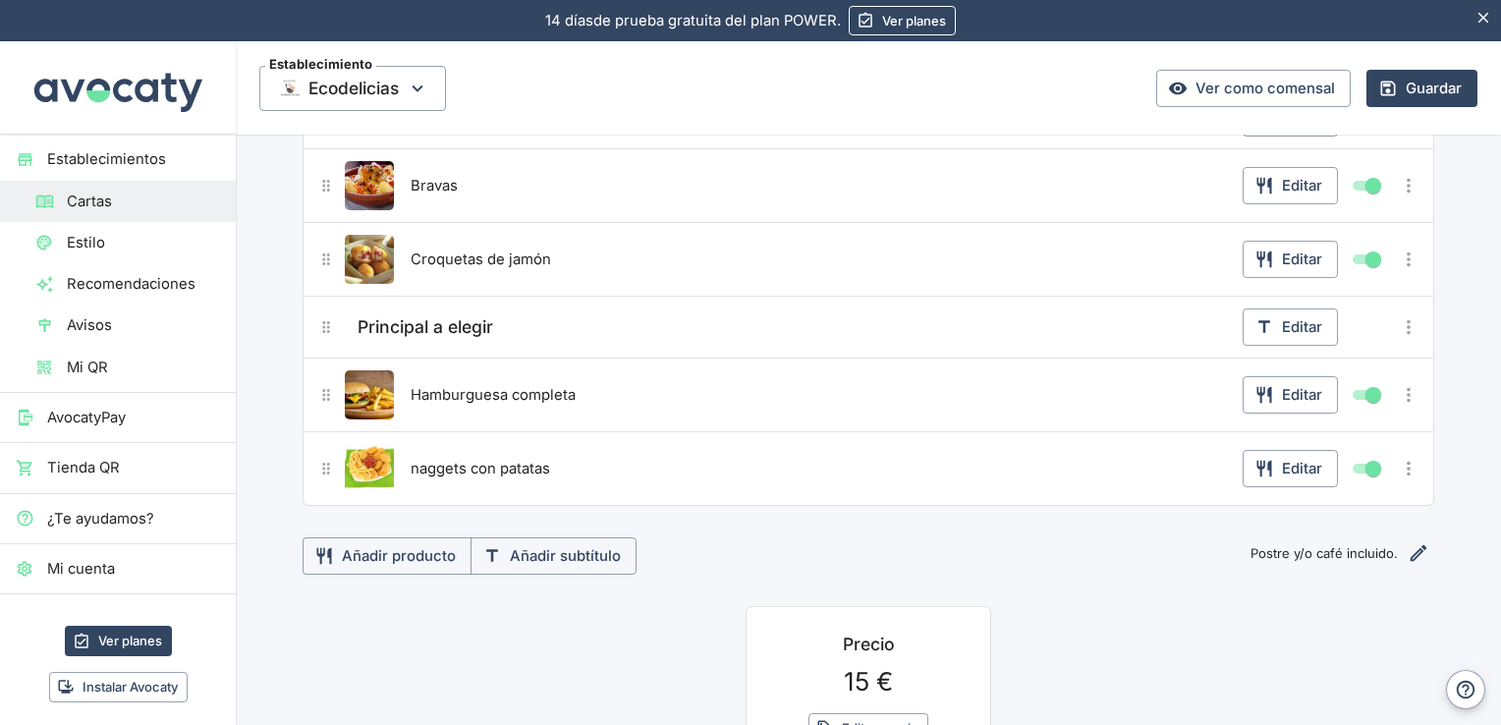
scroll to position [381, 0]
click at [1309, 386] on button "Editar" at bounding box center [1290, 392] width 95 height 37
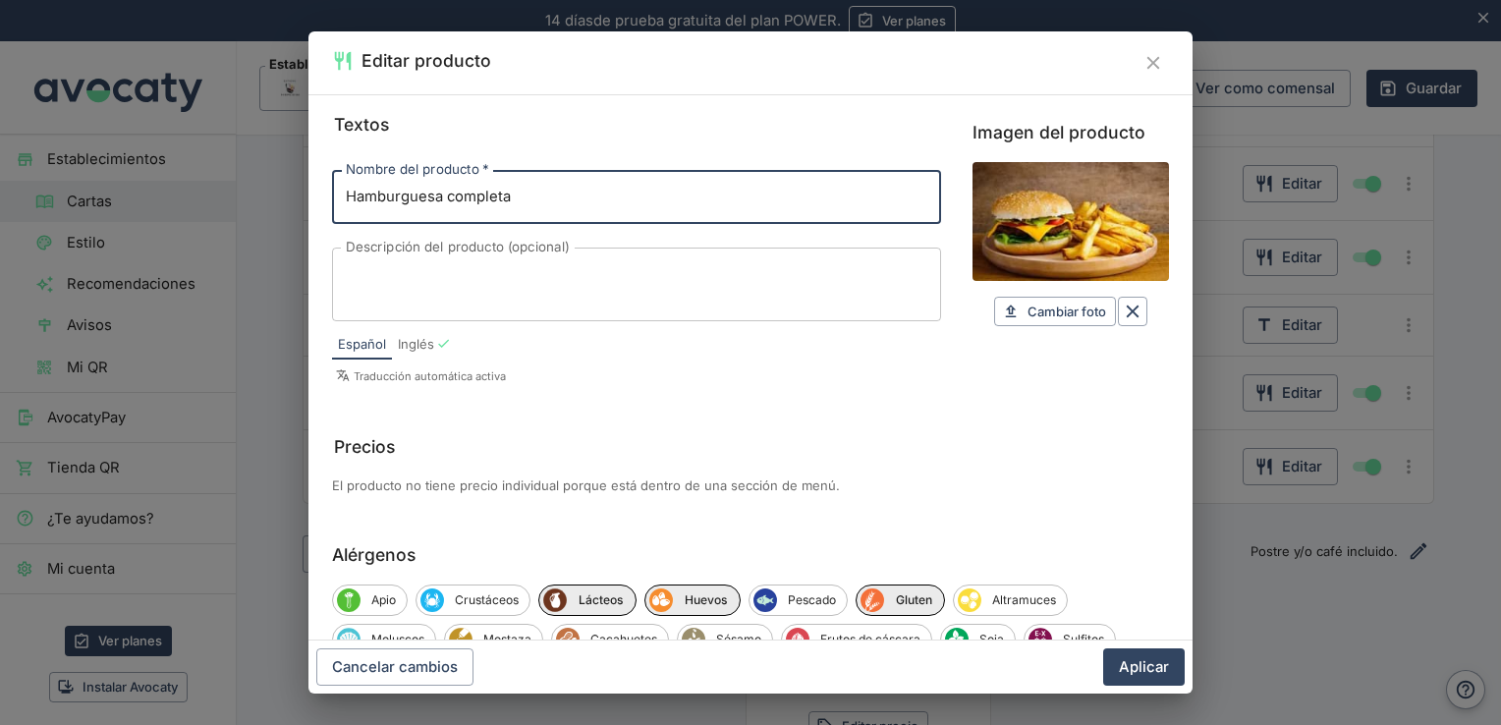
click at [711, 207] on input "Hamburguesa completa" at bounding box center [636, 196] width 609 height 53
type input "Hamburguesa completa con patatas"
click at [1162, 656] on button "Aplicar" at bounding box center [1144, 666] width 82 height 37
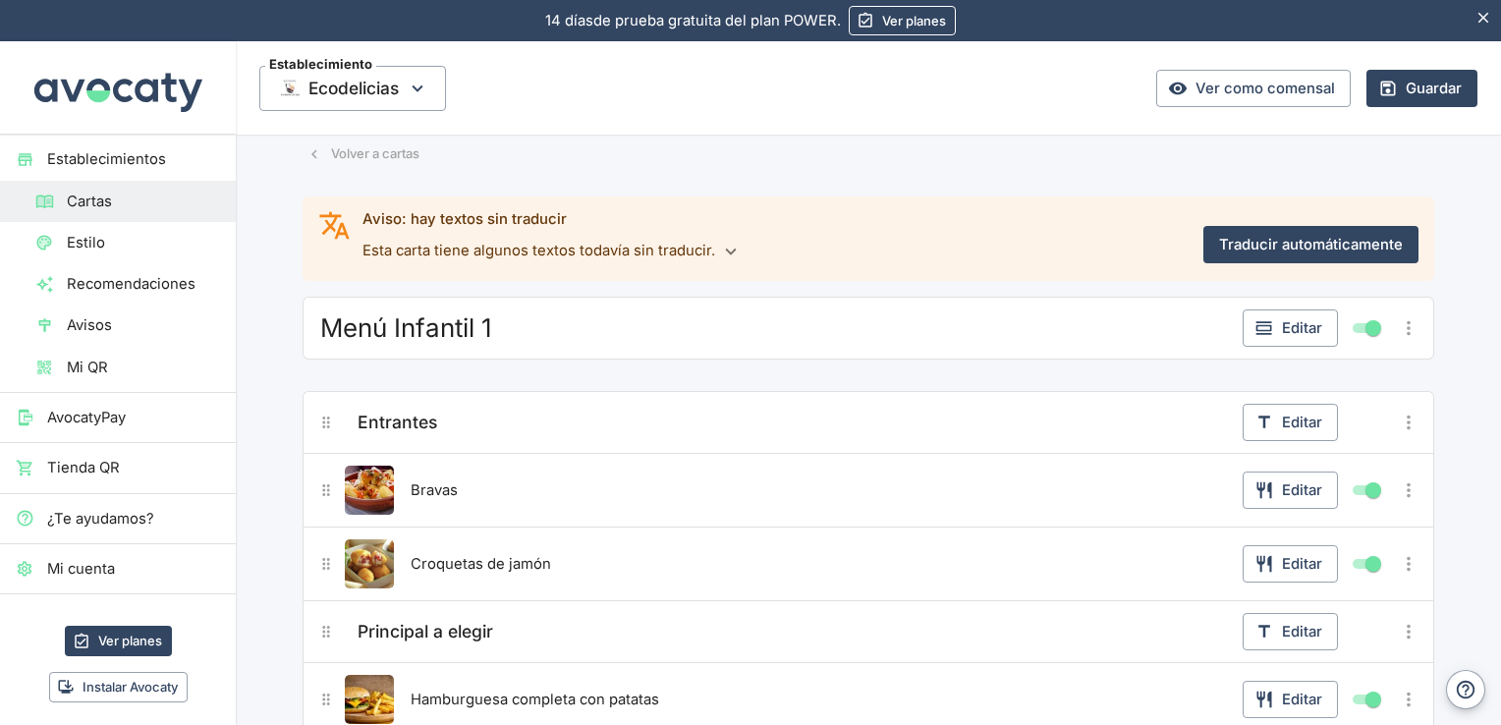
scroll to position [0, 0]
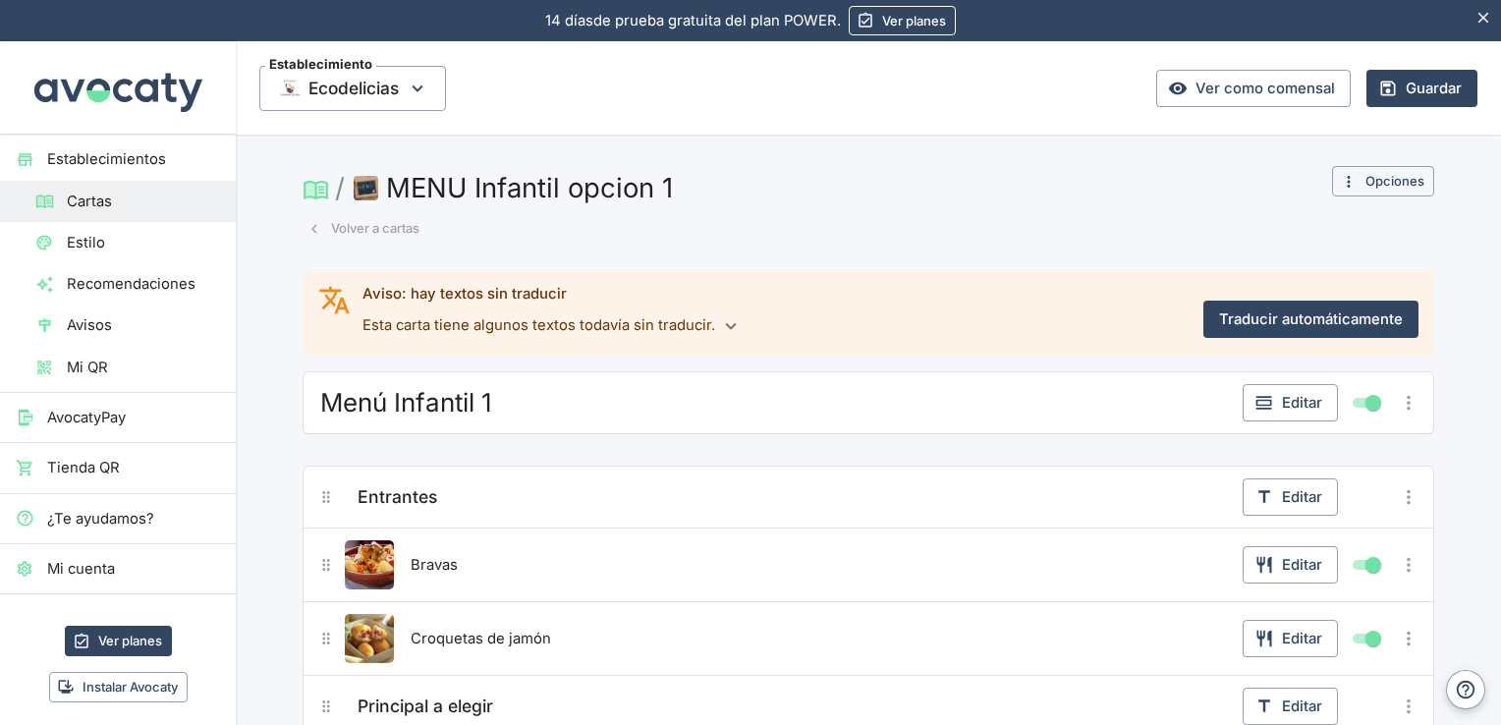
click at [1428, 96] on button "Guardar" at bounding box center [1421, 88] width 111 height 37
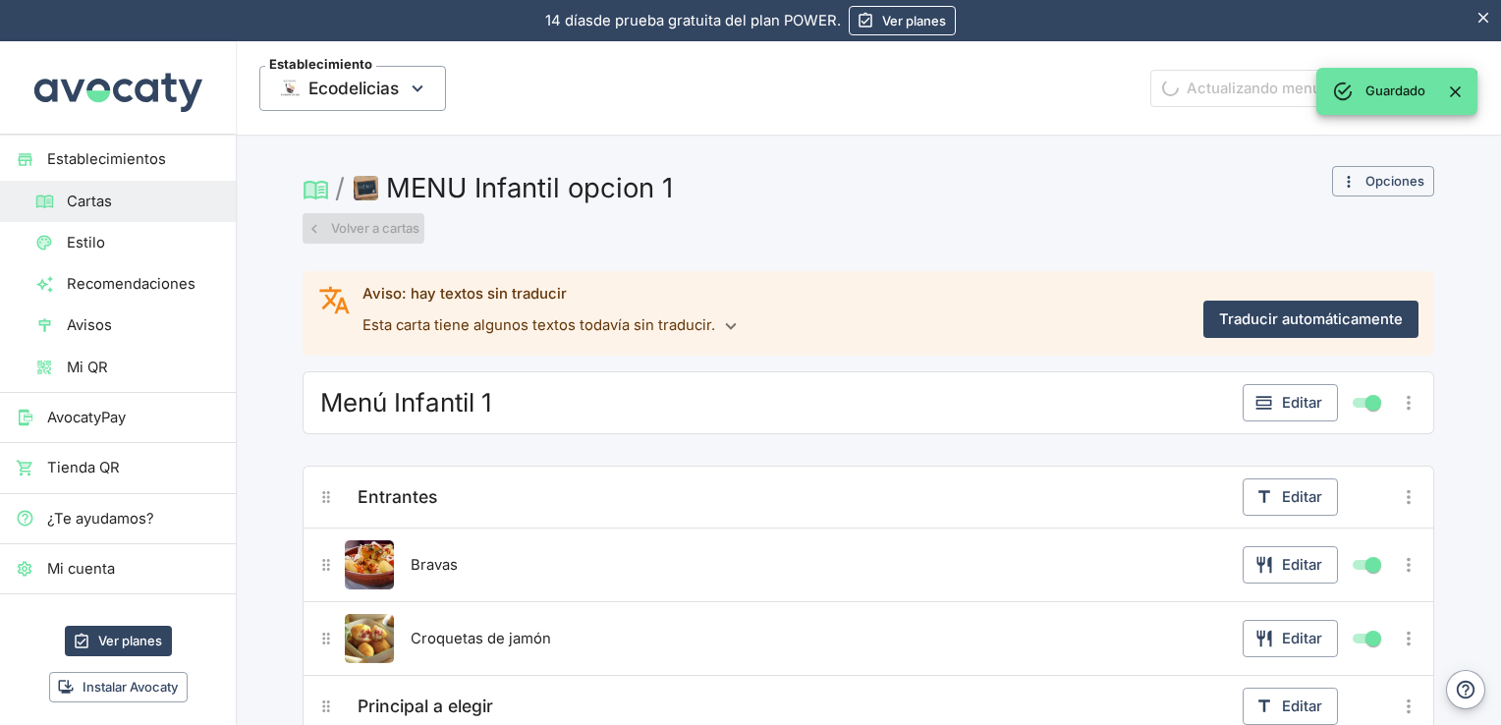
click at [377, 223] on button "Volver a cartas" at bounding box center [364, 228] width 122 height 30
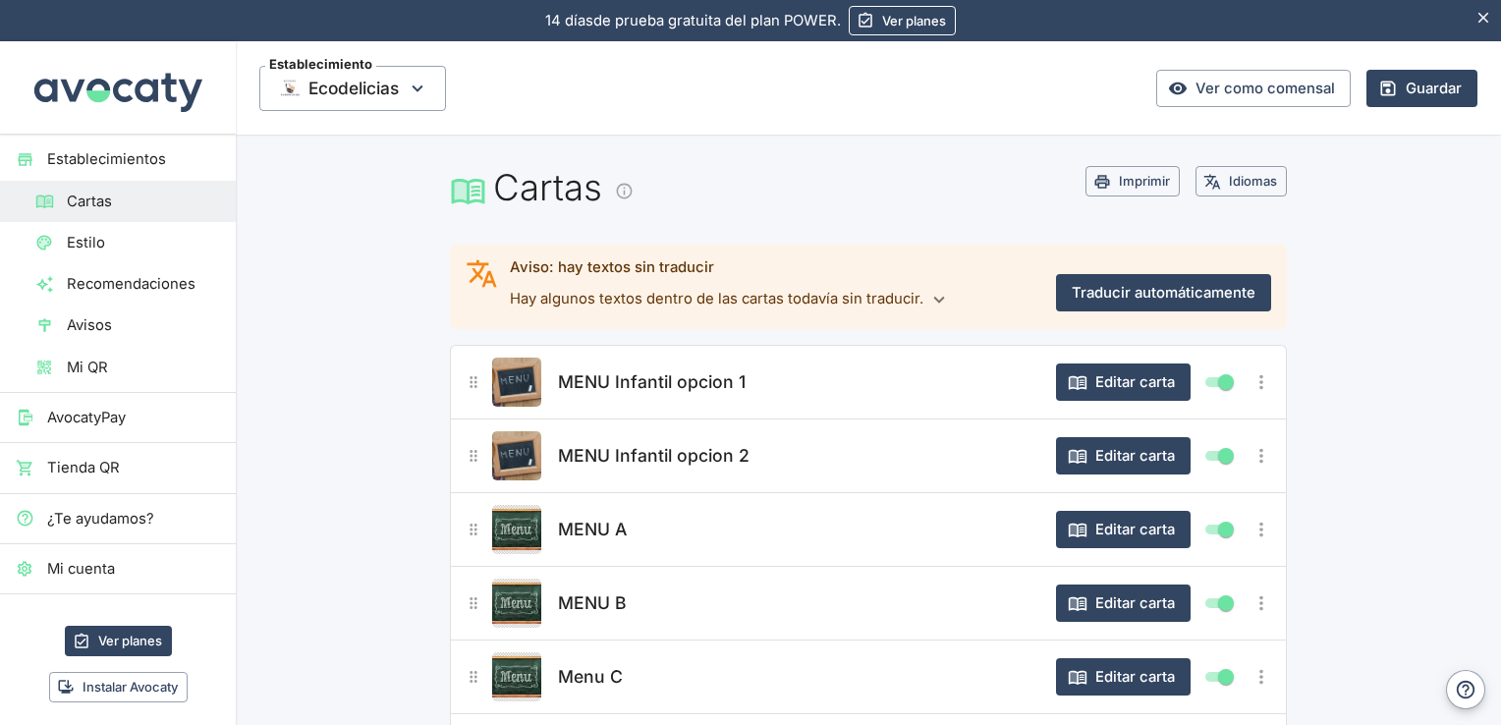
click at [1132, 454] on button "Editar carta" at bounding box center [1123, 455] width 135 height 37
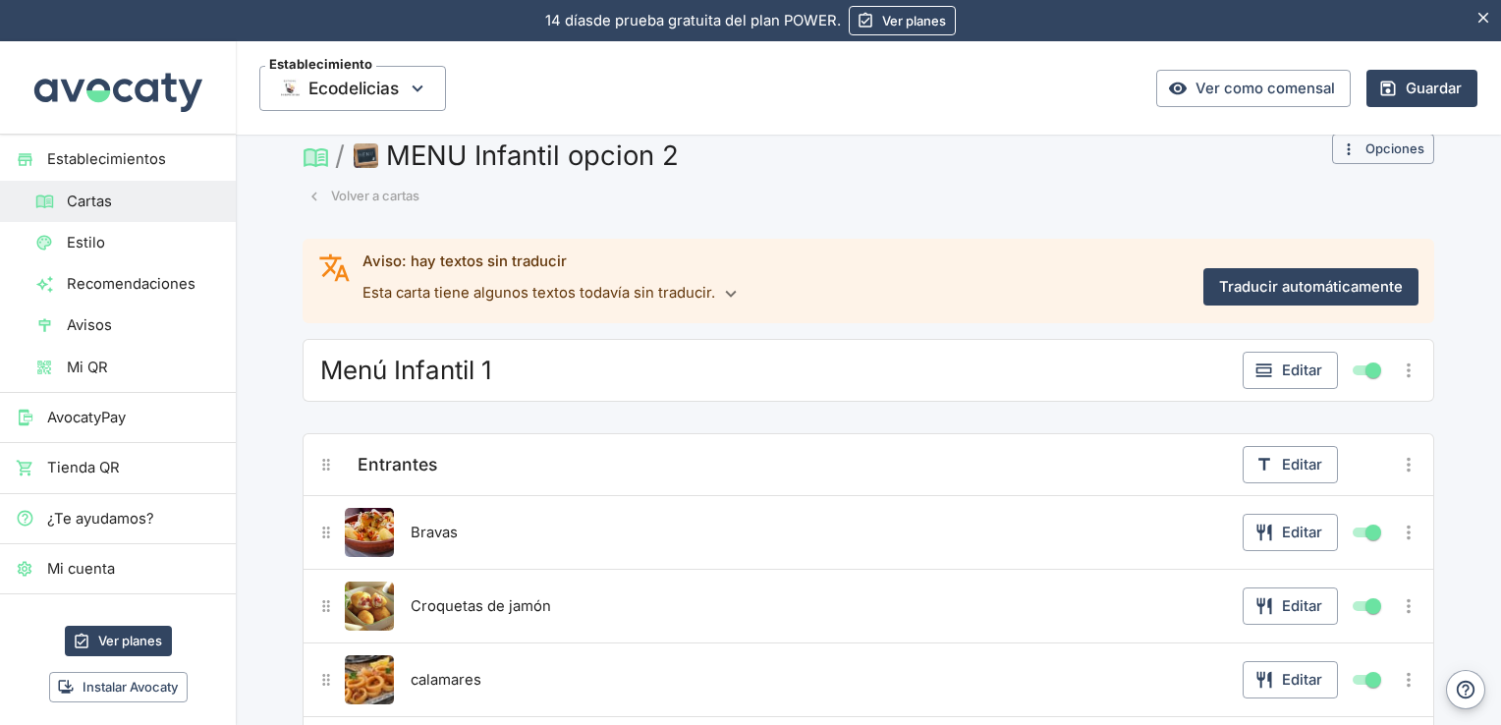
scroll to position [26, 0]
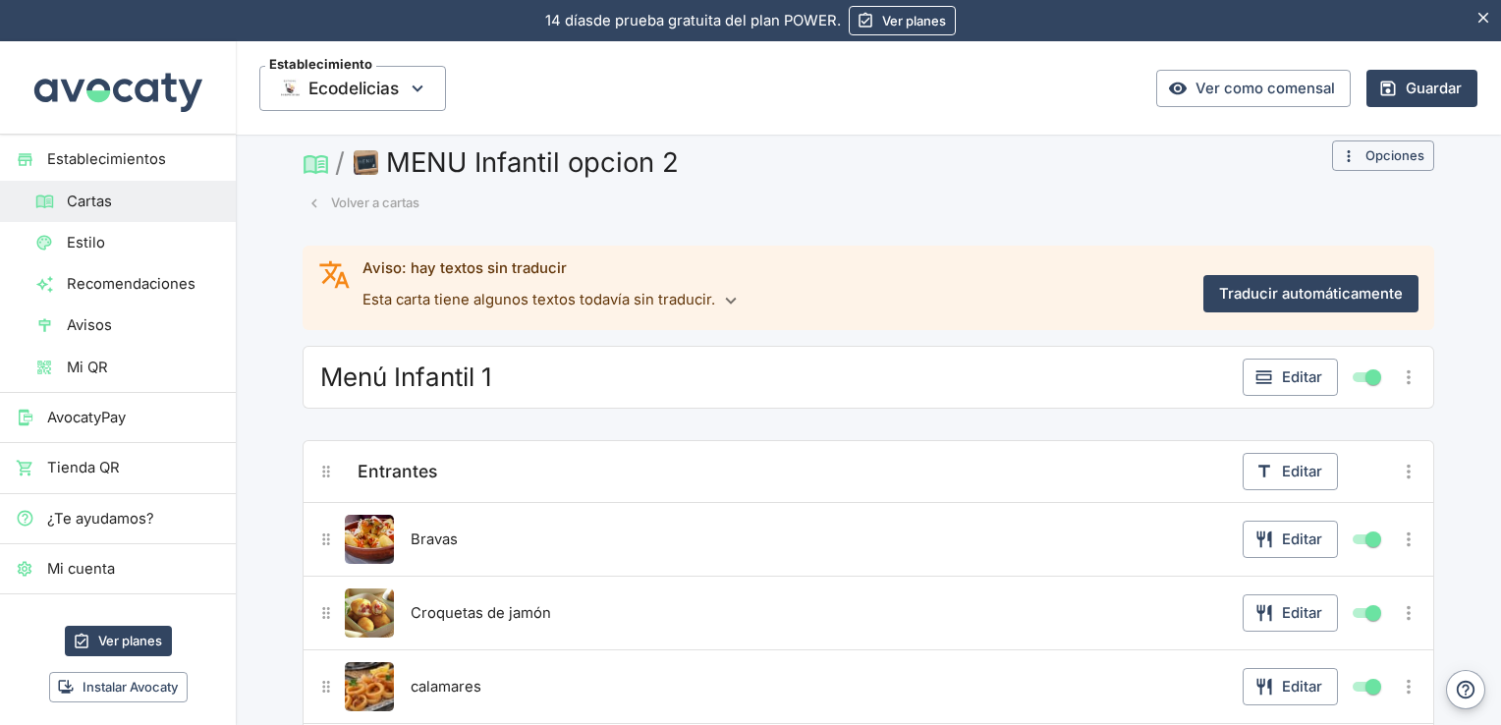
click at [567, 367] on div "Menú Infantil 1" at bounding box center [774, 377] width 919 height 35
click at [359, 195] on button "Volver a cartas" at bounding box center [364, 203] width 122 height 30
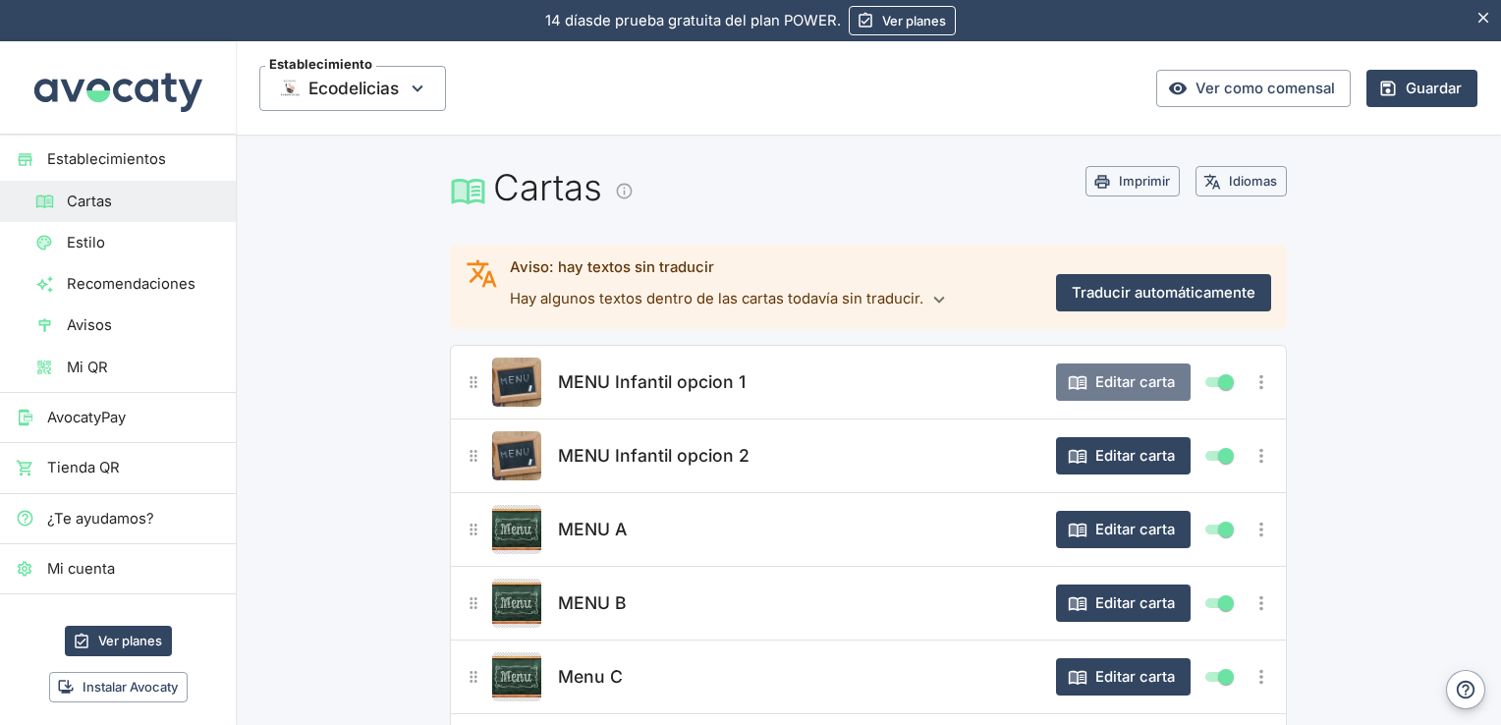
click at [1112, 386] on button "Editar carta" at bounding box center [1123, 381] width 135 height 37
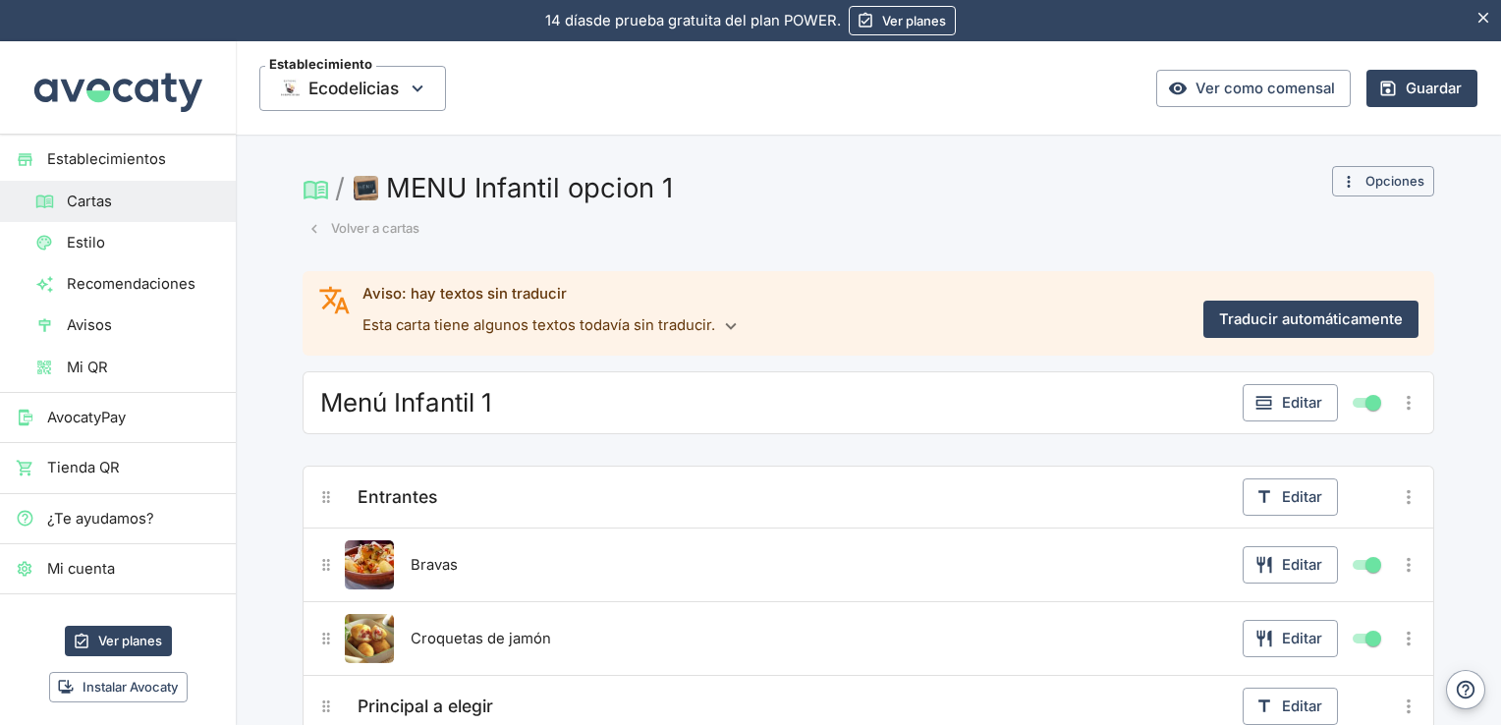
click at [397, 225] on button "Volver a cartas" at bounding box center [364, 228] width 122 height 30
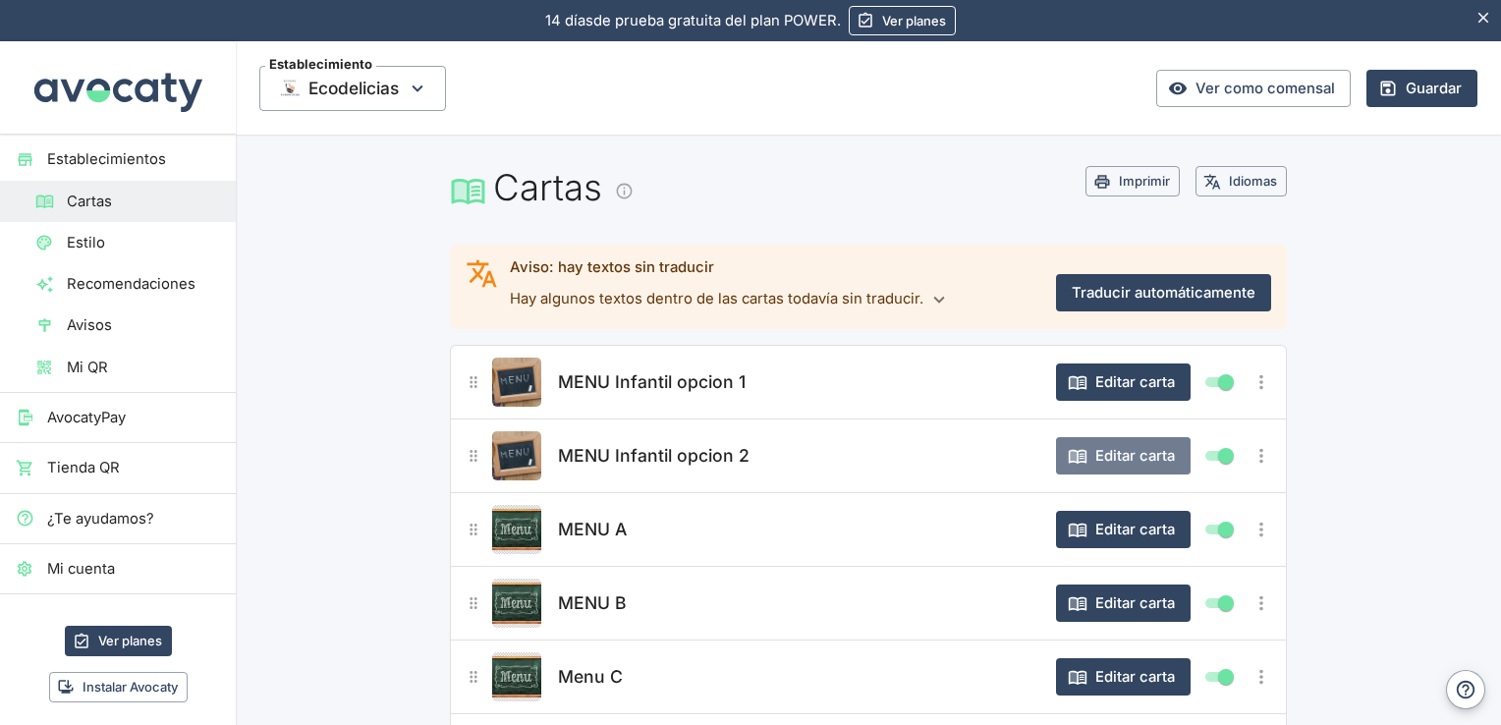
click at [1125, 467] on button "Editar carta" at bounding box center [1123, 455] width 135 height 37
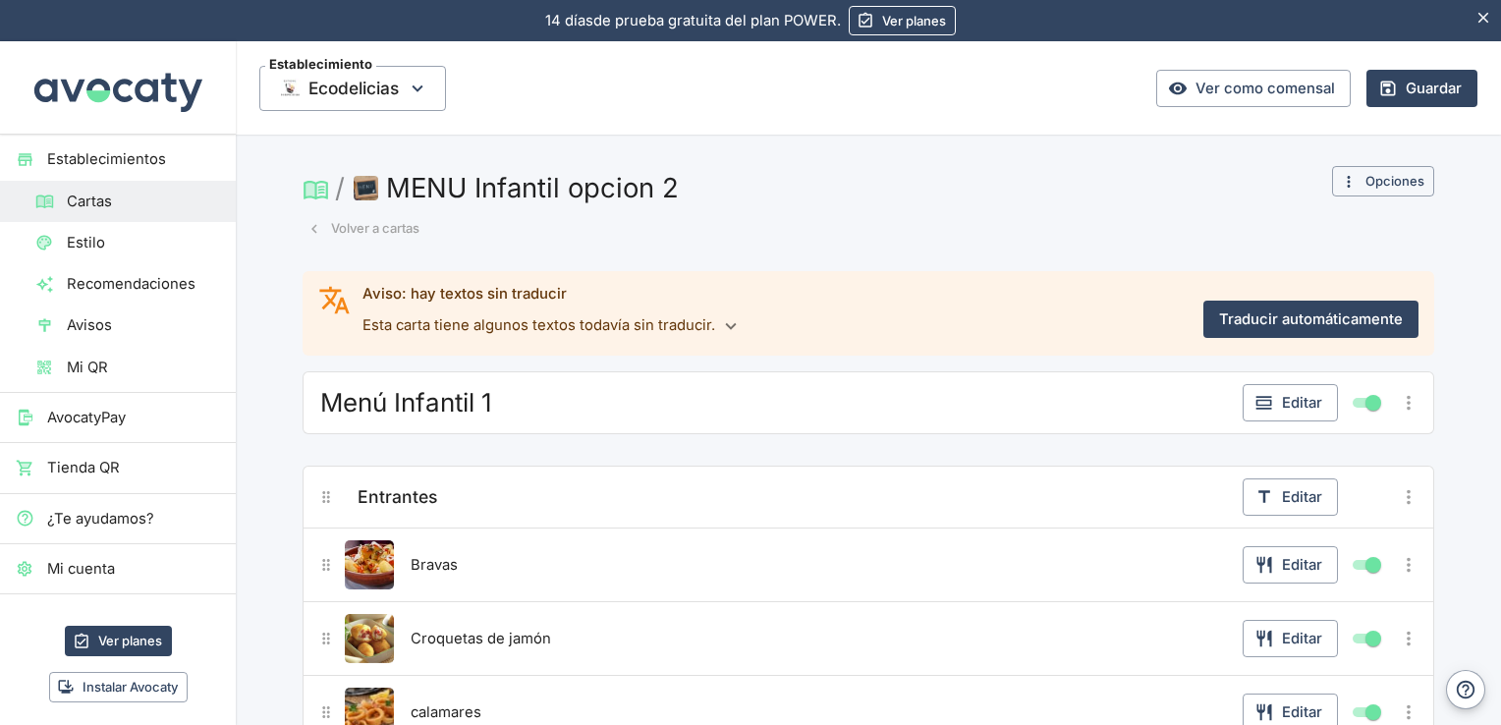
click at [687, 407] on div "Menú Infantil 1" at bounding box center [774, 402] width 919 height 35
click at [1290, 396] on button "Editar" at bounding box center [1290, 402] width 95 height 37
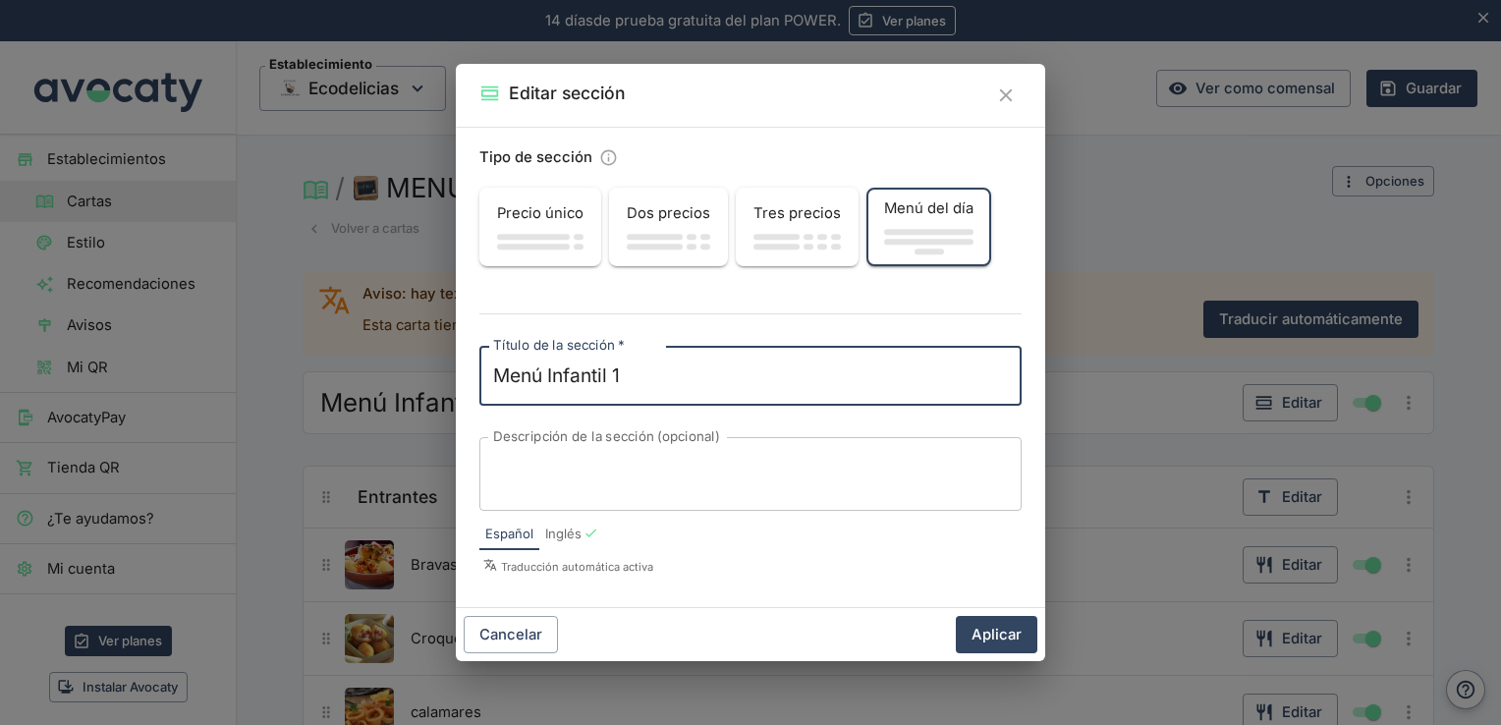
click at [692, 366] on textarea "Menú Infantil 1" at bounding box center [750, 376] width 515 height 28
type textarea "Menú Infantil 2"
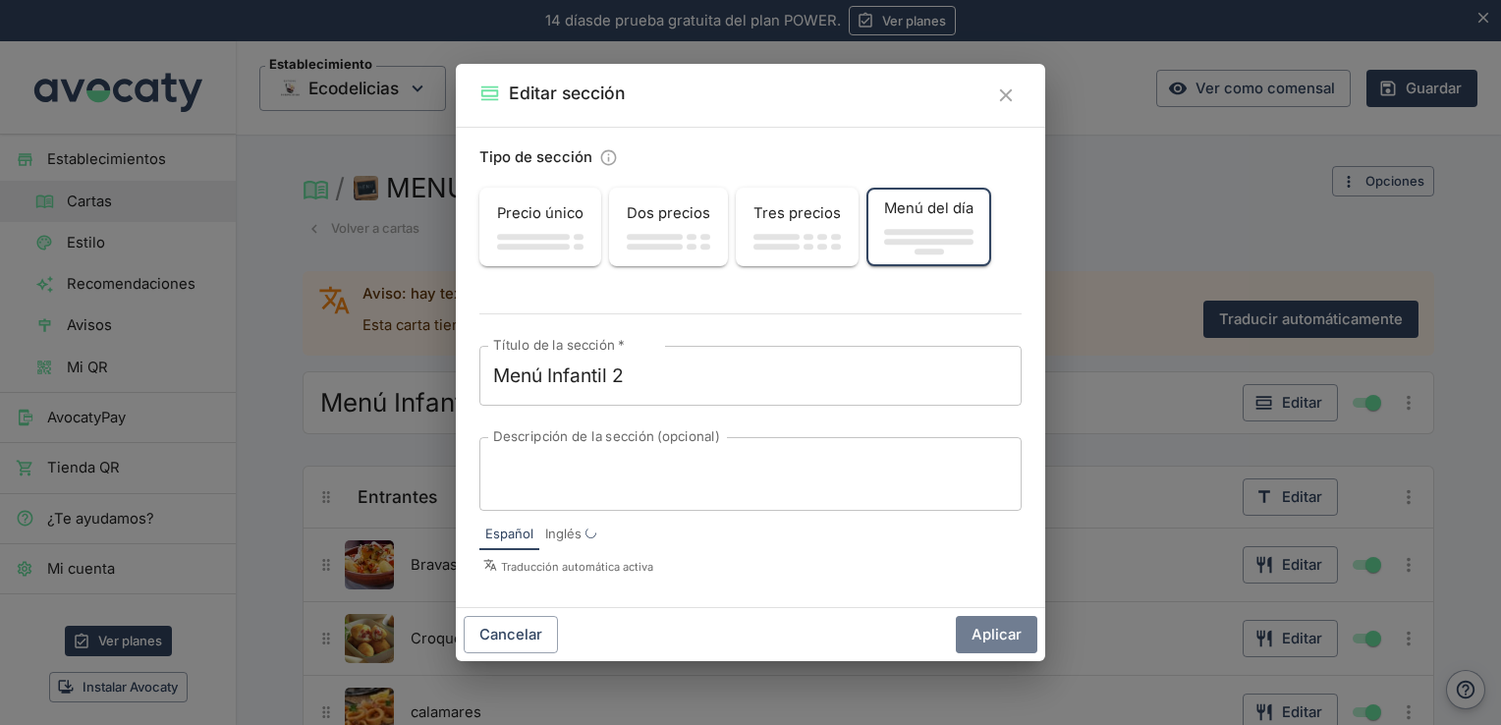
click at [1006, 631] on button "Aplicar" at bounding box center [997, 634] width 82 height 37
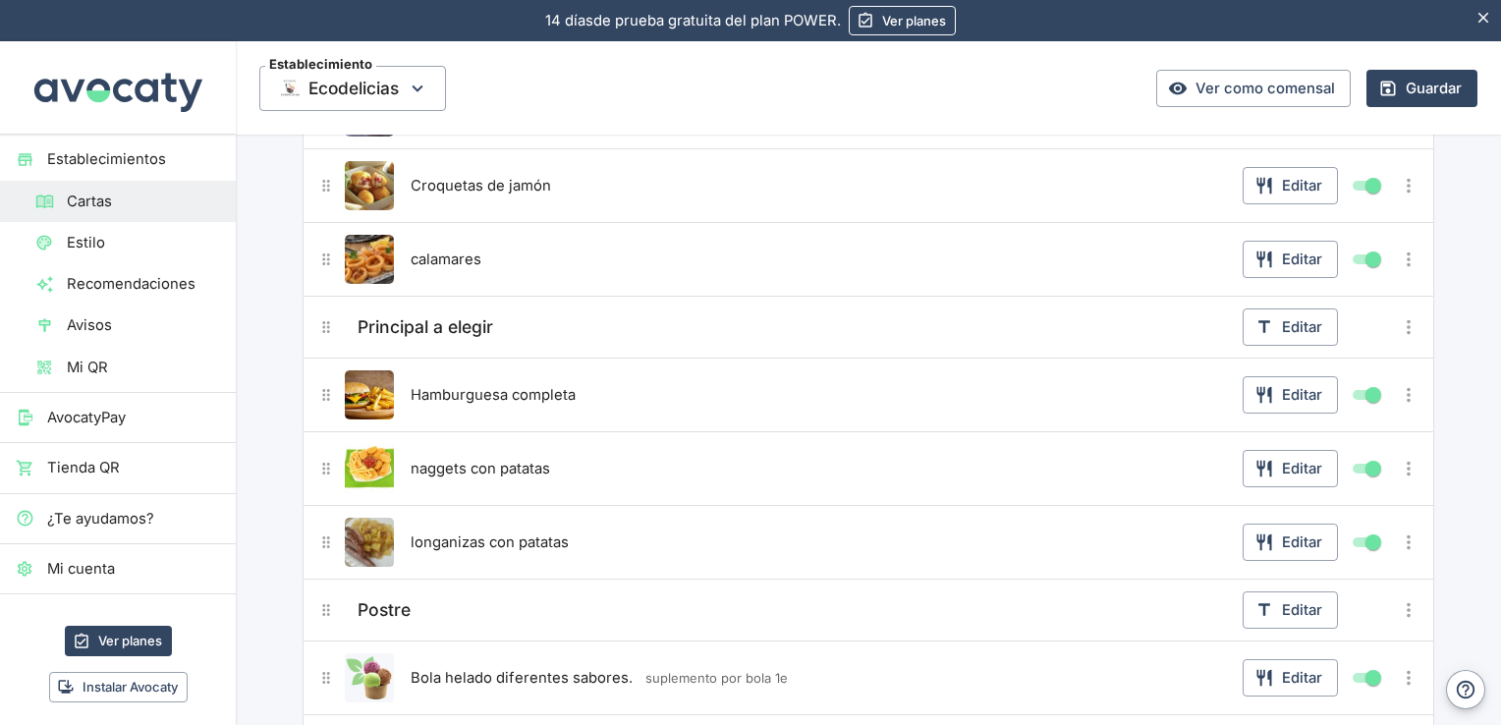
scroll to position [501, 0]
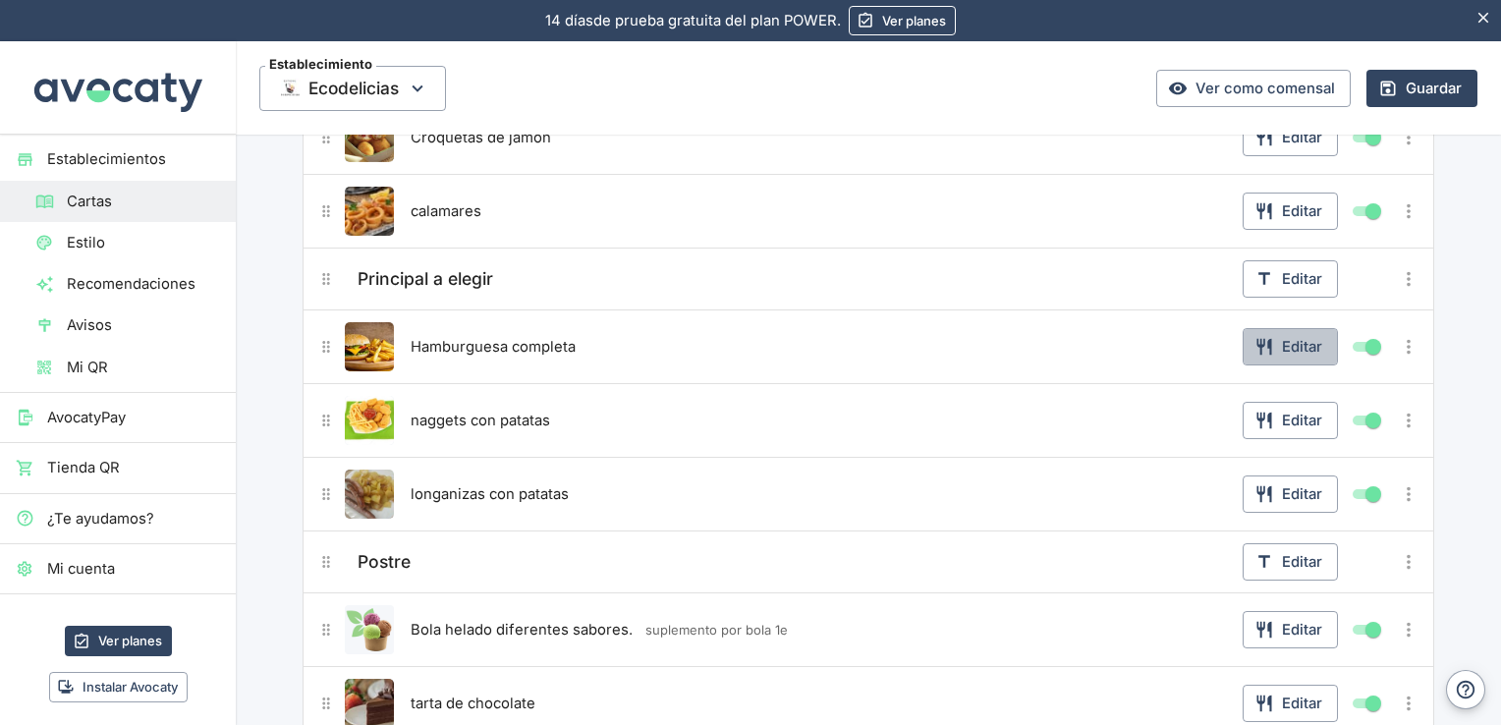
click at [1302, 344] on button "Editar" at bounding box center [1290, 346] width 95 height 37
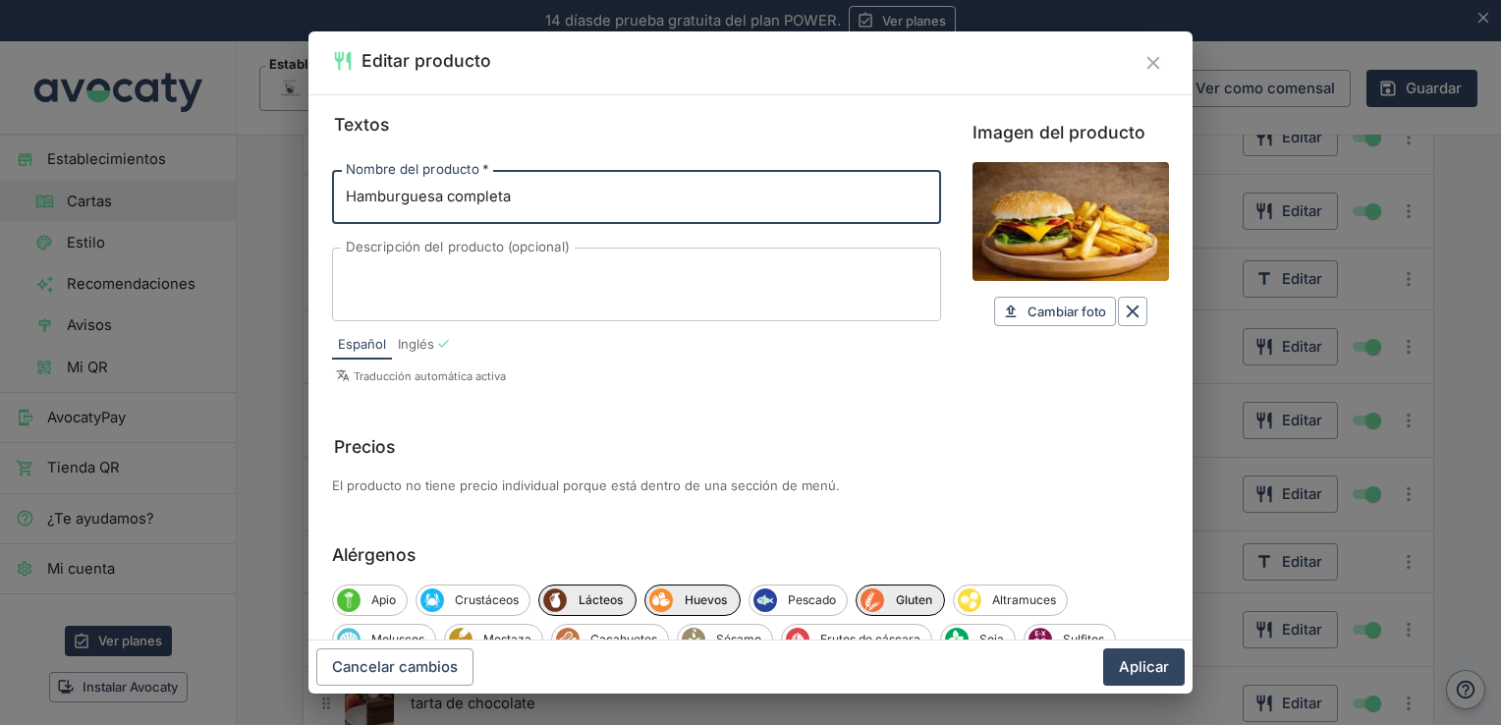
click at [784, 188] on input "Hamburguesa completa" at bounding box center [636, 196] width 609 height 53
type input "Hamburguesa completa con patatas"
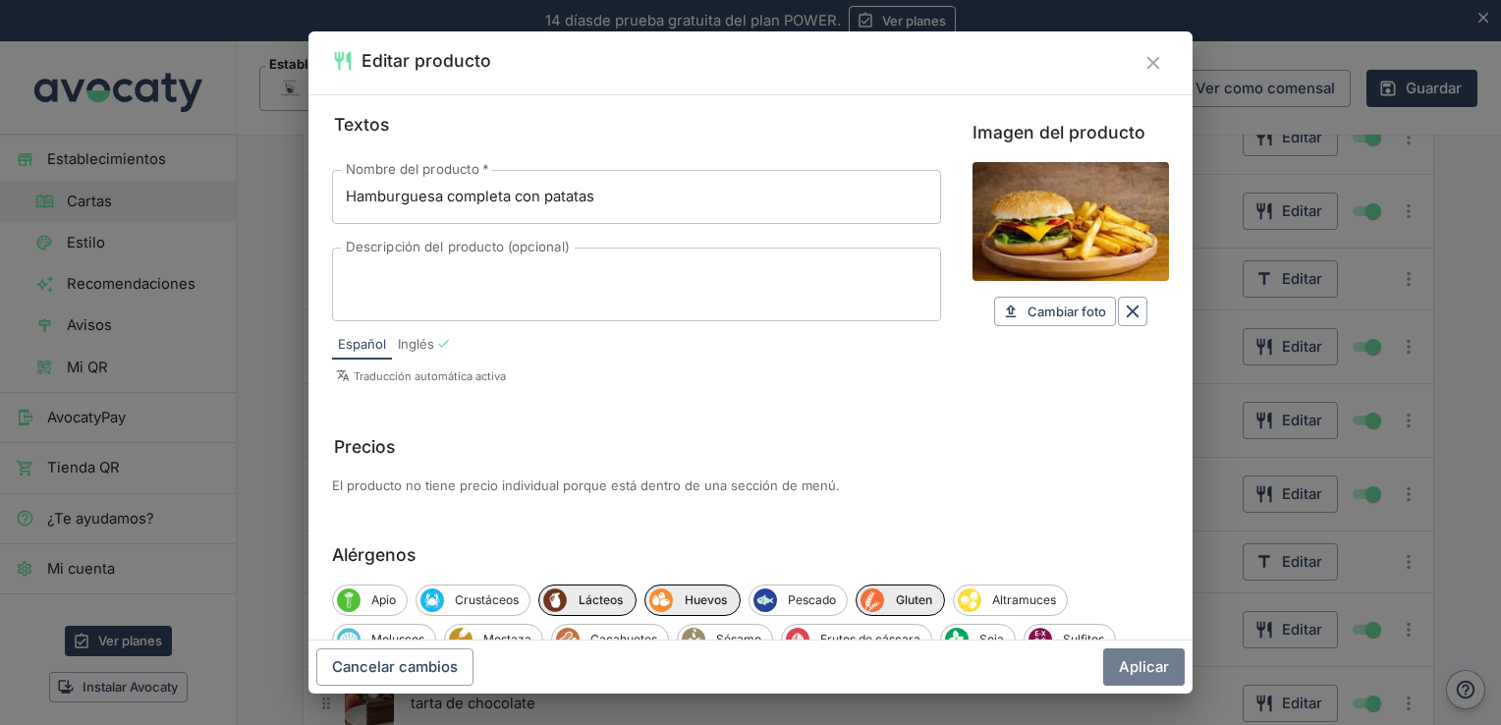
click at [1154, 669] on button "Aplicar" at bounding box center [1144, 666] width 82 height 37
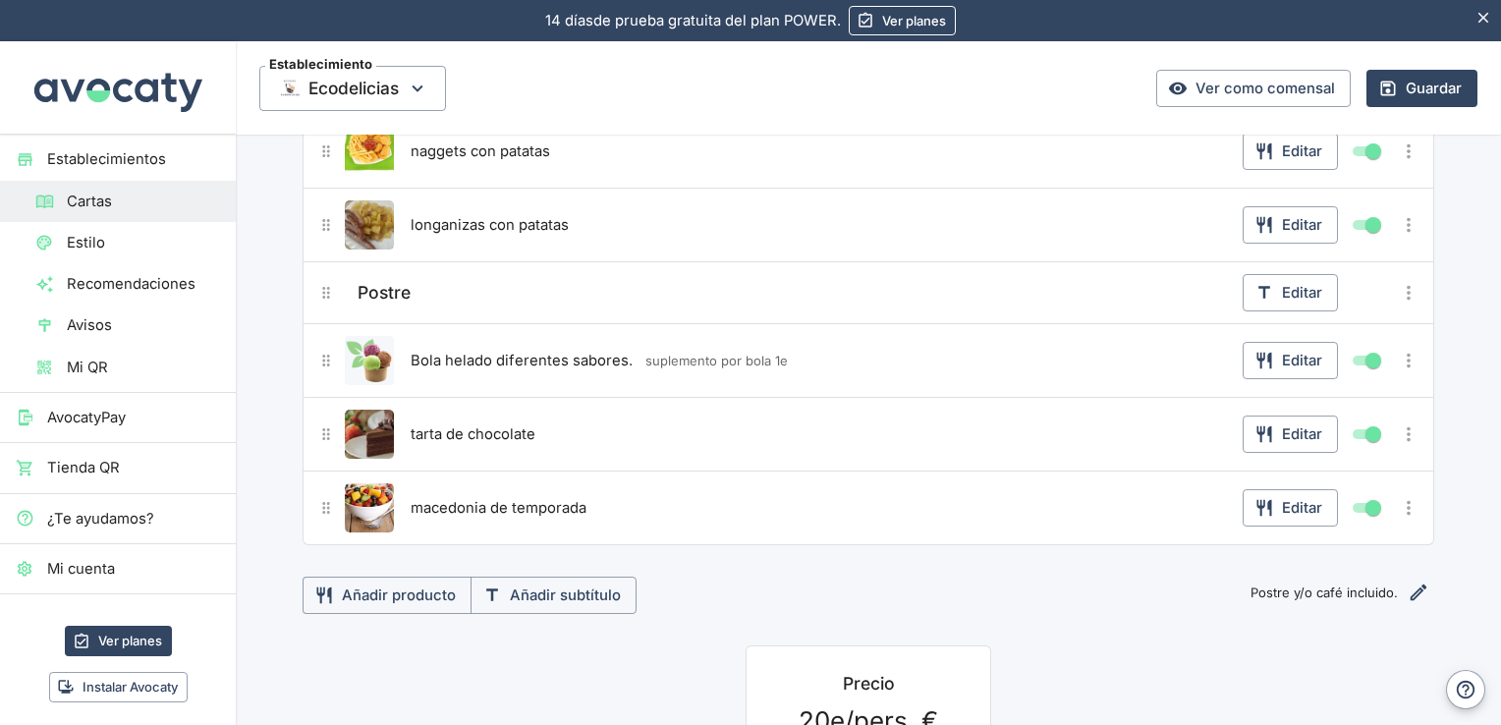
scroll to position [772, 0]
click at [1300, 501] on button "Editar" at bounding box center [1290, 505] width 95 height 37
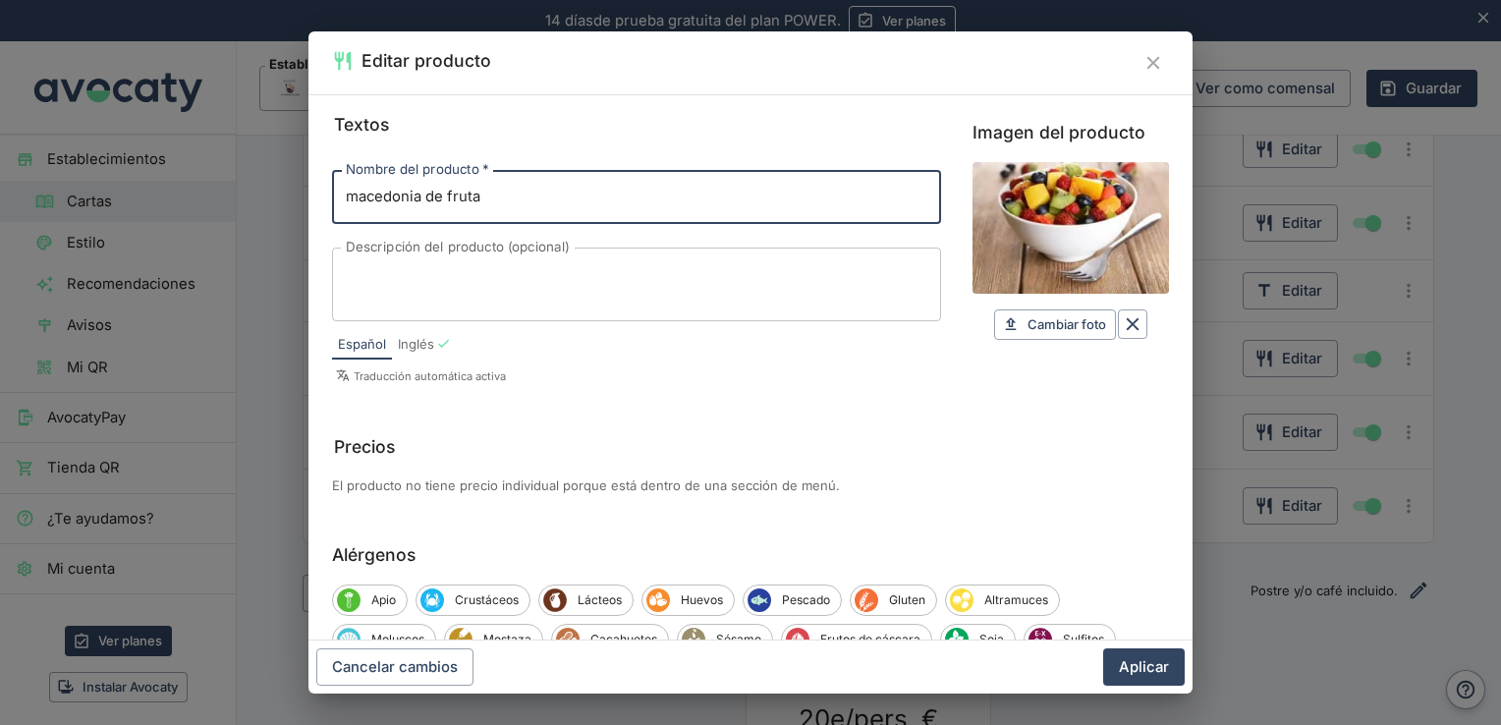
type input "macedonia de fruta"
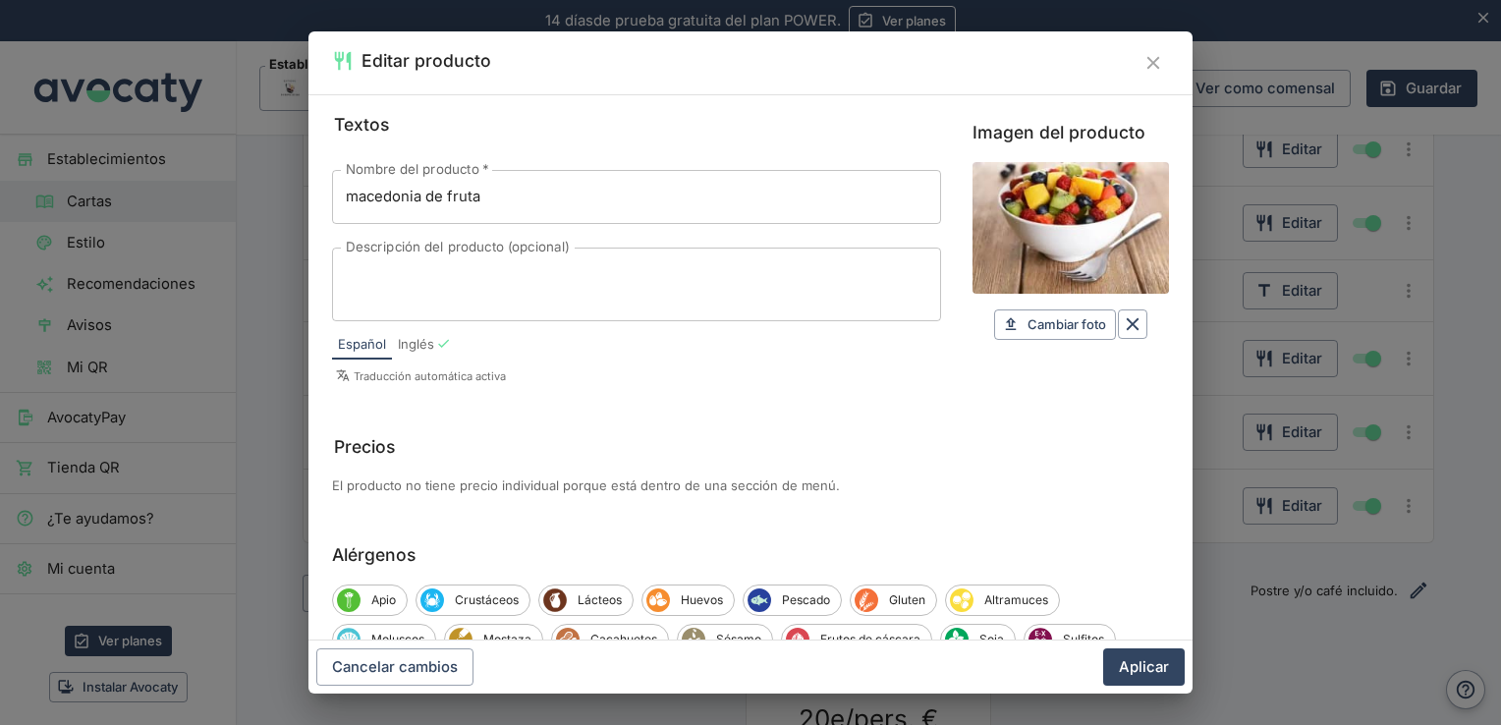
click at [812, 253] on div "x Descripción del producto (opcional)" at bounding box center [636, 285] width 609 height 74
click at [811, 256] on div "fruta de x Descripción del producto (opcional)" at bounding box center [636, 285] width 609 height 74
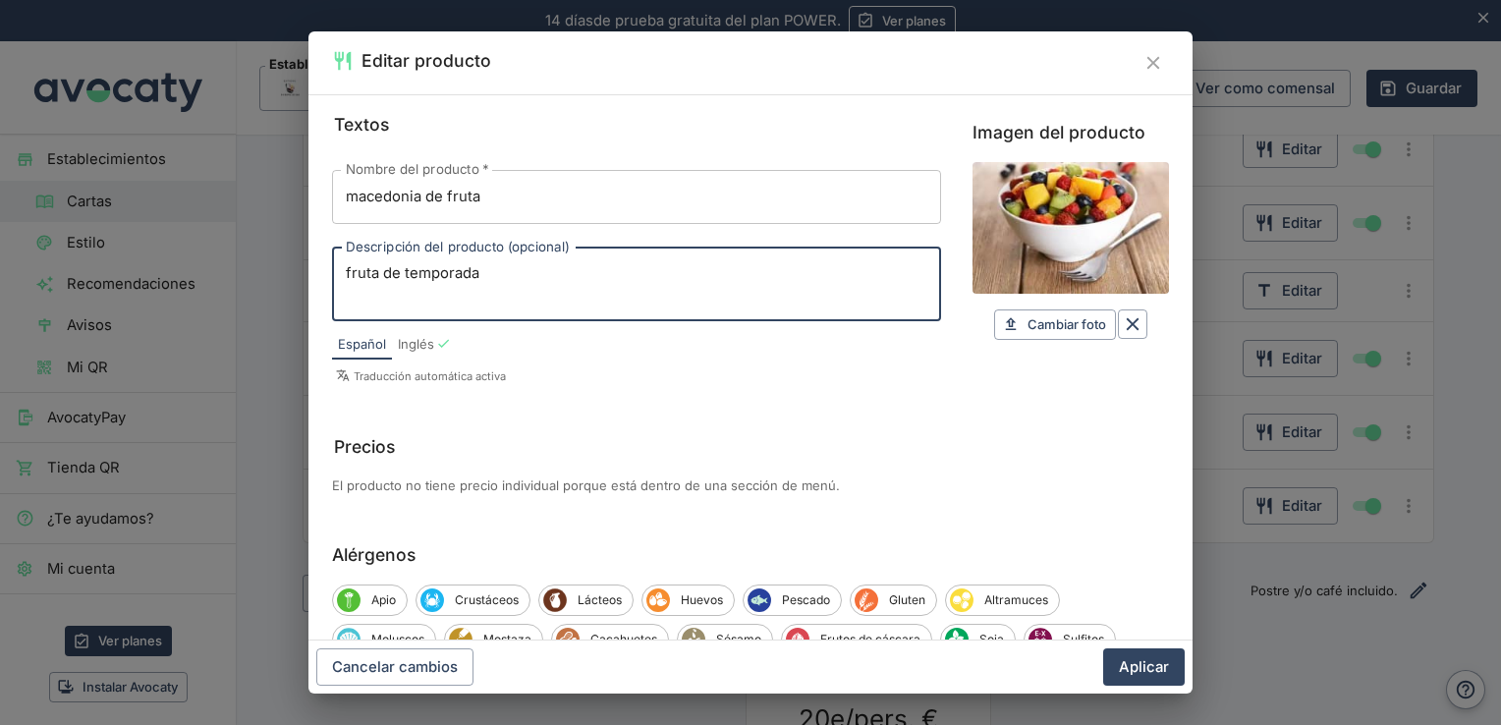
type textarea "fruta de temporada"
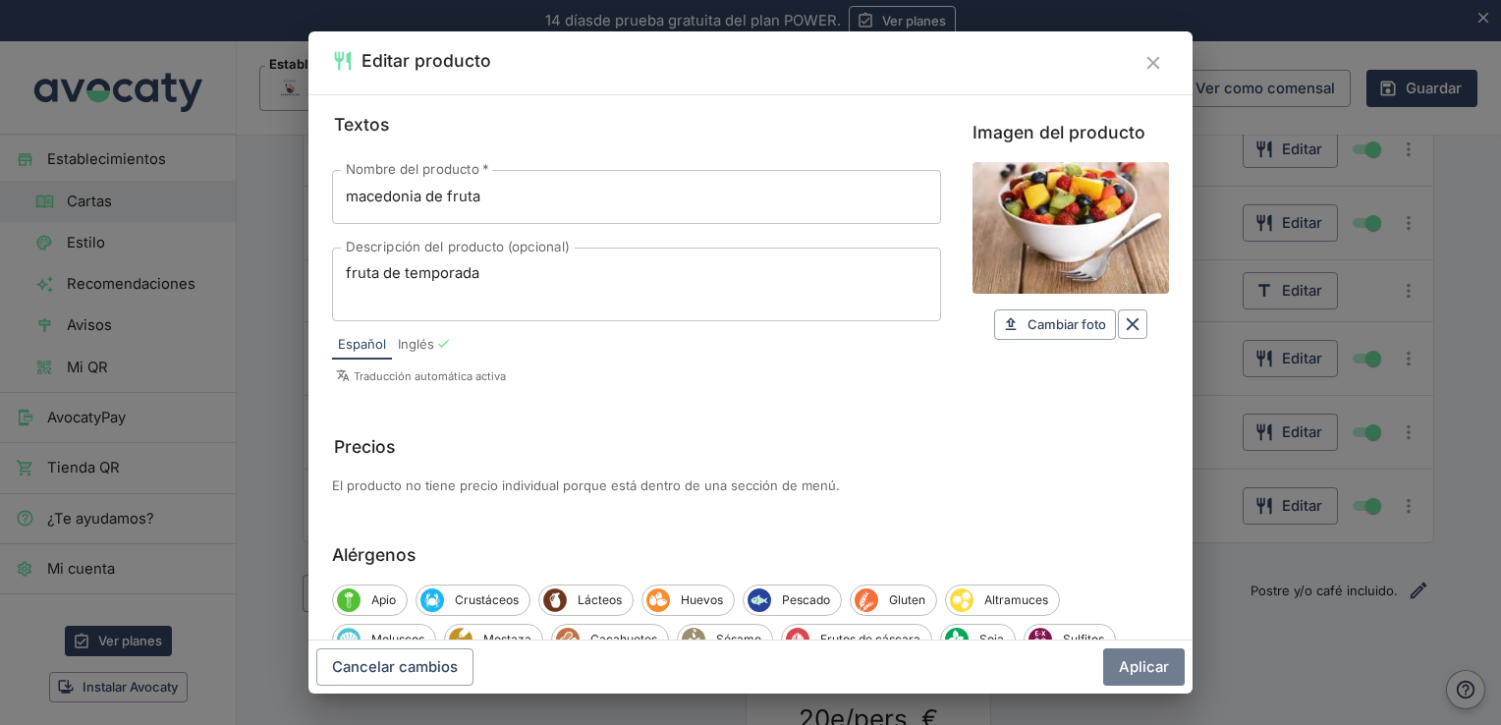
click at [1154, 666] on button "Aplicar" at bounding box center [1144, 666] width 82 height 37
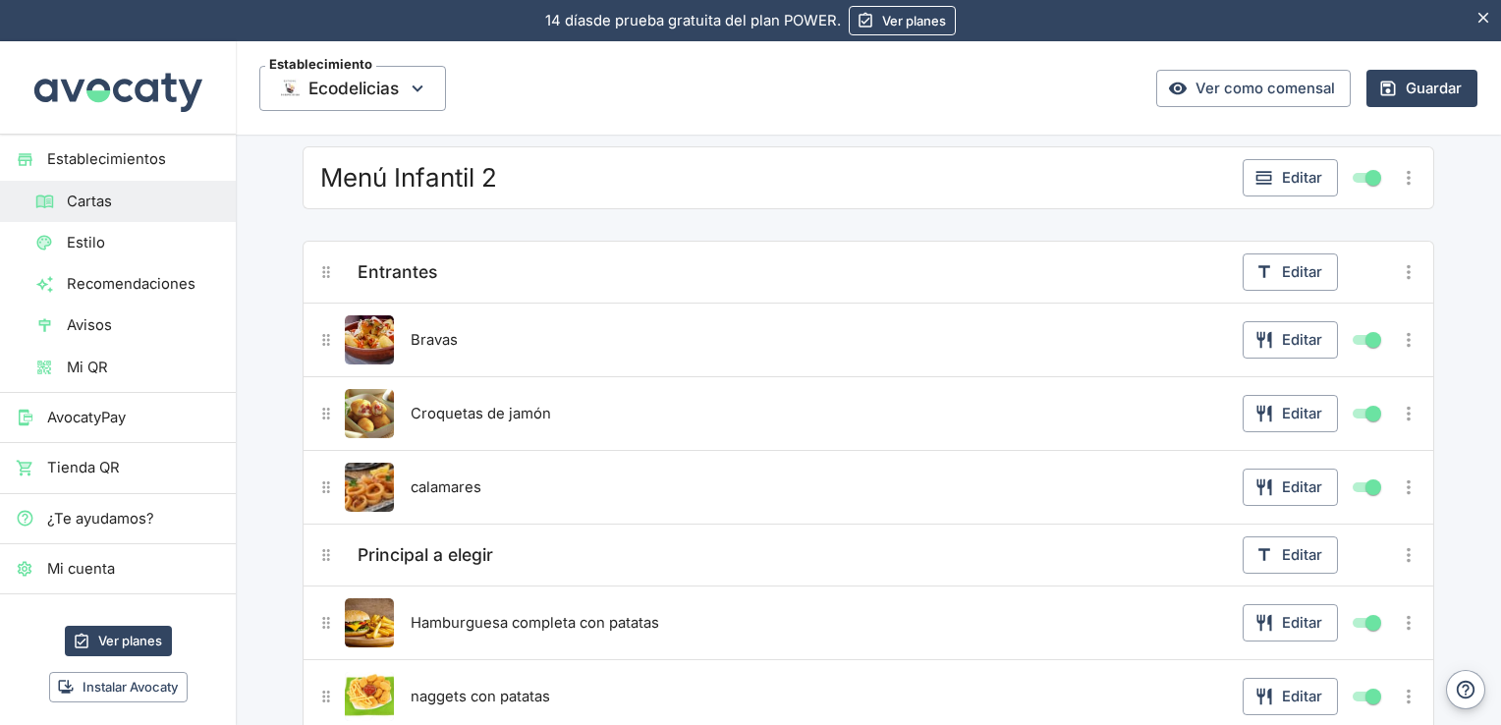
scroll to position [134, 0]
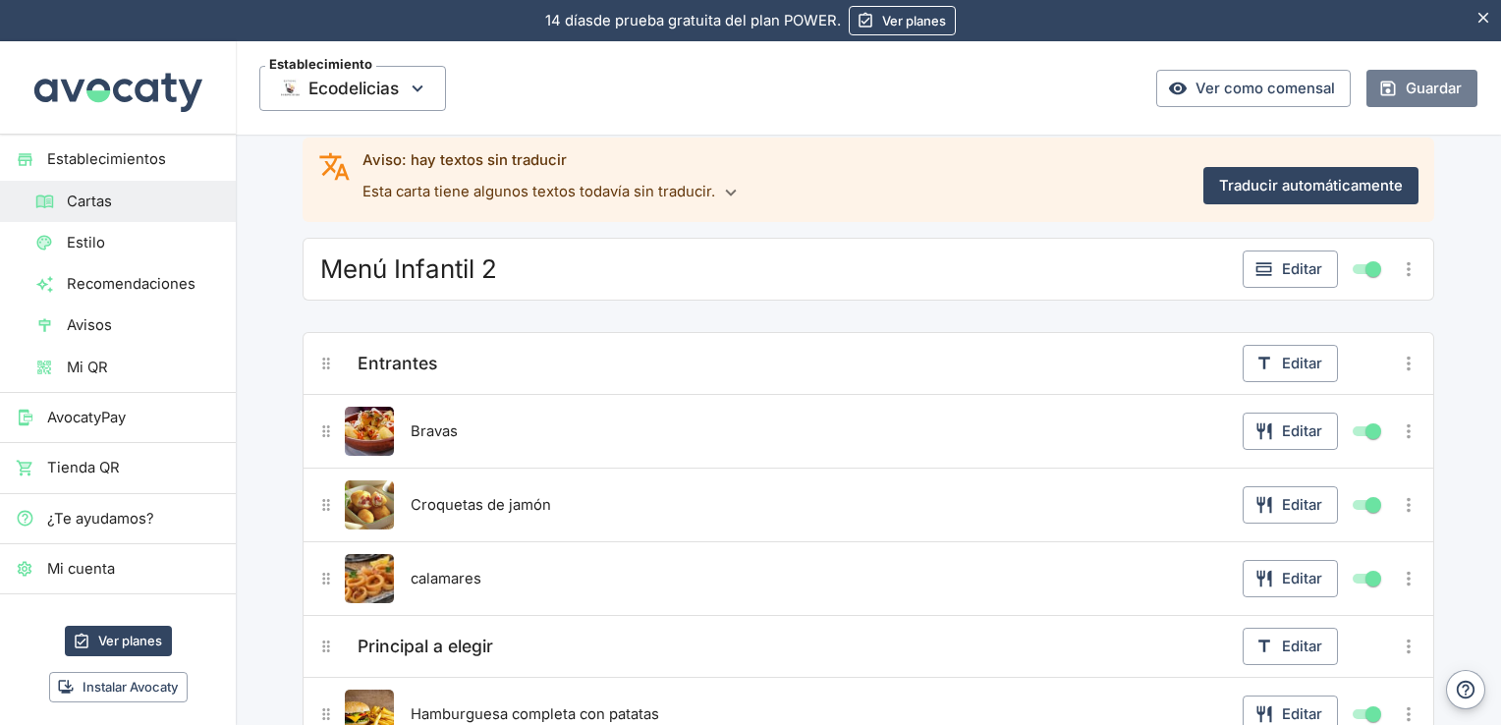
click at [1413, 89] on button "Guardar" at bounding box center [1421, 88] width 111 height 37
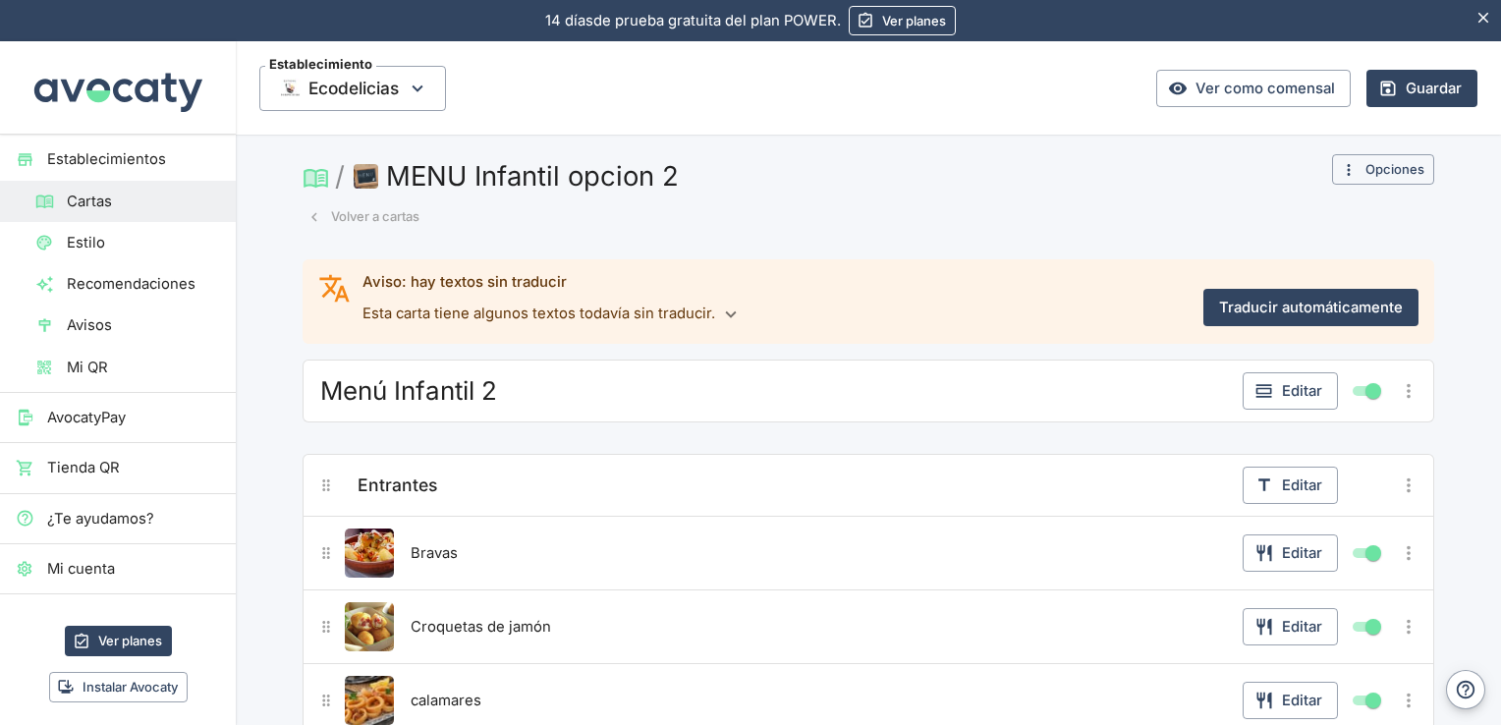
scroll to position [0, 0]
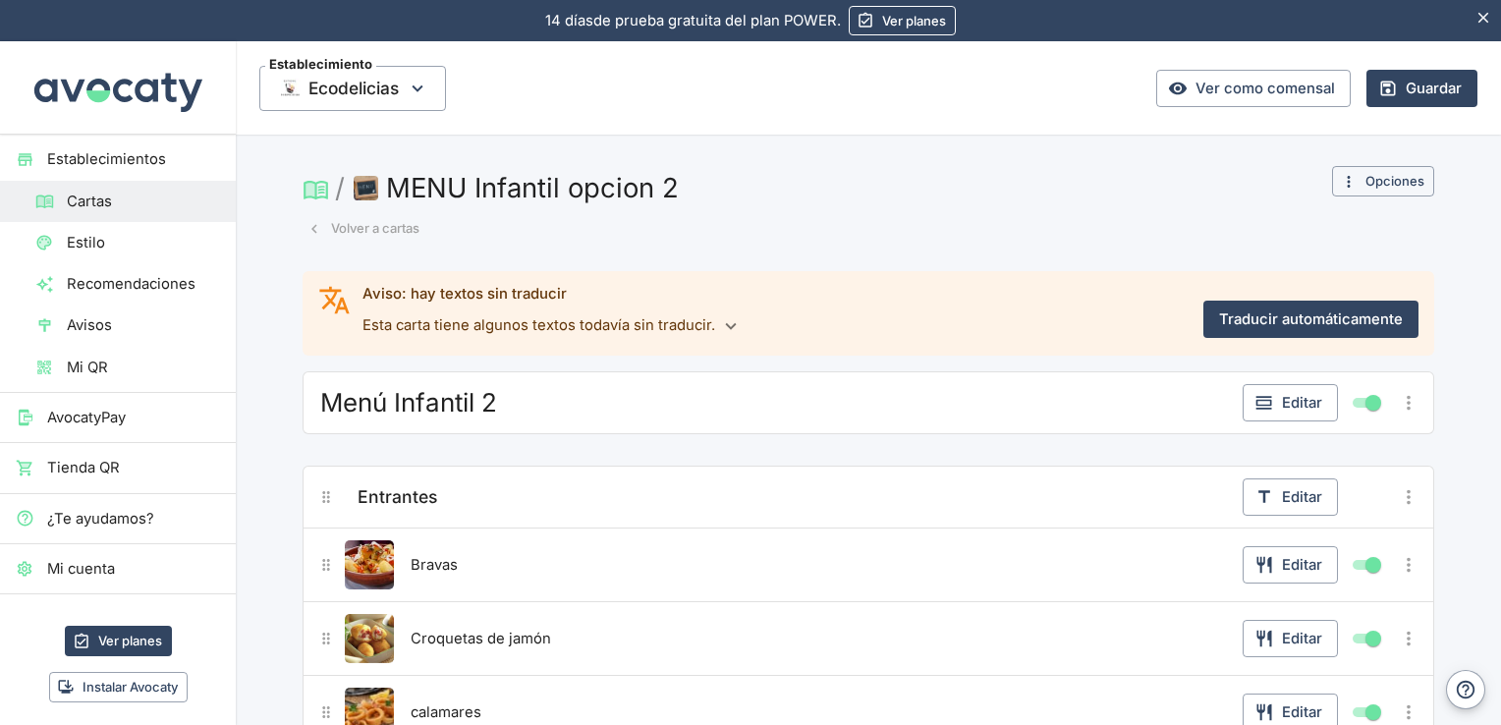
click at [364, 230] on button "Volver a cartas" at bounding box center [364, 228] width 122 height 30
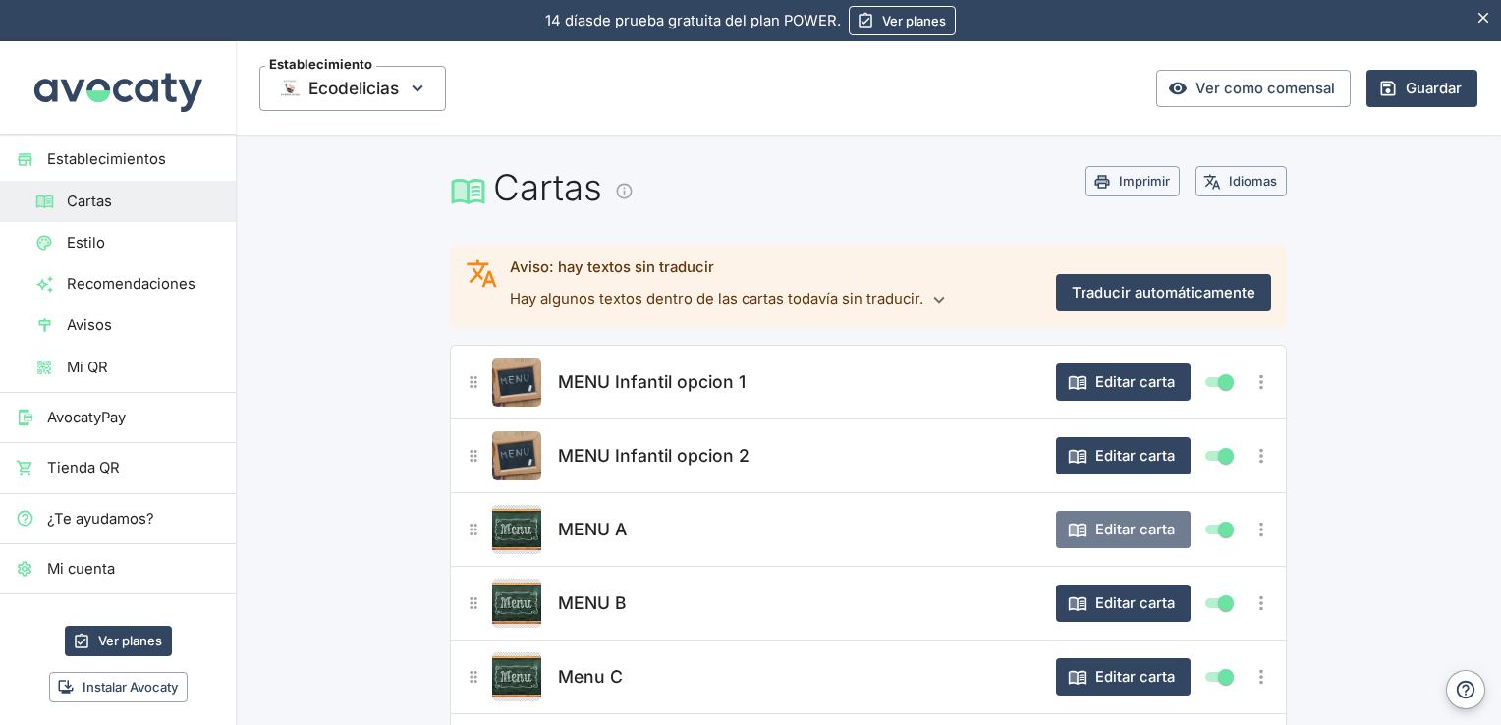
click at [1114, 520] on button "Editar carta" at bounding box center [1123, 529] width 135 height 37
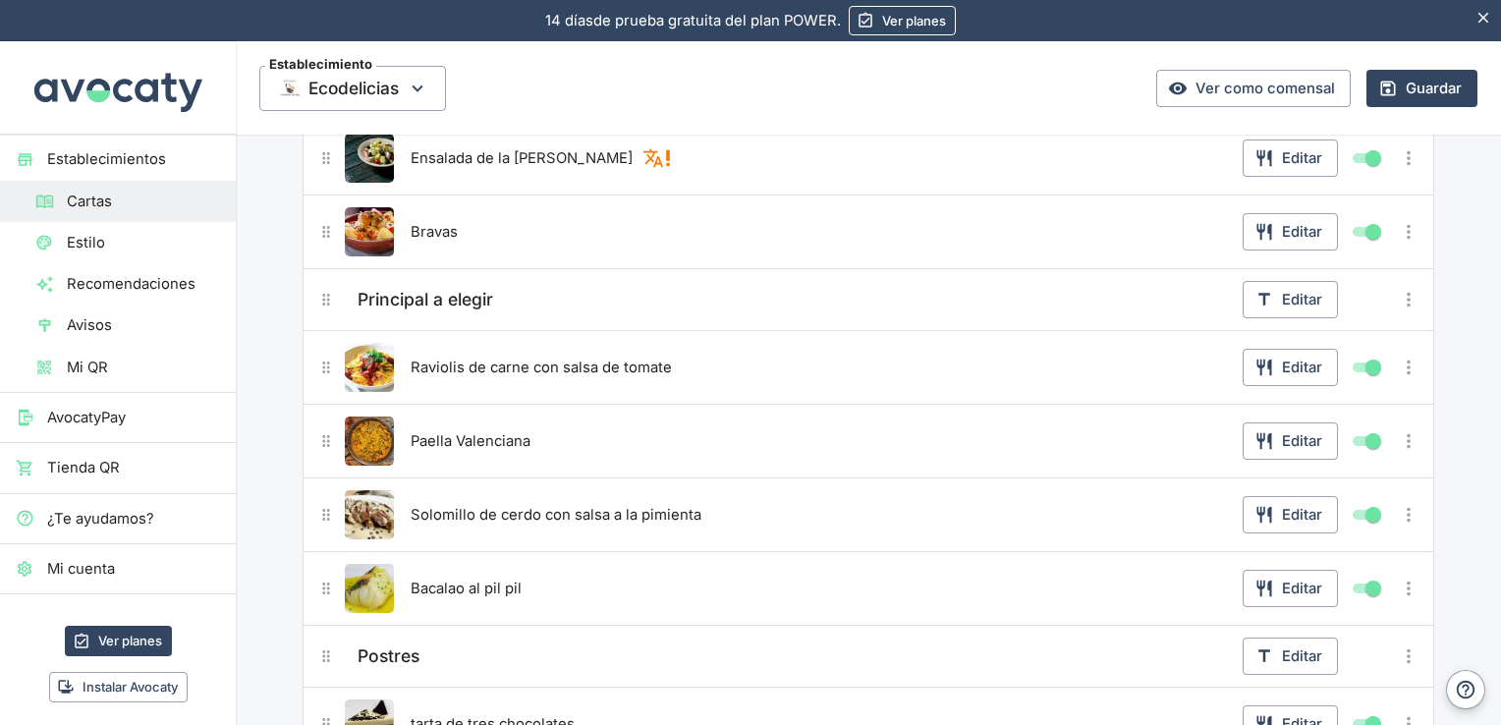
scroll to position [432, 0]
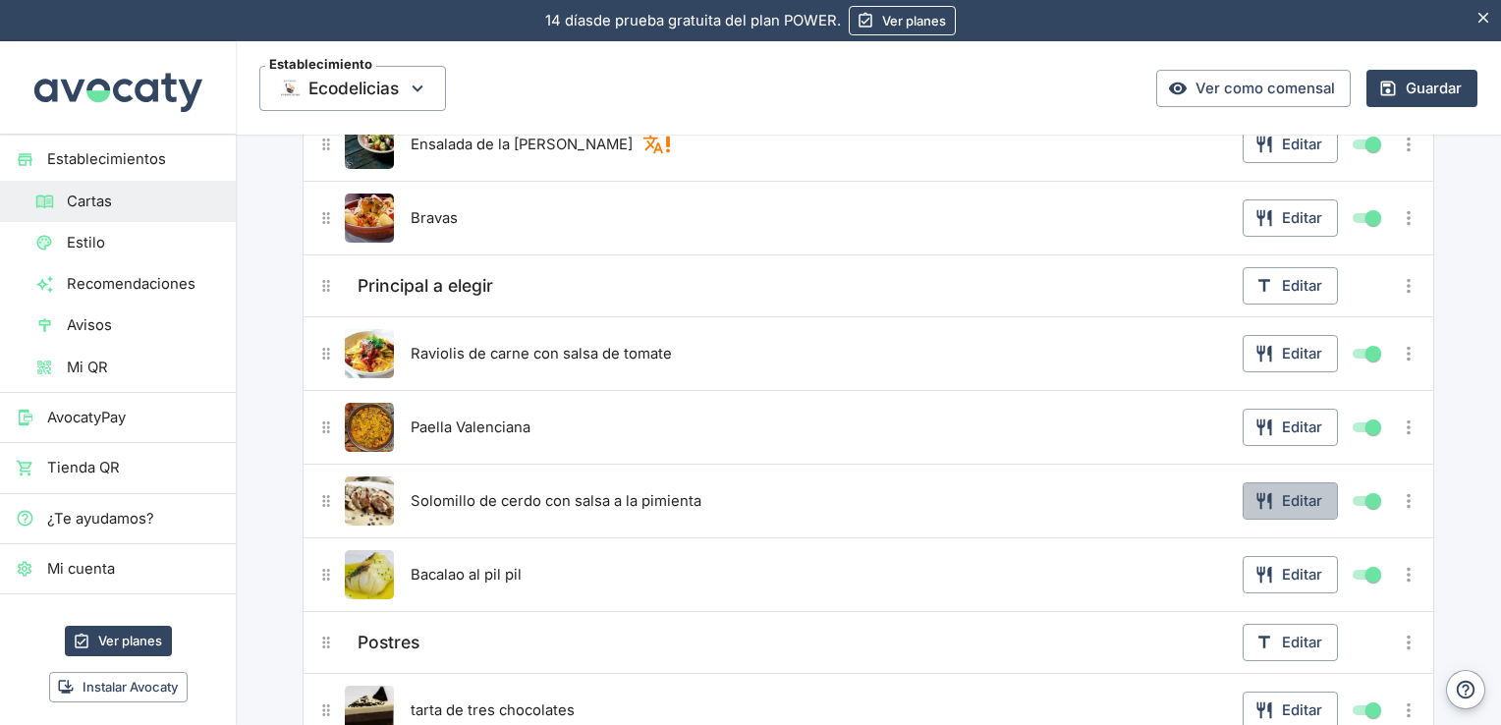
click at [1300, 500] on button "Editar" at bounding box center [1290, 500] width 95 height 37
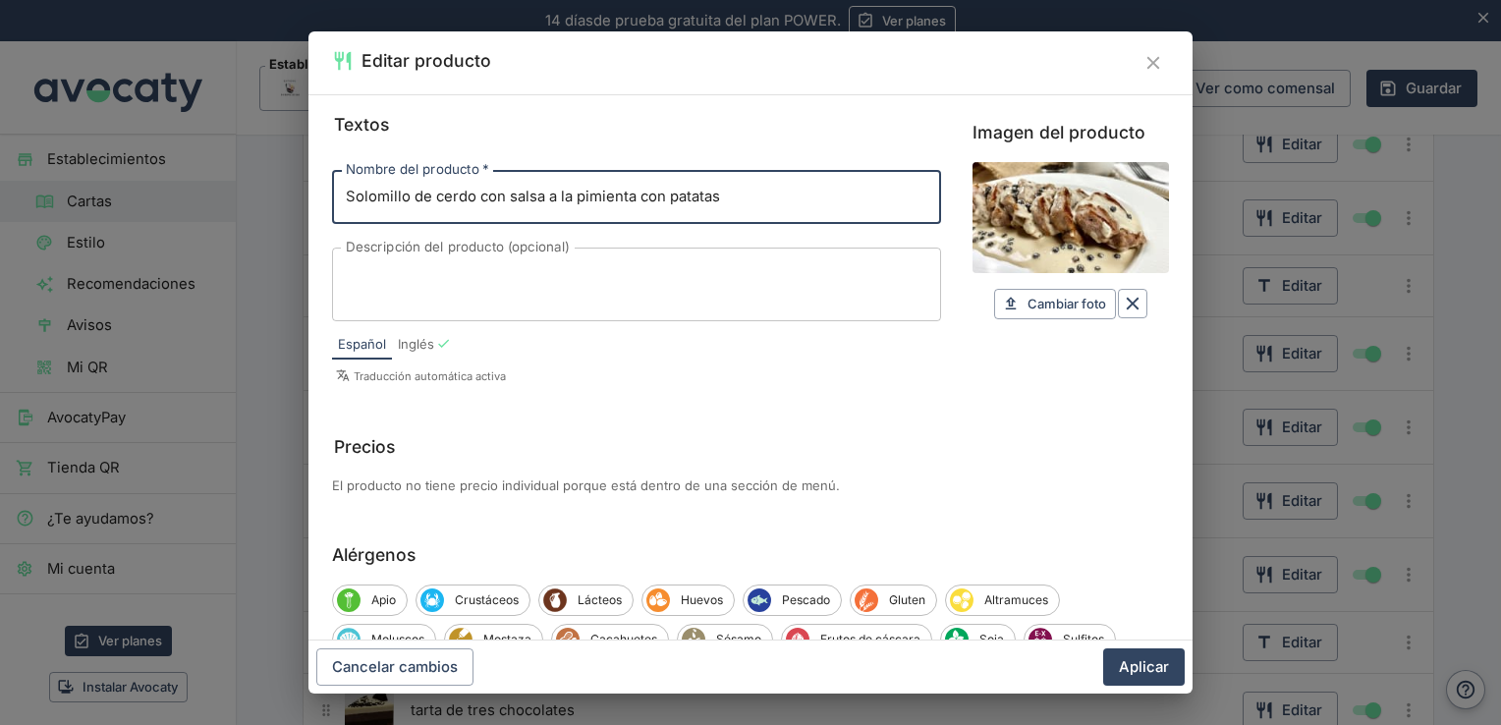
type input "Solomillo de cerdo con salsa a la pimienta con patatas"
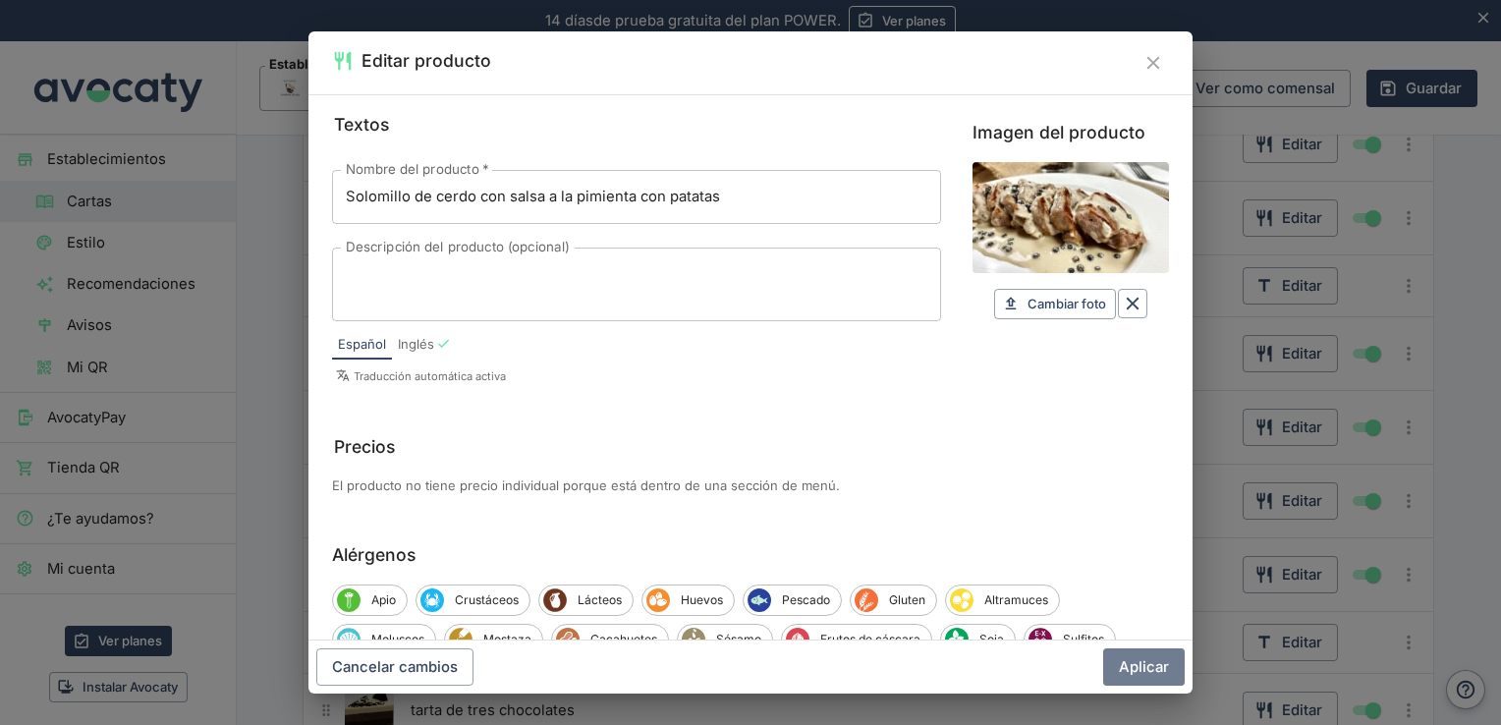
click at [1151, 662] on button "Aplicar" at bounding box center [1144, 666] width 82 height 37
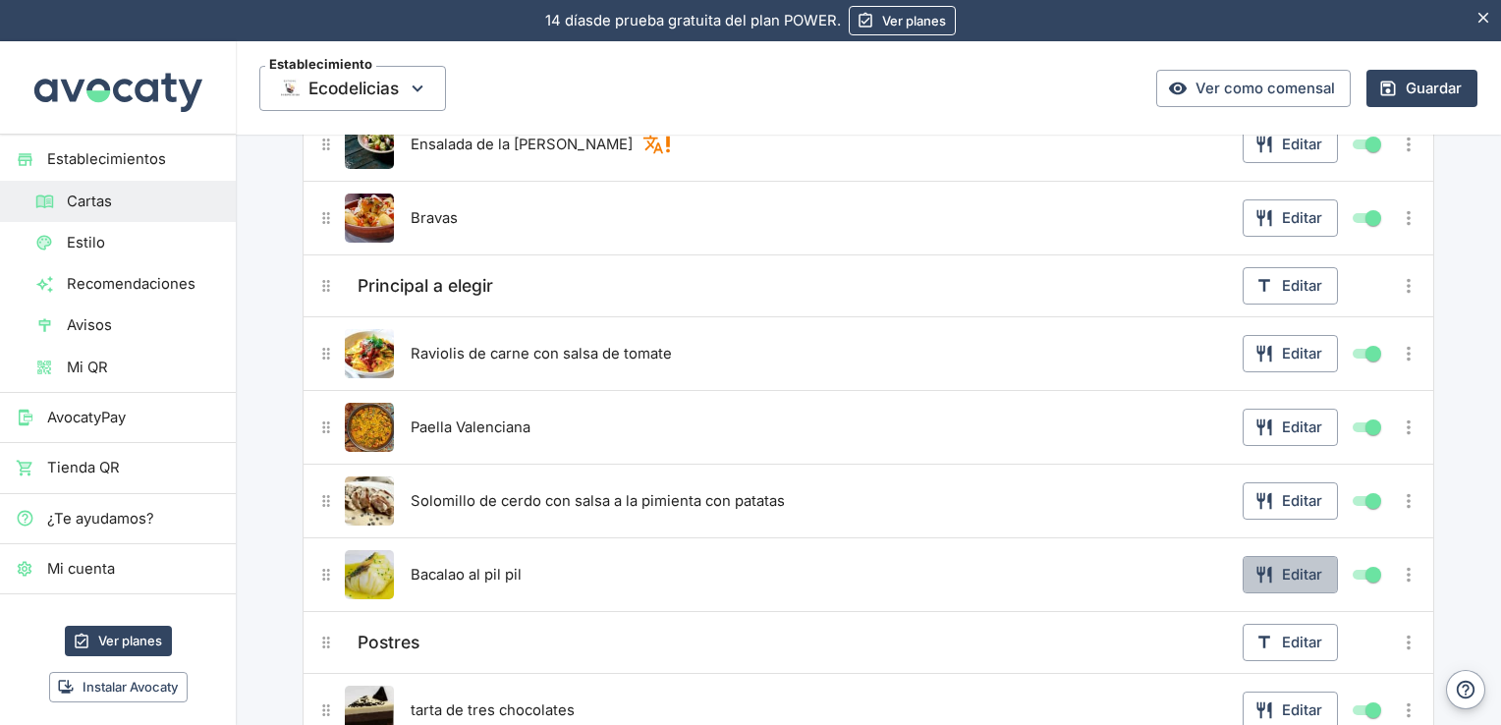
click at [1297, 582] on button "Editar" at bounding box center [1290, 574] width 95 height 37
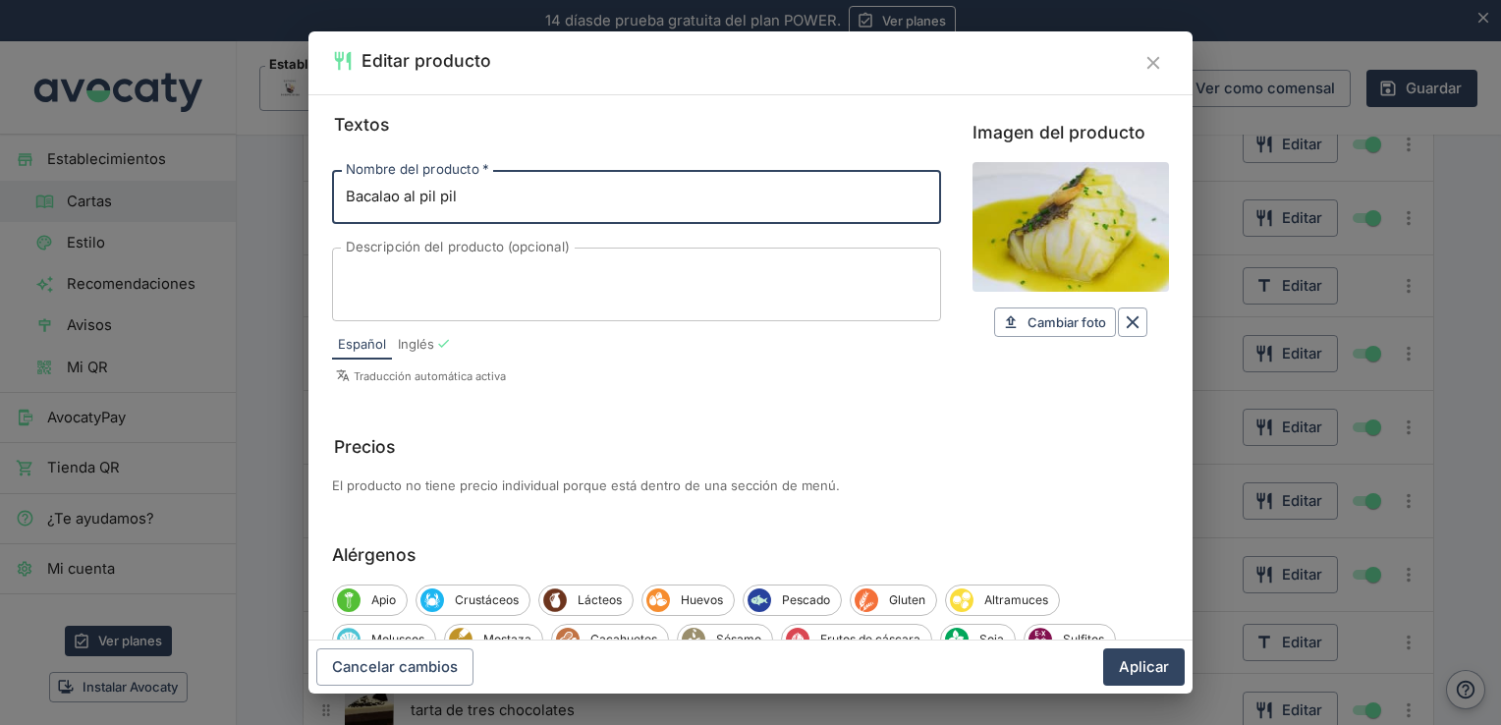
click at [511, 185] on input "Bacalao al pil pil" at bounding box center [636, 196] width 609 height 53
type input "Bacalao al pil pil con guarnicion de patatas"
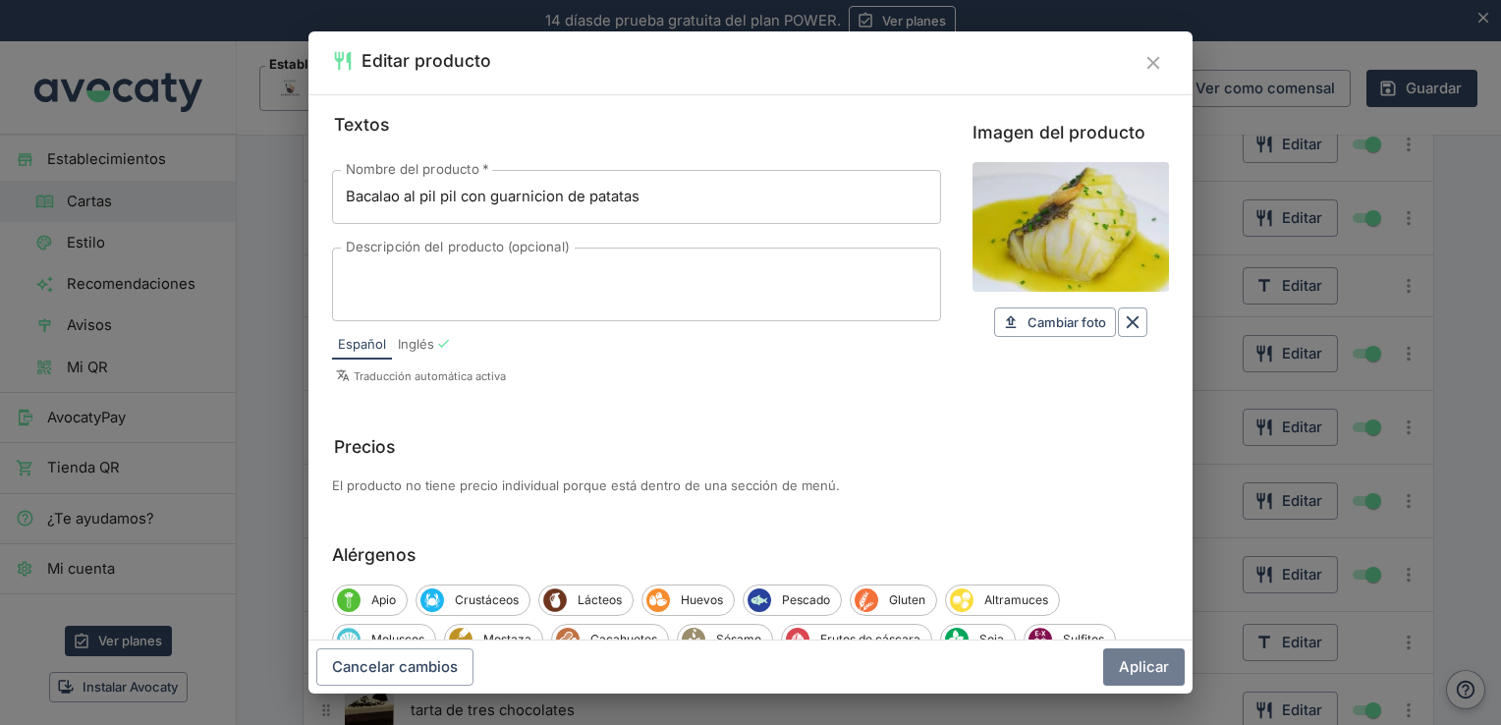
click at [1142, 655] on button "Aplicar" at bounding box center [1144, 666] width 82 height 37
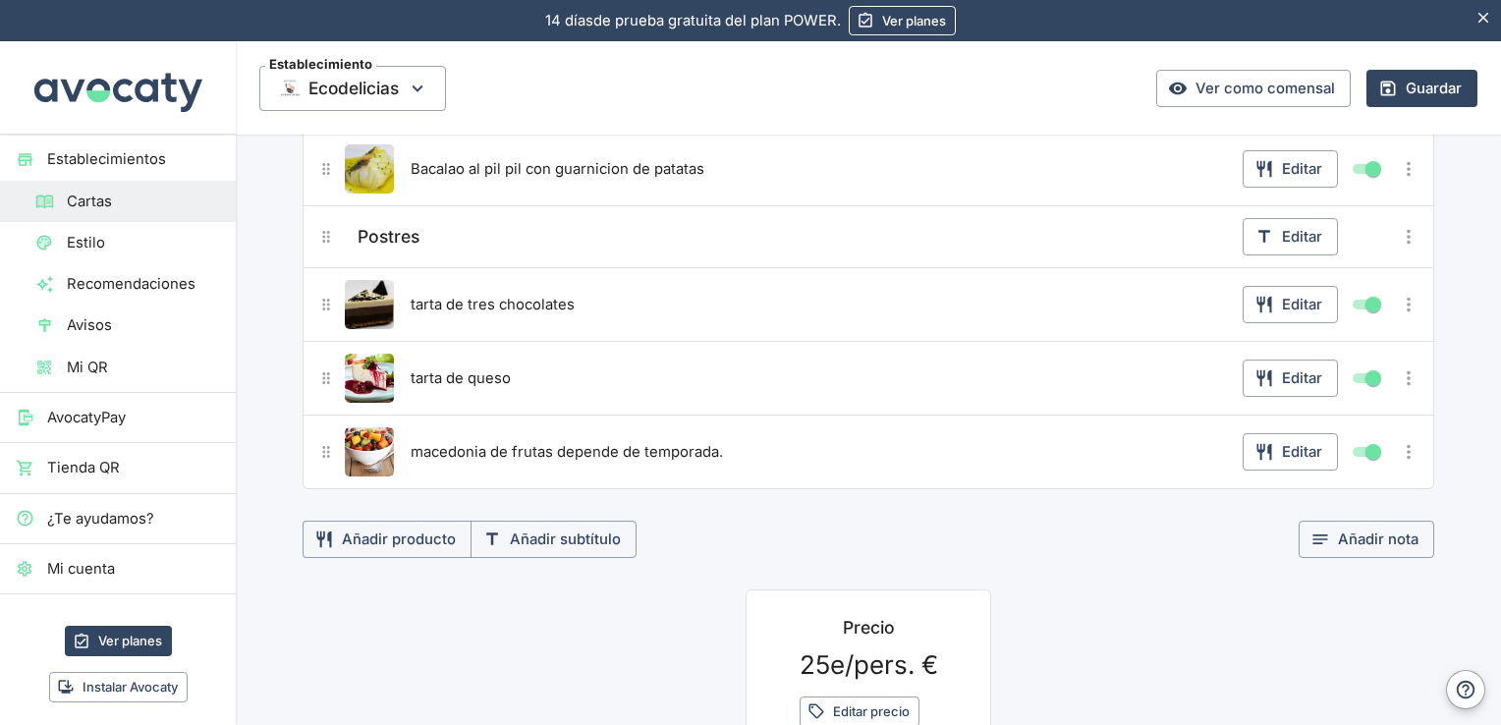
scroll to position [854, 0]
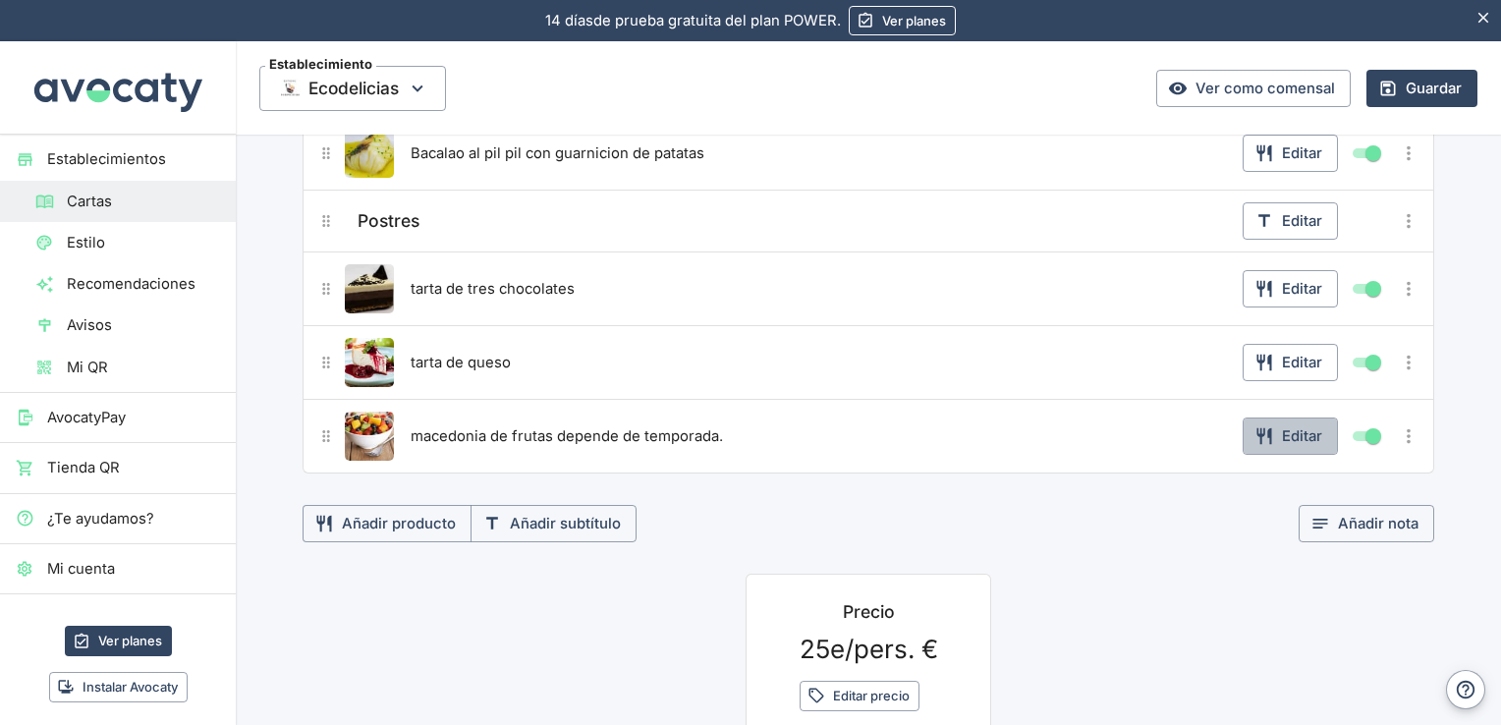
click at [1298, 422] on button "Editar" at bounding box center [1290, 435] width 95 height 37
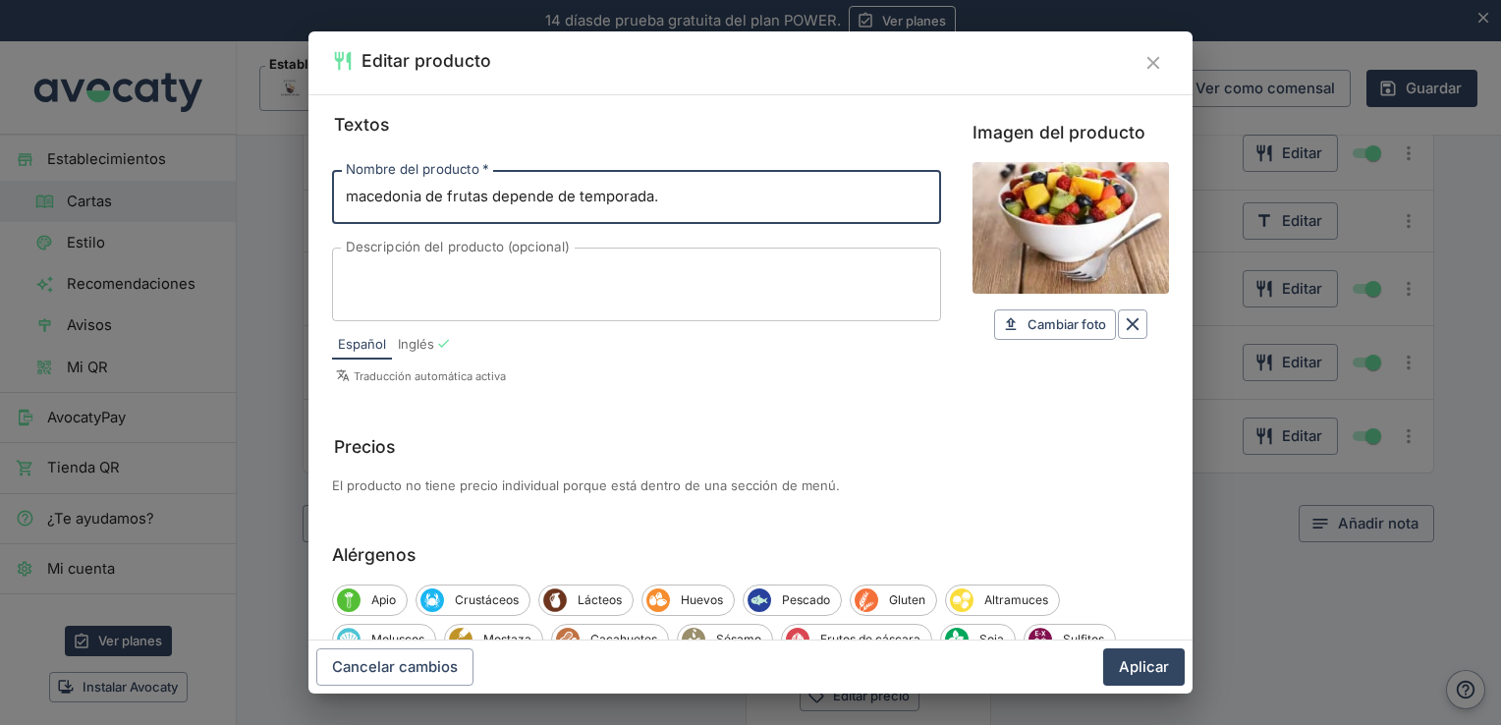
click at [488, 197] on input "macedonia de frutas depende de temporada." at bounding box center [636, 196] width 609 height 53
drag, startPoint x: 488, startPoint y: 197, endPoint x: 662, endPoint y: 194, distance: 173.9
click at [662, 194] on input "macedonia de fruta depende de temporada." at bounding box center [636, 196] width 609 height 53
type input "macedonia de fruta"
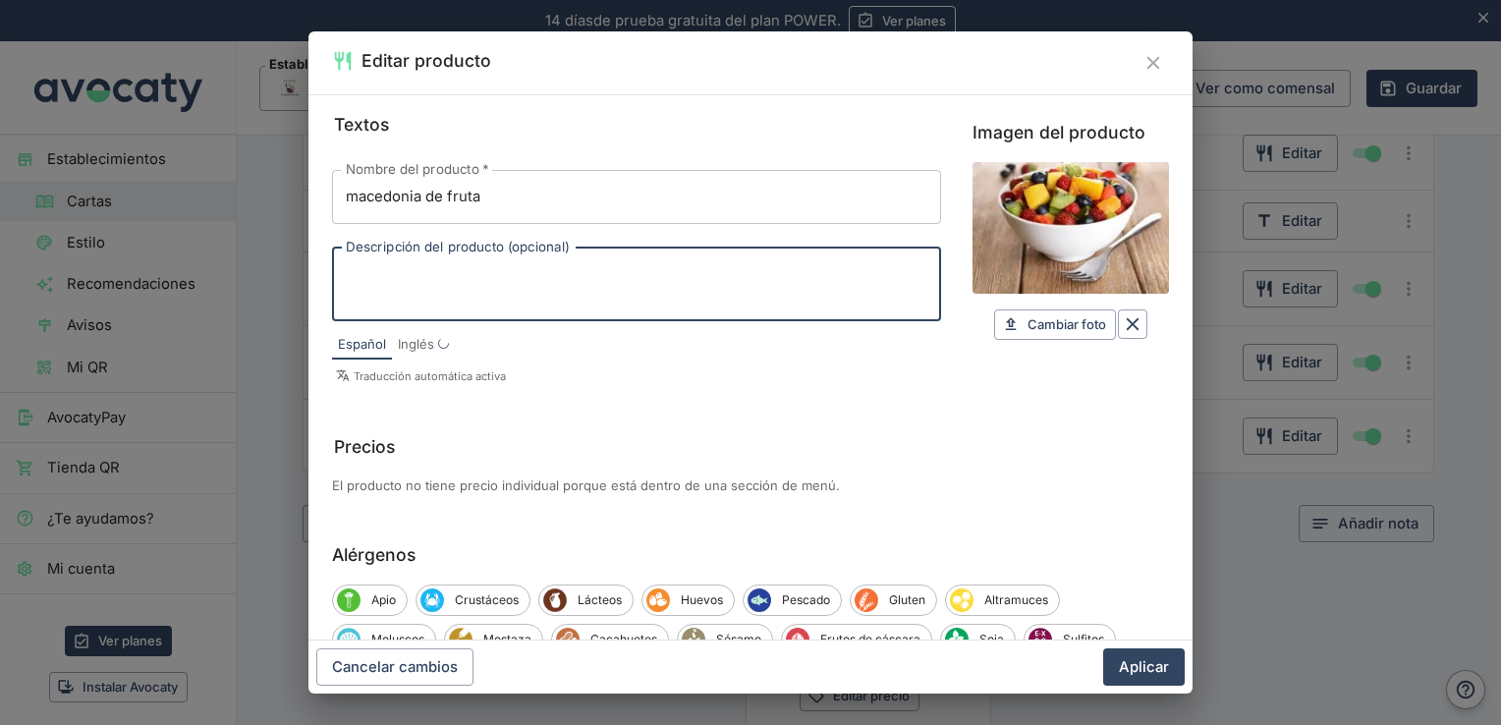
click at [719, 295] on textarea "Descripción del producto (opcional)" at bounding box center [637, 283] width 582 height 41
type textarea "depende de temporada"
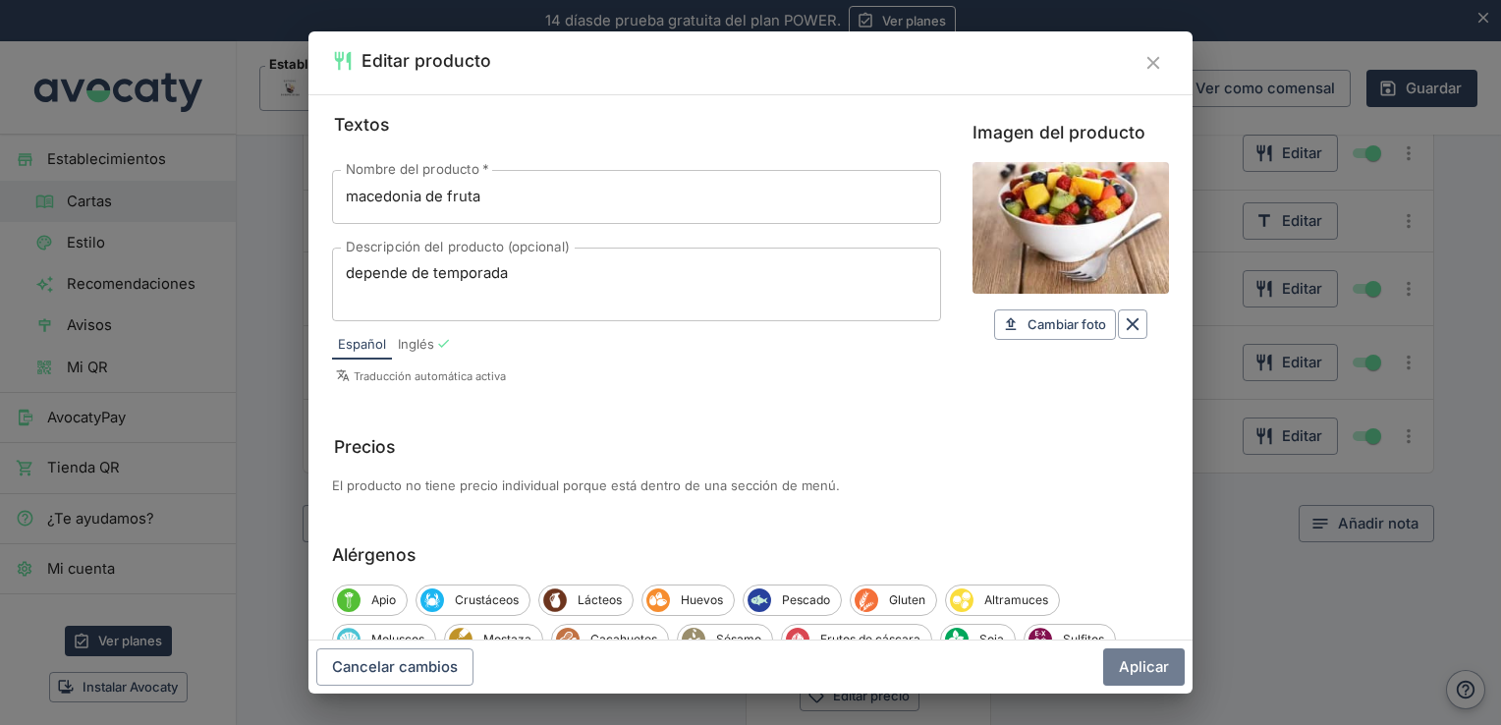
click at [1145, 673] on button "Aplicar" at bounding box center [1144, 666] width 82 height 37
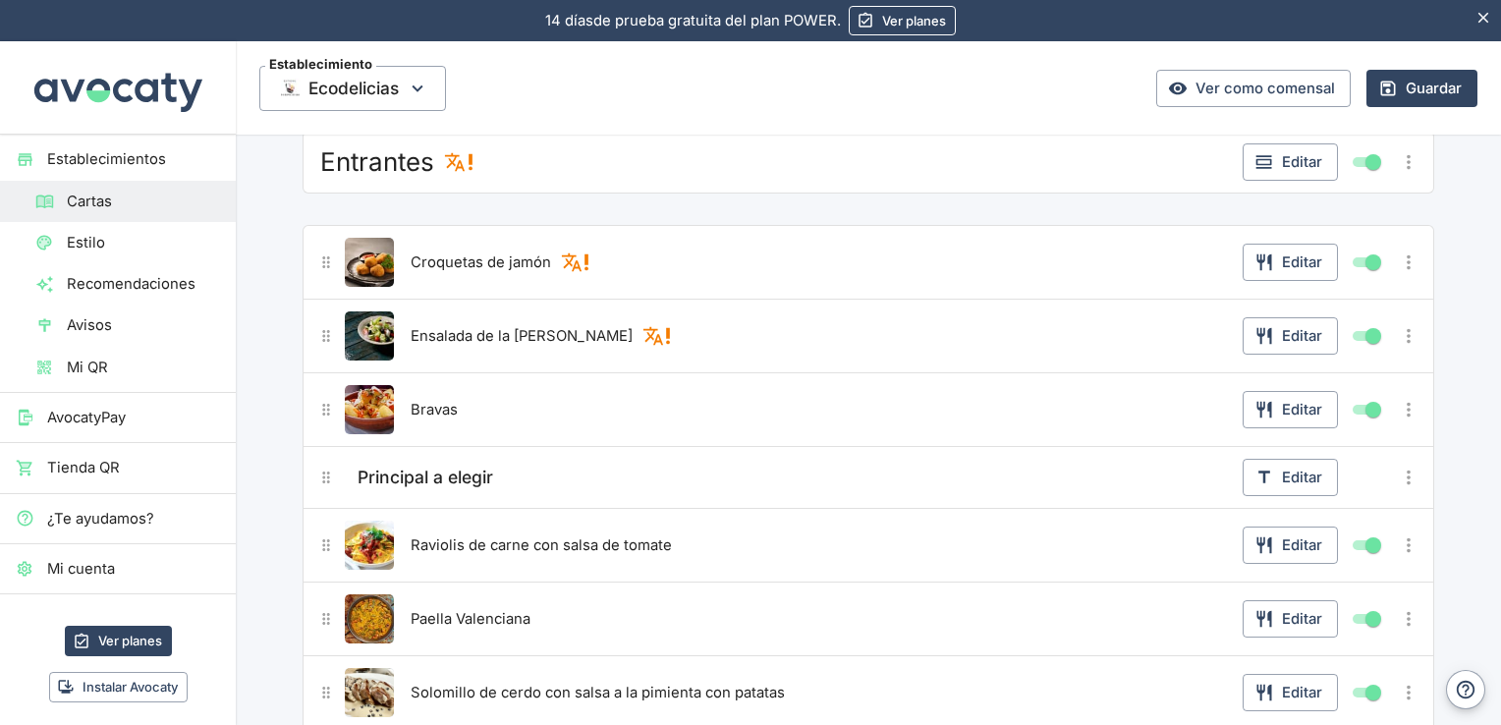
scroll to position [216, 0]
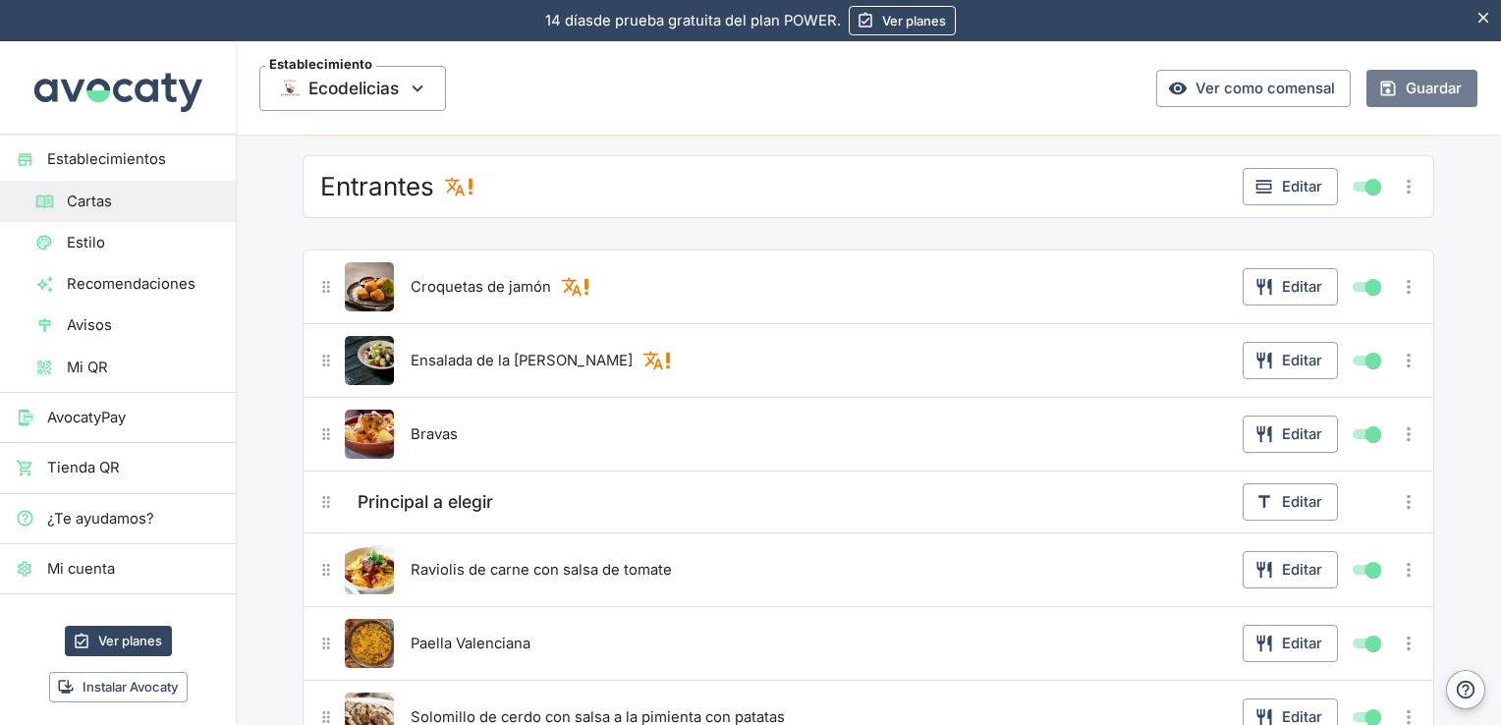
click at [1399, 100] on button "Guardar" at bounding box center [1421, 88] width 111 height 37
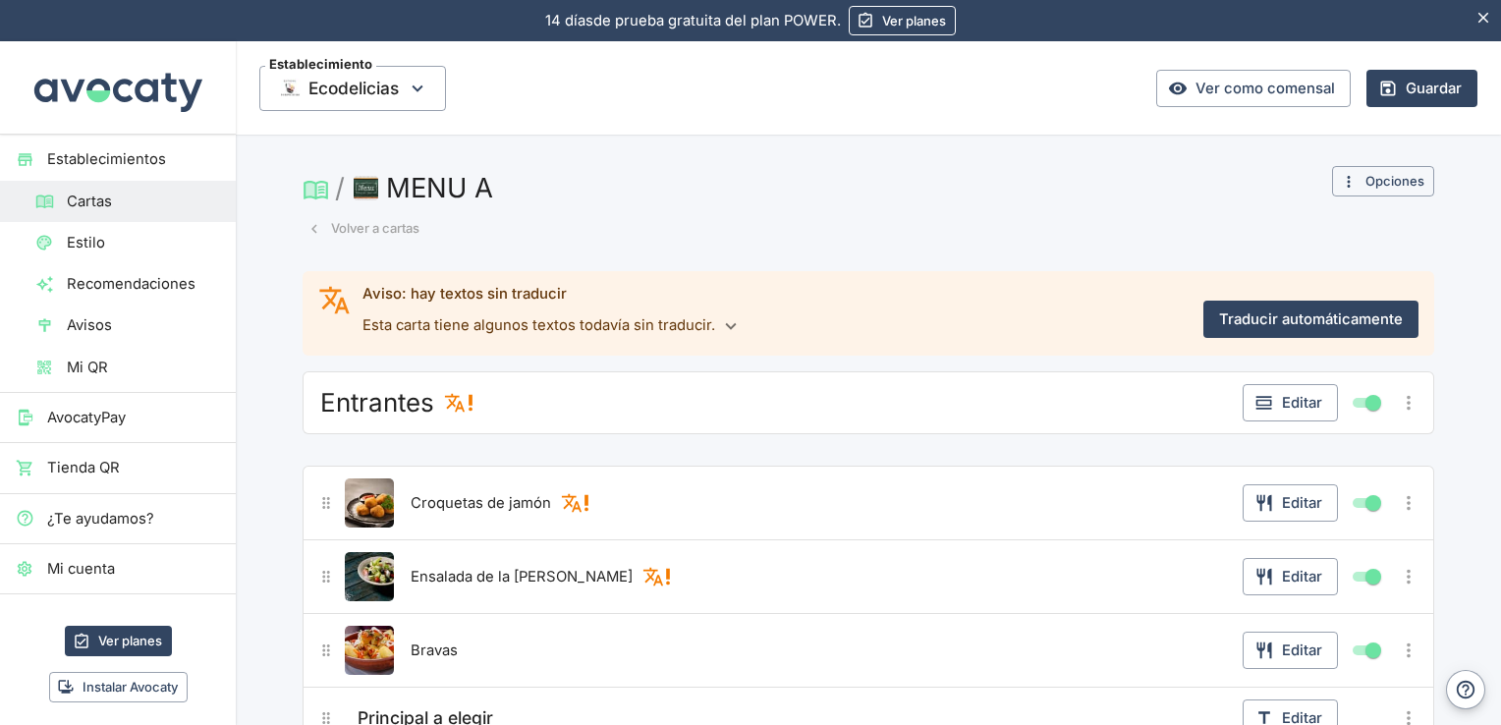
click at [364, 230] on button "Volver a cartas" at bounding box center [364, 228] width 122 height 30
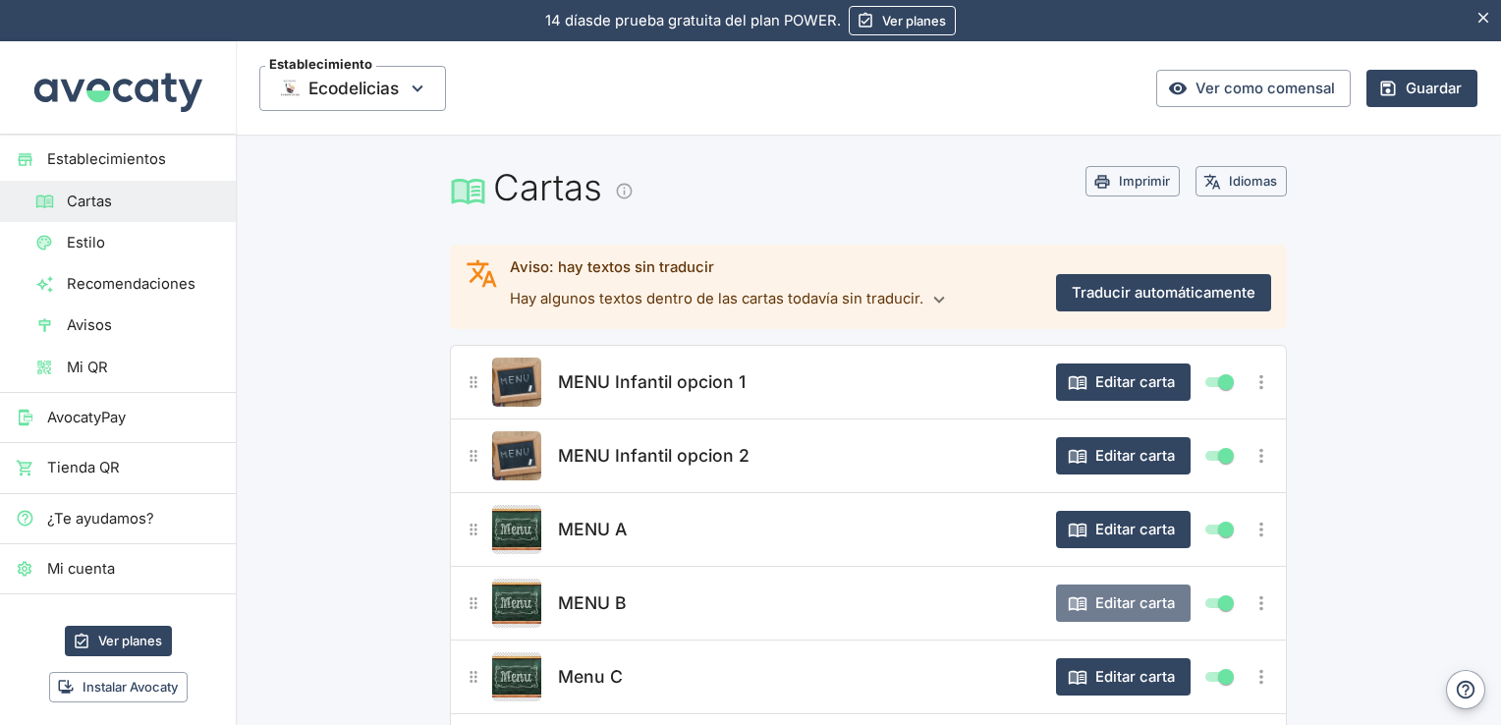
click at [1111, 601] on button "Editar carta" at bounding box center [1123, 602] width 135 height 37
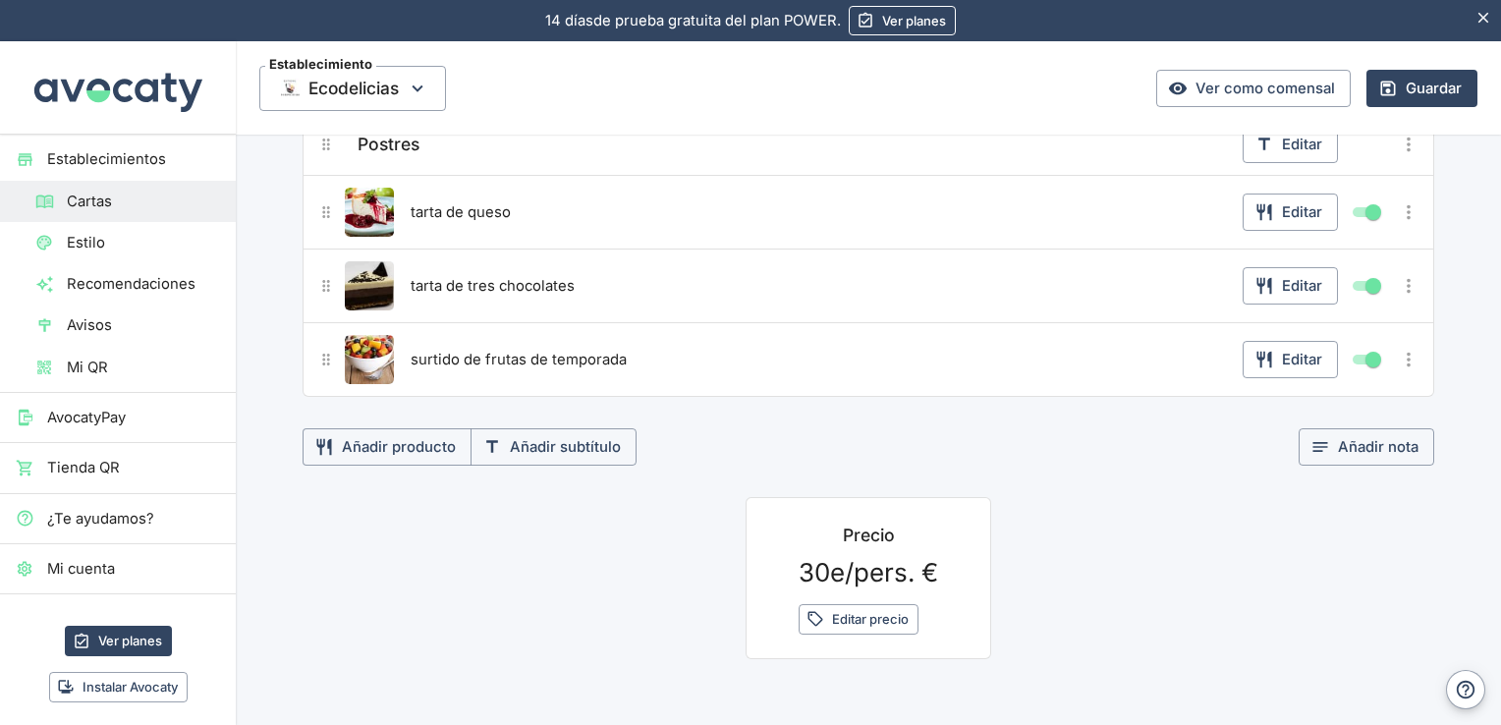
scroll to position [932, 0]
click at [1281, 350] on button "Editar" at bounding box center [1290, 357] width 95 height 37
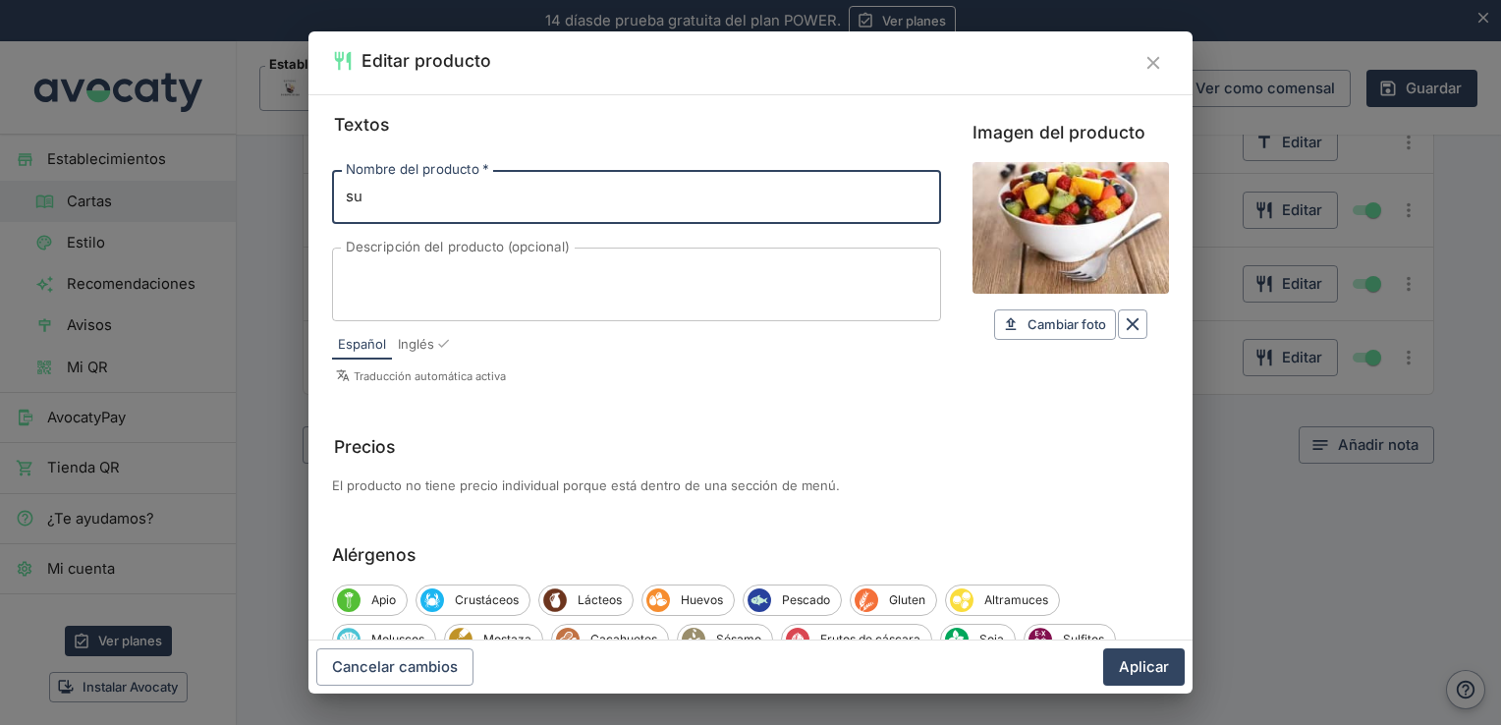
type input "s"
type input "macedonia de frutas"
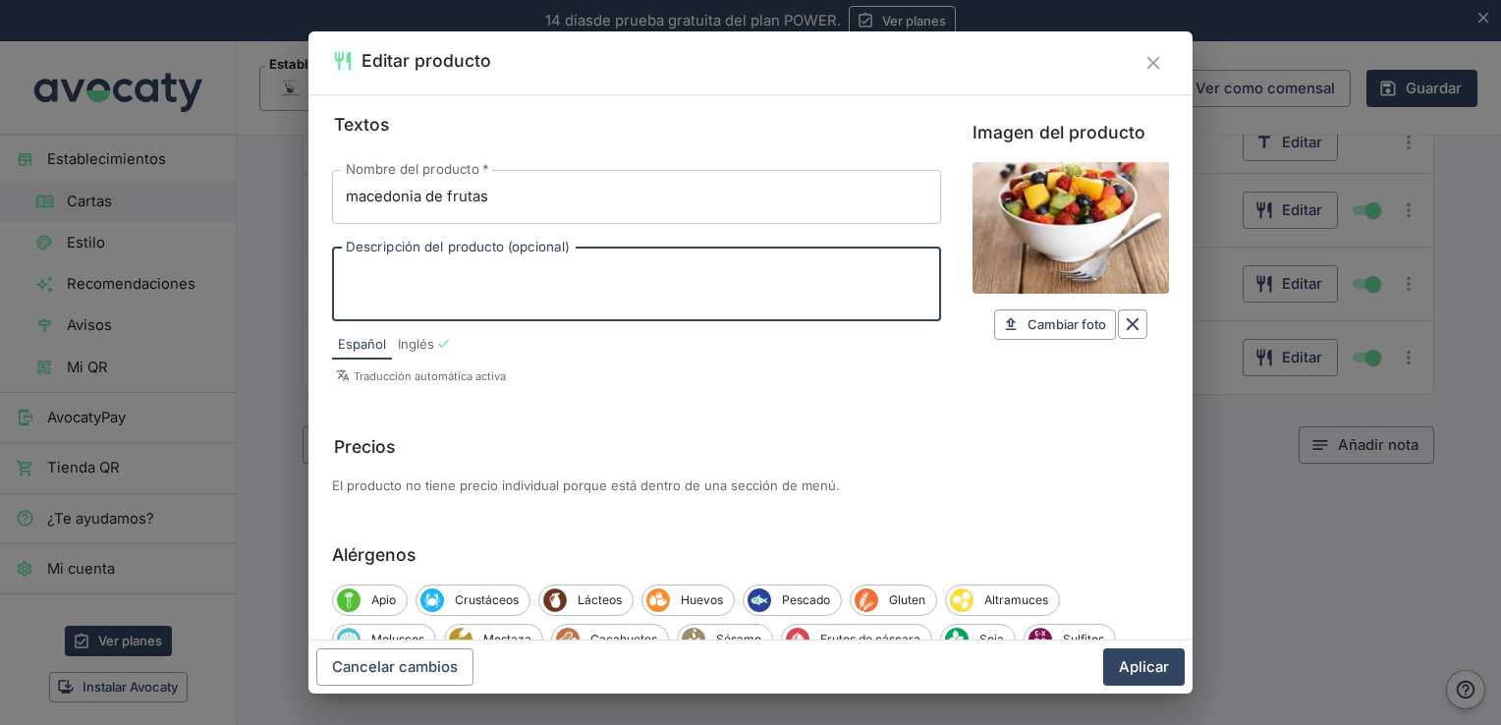
click at [784, 277] on textarea "Descripción del producto (opcional)" at bounding box center [637, 283] width 582 height 41
type textarea "depende de temporada"
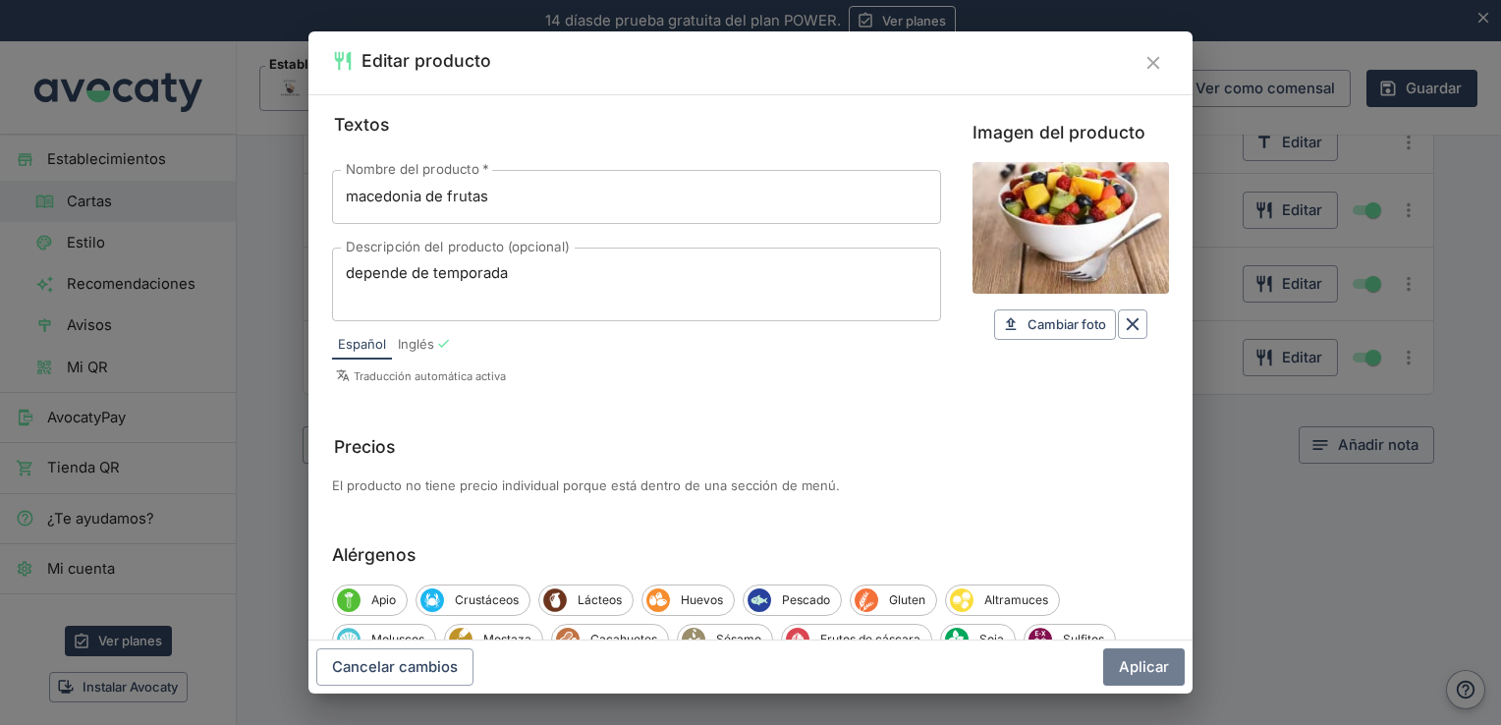
click at [1151, 654] on button "Aplicar" at bounding box center [1144, 666] width 82 height 37
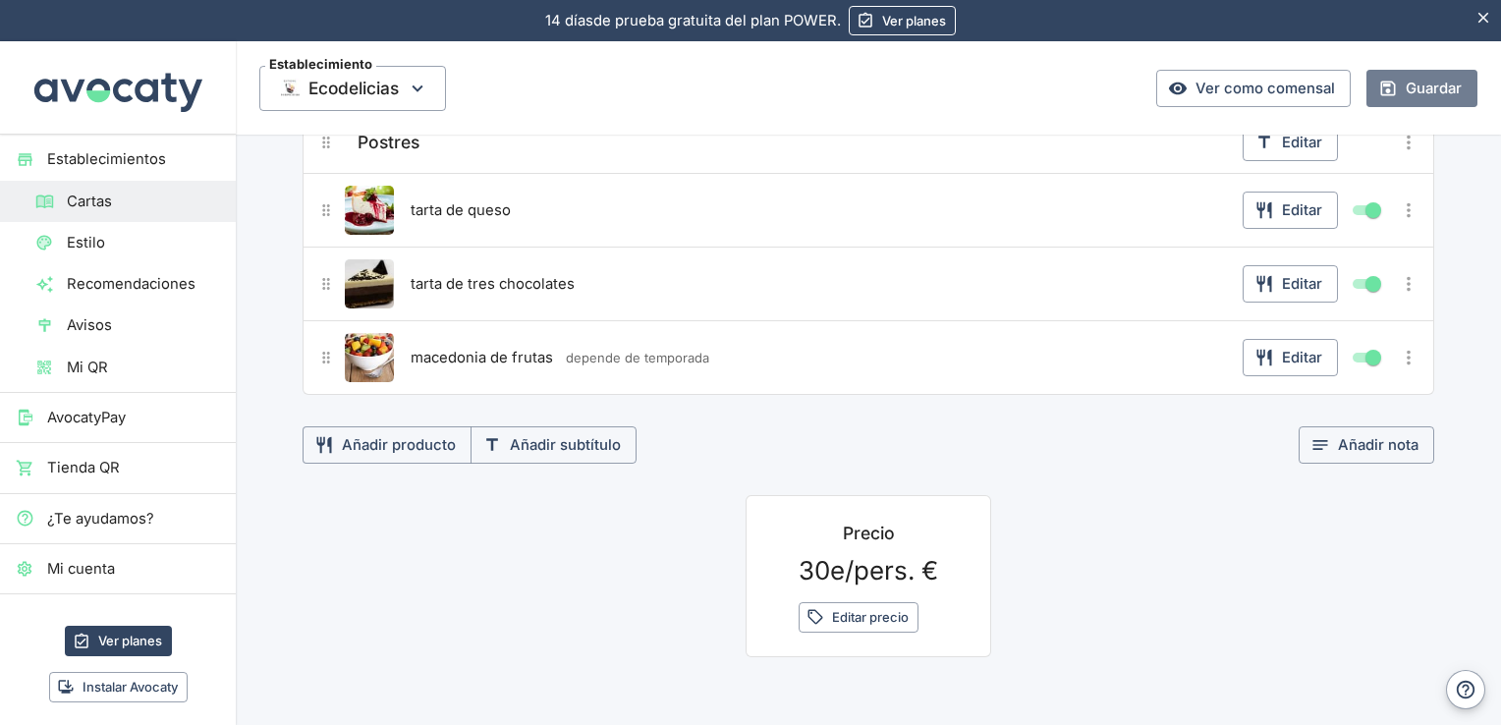
click at [1393, 88] on button "Guardar" at bounding box center [1421, 88] width 111 height 37
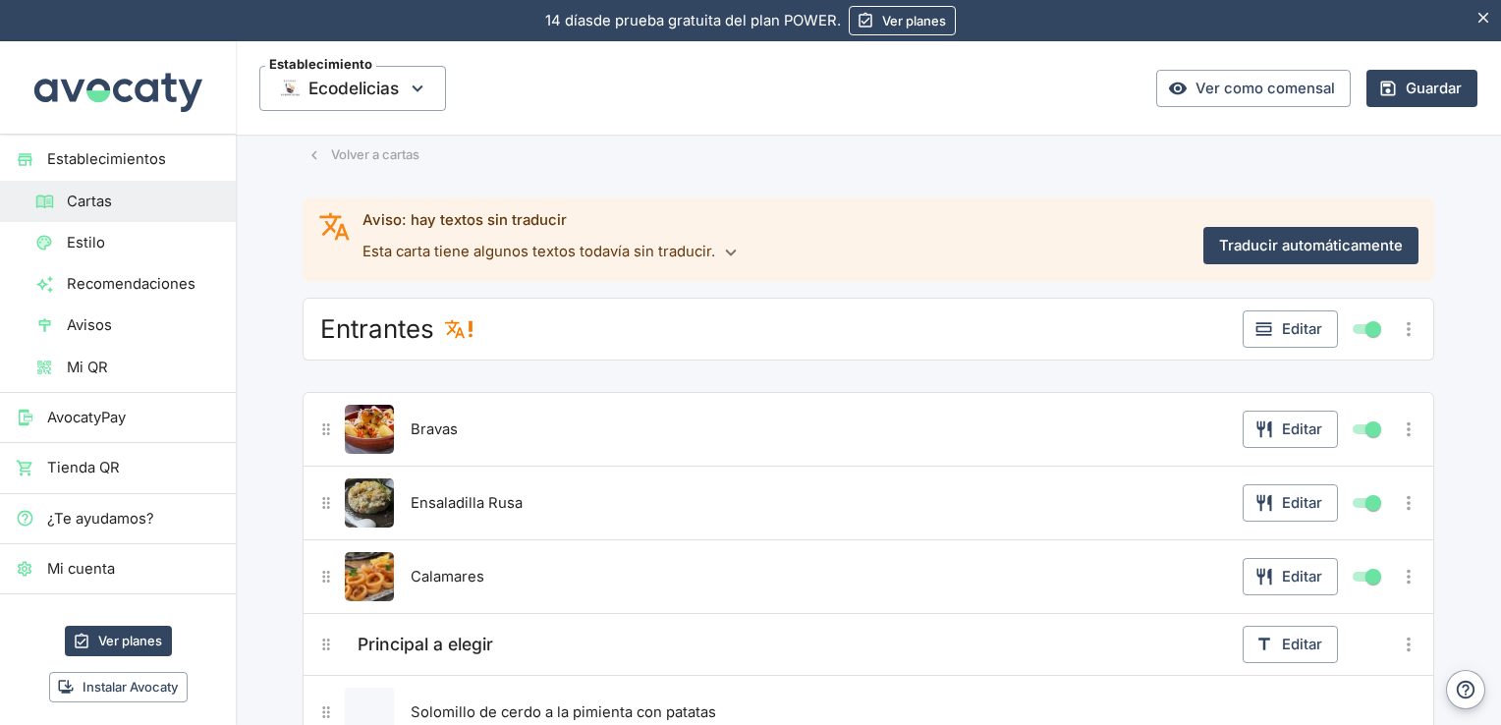
scroll to position [0, 0]
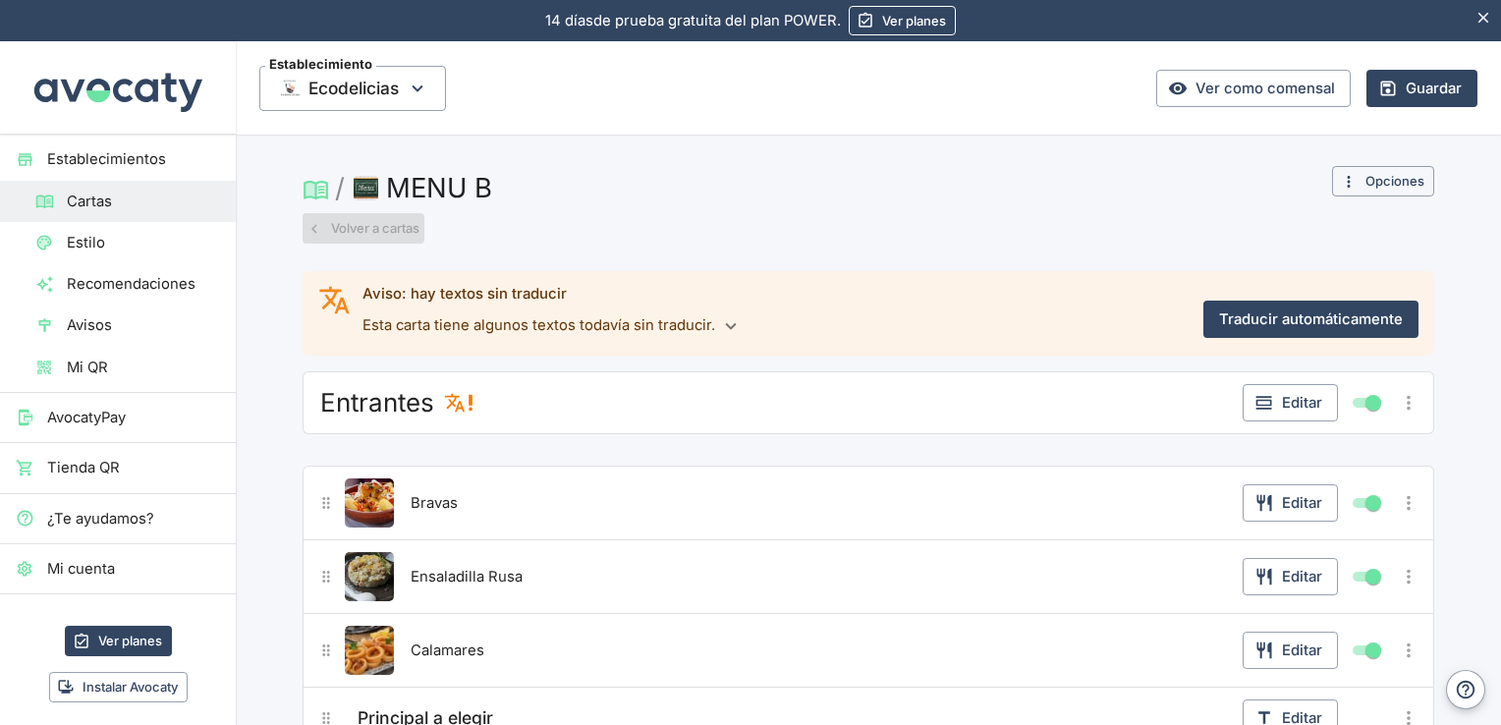
click at [350, 238] on button "Volver a cartas" at bounding box center [364, 228] width 122 height 30
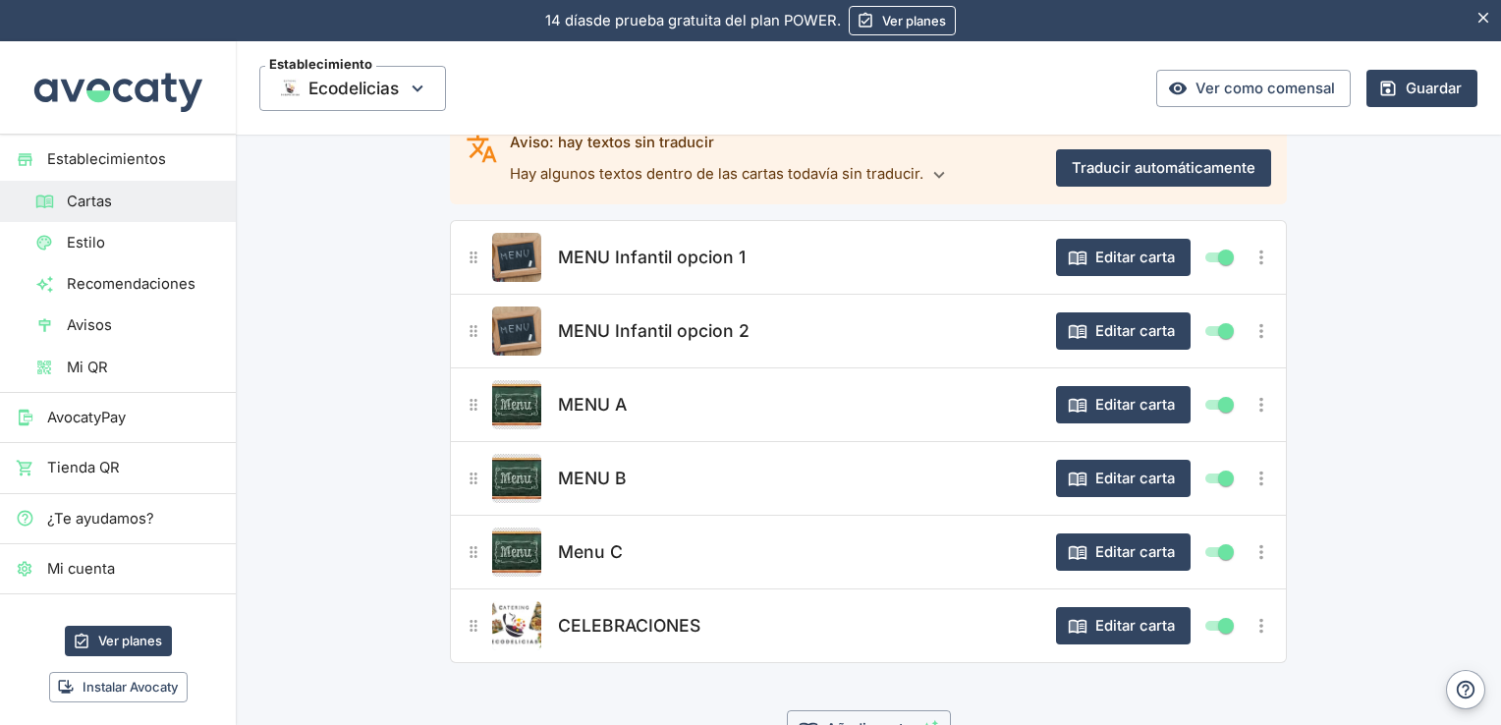
scroll to position [152, 0]
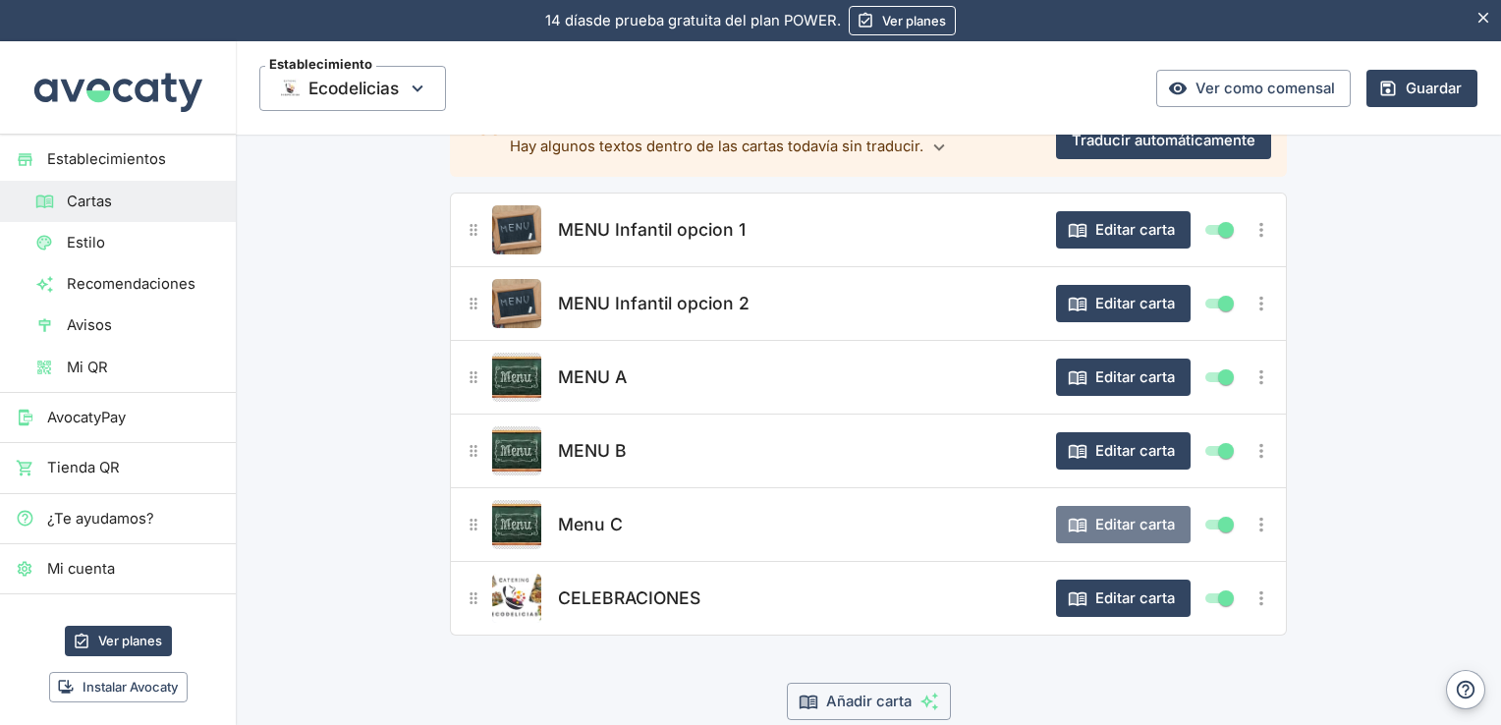
click at [1125, 532] on button "Editar carta" at bounding box center [1123, 524] width 135 height 37
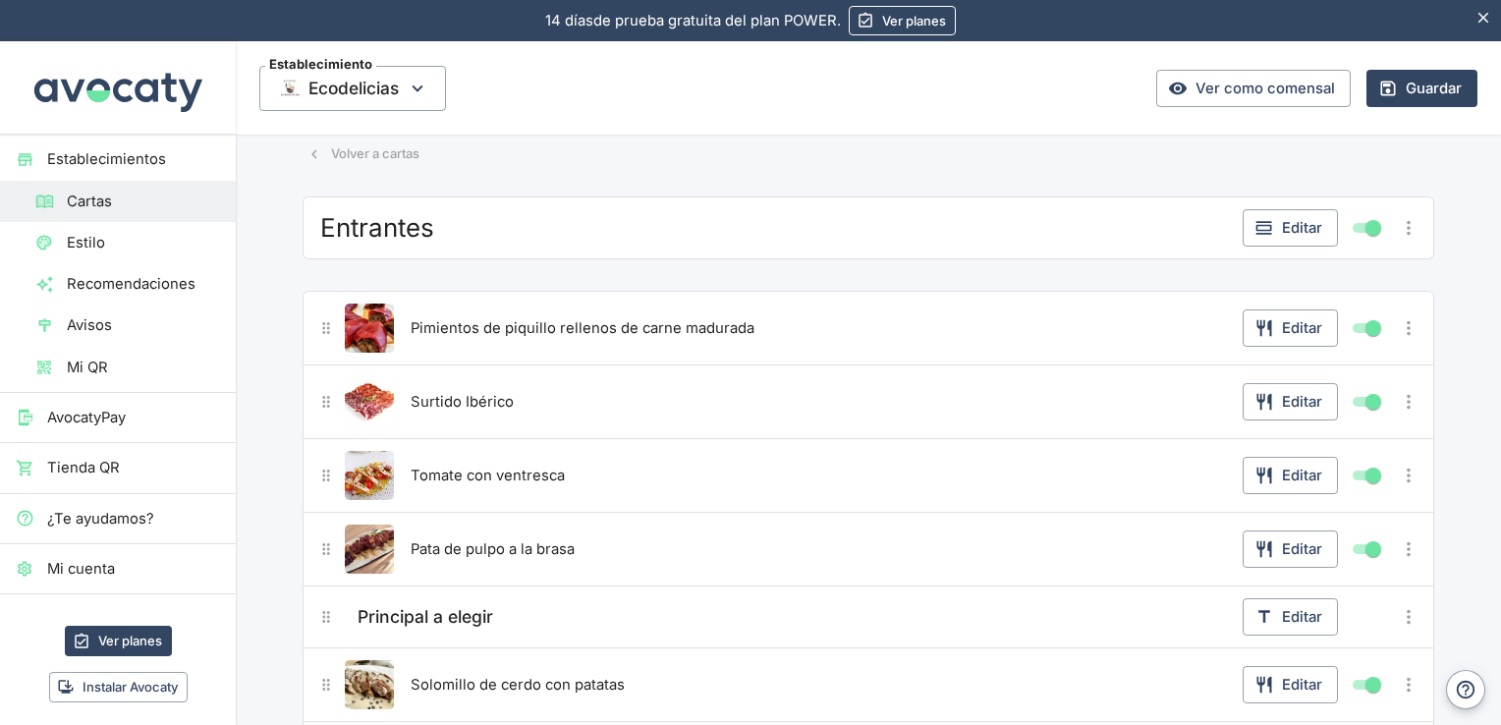
scroll to position [0, 0]
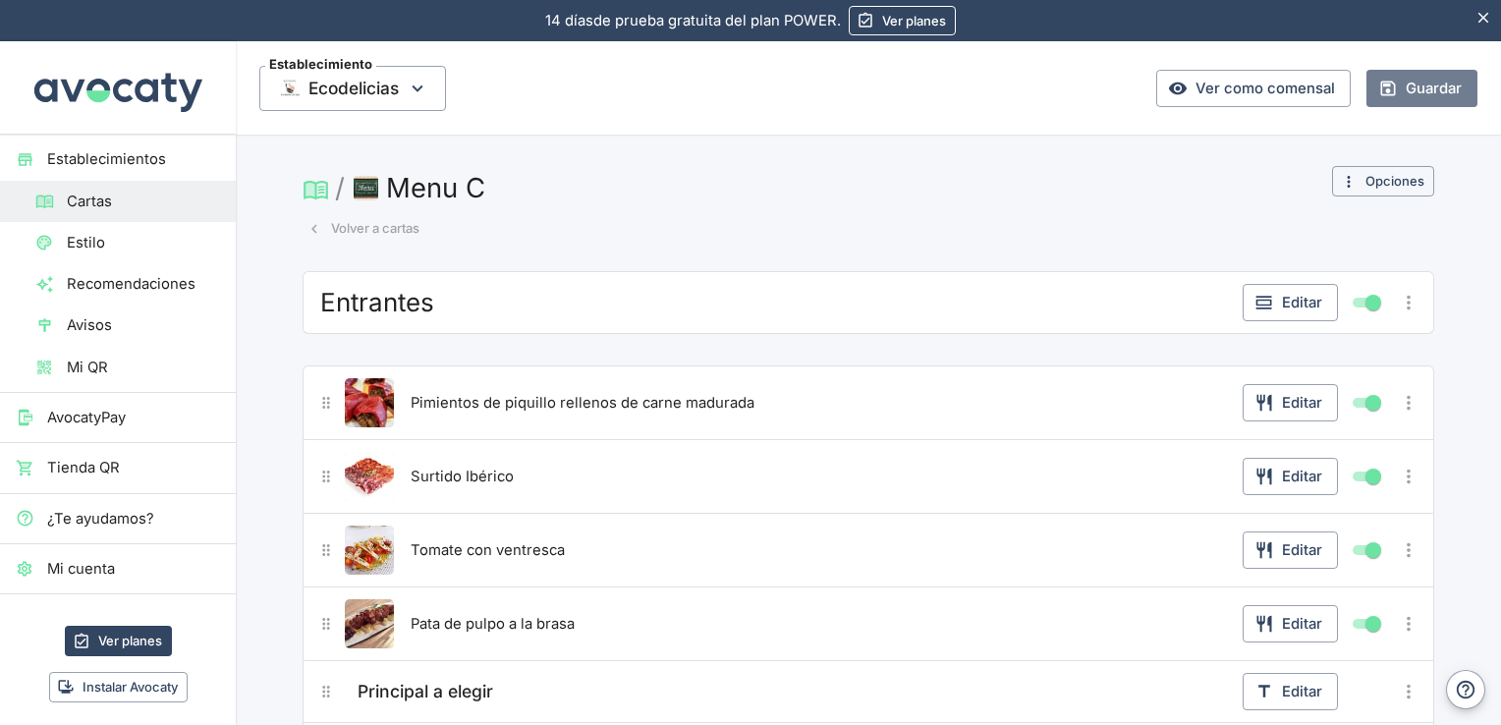
click at [1397, 79] on button "Guardar" at bounding box center [1421, 88] width 111 height 37
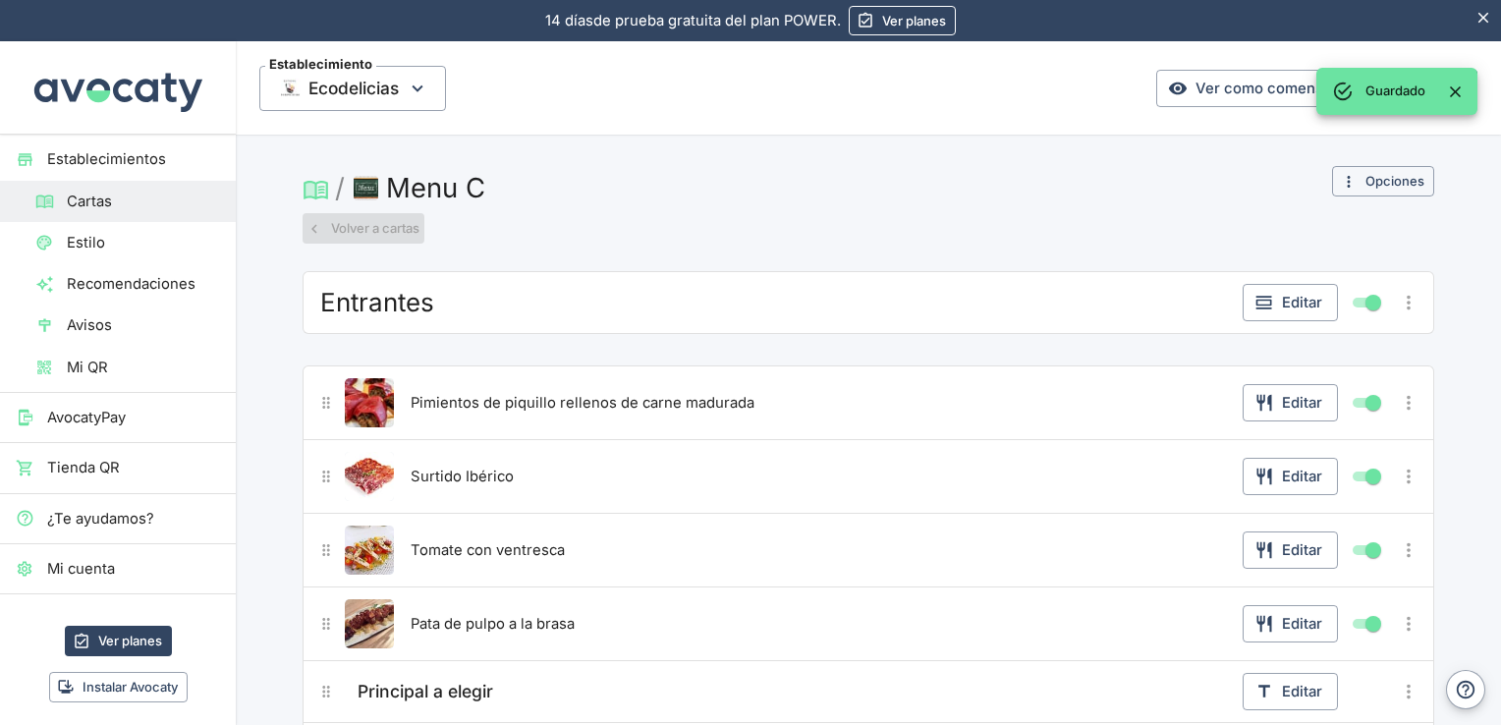
click at [353, 234] on button "Volver a cartas" at bounding box center [364, 228] width 122 height 30
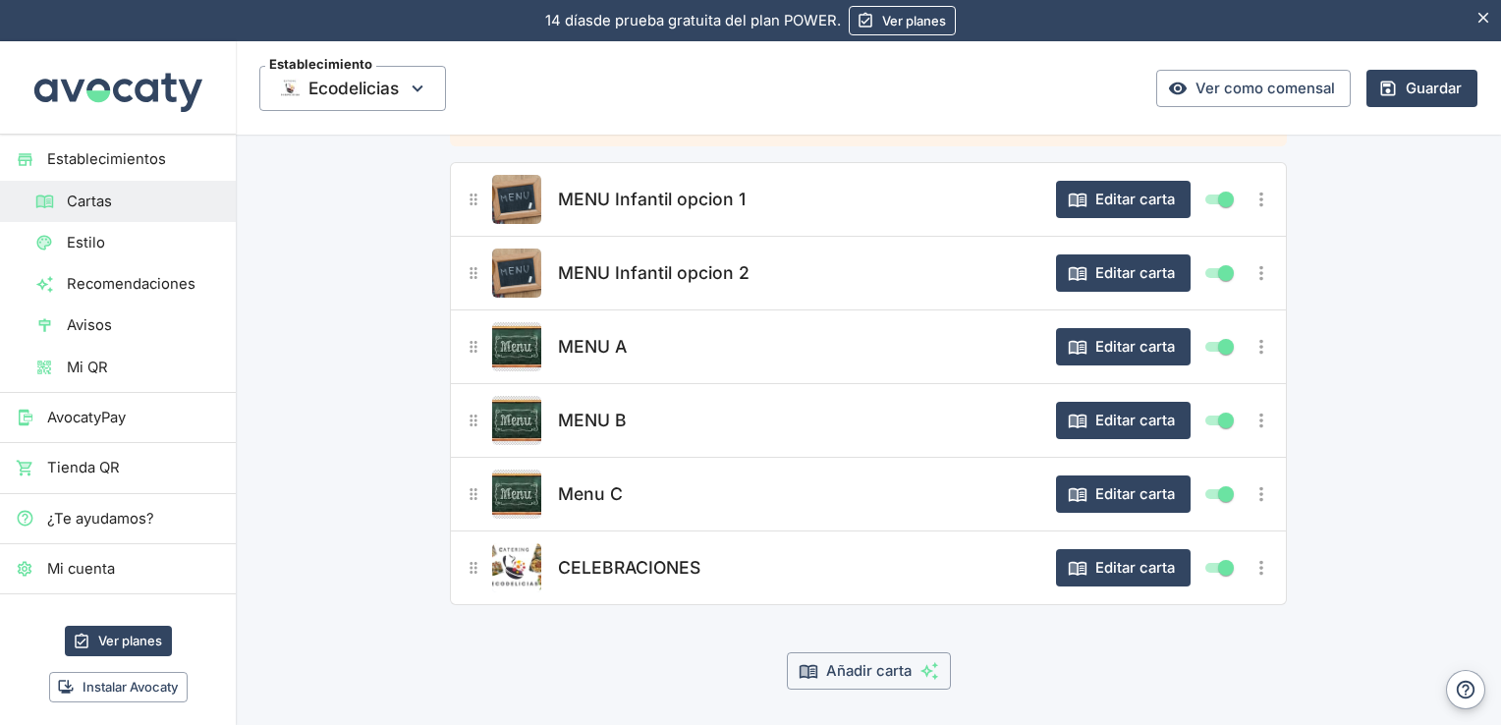
scroll to position [218, 0]
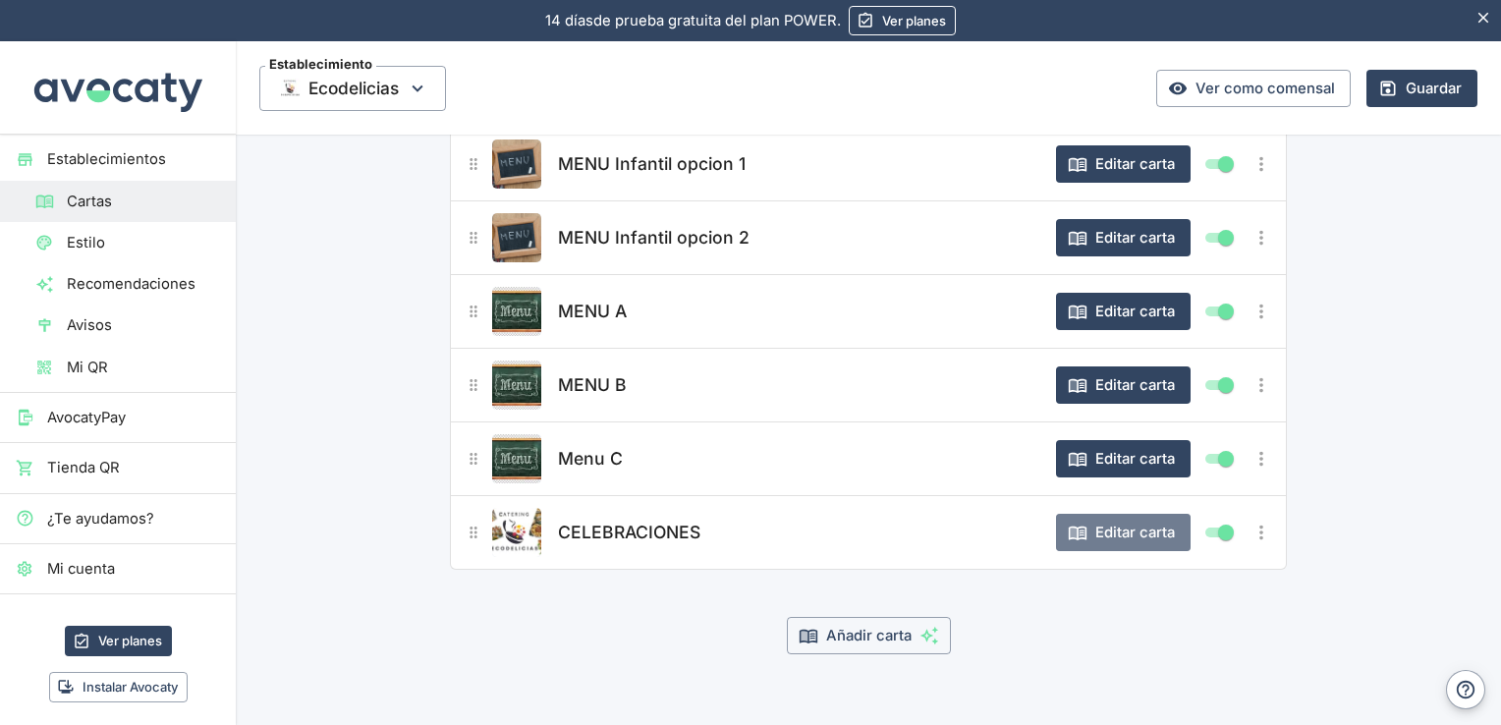
click at [1135, 526] on button "Editar carta" at bounding box center [1123, 532] width 135 height 37
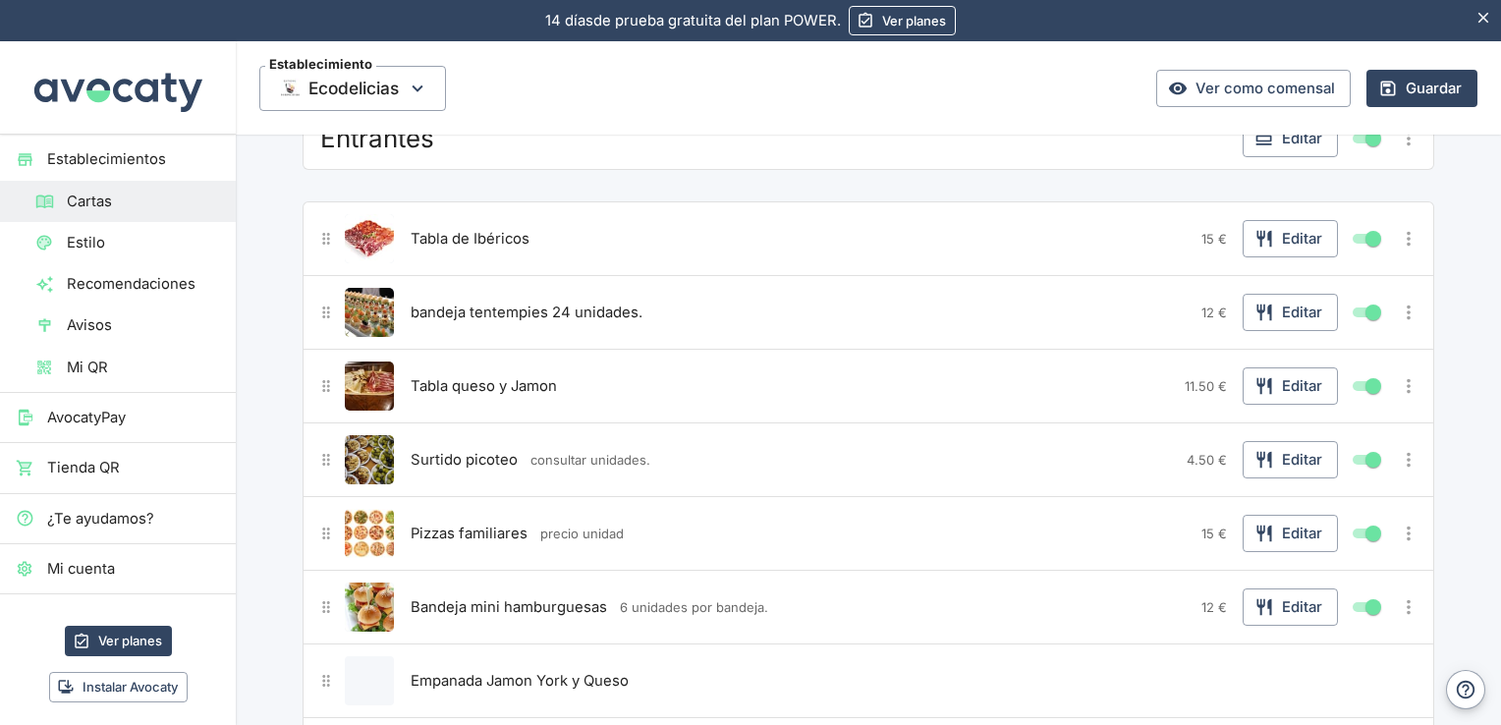
scroll to position [0, 0]
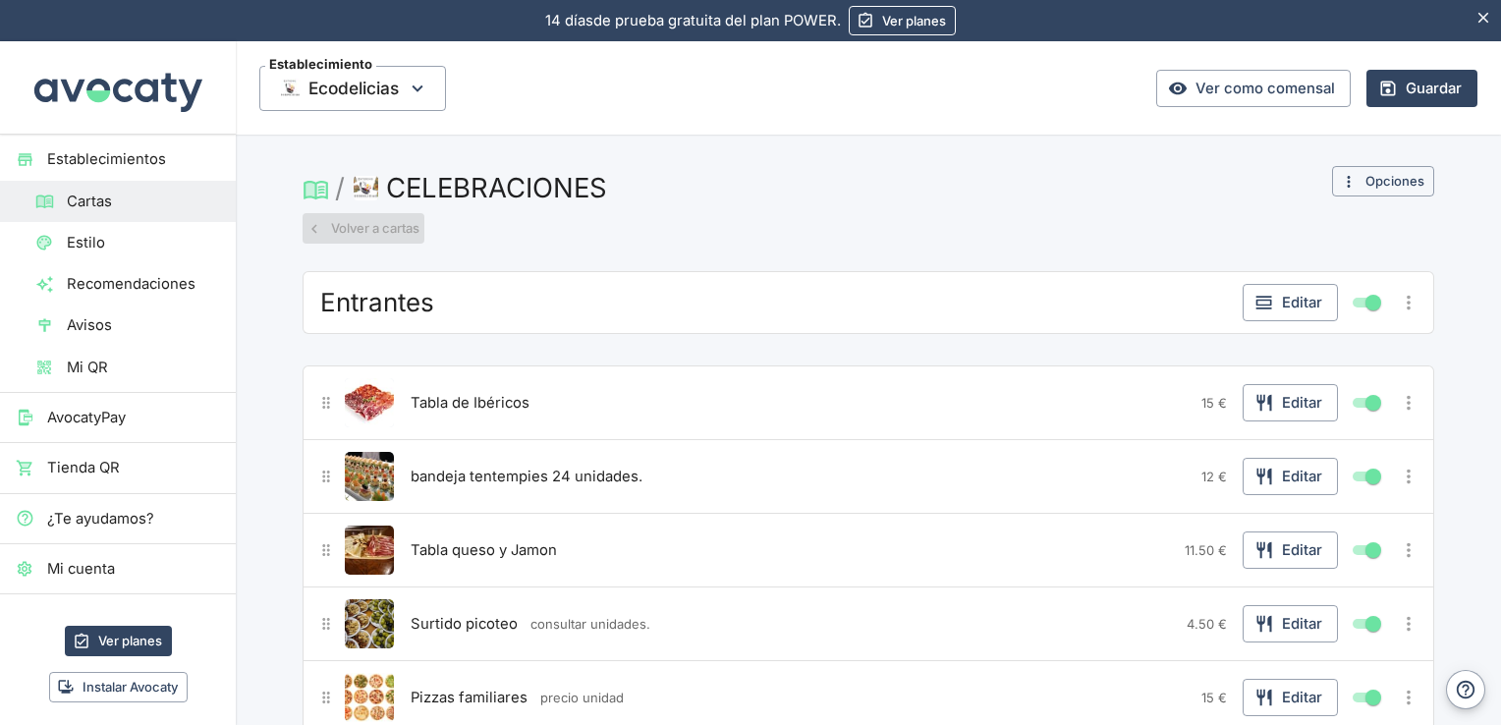
click at [318, 221] on button "Volver a cartas" at bounding box center [364, 228] width 122 height 30
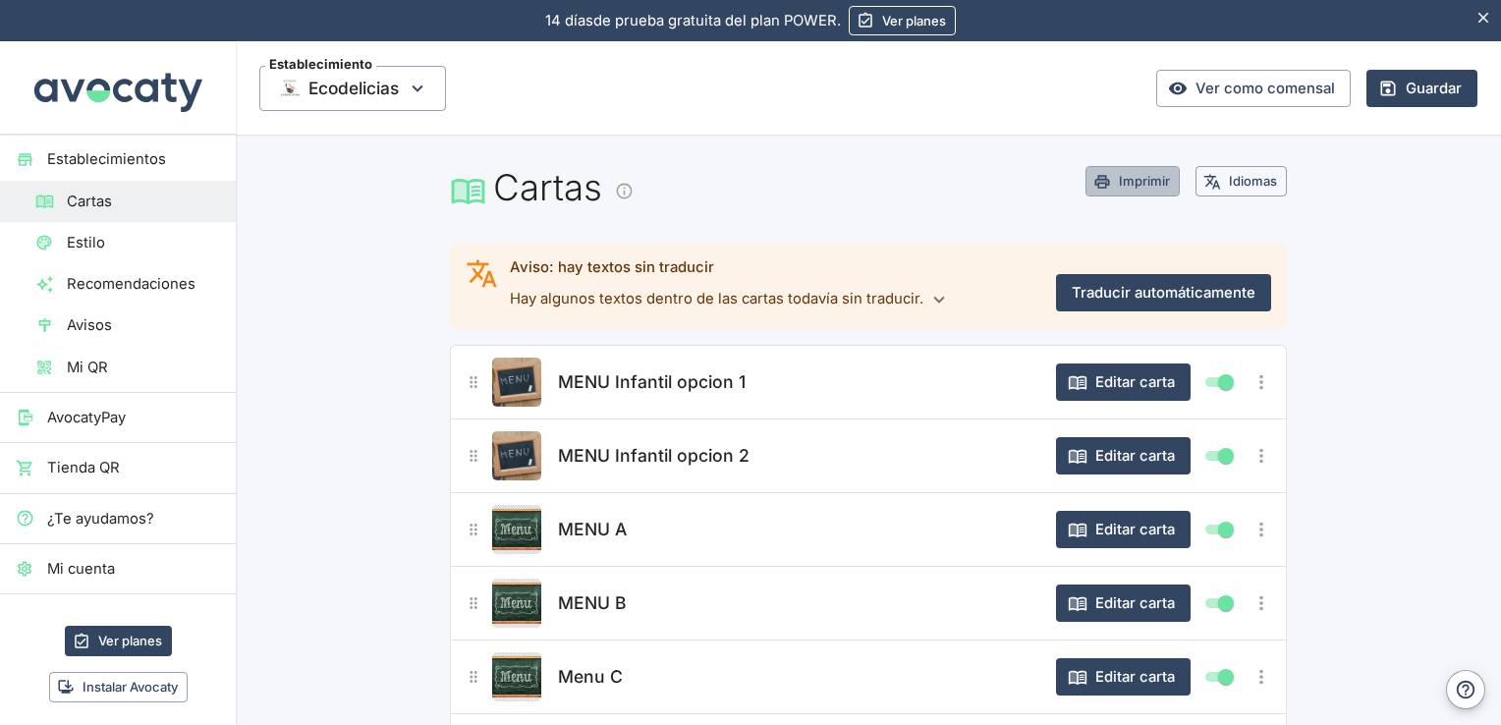
click at [1128, 171] on button "Imprimir" at bounding box center [1132, 181] width 94 height 30
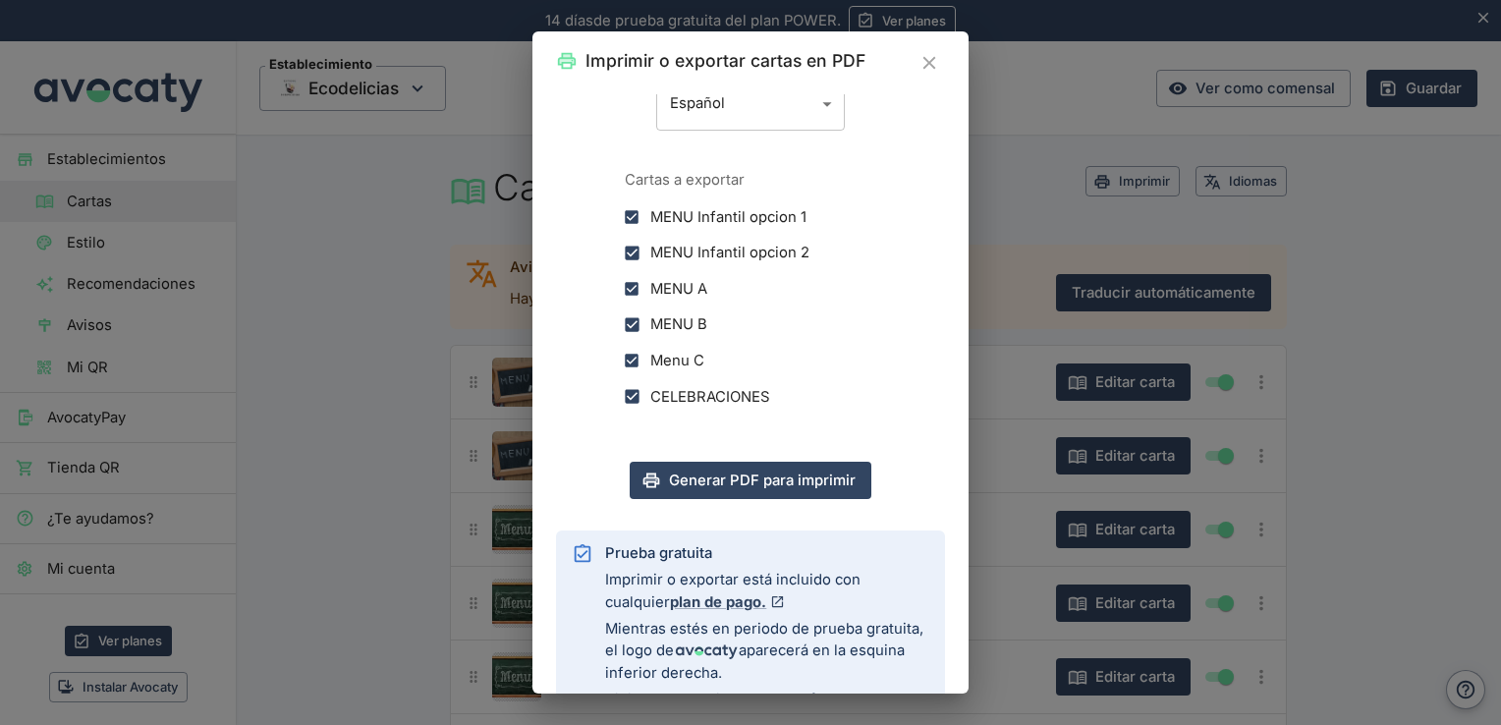
scroll to position [346, 0]
click at [754, 487] on button "Generar PDF para imprimir" at bounding box center [751, 478] width 242 height 37
click at [730, 481] on button "Generar PDF para imprimir" at bounding box center [751, 478] width 242 height 37
click at [718, 92] on div "Imprimir o exportar cartas en PDF" at bounding box center [750, 62] width 436 height 63
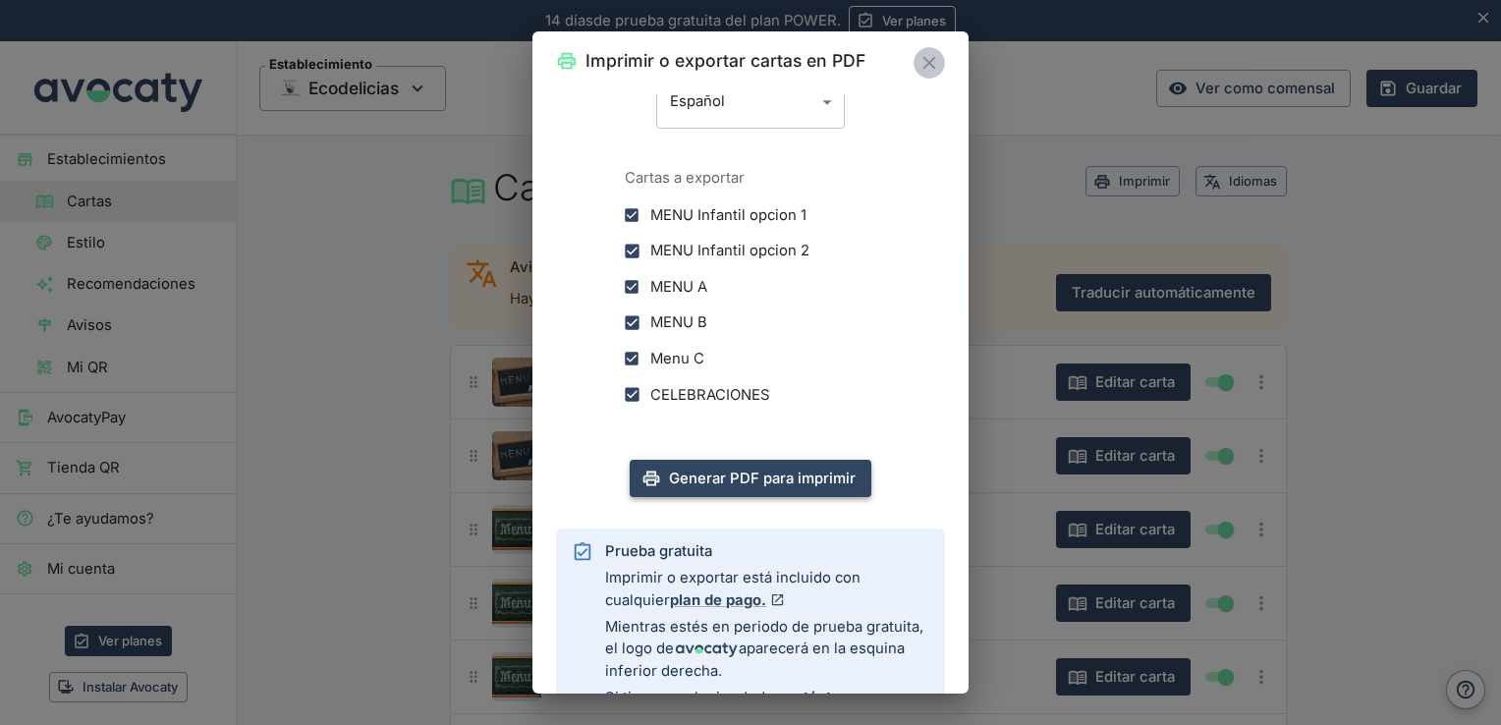
click at [925, 68] on icon "Cerrar" at bounding box center [929, 63] width 22 height 22
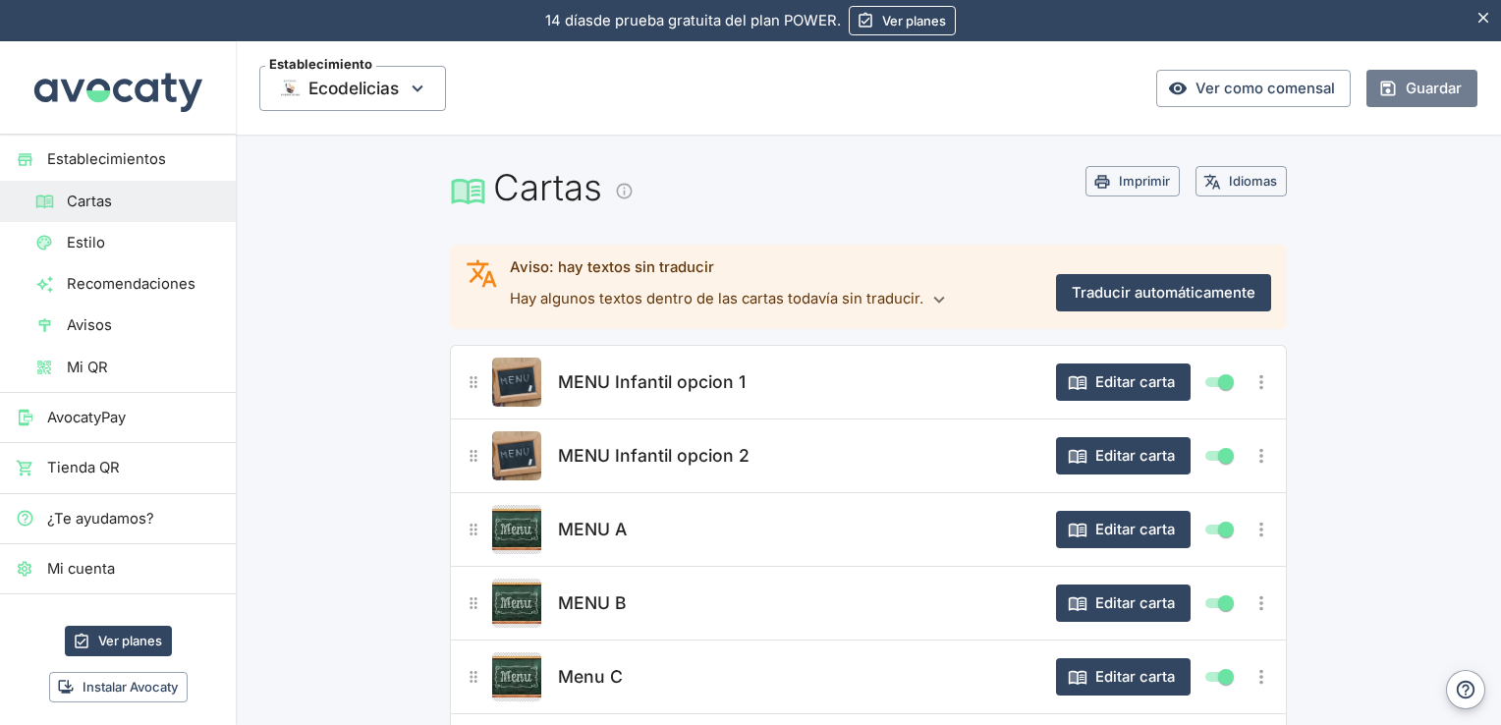
click at [1419, 82] on button "Guardar" at bounding box center [1421, 88] width 111 height 37
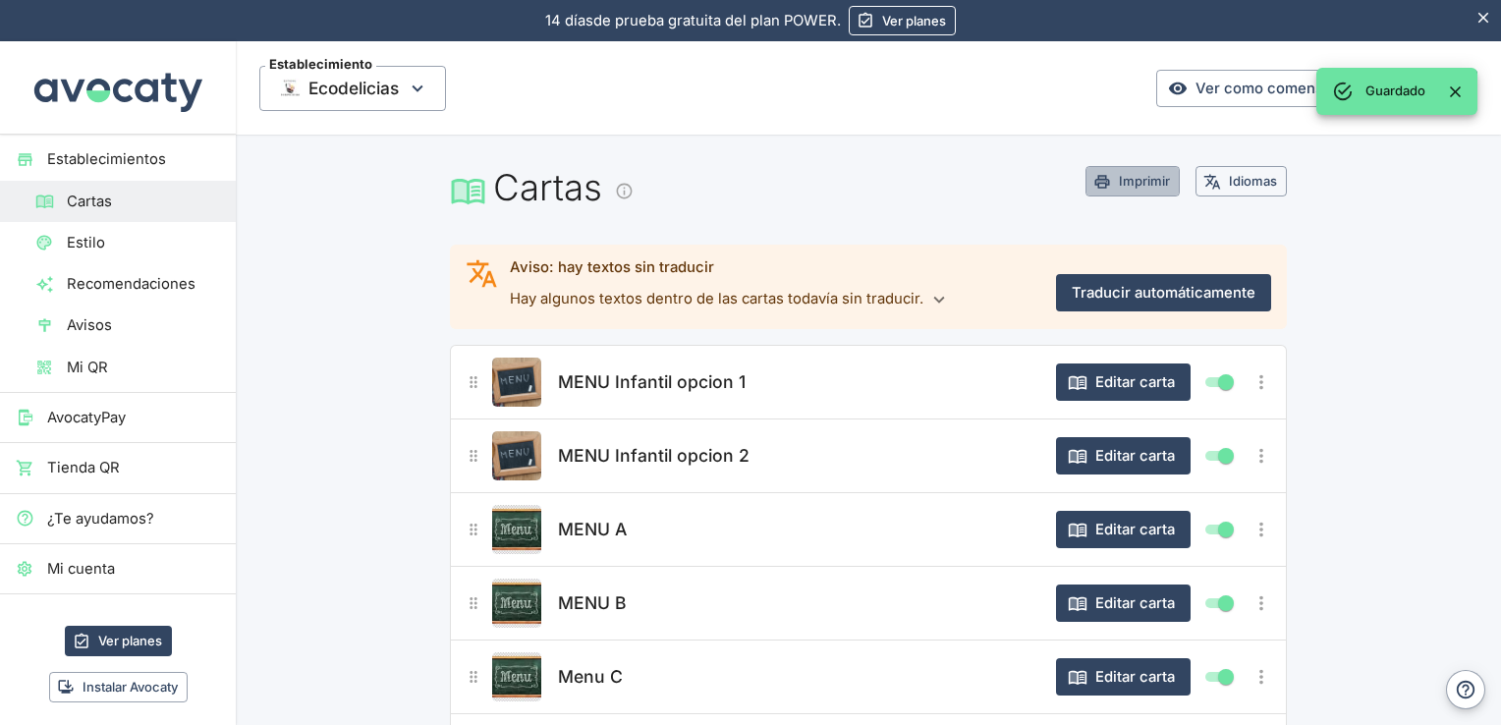
click at [1124, 173] on button "Imprimir" at bounding box center [1132, 181] width 94 height 30
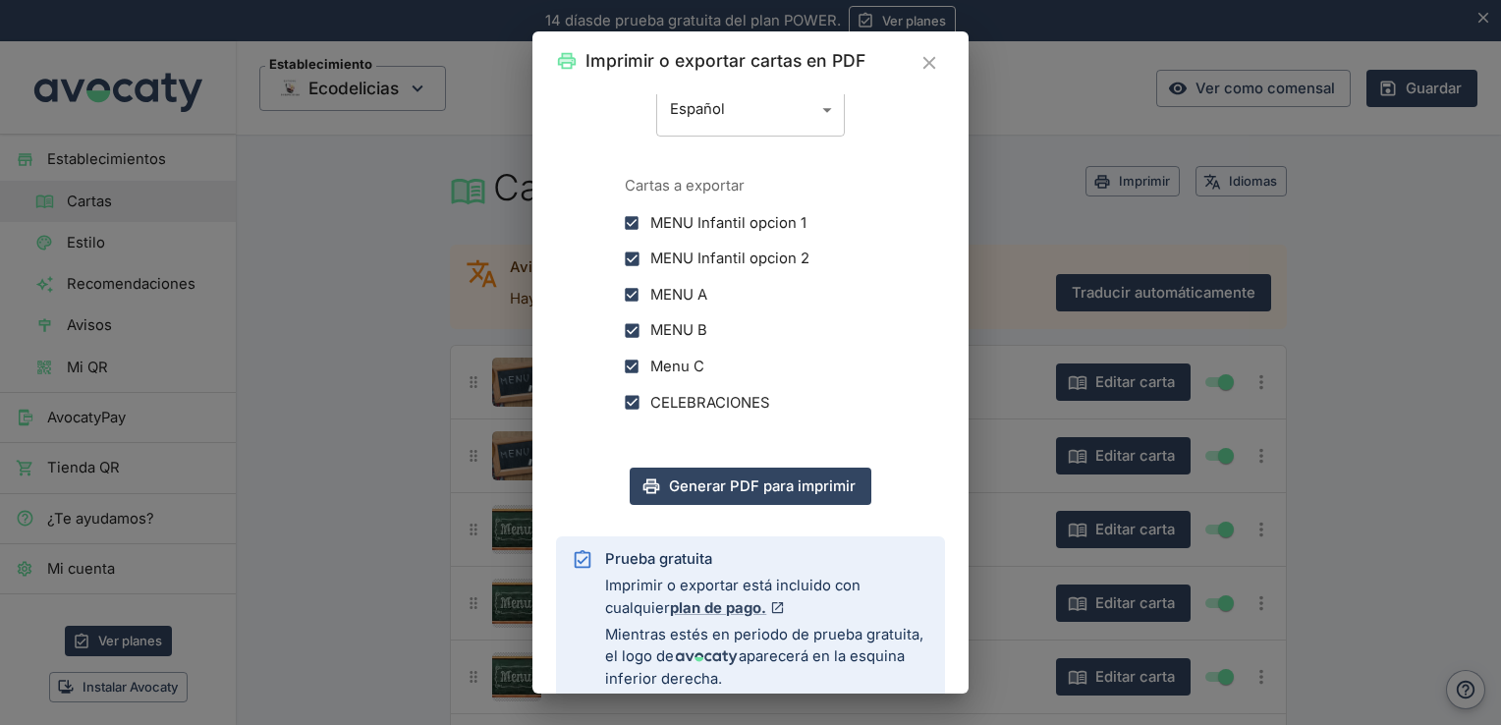
scroll to position [340, 0]
click at [750, 479] on button "Generar PDF para imprimir" at bounding box center [751, 484] width 242 height 37
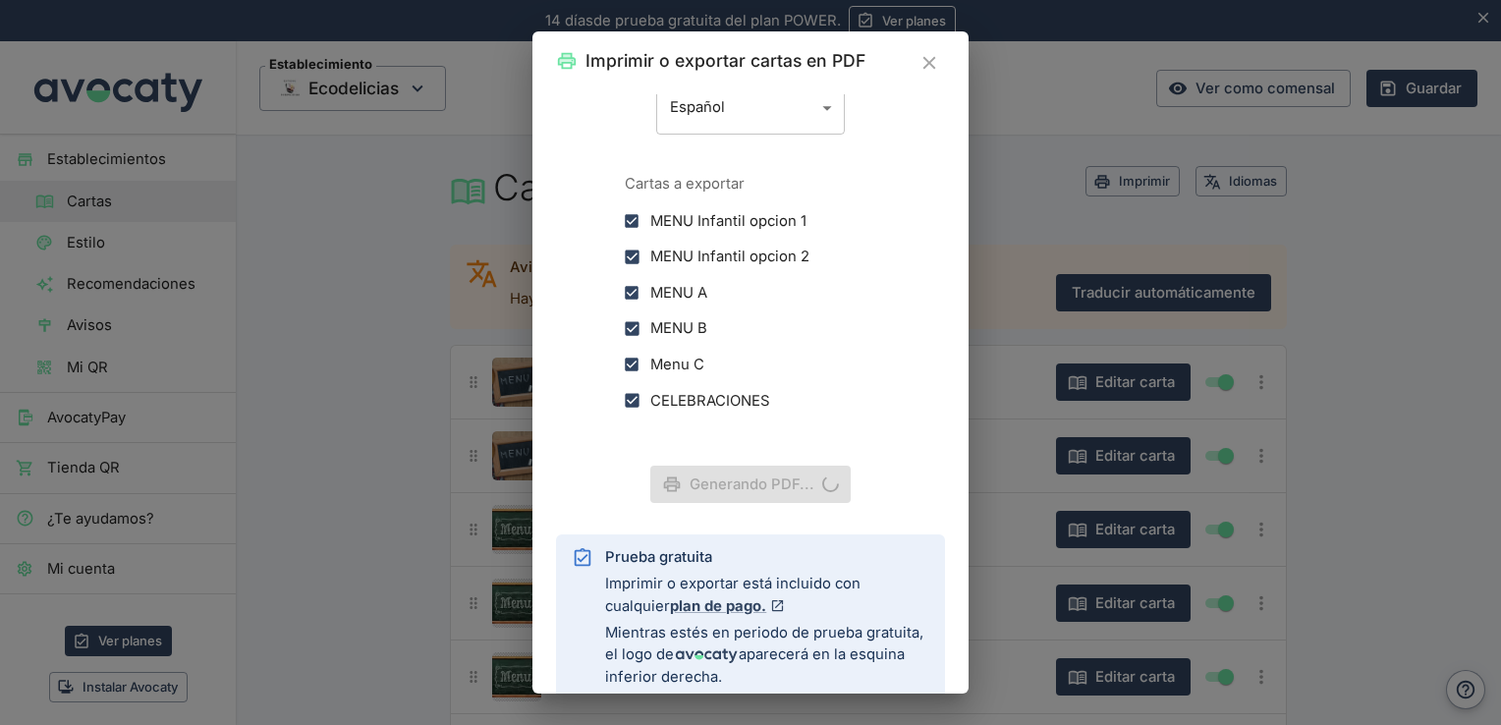
scroll to position [0, 0]
click at [814, 489] on button "Generar PDF para imprimir" at bounding box center [751, 484] width 242 height 37
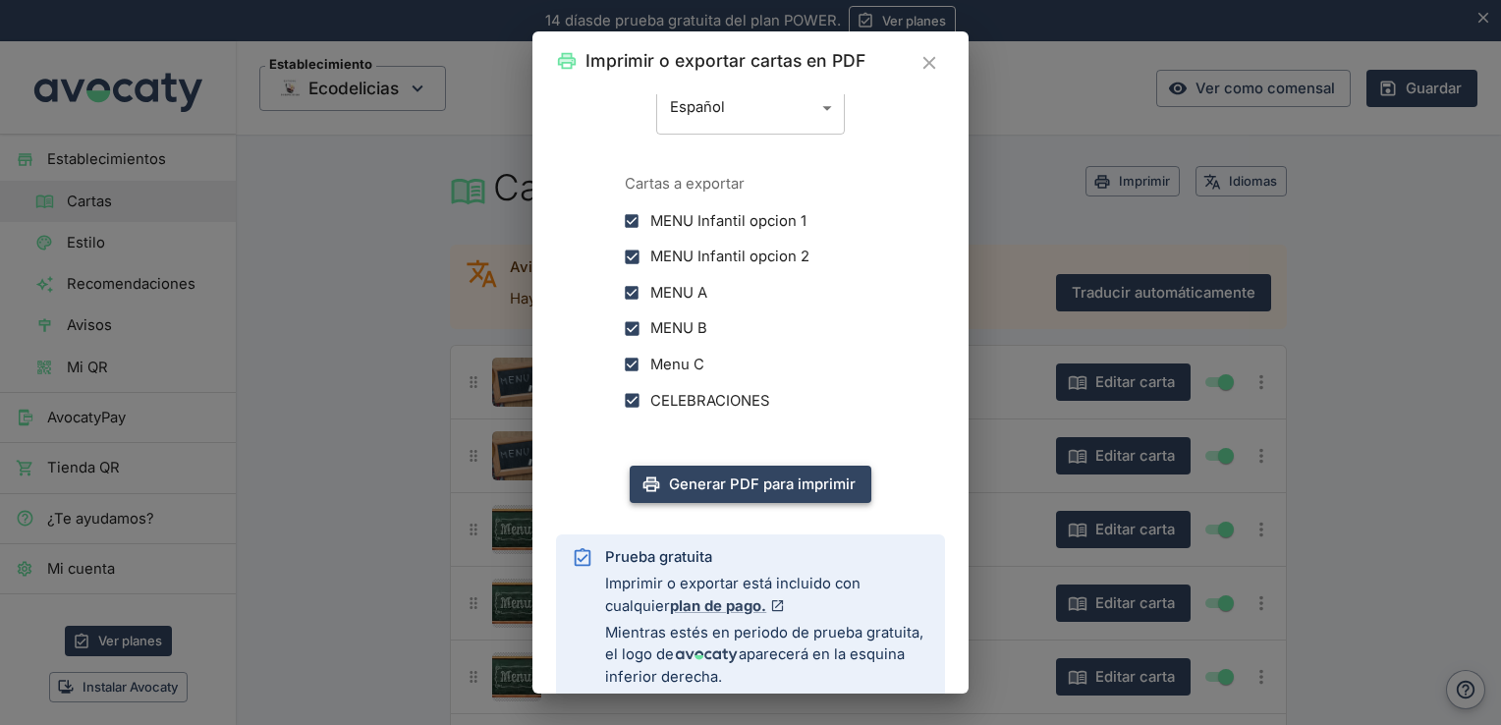
click at [925, 64] on icon "Cerrar" at bounding box center [929, 63] width 22 height 22
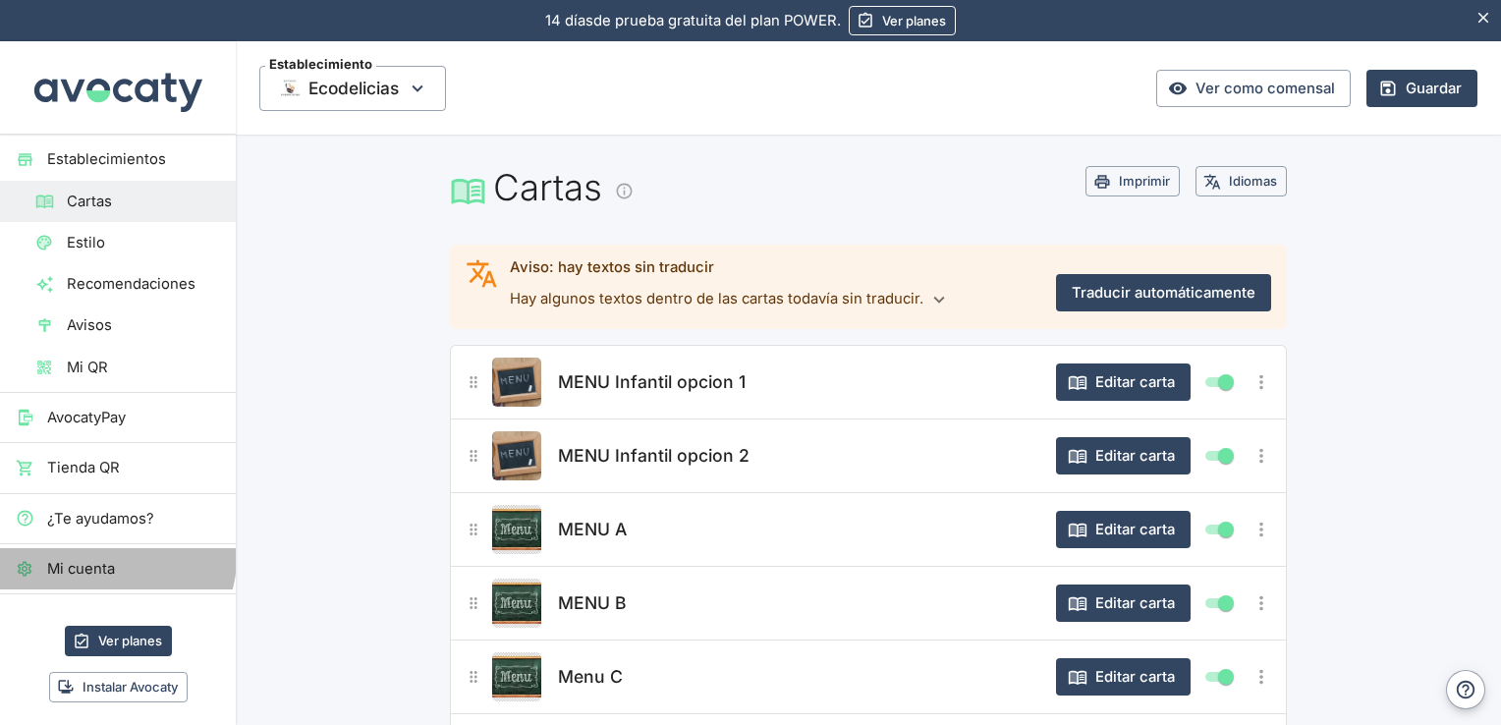
click at [116, 558] on span "Mi cuenta" at bounding box center [133, 569] width 173 height 22
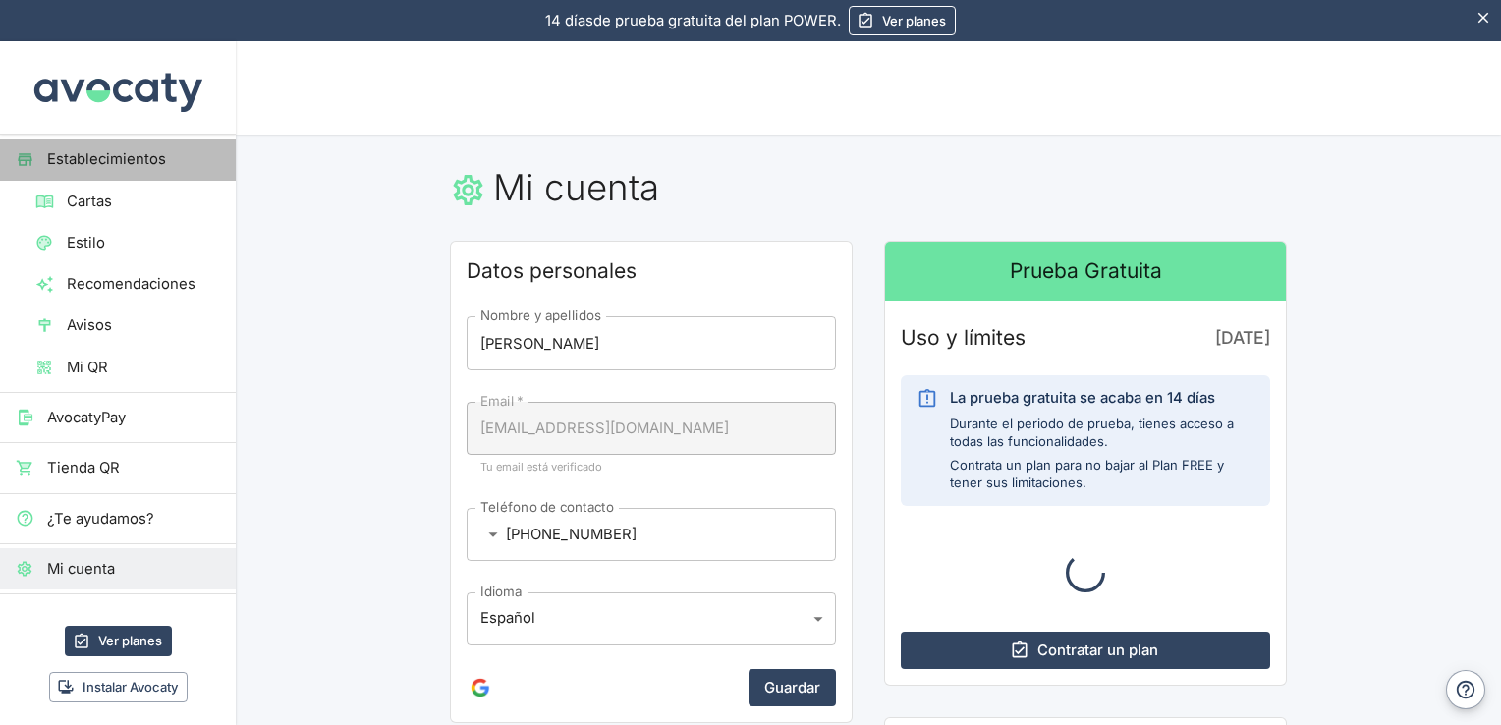
click at [130, 158] on span "Establecimientos" at bounding box center [133, 159] width 173 height 22
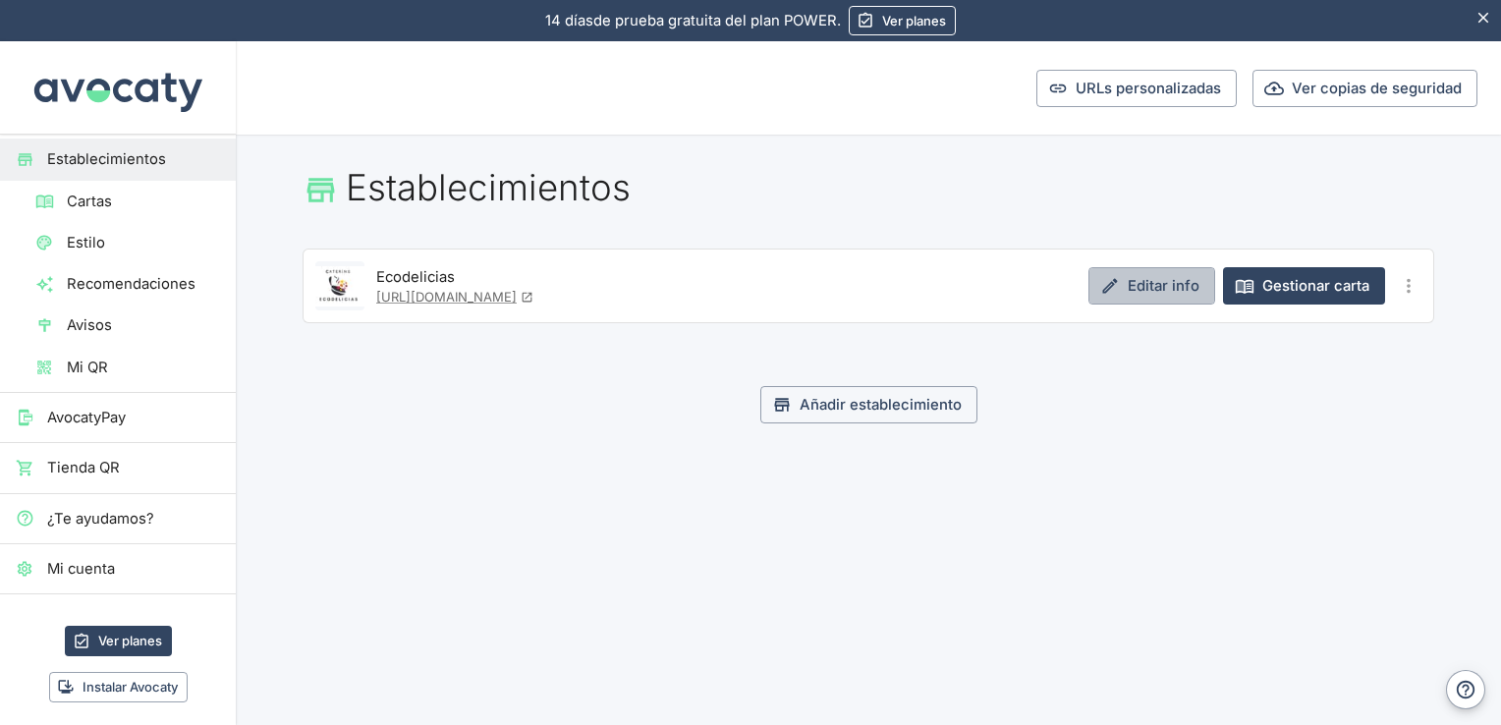
click at [1183, 287] on link "Editar info" at bounding box center [1151, 285] width 127 height 37
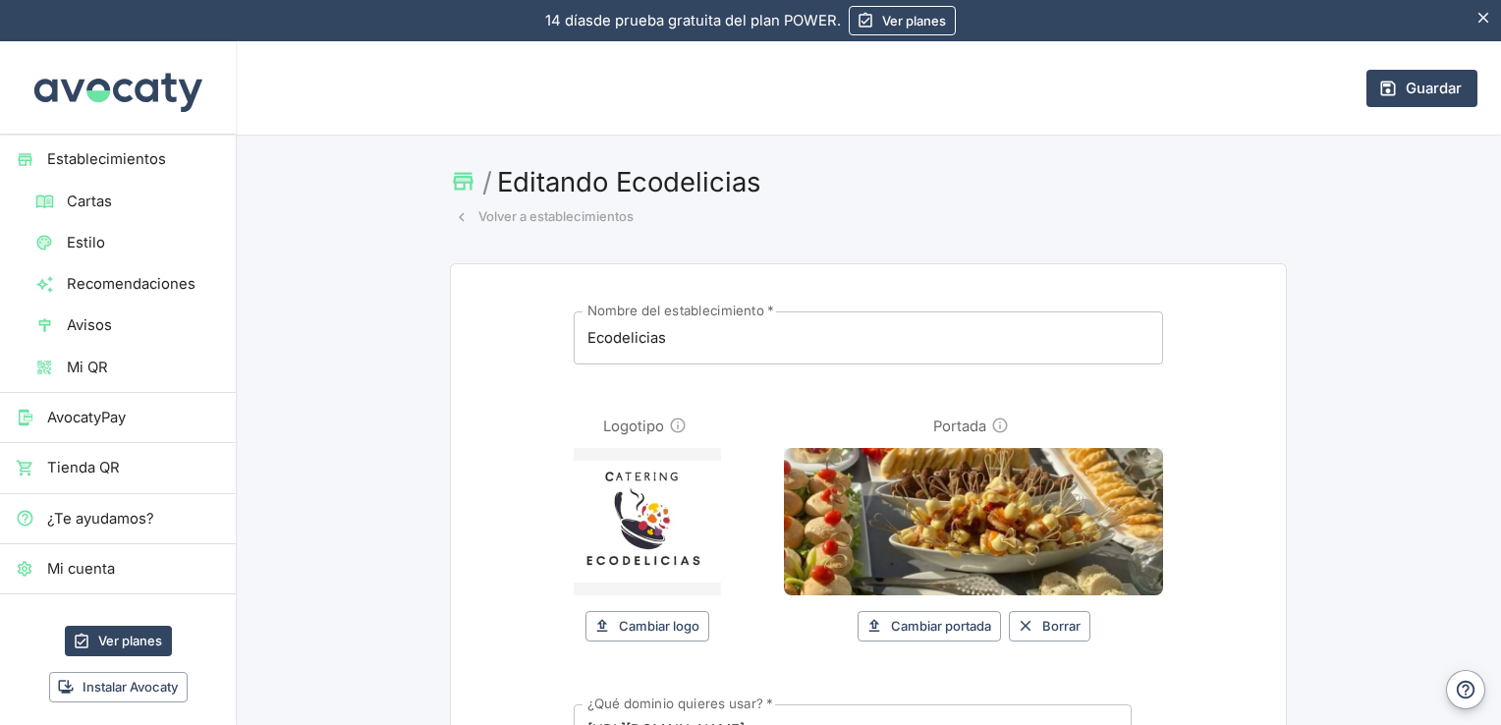
click at [943, 628] on button "Cambiar portada" at bounding box center [929, 626] width 143 height 30
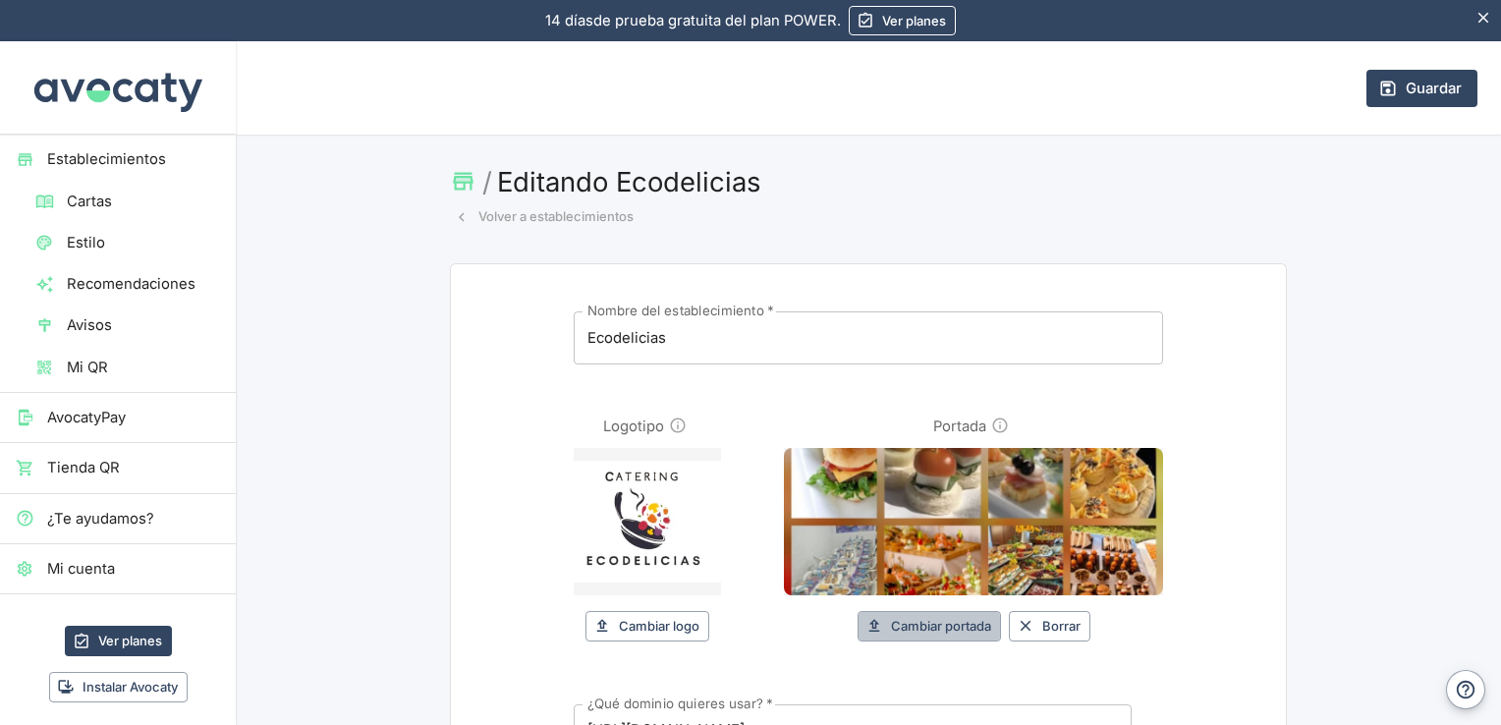
click at [959, 626] on button "Cambiar portada" at bounding box center [929, 626] width 143 height 30
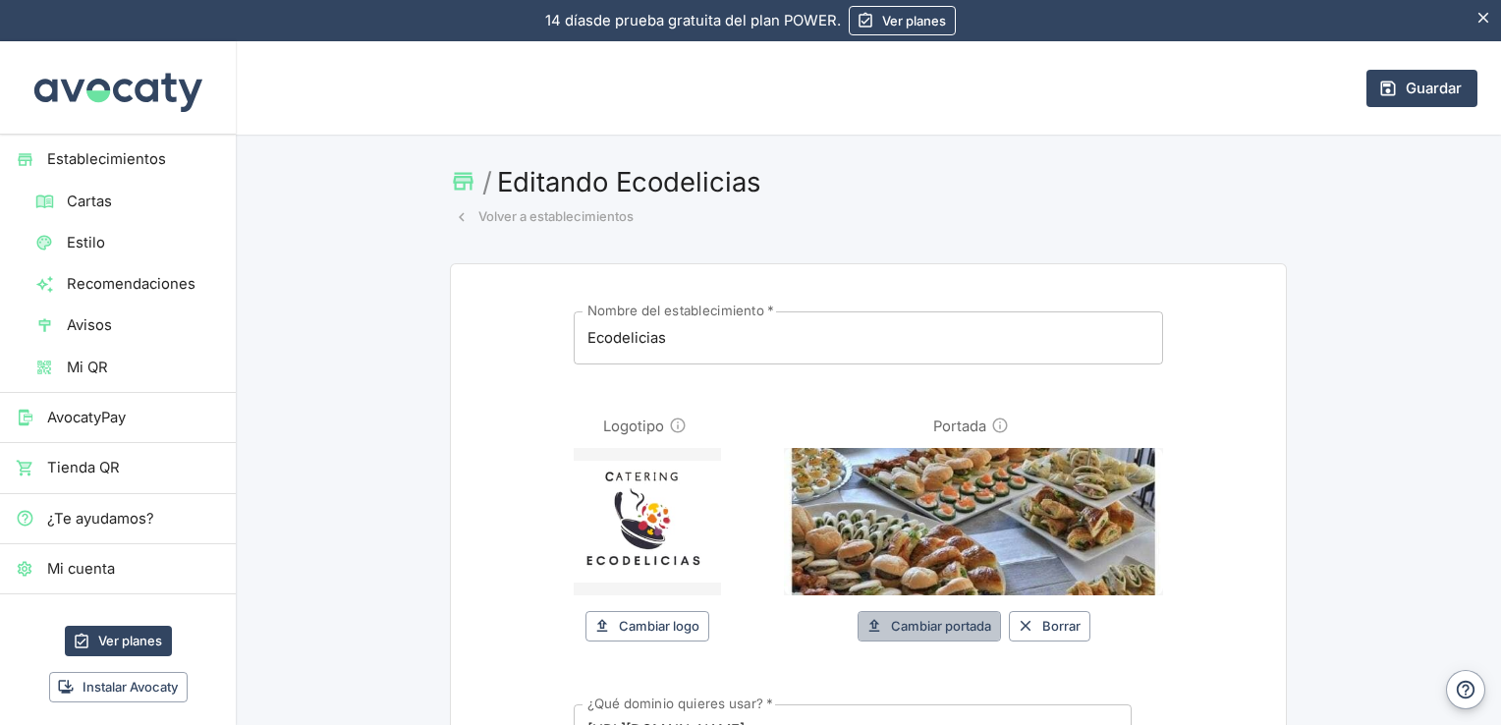
click at [940, 627] on button "Cambiar portada" at bounding box center [929, 626] width 143 height 30
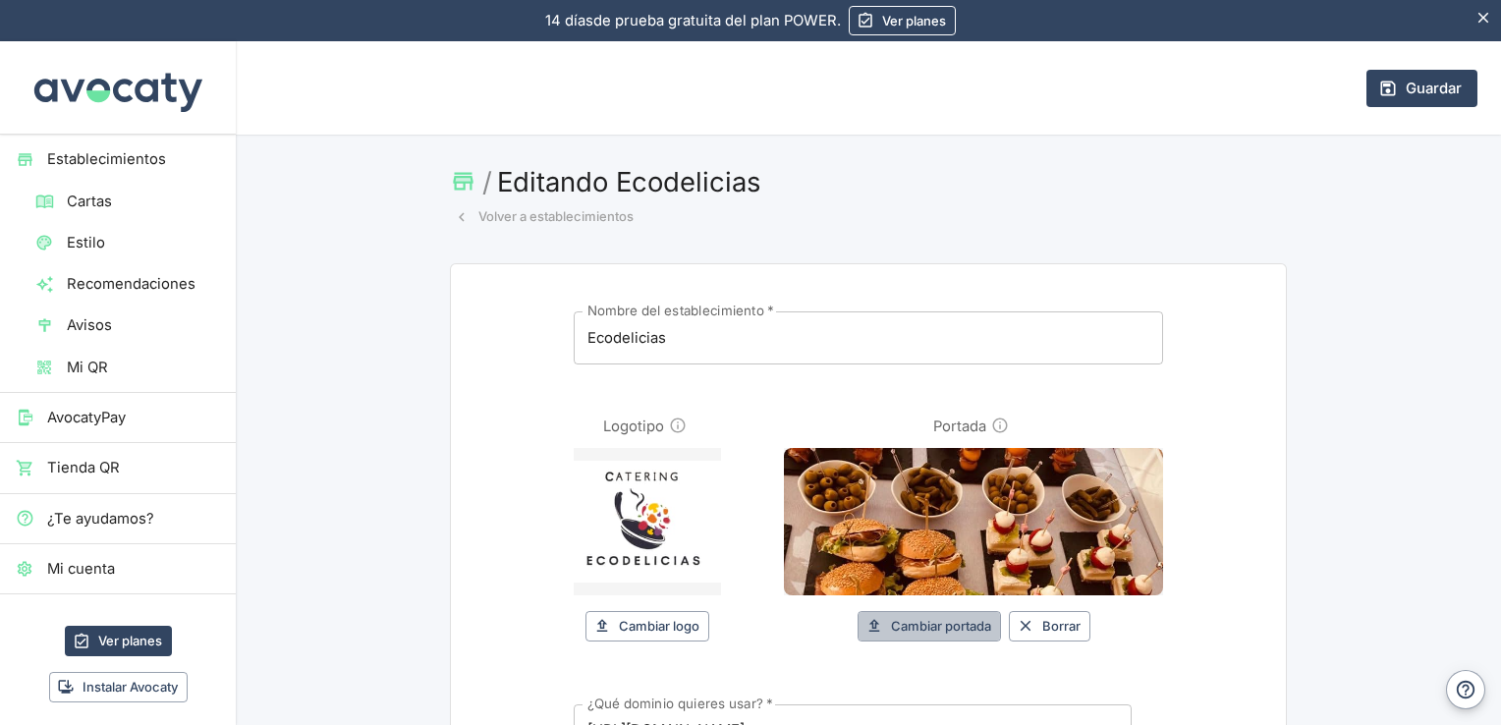
click at [963, 629] on button "Cambiar portada" at bounding box center [929, 626] width 143 height 30
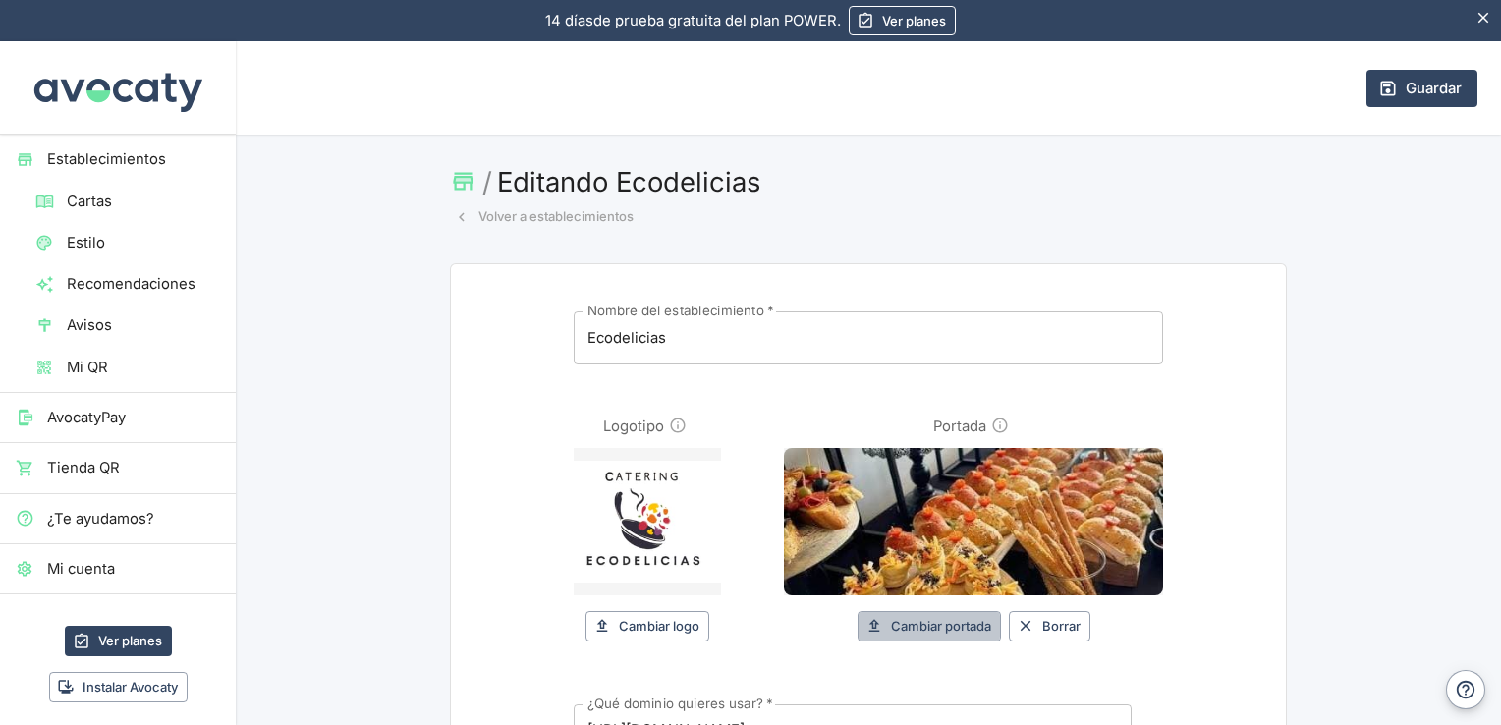
click at [950, 623] on button "Cambiar portada" at bounding box center [929, 626] width 143 height 30
type input "C:\fakepath\a4526d97-fbf7-4911-a4a8-0e41b48ad2b8.jpg"
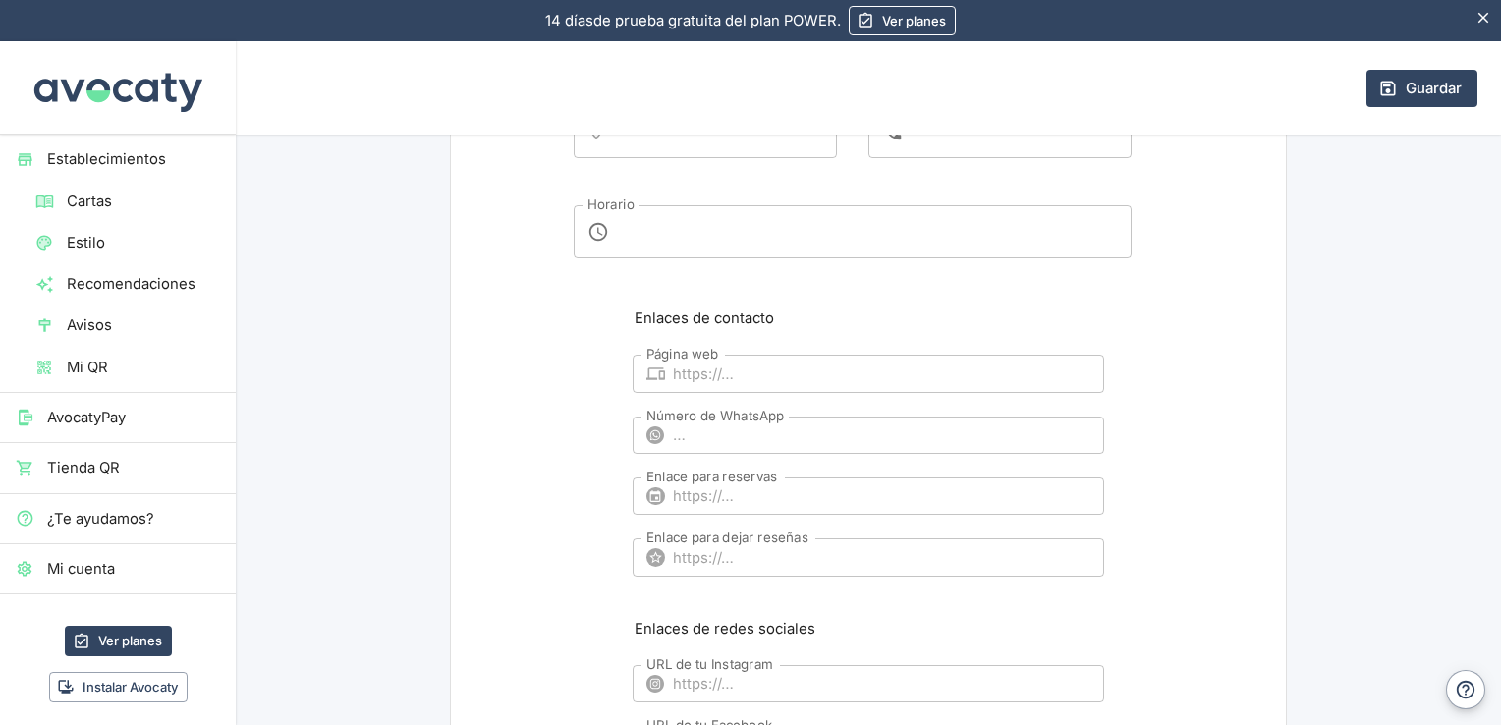
scroll to position [1048, 0]
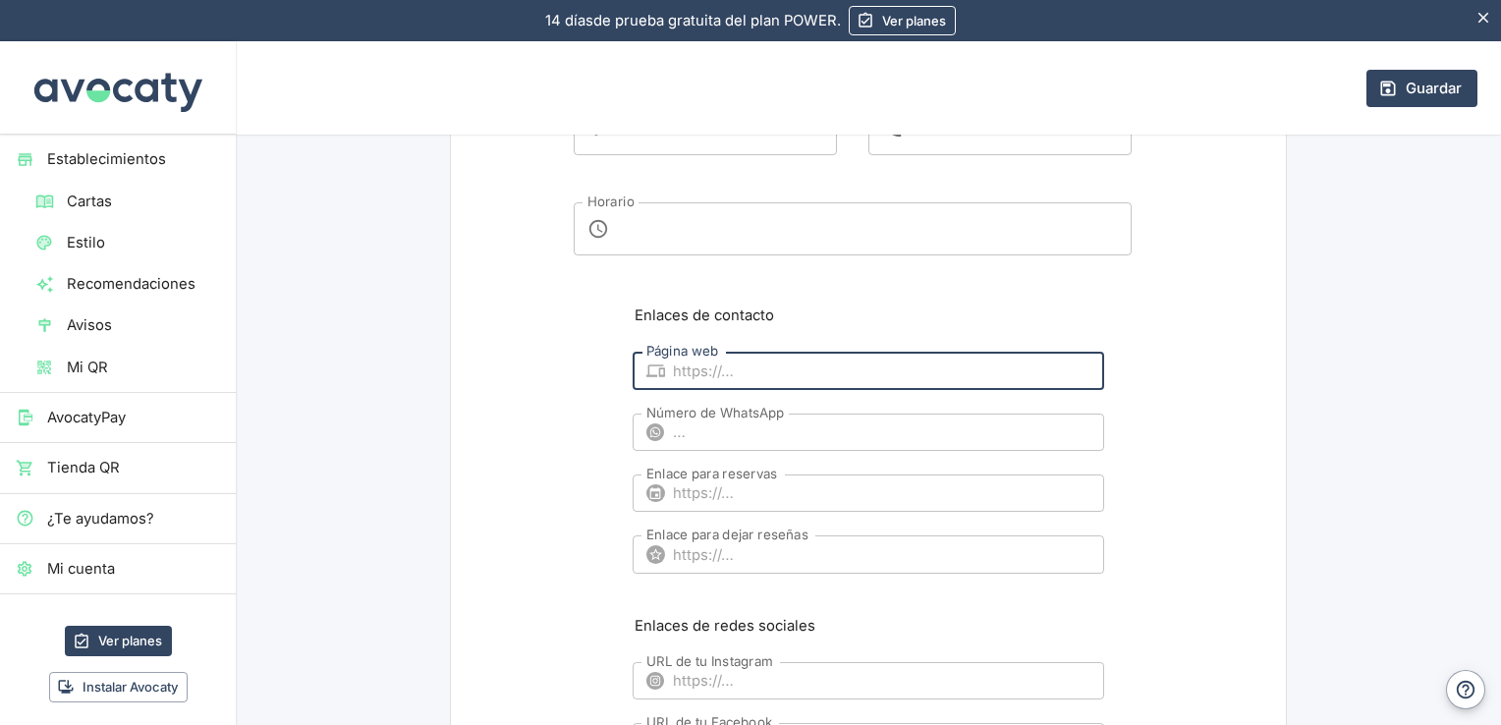
click at [881, 371] on input "Página web" at bounding box center [888, 370] width 431 height 37
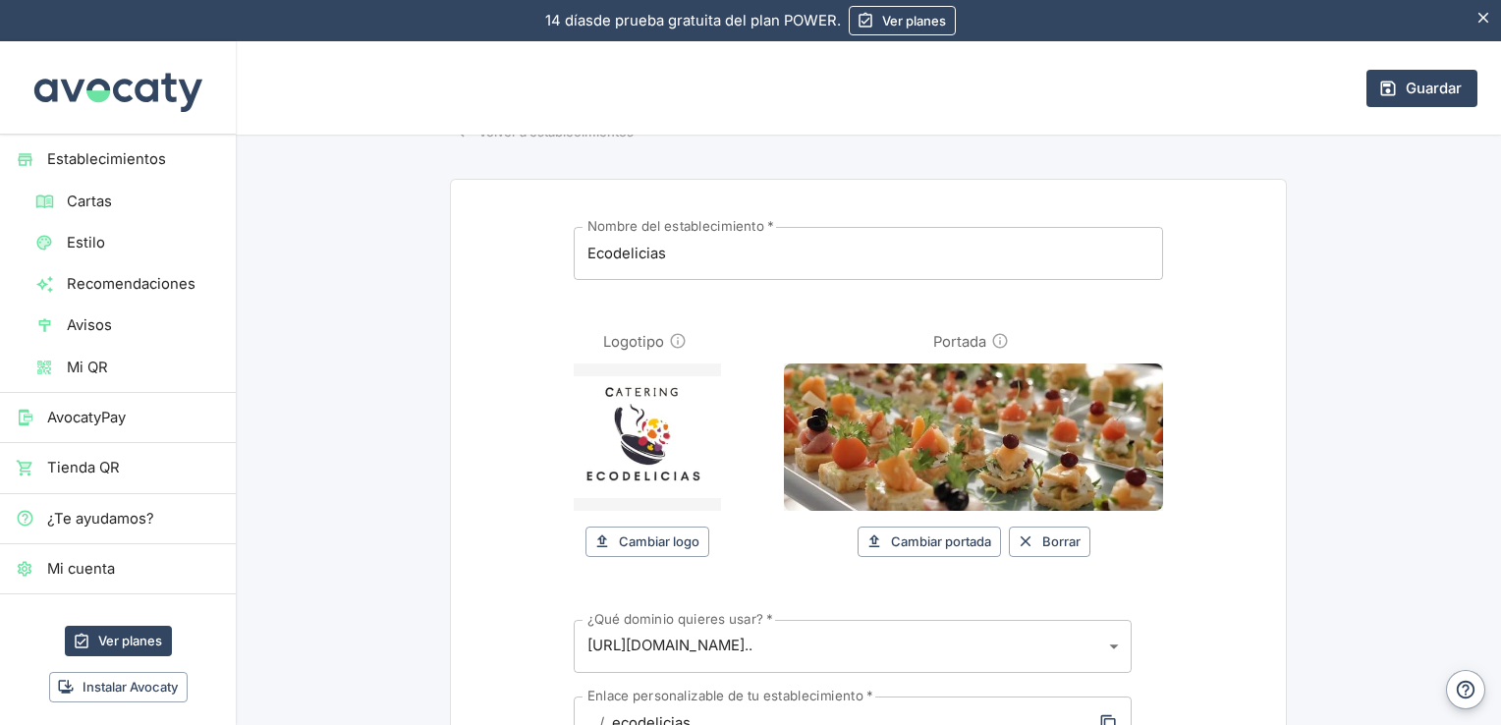
scroll to position [0, 0]
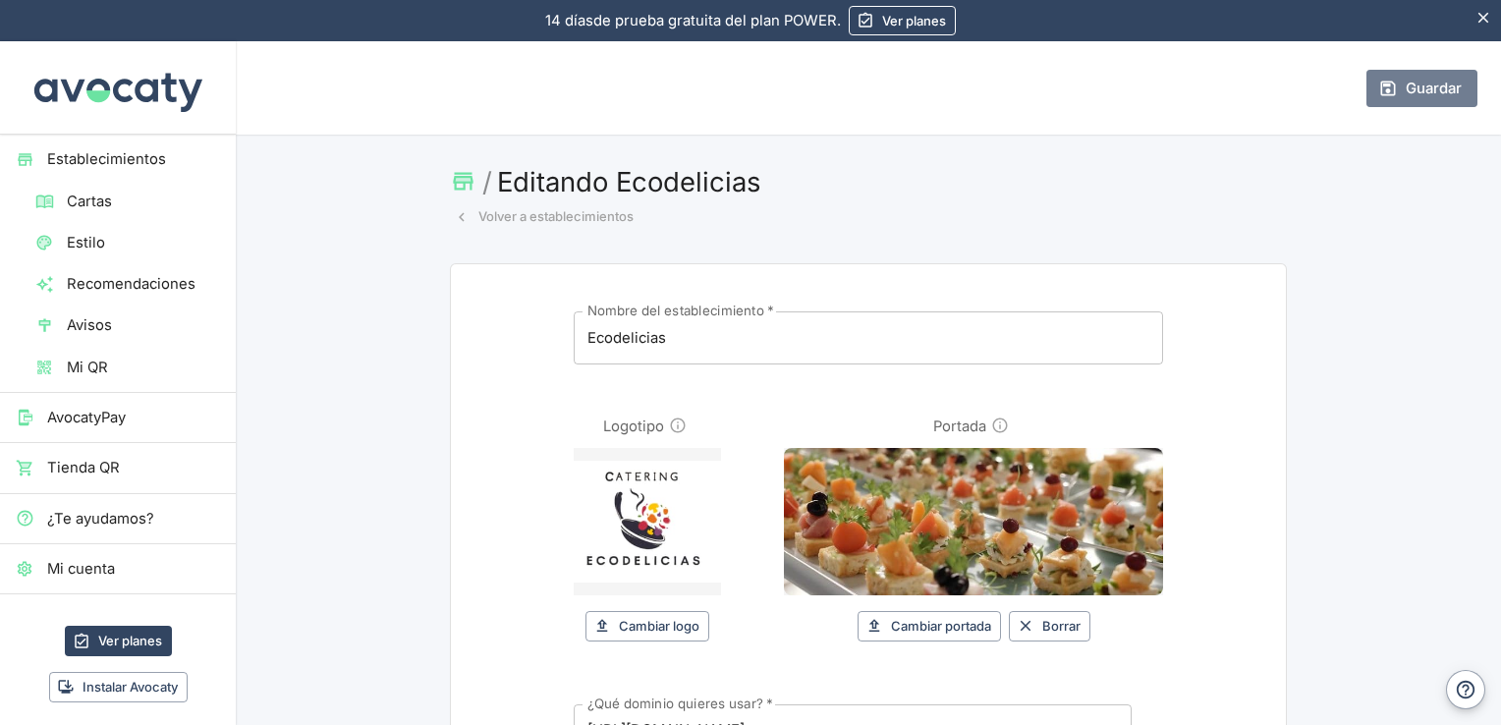
click at [1406, 92] on button "Guardar" at bounding box center [1421, 88] width 111 height 37
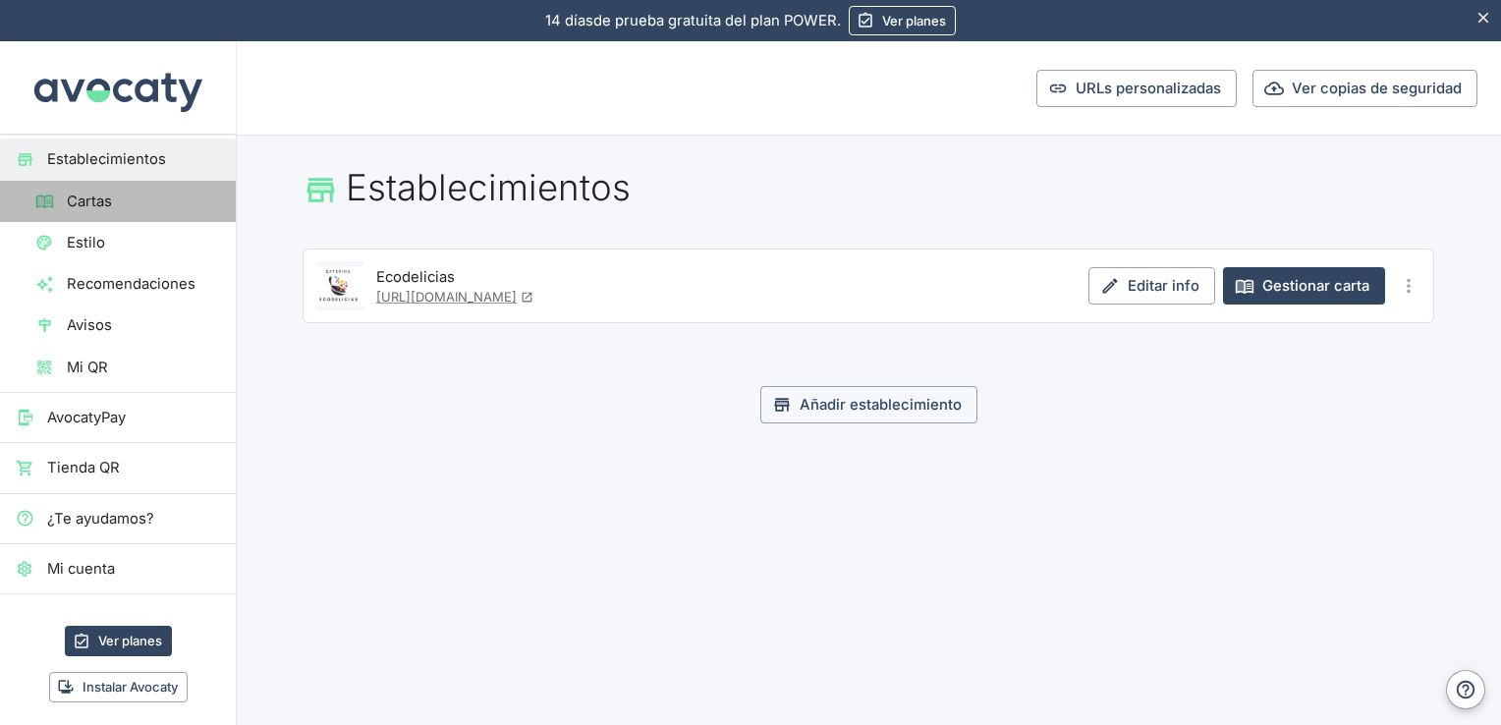
click at [153, 202] on span "Cartas" at bounding box center [143, 202] width 153 height 22
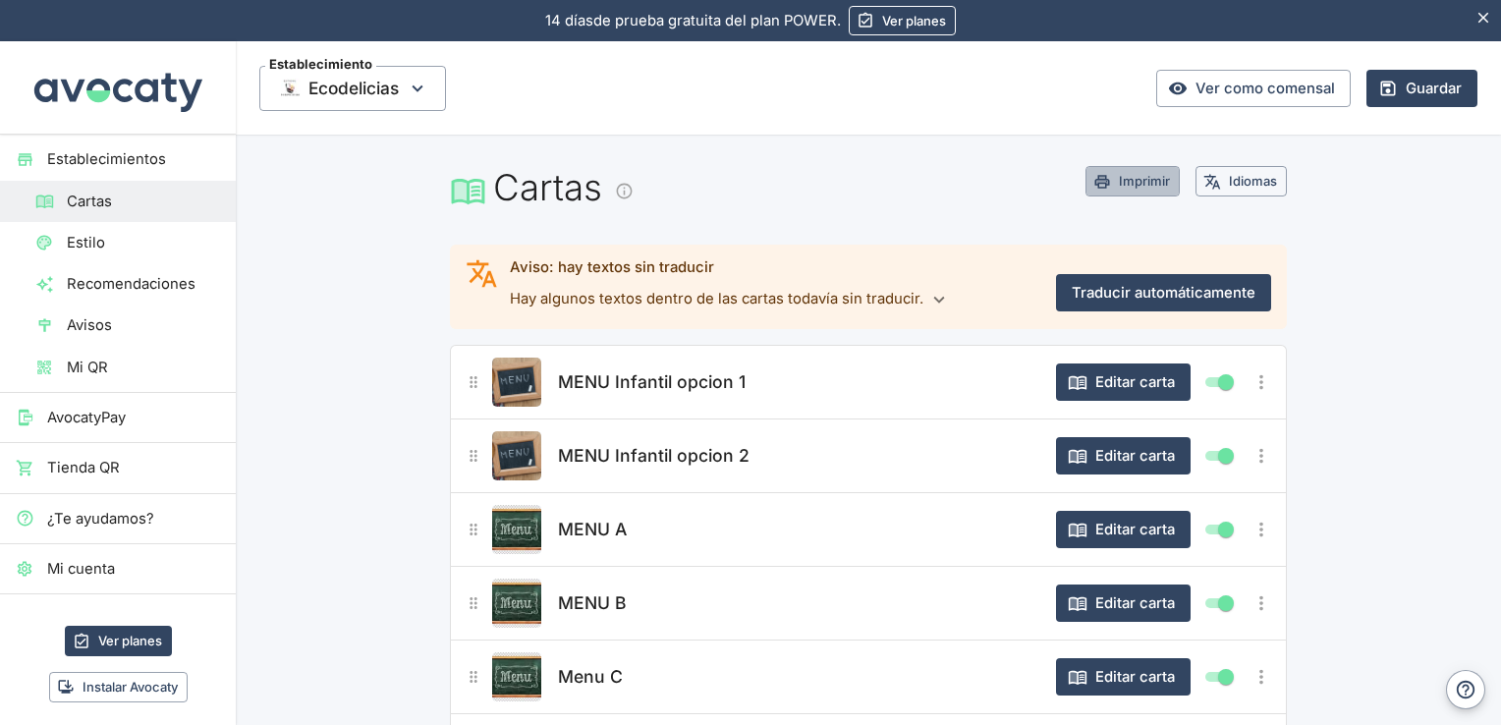
click at [1145, 182] on button "Imprimir" at bounding box center [1132, 181] width 94 height 30
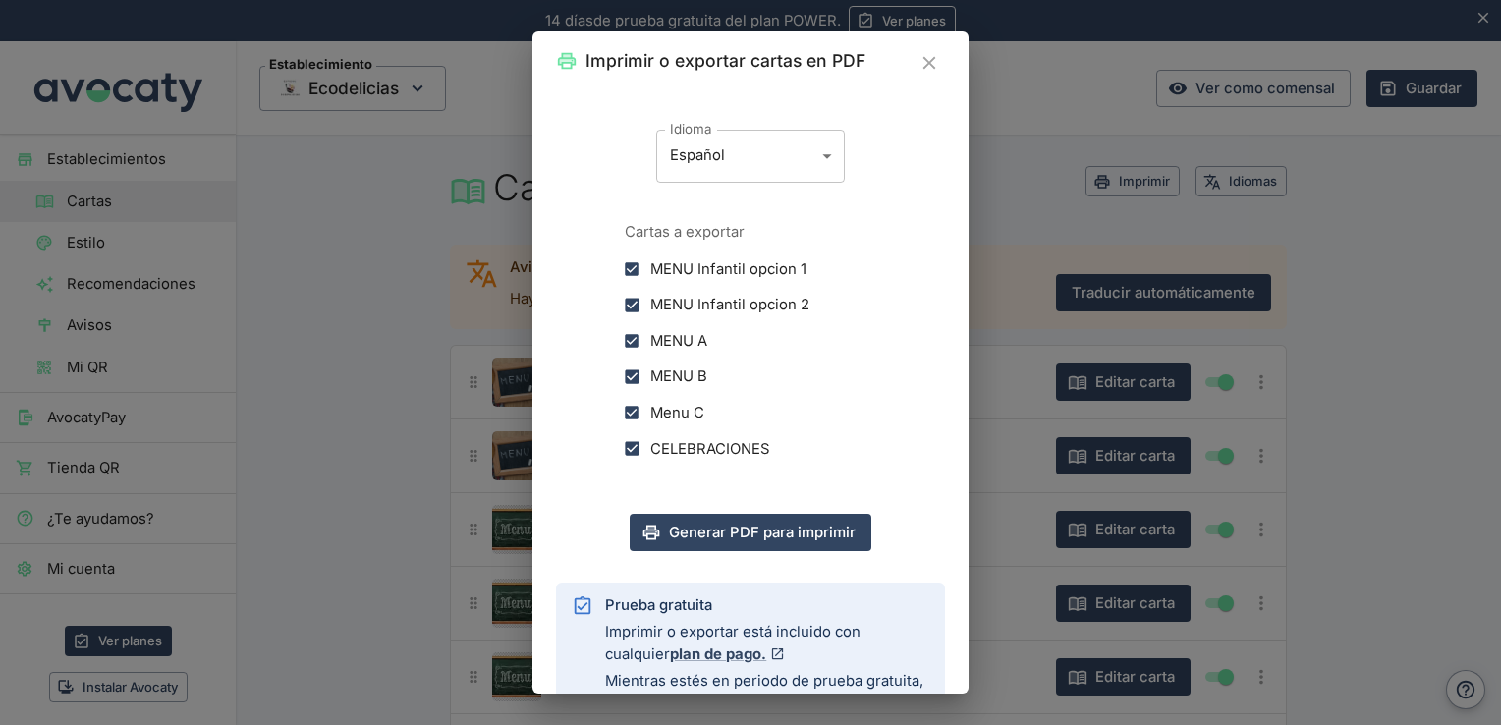
scroll to position [363, 0]
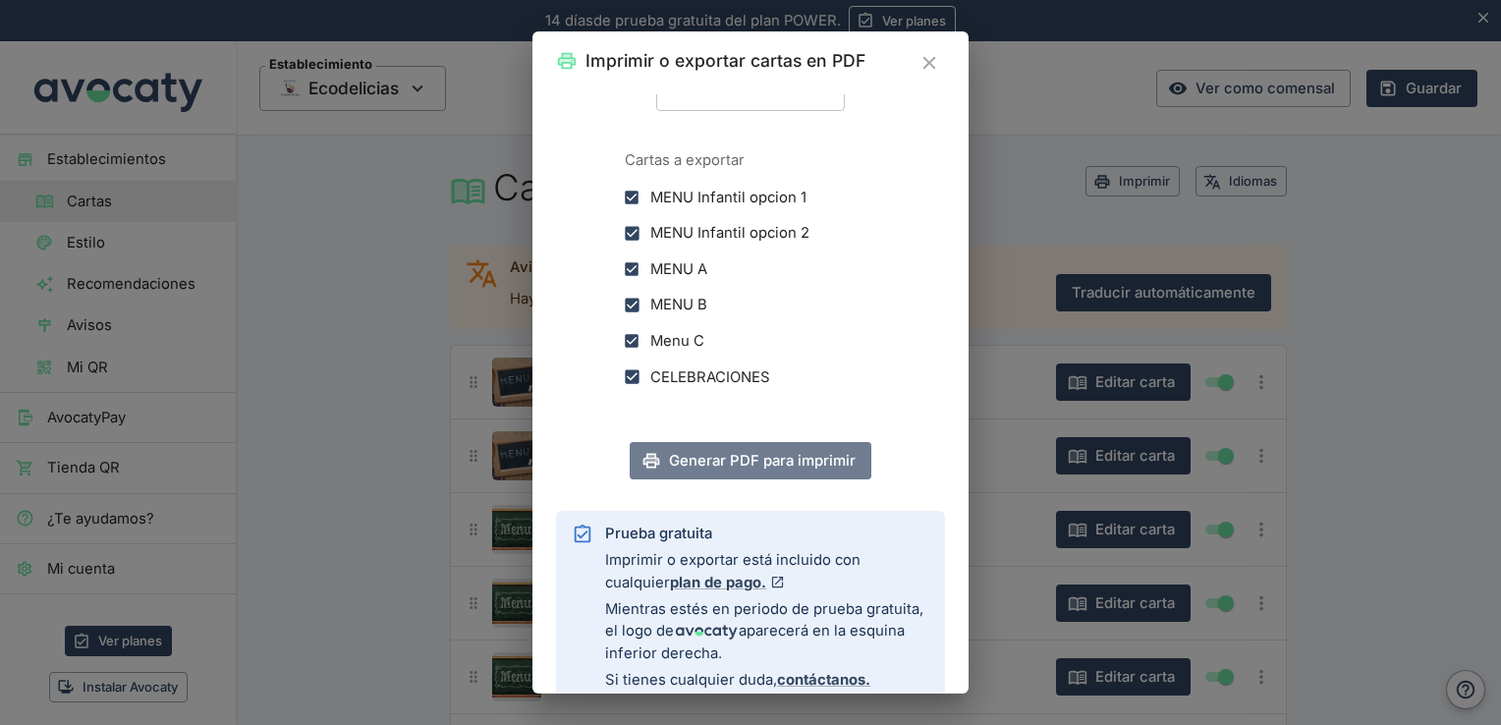
click at [769, 463] on button "Generar PDF para imprimir" at bounding box center [751, 460] width 242 height 37
click at [933, 61] on icon "Cerrar" at bounding box center [929, 63] width 22 height 22
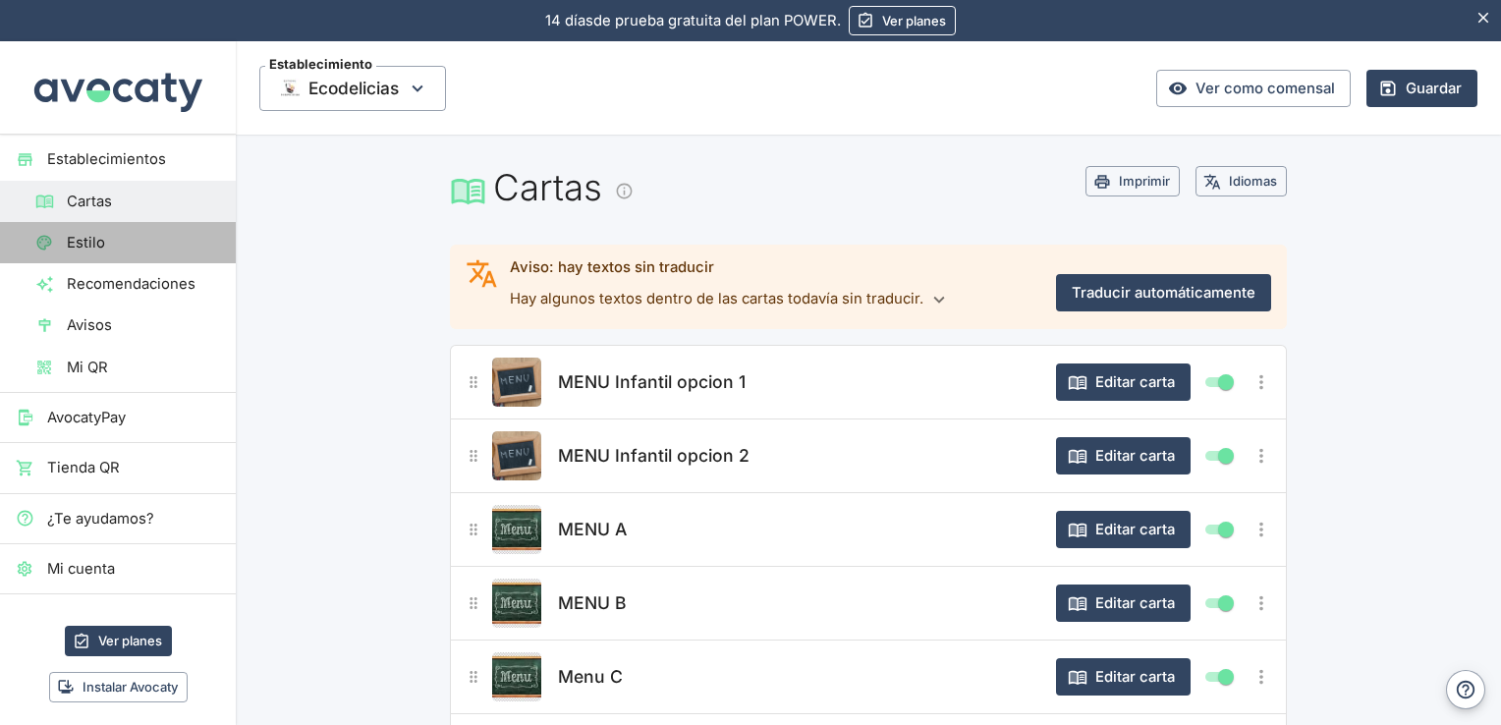
click at [118, 248] on span "Estilo" at bounding box center [143, 243] width 153 height 22
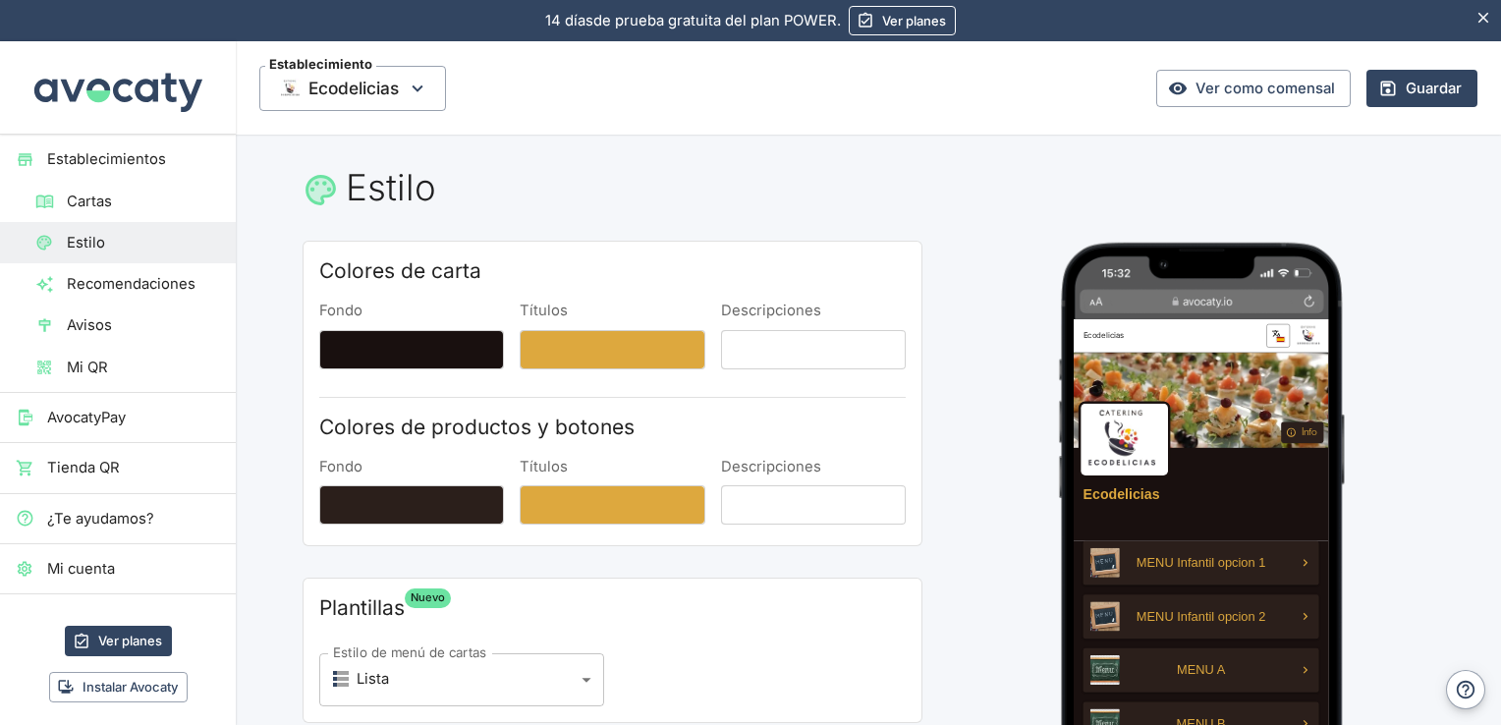
click at [122, 322] on span "Avisos" at bounding box center [143, 325] width 153 height 22
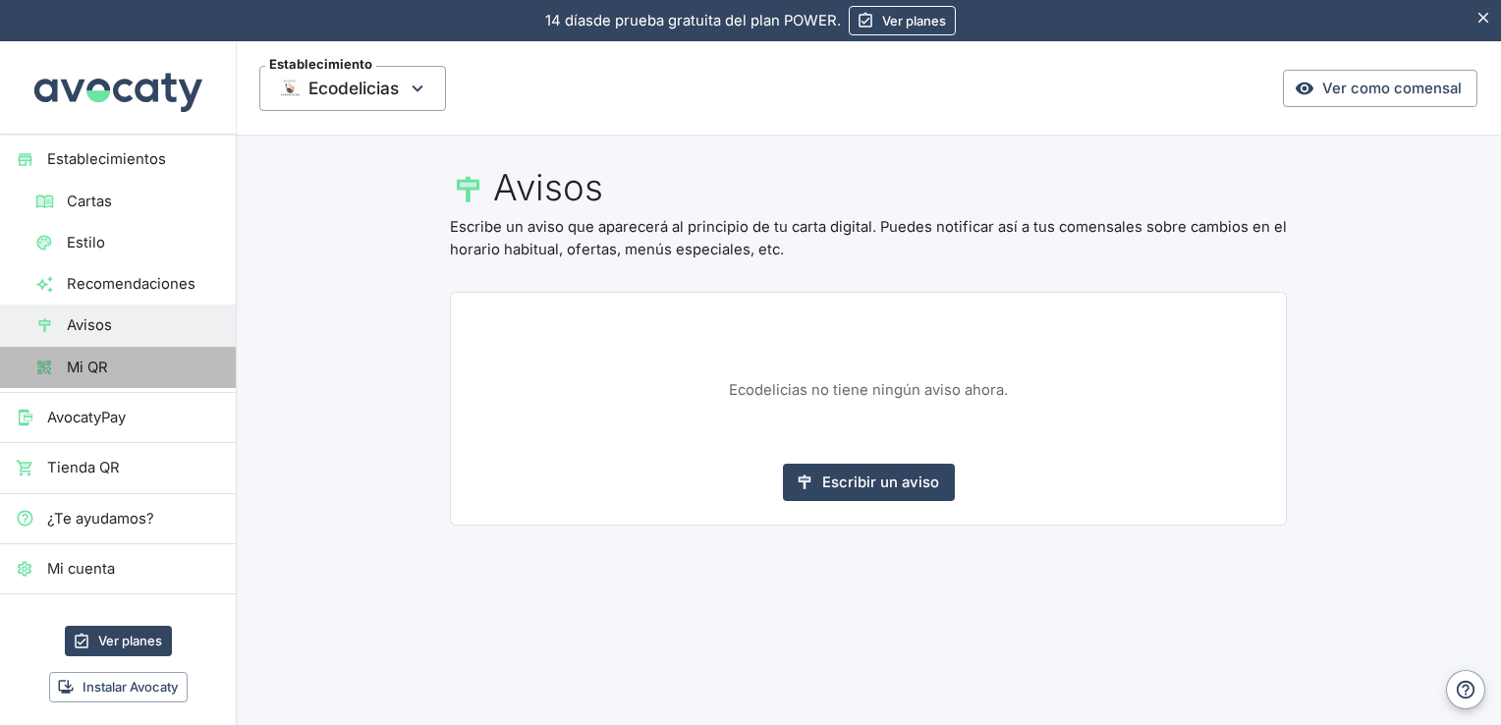
click at [129, 378] on link "Mi QR" at bounding box center [118, 367] width 236 height 41
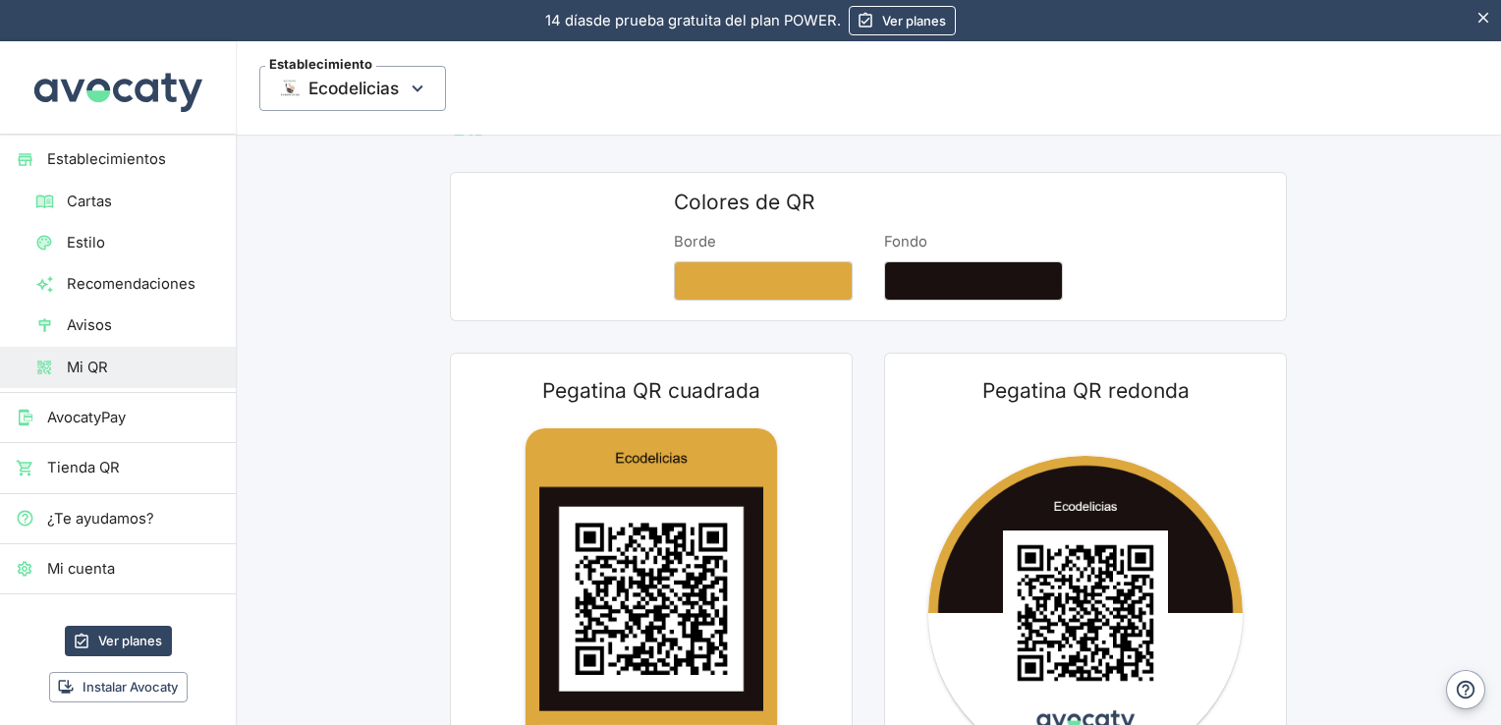
scroll to position [13, 0]
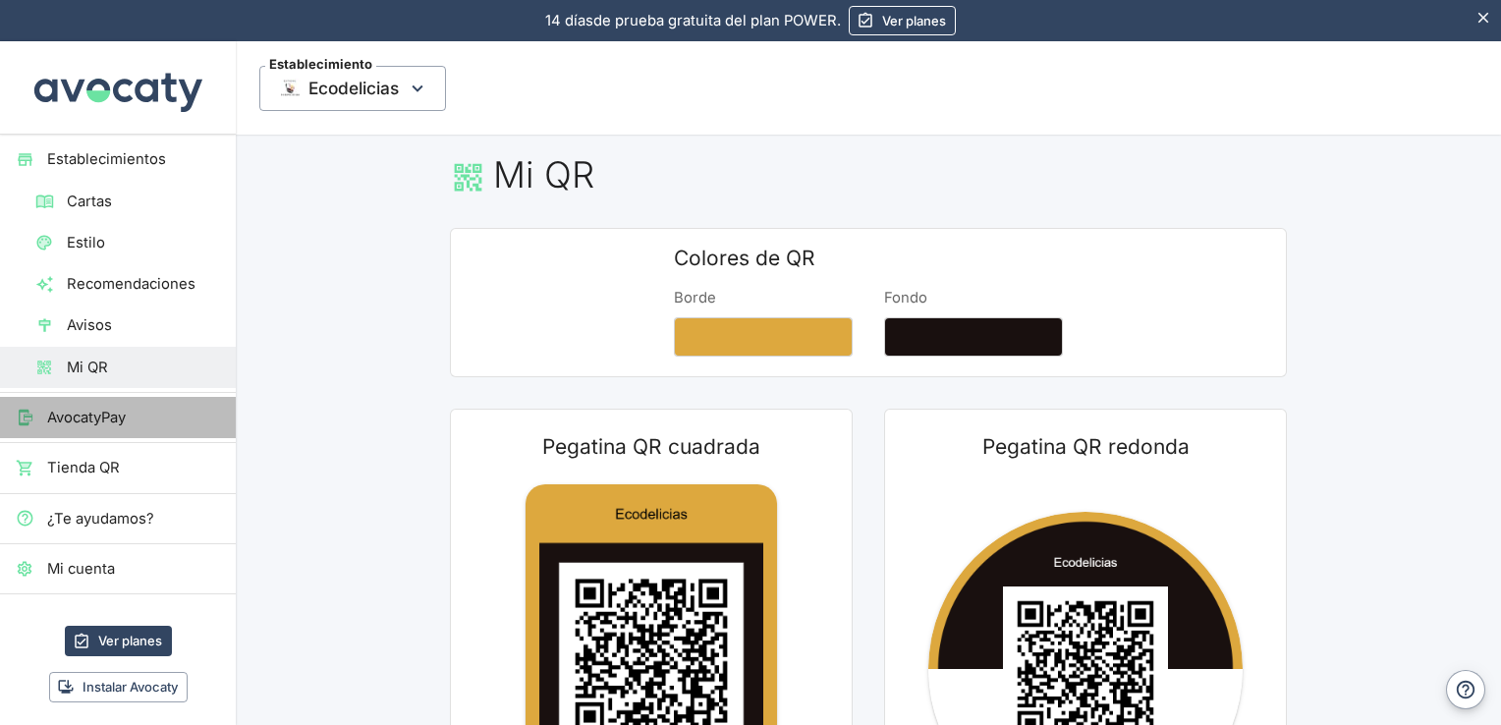
click at [128, 414] on span "AvocatyPay" at bounding box center [133, 418] width 173 height 22
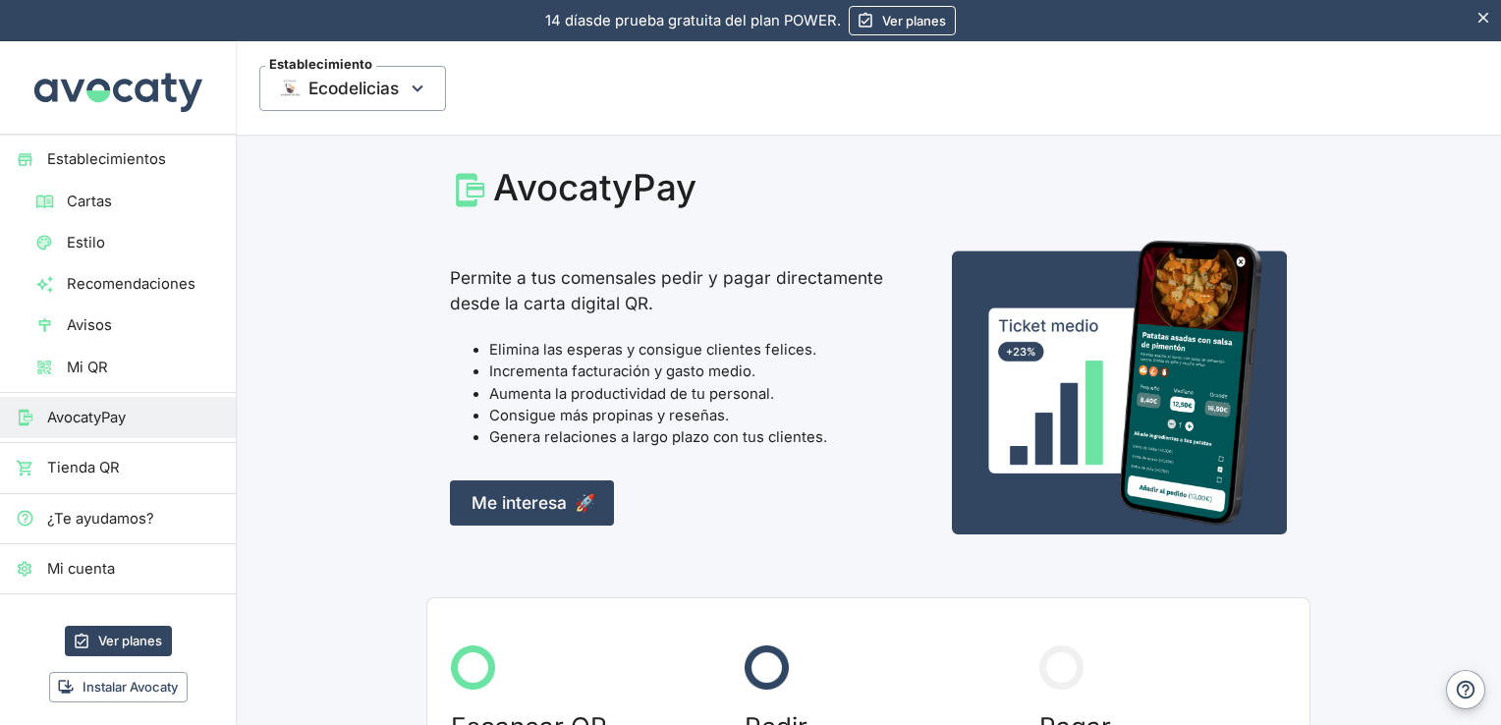
click at [140, 162] on span "Establecimientos" at bounding box center [133, 159] width 173 height 22
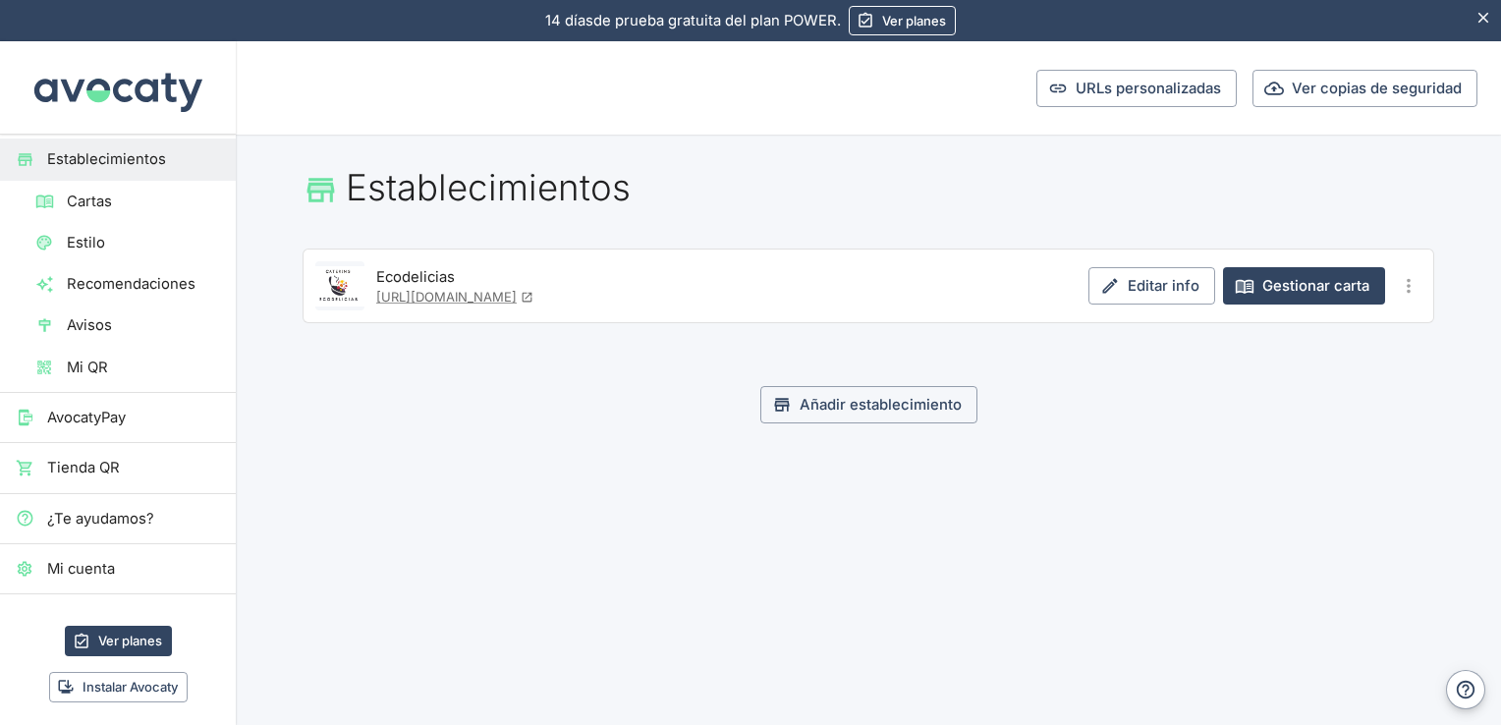
click at [103, 96] on img at bounding box center [117, 87] width 177 height 92
